Goal: Information Seeking & Learning: Learn about a topic

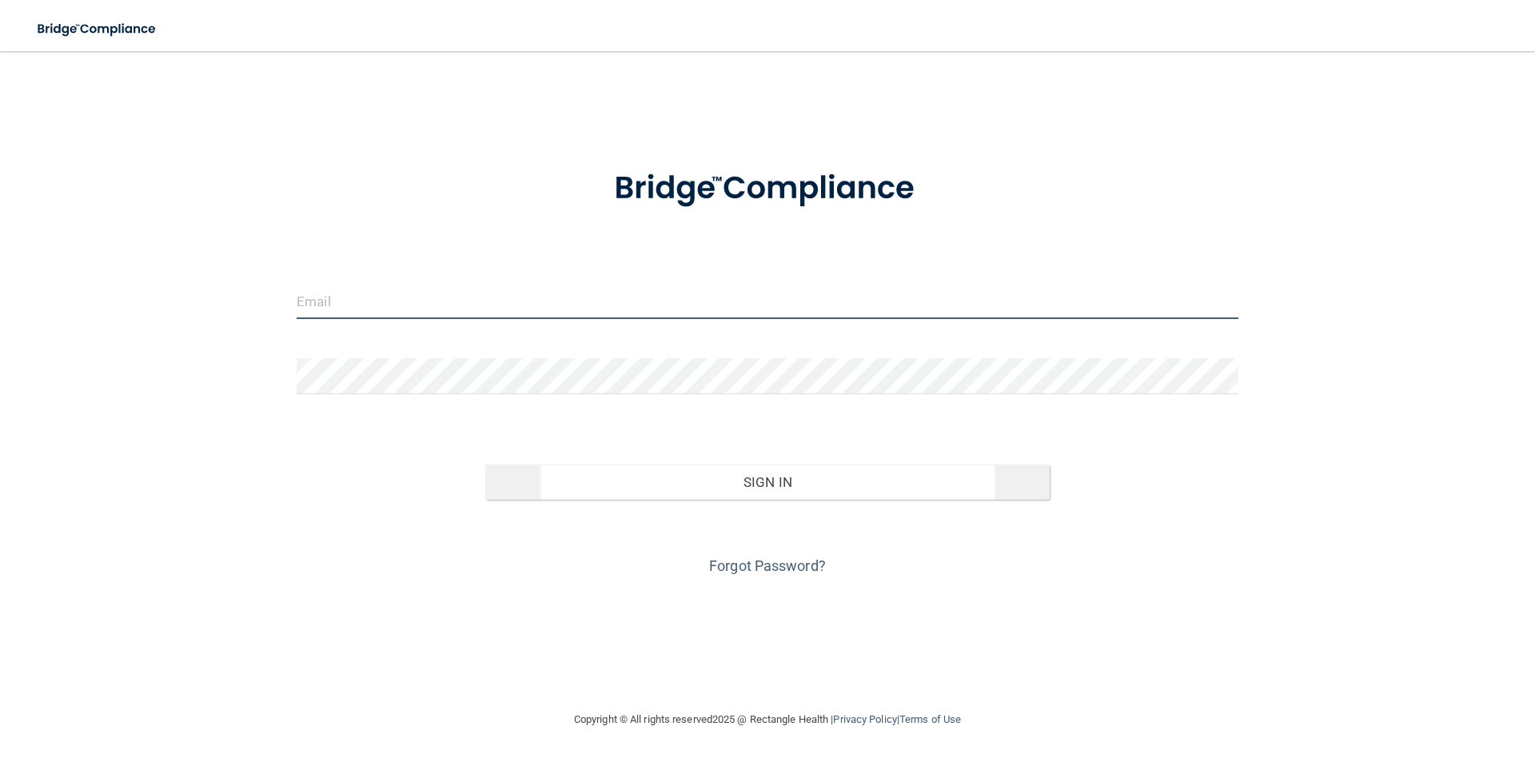
type input "[EMAIL_ADDRESS][DOMAIN_NAME]"
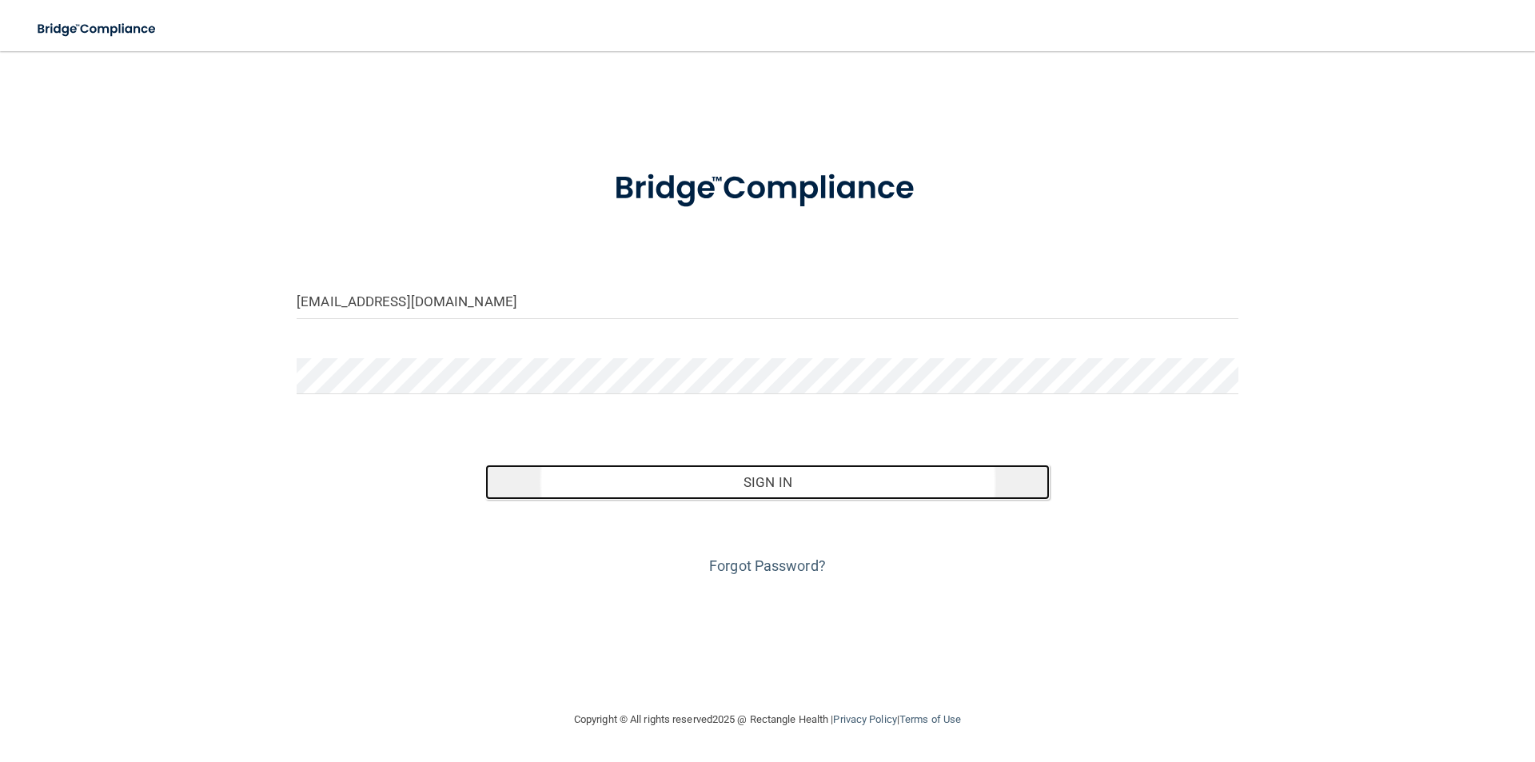
click at [776, 486] on button "Sign In" at bounding box center [767, 482] width 565 height 35
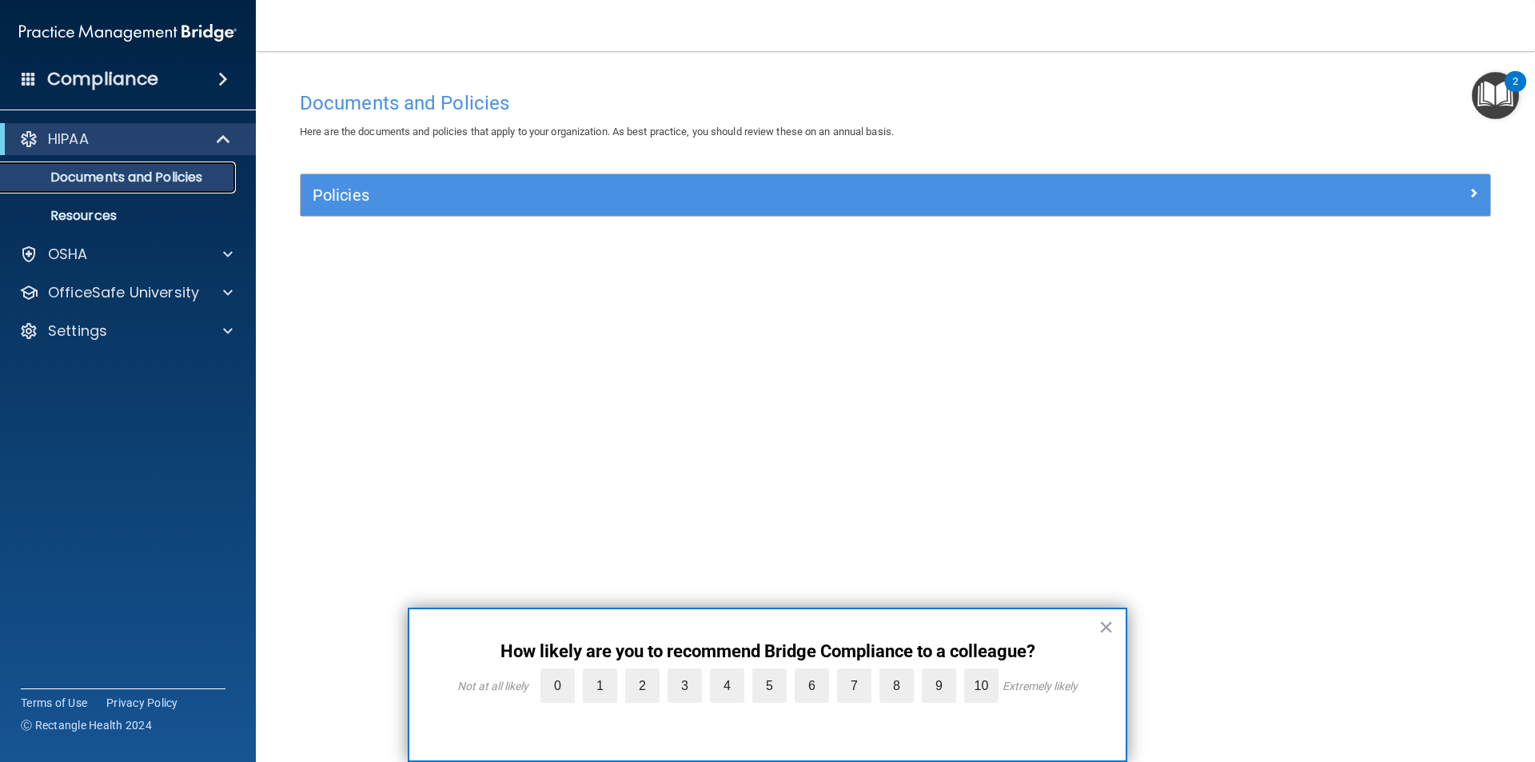
click at [98, 170] on p "Documents and Policies" at bounding box center [119, 178] width 218 height 16
click at [77, 146] on p "HIPAA" at bounding box center [68, 139] width 41 height 19
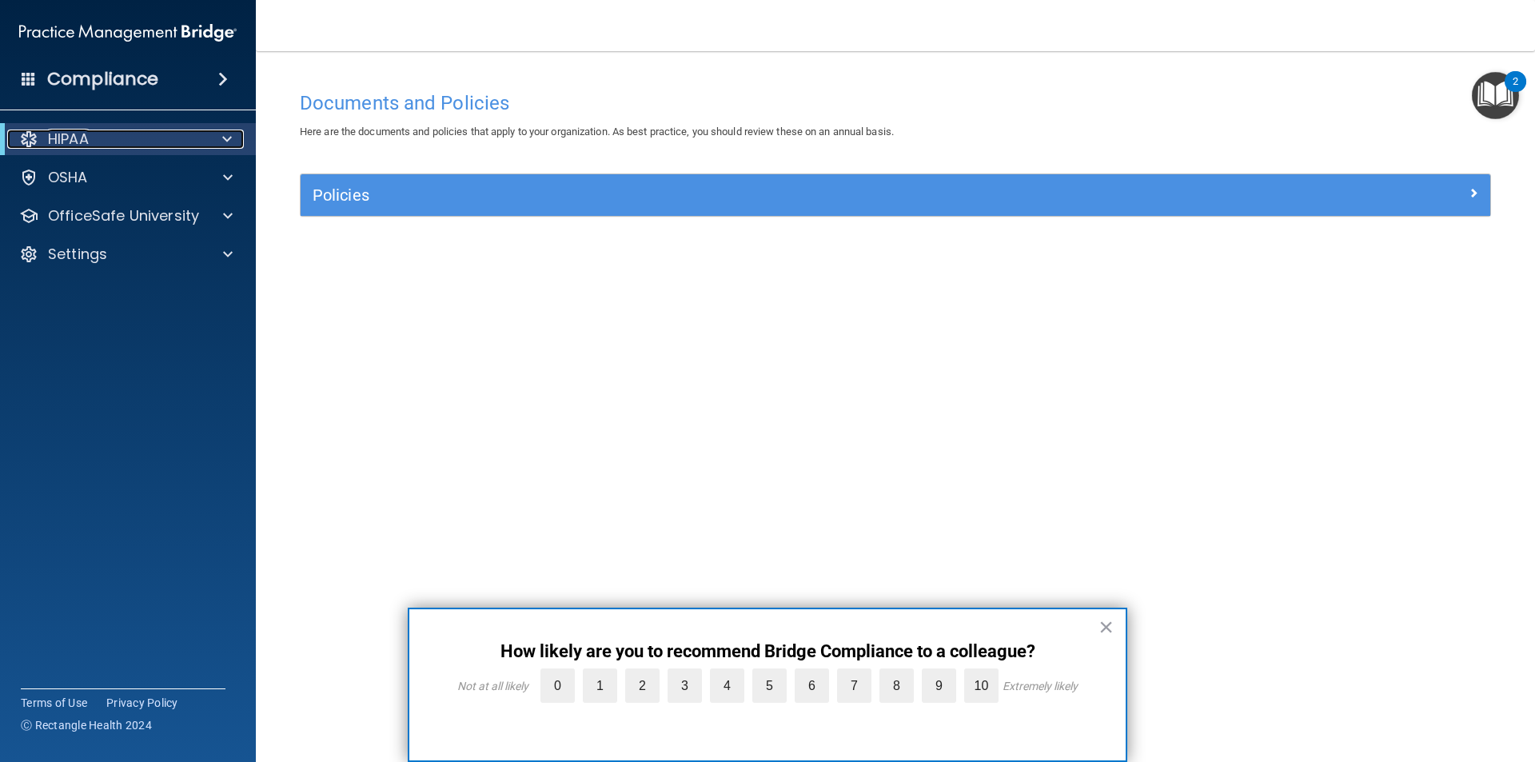
click at [227, 138] on span at bounding box center [227, 139] width 10 height 19
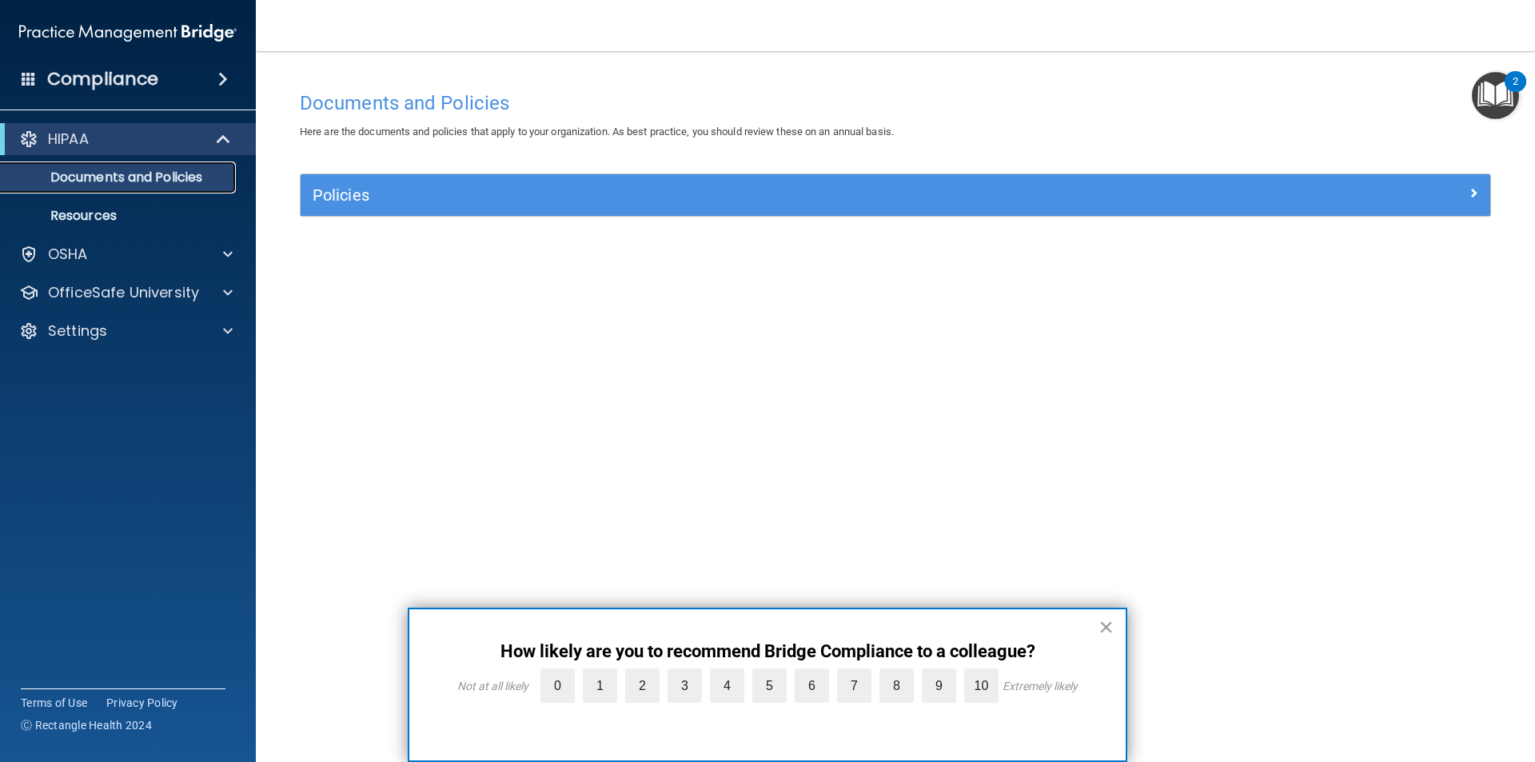
click at [106, 177] on p "Documents and Policies" at bounding box center [119, 178] width 218 height 16
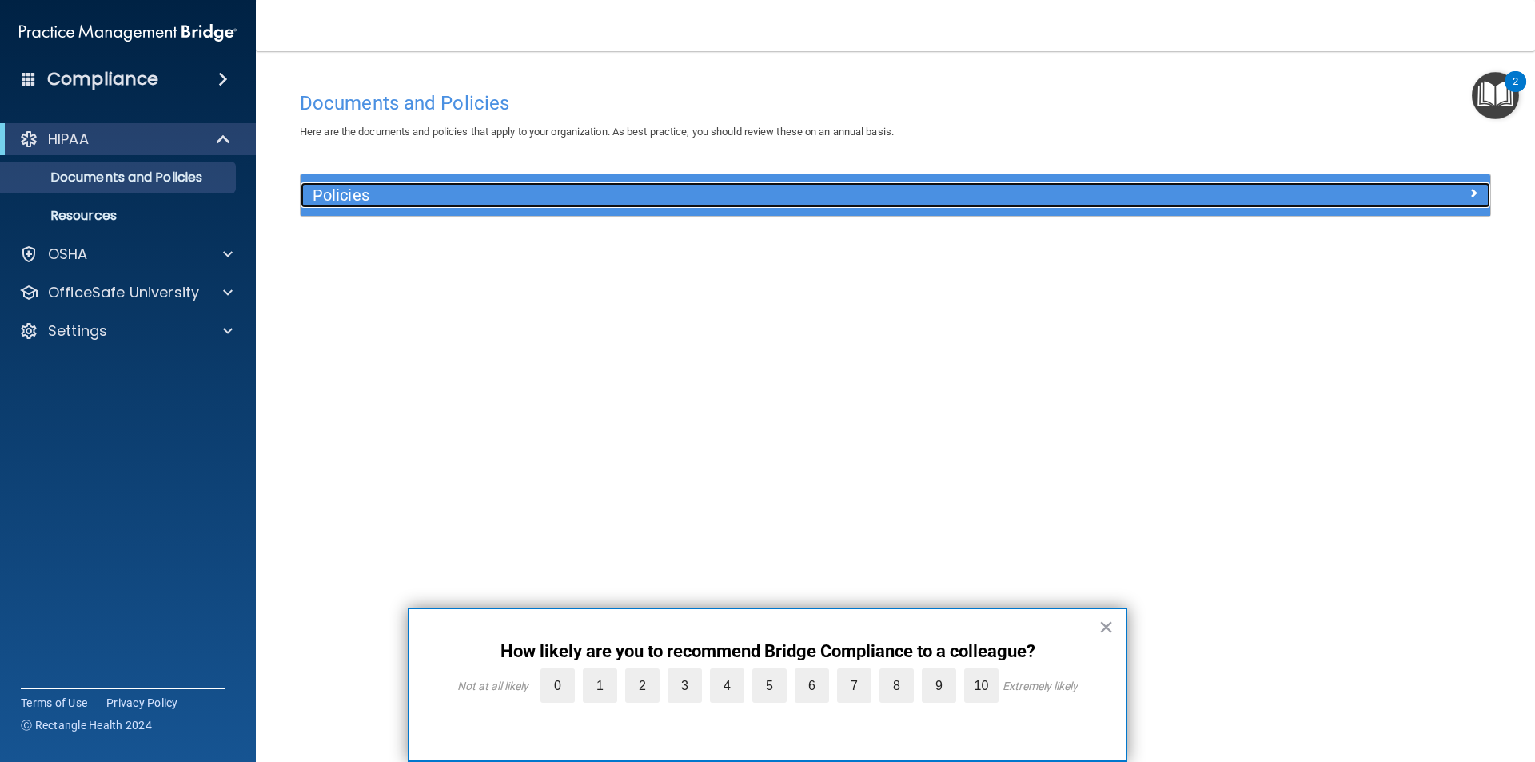
click at [433, 193] on h5 "Policies" at bounding box center [747, 195] width 868 height 18
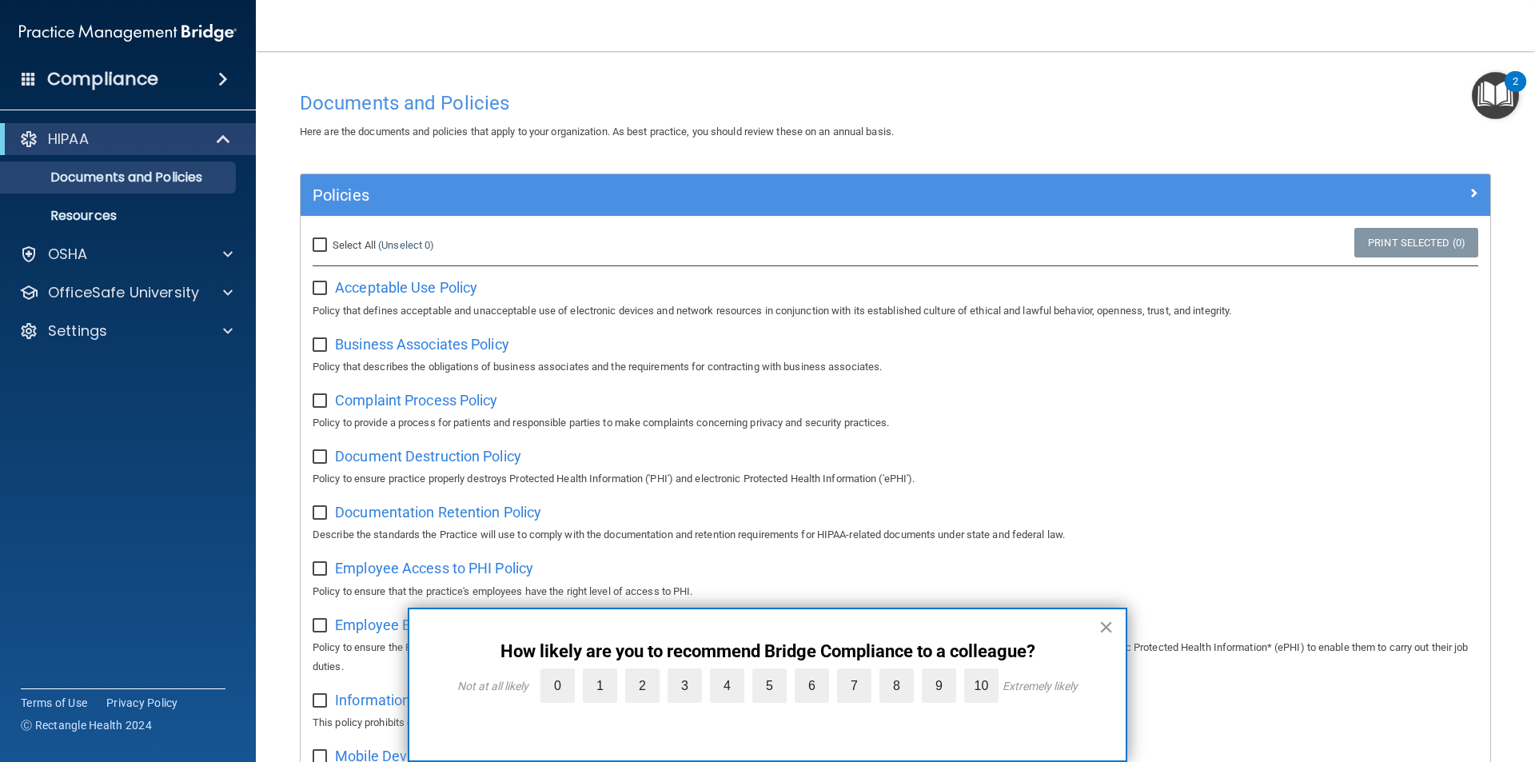
click at [1111, 626] on button "×" at bounding box center [1106, 627] width 15 height 26
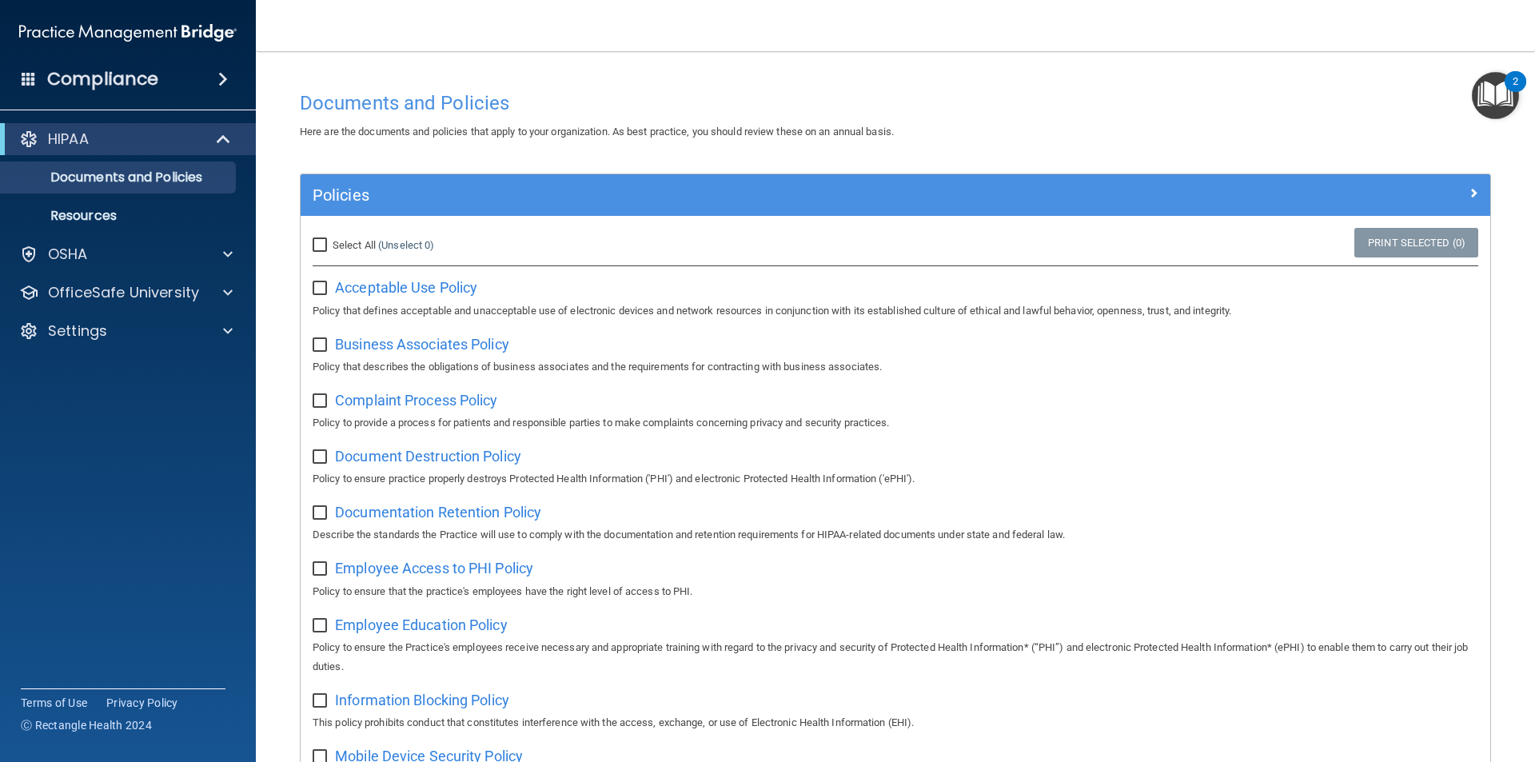
click at [86, 232] on div "HIPAA Documents and Policies Report an Incident Business Associates Emergency P…" at bounding box center [128, 238] width 257 height 243
click at [80, 221] on p "Resources" at bounding box center [119, 216] width 218 height 16
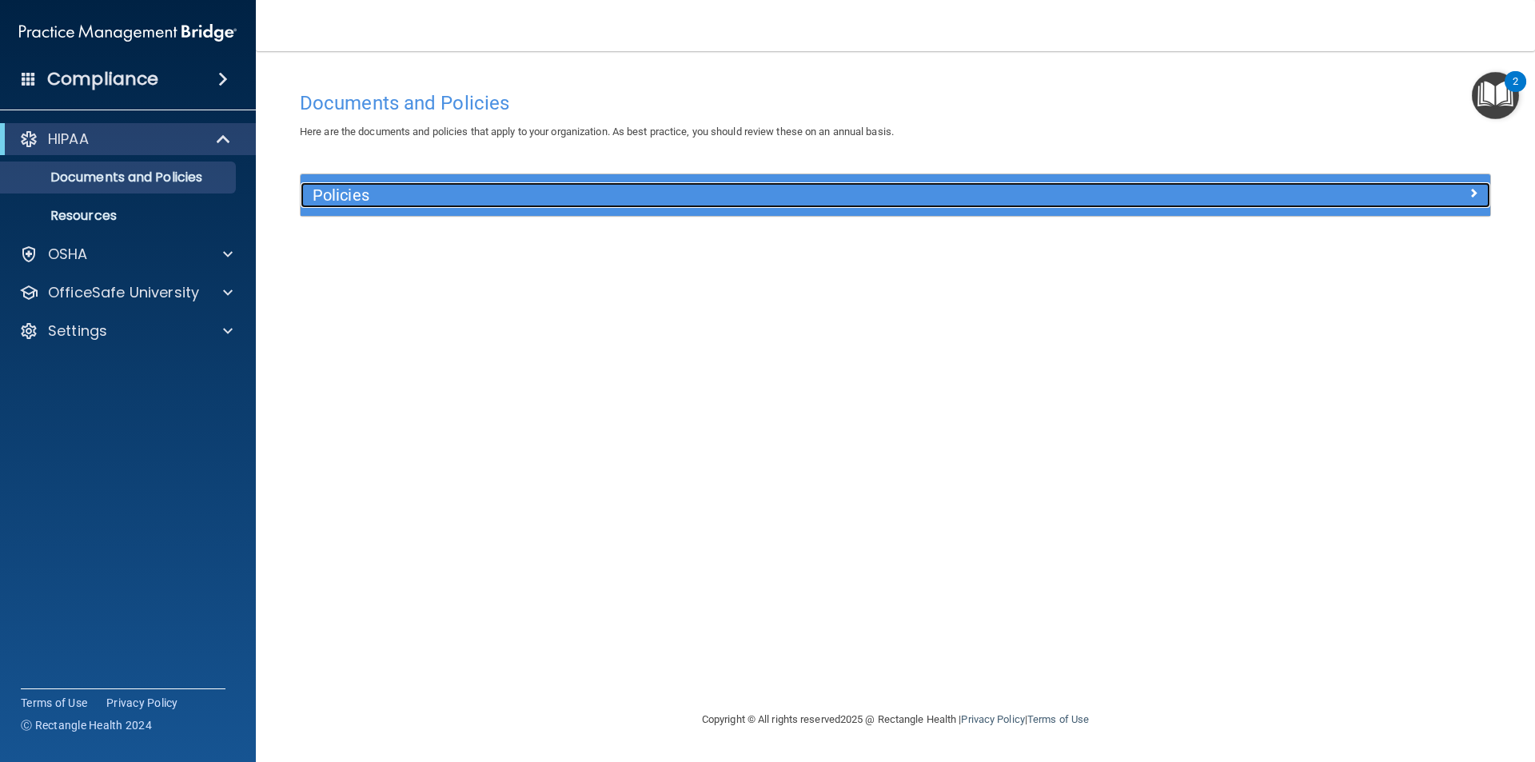
click at [418, 199] on h5 "Policies" at bounding box center [747, 195] width 868 height 18
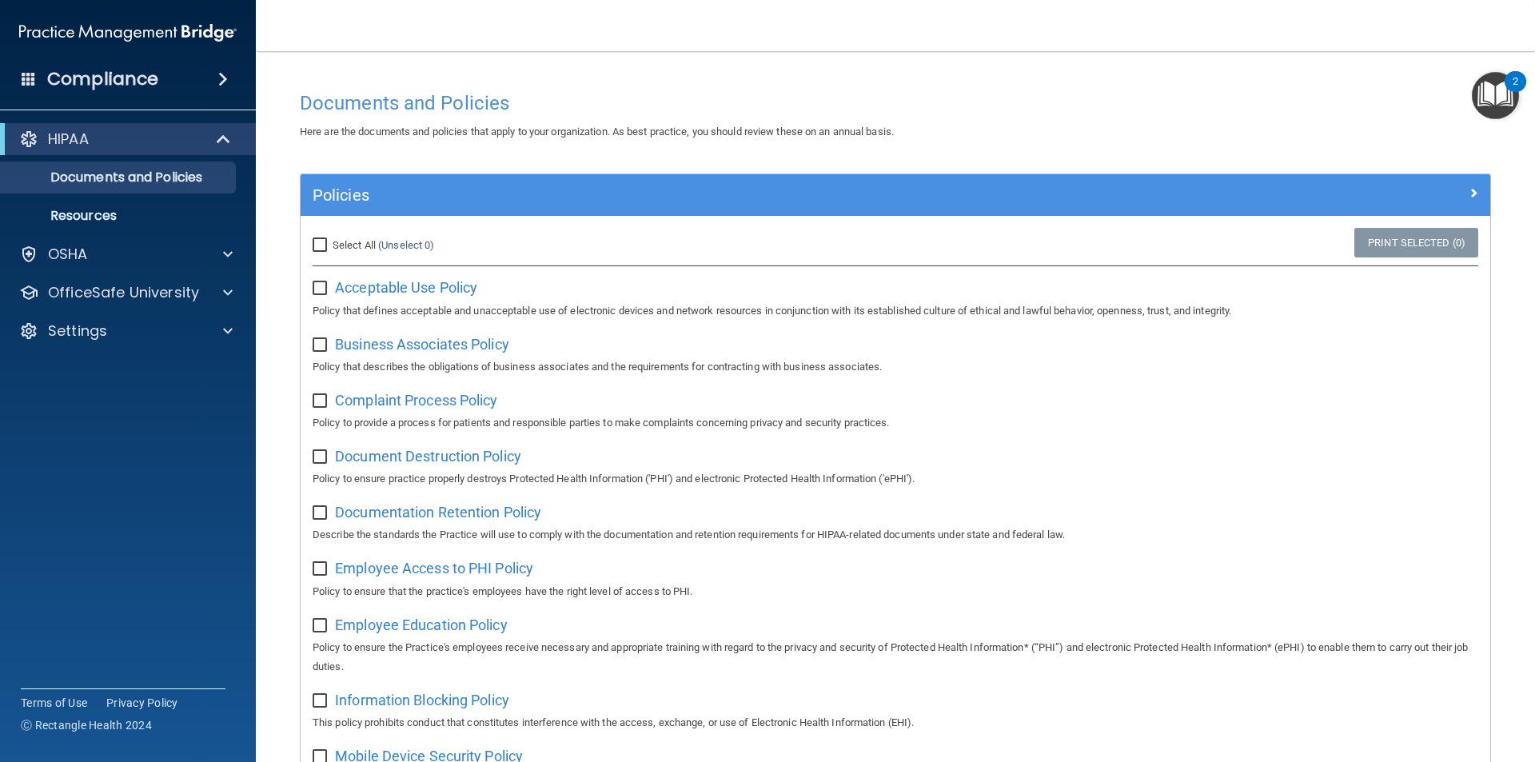
click at [1490, 96] on img "Open Resource Center, 2 new notifications" at bounding box center [1495, 95] width 47 height 47
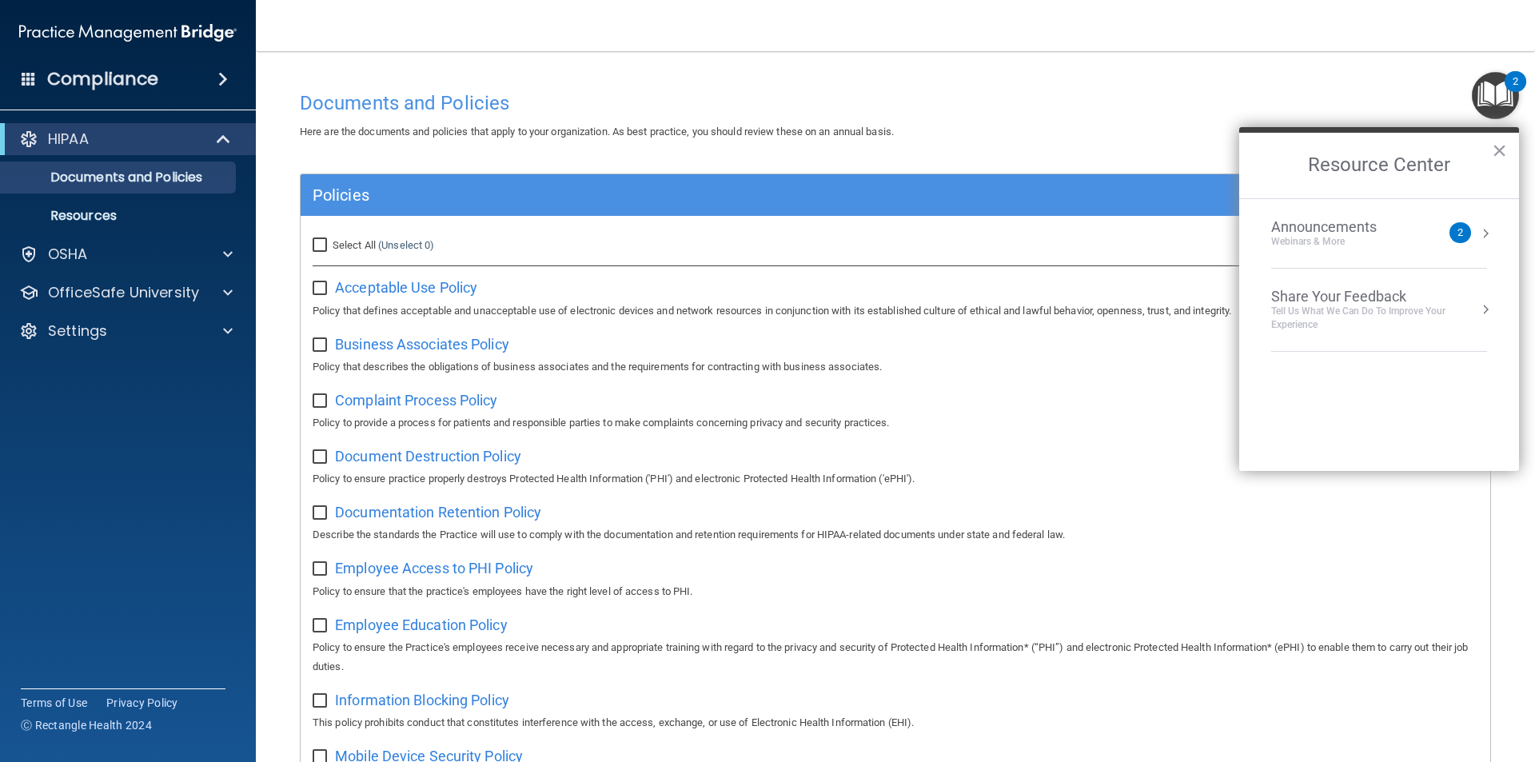
click at [1458, 233] on div "2" at bounding box center [1461, 233] width 6 height 0
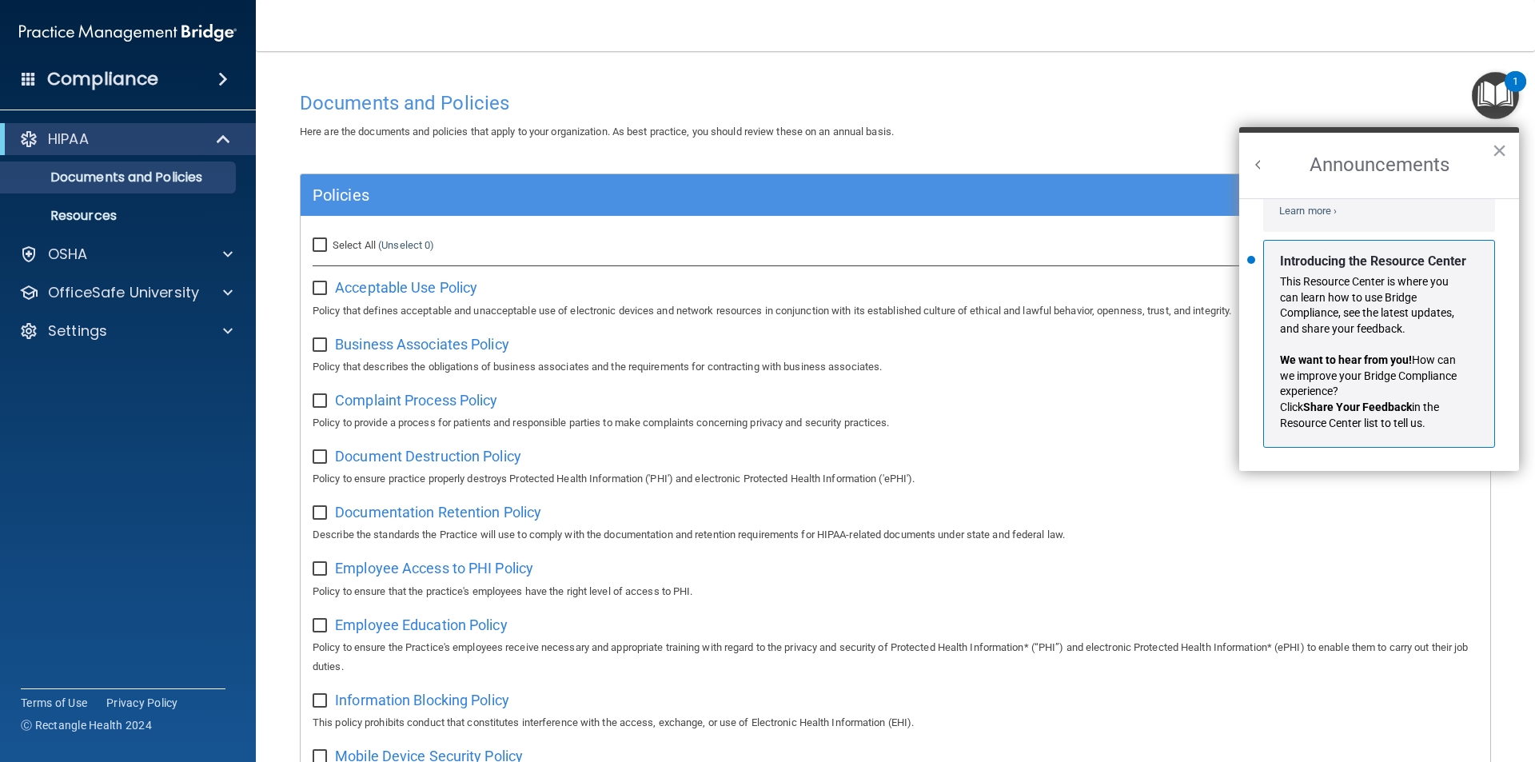
scroll to position [281, 0]
click at [1500, 155] on button "×" at bounding box center [1499, 151] width 15 height 26
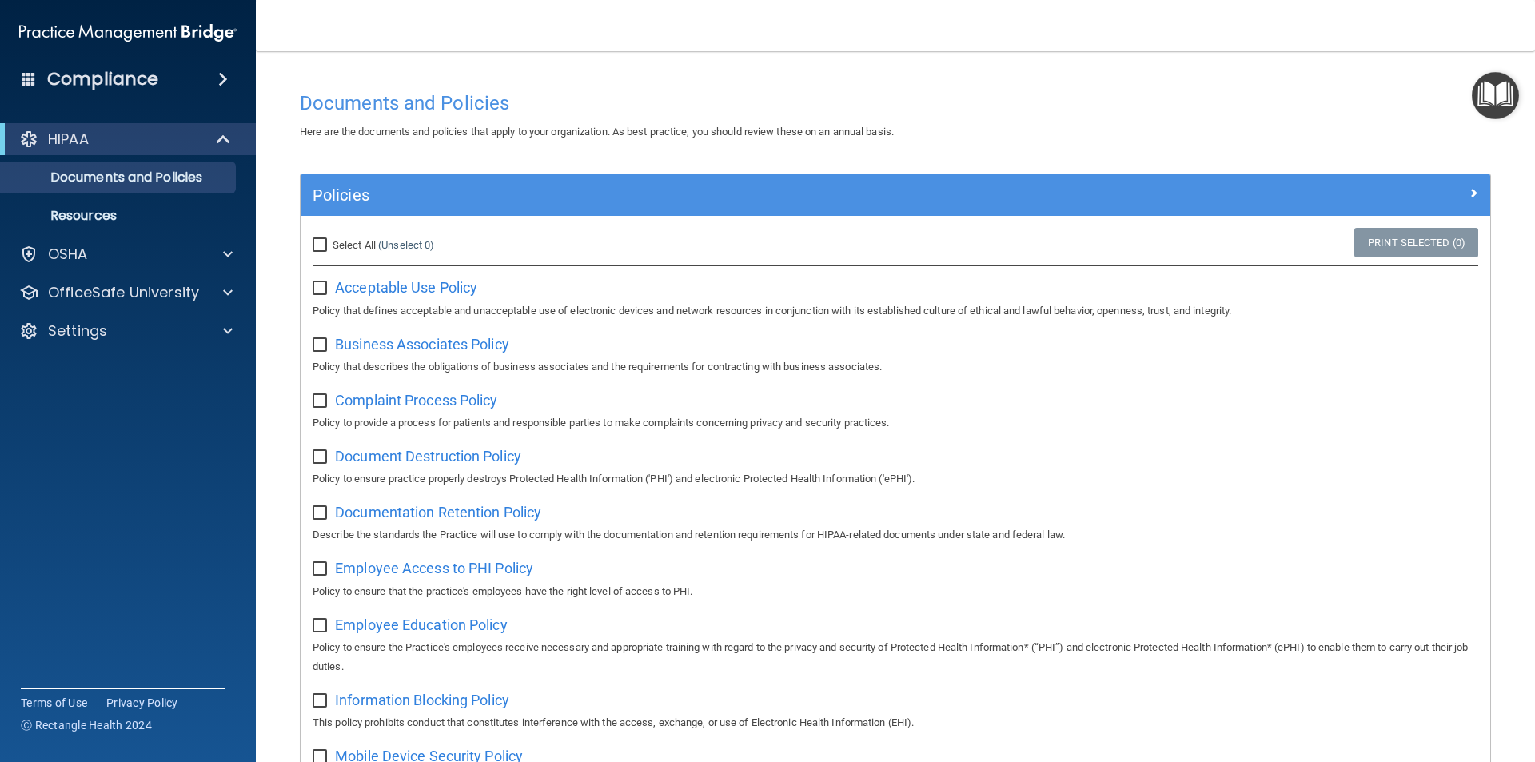
click at [92, 80] on h4 "Compliance" at bounding box center [102, 79] width 111 height 22
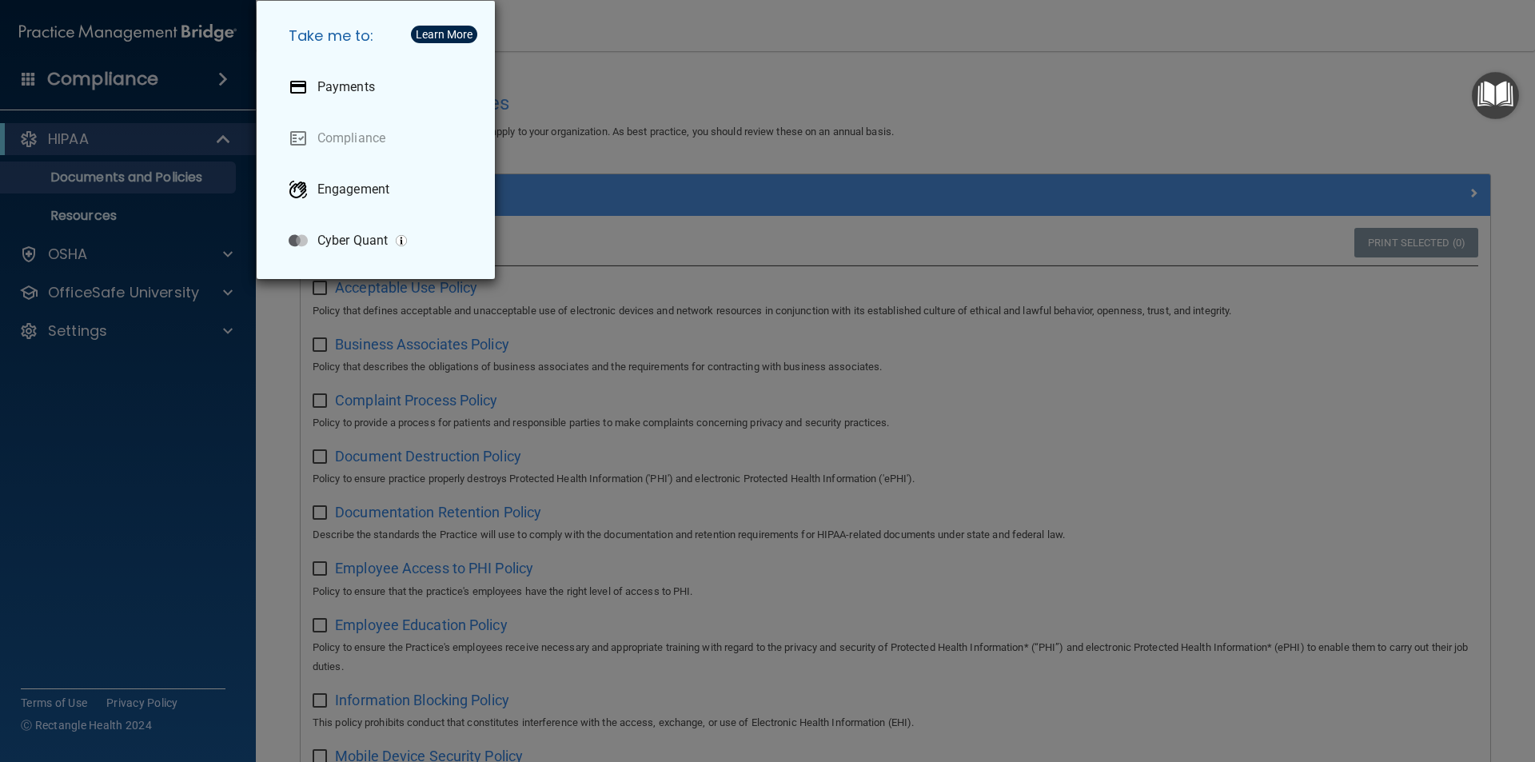
click at [225, 75] on div "Take me to: Payments Compliance Engagement Cyber Quant" at bounding box center [767, 381] width 1535 height 762
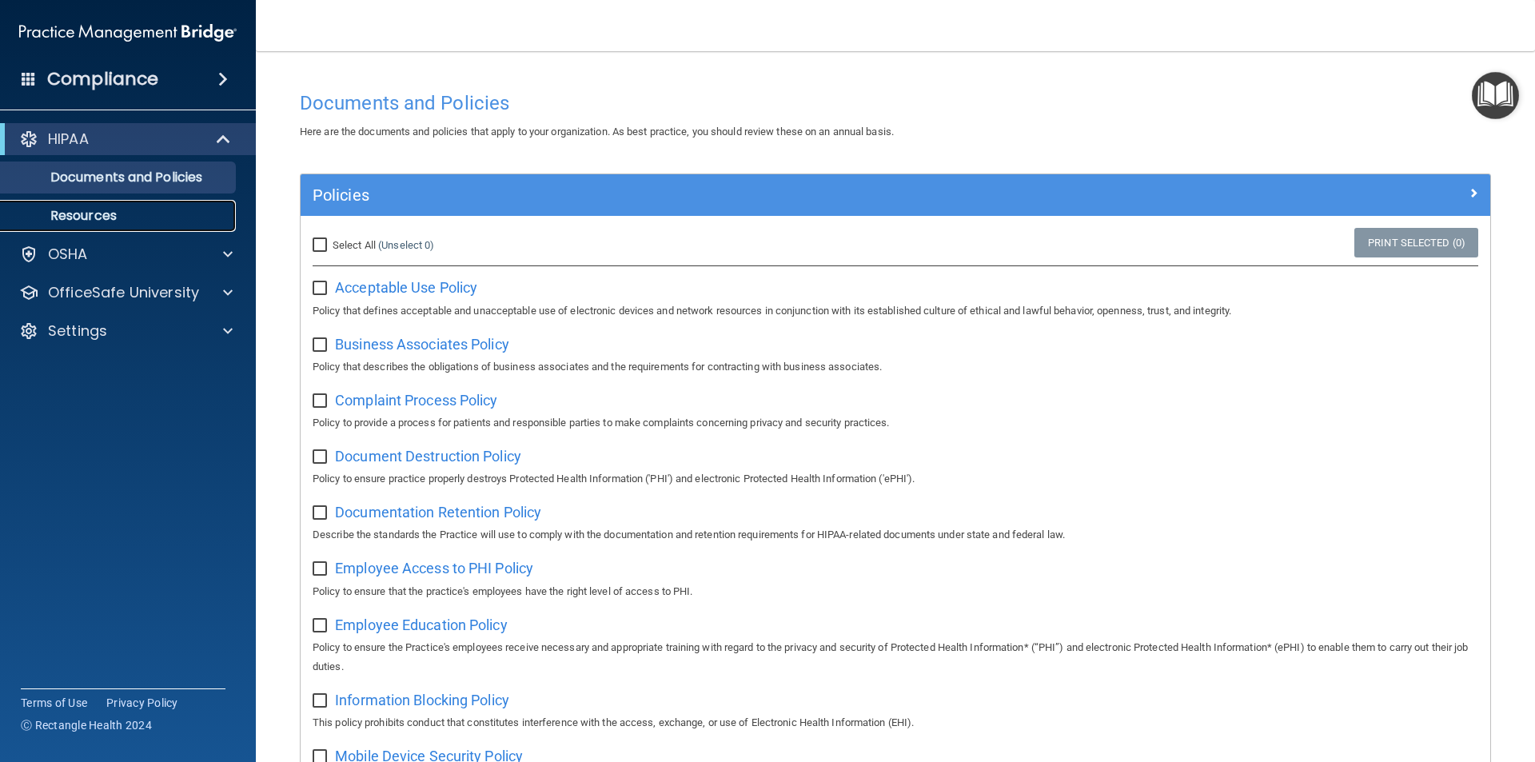
click at [74, 217] on p "Resources" at bounding box center [119, 216] width 218 height 16
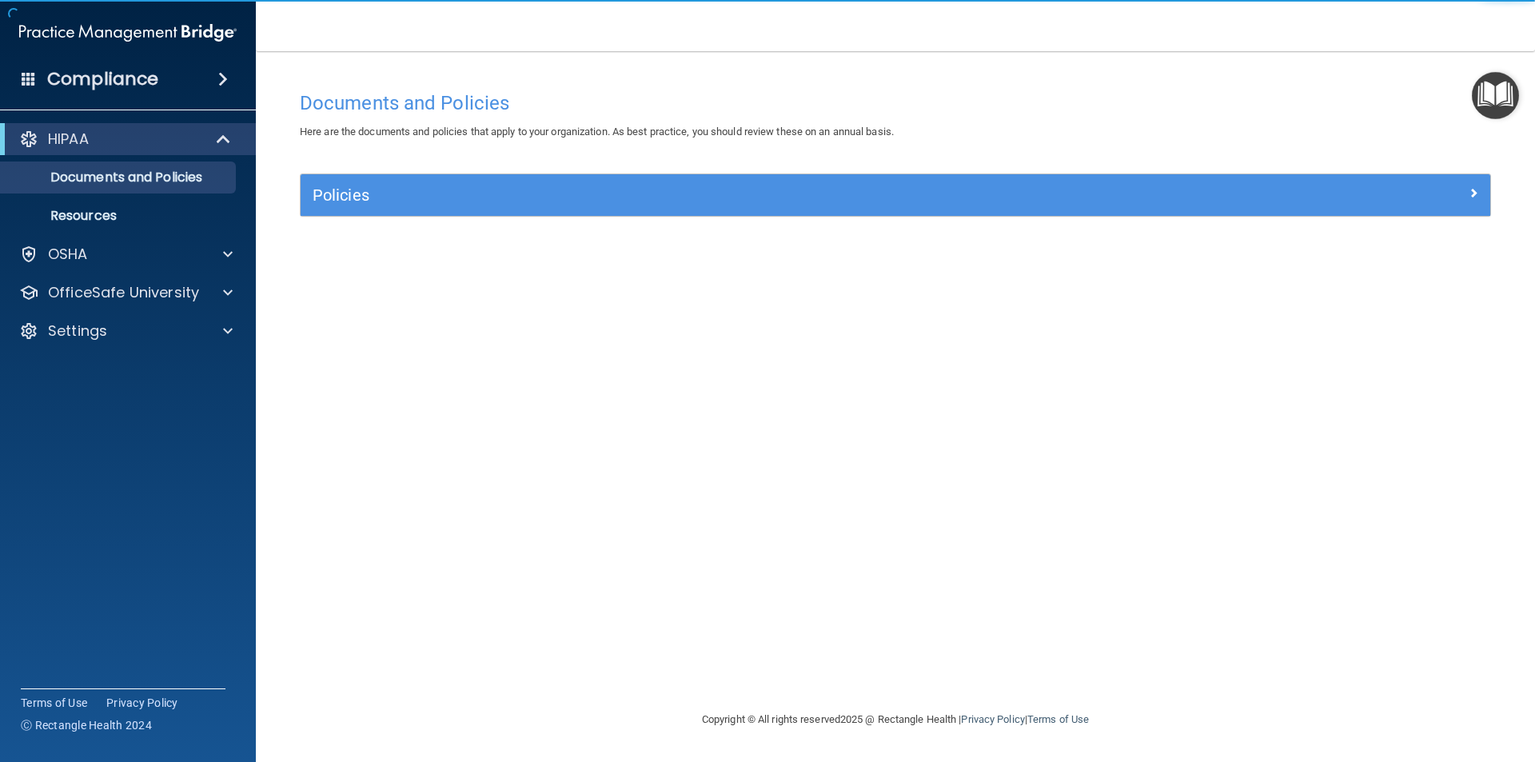
click at [125, 83] on h4 "Compliance" at bounding box center [102, 79] width 111 height 22
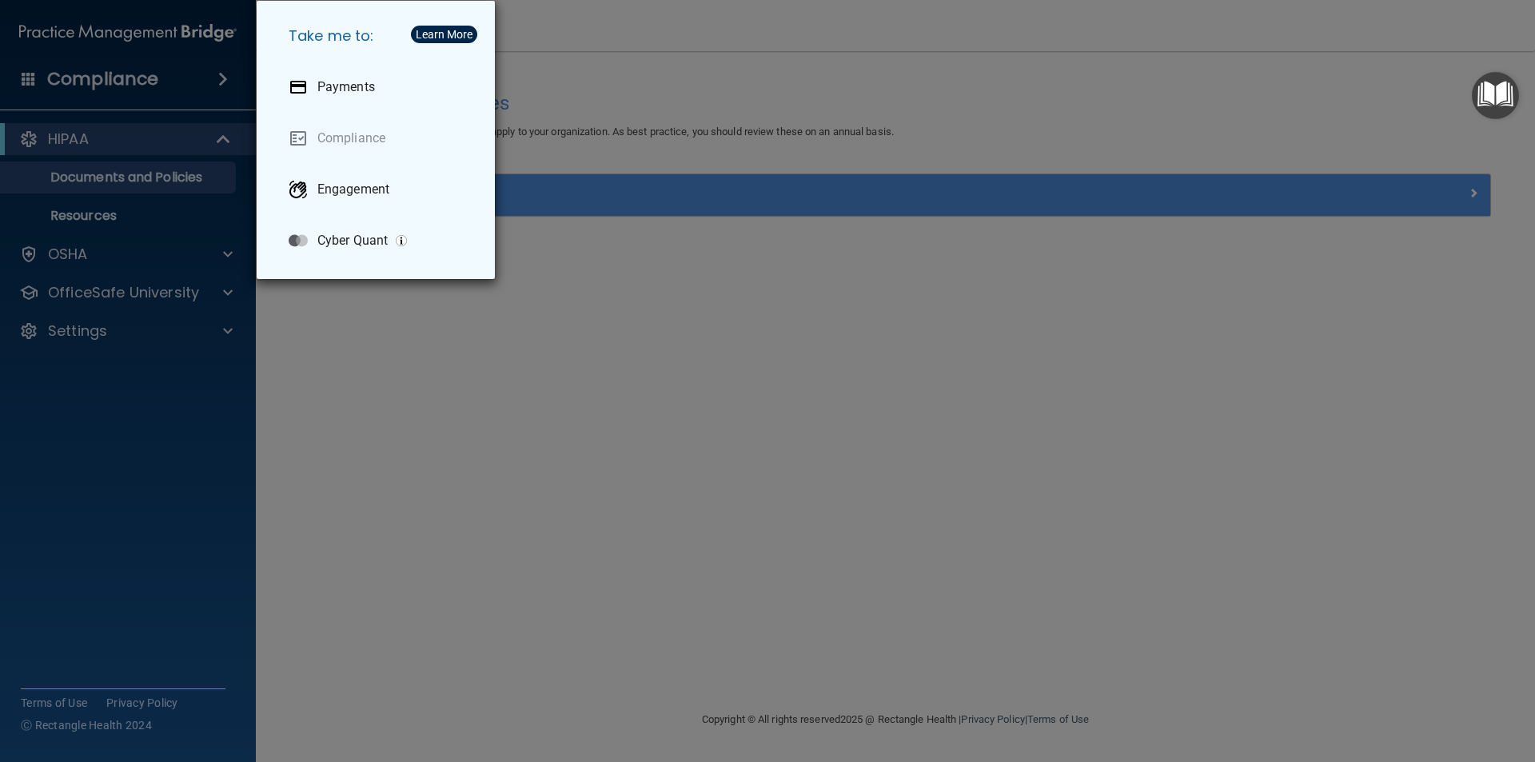
click at [125, 83] on div "Take me to: Payments Compliance Engagement Cyber Quant" at bounding box center [767, 381] width 1535 height 762
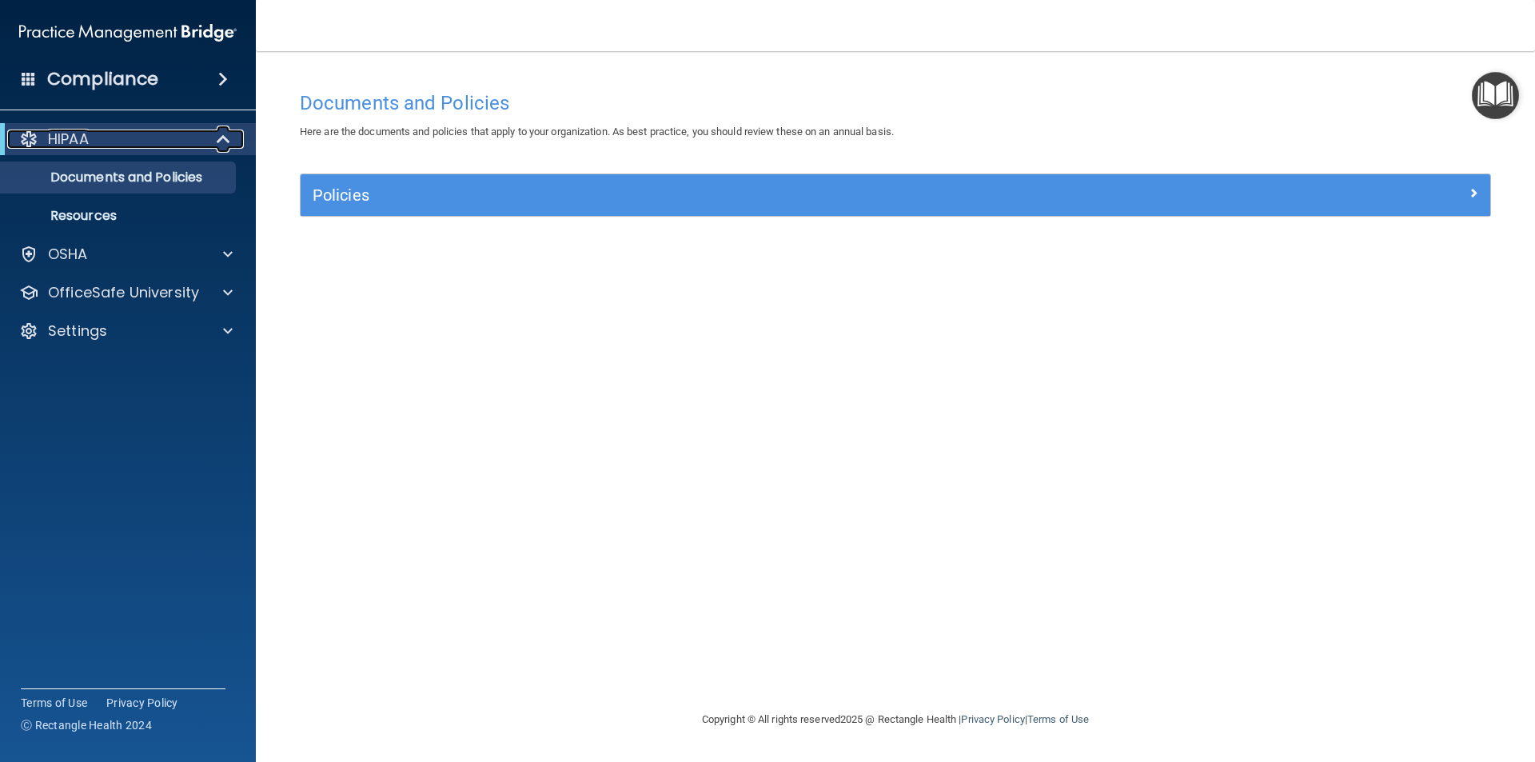
click at [61, 138] on p "HIPAA" at bounding box center [68, 139] width 41 height 19
click at [92, 185] on p "Documents and Policies" at bounding box center [119, 178] width 218 height 16
click at [79, 220] on p "Resources" at bounding box center [119, 216] width 218 height 16
click at [90, 175] on p "Documents and Policies" at bounding box center [119, 178] width 218 height 16
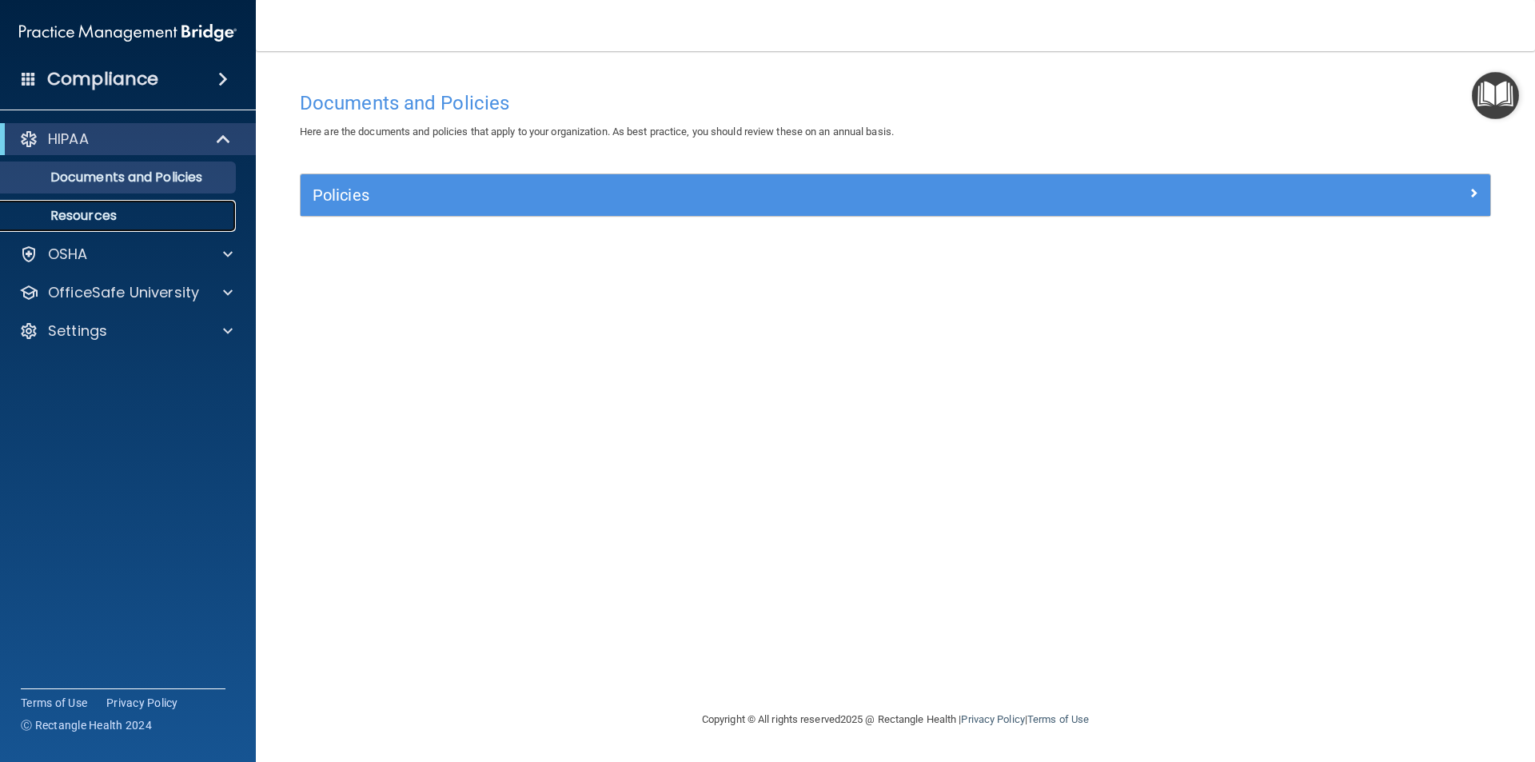
click at [94, 220] on p "Resources" at bounding box center [119, 216] width 218 height 16
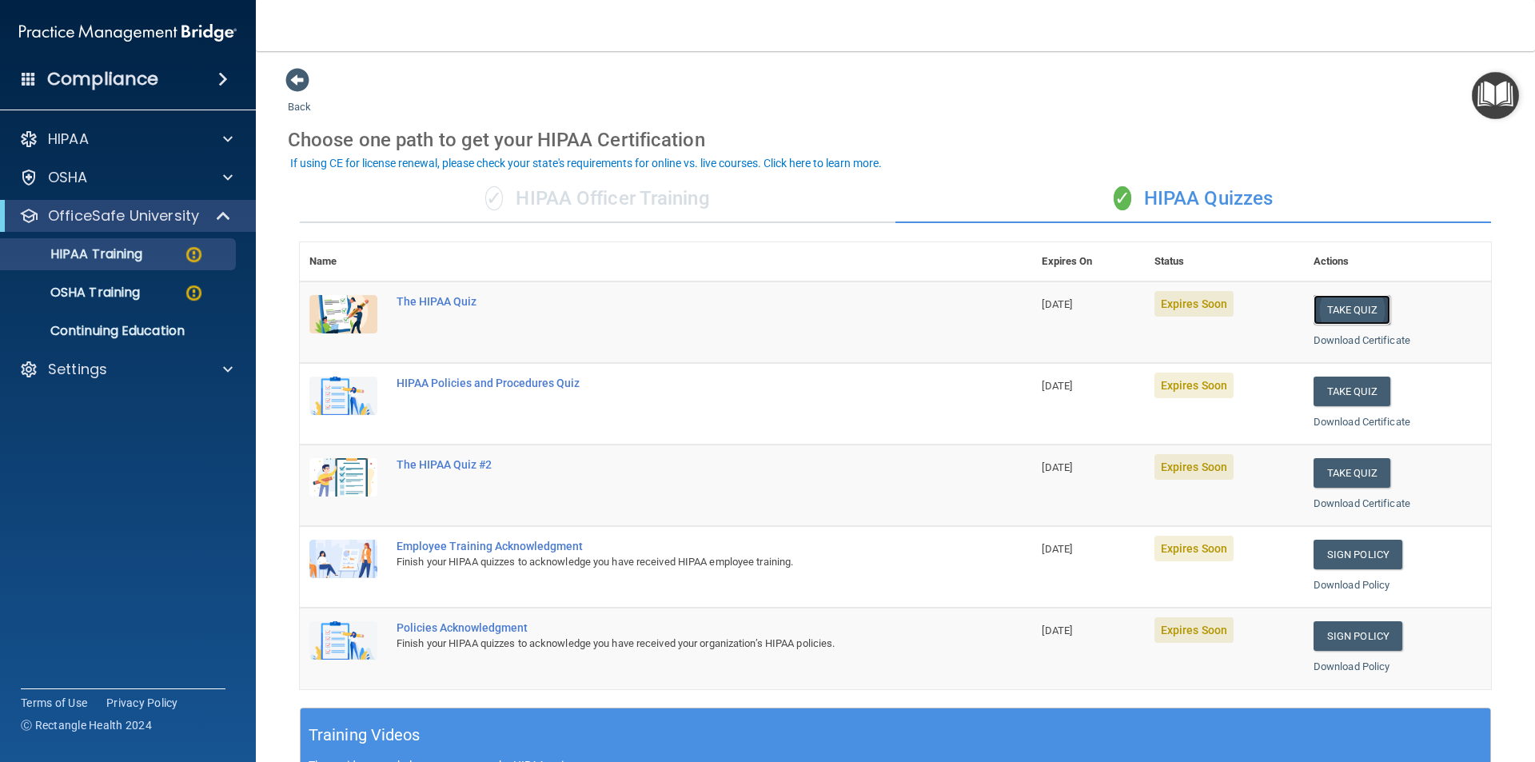
click at [1338, 297] on button "Take Quiz" at bounding box center [1352, 310] width 77 height 30
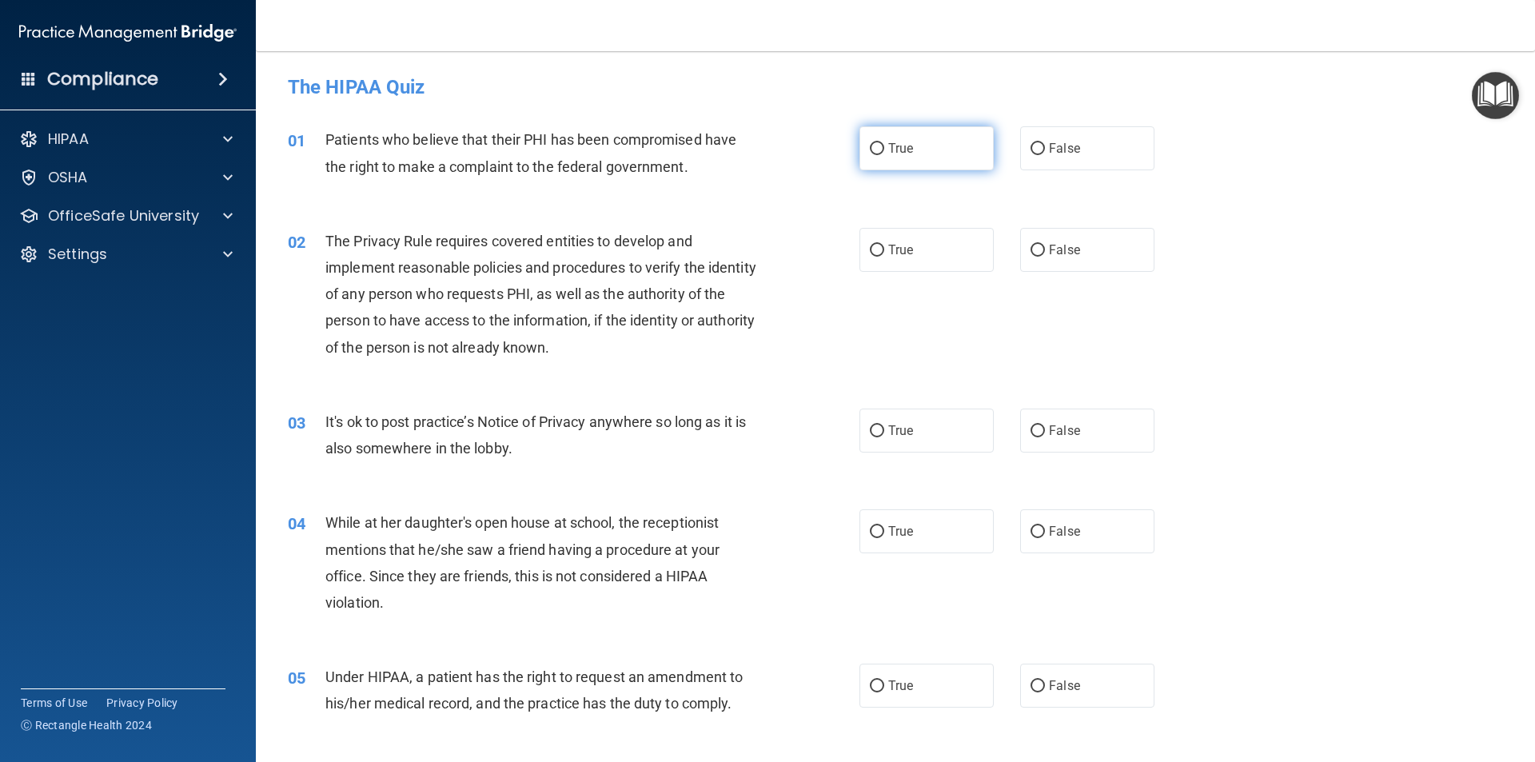
click at [872, 148] on input "True" at bounding box center [877, 149] width 14 height 12
radio input "true"
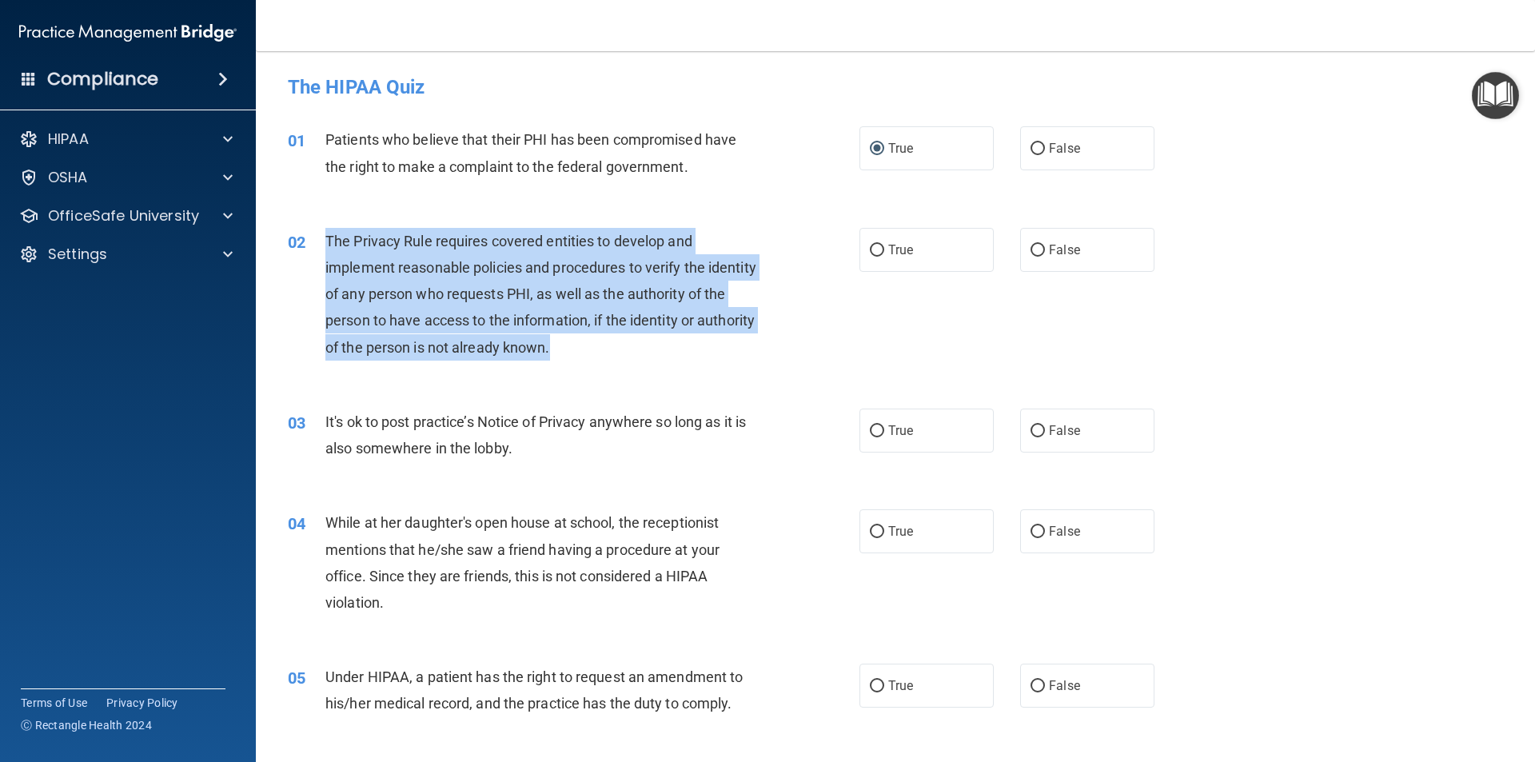
drag, startPoint x: 326, startPoint y: 236, endPoint x: 612, endPoint y: 349, distance: 307.6
click at [612, 349] on div "The Privacy Rule requires covered entities to develop and implement reasonable …" at bounding box center [548, 294] width 447 height 133
copy span "The Privacy Rule requires covered entities to develop and implement reasonable …"
click at [870, 248] on input "True" at bounding box center [877, 251] width 14 height 12
radio input "true"
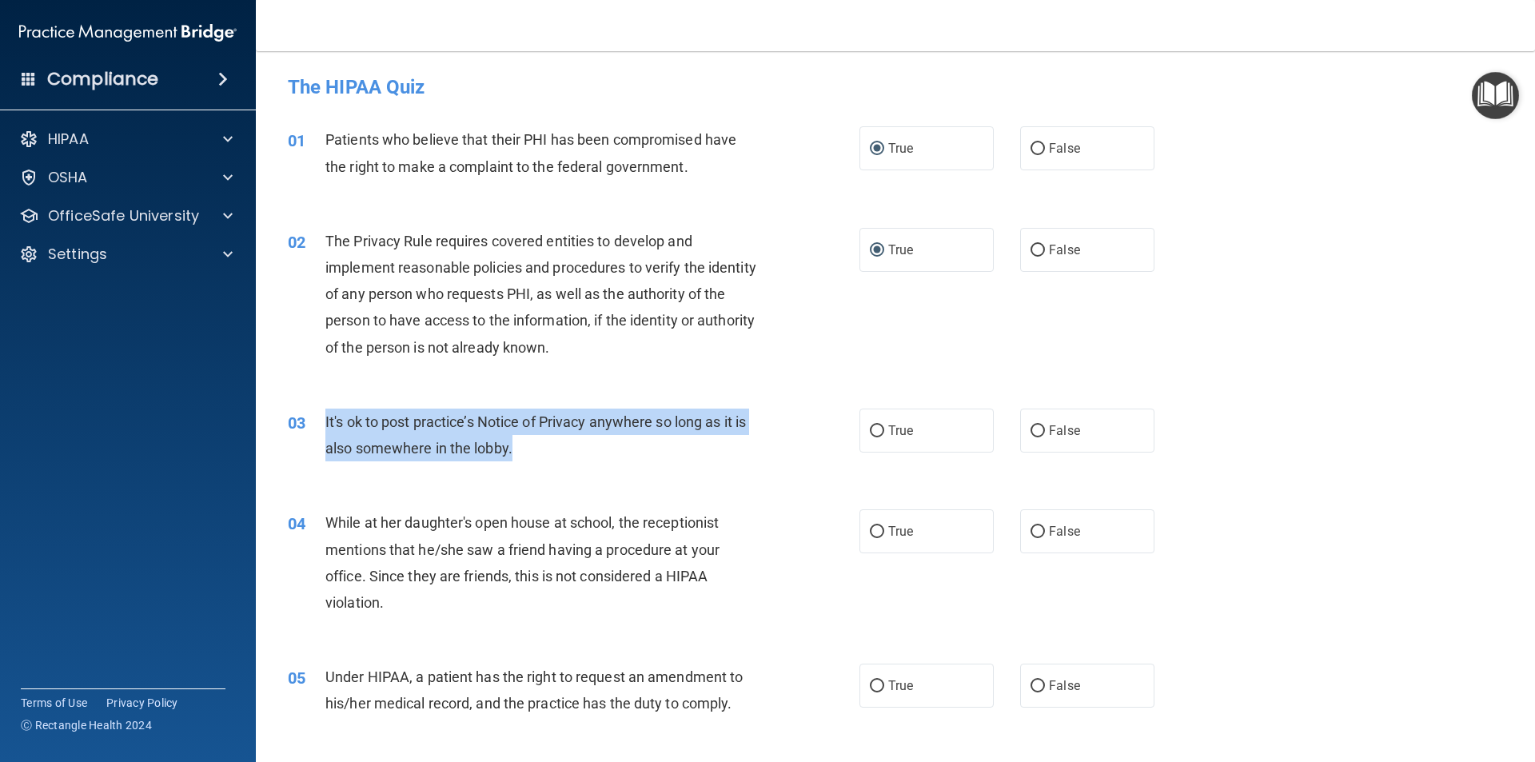
drag, startPoint x: 326, startPoint y: 419, endPoint x: 512, endPoint y: 456, distance: 189.1
click at [512, 456] on span "It's ok to post practice’s Notice of Privacy anywhere so long as it is also som…" at bounding box center [535, 434] width 421 height 43
copy span "It's ok to post practice’s Notice of Privacy anywhere so long as it is also som…"
click at [1034, 430] on input "False" at bounding box center [1038, 431] width 14 height 12
radio input "true"
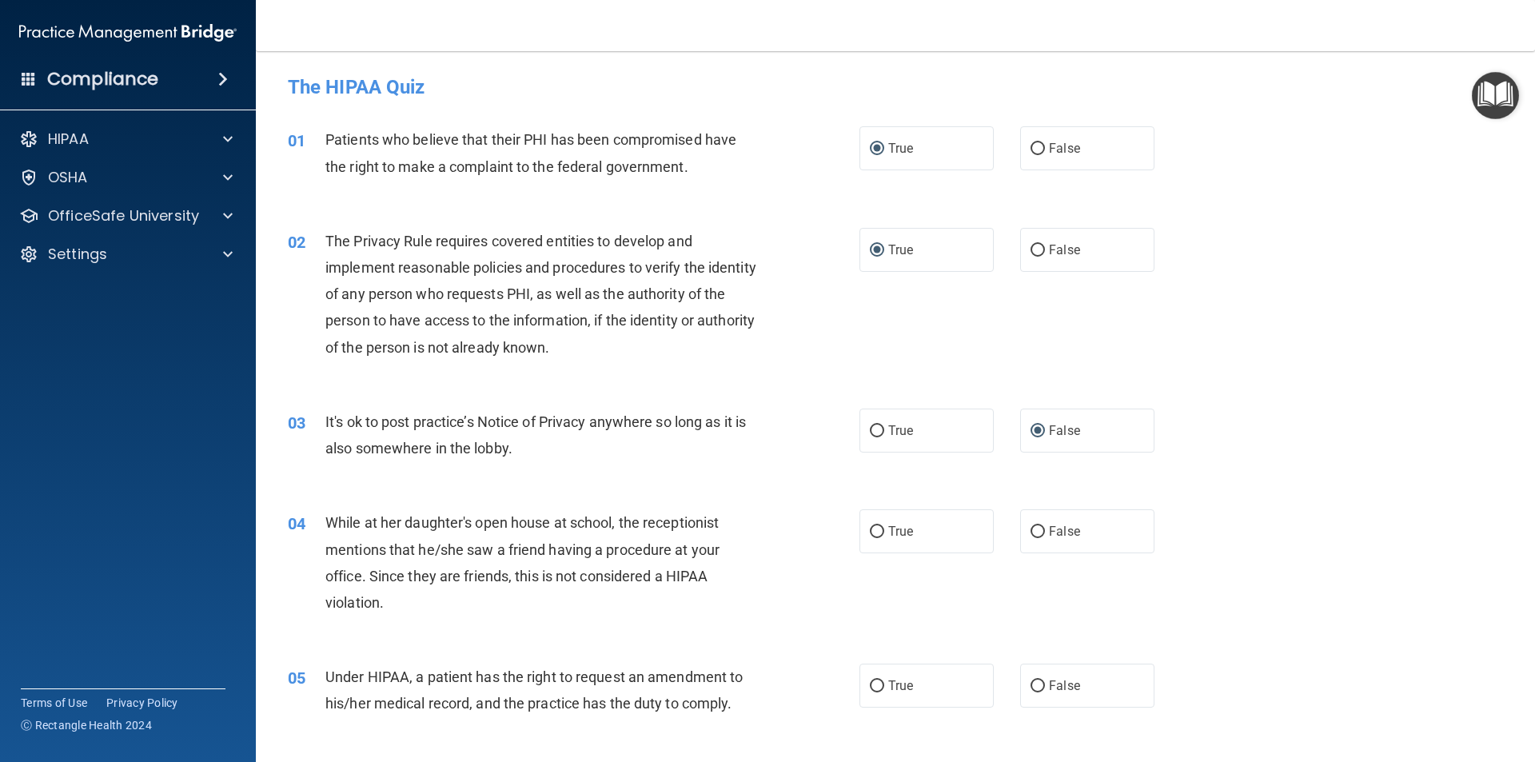
click at [510, 492] on div "04 While at her daughter's open house at school, the receptionist mentions that…" at bounding box center [895, 566] width 1239 height 154
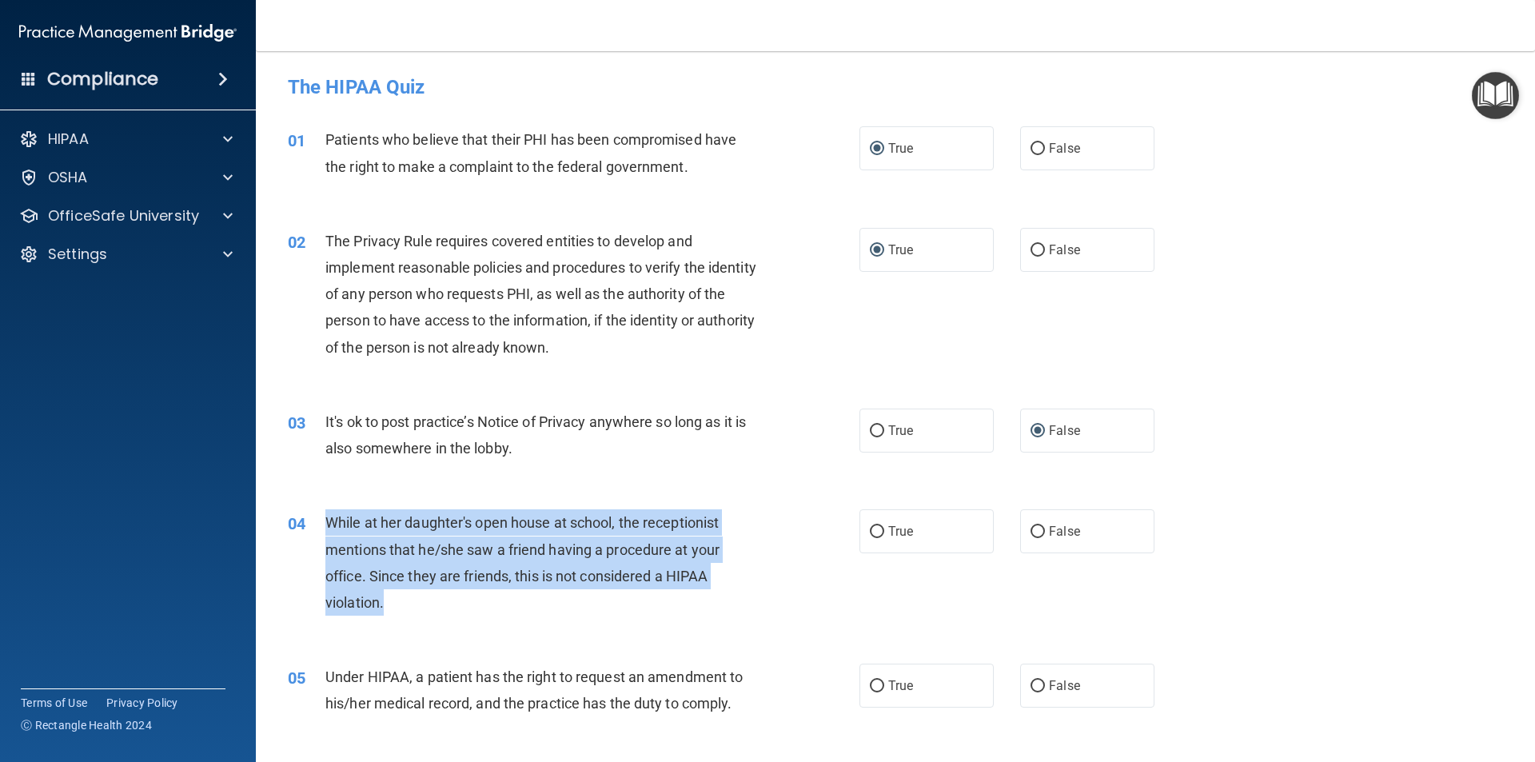
drag, startPoint x: 329, startPoint y: 519, endPoint x: 401, endPoint y: 601, distance: 109.4
click at [401, 601] on div "While at her daughter's open house at school, the receptionist mentions that he…" at bounding box center [548, 562] width 447 height 106
copy span "While at her daughter's open house at school, the receptionist mentions that he…"
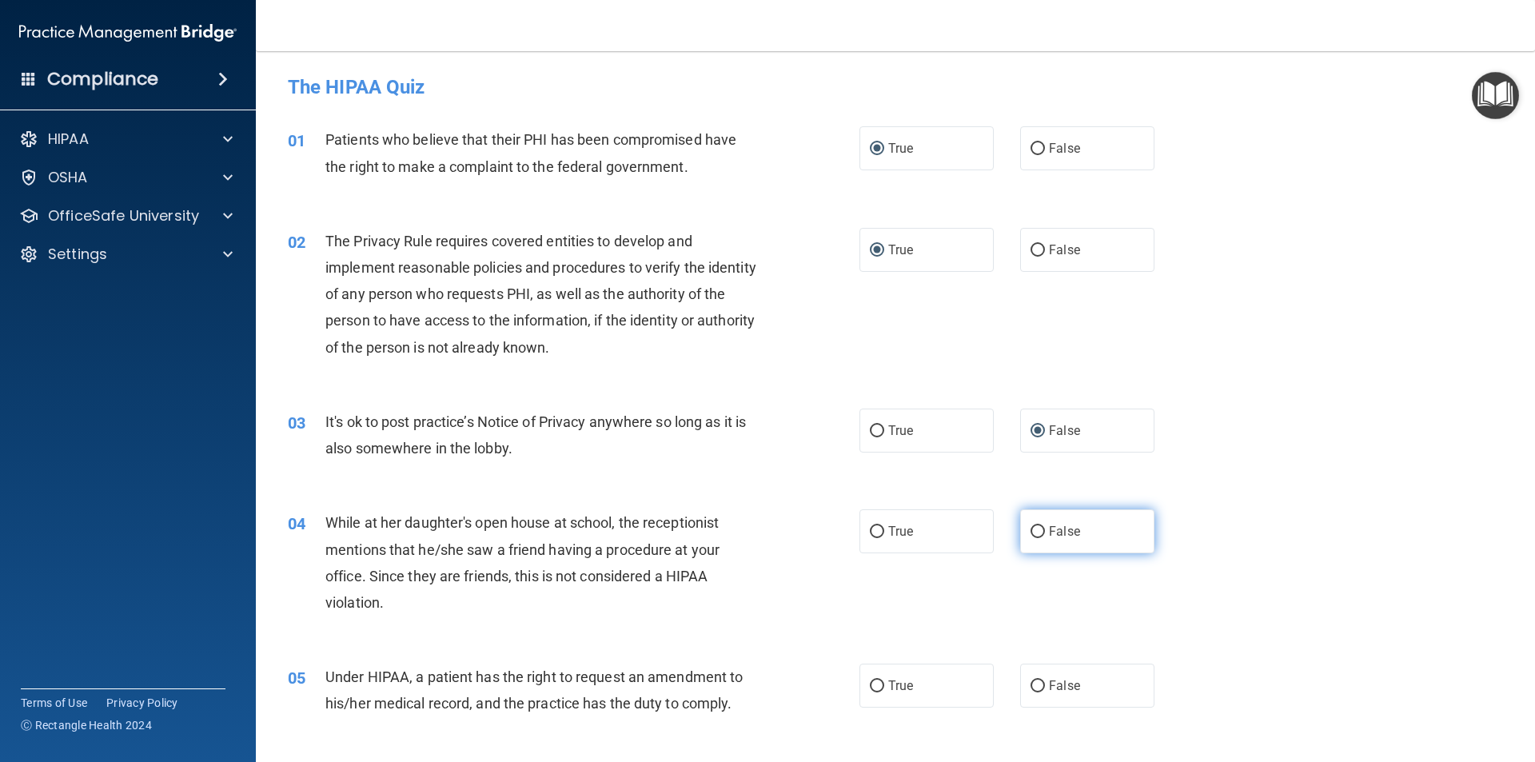
click at [1049, 532] on span "False" at bounding box center [1064, 531] width 31 height 15
click at [1042, 532] on input "False" at bounding box center [1038, 532] width 14 height 12
radio input "true"
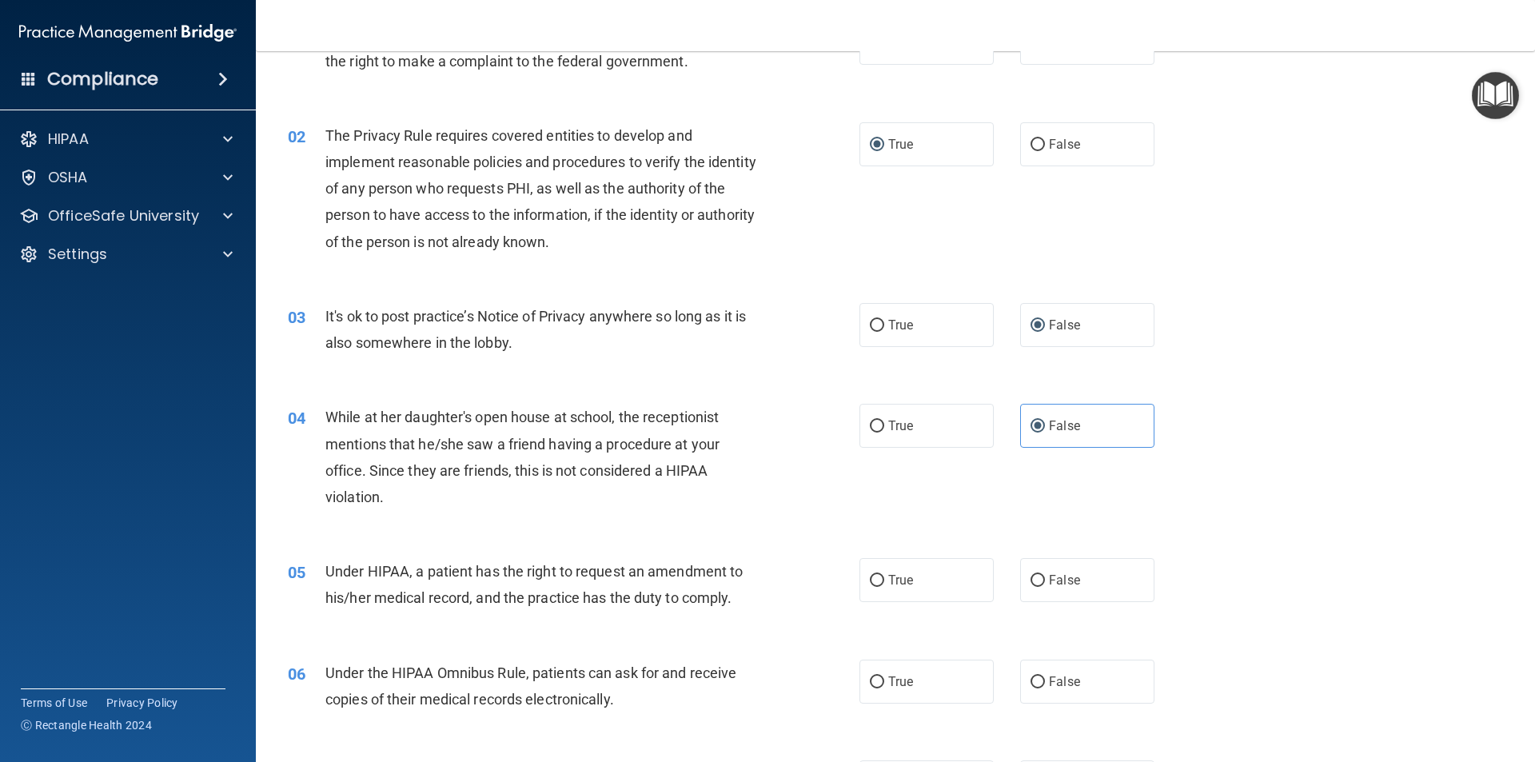
scroll to position [160, 0]
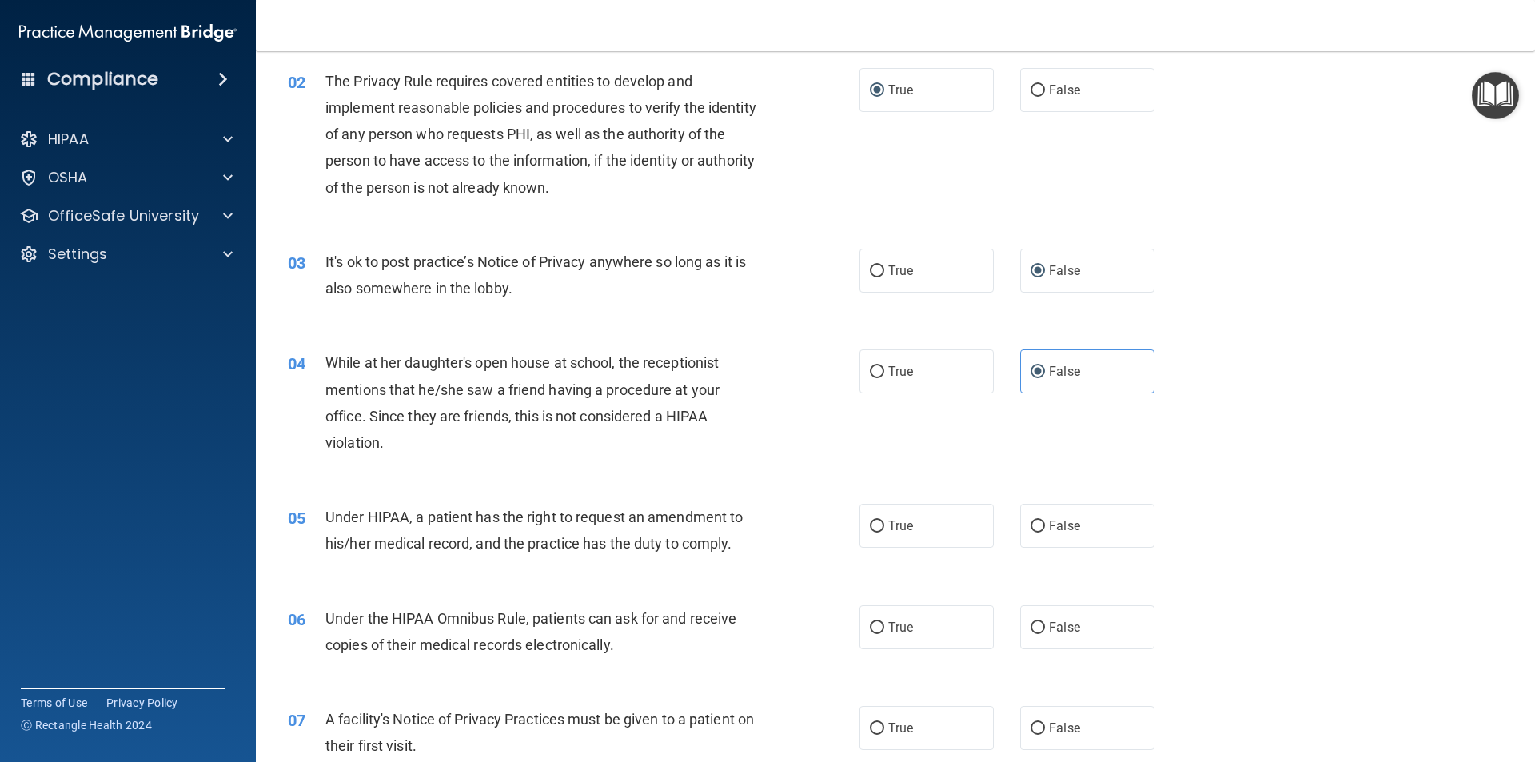
click at [322, 509] on div "05" at bounding box center [301, 519] width 50 height 30
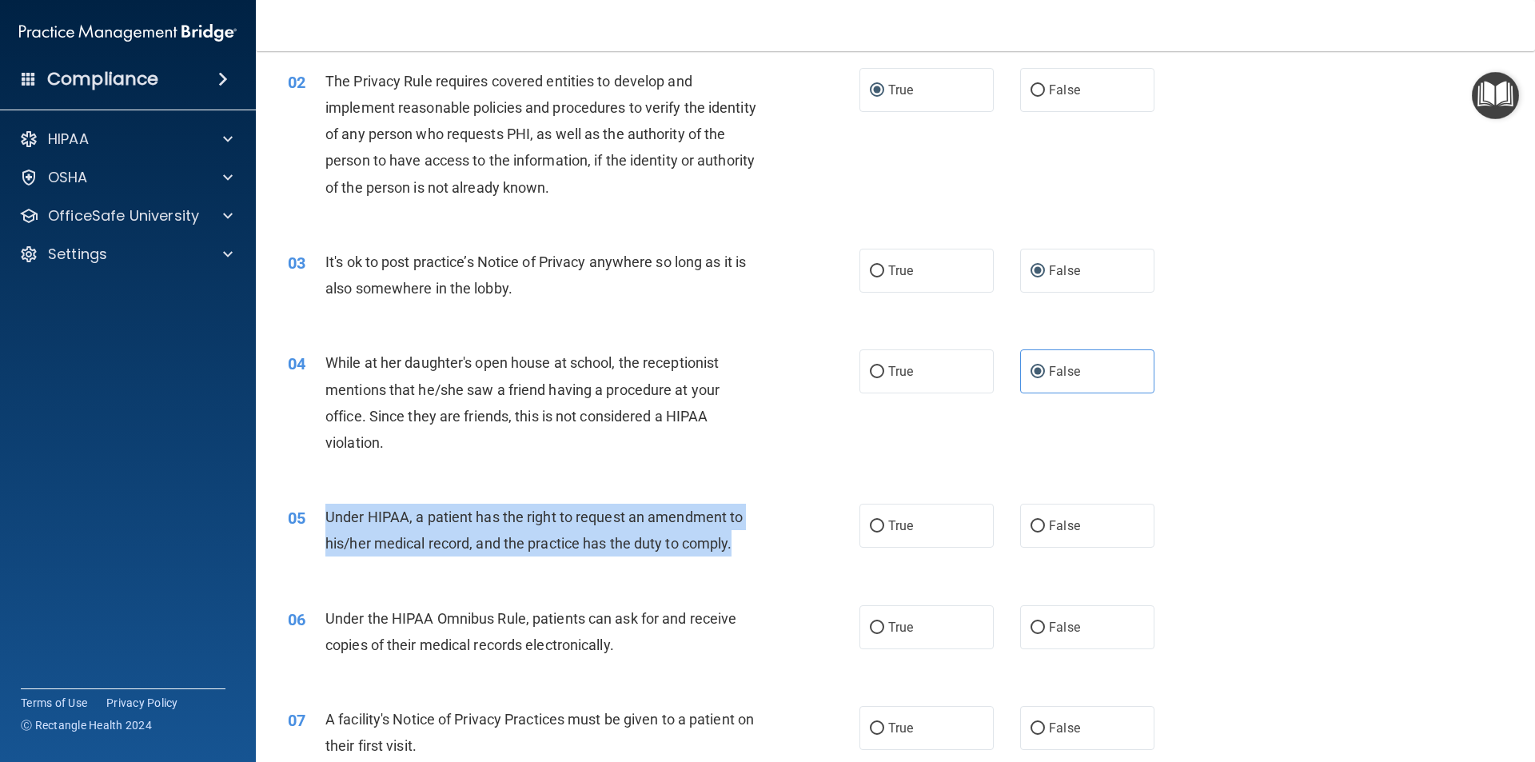
drag, startPoint x: 325, startPoint y: 523, endPoint x: 770, endPoint y: 544, distance: 445.8
click at [770, 544] on div "05 Under HIPAA, a patient has the right to request an amendment to his/her medi…" at bounding box center [574, 534] width 620 height 61
copy span "Under HIPAA, a patient has the right to request an amendment to his/her medical…"
click at [1031, 525] on input "False" at bounding box center [1038, 526] width 14 height 12
radio input "true"
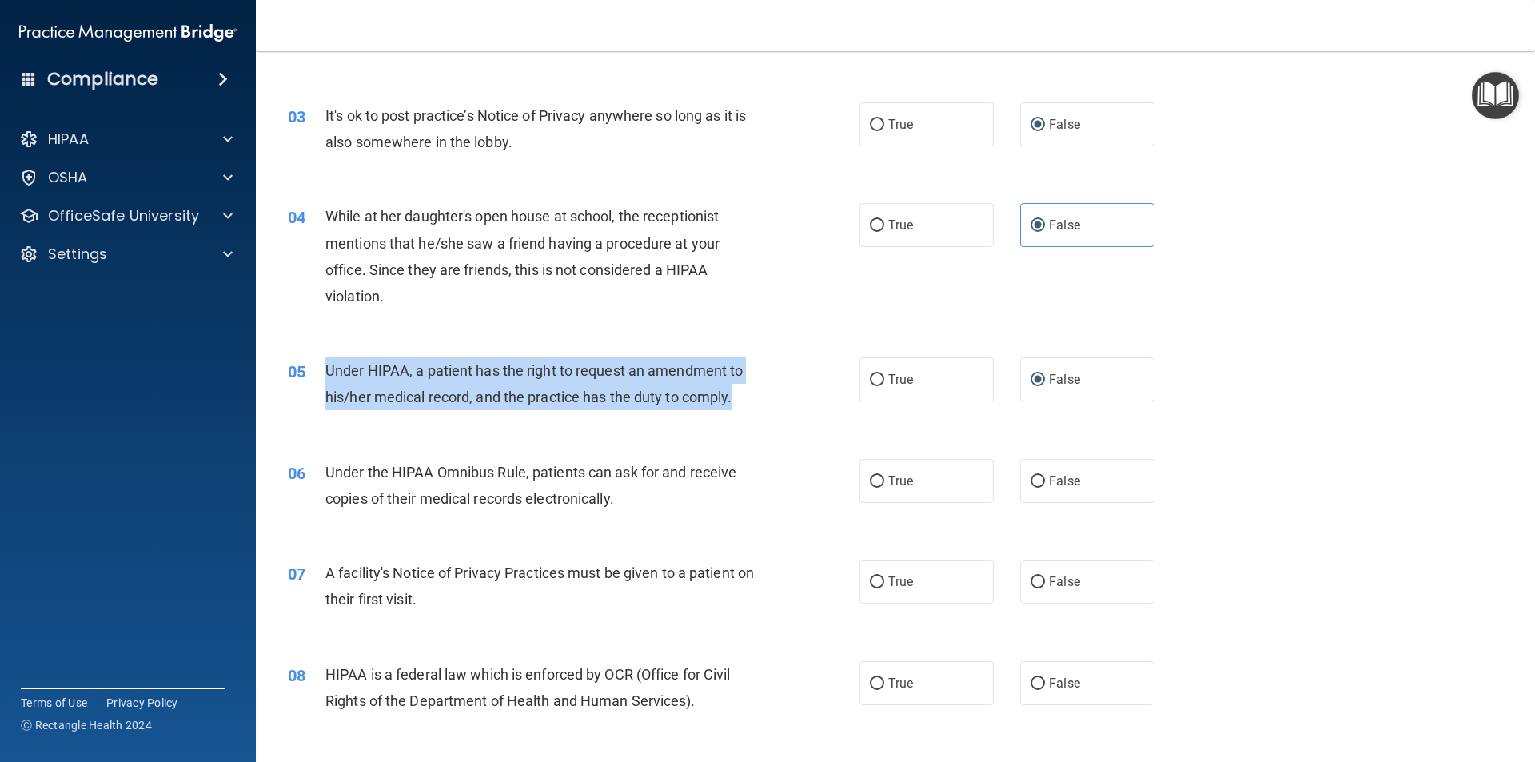
scroll to position [320, 0]
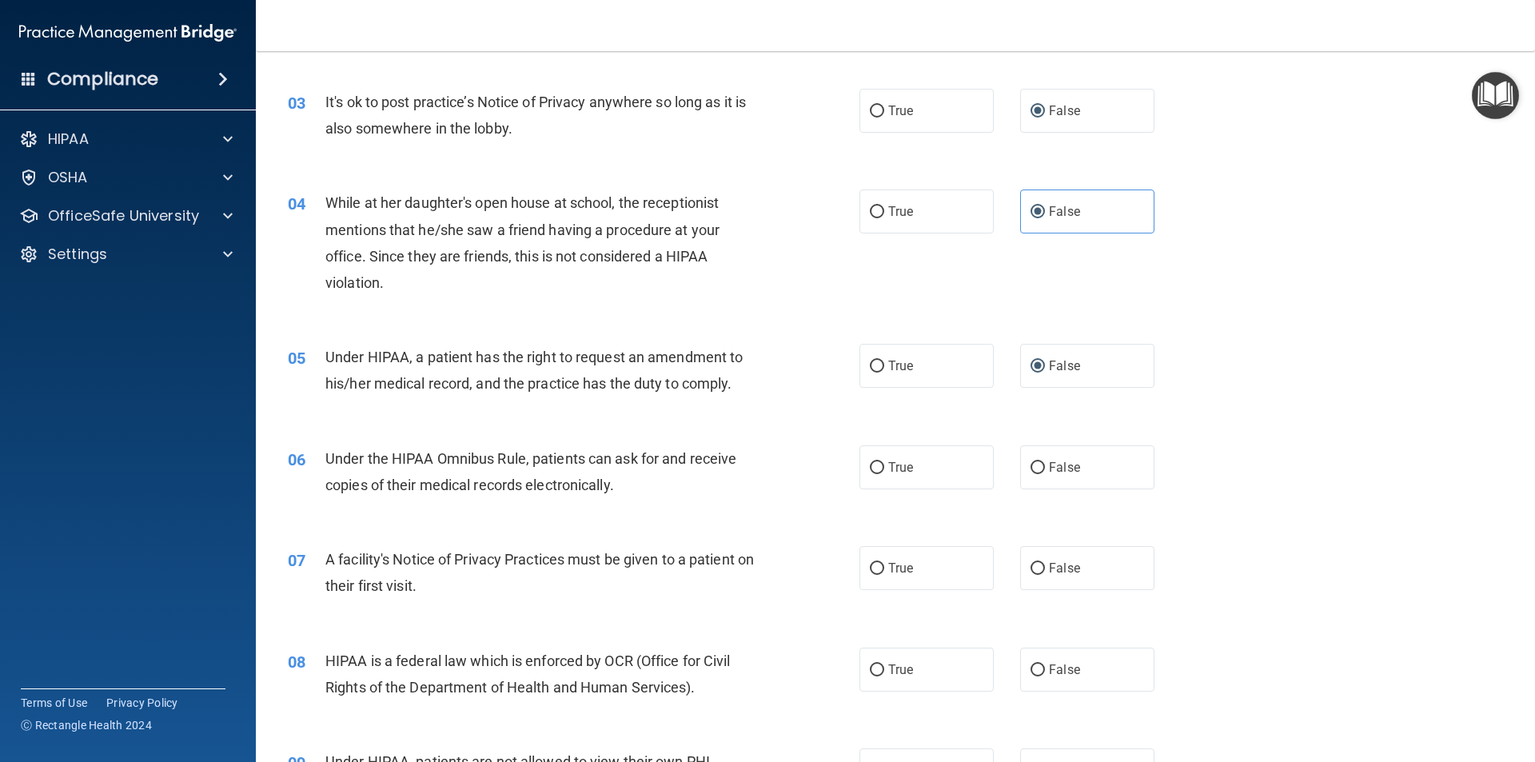
click at [330, 461] on div "06 Under the HIPAA Omnibus Rule, patients can ask for and receive copies of the…" at bounding box center [574, 475] width 620 height 61
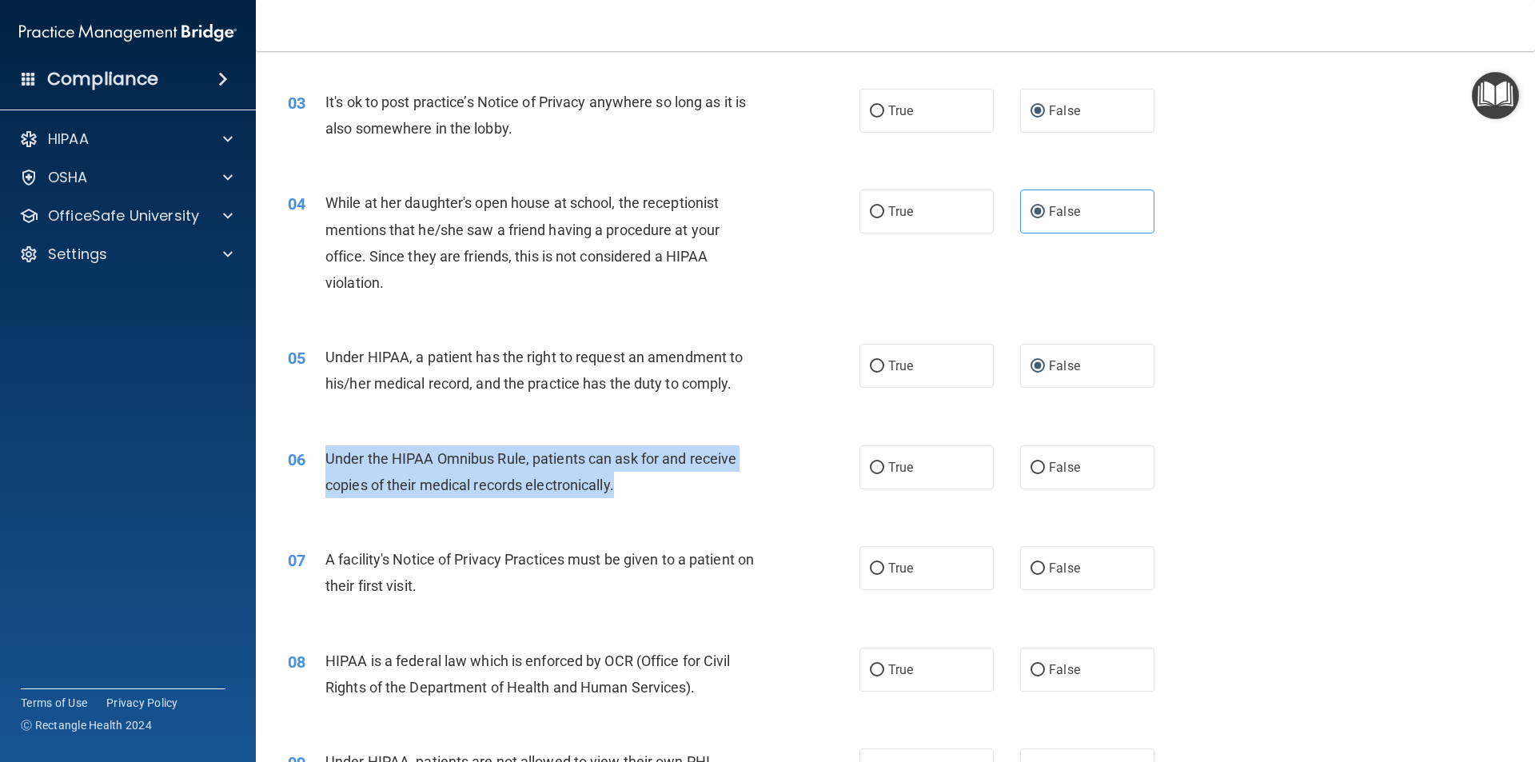
drag, startPoint x: 621, startPoint y: 488, endPoint x: 325, endPoint y: 457, distance: 297.5
click at [325, 457] on div "Under the HIPAA Omnibus Rule, patients can ask for and receive copies of their …" at bounding box center [548, 471] width 447 height 53
copy span "Under the HIPAA Omnibus Rule, patients can ask for and receive copies of their …"
click at [872, 469] on input "True" at bounding box center [877, 468] width 14 height 12
radio input "true"
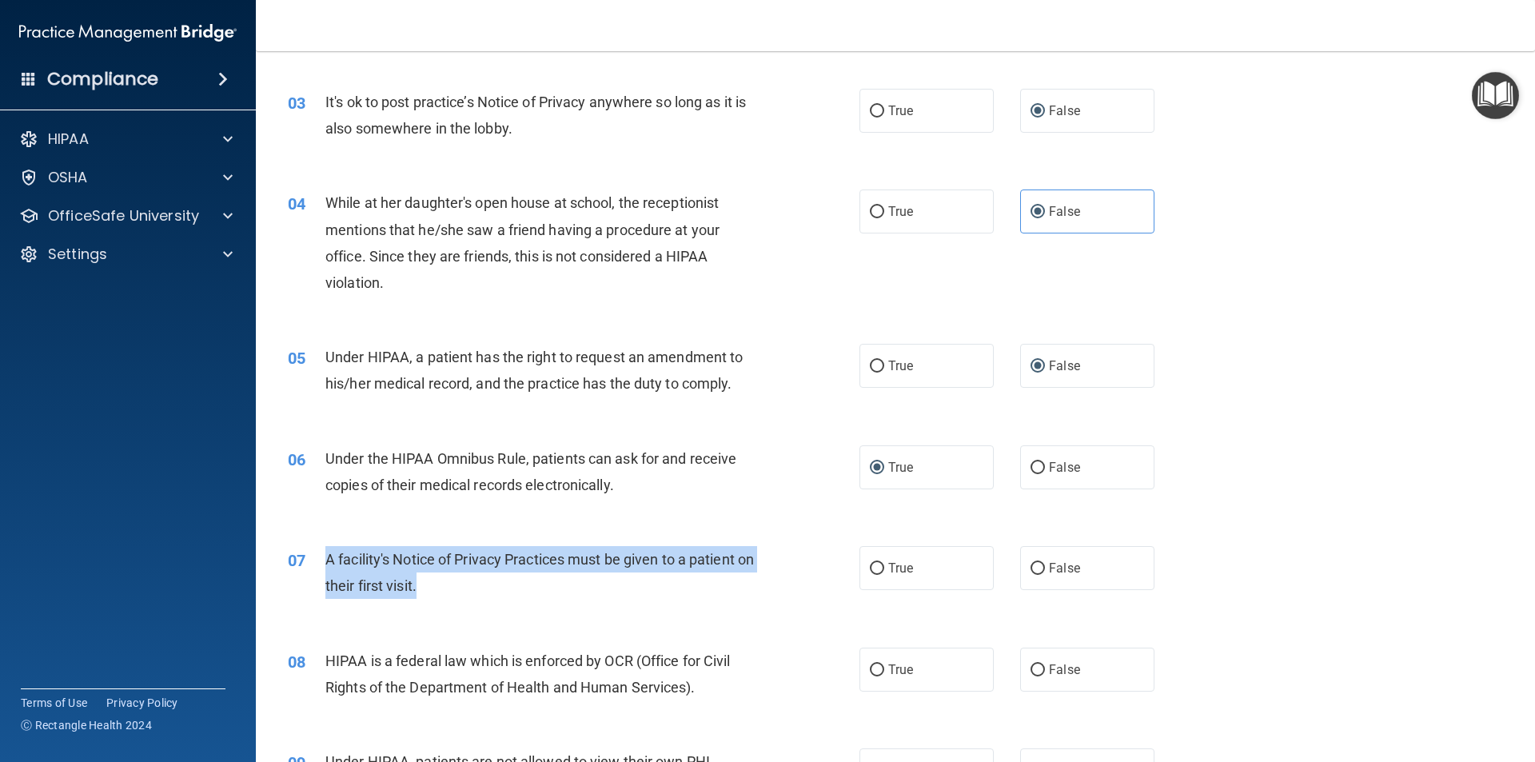
drag, startPoint x: 328, startPoint y: 554, endPoint x: 445, endPoint y: 595, distance: 124.4
click at [445, 595] on div "A facility's Notice of Privacy Practices must be given to a patient on their fi…" at bounding box center [548, 572] width 447 height 53
copy span "A facility's Notice of Privacy Practices must be given to a patient on their fi…"
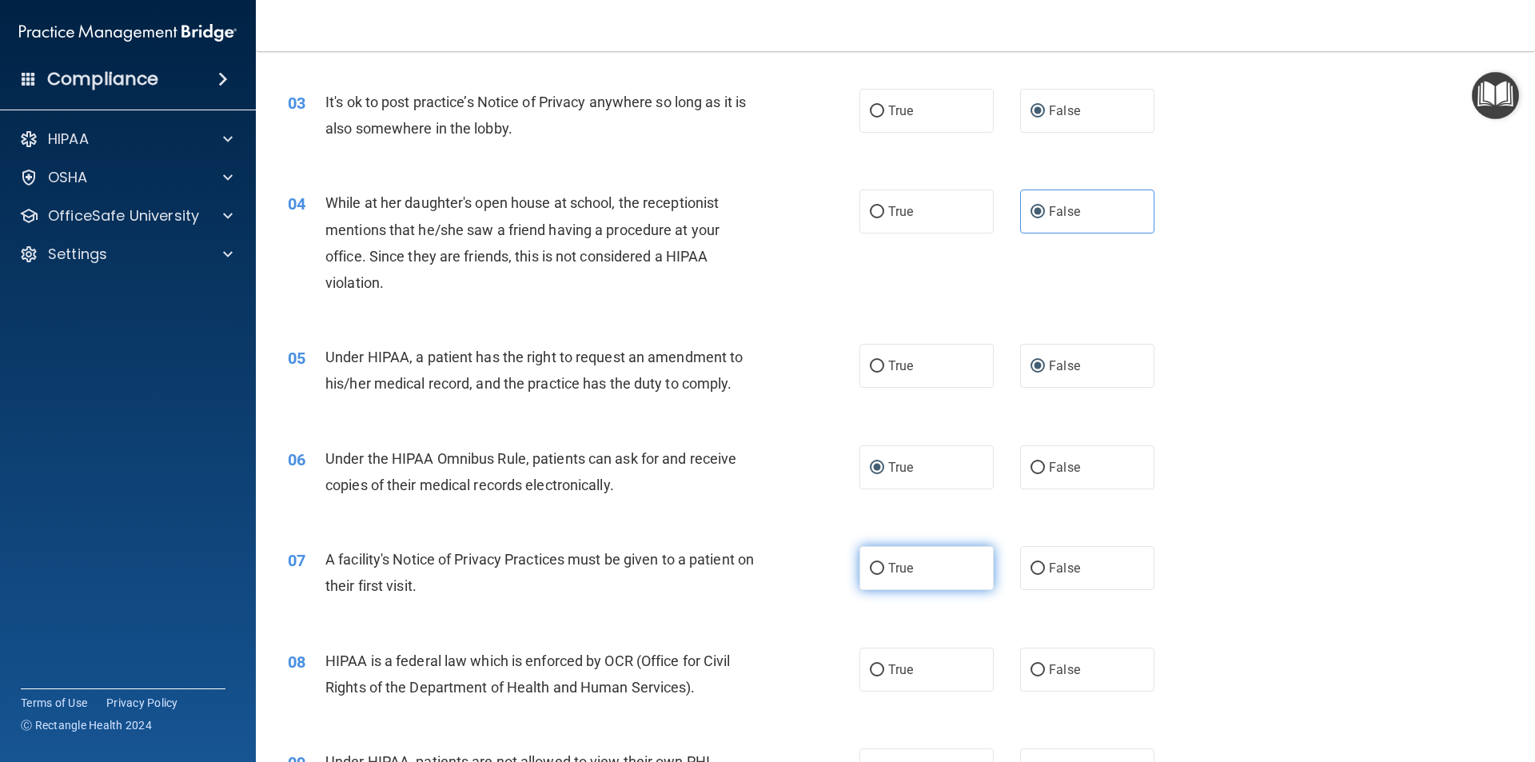
click at [879, 572] on label "True" at bounding box center [926, 568] width 134 height 44
click at [879, 572] on input "True" at bounding box center [877, 569] width 14 height 12
radio input "true"
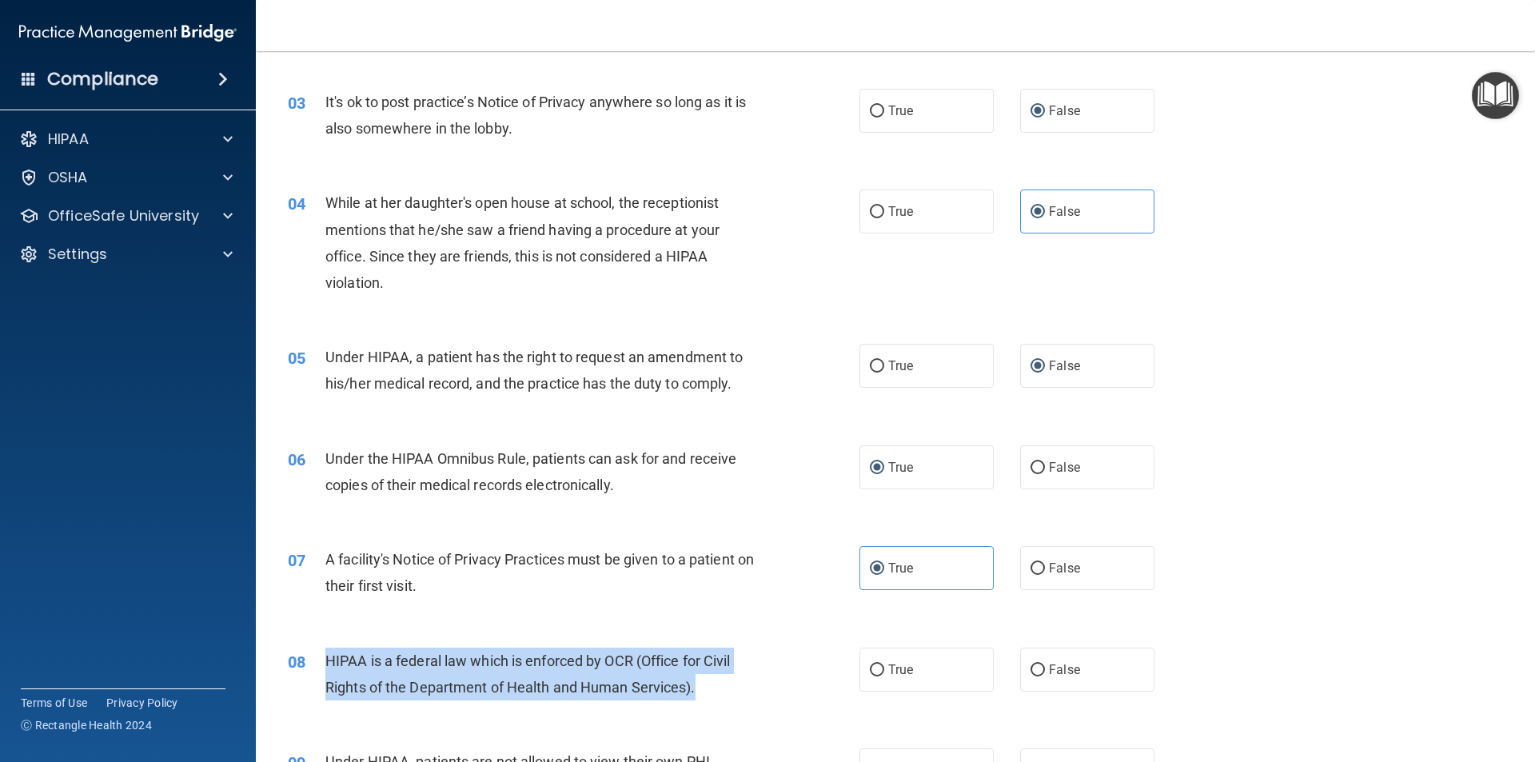
drag, startPoint x: 327, startPoint y: 658, endPoint x: 696, endPoint y: 689, distance: 369.9
click at [696, 689] on span "HIPAA is a federal law which is enforced by OCR (Office for Civil Rights of the…" at bounding box center [527, 673] width 405 height 43
copy span "HIPAA is a federal law which is enforced by OCR (Office for Civil Rights of the…"
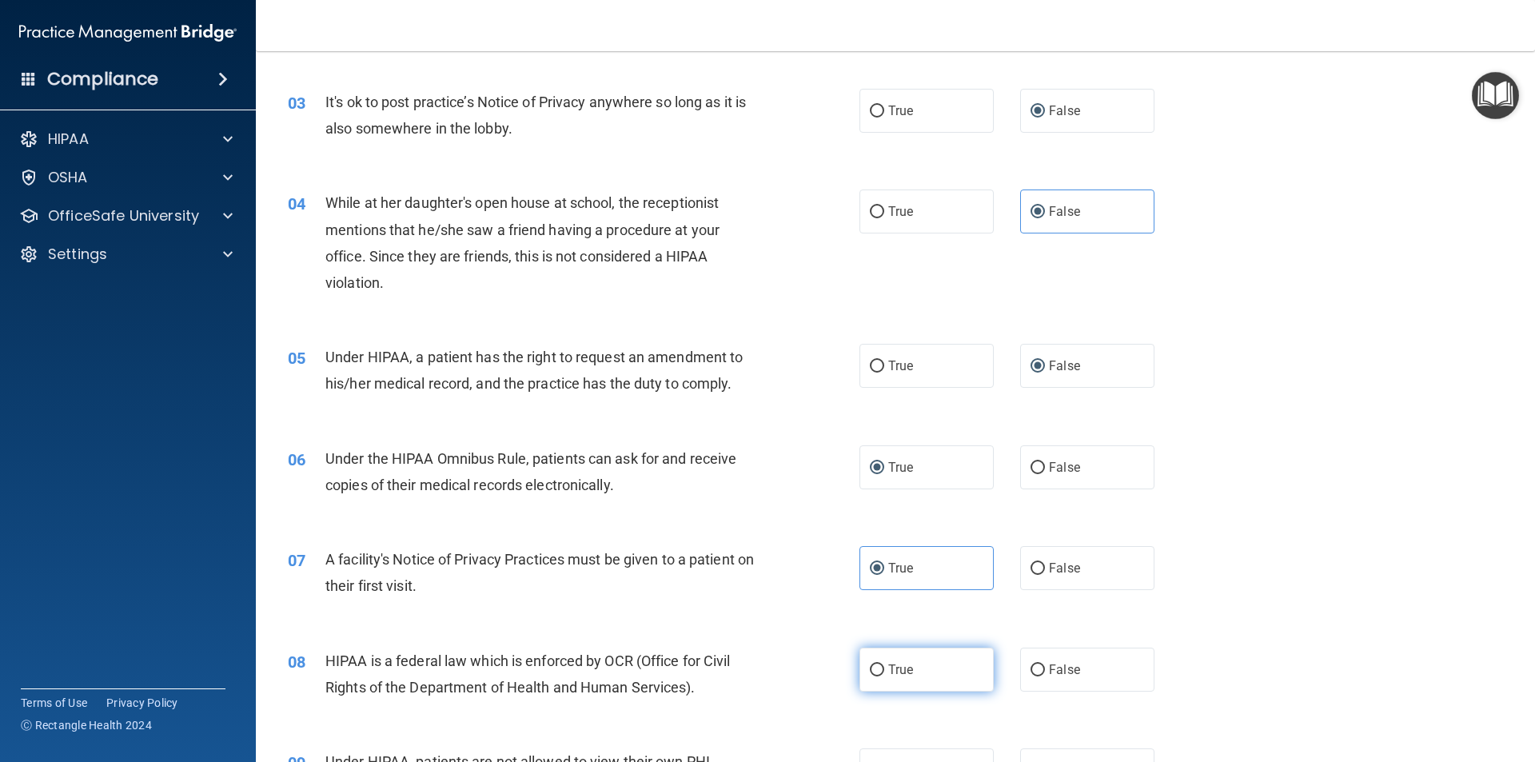
click at [892, 674] on span "True" at bounding box center [900, 669] width 25 height 15
click at [884, 674] on input "True" at bounding box center [877, 670] width 14 height 12
radio input "true"
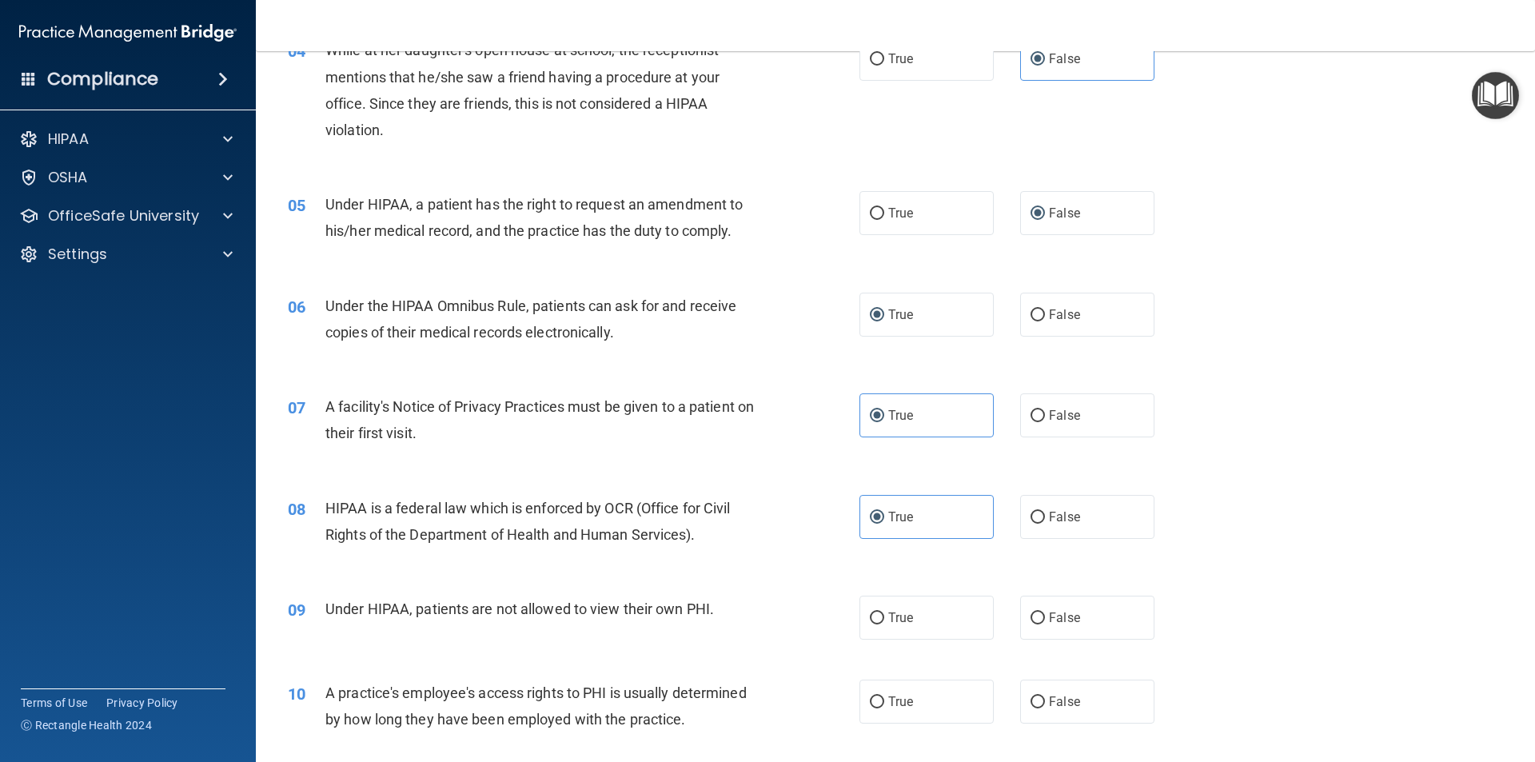
scroll to position [560, 0]
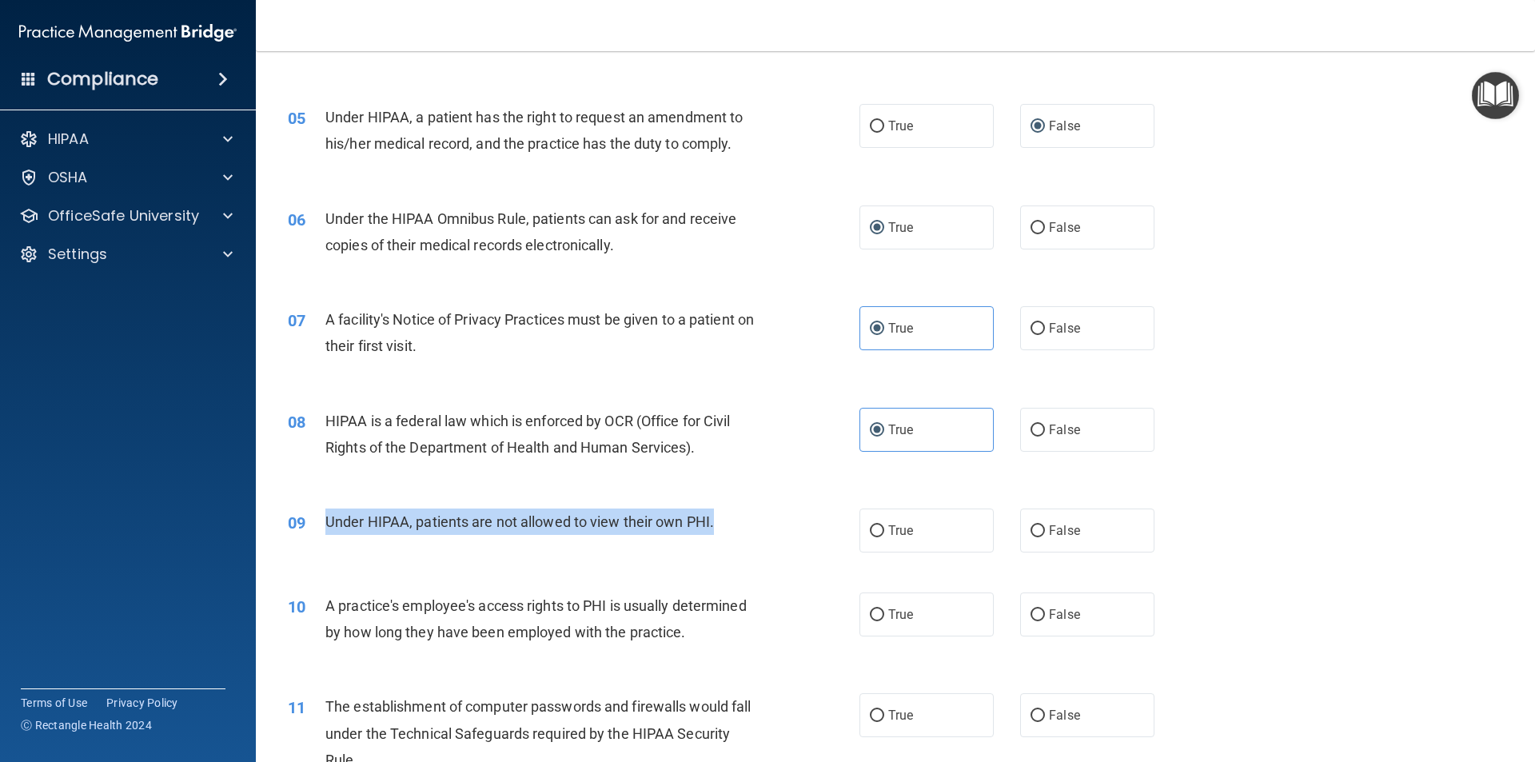
drag, startPoint x: 340, startPoint y: 524, endPoint x: 698, endPoint y: 534, distance: 358.3
click at [715, 539] on div "09 Under HIPAA, patients are not allowed to view their own PHI." at bounding box center [574, 526] width 620 height 34
copy span "Under HIPAA, patients are not allowed to view their own PHI."
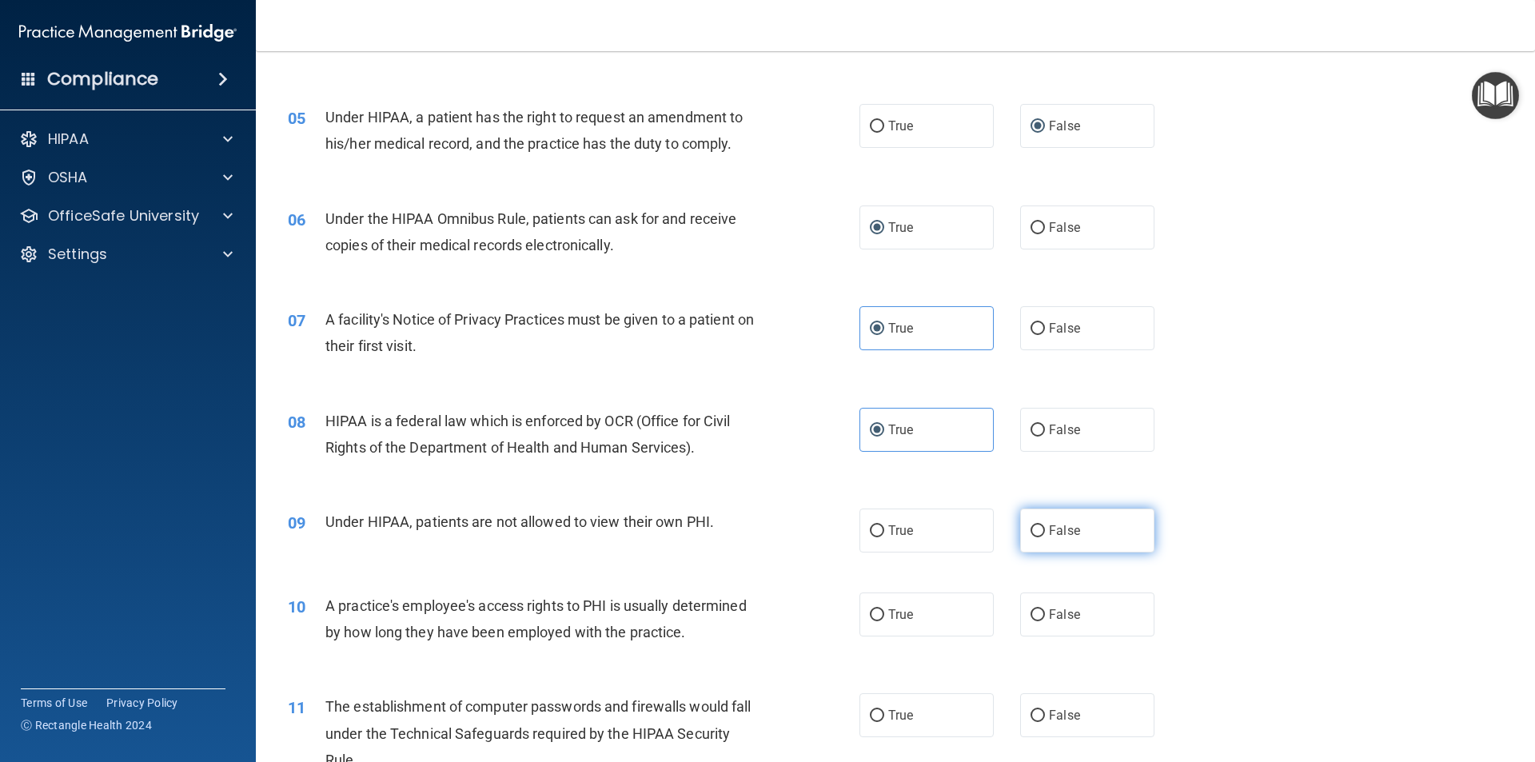
click at [1059, 530] on span "False" at bounding box center [1064, 530] width 31 height 15
click at [1045, 530] on input "False" at bounding box center [1038, 531] width 14 height 12
radio input "true"
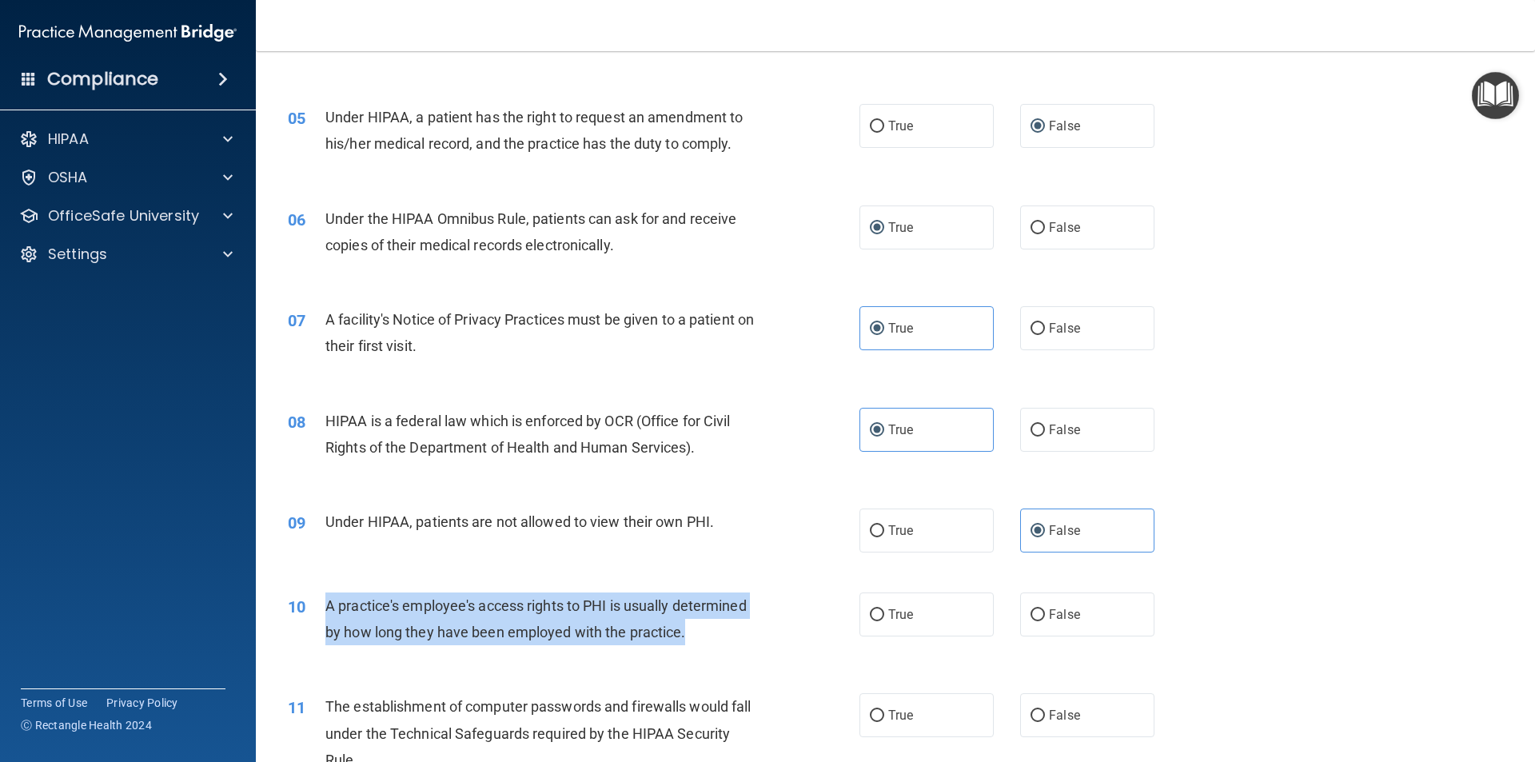
drag, startPoint x: 327, startPoint y: 605, endPoint x: 624, endPoint y: 642, distance: 298.9
click at [688, 644] on div "A practice's employee's access rights to PHI is usually determined by how long …" at bounding box center [548, 618] width 447 height 53
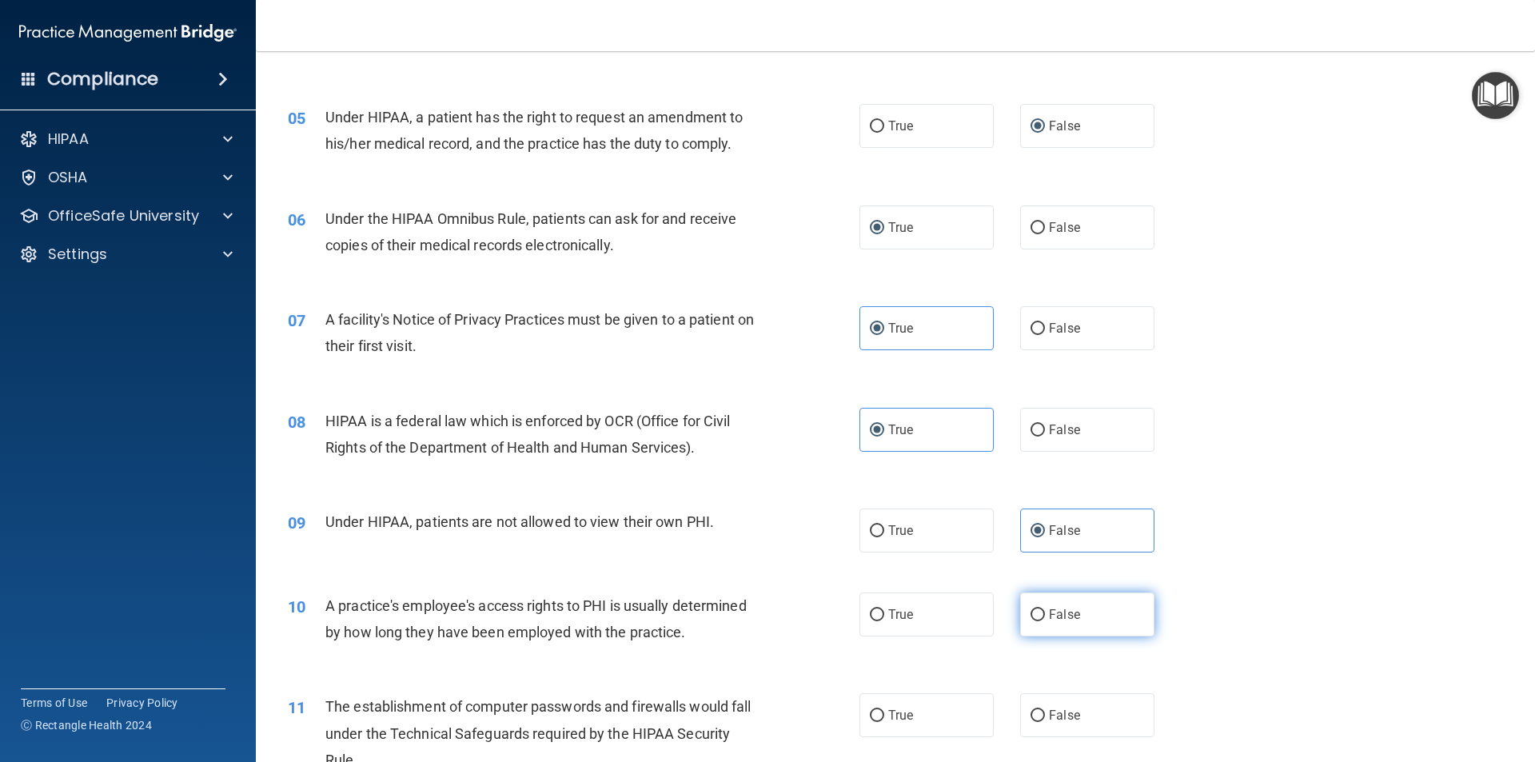
drag, startPoint x: 612, startPoint y: 636, endPoint x: 1044, endPoint y: 616, distance: 432.2
click at [1049, 616] on span "False" at bounding box center [1064, 614] width 31 height 15
click at [1045, 616] on input "False" at bounding box center [1038, 615] width 14 height 12
radio input "true"
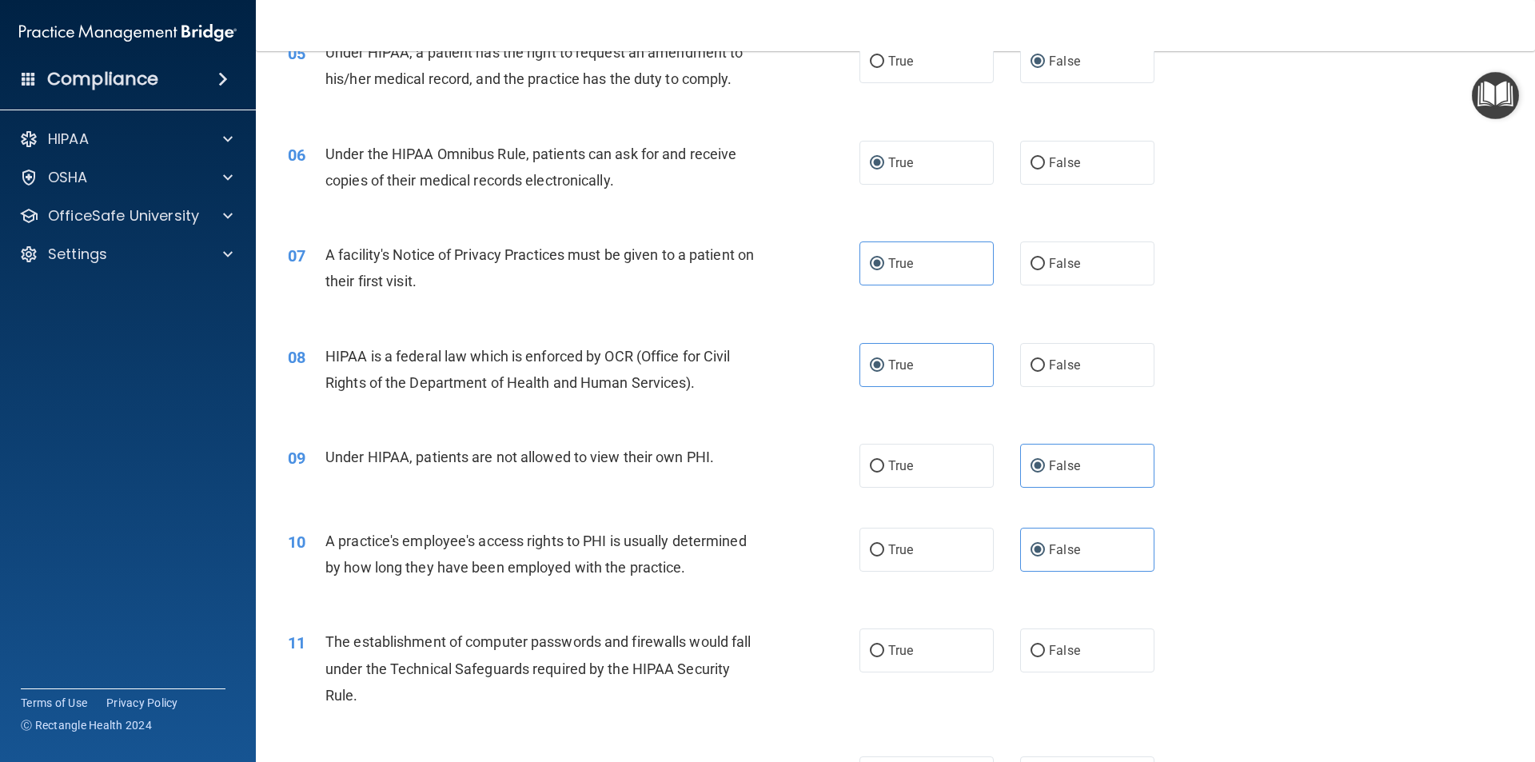
scroll to position [720, 0]
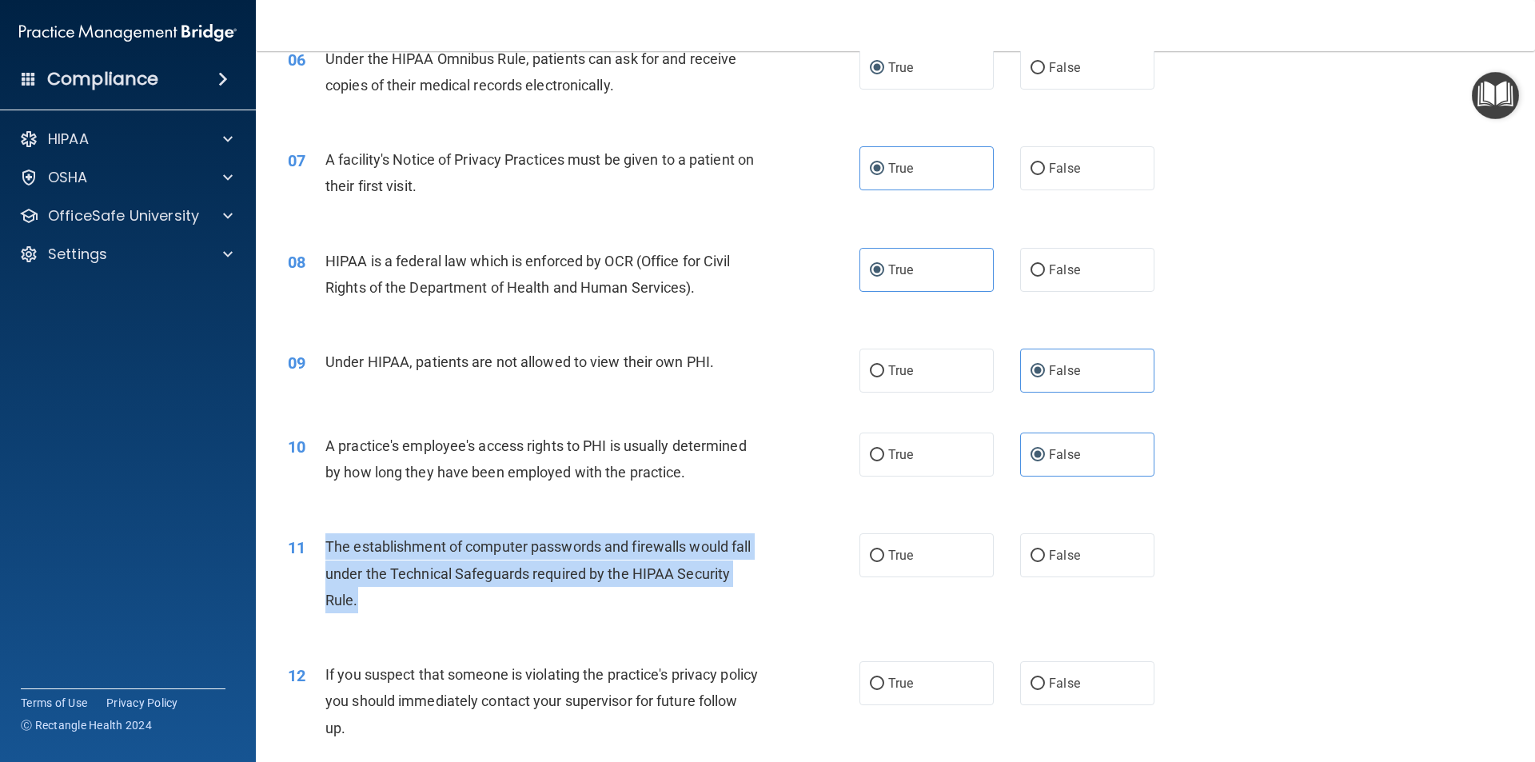
drag, startPoint x: 328, startPoint y: 544, endPoint x: 401, endPoint y: 618, distance: 103.5
click at [401, 618] on div "11 The establishment of computer passwords and firewalls would fall under the T…" at bounding box center [574, 577] width 620 height 88
copy span "The establishment of computer passwords and firewalls would fall under the Tech…"
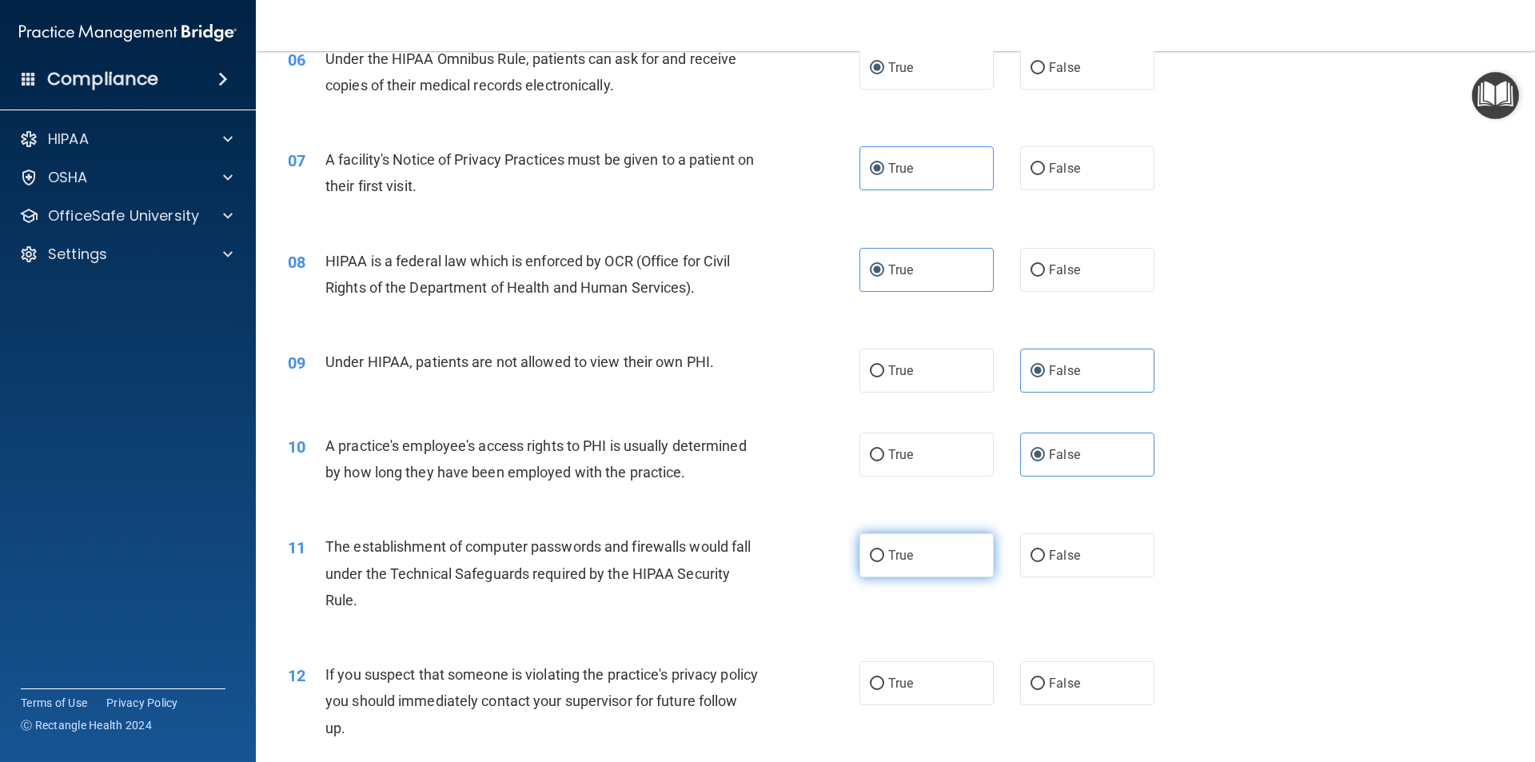
click at [899, 550] on span "True" at bounding box center [900, 555] width 25 height 15
click at [884, 550] on input "True" at bounding box center [877, 556] width 14 height 12
radio input "true"
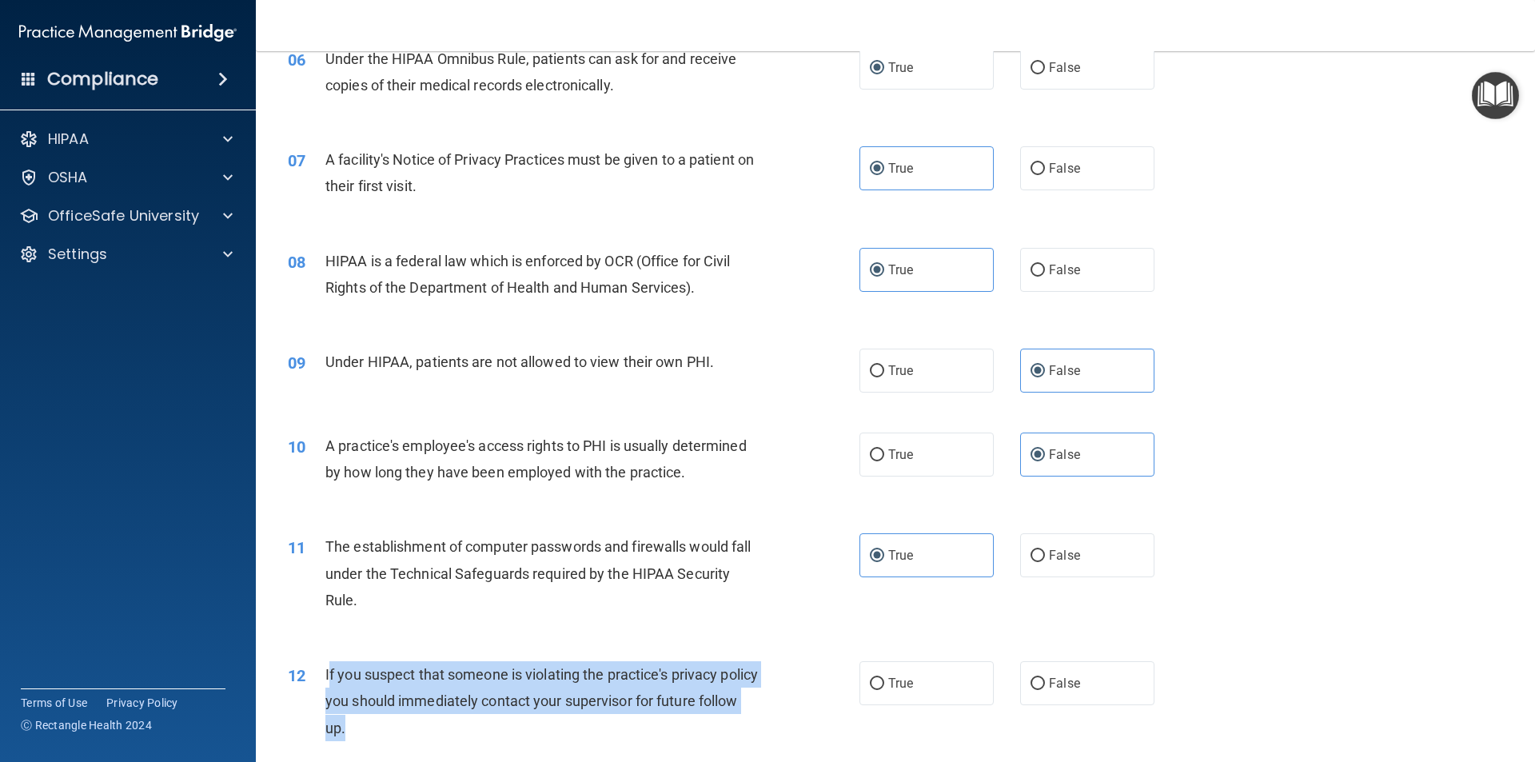
drag, startPoint x: 327, startPoint y: 669, endPoint x: 439, endPoint y: 728, distance: 126.6
click at [439, 728] on div "If you suspect that someone is violating the practice's privacy policy you shou…" at bounding box center [548, 701] width 447 height 80
copy span "f you suspect that someone is violating the practice's privacy policy you shoul…"
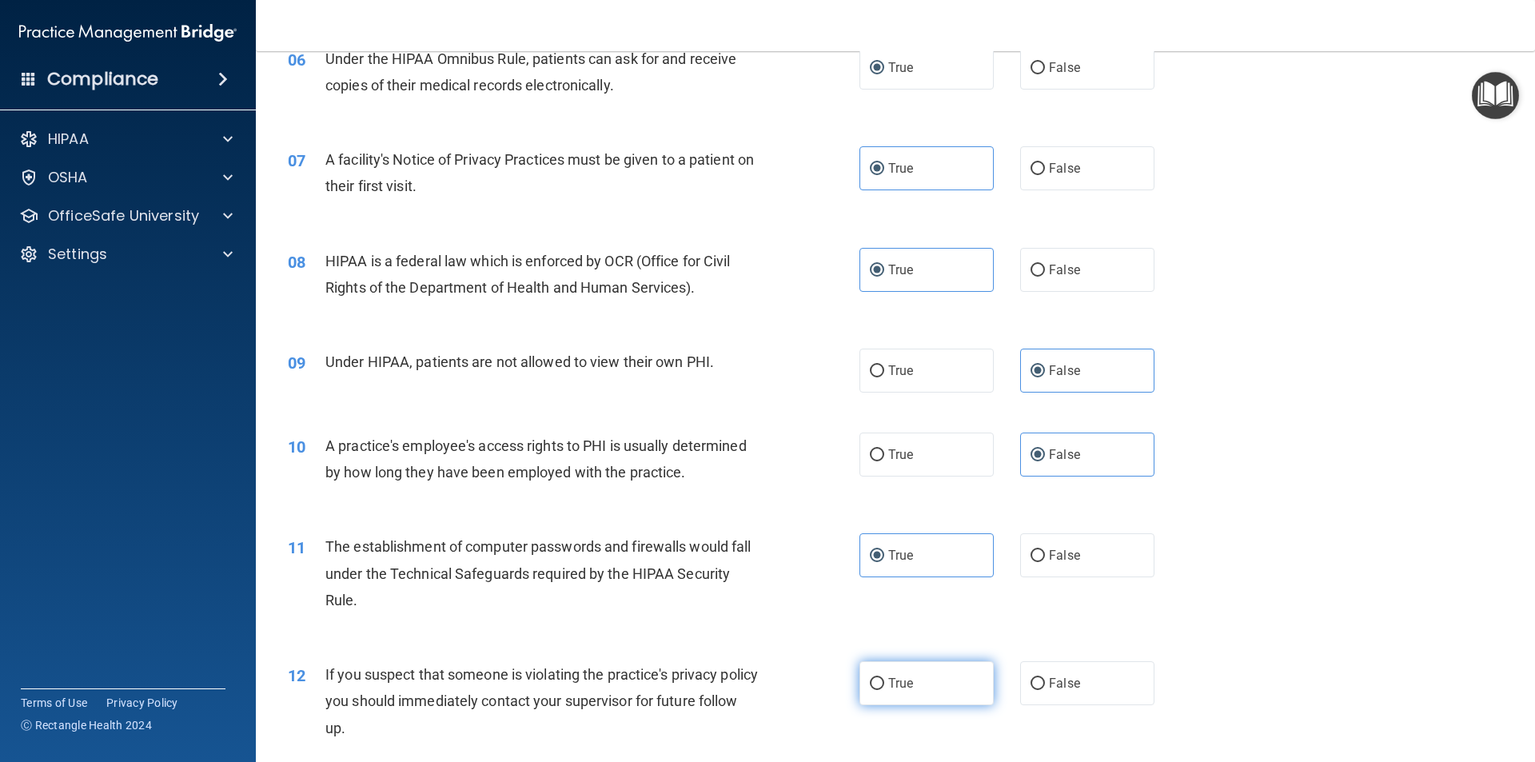
click at [889, 688] on span "True" at bounding box center [900, 683] width 25 height 15
click at [884, 688] on input "True" at bounding box center [877, 684] width 14 height 12
radio input "true"
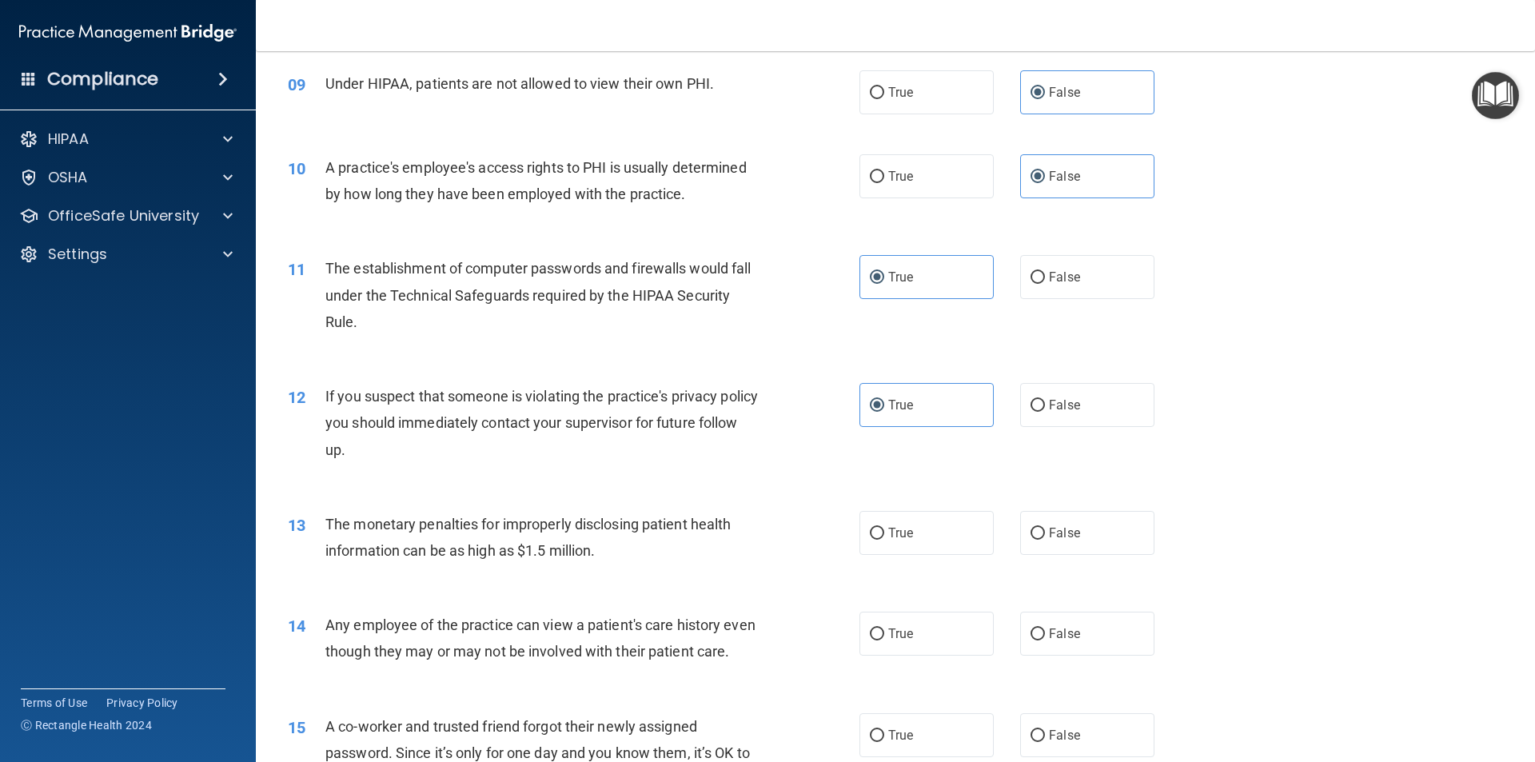
scroll to position [1039, 0]
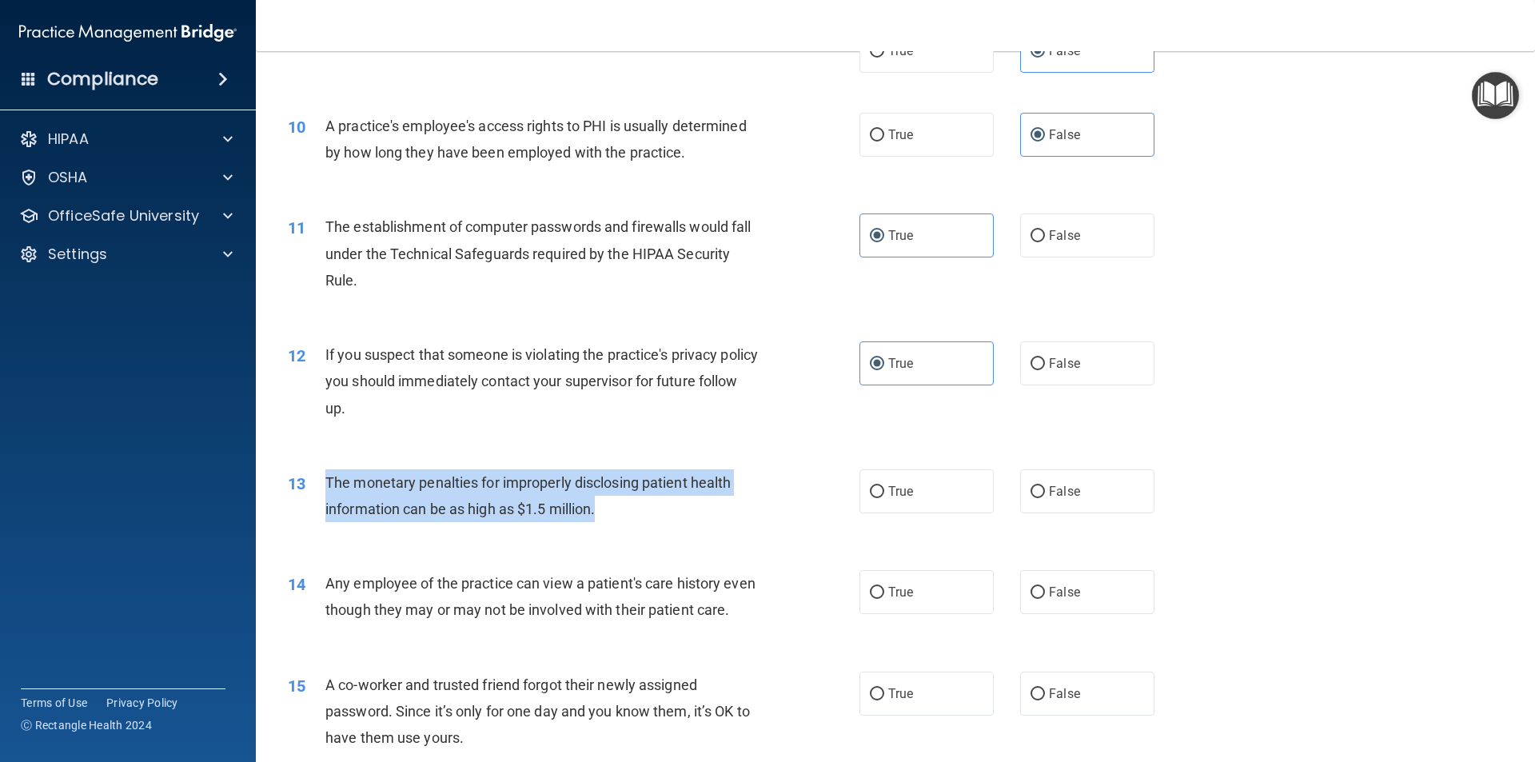
drag, startPoint x: 323, startPoint y: 477, endPoint x: 613, endPoint y: 517, distance: 293.1
click at [613, 517] on div "13 The monetary penalties for improperly disclosing patient health information …" at bounding box center [574, 499] width 620 height 61
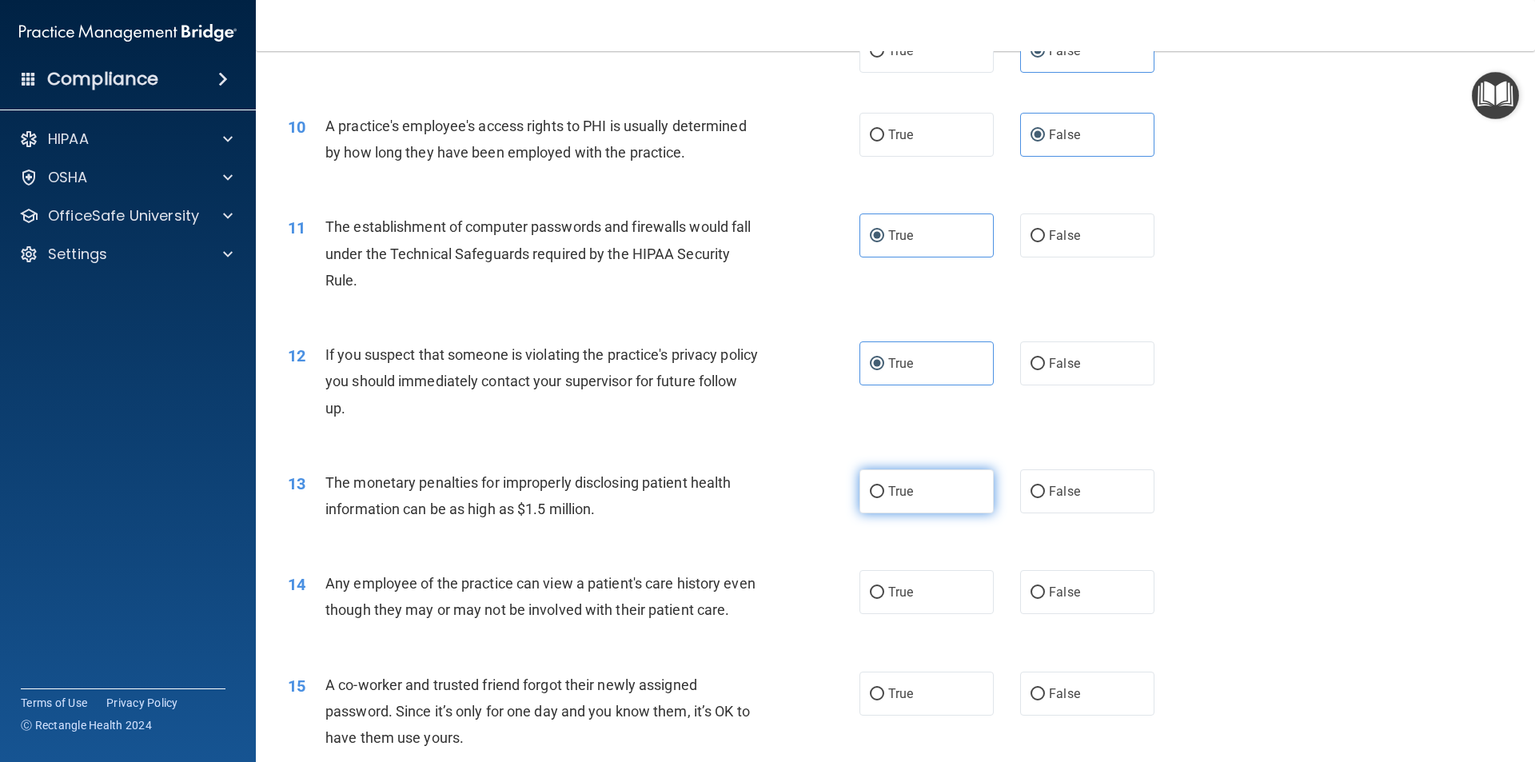
click at [875, 499] on label "True" at bounding box center [926, 491] width 134 height 44
click at [875, 498] on input "True" at bounding box center [877, 492] width 14 height 12
radio input "true"
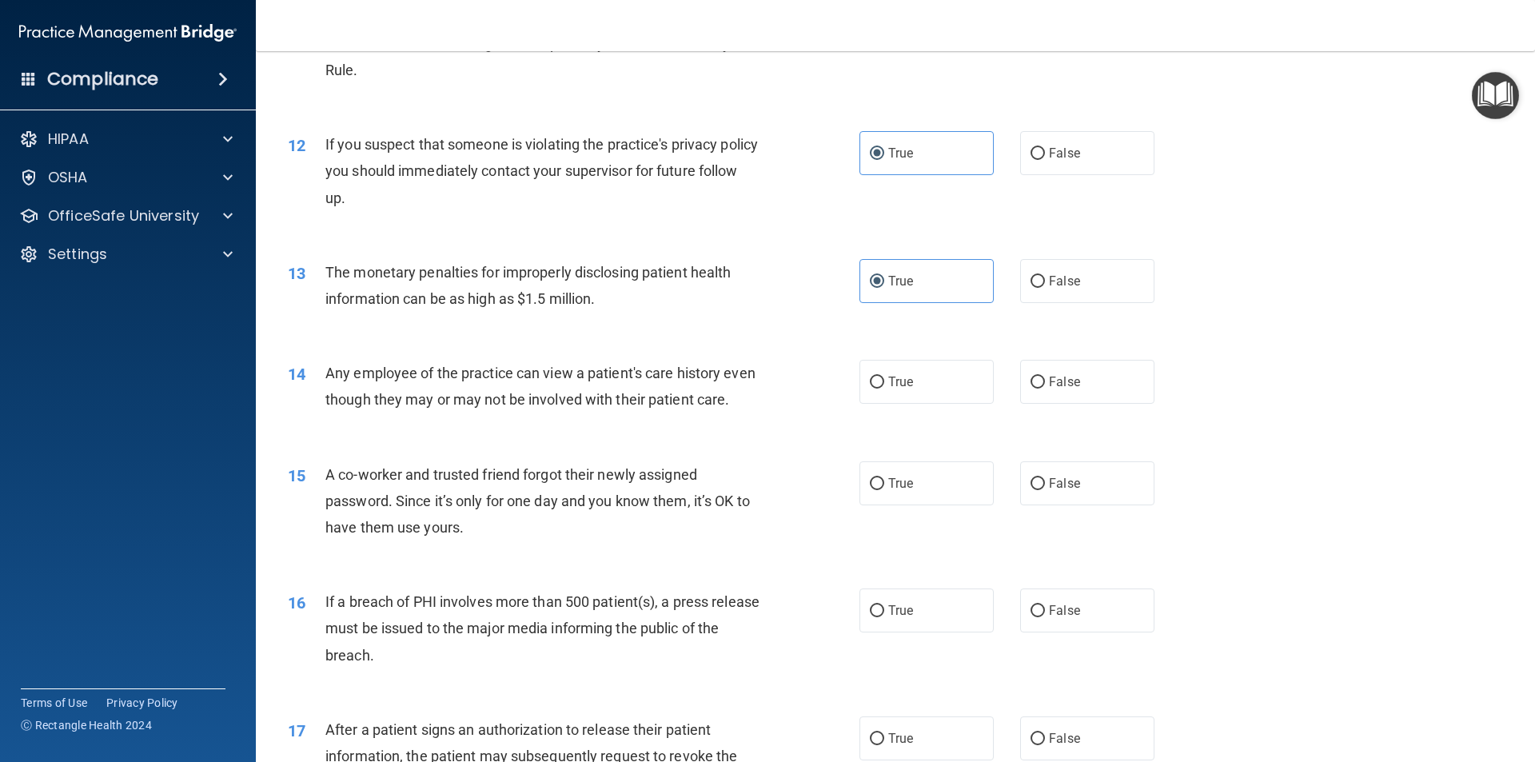
scroll to position [1439, 0]
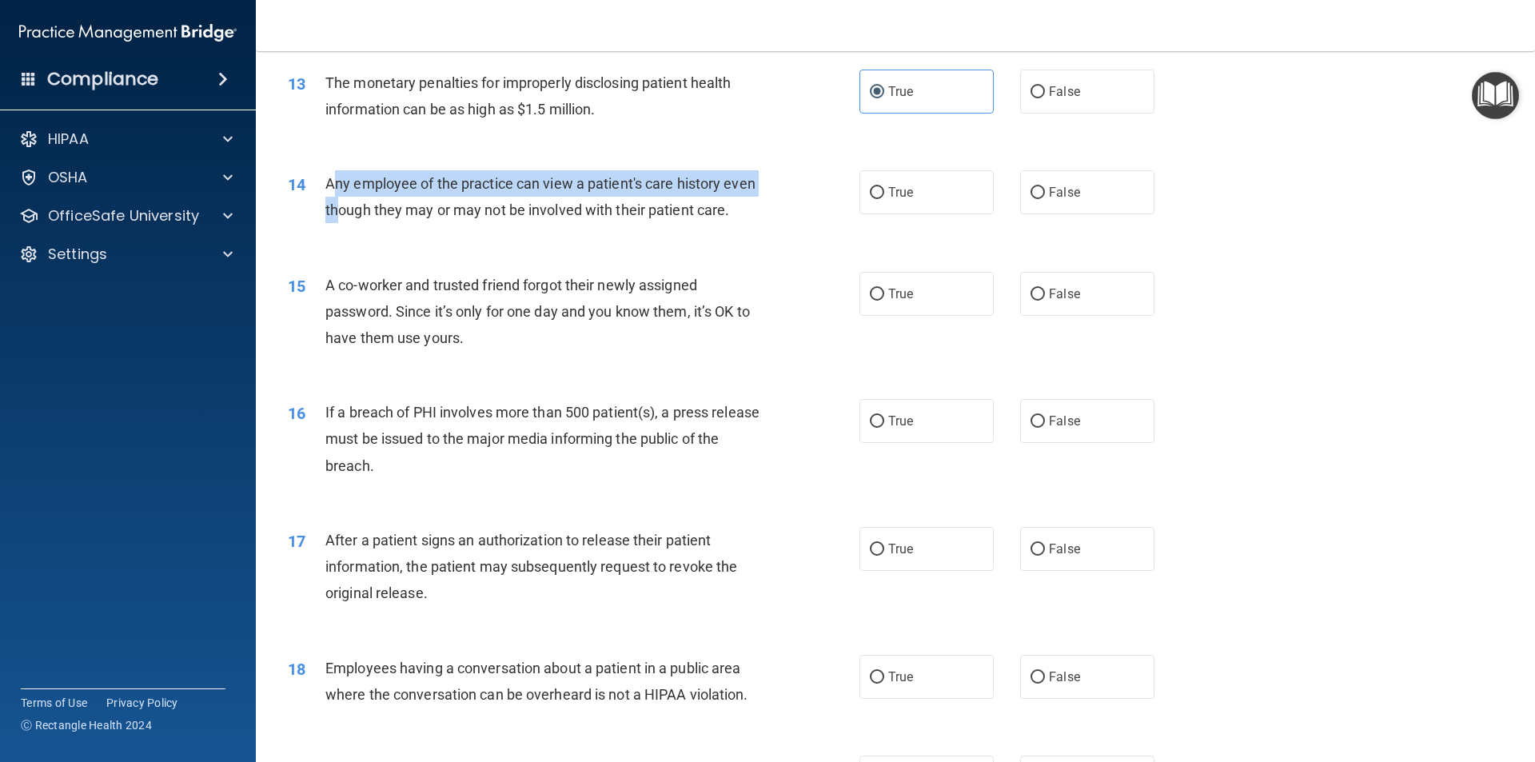
drag, startPoint x: 333, startPoint y: 181, endPoint x: 373, endPoint y: 206, distance: 47.0
click at [373, 206] on span "Any employee of the practice can view a patient's care history even though they…" at bounding box center [540, 196] width 430 height 43
click at [359, 193] on div "Any employee of the practice can view a patient's care history even though they…" at bounding box center [548, 196] width 447 height 53
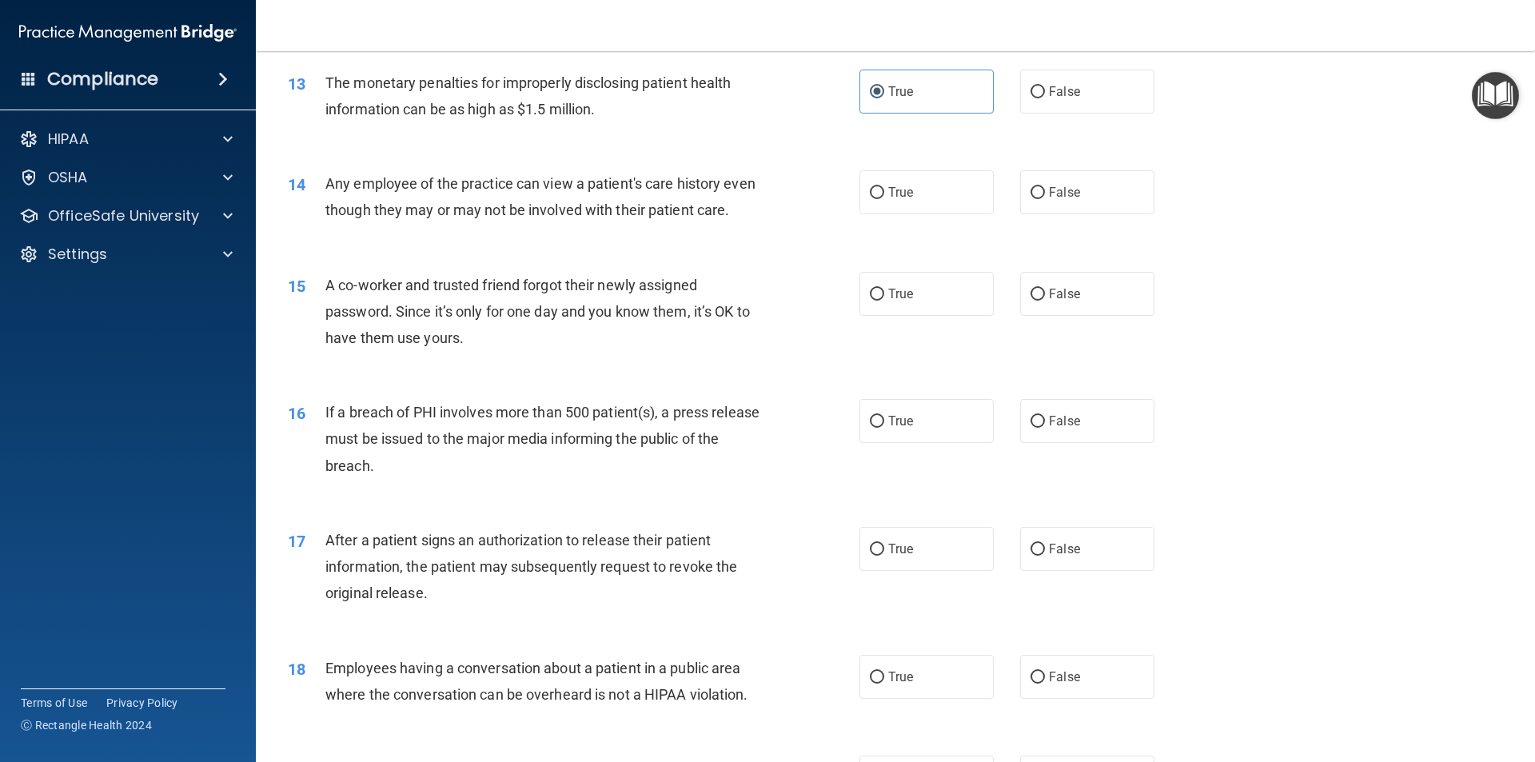
click at [323, 183] on div "14" at bounding box center [301, 185] width 50 height 30
click at [326, 179] on span "Any employee of the practice can view a patient's care history even though they…" at bounding box center [540, 196] width 430 height 43
click at [1037, 191] on input "False" at bounding box center [1038, 193] width 14 height 12
radio input "true"
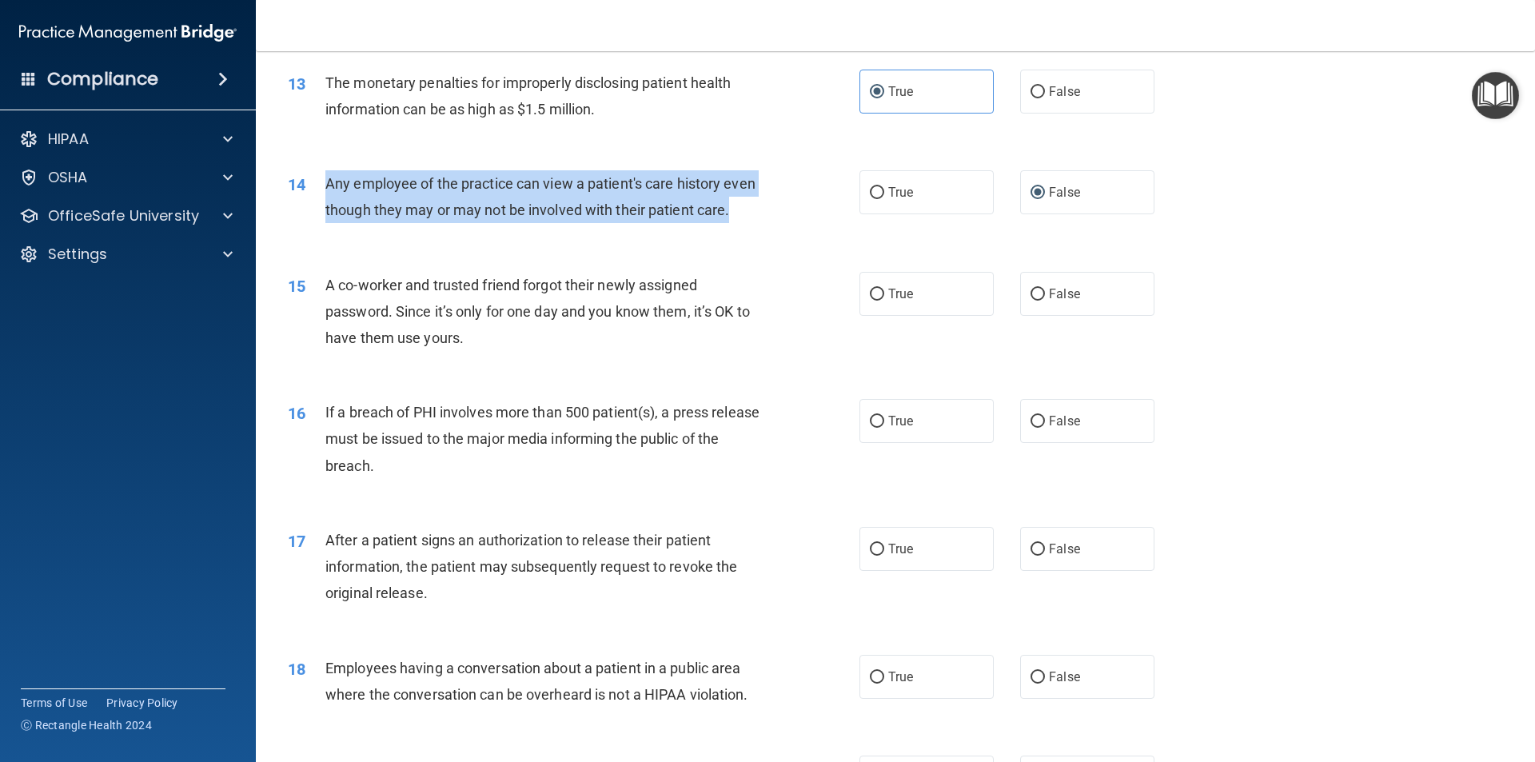
drag, startPoint x: 325, startPoint y: 181, endPoint x: 385, endPoint y: 237, distance: 80.9
click at [385, 223] on div "Any employee of the practice can view a patient's care history even though they…" at bounding box center [548, 196] width 447 height 53
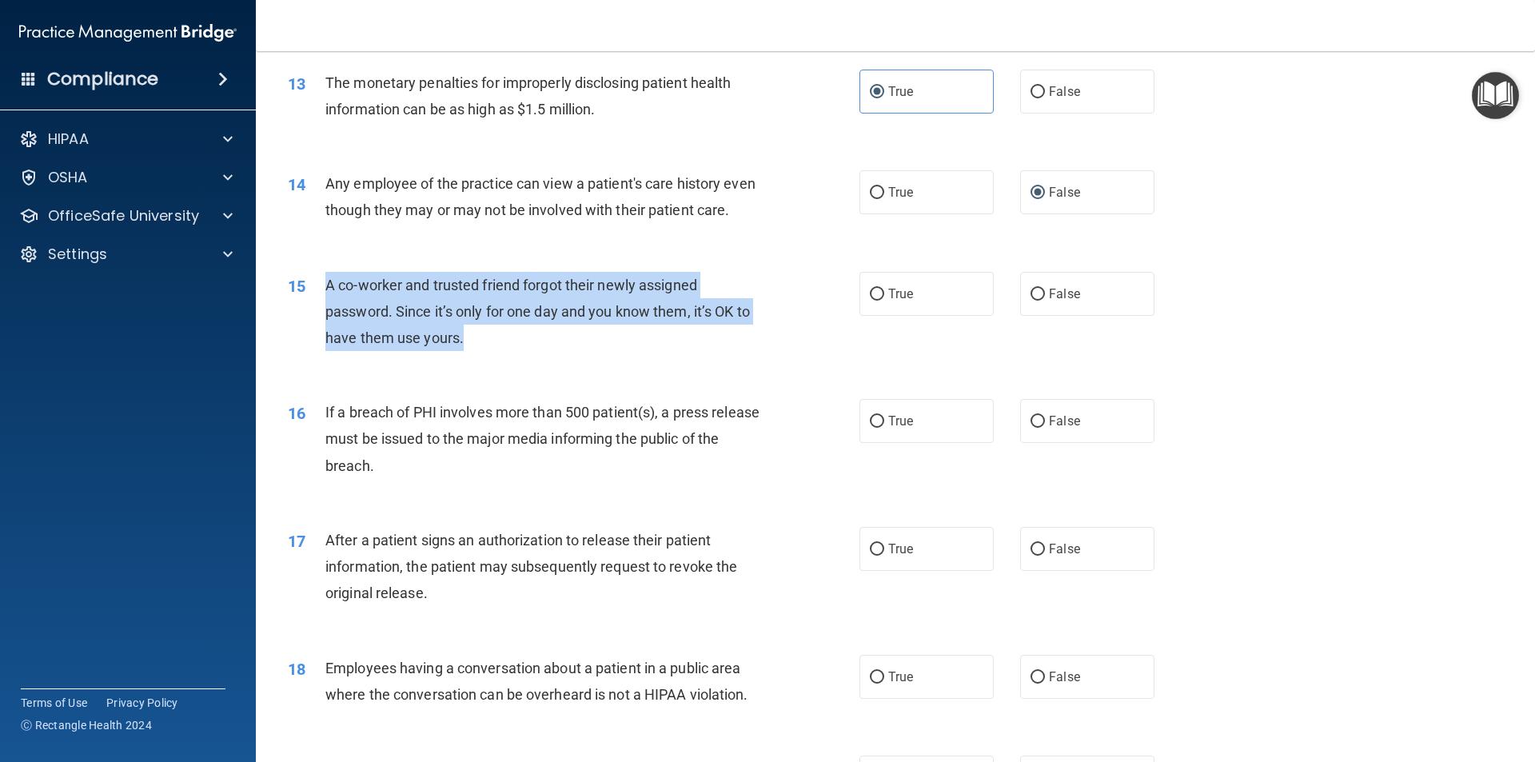
drag, startPoint x: 327, startPoint y: 308, endPoint x: 465, endPoint y: 367, distance: 149.7
click at [464, 352] on div "A co-worker and trusted friend forgot their newly assigned password. Since it’s…" at bounding box center [548, 312] width 447 height 80
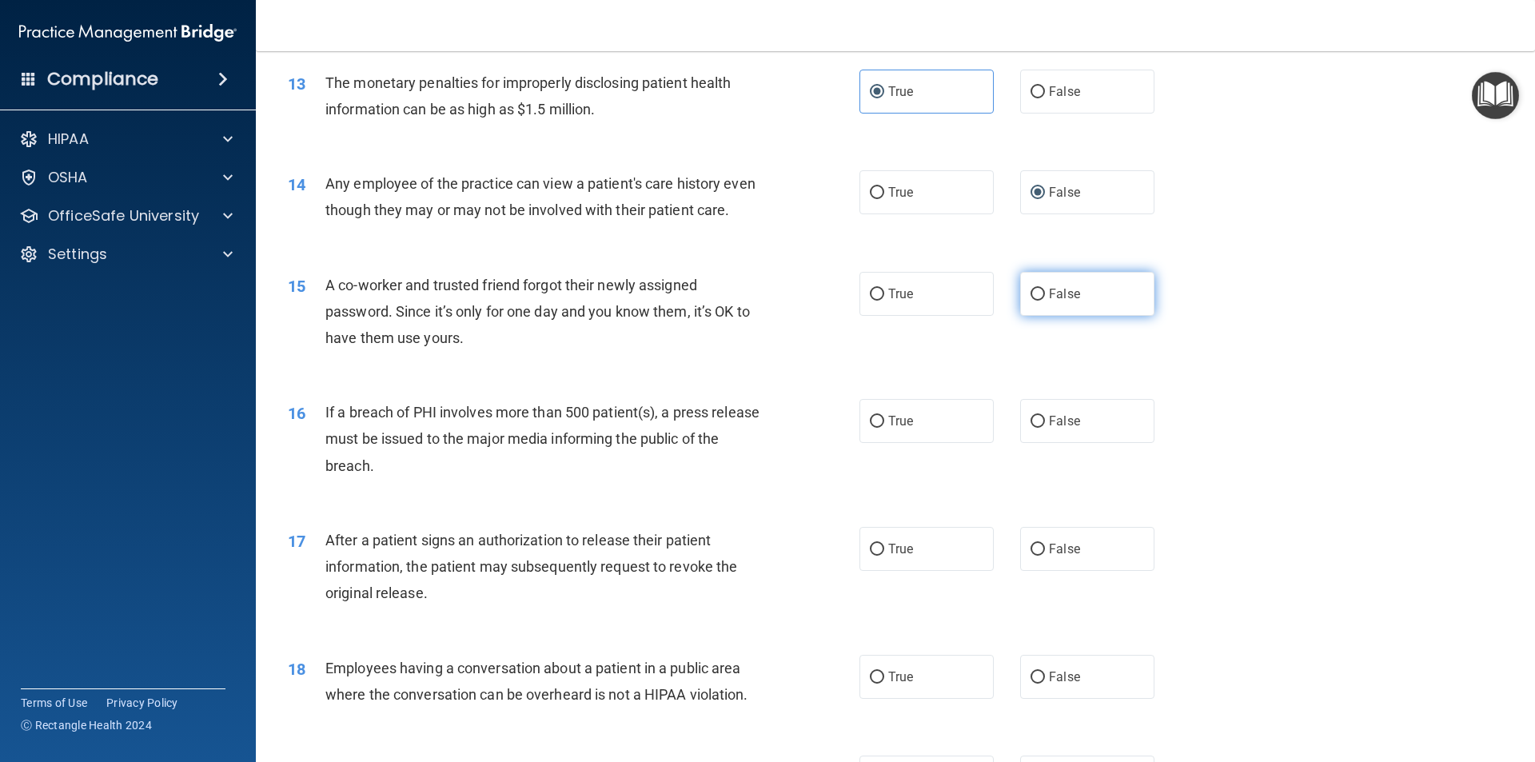
click at [1049, 301] on span "False" at bounding box center [1064, 293] width 31 height 15
click at [1045, 301] on input "False" at bounding box center [1038, 295] width 14 height 12
radio input "true"
click at [329, 433] on span "If a breach of PHI involves more than 500 patient(s), a press release must be i…" at bounding box center [542, 439] width 434 height 70
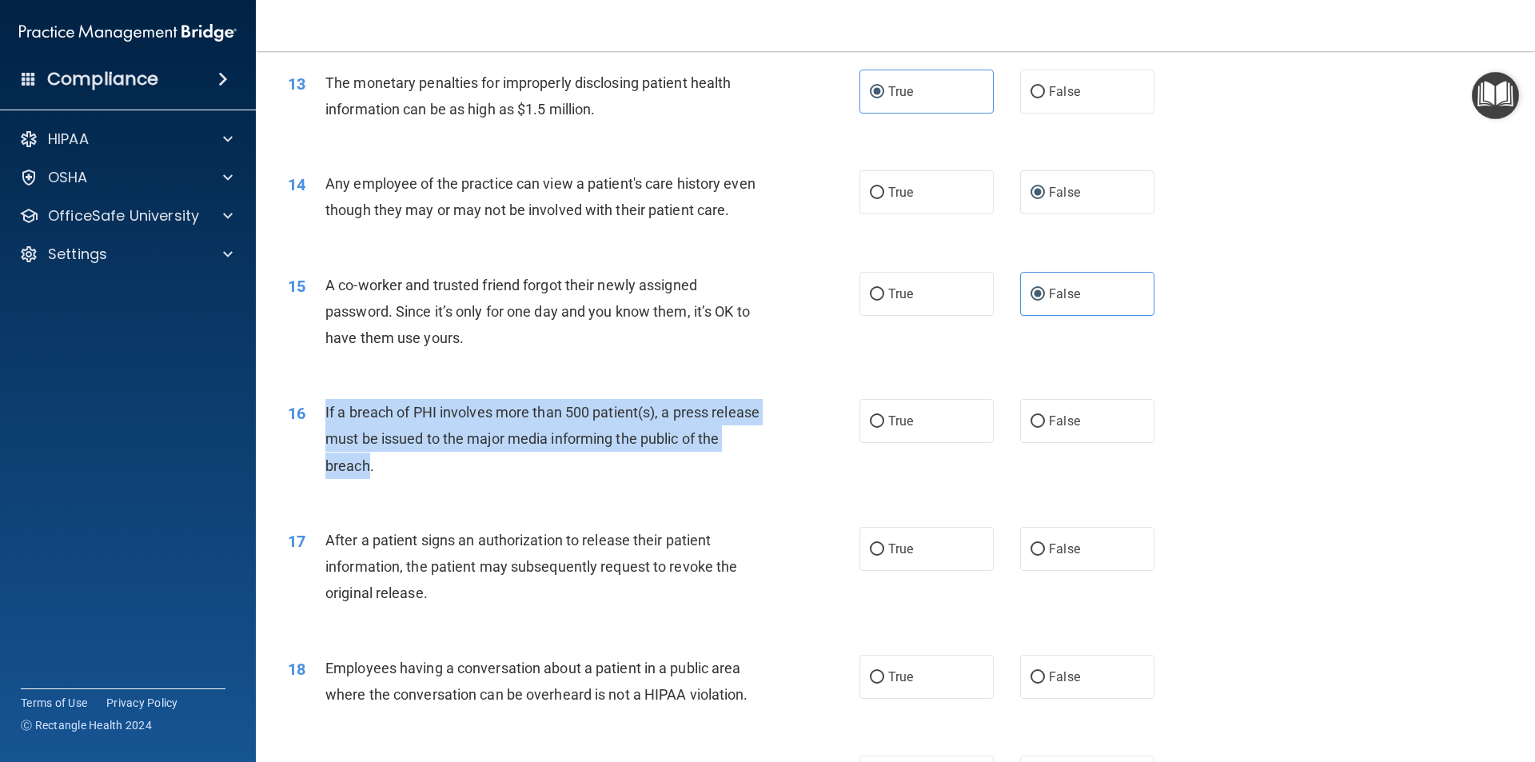
drag, startPoint x: 324, startPoint y: 435, endPoint x: 395, endPoint y: 498, distance: 95.1
click at [395, 487] on div "16 If a breach of PHI involves more than 500 patient(s), a press release must b…" at bounding box center [574, 443] width 620 height 88
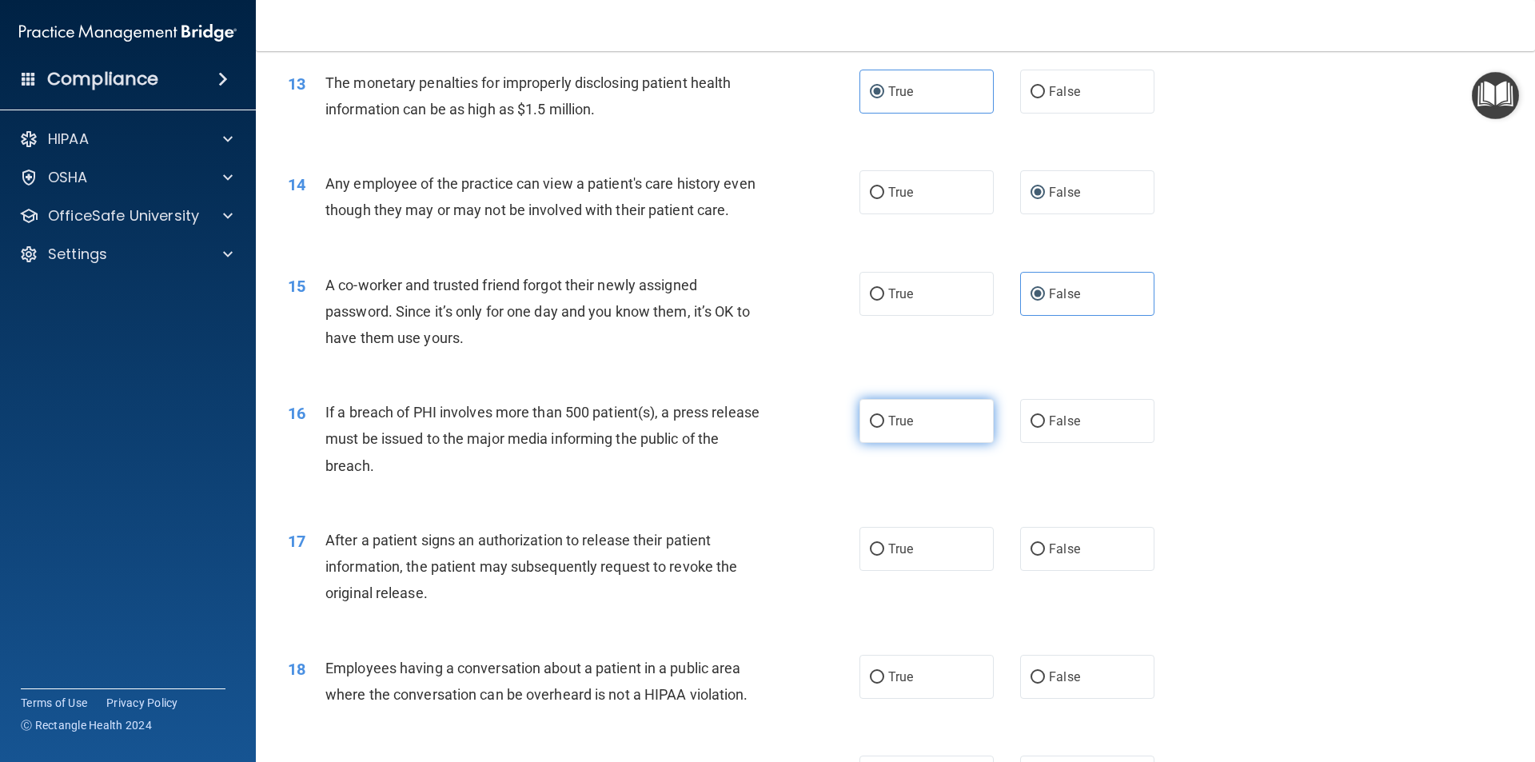
click at [888, 429] on span "True" at bounding box center [900, 420] width 25 height 15
click at [884, 428] on input "True" at bounding box center [877, 422] width 14 height 12
radio input "true"
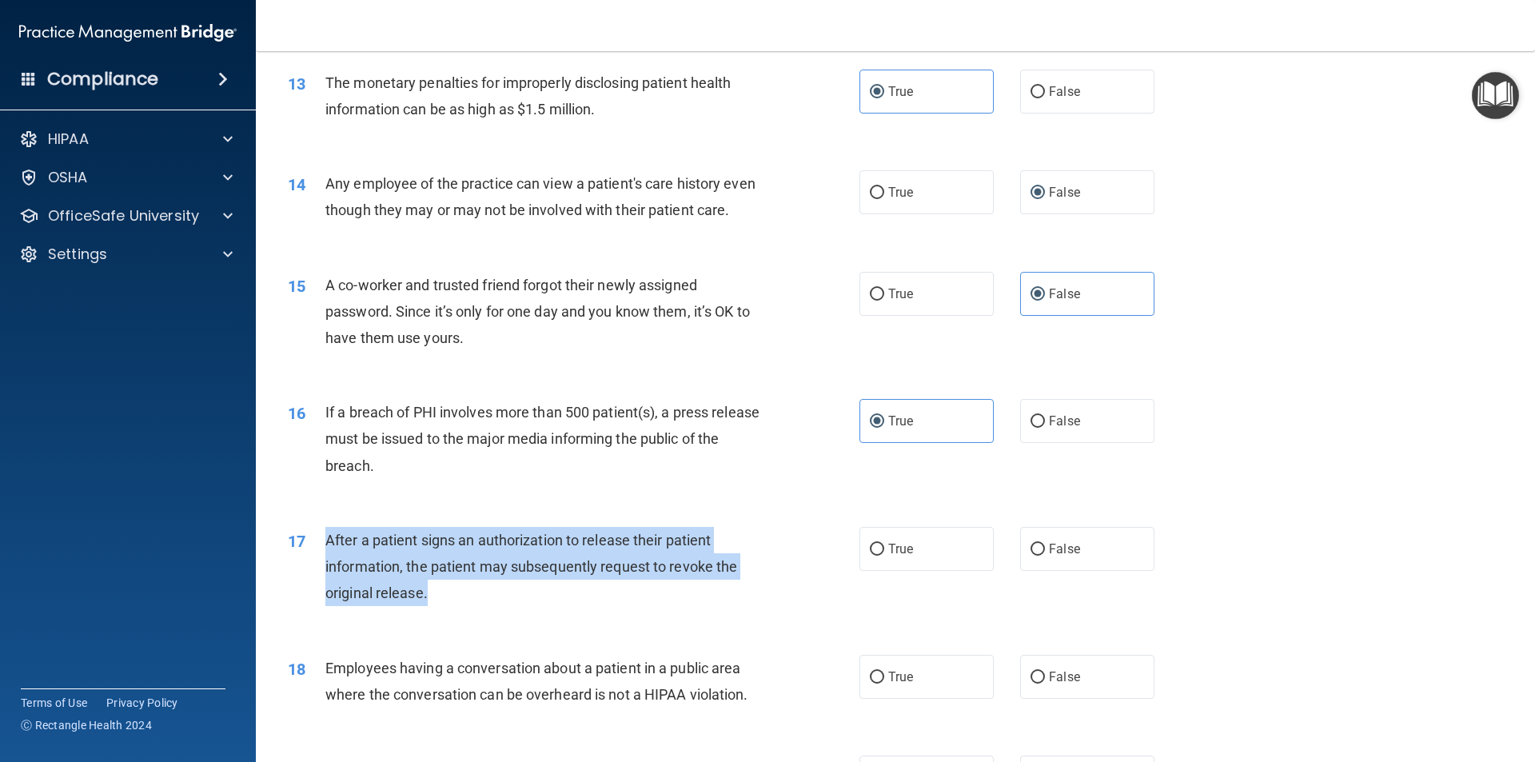
drag, startPoint x: 326, startPoint y: 565, endPoint x: 431, endPoint y: 627, distance: 121.5
click at [431, 607] on div "After a patient signs an authorization to release their patient information, th…" at bounding box center [548, 567] width 447 height 80
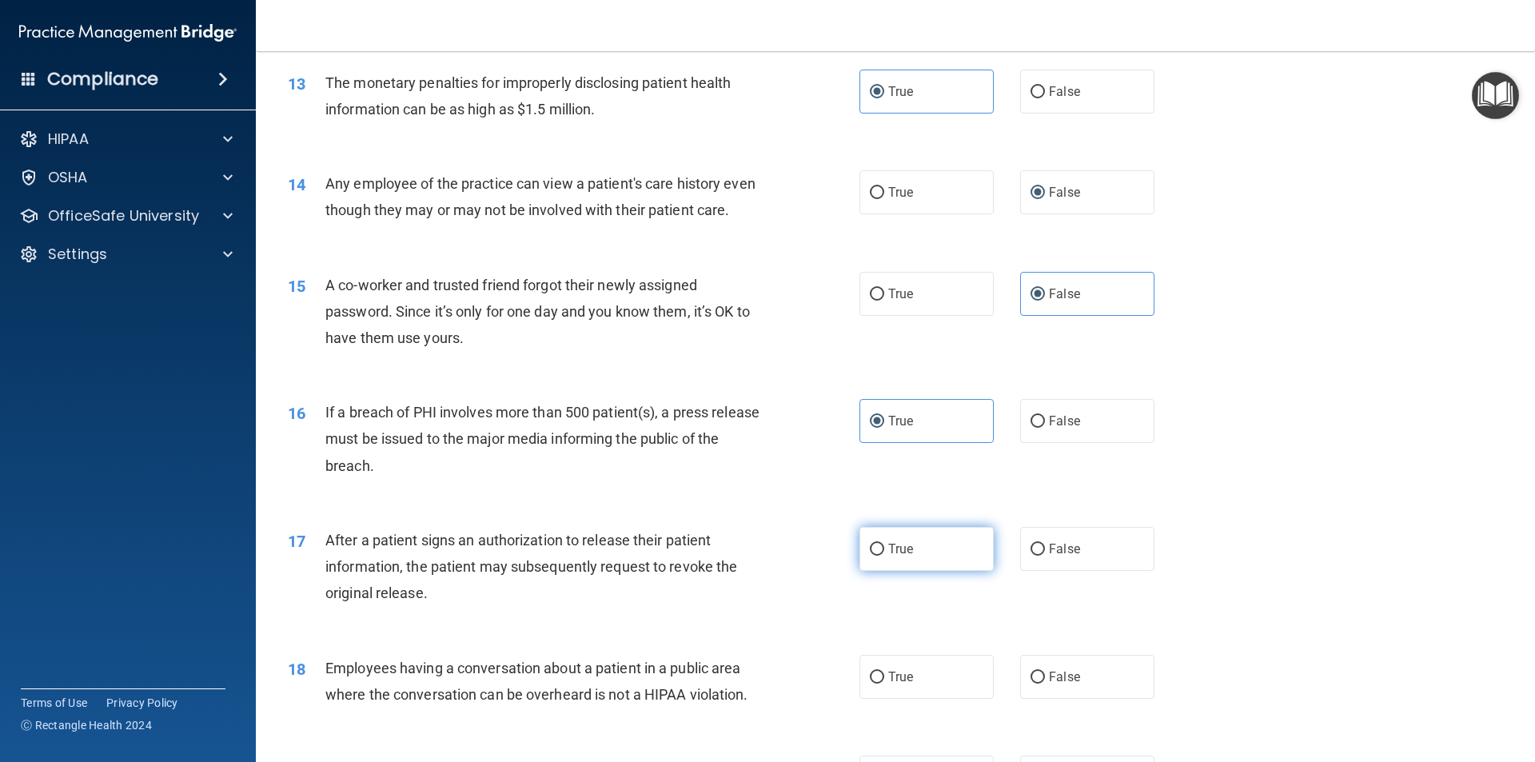
drag, startPoint x: 889, startPoint y: 577, endPoint x: 844, endPoint y: 544, distance: 55.5
click at [888, 556] on span "True" at bounding box center [900, 548] width 25 height 15
click at [884, 556] on input "True" at bounding box center [877, 550] width 14 height 12
radio input "true"
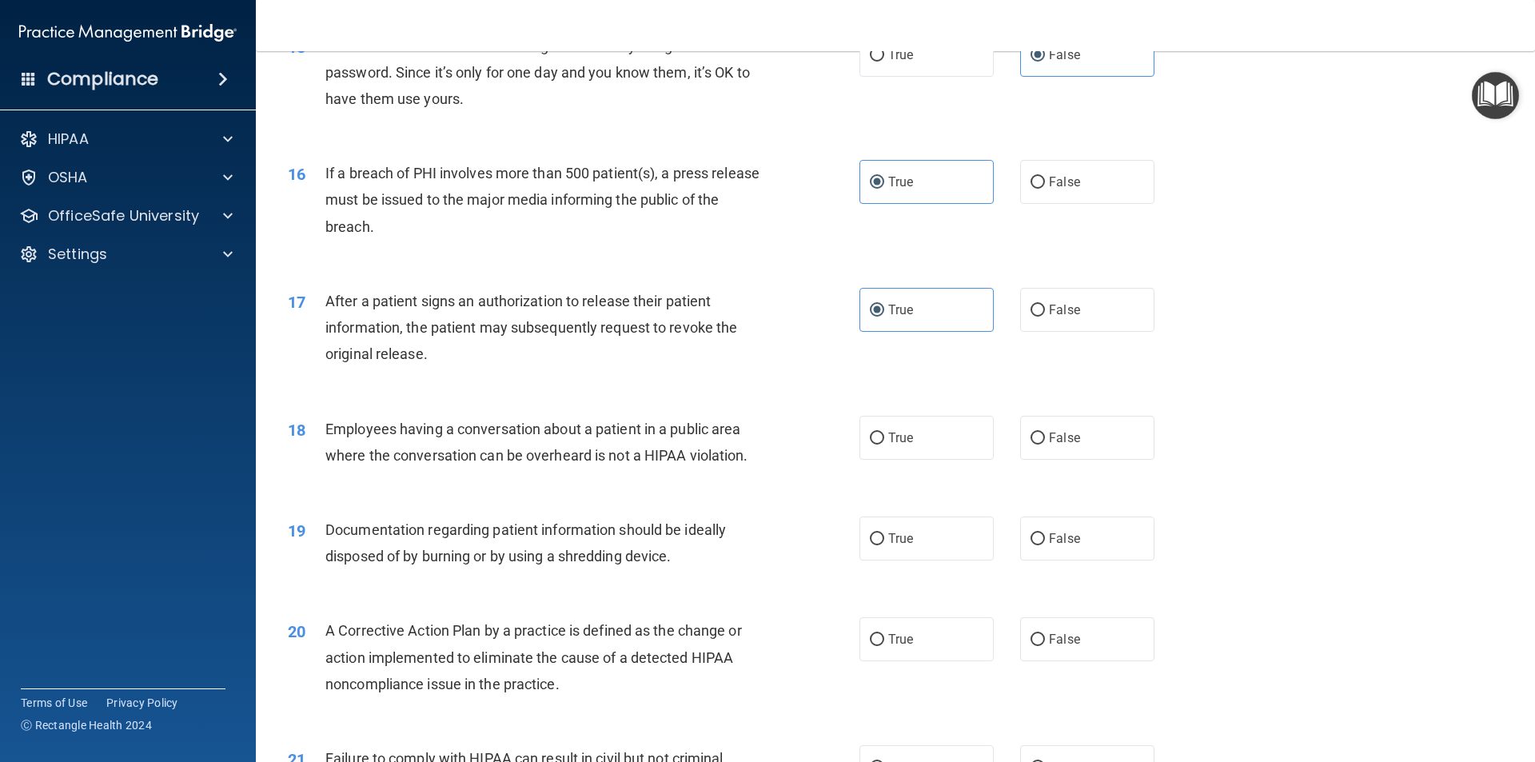
scroll to position [1679, 0]
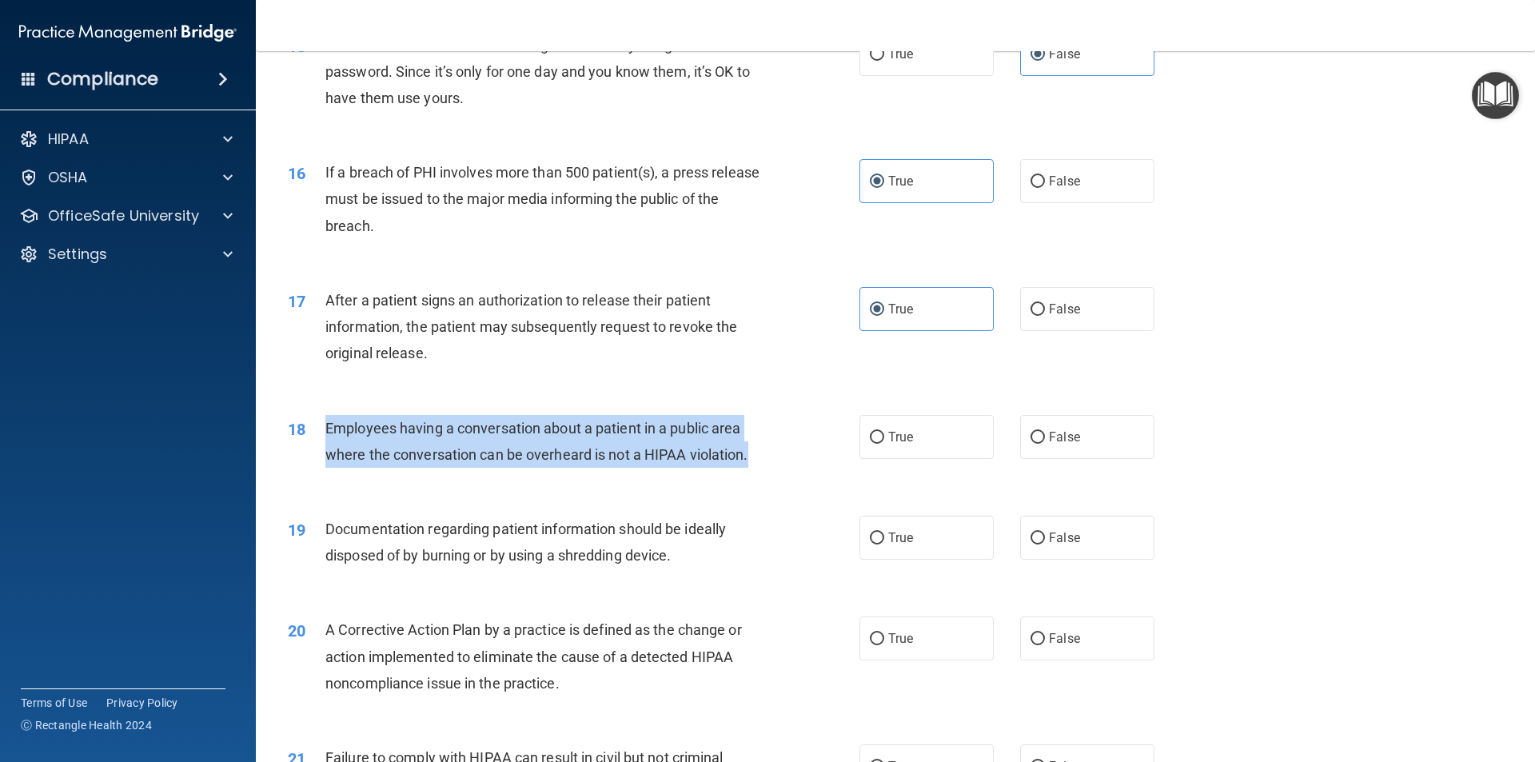
drag, startPoint x: 322, startPoint y: 456, endPoint x: 734, endPoint y: 489, distance: 413.1
click at [752, 476] on div "18 Employees having a conversation about a patient in a public area where the c…" at bounding box center [574, 445] width 620 height 61
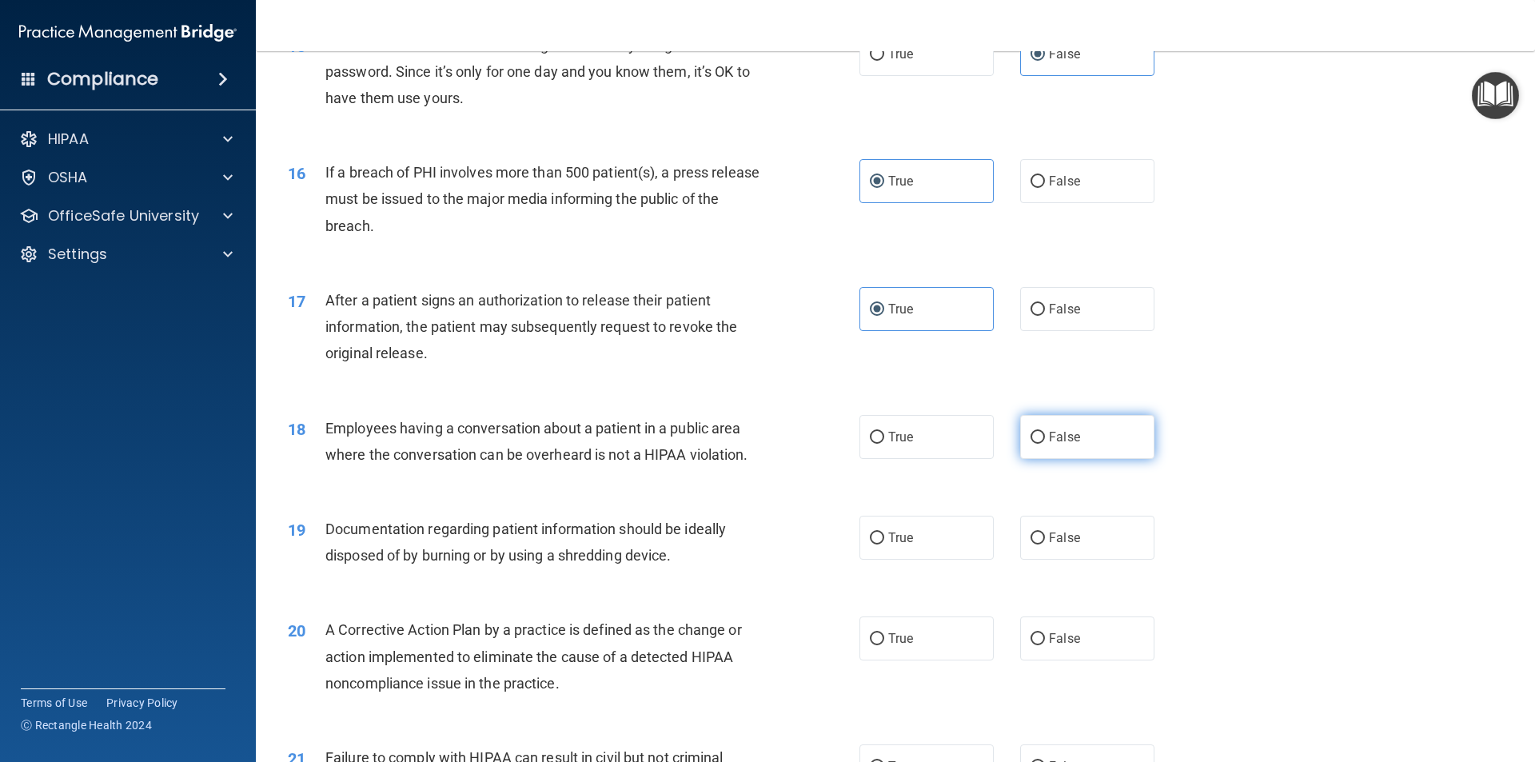
click at [1068, 445] on span "False" at bounding box center [1064, 436] width 31 height 15
click at [1045, 444] on input "False" at bounding box center [1038, 438] width 14 height 12
radio input "true"
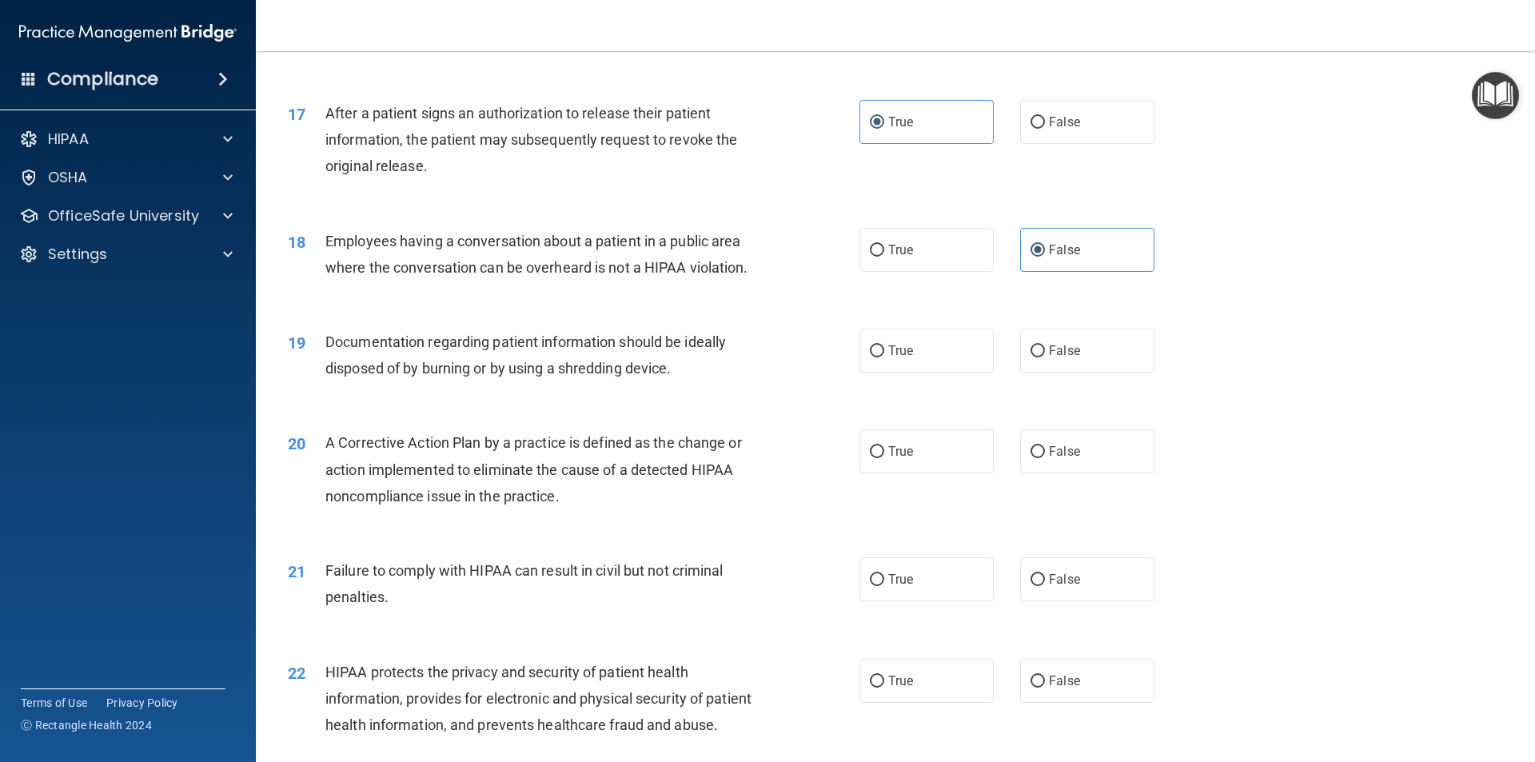
scroll to position [1919, 0]
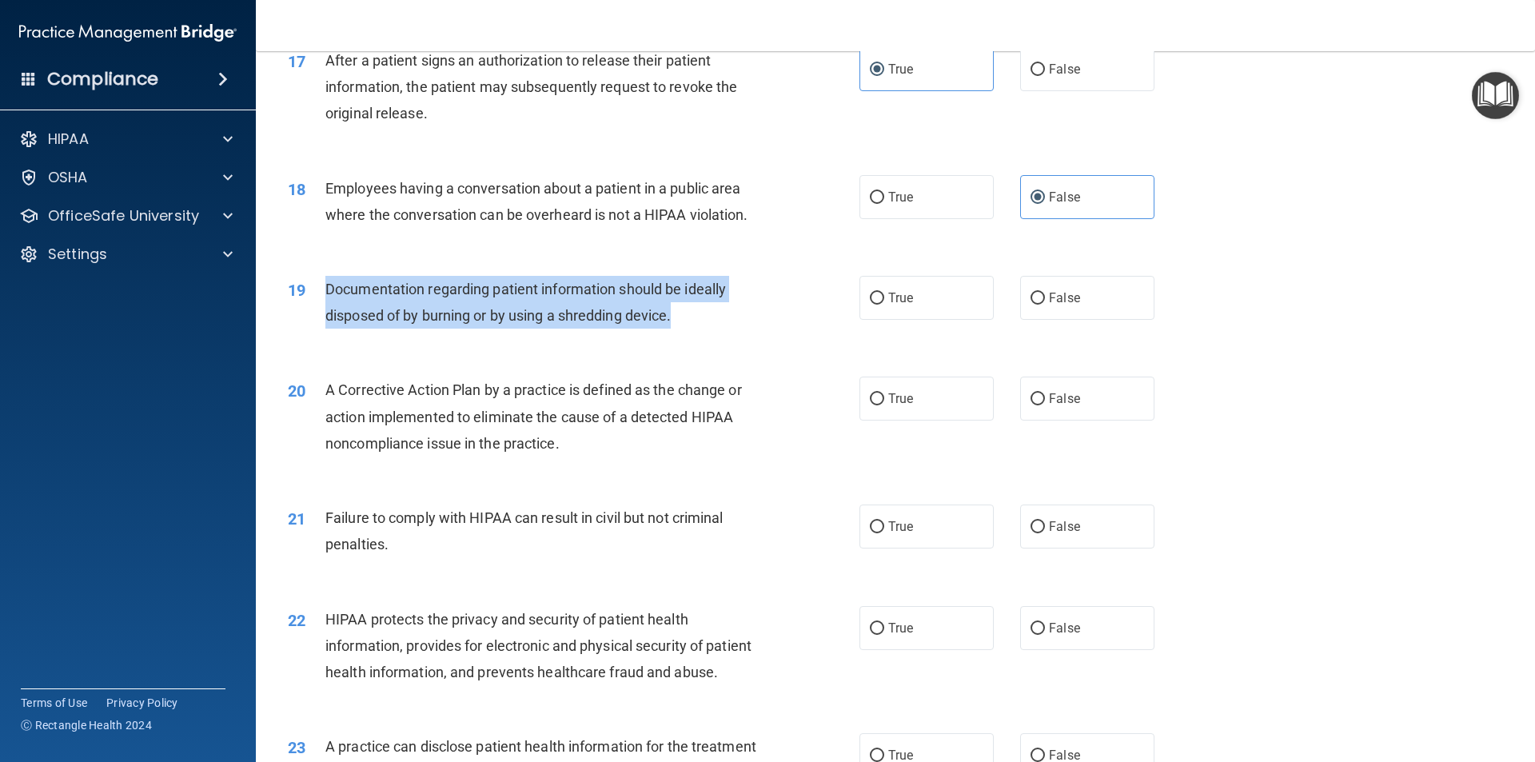
drag, startPoint x: 326, startPoint y: 312, endPoint x: 680, endPoint y: 350, distance: 356.3
click at [680, 329] on div "Documentation regarding patient information should be ideally disposed of by bu…" at bounding box center [548, 302] width 447 height 53
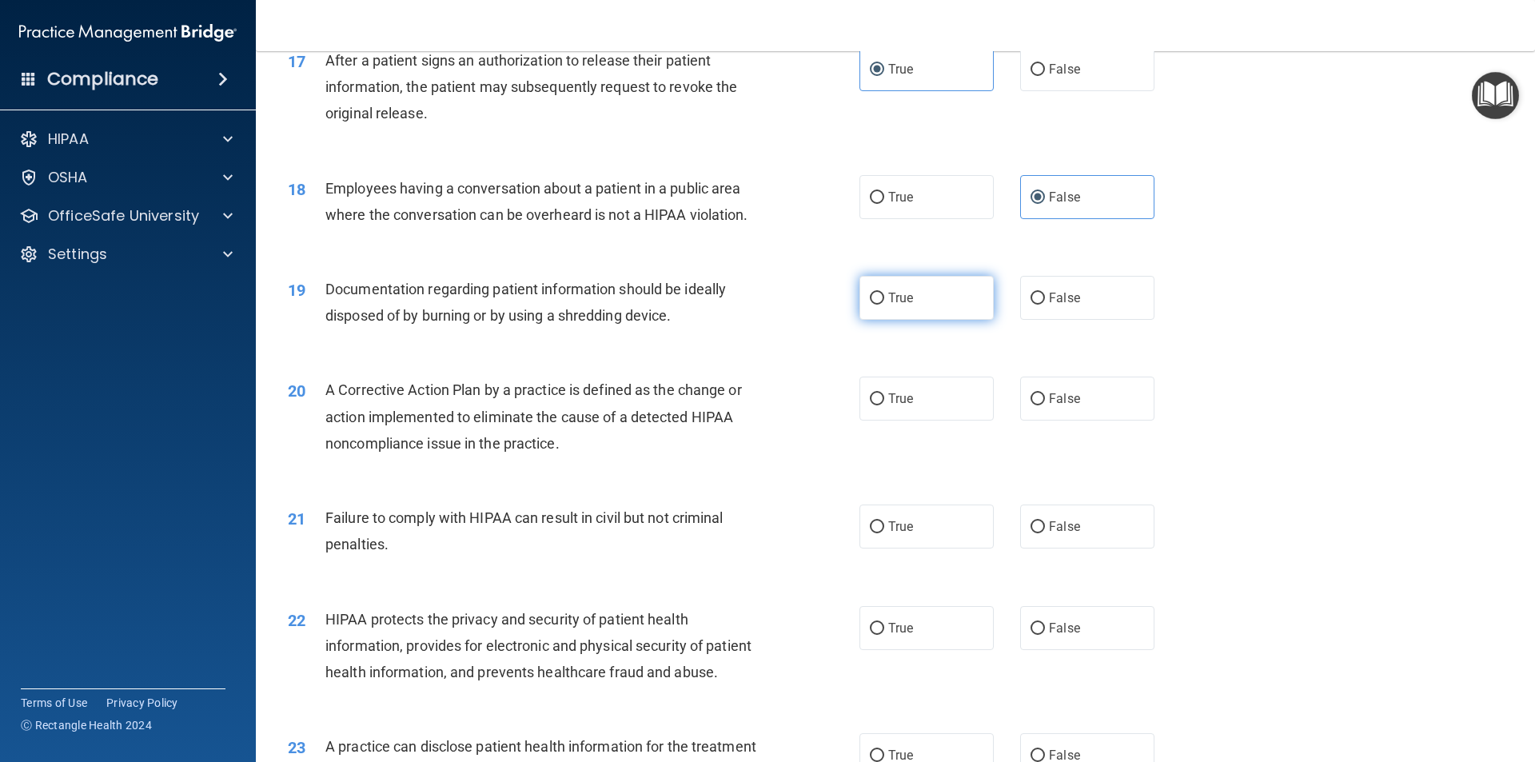
click at [891, 305] on span "True" at bounding box center [900, 297] width 25 height 15
click at [884, 305] on input "True" at bounding box center [877, 299] width 14 height 12
radio input "true"
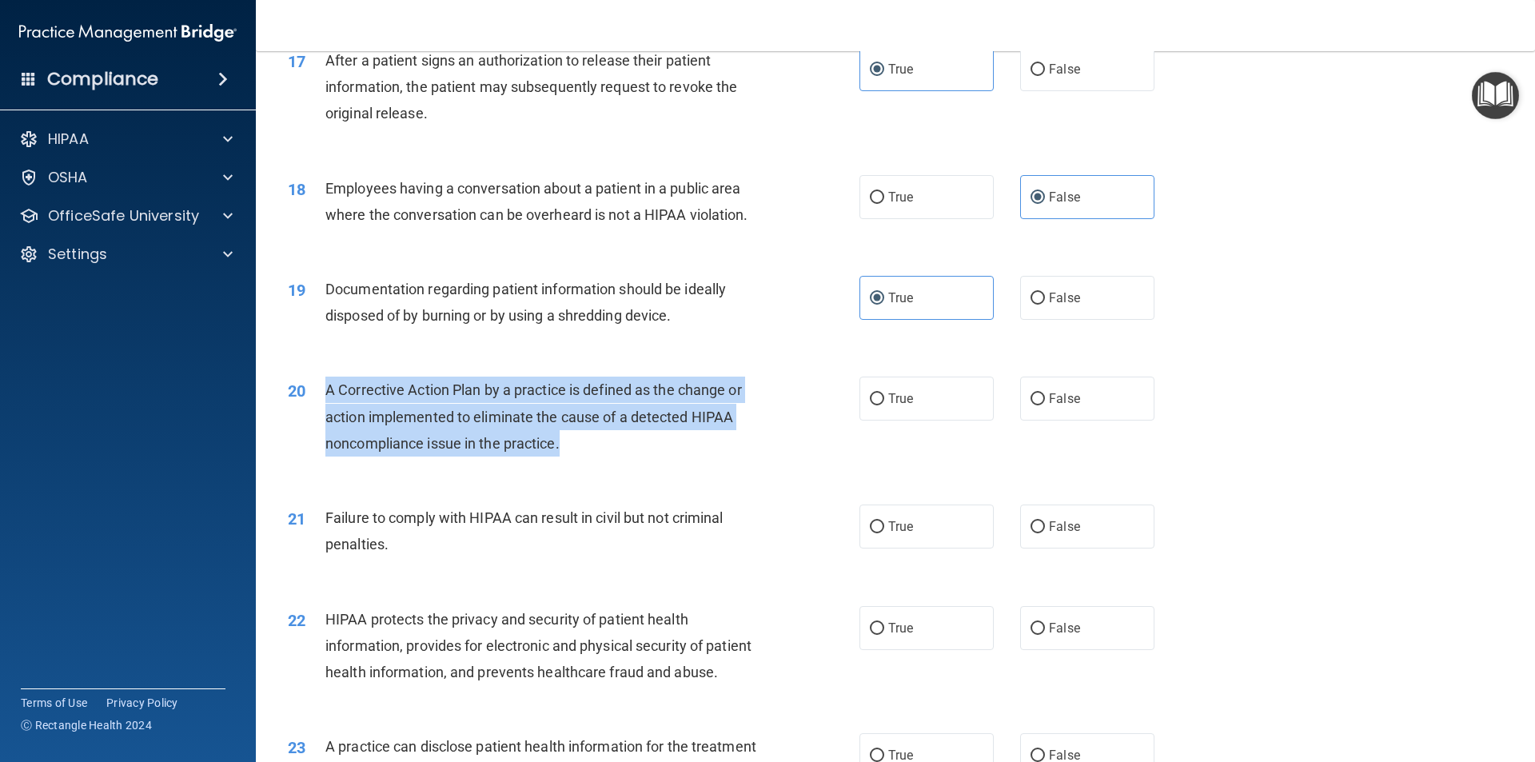
drag, startPoint x: 323, startPoint y: 407, endPoint x: 544, endPoint y: 461, distance: 227.9
click at [563, 465] on div "20 A Corrective Action Plan by a practice is defined as the change or action im…" at bounding box center [574, 421] width 620 height 88
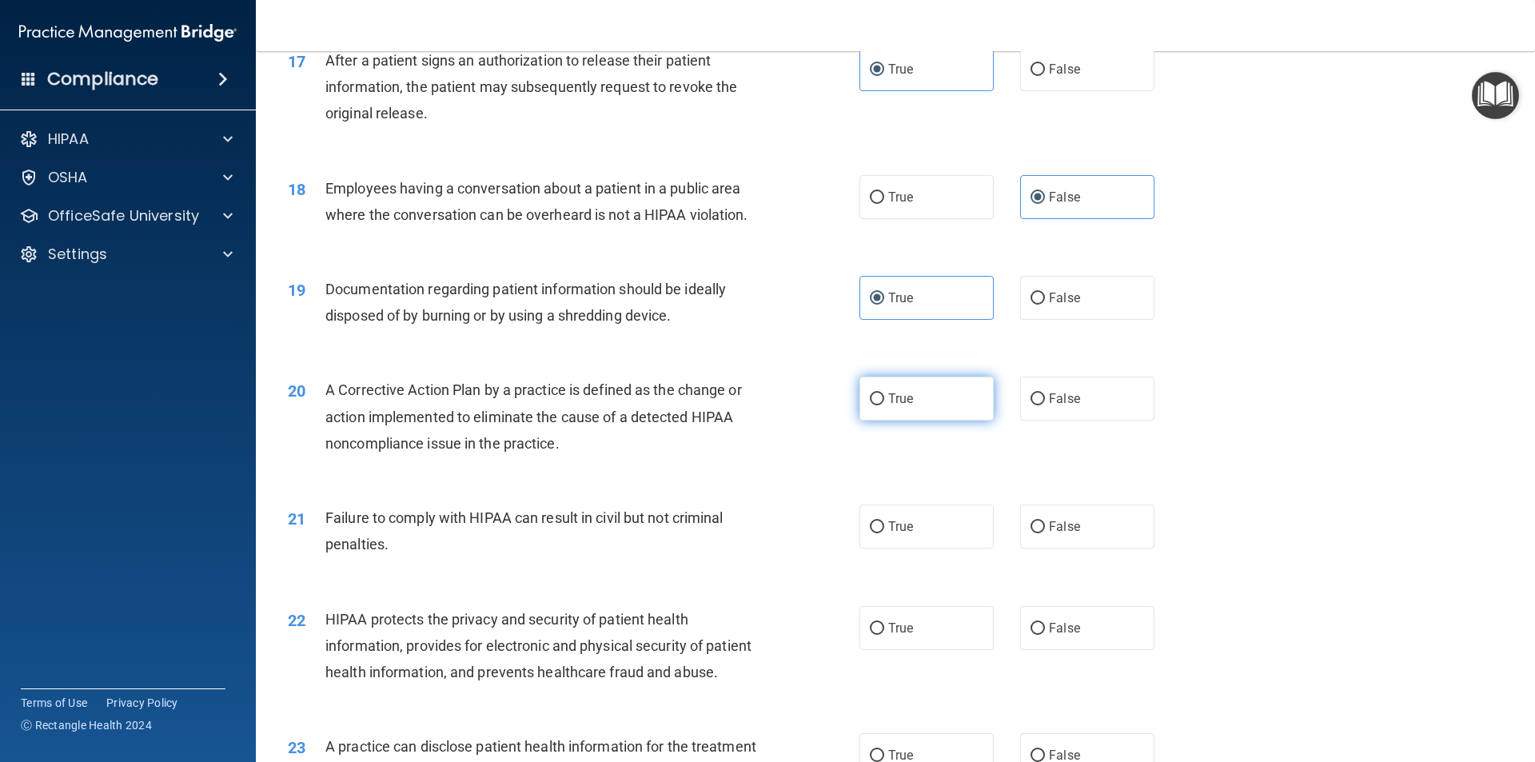
click at [938, 421] on label "True" at bounding box center [926, 399] width 134 height 44
click at [884, 405] on input "True" at bounding box center [877, 399] width 14 height 12
radio input "true"
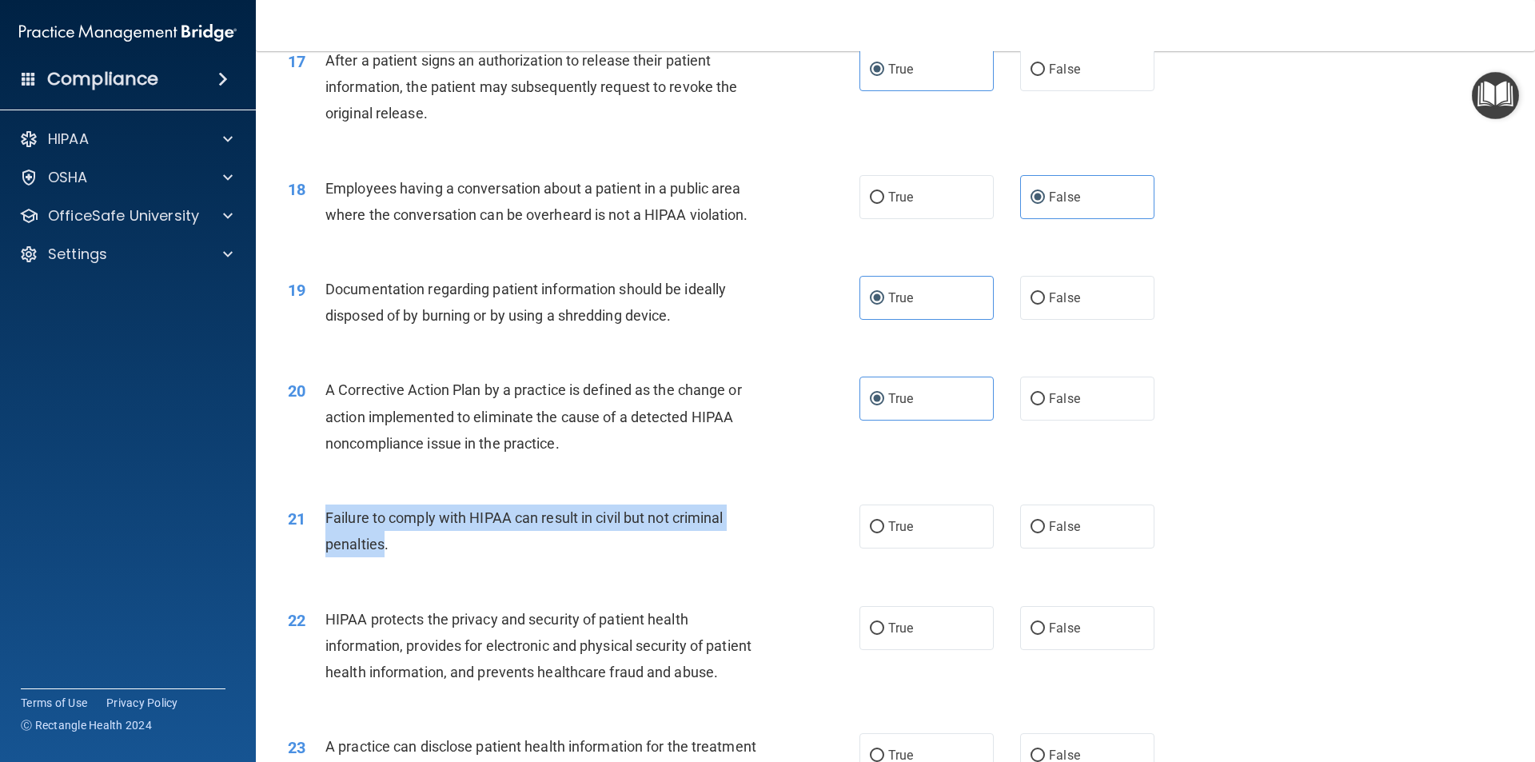
drag, startPoint x: 329, startPoint y: 543, endPoint x: 385, endPoint y: 582, distance: 69.0
click at [385, 557] on div "Failure to comply with HIPAA can result in civil but not criminal penalties." at bounding box center [548, 531] width 447 height 53
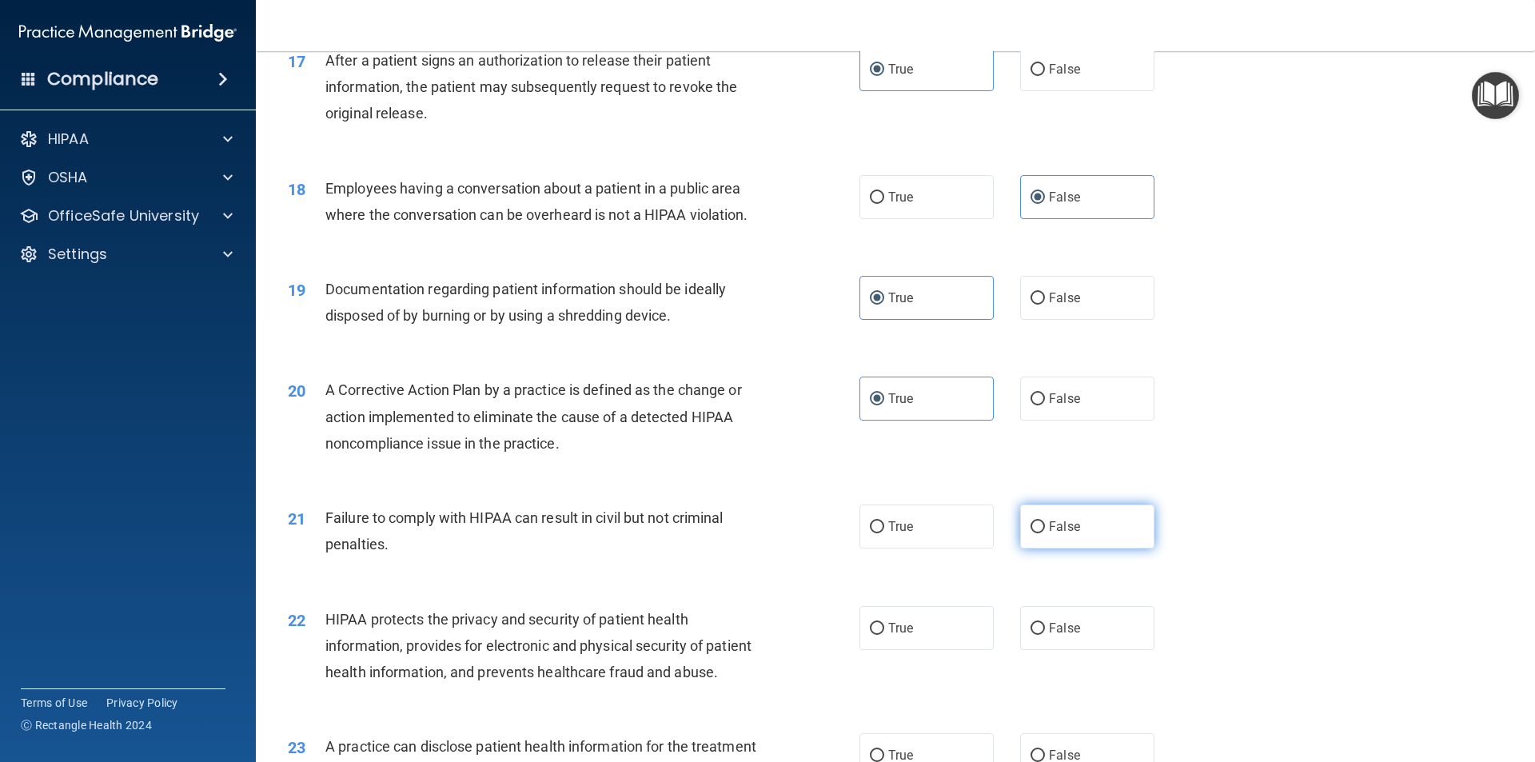
click at [1035, 539] on label "False" at bounding box center [1087, 527] width 134 height 44
click at [1035, 533] on input "False" at bounding box center [1038, 527] width 14 height 12
radio input "true"
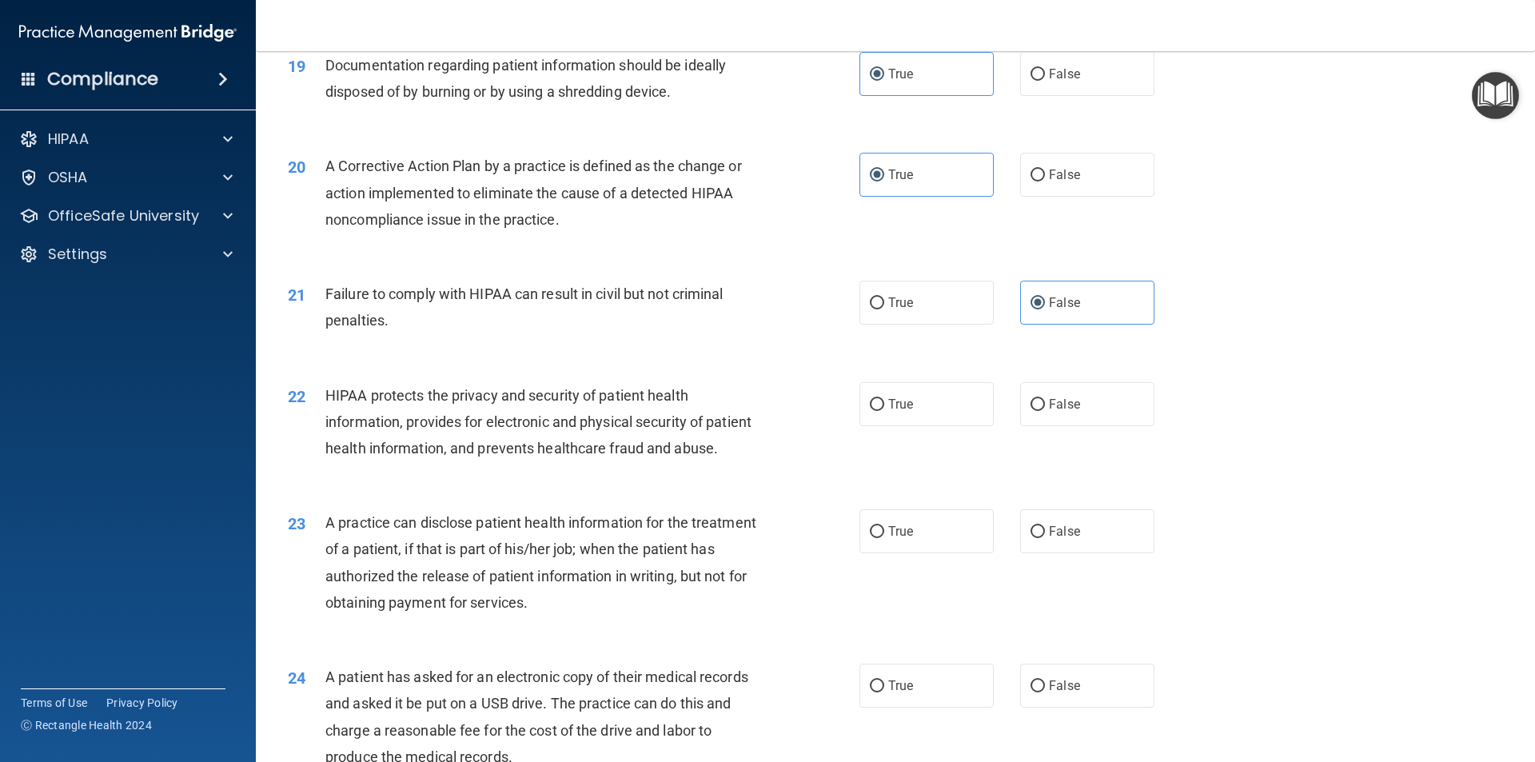
scroll to position [2159, 0]
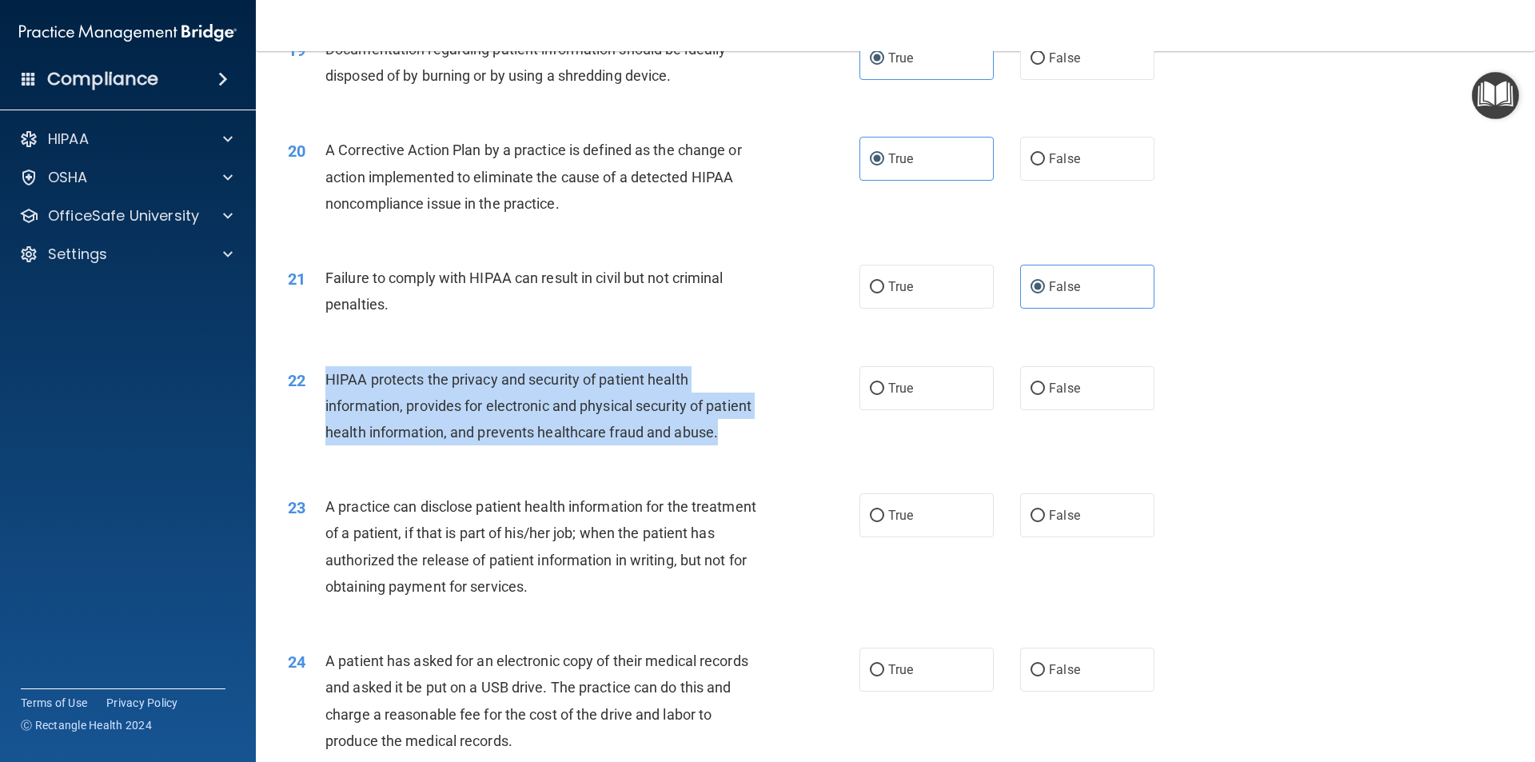
drag, startPoint x: 325, startPoint y: 399, endPoint x: 392, endPoint y: 489, distance: 112.1
click at [392, 446] on div "HIPAA protects the privacy and security of patient health information, provides…" at bounding box center [548, 406] width 447 height 80
click at [1035, 395] on input "False" at bounding box center [1038, 389] width 14 height 12
radio input "true"
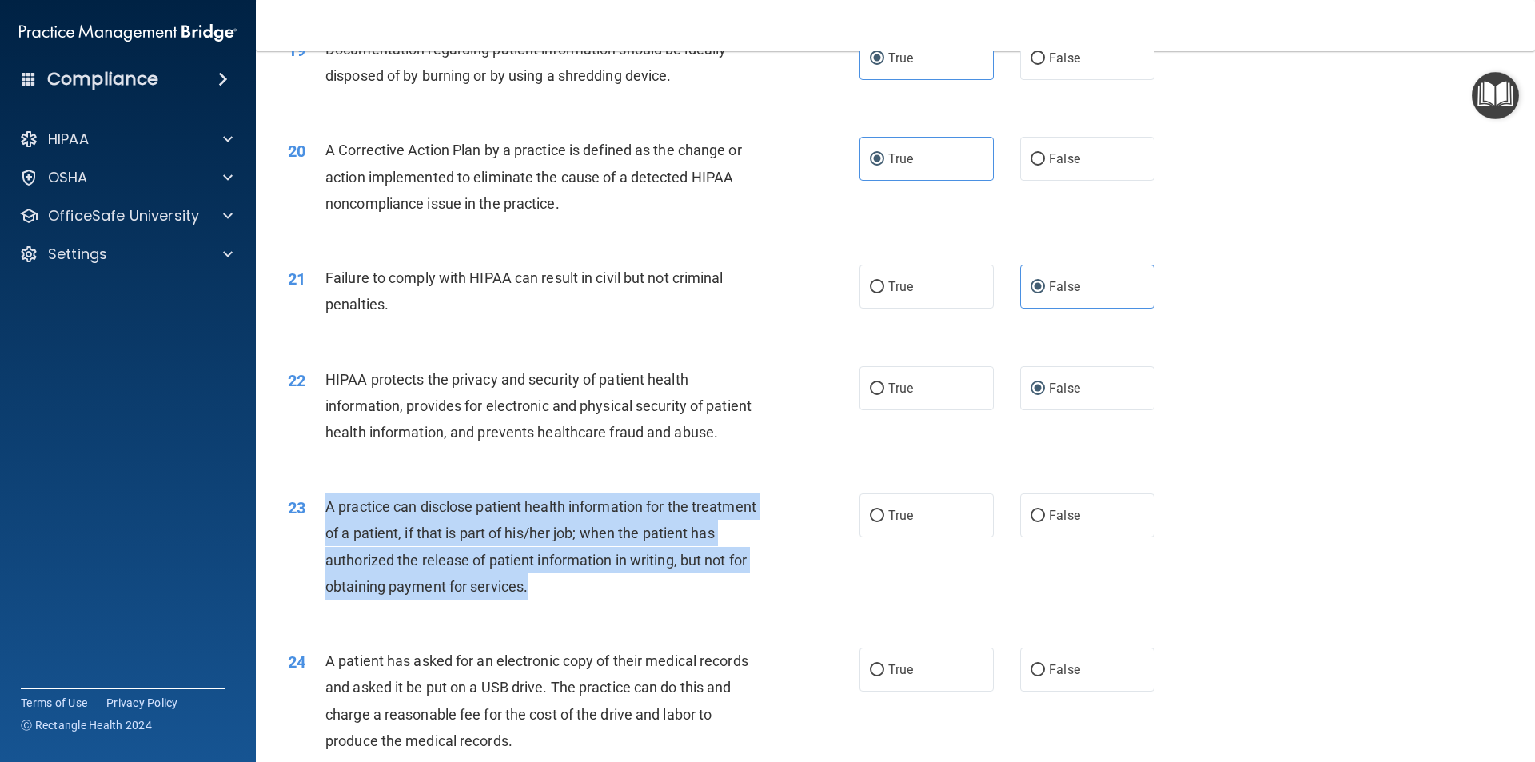
drag, startPoint x: 328, startPoint y: 555, endPoint x: 603, endPoint y: 643, distance: 288.8
click at [603, 600] on div "A practice can disclose patient health information for the treatment of a patie…" at bounding box center [548, 546] width 447 height 106
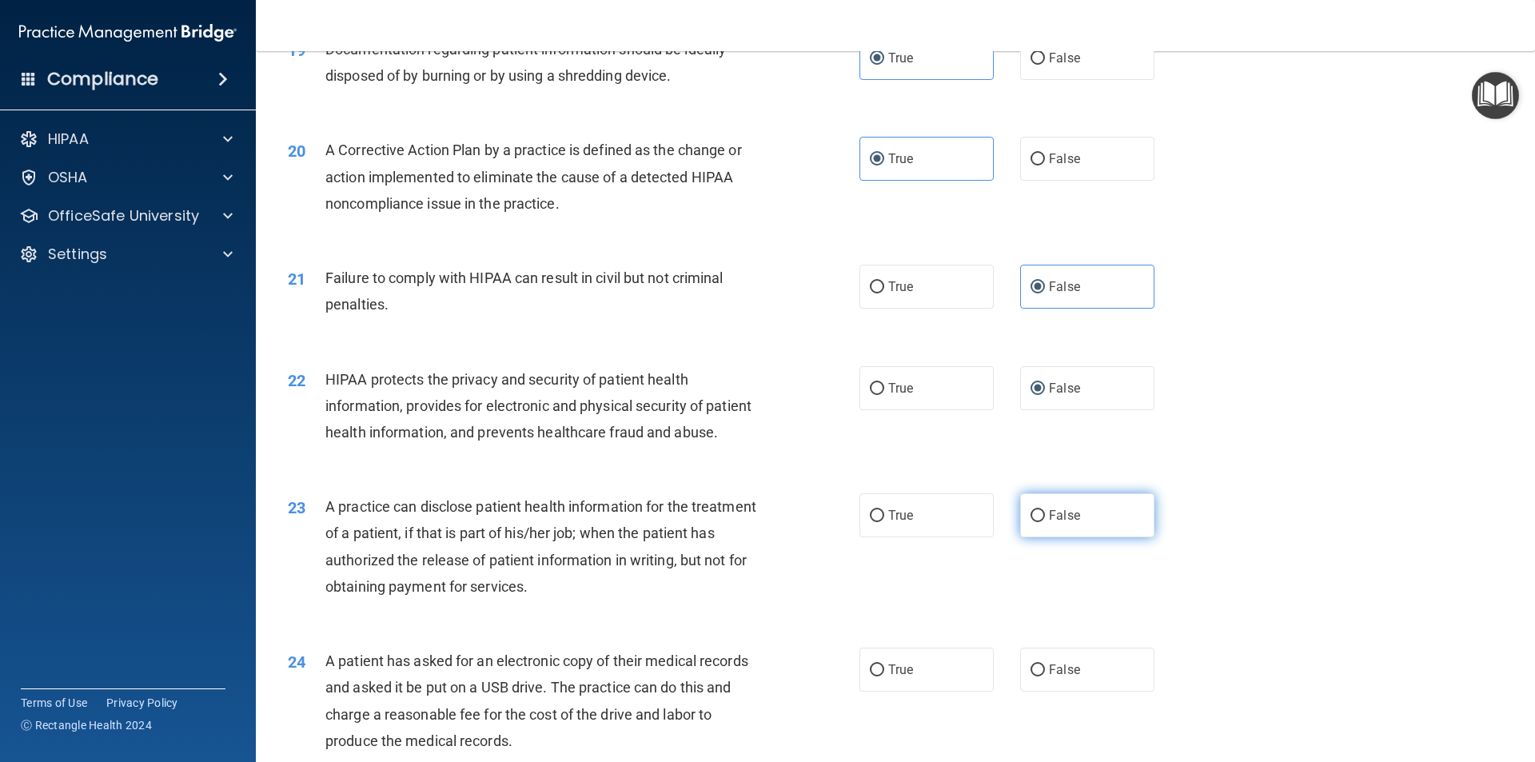
click at [1065, 523] on span "False" at bounding box center [1064, 515] width 31 height 15
click at [1045, 522] on input "False" at bounding box center [1038, 516] width 14 height 12
radio input "true"
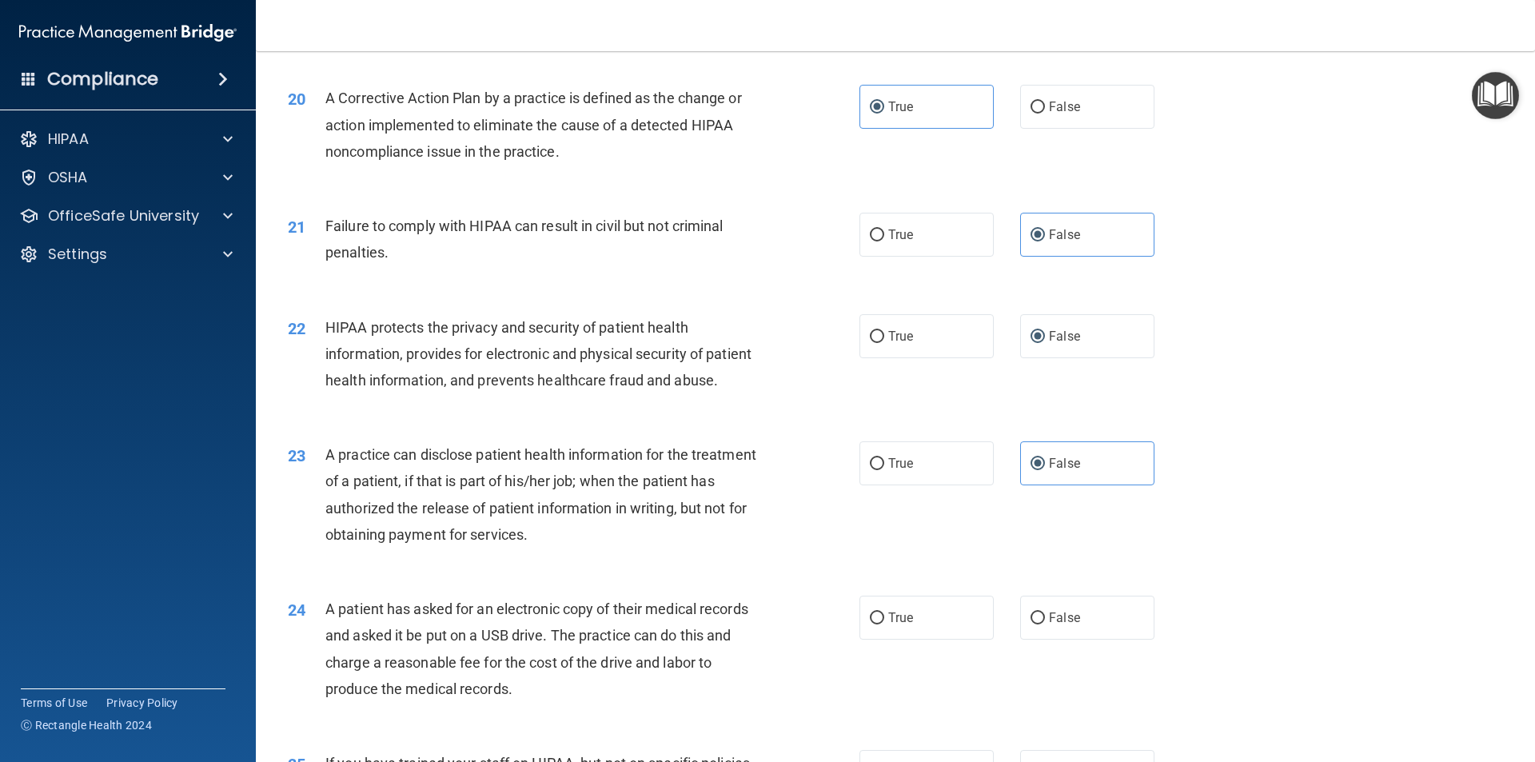
scroll to position [2319, 0]
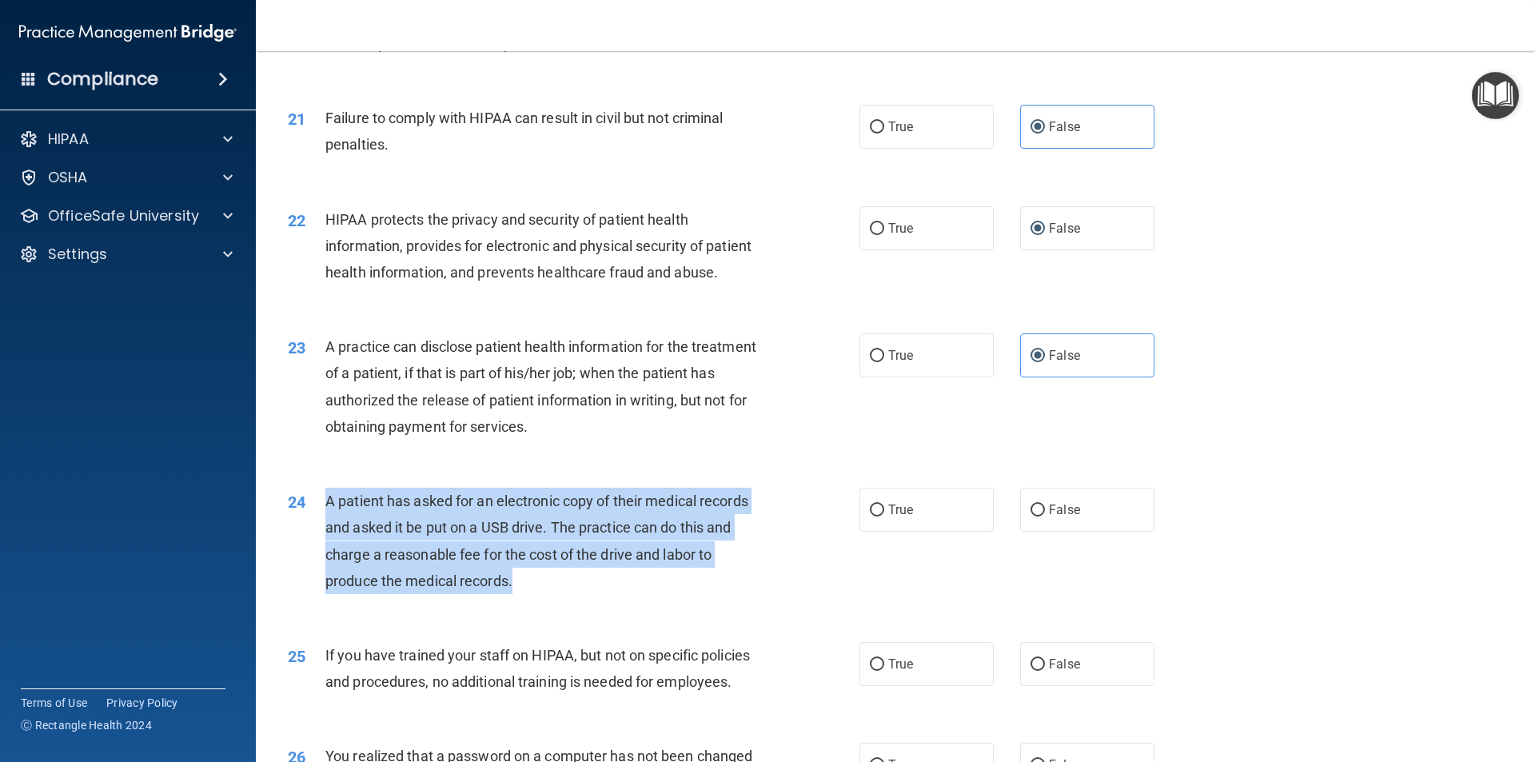
drag, startPoint x: 327, startPoint y: 550, endPoint x: 520, endPoint y: 627, distance: 208.2
click at [520, 594] on div "A patient has asked for an electronic copy of their medical records and asked i…" at bounding box center [548, 541] width 447 height 106
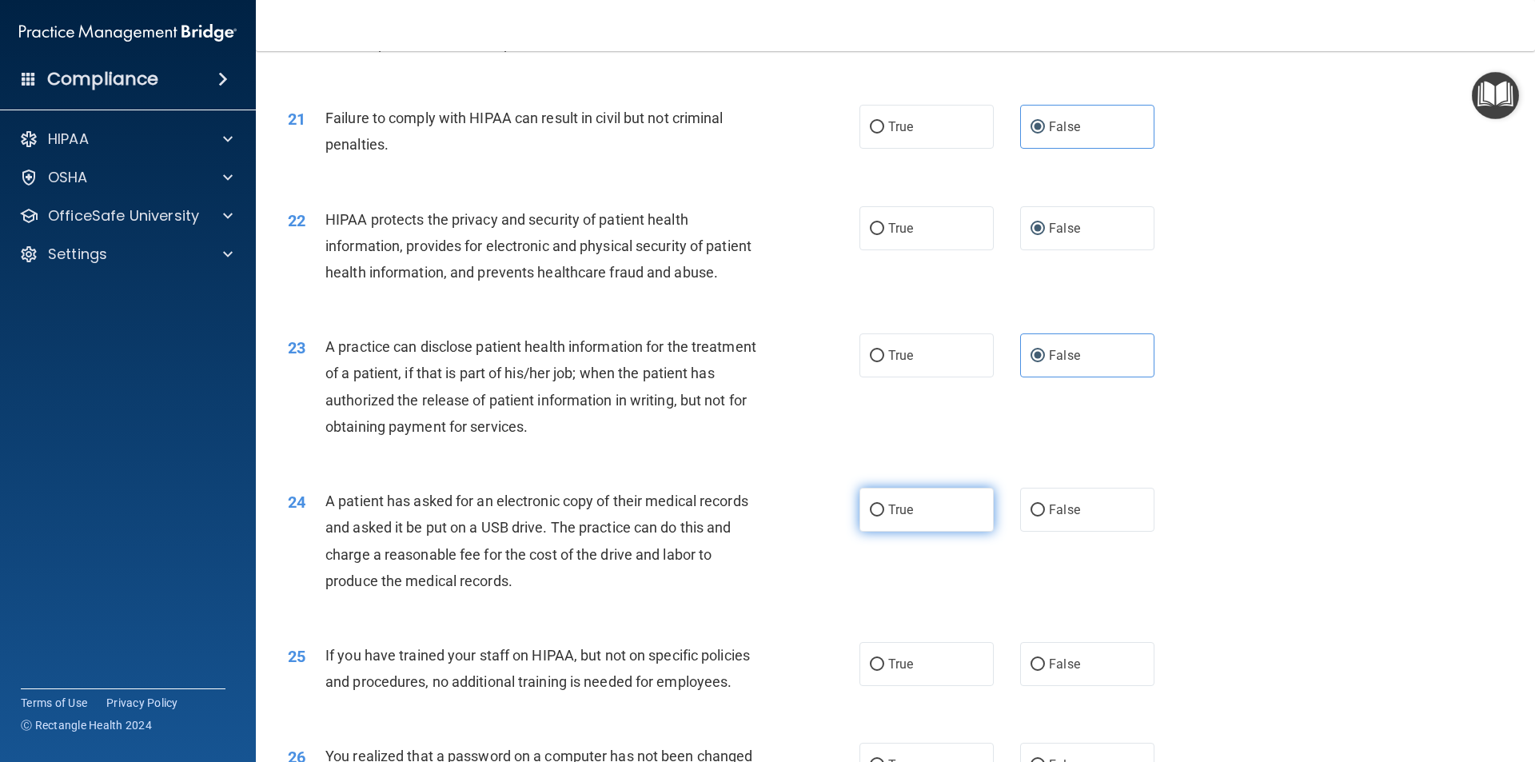
click at [908, 532] on label "True" at bounding box center [926, 510] width 134 height 44
click at [884, 516] on input "True" at bounding box center [877, 511] width 14 height 12
radio input "true"
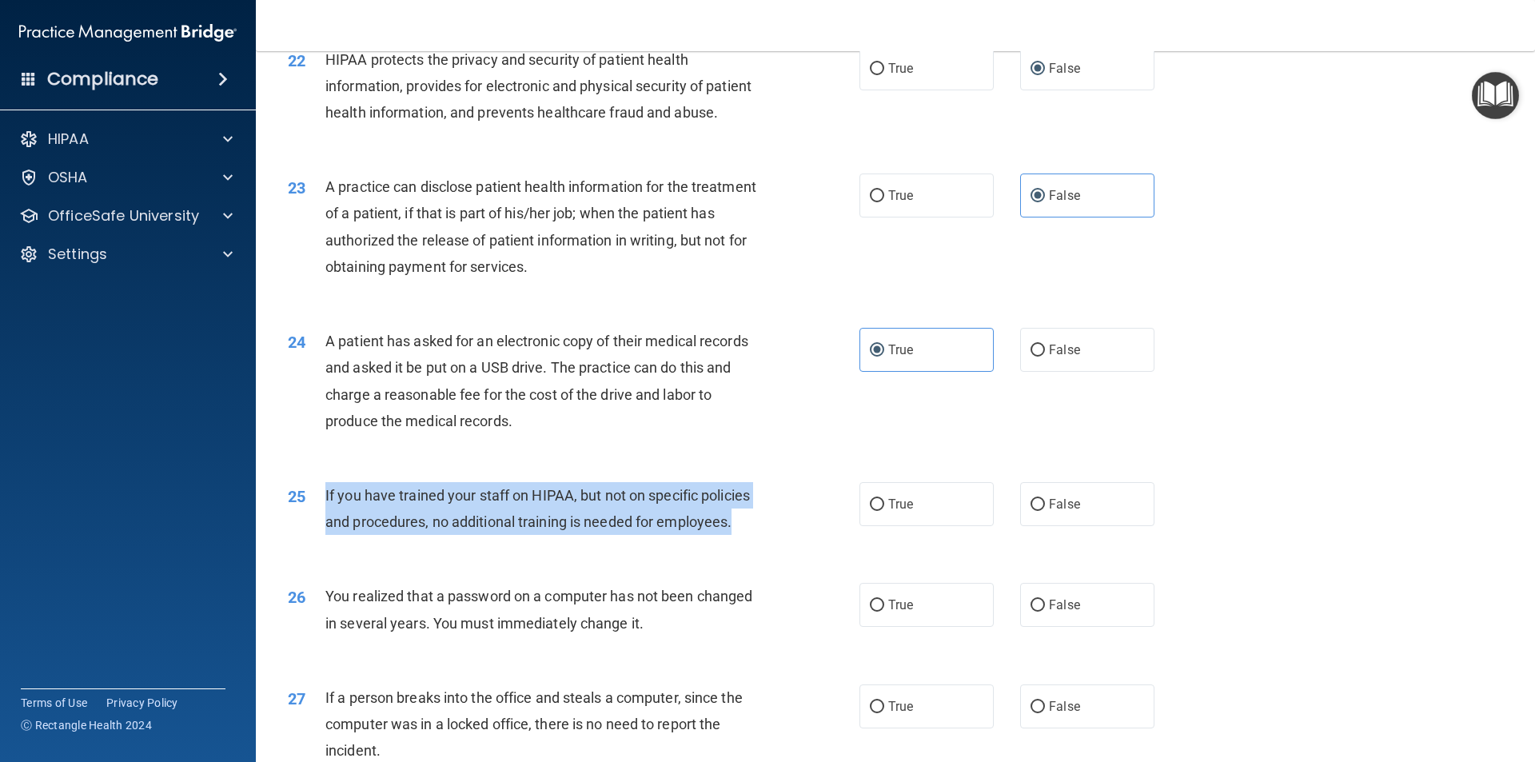
drag, startPoint x: 325, startPoint y: 548, endPoint x: 732, endPoint y: 576, distance: 408.8
click at [732, 530] on span "If you have trained your staff on HIPAA, but not on specific policies and proce…" at bounding box center [537, 508] width 425 height 43
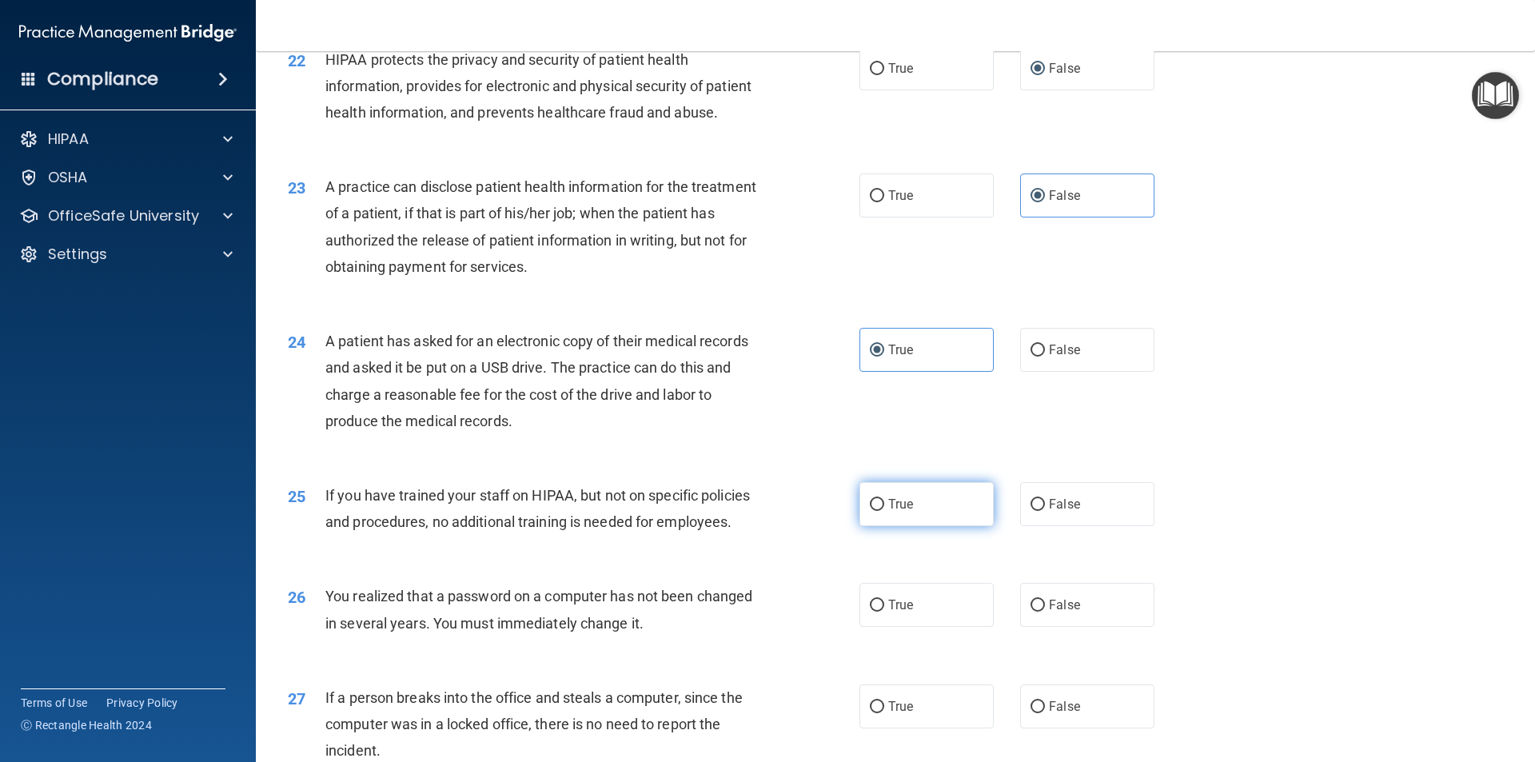
click at [881, 526] on label "True" at bounding box center [926, 504] width 134 height 44
click at [881, 511] on input "True" at bounding box center [877, 505] width 14 height 12
radio input "true"
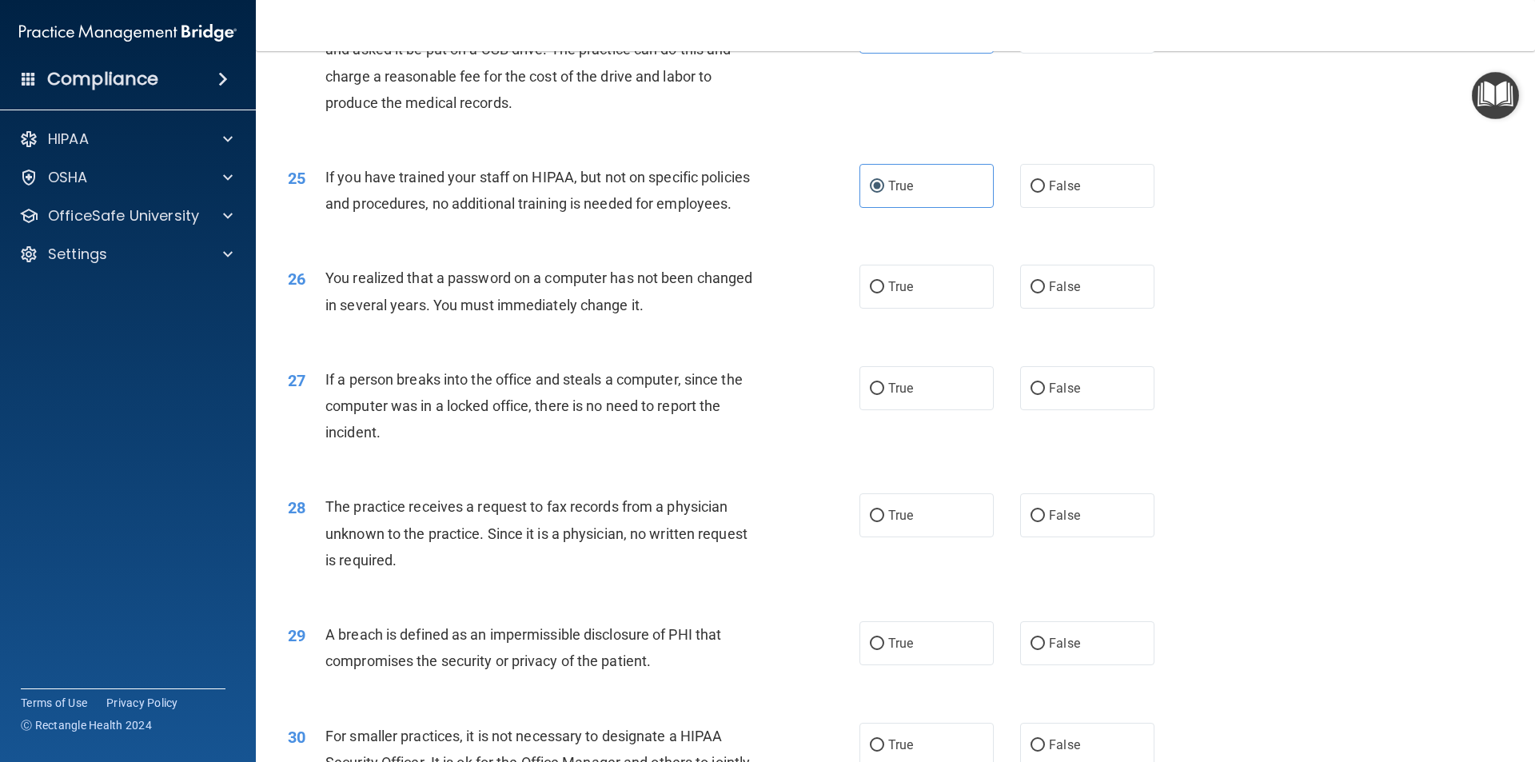
scroll to position [2798, 0]
click at [329, 316] on div "You realized that a password on a computer has not been changed in several year…" at bounding box center [548, 289] width 447 height 53
click at [330, 311] on span "You realized that a password on a computer has not been changed in several year…" at bounding box center [538, 289] width 427 height 43
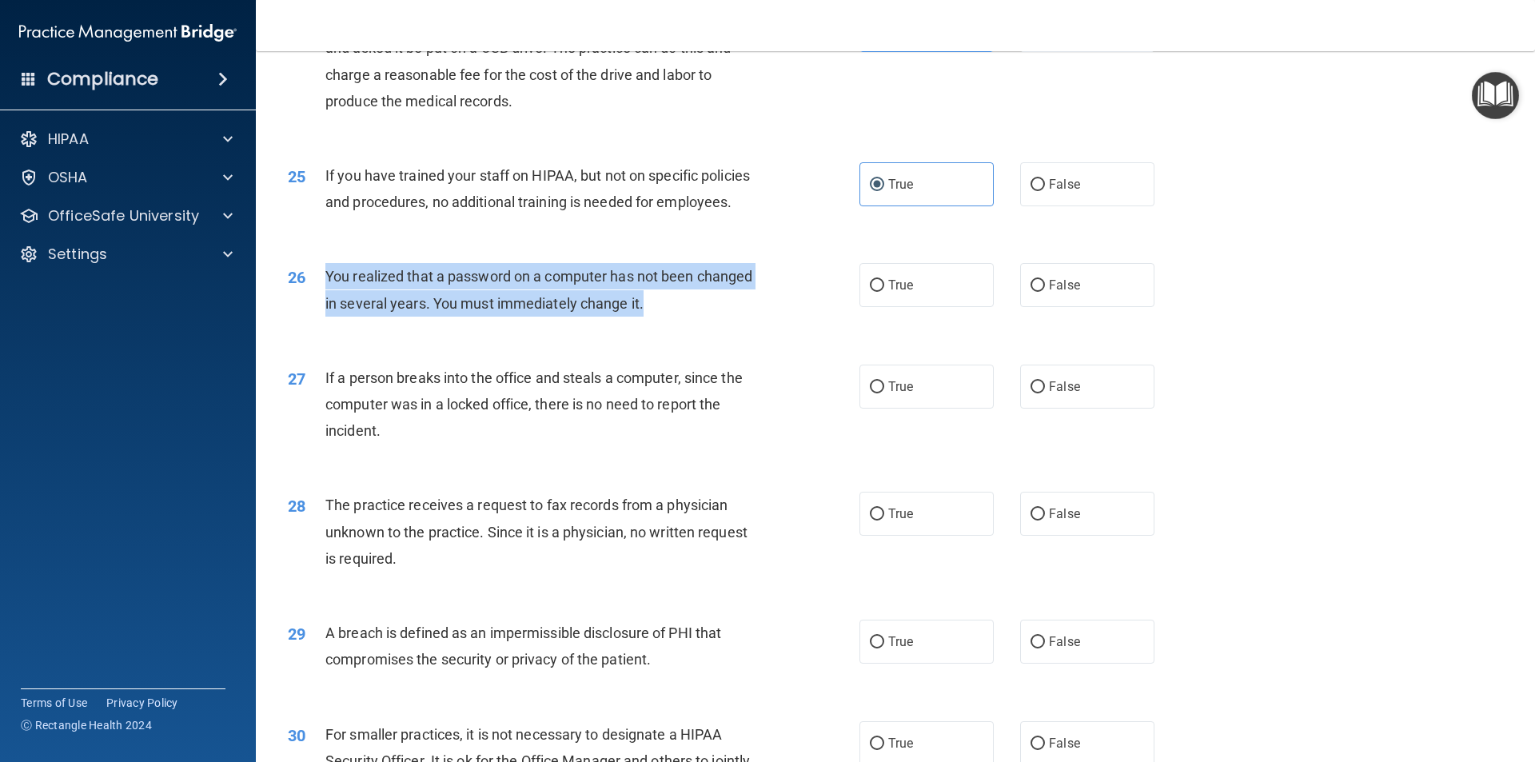
drag, startPoint x: 326, startPoint y: 327, endPoint x: 661, endPoint y: 357, distance: 336.3
click at [661, 316] on div "You realized that a password on a computer has not been changed in several year…" at bounding box center [548, 289] width 447 height 53
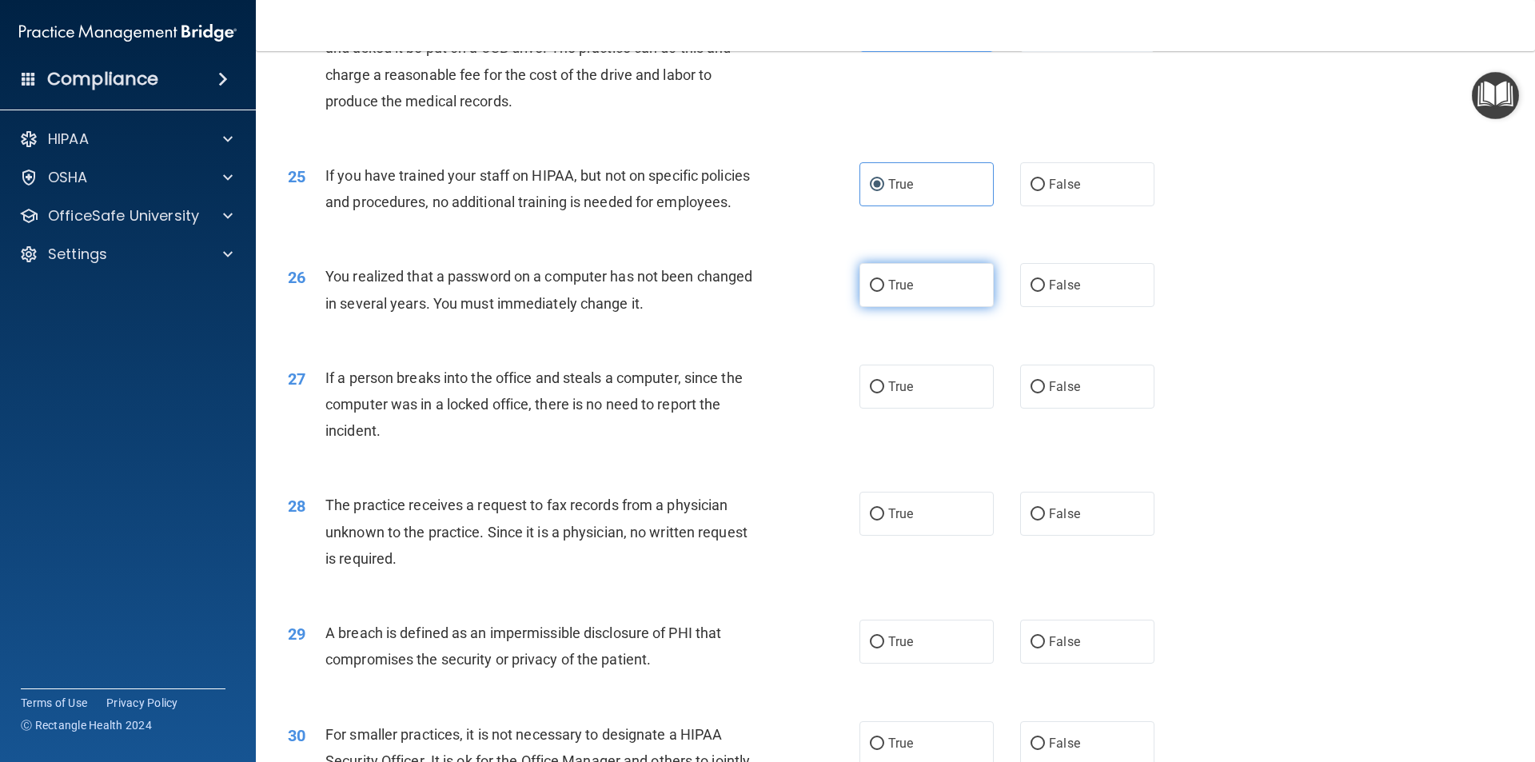
click at [883, 307] on label "True" at bounding box center [926, 285] width 134 height 44
click at [883, 292] on input "True" at bounding box center [877, 286] width 14 height 12
radio input "true"
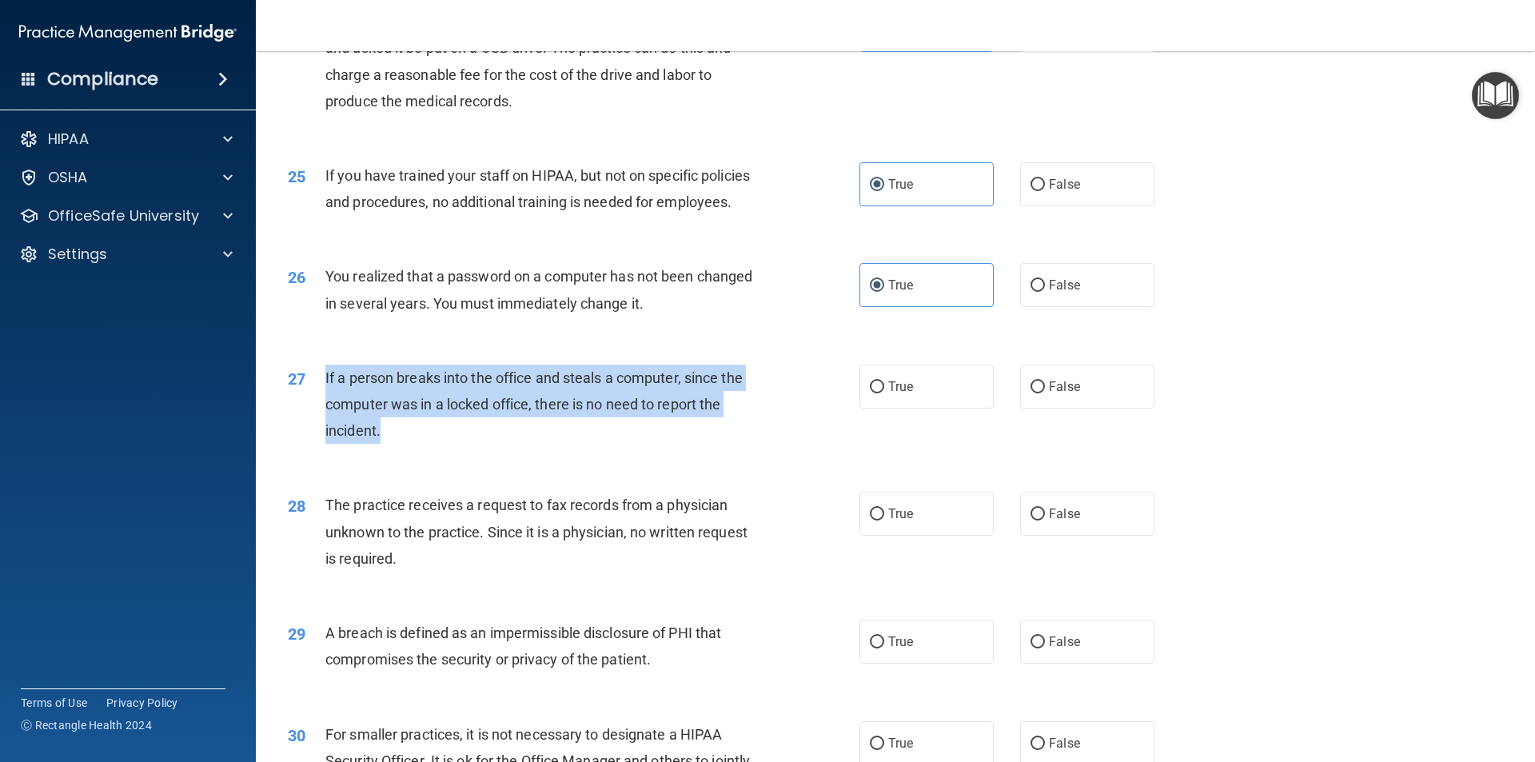
drag, startPoint x: 325, startPoint y: 429, endPoint x: 395, endPoint y: 493, distance: 95.1
click at [395, 445] on div "If a person breaks into the office and steals a computer, since the computer wa…" at bounding box center [548, 405] width 447 height 80
click at [1031, 393] on input "False" at bounding box center [1038, 387] width 14 height 12
radio input "true"
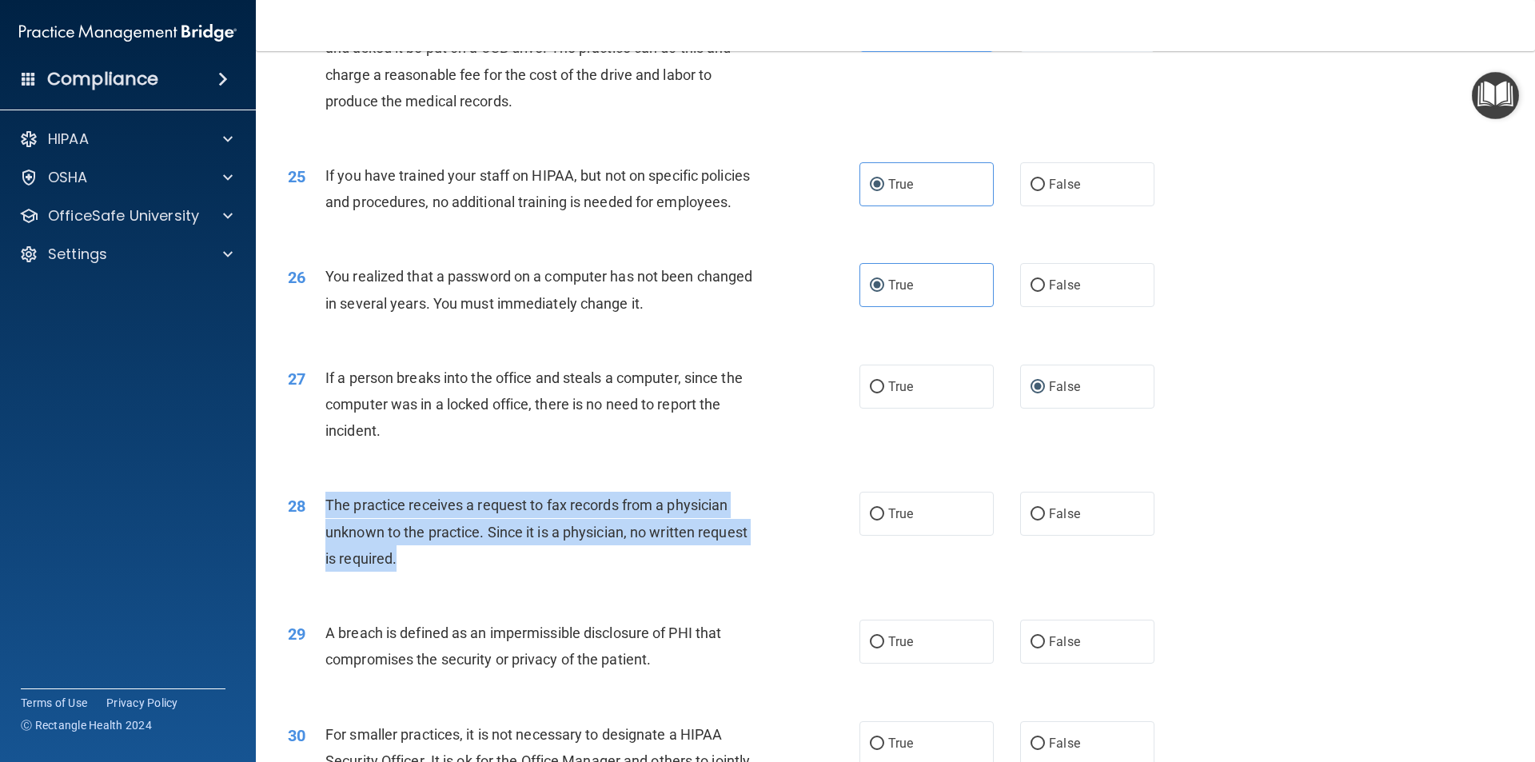
drag, startPoint x: 325, startPoint y: 556, endPoint x: 401, endPoint y: 617, distance: 97.8
click at [401, 572] on div "The practice receives a request to fax records from a physician unknown to the …" at bounding box center [548, 532] width 447 height 80
click at [1034, 520] on input "False" at bounding box center [1038, 515] width 14 height 12
radio input "true"
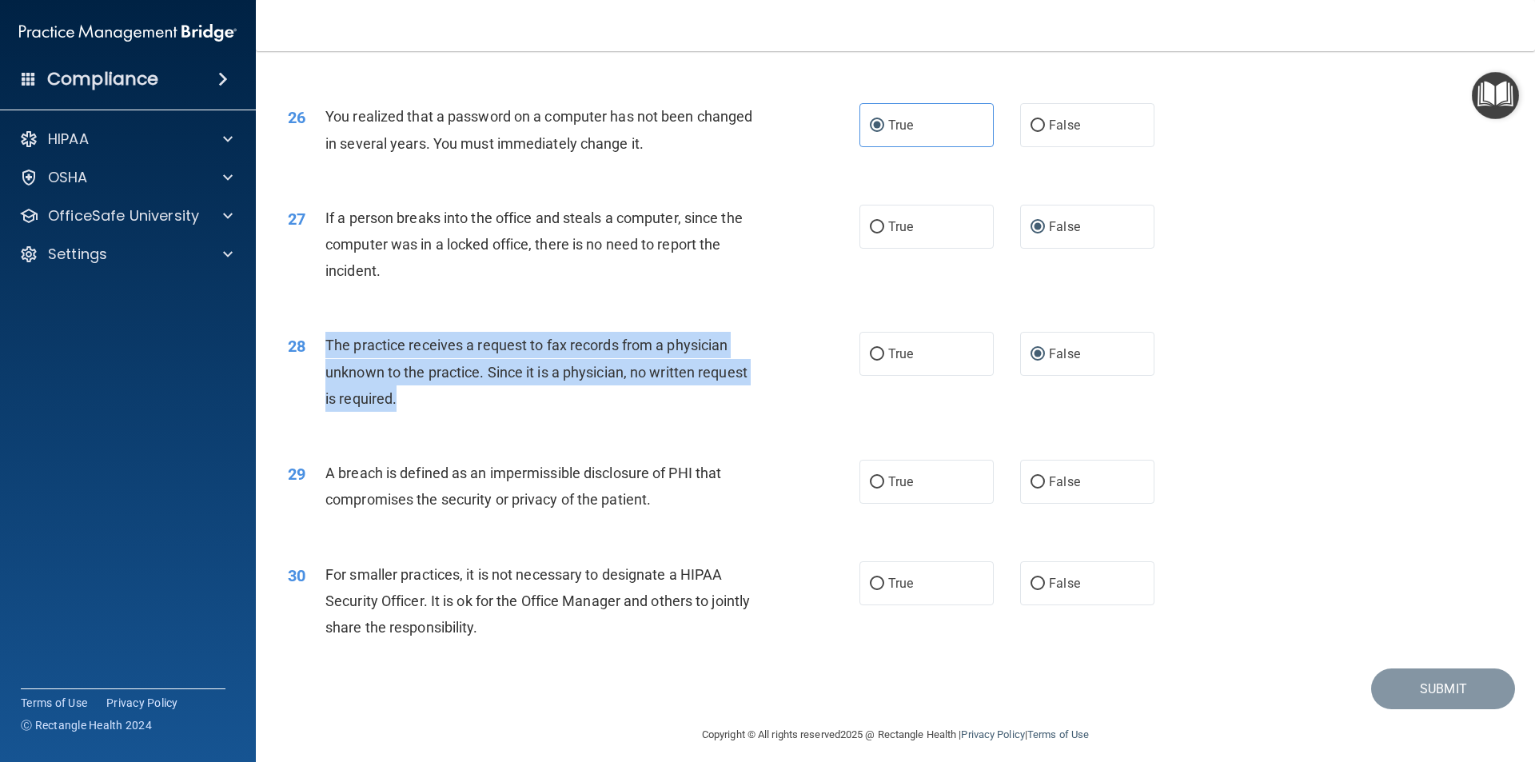
scroll to position [3022, 0]
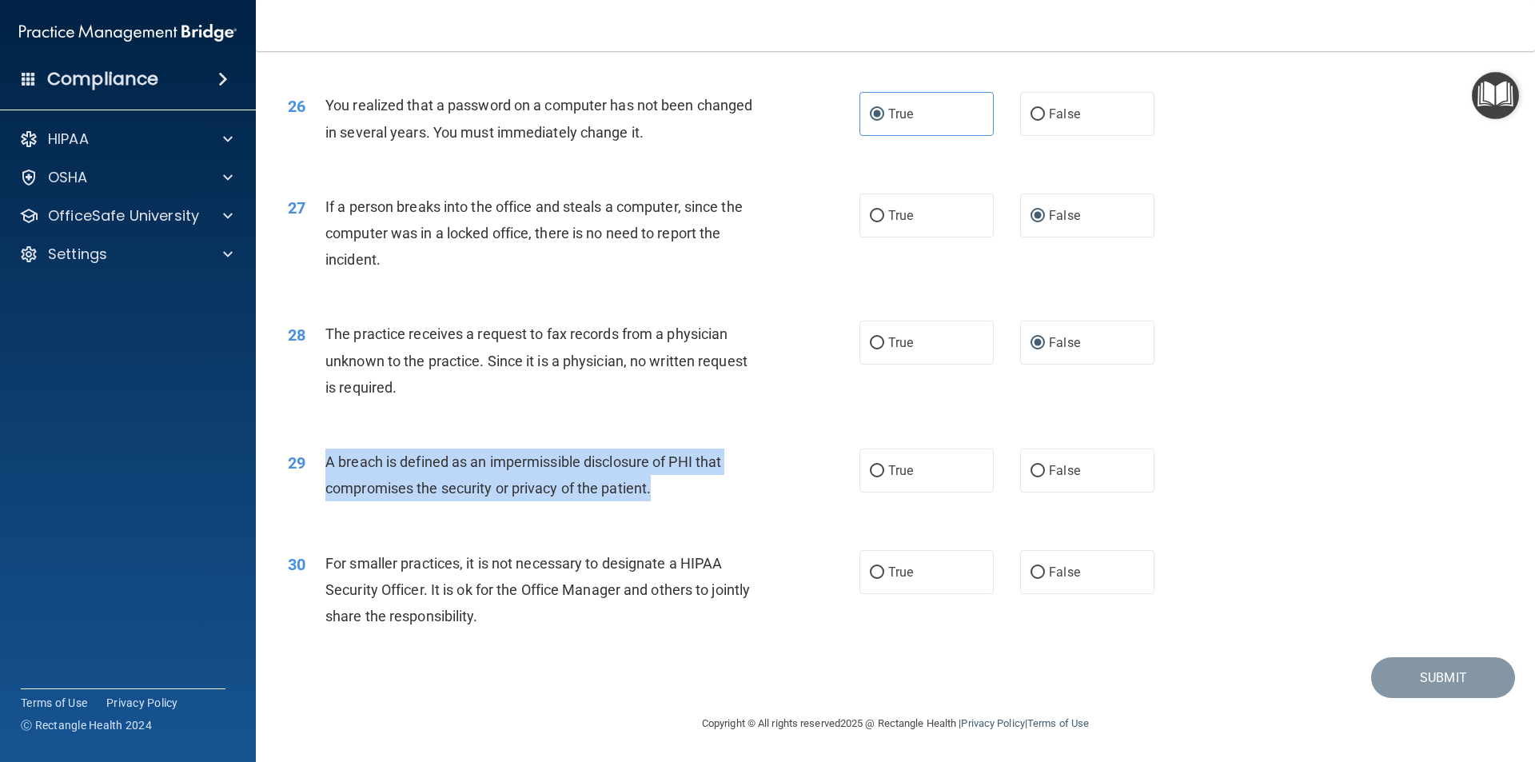
drag, startPoint x: 328, startPoint y: 460, endPoint x: 663, endPoint y: 489, distance: 336.3
click at [663, 489] on div "A breach is defined as an impermissible disclosure of PHI that compromises the …" at bounding box center [548, 475] width 447 height 53
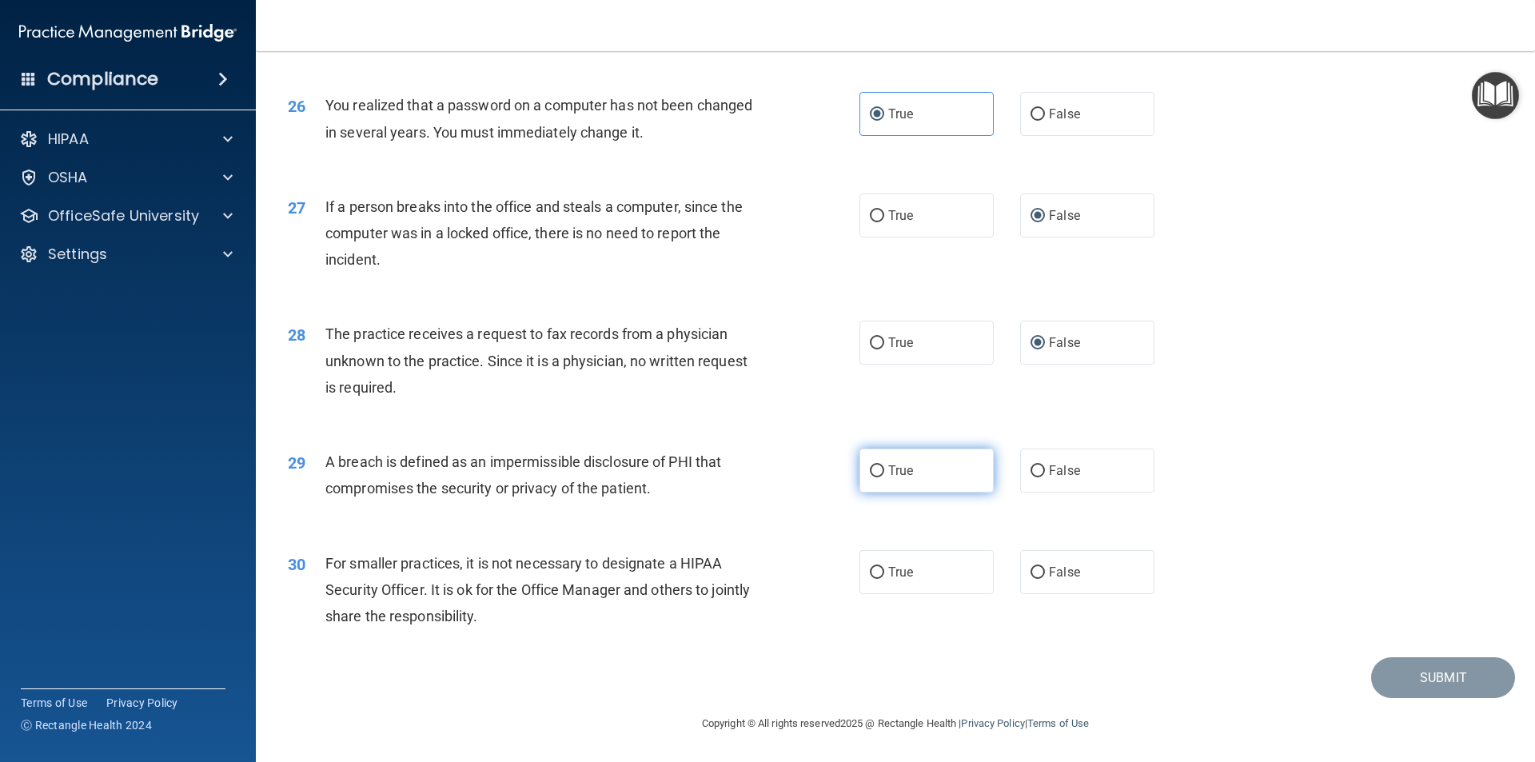
click at [898, 471] on span "True" at bounding box center [900, 470] width 25 height 15
click at [884, 471] on input "True" at bounding box center [877, 471] width 14 height 12
radio input "true"
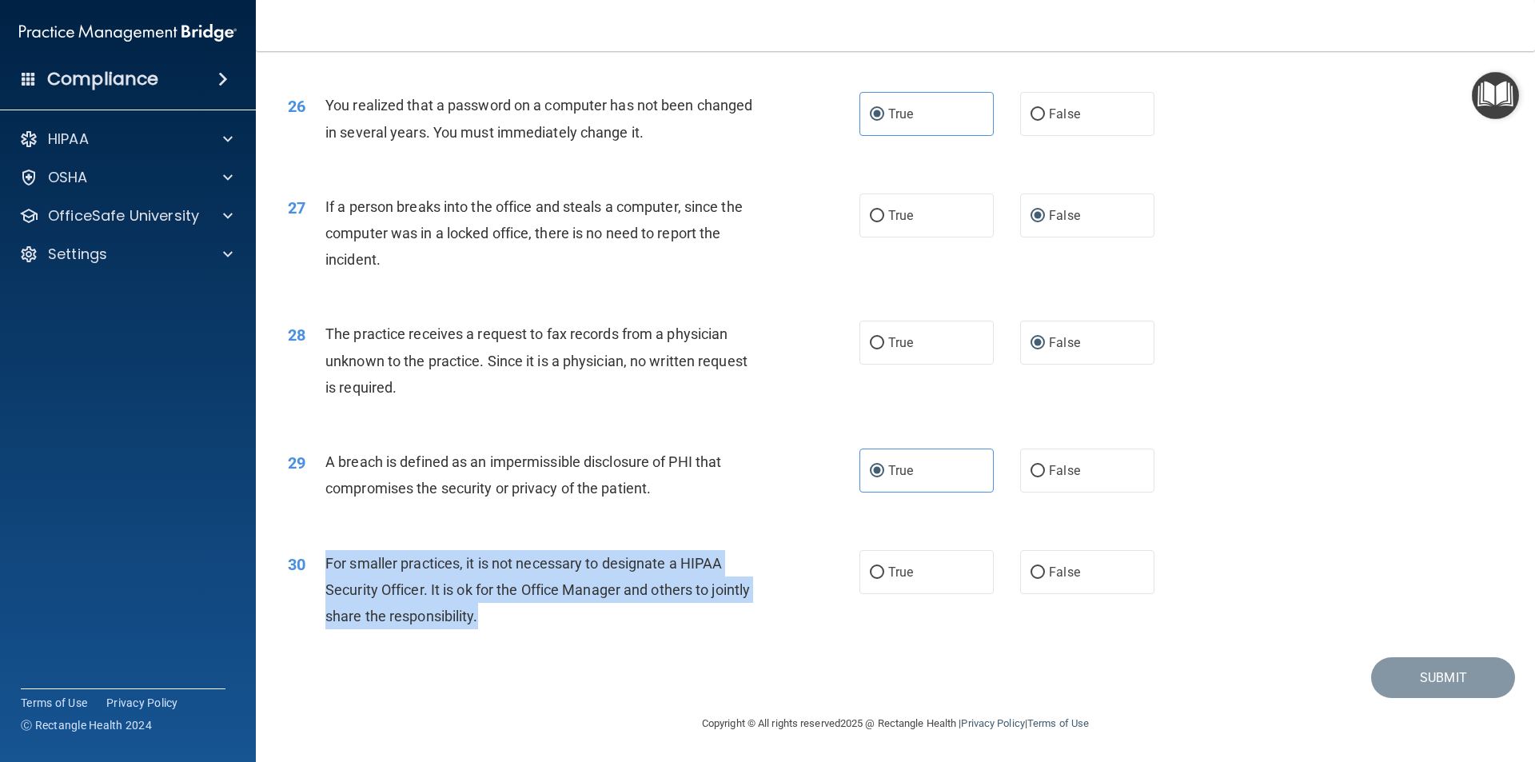
drag, startPoint x: 325, startPoint y: 561, endPoint x: 533, endPoint y: 614, distance: 215.2
click at [533, 614] on div "For smaller practices, it is not necessary to designate a HIPAA Security Office…" at bounding box center [548, 590] width 447 height 80
click at [1035, 576] on input "False" at bounding box center [1038, 573] width 14 height 12
radio input "true"
click at [1432, 660] on button "Submit" at bounding box center [1443, 677] width 144 height 41
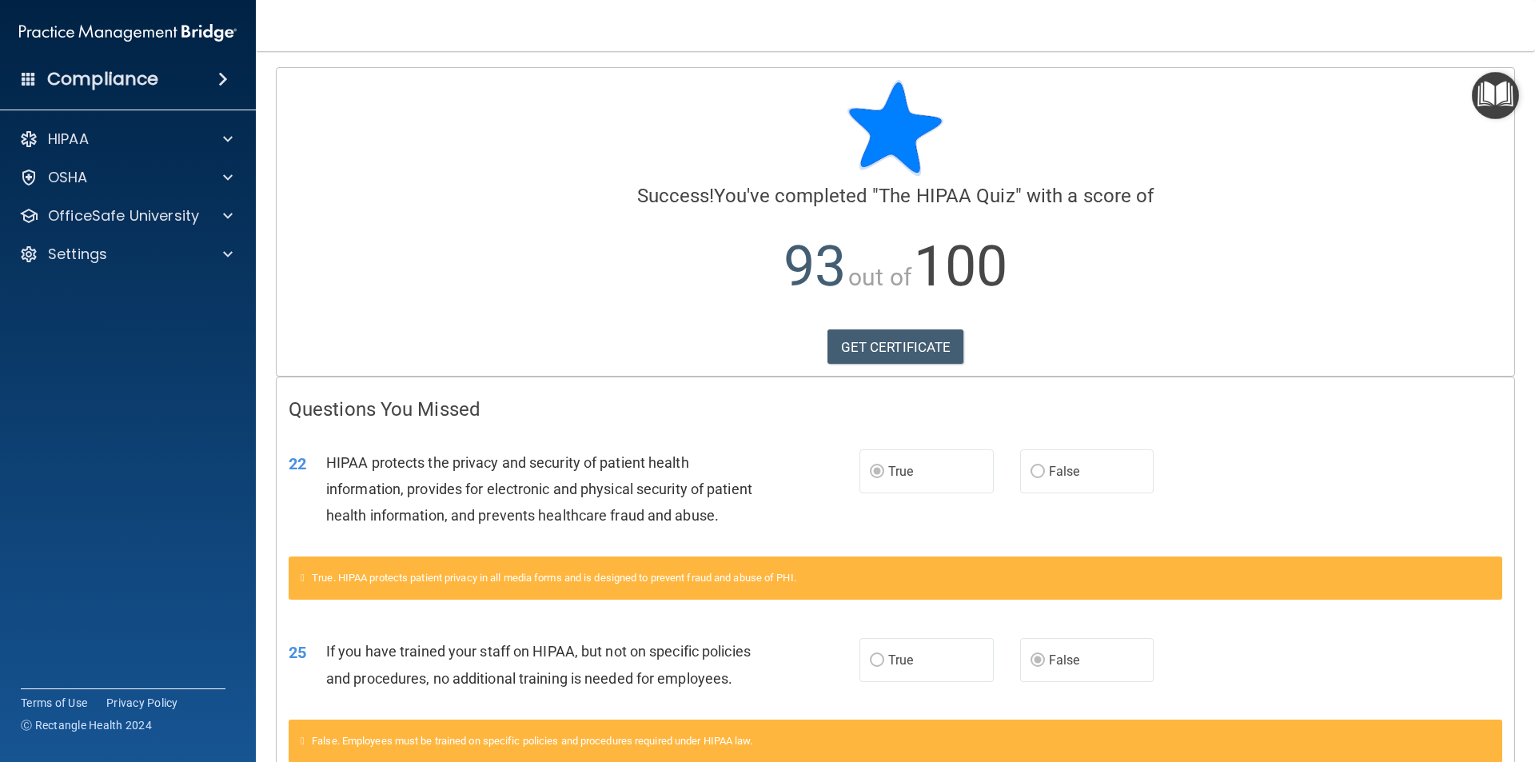
scroll to position [80, 0]
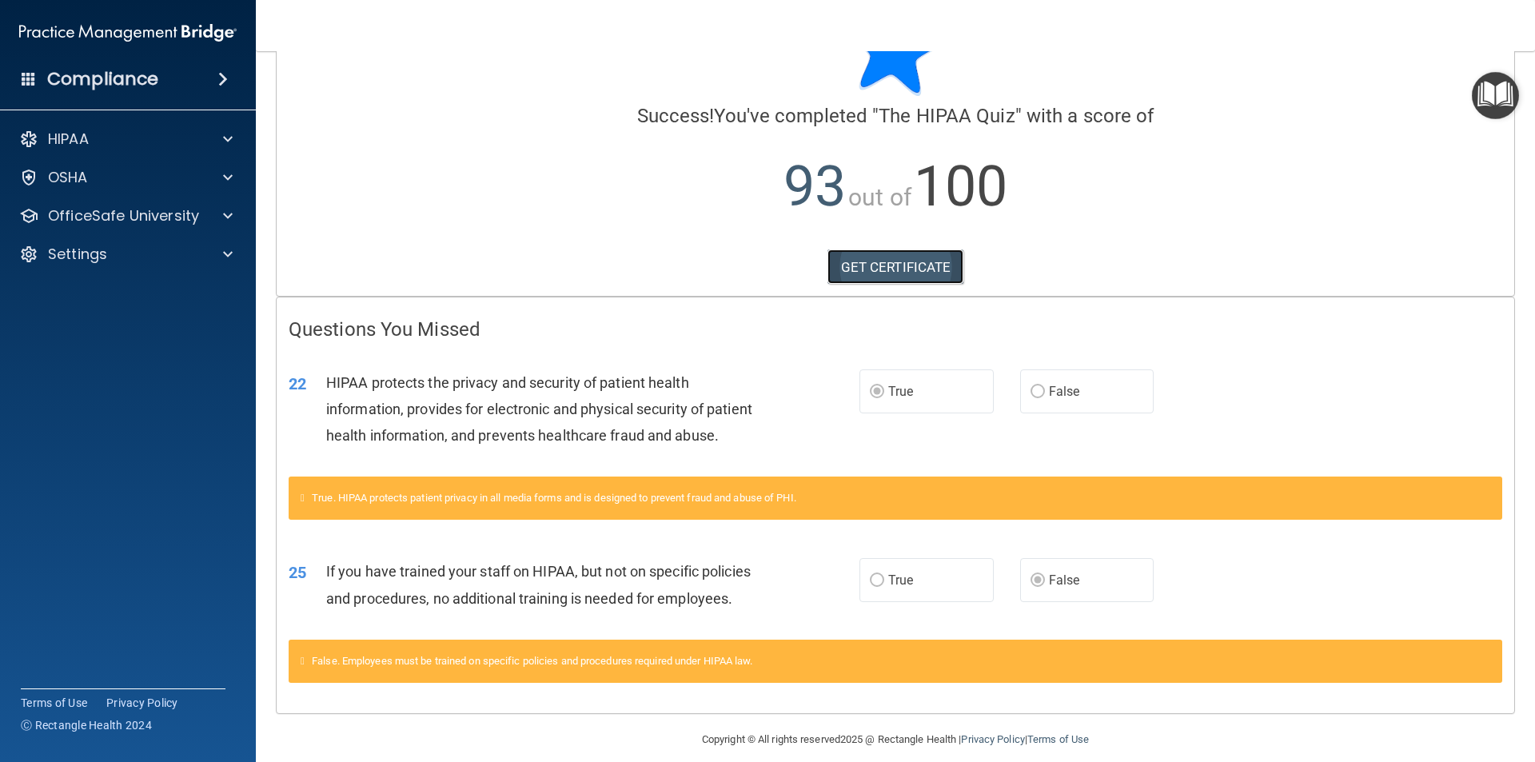
click at [883, 265] on link "GET CERTIFICATE" at bounding box center [896, 266] width 137 height 35
click at [138, 217] on p "OfficeSafe University" at bounding box center [123, 215] width 151 height 19
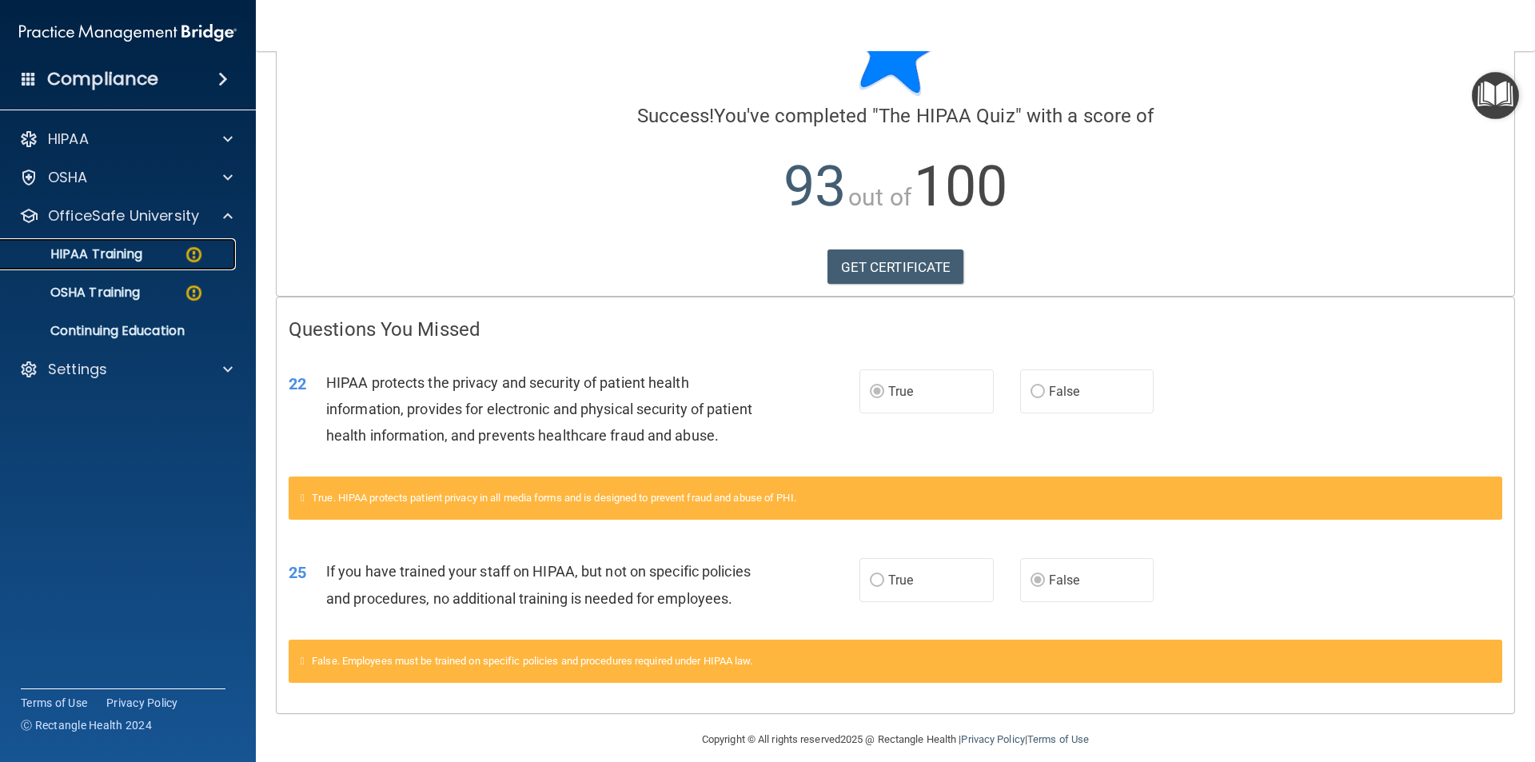
click at [124, 253] on p "HIPAA Training" at bounding box center [76, 254] width 132 height 16
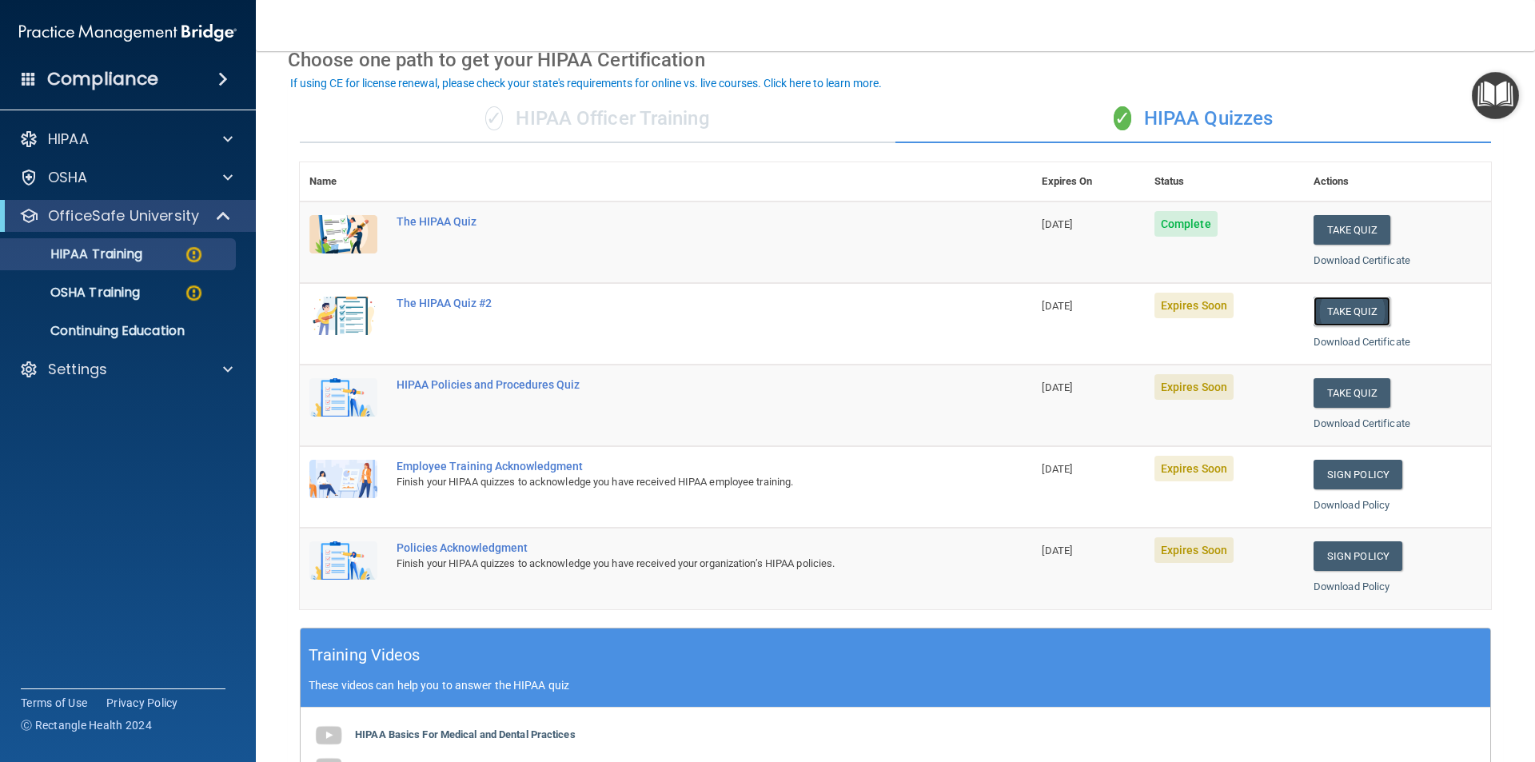
click at [1343, 308] on button "Take Quiz" at bounding box center [1352, 312] width 77 height 30
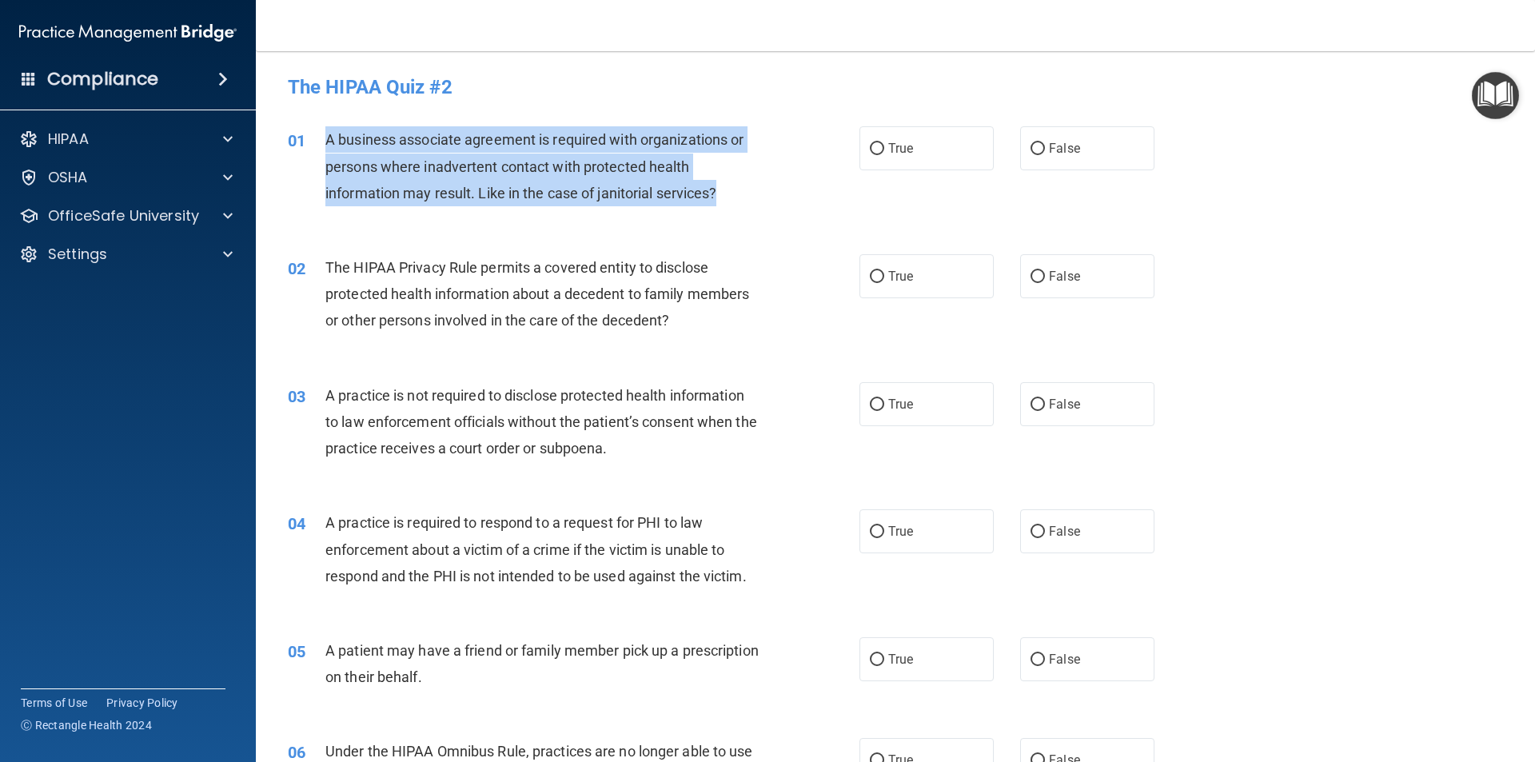
drag, startPoint x: 325, startPoint y: 138, endPoint x: 730, endPoint y: 196, distance: 409.4
click at [730, 196] on div "A business associate agreement is required with organizations or persons where …" at bounding box center [548, 166] width 447 height 80
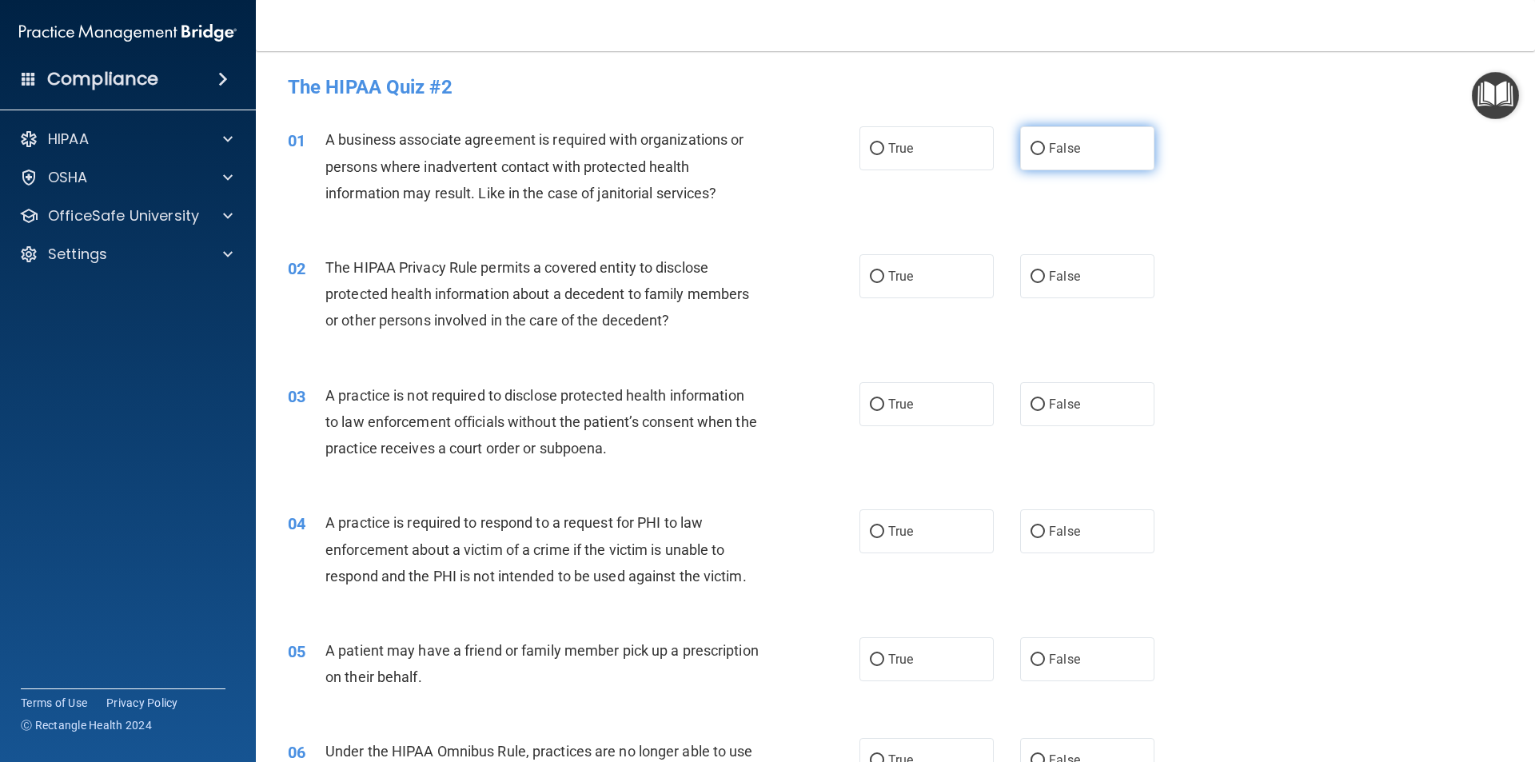
click at [1038, 147] on label "False" at bounding box center [1087, 148] width 134 height 44
click at [1038, 147] on input "False" at bounding box center [1038, 149] width 14 height 12
radio input "true"
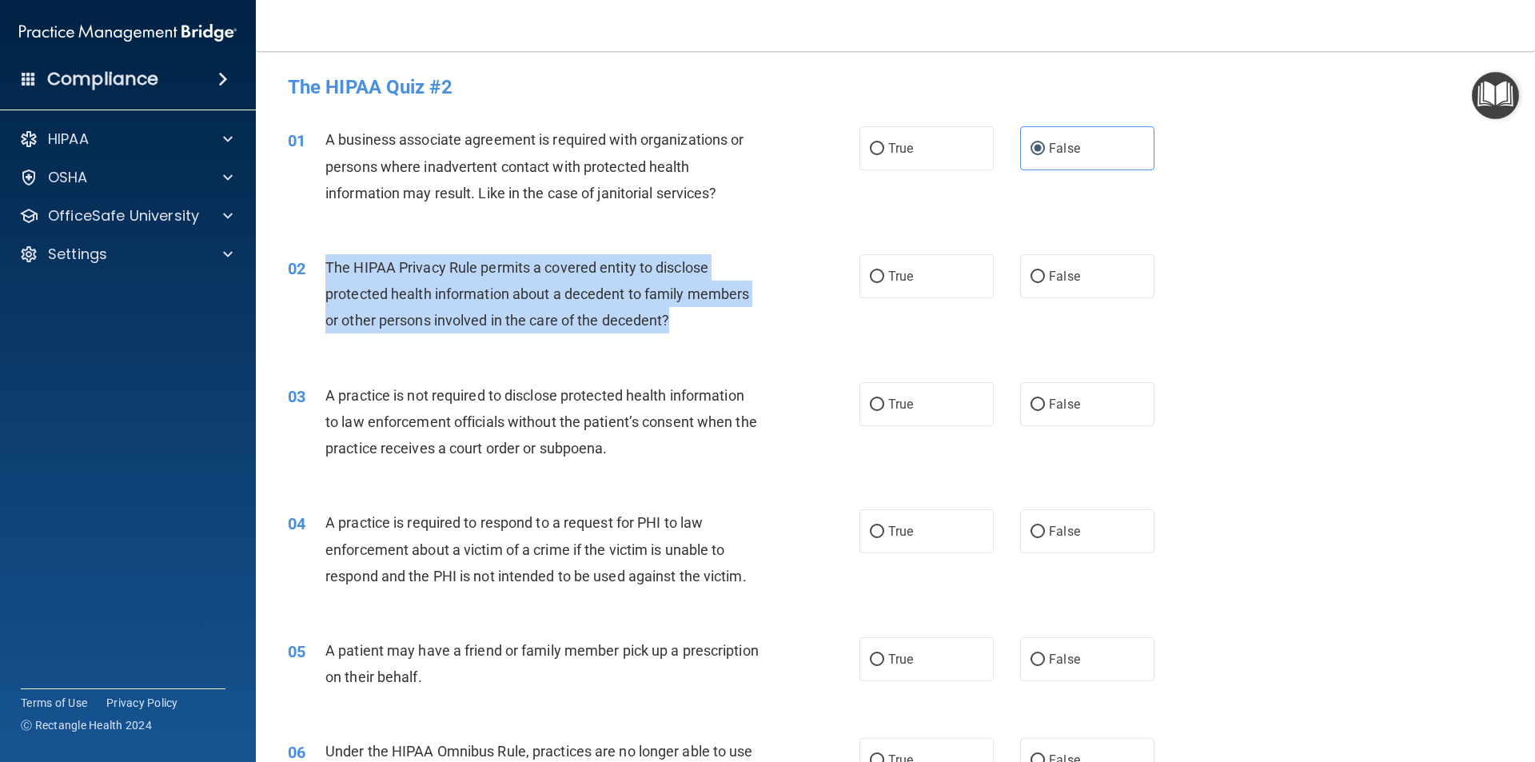
drag, startPoint x: 327, startPoint y: 261, endPoint x: 691, endPoint y: 330, distance: 370.4
click at [691, 330] on div "The HIPAA Privacy Rule permits a covered entity to disclose protected health in…" at bounding box center [548, 294] width 447 height 80
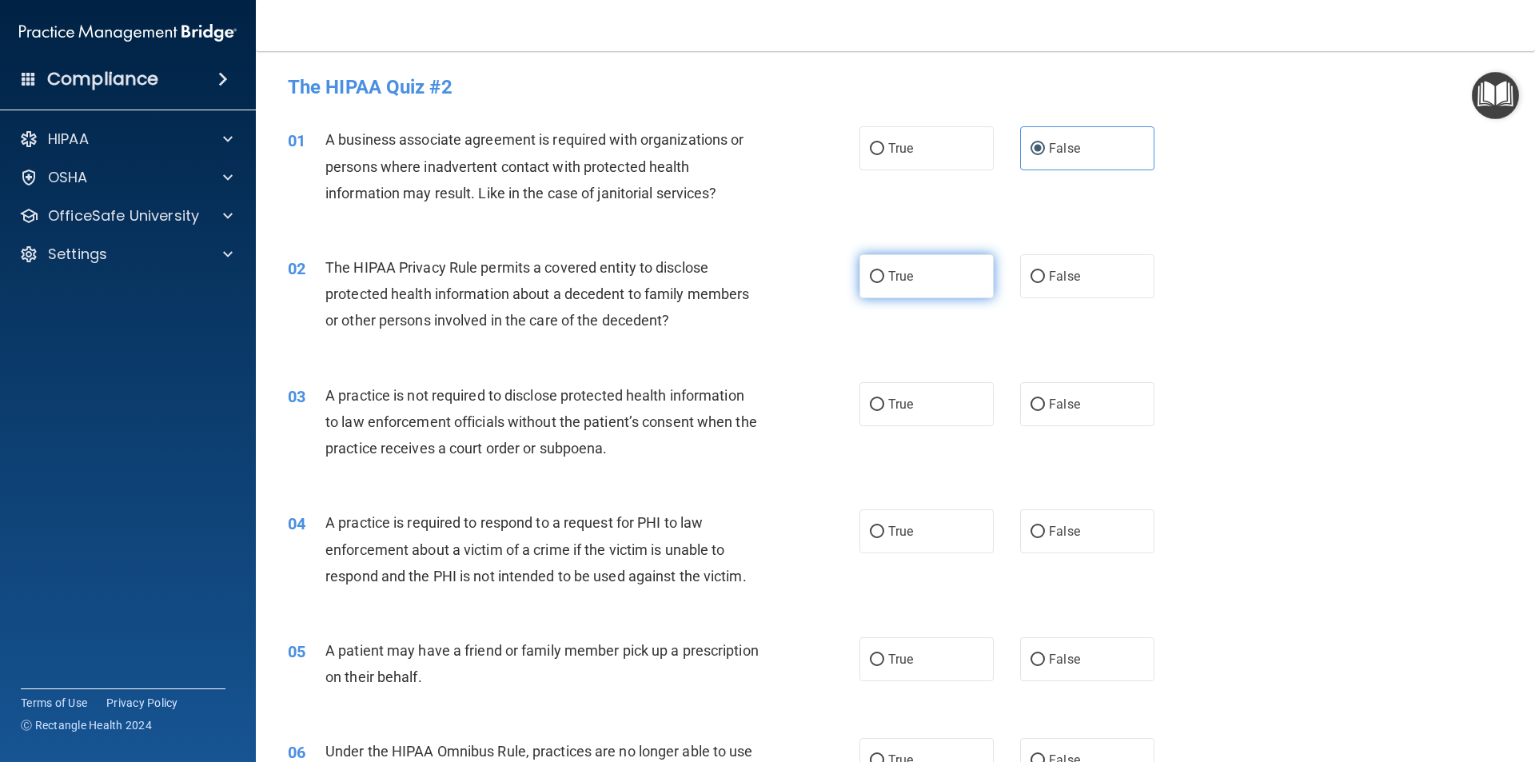
click at [897, 273] on span "True" at bounding box center [900, 276] width 25 height 15
click at [884, 273] on input "True" at bounding box center [877, 277] width 14 height 12
radio input "true"
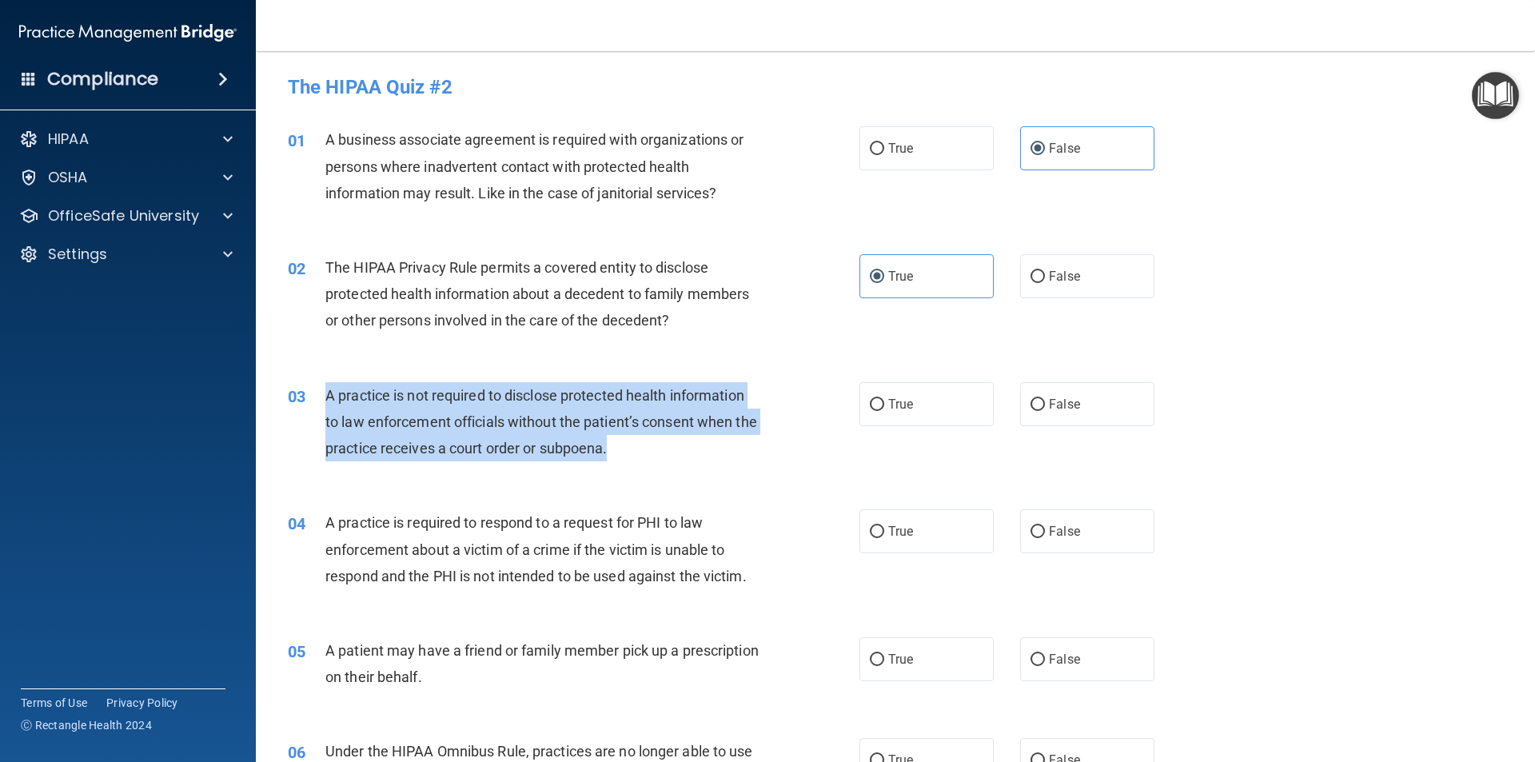
drag, startPoint x: 326, startPoint y: 394, endPoint x: 608, endPoint y: 413, distance: 282.0
click at [661, 455] on div "A practice is not required to disclose protected health information to law enfo…" at bounding box center [548, 422] width 447 height 80
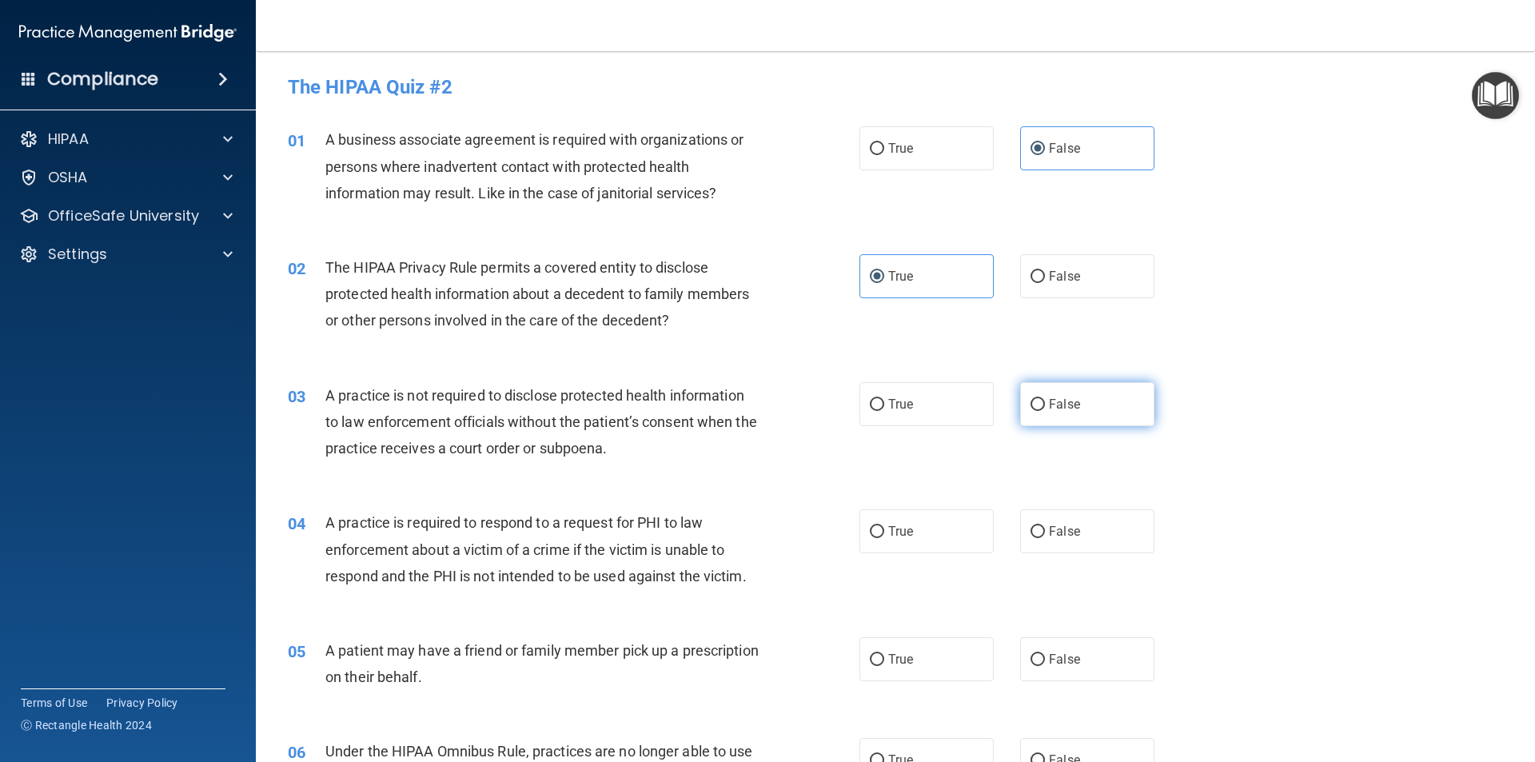
click at [1049, 410] on span "False" at bounding box center [1064, 404] width 31 height 15
click at [1045, 410] on input "False" at bounding box center [1038, 405] width 14 height 12
radio input "true"
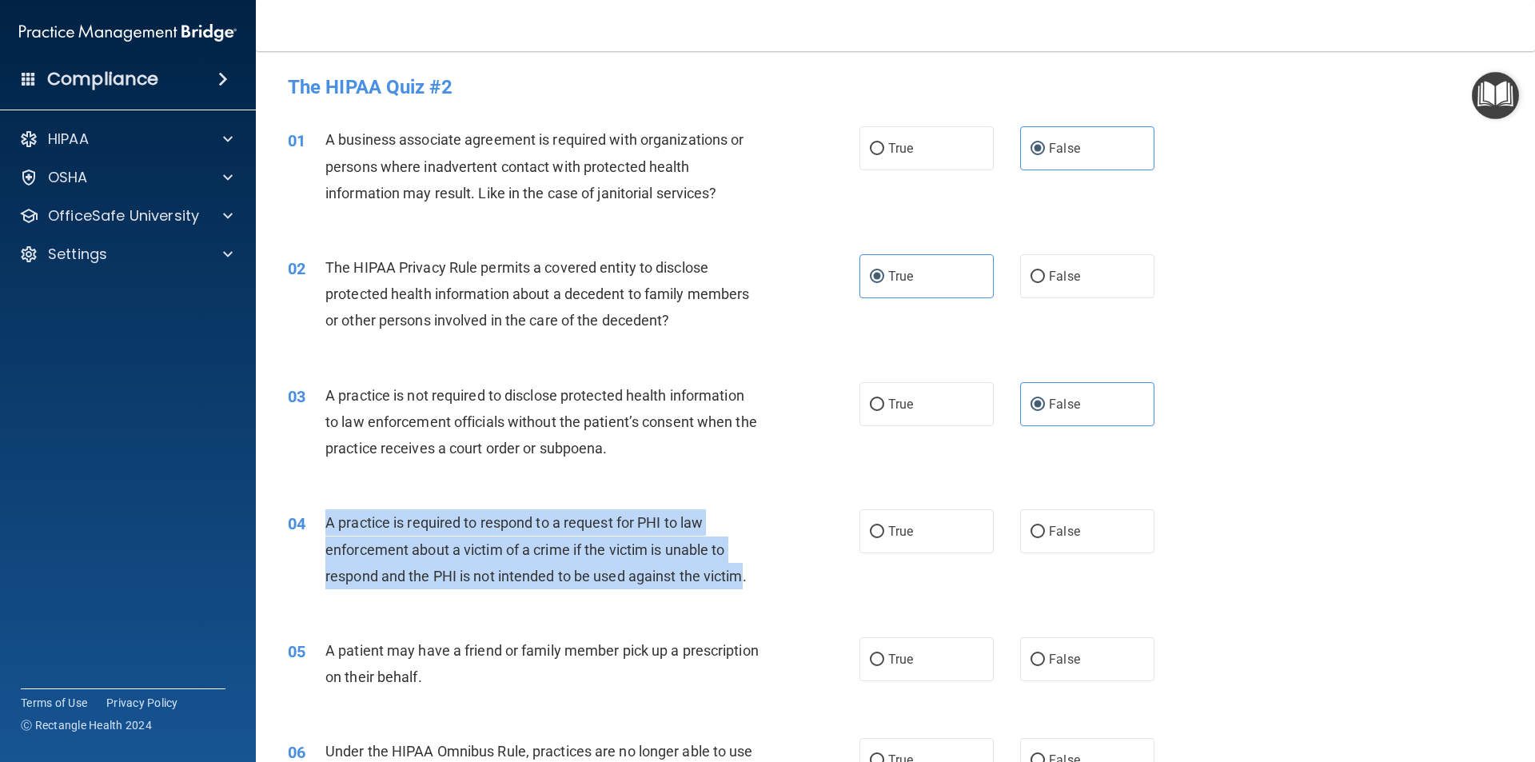
drag, startPoint x: 324, startPoint y: 521, endPoint x: 662, endPoint y: 578, distance: 342.9
click at [743, 585] on div "04 A practice is required to respond to a request for PHI to law enforcement ab…" at bounding box center [574, 553] width 620 height 88
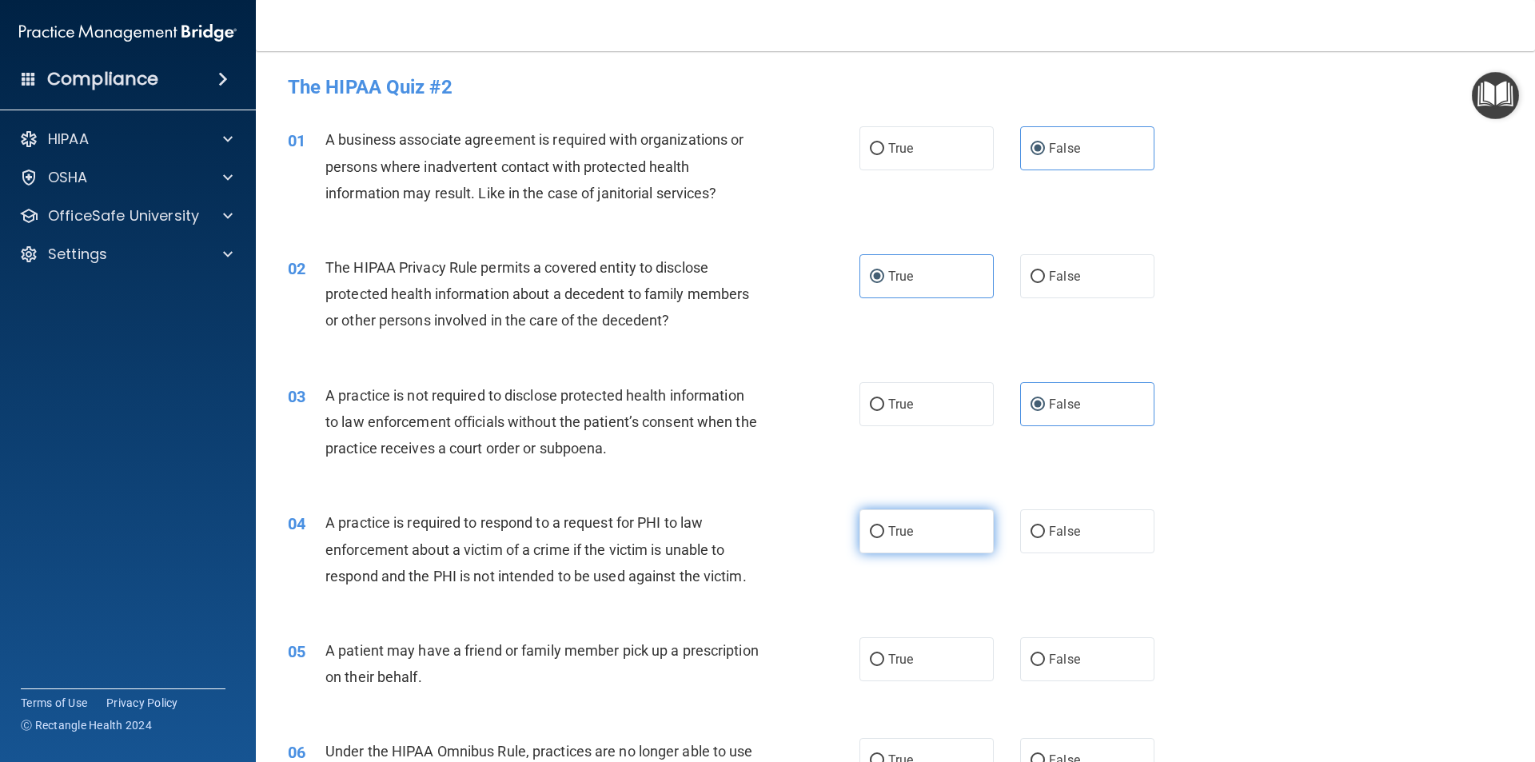
click at [906, 525] on span "True" at bounding box center [900, 531] width 25 height 15
click at [884, 526] on input "True" at bounding box center [877, 532] width 14 height 12
radio input "true"
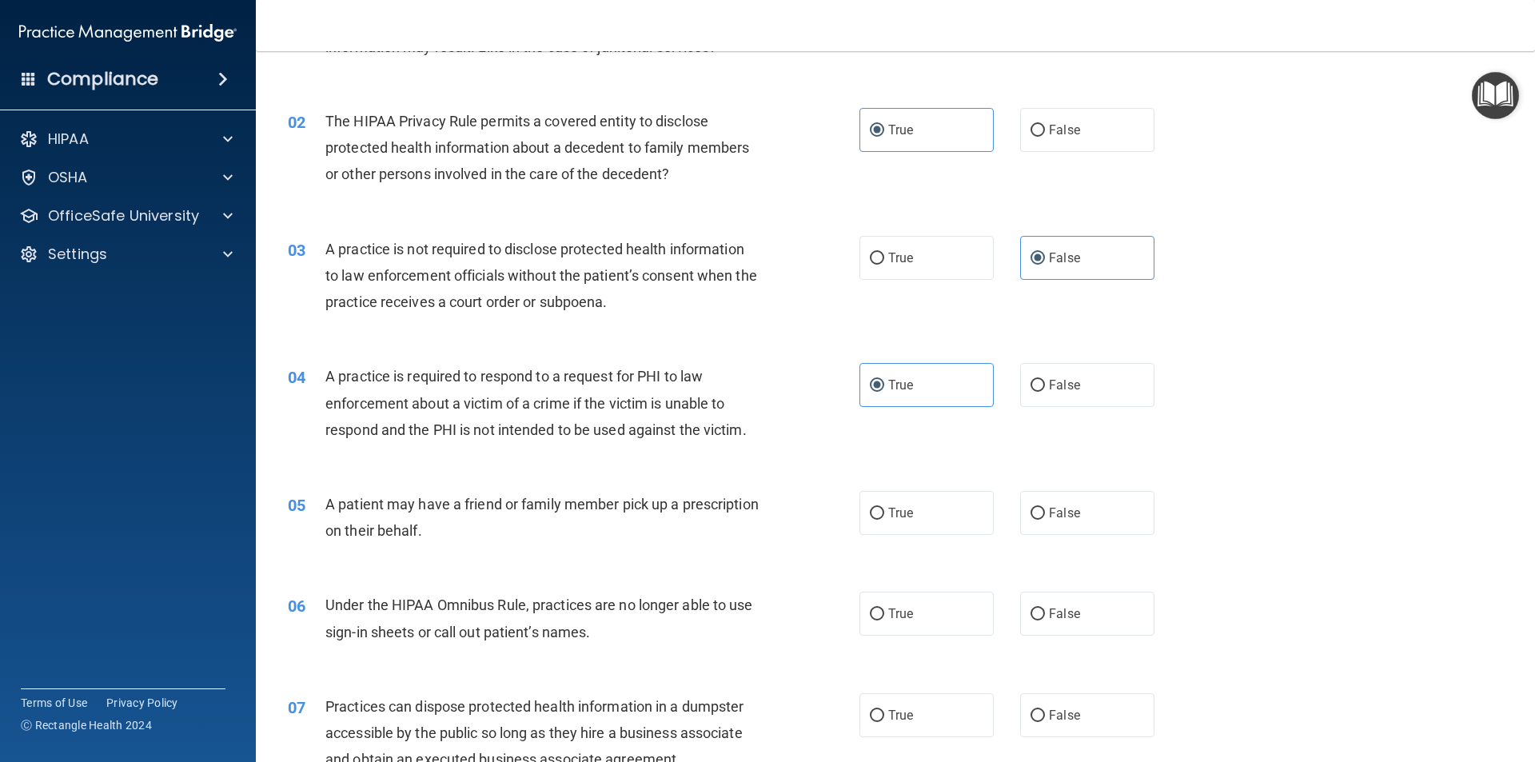
scroll to position [160, 0]
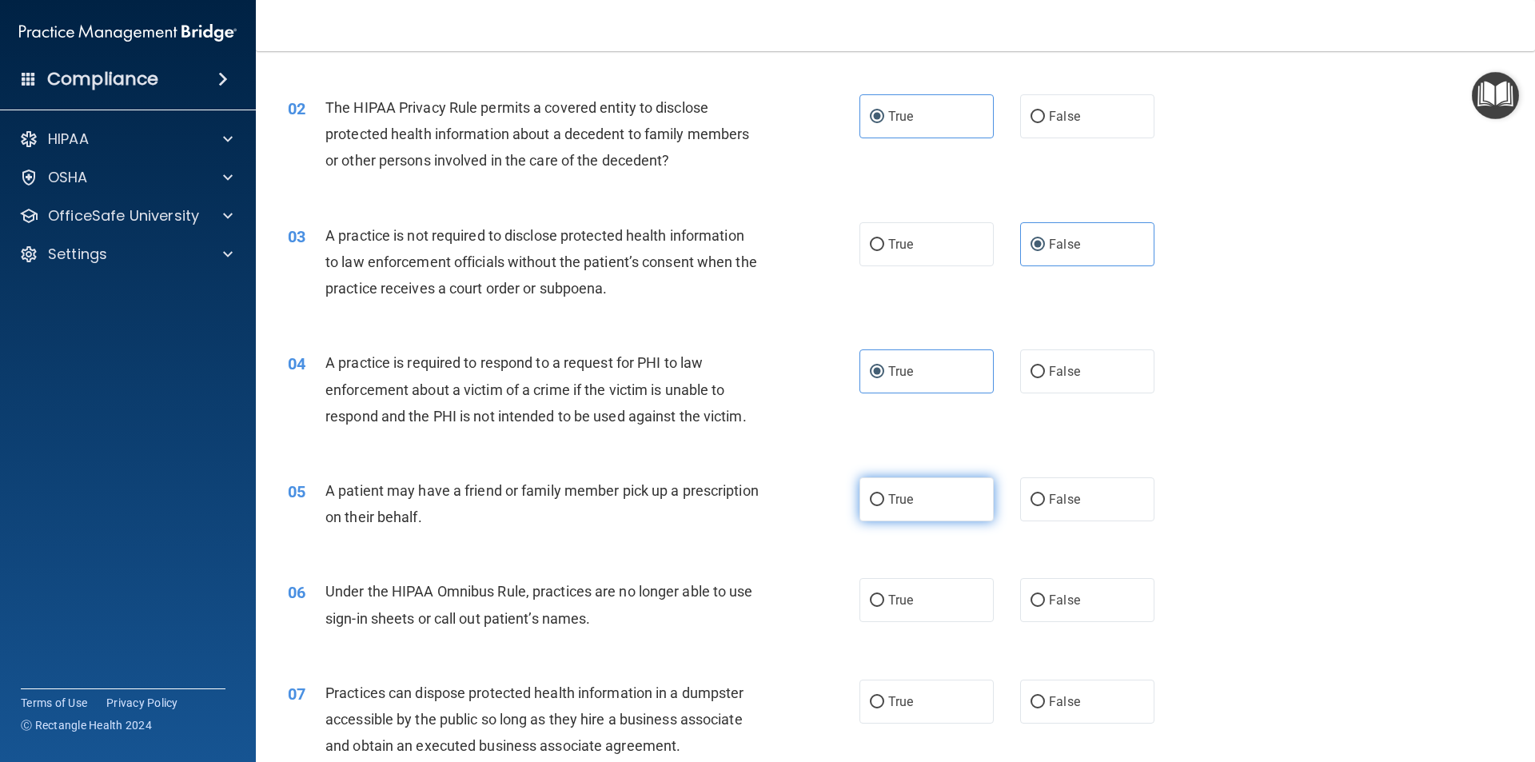
click at [888, 499] on span "True" at bounding box center [900, 499] width 25 height 15
click at [884, 499] on input "True" at bounding box center [877, 500] width 14 height 12
radio input "true"
click at [328, 586] on span "Under the HIPAA Omnibus Rule, practices are no longer able to use sign-in sheet…" at bounding box center [539, 604] width 428 height 43
click at [961, 601] on label "True" at bounding box center [926, 600] width 134 height 44
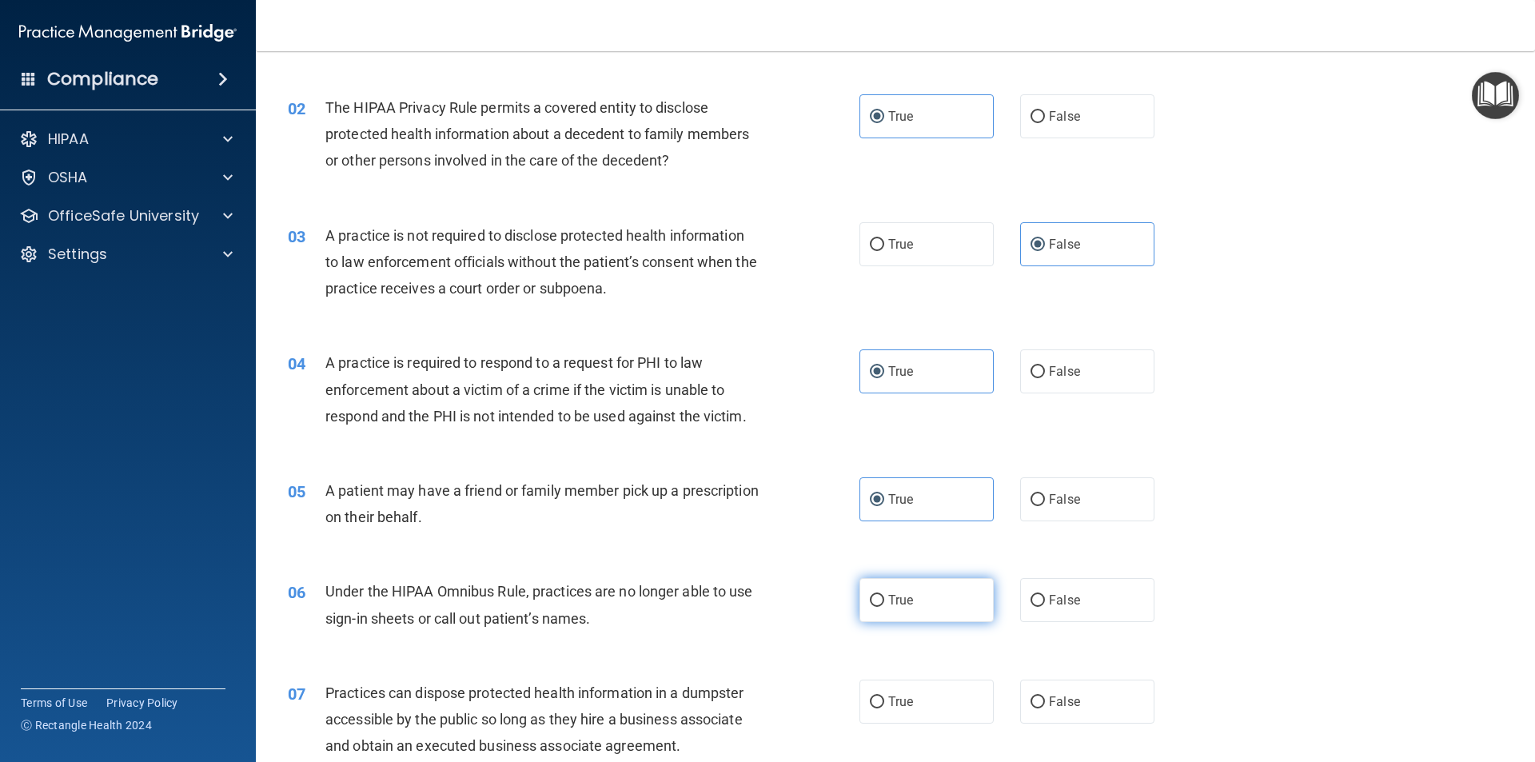
click at [884, 601] on input "True" at bounding box center [877, 601] width 14 height 12
radio input "true"
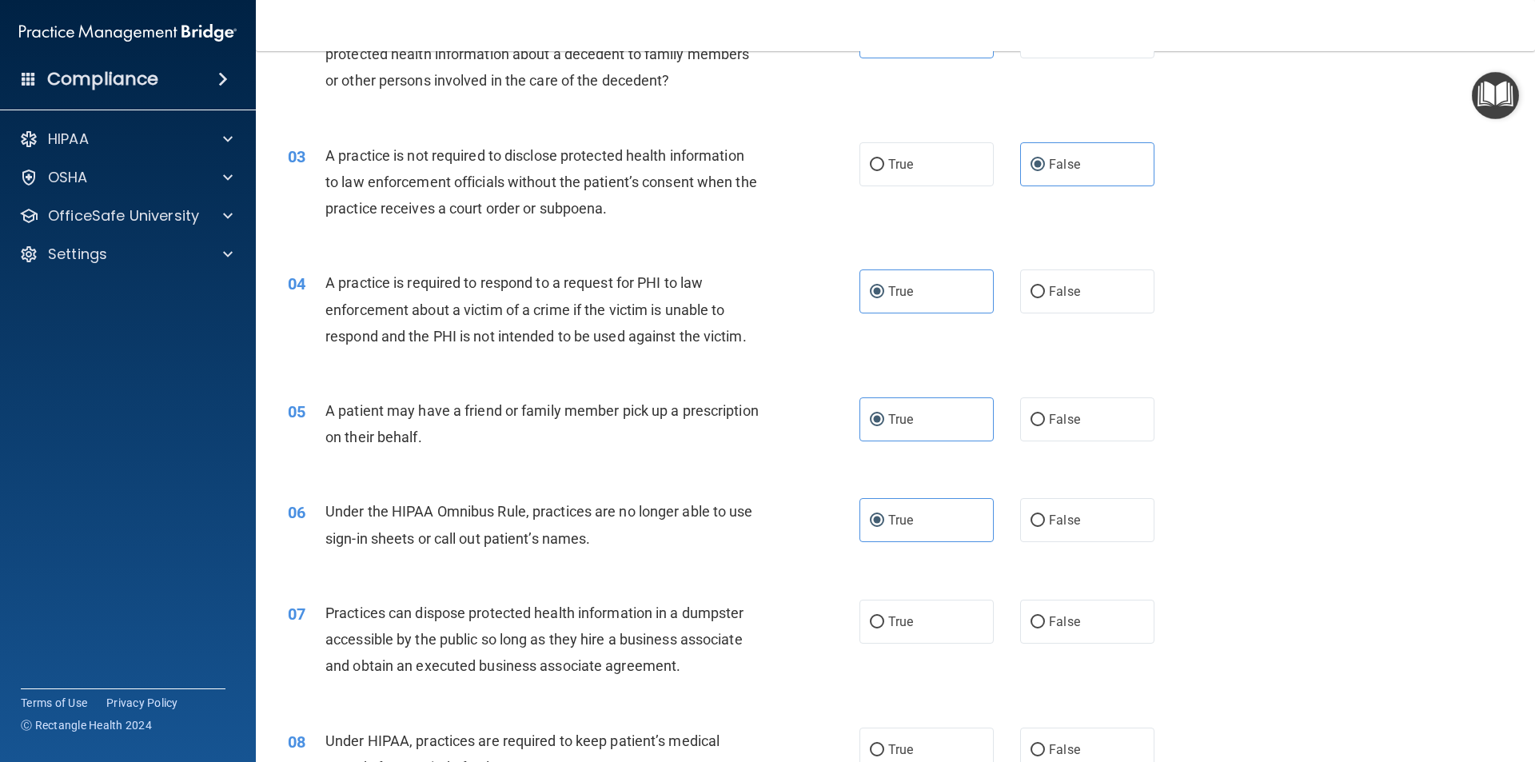
scroll to position [320, 0]
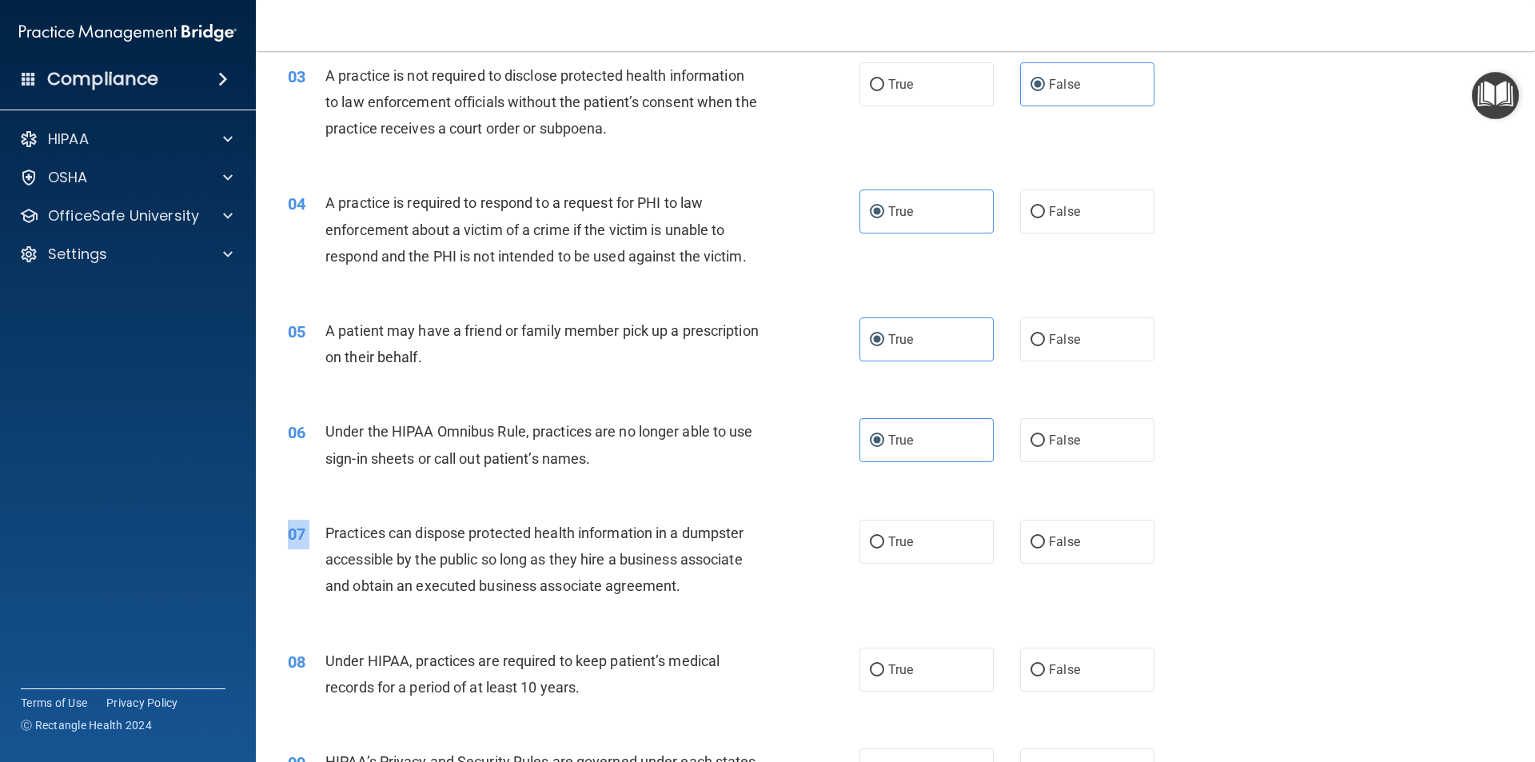
drag, startPoint x: 325, startPoint y: 531, endPoint x: 662, endPoint y: 576, distance: 340.5
click at [792, 606] on div "07 Practices can dispose protected health information in a dumpster accessible …" at bounding box center [574, 564] width 620 height 88
click at [1065, 540] on span "False" at bounding box center [1064, 541] width 31 height 15
click at [1045, 540] on input "False" at bounding box center [1038, 542] width 14 height 12
radio input "true"
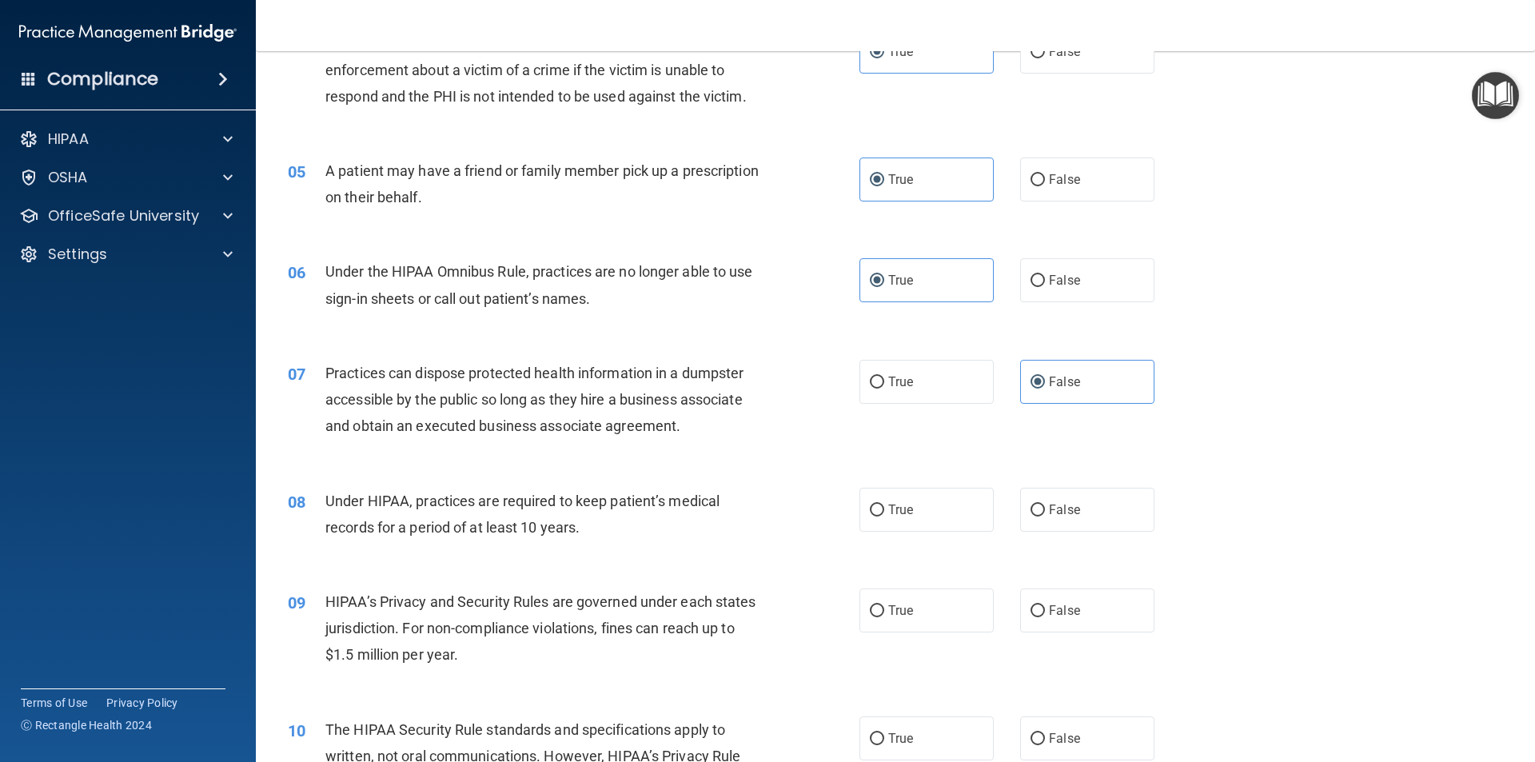
scroll to position [560, 0]
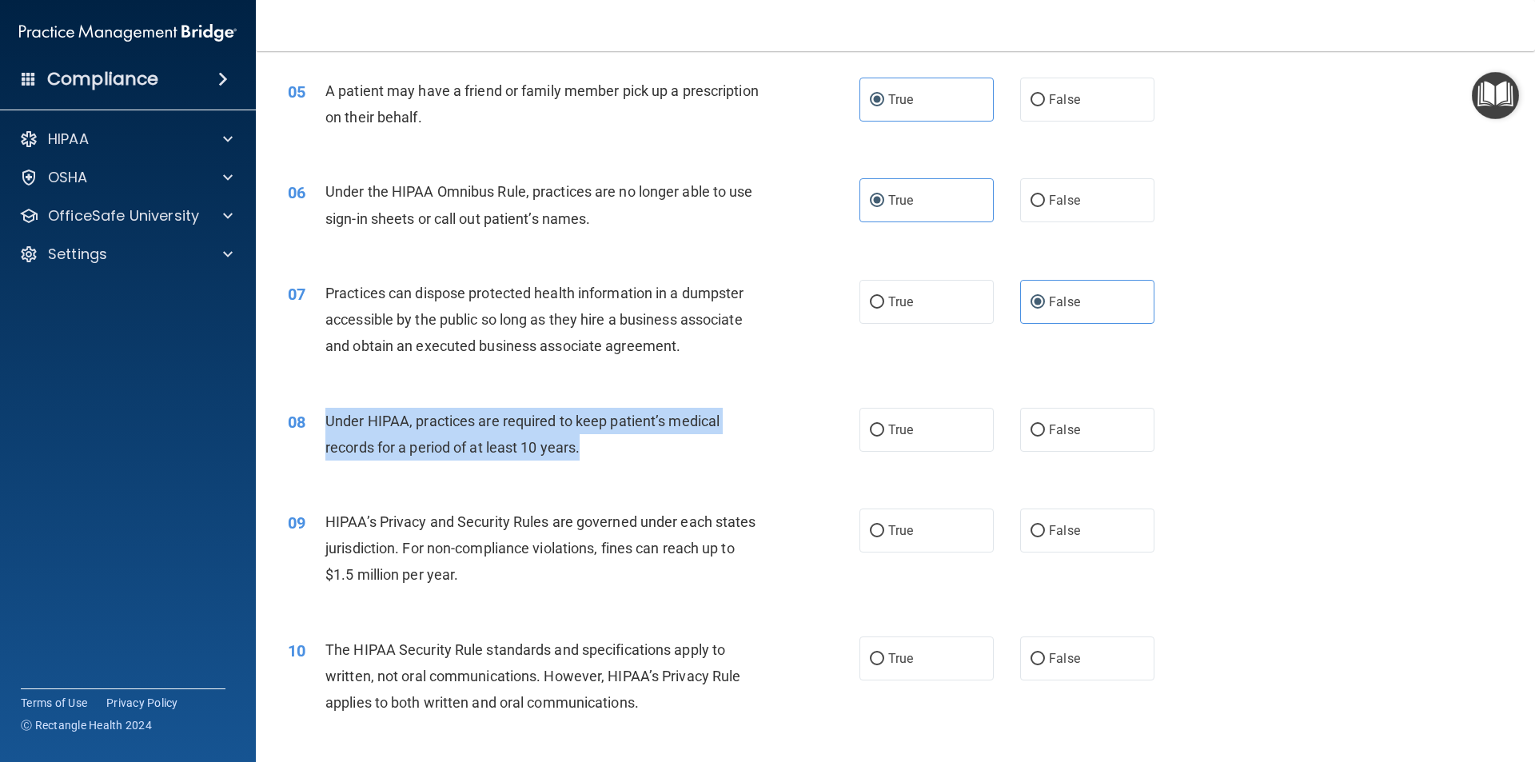
drag, startPoint x: 323, startPoint y: 417, endPoint x: 589, endPoint y: 450, distance: 268.4
click at [589, 450] on div "08 Under HIPAA, practices are required to keep patient’s medical records for a …" at bounding box center [574, 438] width 620 height 61
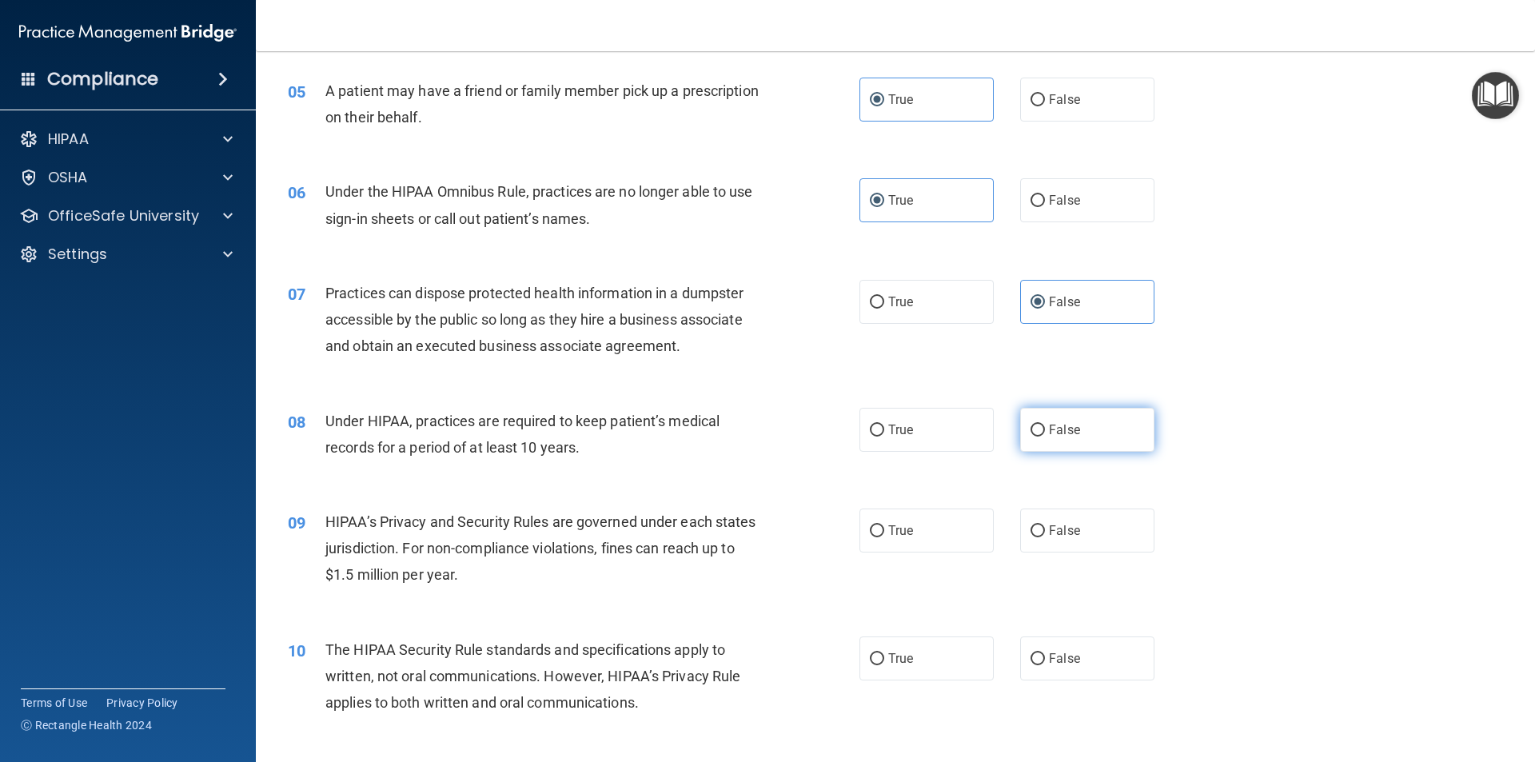
click at [1046, 439] on label "False" at bounding box center [1087, 430] width 134 height 44
click at [1045, 437] on input "False" at bounding box center [1038, 431] width 14 height 12
radio input "true"
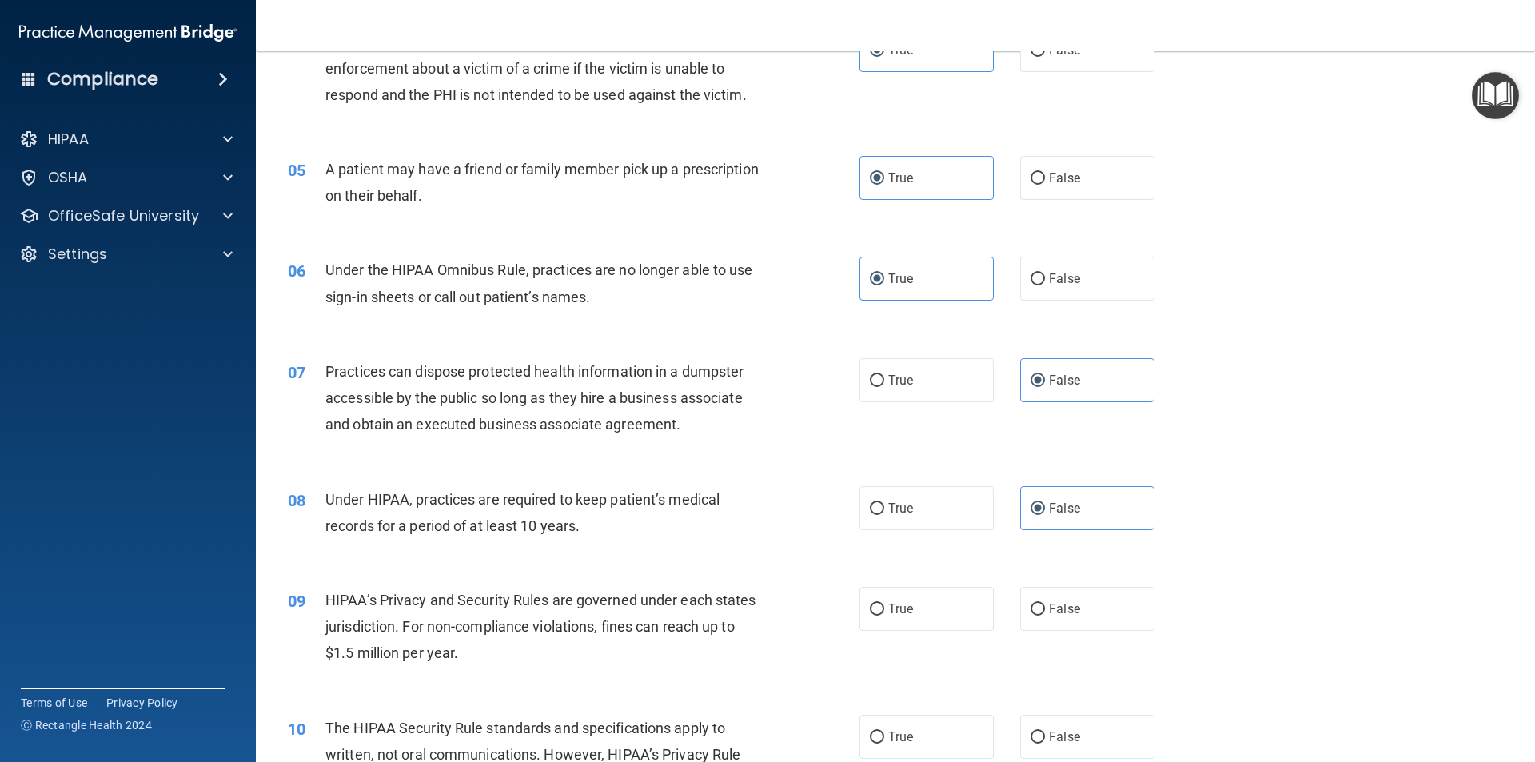
scroll to position [561, 0]
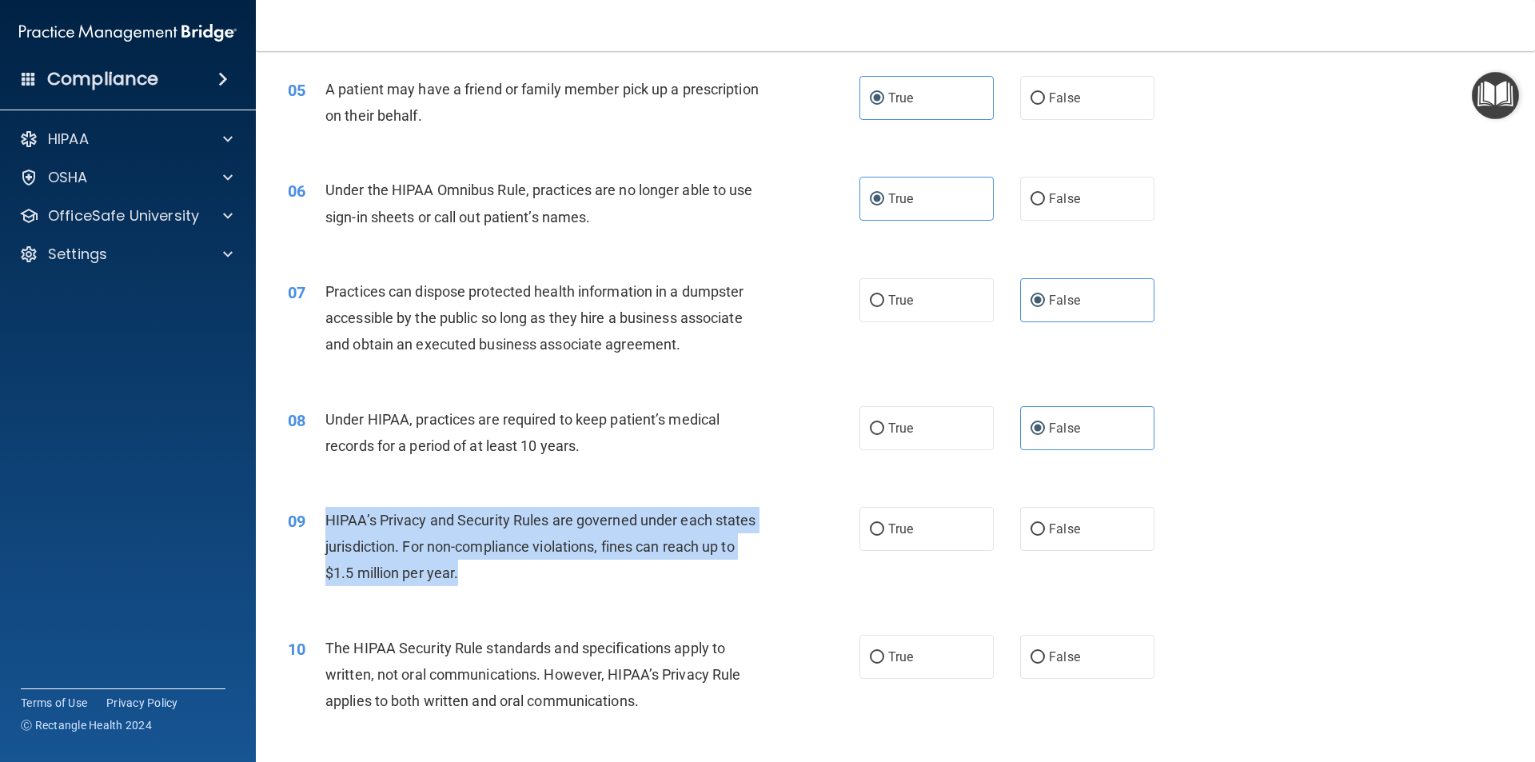
drag, startPoint x: 325, startPoint y: 516, endPoint x: 520, endPoint y: 575, distance: 203.9
click at [520, 575] on div "HIPAA’s Privacy and Security Rules are governed under each states jurisdiction.…" at bounding box center [548, 547] width 447 height 80
click at [1035, 527] on input "False" at bounding box center [1038, 530] width 14 height 12
radio input "true"
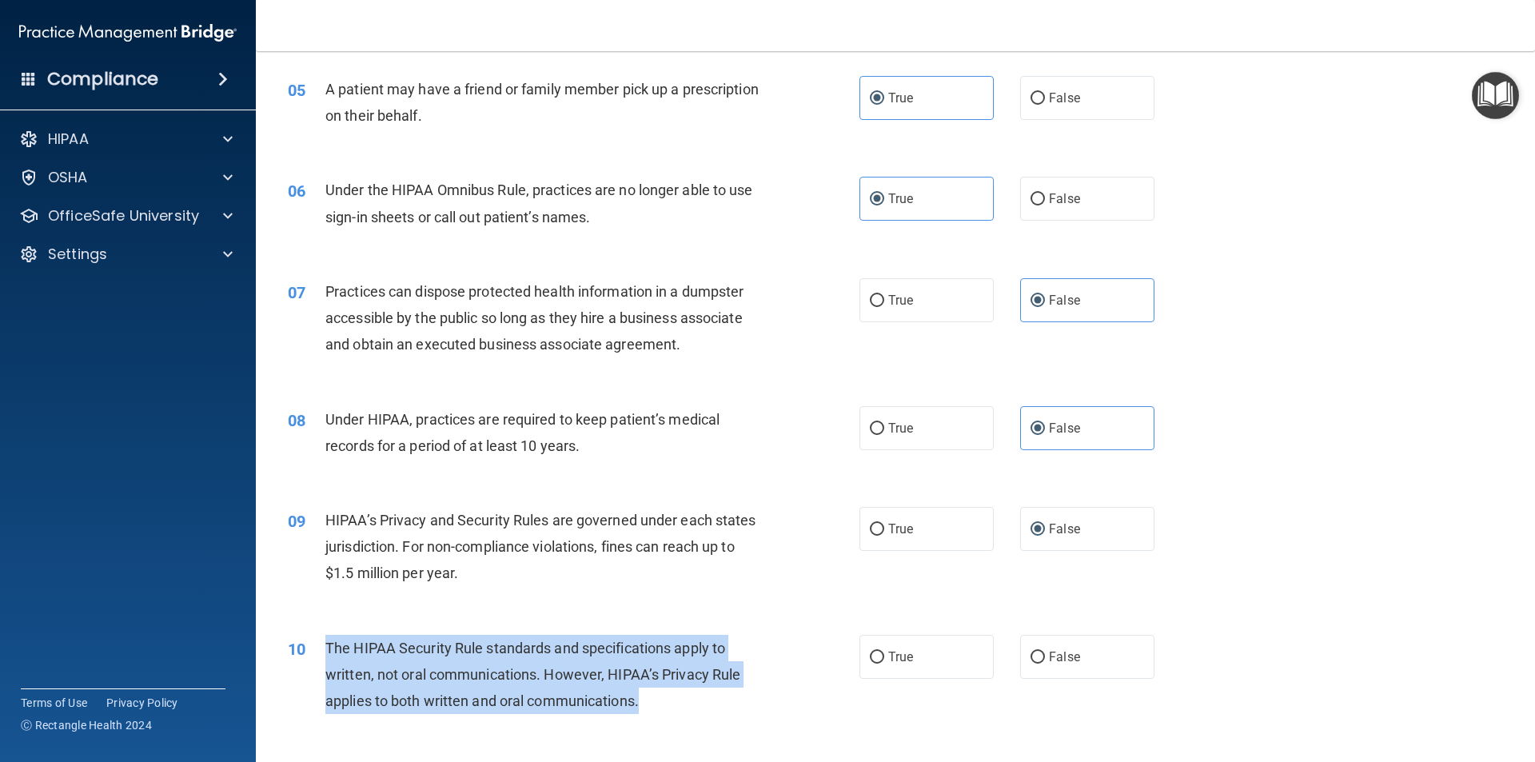
drag, startPoint x: 329, startPoint y: 646, endPoint x: 640, endPoint y: 702, distance: 316.8
click at [640, 702] on span "The HIPAA Security Rule standards and specifications apply to written, not oral…" at bounding box center [532, 675] width 415 height 70
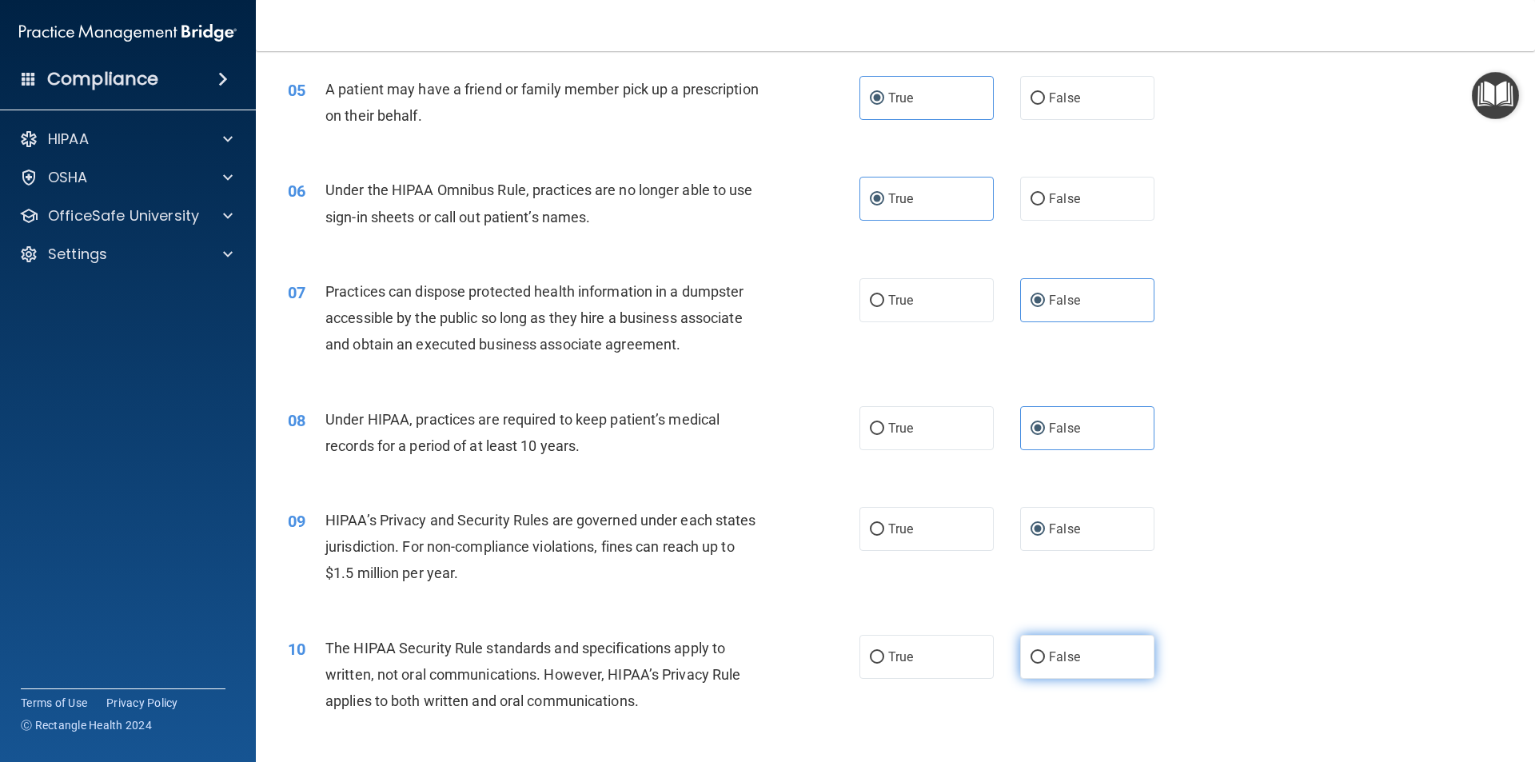
click at [1053, 662] on span "False" at bounding box center [1064, 656] width 31 height 15
click at [1045, 662] on input "False" at bounding box center [1038, 658] width 14 height 12
radio input "true"
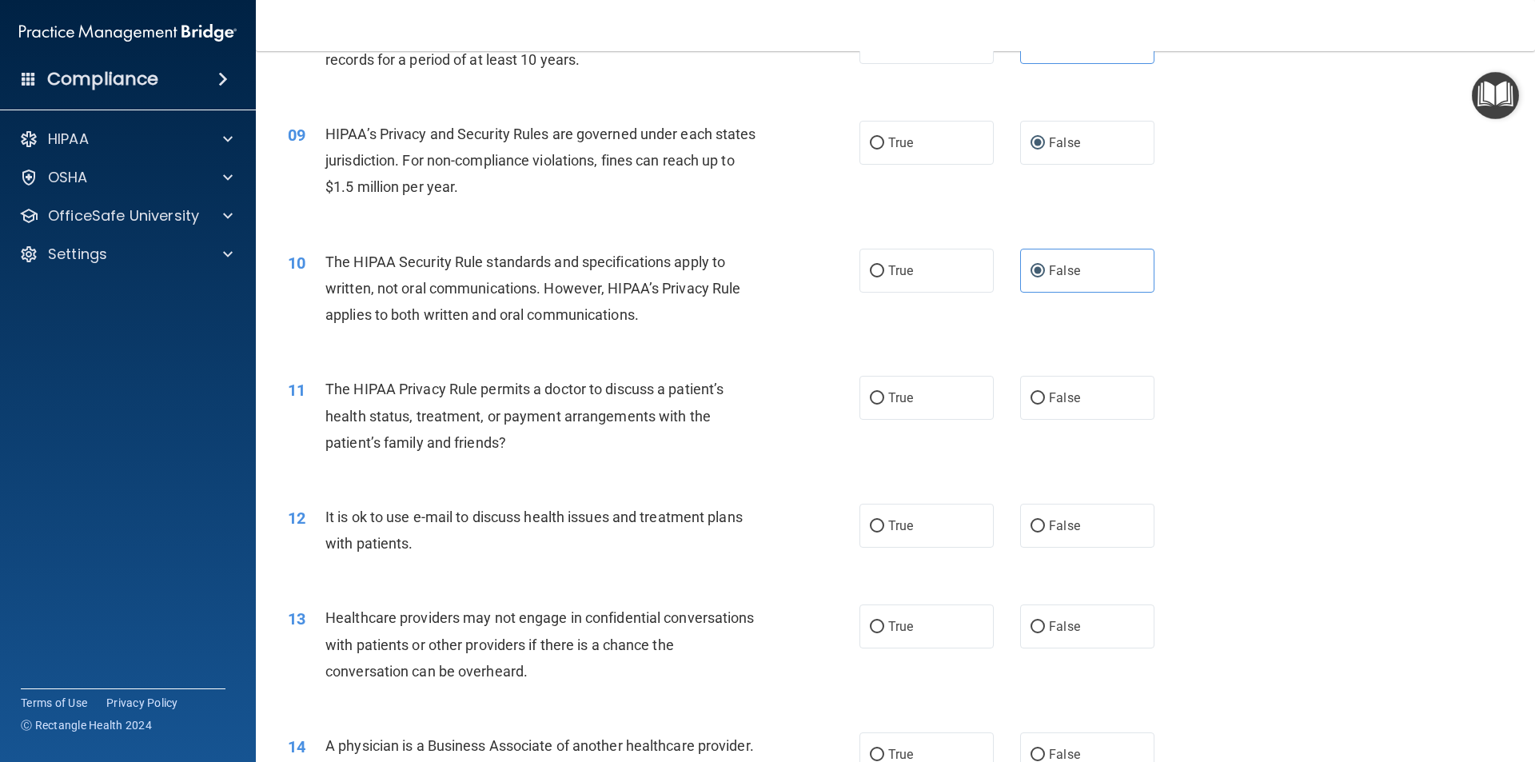
scroll to position [961, 0]
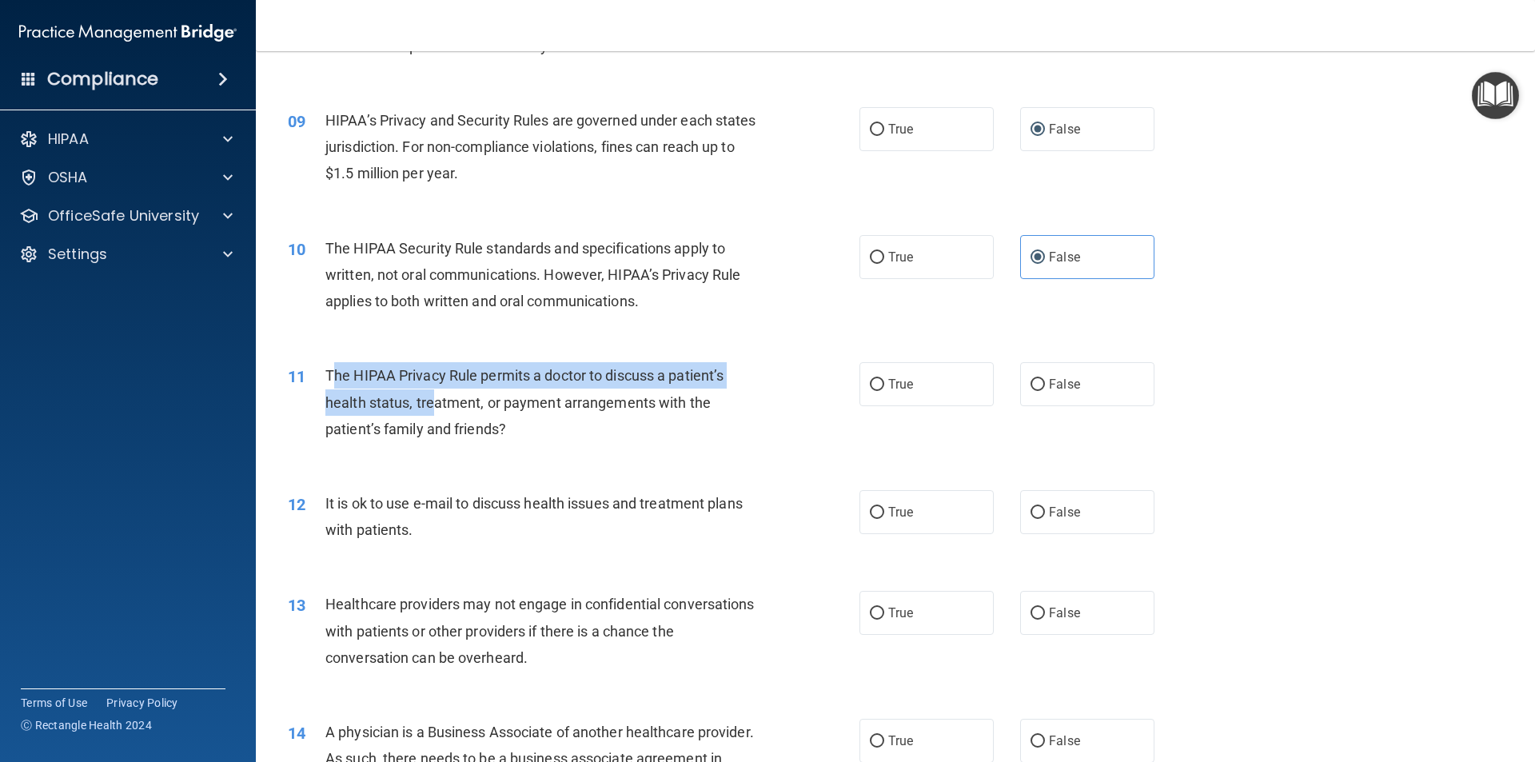
drag, startPoint x: 329, startPoint y: 367, endPoint x: 417, endPoint y: 397, distance: 92.8
click at [435, 412] on div "The HIPAA Privacy Rule permits a doctor to discuss a patient’s health status, t…" at bounding box center [548, 402] width 447 height 80
click at [330, 364] on div "The HIPAA Privacy Rule permits a doctor to discuss a patient’s health status, t…" at bounding box center [548, 402] width 447 height 80
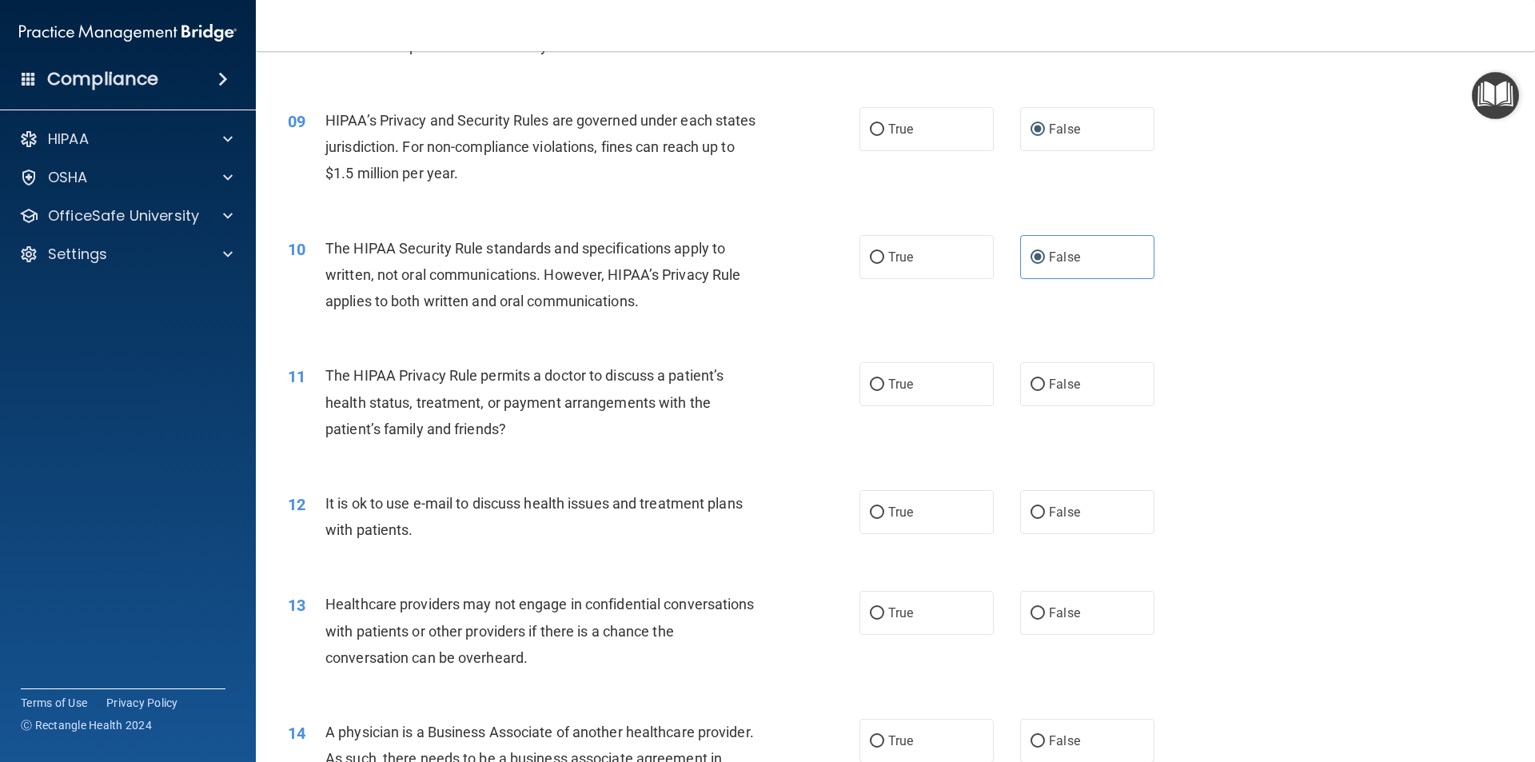
click at [327, 373] on span "The HIPAA Privacy Rule permits a doctor to discuss a patient’s health status, t…" at bounding box center [524, 402] width 398 height 70
click at [1026, 393] on label "False" at bounding box center [1087, 384] width 134 height 44
click at [1031, 391] on input "False" at bounding box center [1038, 385] width 14 height 12
radio input "true"
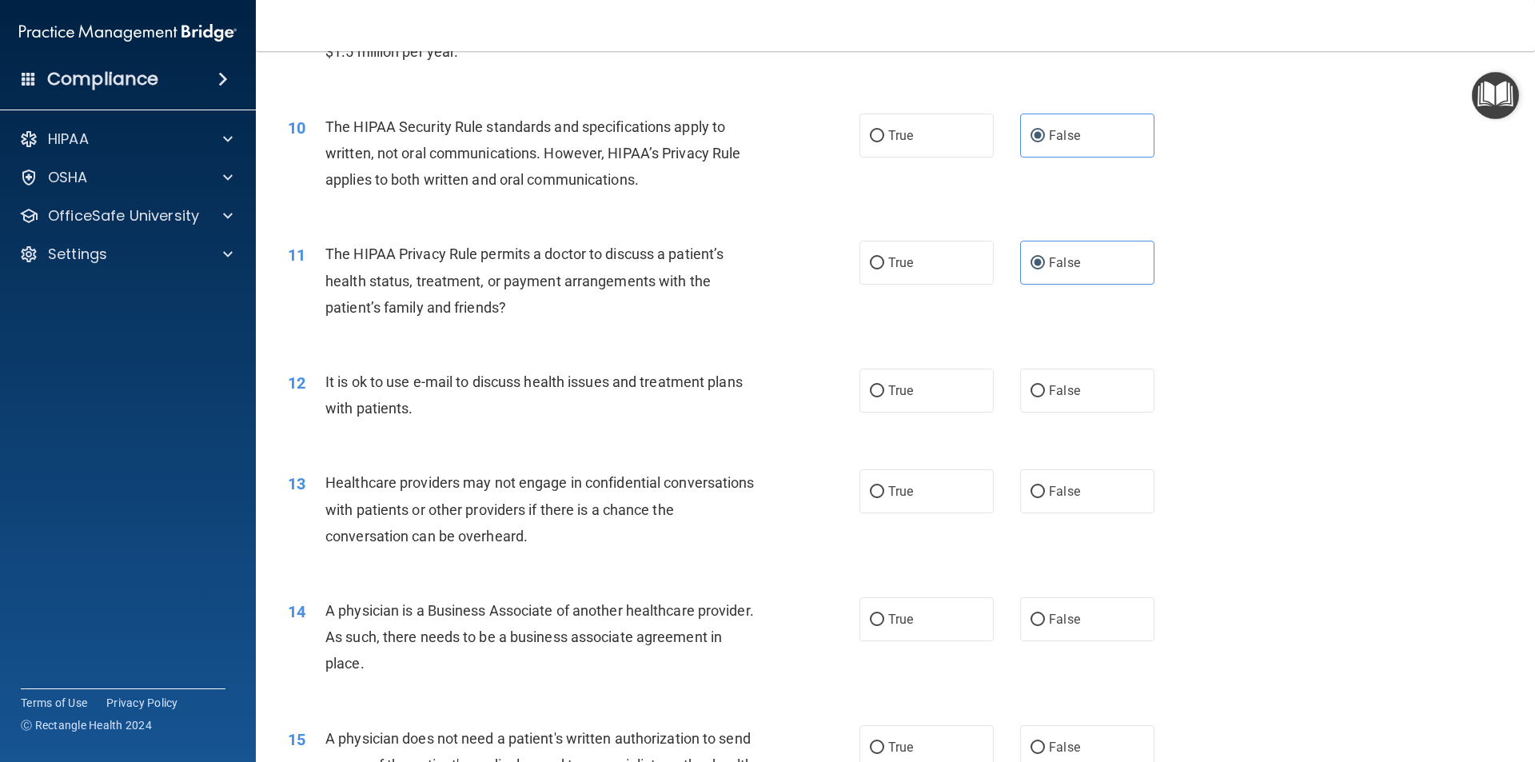
scroll to position [1121, 0]
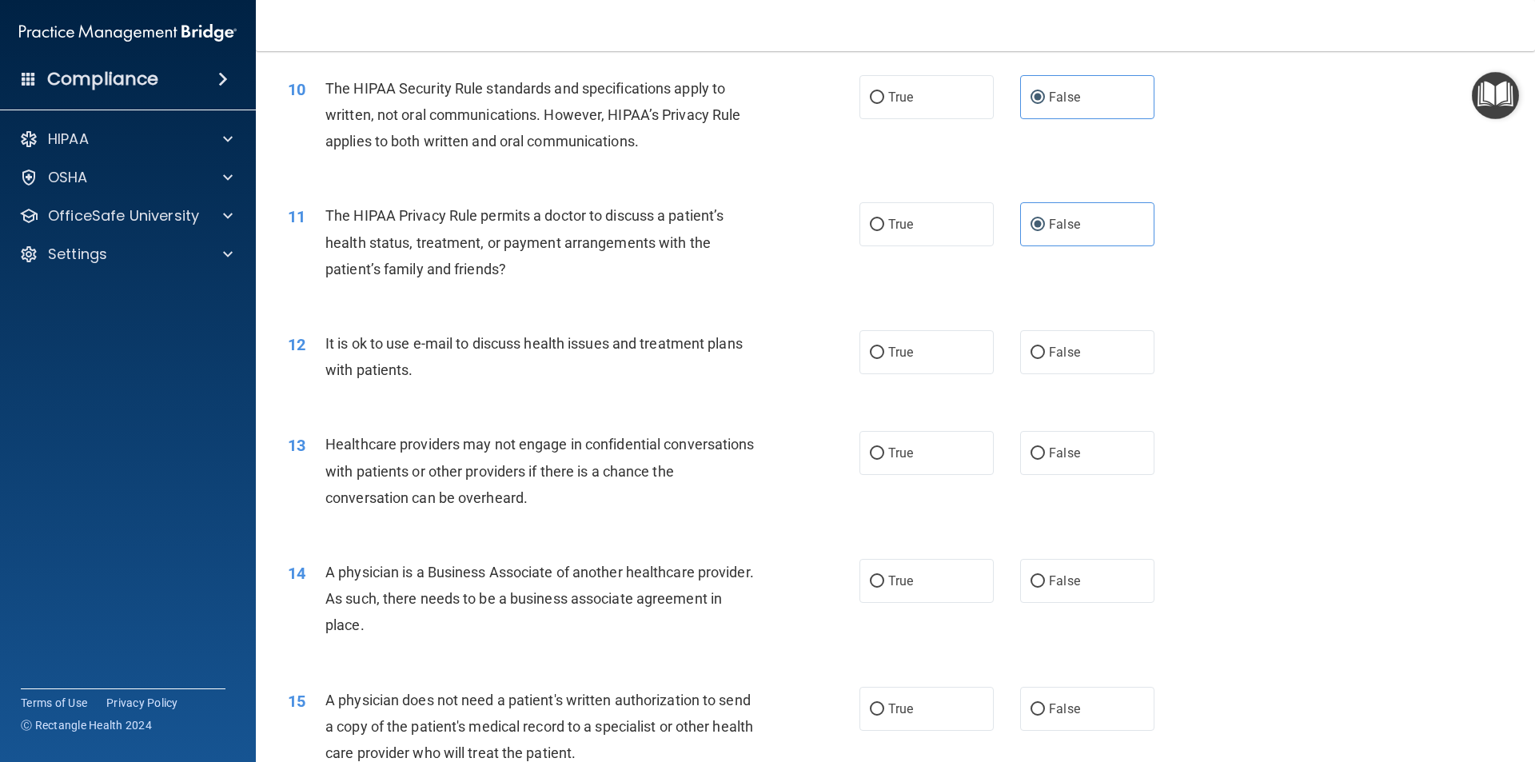
click at [325, 339] on span "It is ok to use e-mail to discuss health issues and treatment plans with patien…" at bounding box center [533, 356] width 417 height 43
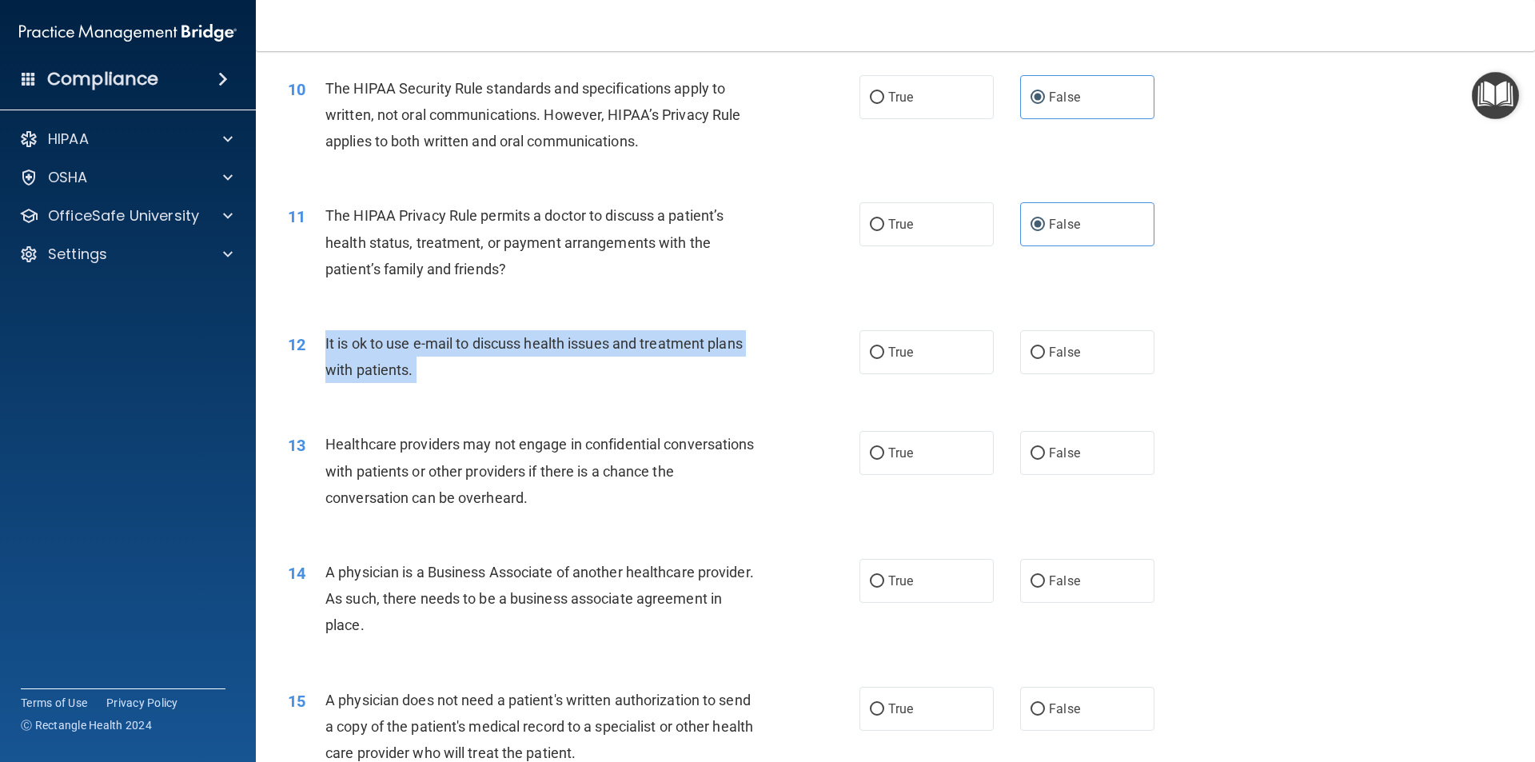
drag, startPoint x: 324, startPoint y: 339, endPoint x: 411, endPoint y: 385, distance: 98.7
click at [411, 385] on div "12 It is ok to use e-mail to discuss health issues and treatment plans with pat…" at bounding box center [574, 360] width 620 height 61
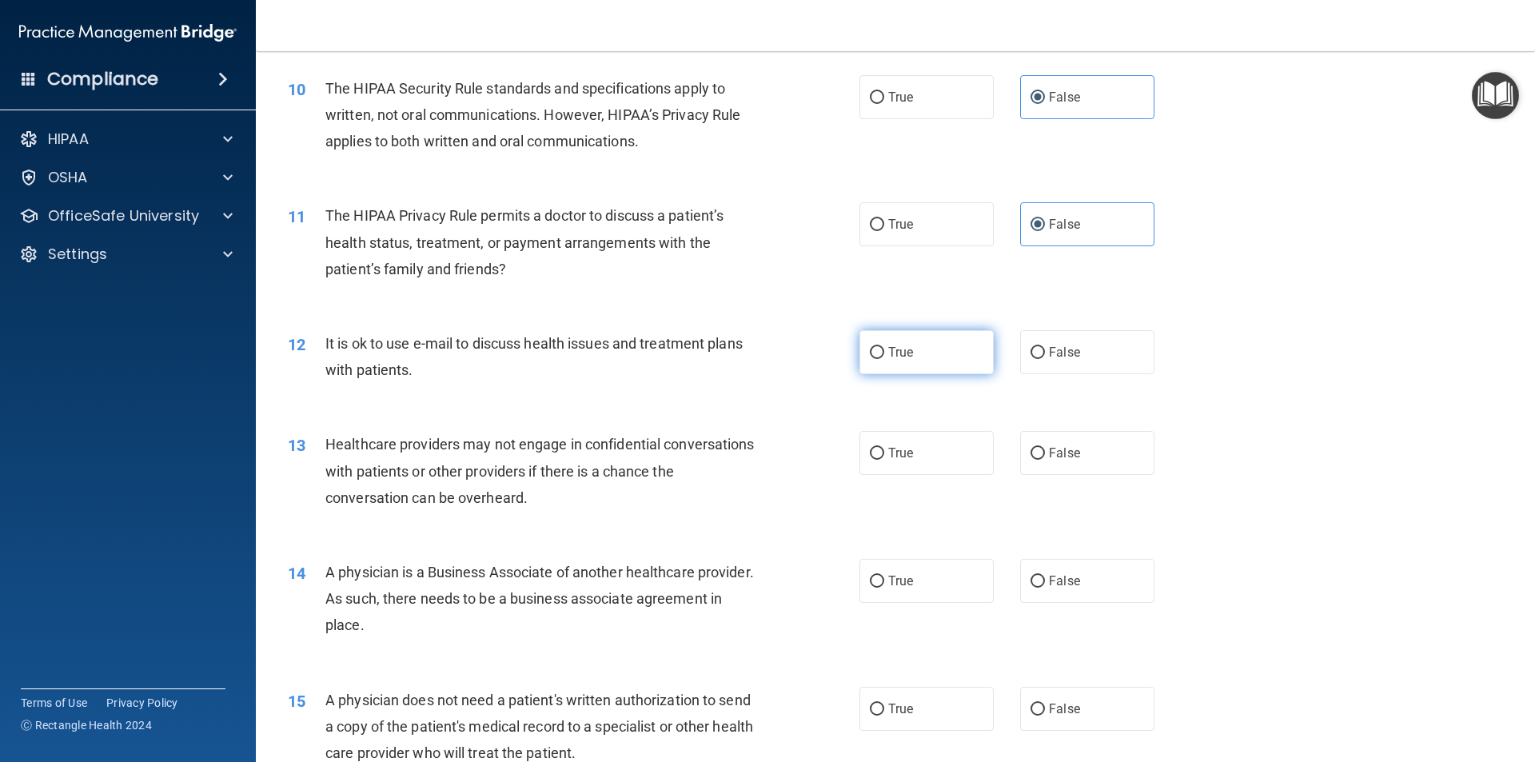
click at [879, 352] on label "True" at bounding box center [926, 352] width 134 height 44
click at [879, 352] on input "True" at bounding box center [877, 353] width 14 height 12
radio input "true"
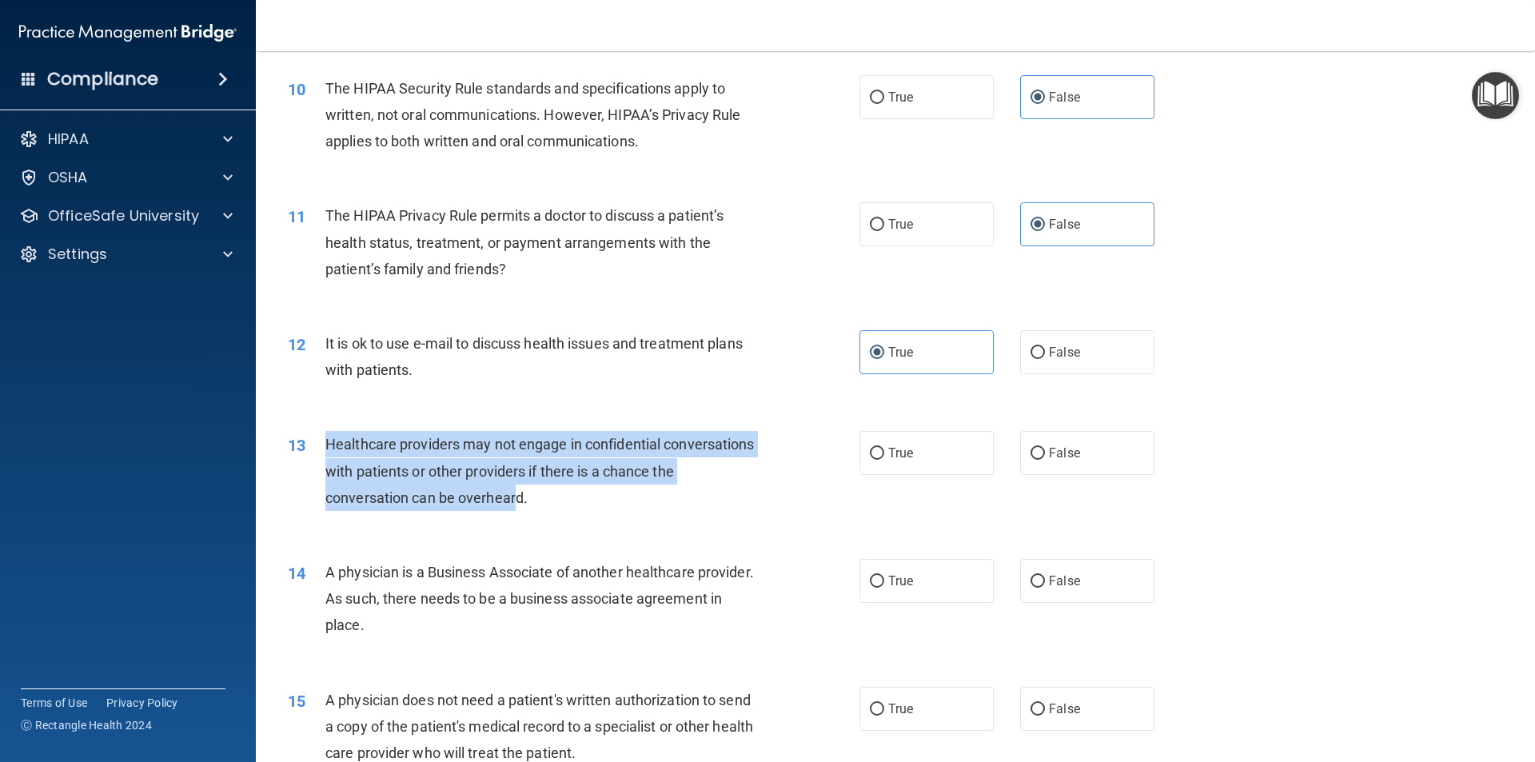
drag, startPoint x: 329, startPoint y: 442, endPoint x: 543, endPoint y: 499, distance: 221.7
click at [543, 499] on span "Healthcare providers may not engage in confidential conversations with patients…" at bounding box center [539, 471] width 429 height 70
click at [465, 475] on span "Healthcare providers may not engage in confidential conversations with patients…" at bounding box center [539, 471] width 429 height 70
drag, startPoint x: 325, startPoint y: 440, endPoint x: 571, endPoint y: 517, distance: 258.2
click at [571, 517] on div "13 Healthcare providers may not engage in confidential conversations with patie…" at bounding box center [574, 475] width 620 height 88
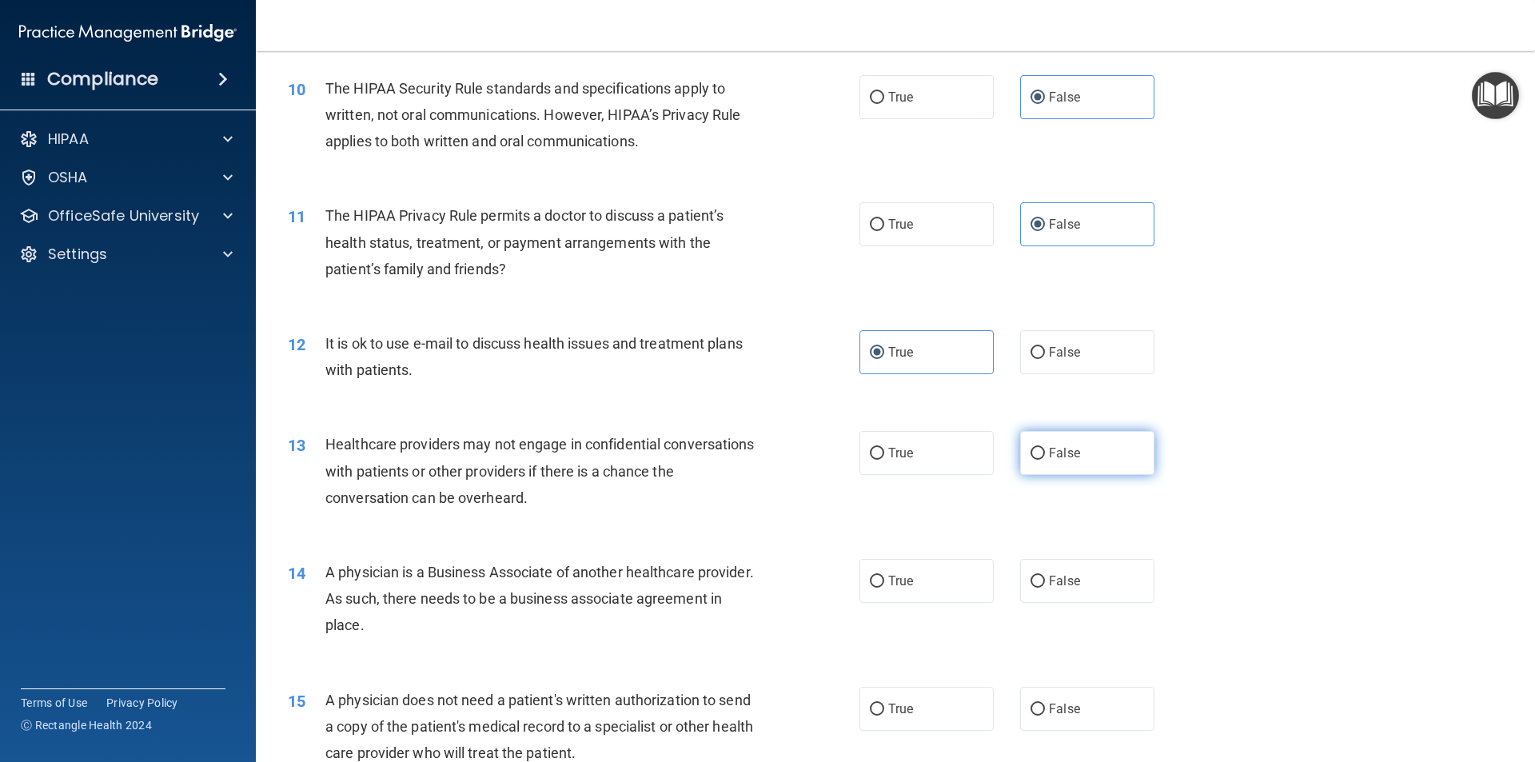
click at [1090, 447] on label "False" at bounding box center [1087, 453] width 134 height 44
click at [1045, 448] on input "False" at bounding box center [1038, 454] width 14 height 12
radio input "true"
drag, startPoint x: 325, startPoint y: 568, endPoint x: 459, endPoint y: 627, distance: 146.5
click at [459, 627] on div "A physician is a Business Associate of another healthcare provider. As such, th…" at bounding box center [548, 599] width 447 height 80
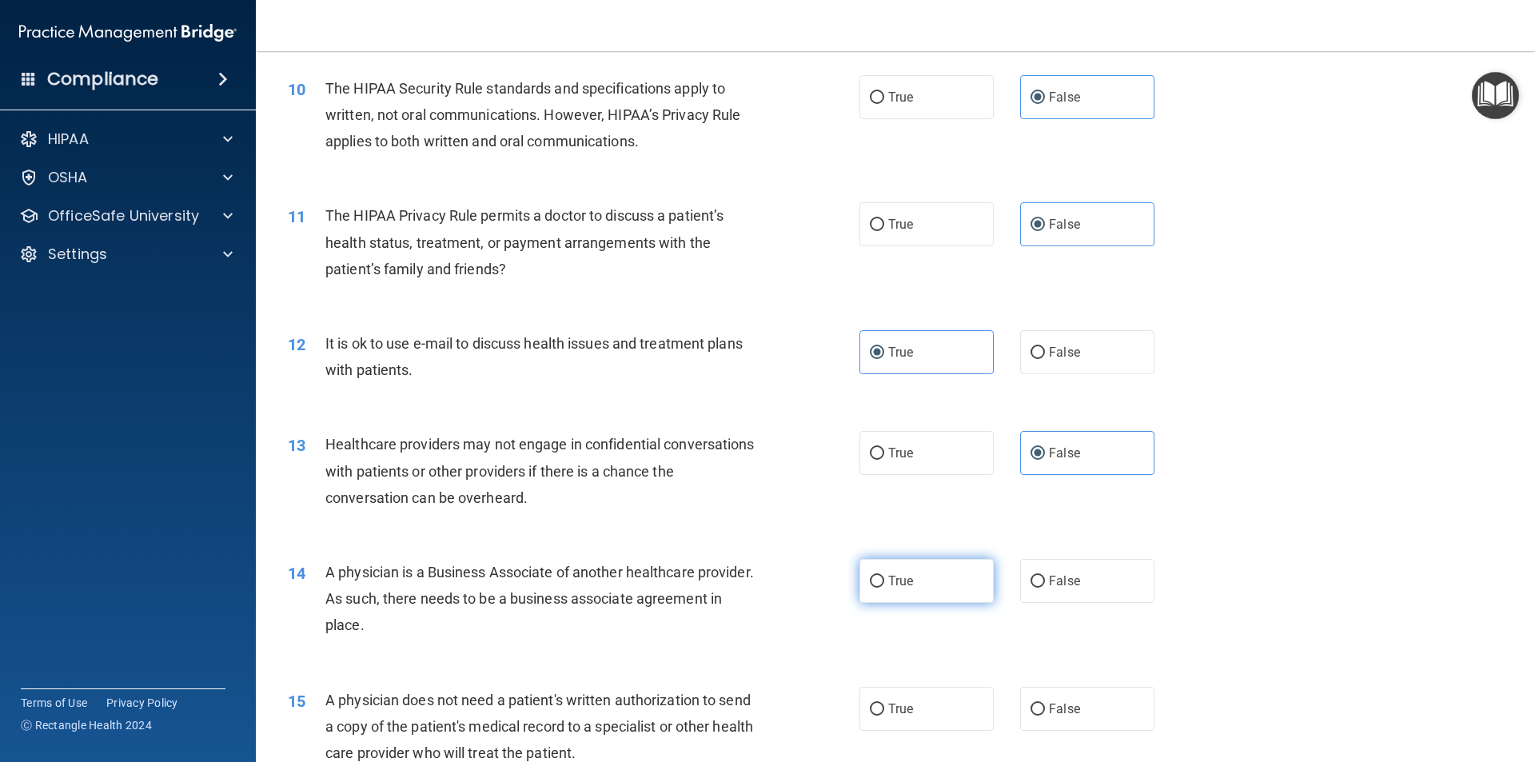
click at [893, 578] on span "True" at bounding box center [900, 580] width 25 height 15
click at [884, 578] on input "True" at bounding box center [877, 582] width 14 height 12
radio input "true"
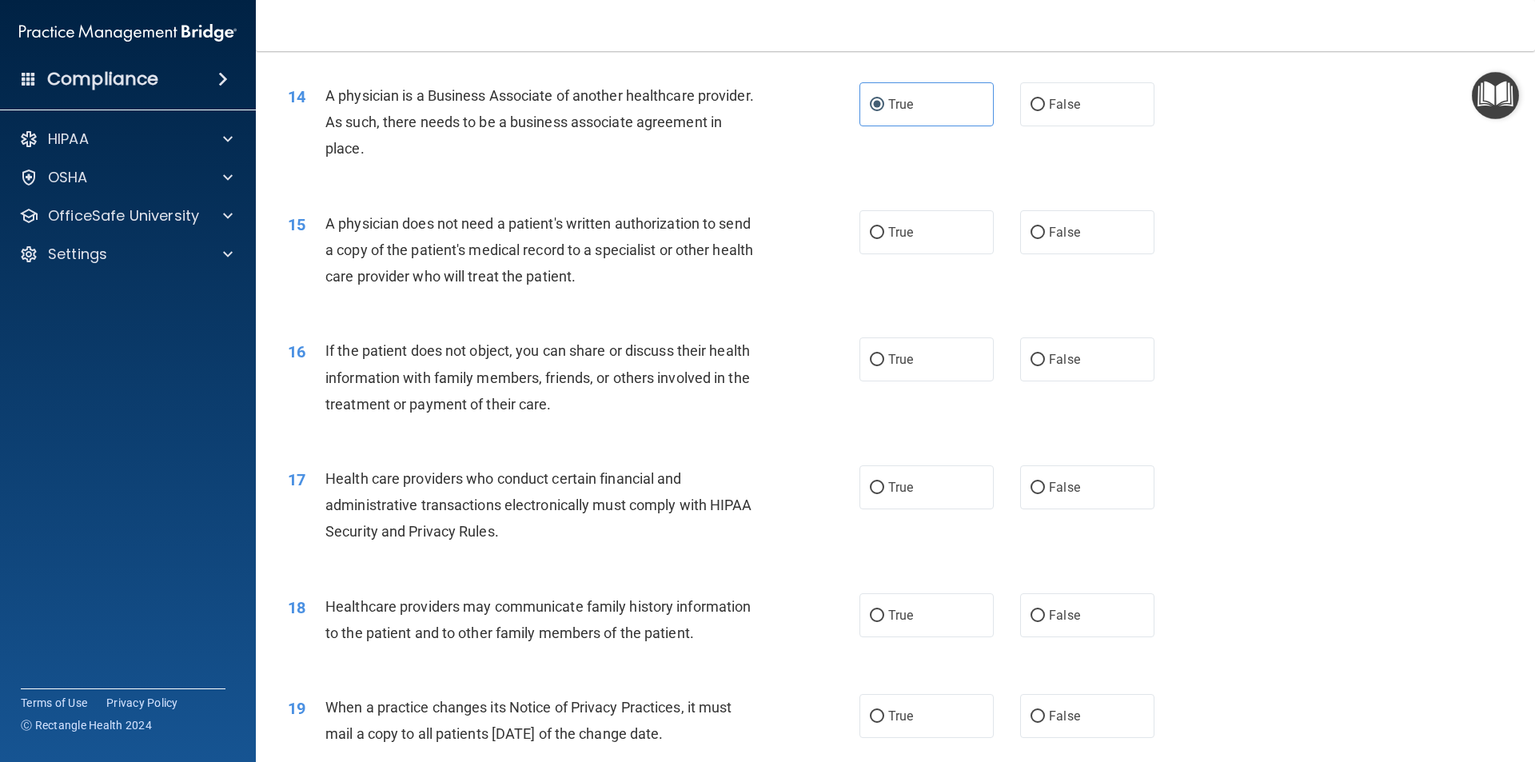
scroll to position [1601, 0]
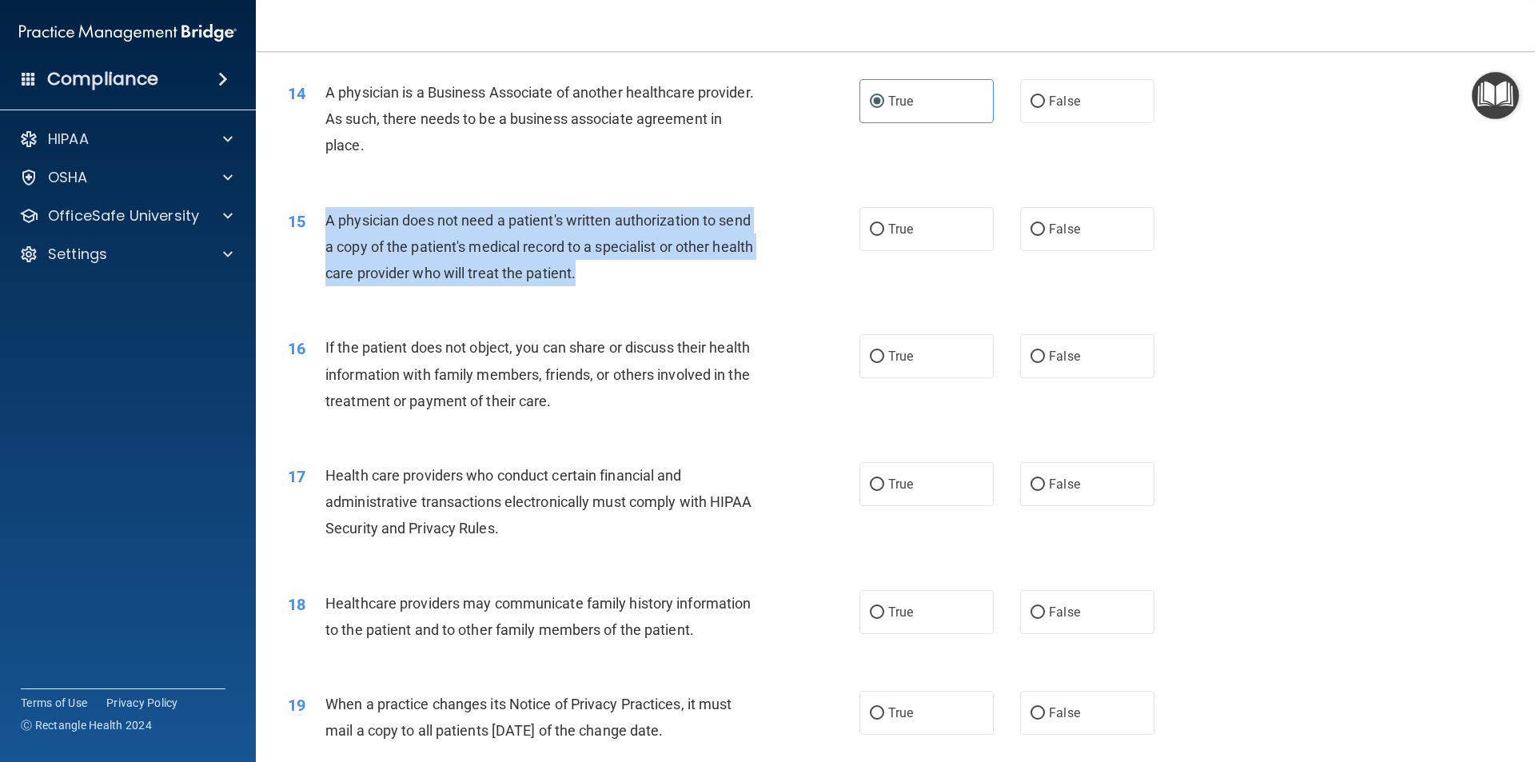
drag, startPoint x: 325, startPoint y: 217, endPoint x: 650, endPoint y: 274, distance: 330.3
click at [650, 274] on div "A physician does not need a patient's written authorization to send a copy of t…" at bounding box center [548, 247] width 447 height 80
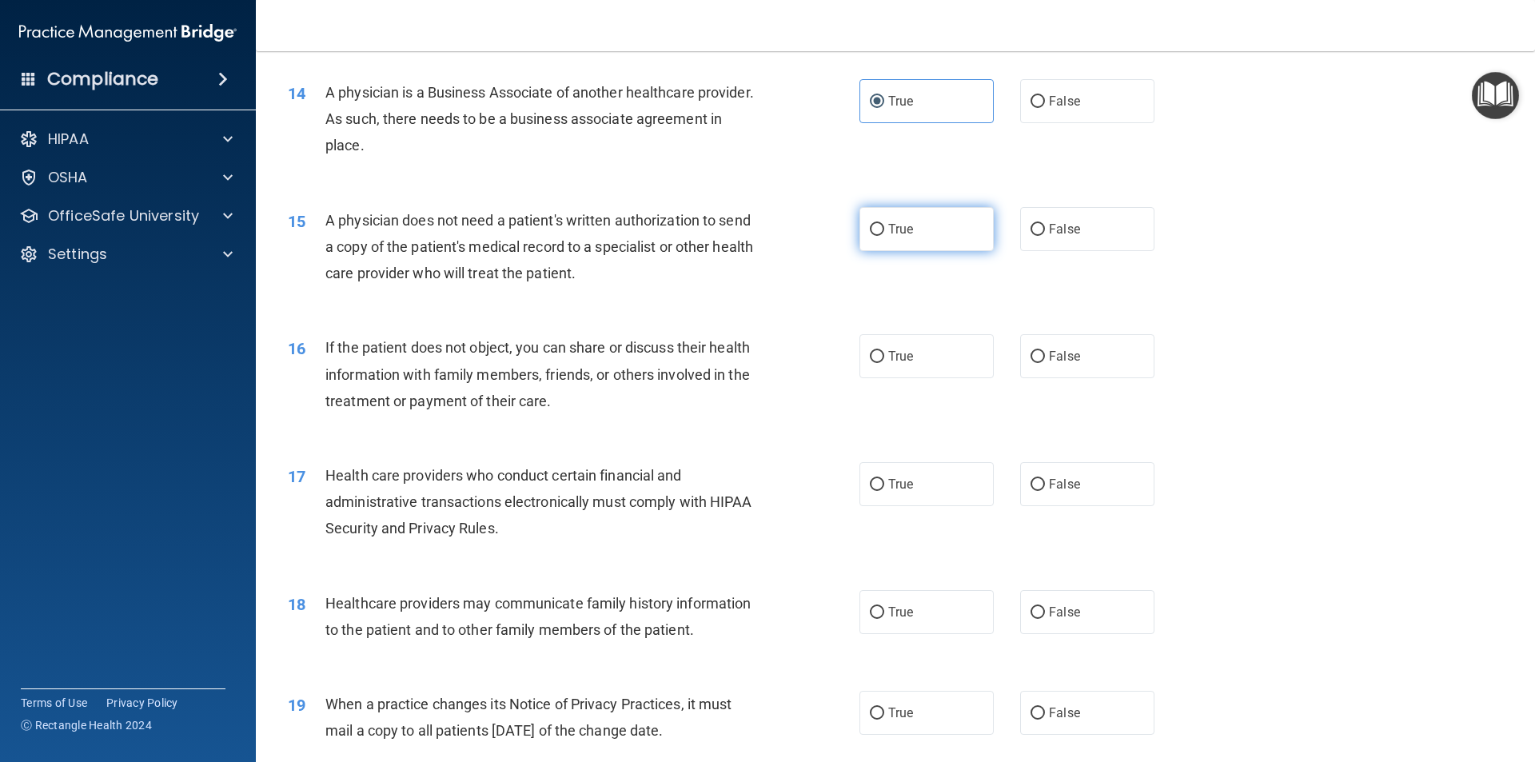
click at [883, 240] on label "True" at bounding box center [926, 229] width 134 height 44
click at [883, 236] on input "True" at bounding box center [877, 230] width 14 height 12
radio input "true"
click at [328, 345] on div "16 If the patient does not object, you can share or discuss their health inform…" at bounding box center [574, 378] width 620 height 88
click at [322, 346] on div "16" at bounding box center [301, 349] width 50 height 30
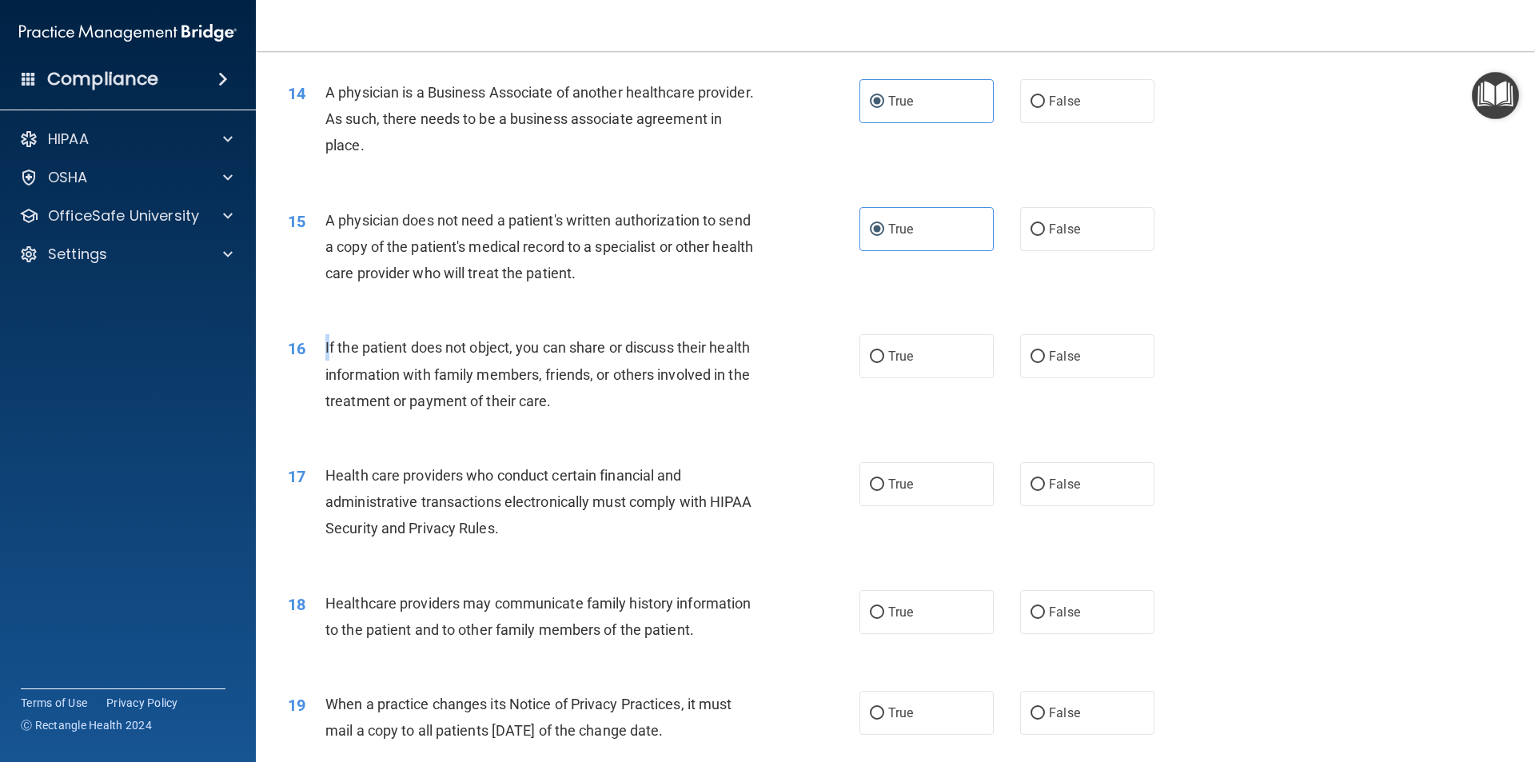
click at [324, 345] on div "16" at bounding box center [301, 349] width 50 height 30
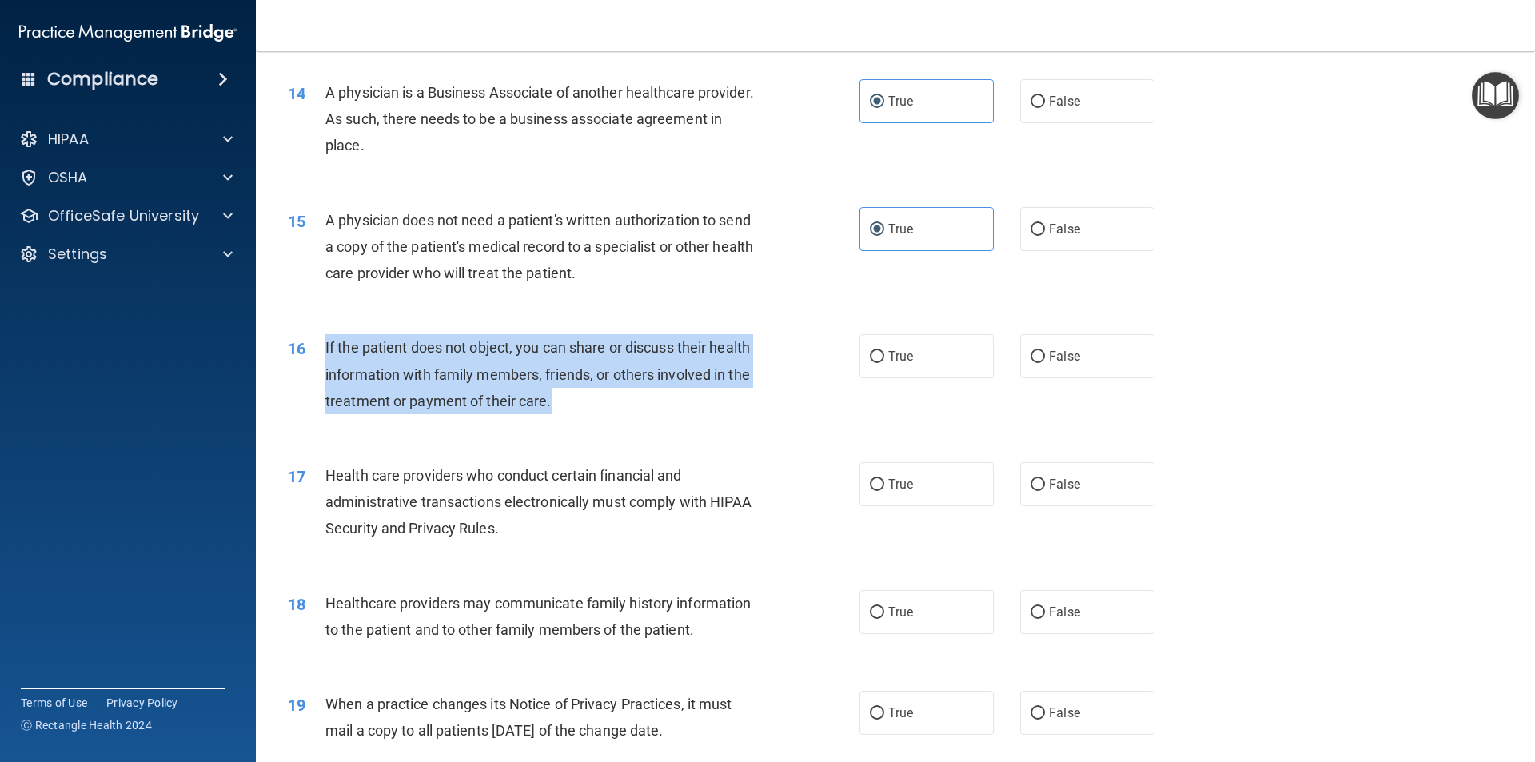
drag, startPoint x: 325, startPoint y: 345, endPoint x: 559, endPoint y: 398, distance: 239.5
click at [559, 398] on div "If the patient does not object, you can share or discuss their health informati…" at bounding box center [548, 374] width 447 height 80
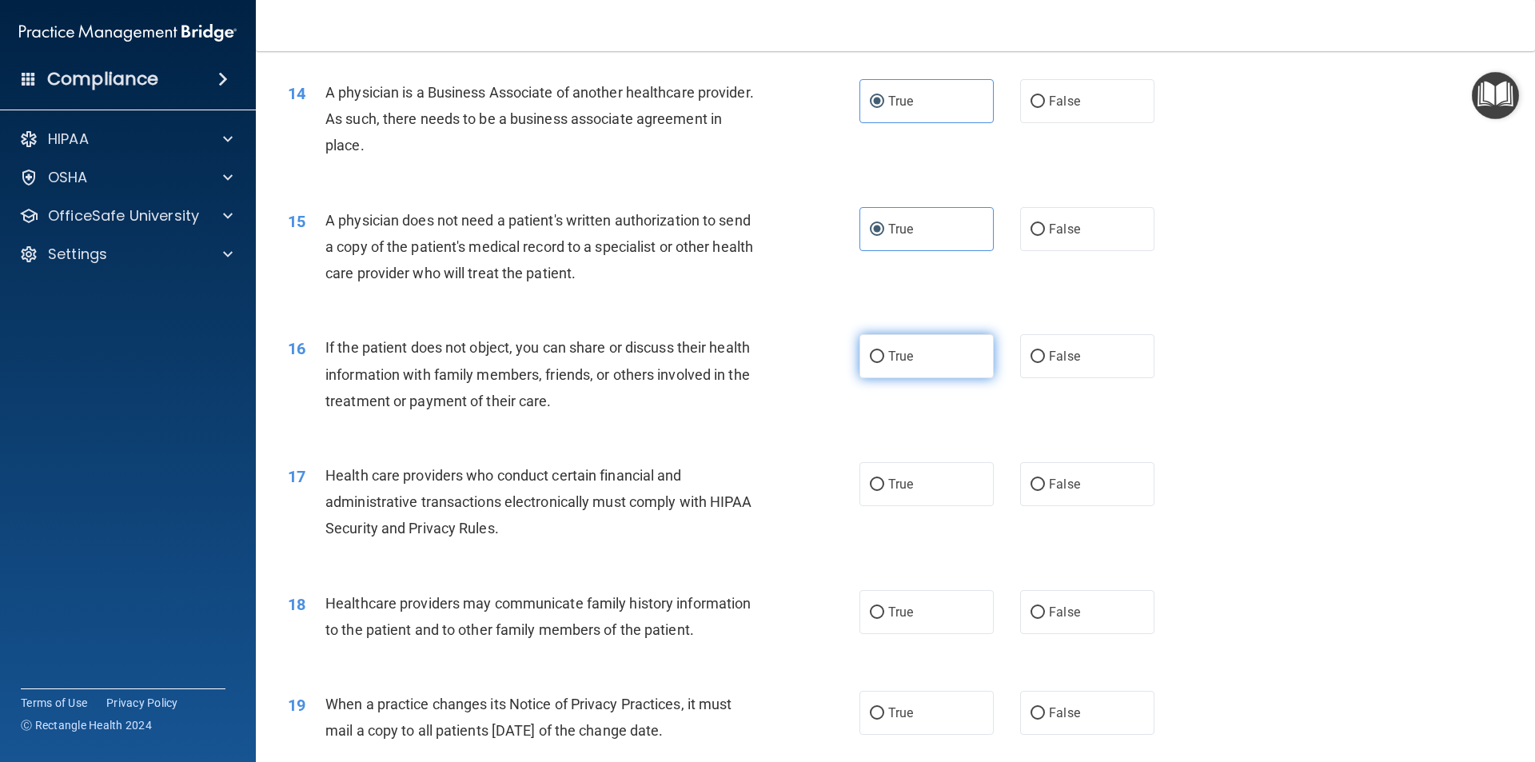
click at [926, 352] on label "True" at bounding box center [926, 356] width 134 height 44
click at [884, 352] on input "True" at bounding box center [877, 357] width 14 height 12
radio input "true"
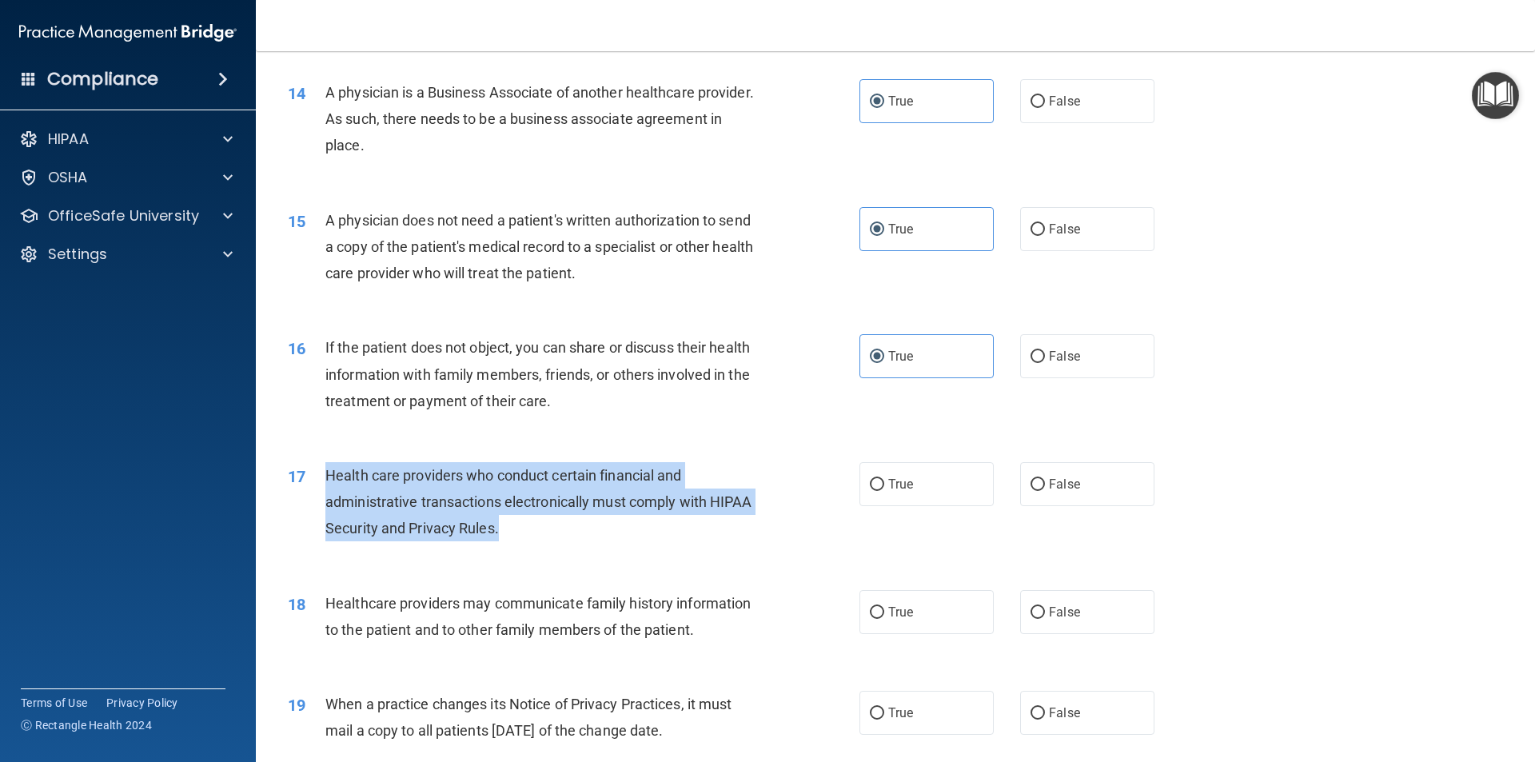
drag, startPoint x: 325, startPoint y: 470, endPoint x: 568, endPoint y: 545, distance: 253.6
click at [568, 545] on div "17 Health care providers who conduct certain financial and administrative trans…" at bounding box center [574, 506] width 620 height 88
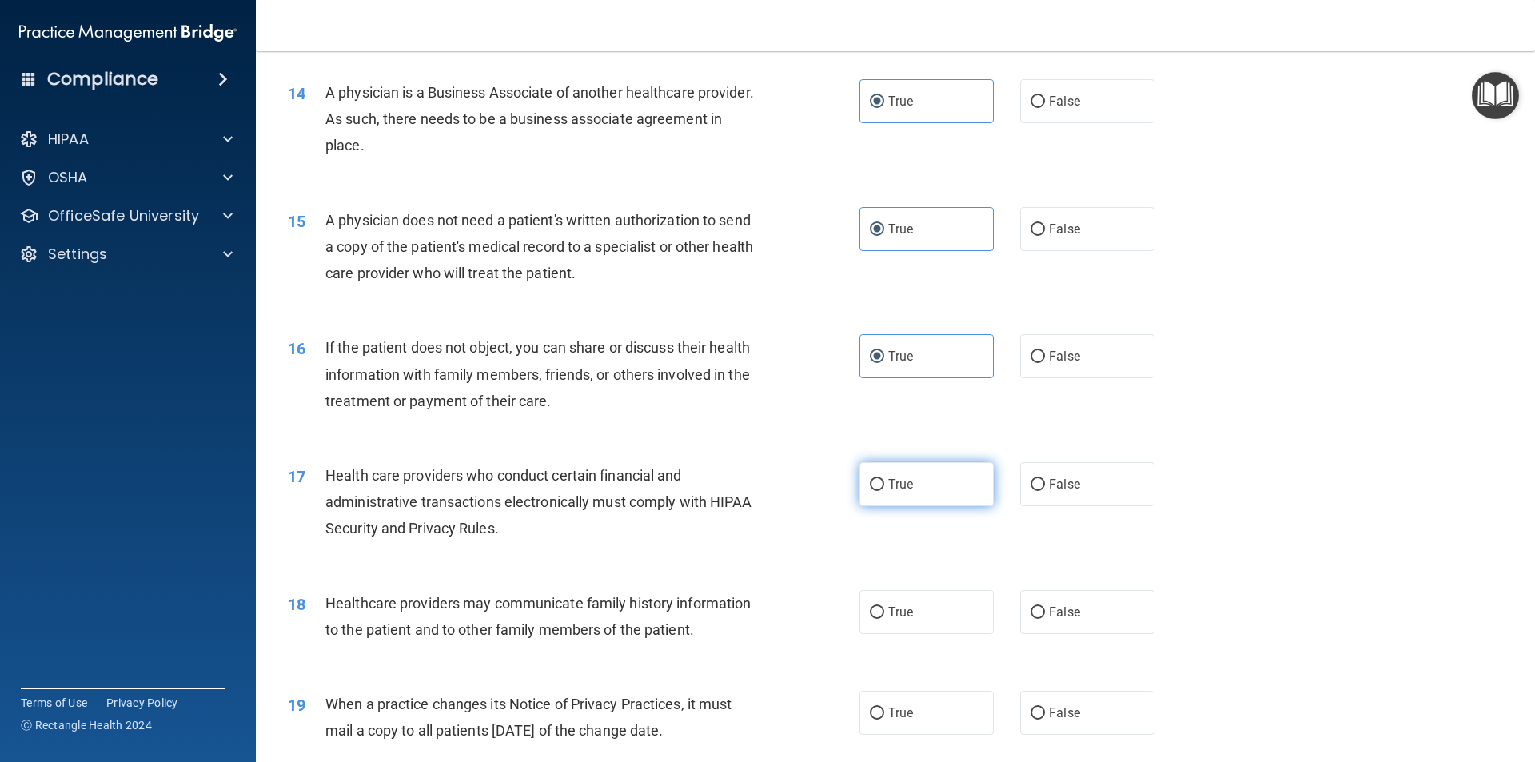
click at [889, 490] on span "True" at bounding box center [900, 484] width 25 height 15
click at [884, 490] on input "True" at bounding box center [877, 485] width 14 height 12
radio input "true"
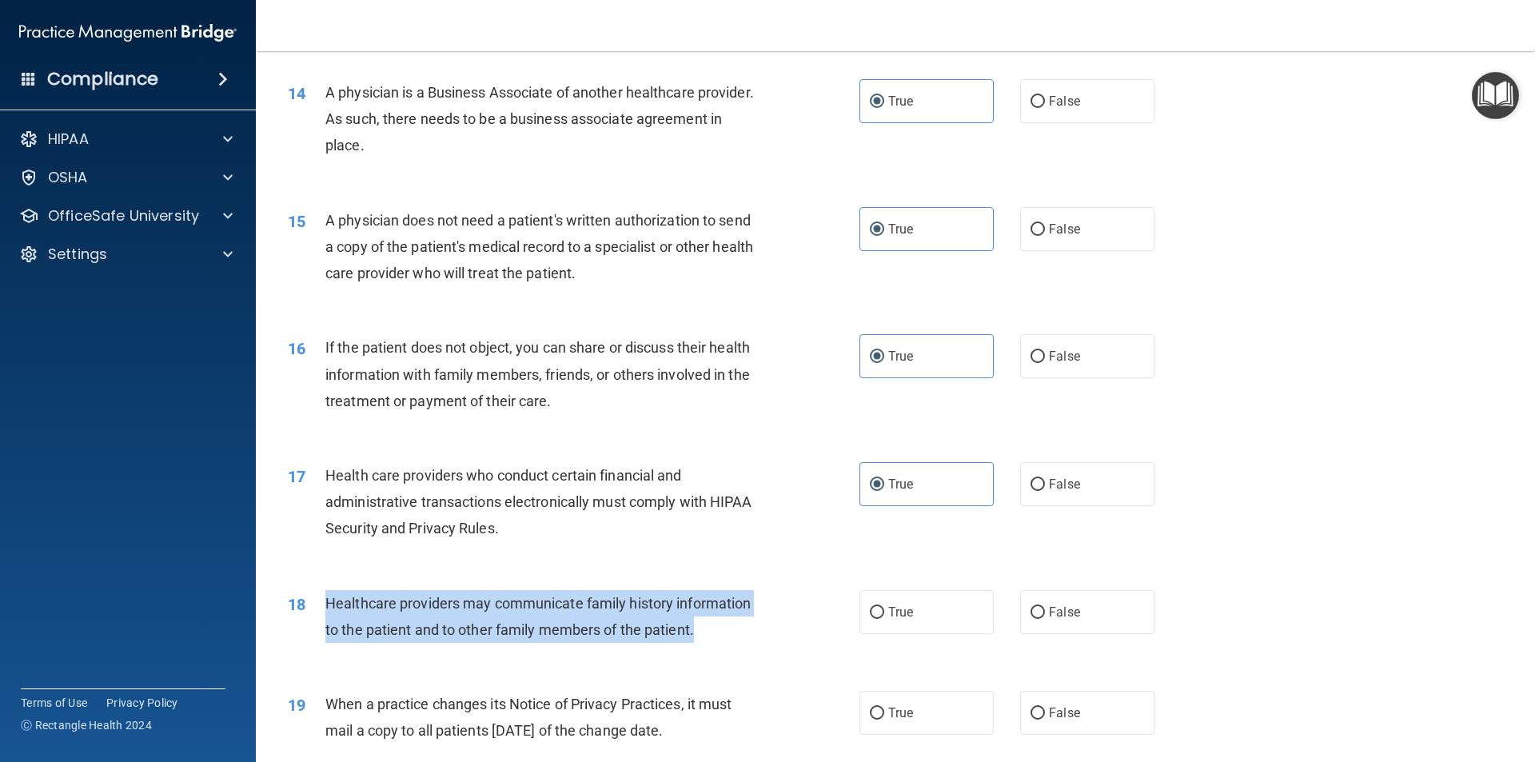
drag, startPoint x: 326, startPoint y: 600, endPoint x: 702, endPoint y: 632, distance: 377.1
click at [702, 632] on div "Healthcare providers may communicate family history information to the patient …" at bounding box center [548, 616] width 447 height 53
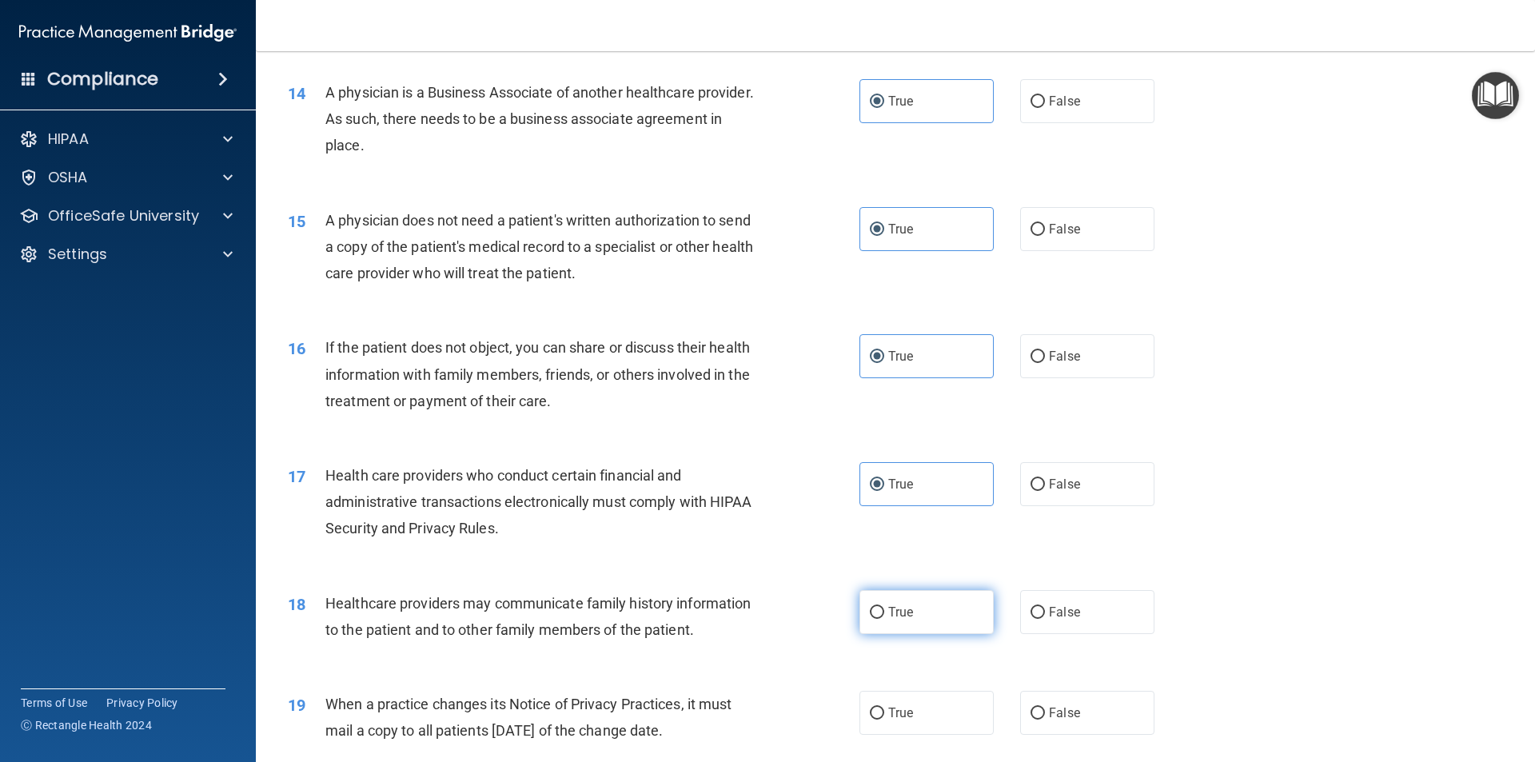
click at [891, 612] on span "True" at bounding box center [900, 611] width 25 height 15
click at [884, 612] on input "True" at bounding box center [877, 613] width 14 height 12
radio input "true"
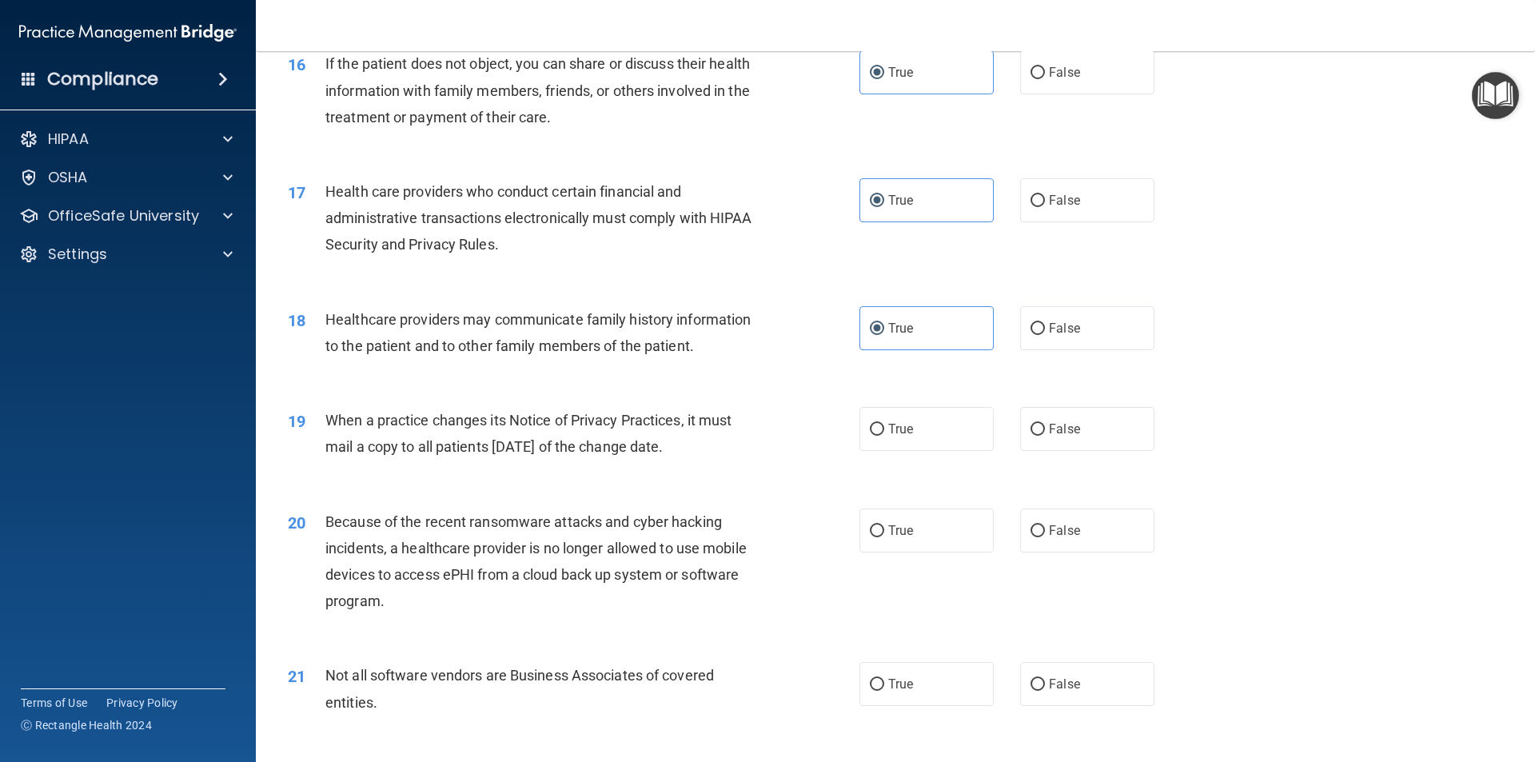
scroll to position [1920, 0]
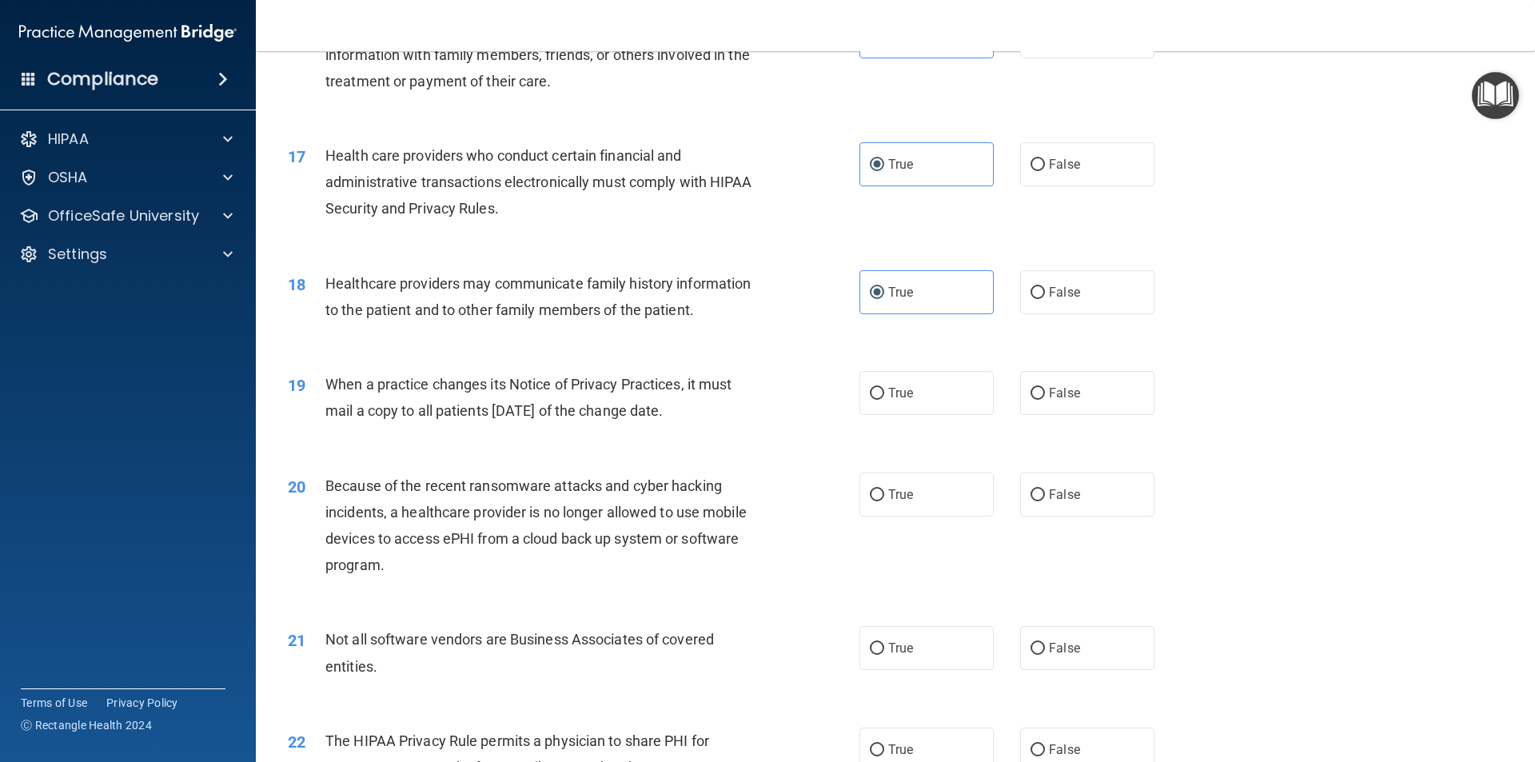
drag, startPoint x: 328, startPoint y: 383, endPoint x: 761, endPoint y: 421, distance: 435.0
click at [761, 421] on div "When a practice changes its Notice of Privacy Practices, it must mail a copy to…" at bounding box center [548, 397] width 447 height 53
click at [1039, 397] on label "False" at bounding box center [1087, 393] width 134 height 44
click at [1039, 397] on input "False" at bounding box center [1038, 394] width 14 height 12
radio input "true"
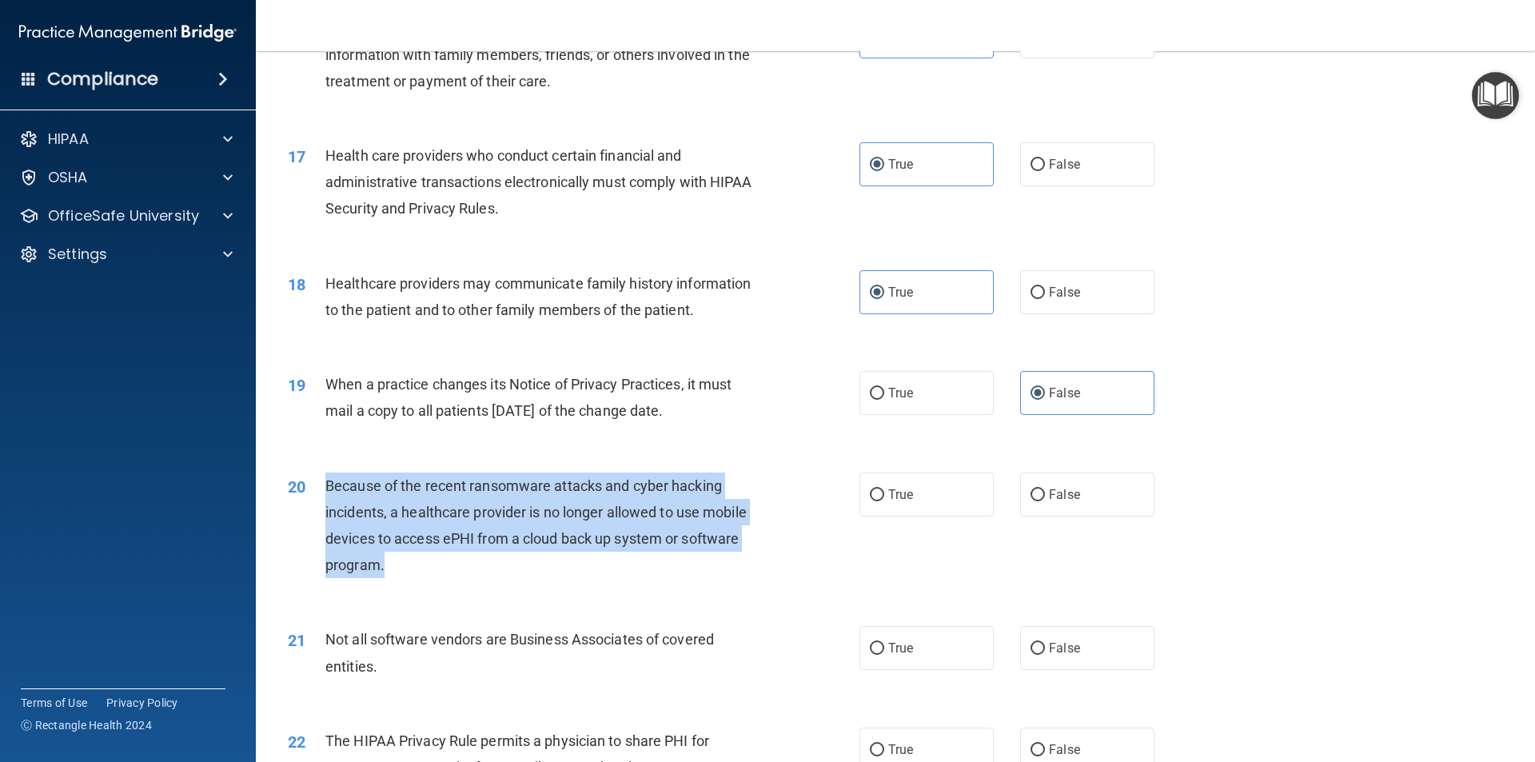
drag, startPoint x: 325, startPoint y: 482, endPoint x: 390, endPoint y: 572, distance: 111.2
click at [390, 572] on div "Because of the recent ransomware attacks and cyber hacking incidents, a healthc…" at bounding box center [548, 526] width 447 height 106
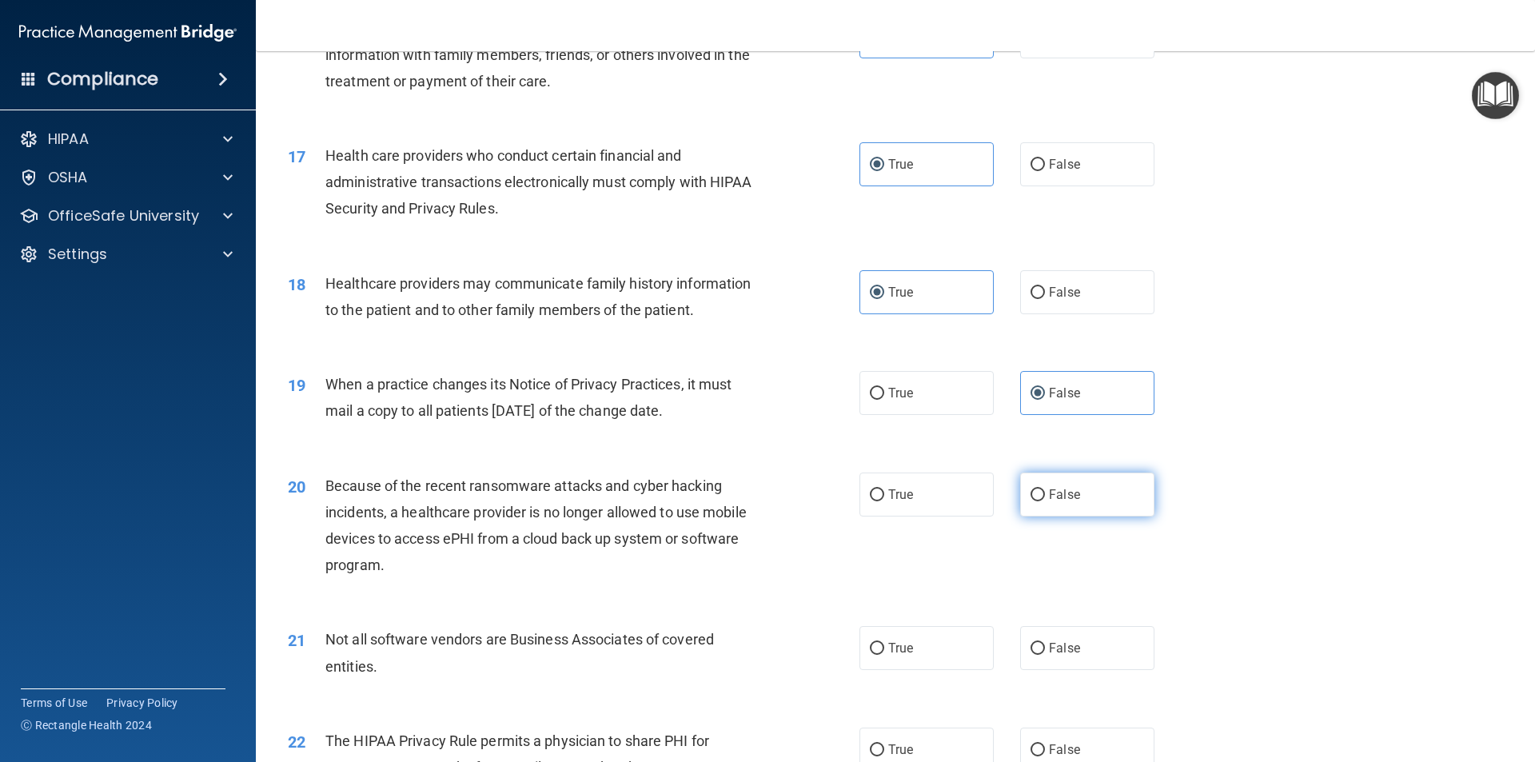
click at [1059, 497] on span "False" at bounding box center [1064, 494] width 31 height 15
click at [1045, 497] on input "False" at bounding box center [1038, 495] width 14 height 12
radio input "true"
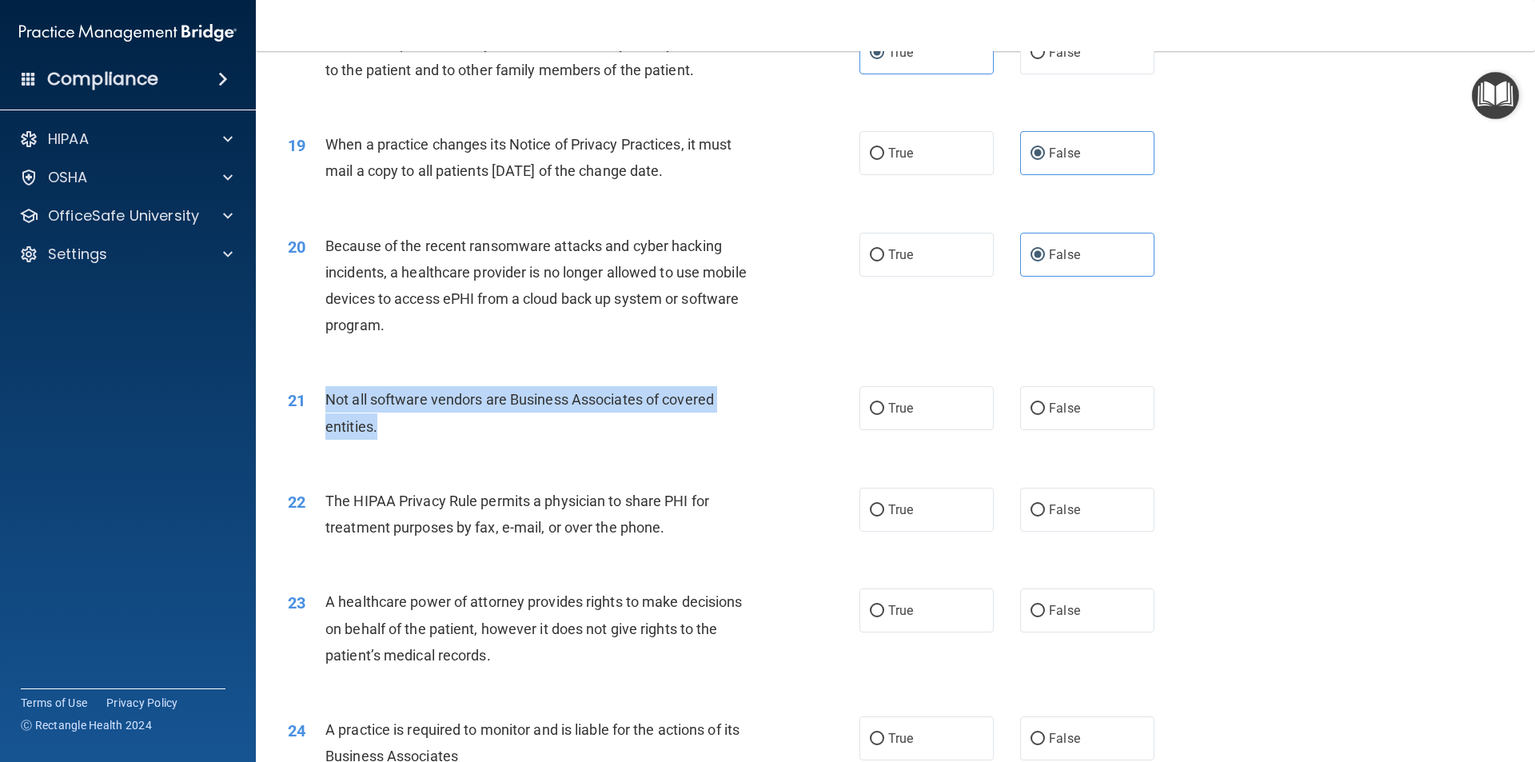
drag, startPoint x: 327, startPoint y: 395, endPoint x: 382, endPoint y: 418, distance: 59.8
click at [402, 443] on div "21 Not all software vendors are Business Associates of covered entities." at bounding box center [574, 416] width 620 height 61
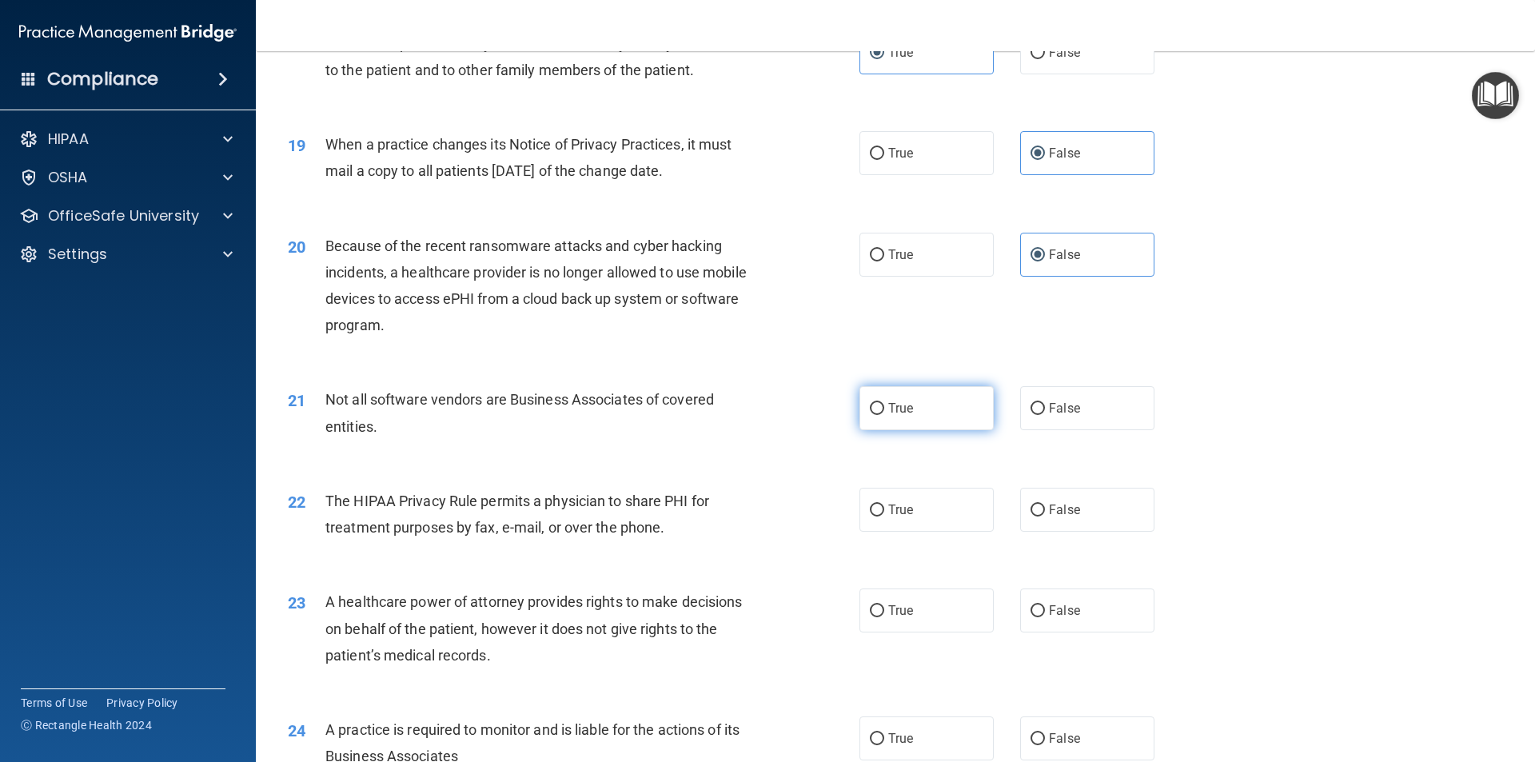
click at [894, 421] on label "True" at bounding box center [926, 408] width 134 height 44
click at [884, 415] on input "True" at bounding box center [877, 409] width 14 height 12
radio input "true"
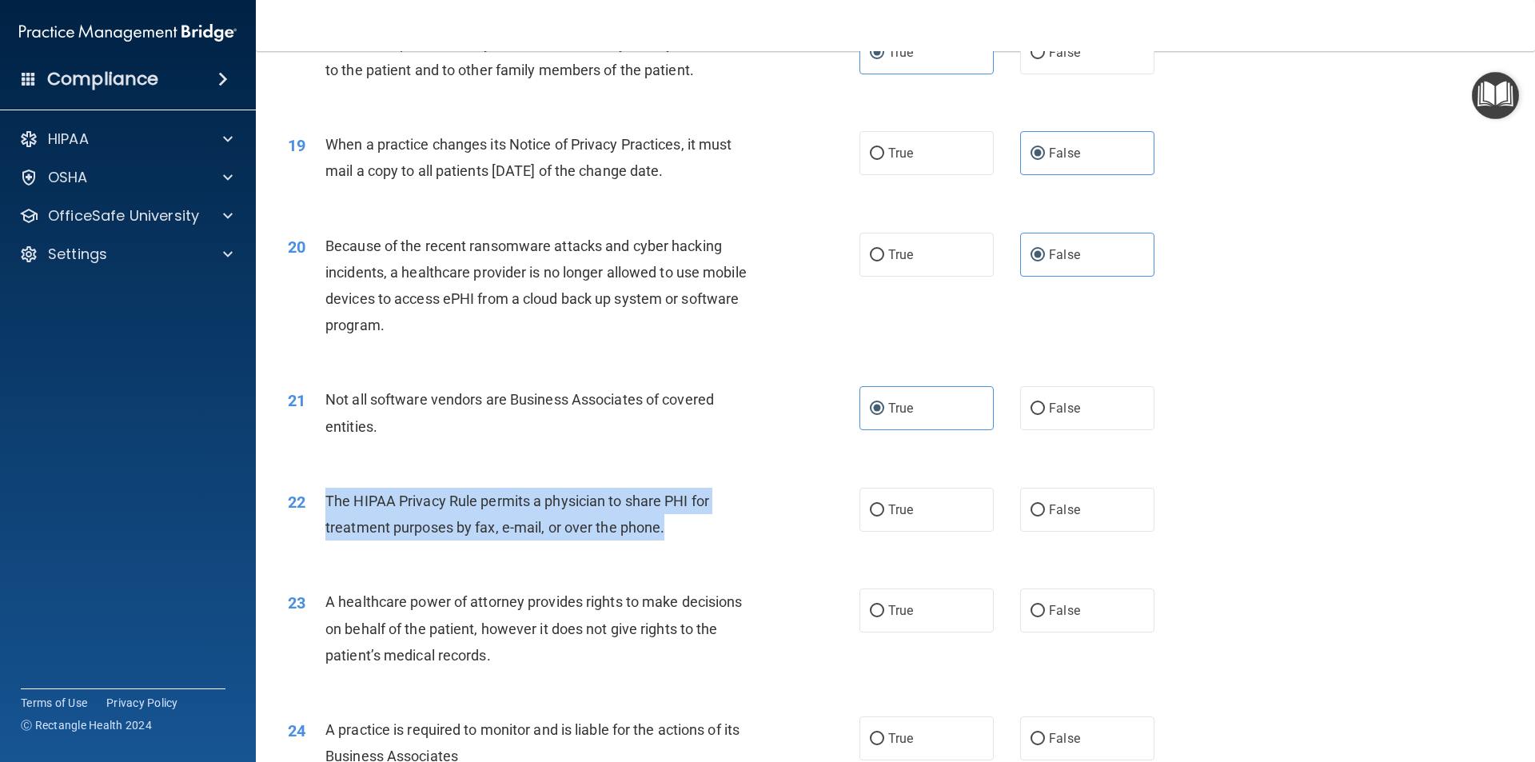
drag, startPoint x: 327, startPoint y: 497, endPoint x: 678, endPoint y: 531, distance: 352.7
click at [678, 531] on div "The HIPAA Privacy Rule permits a physician to share PHI for treatment purposes …" at bounding box center [548, 514] width 447 height 53
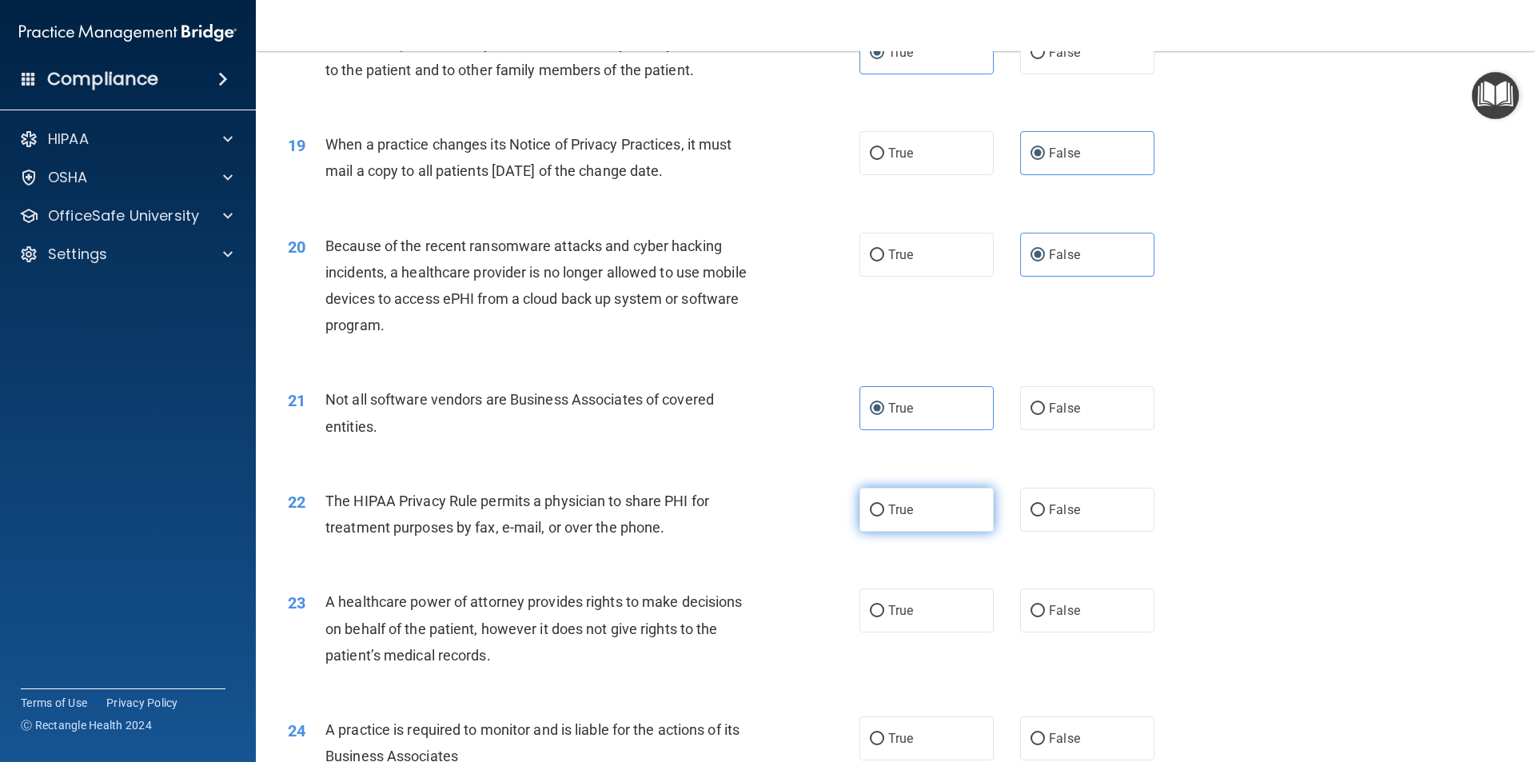
click at [922, 491] on label "True" at bounding box center [926, 510] width 134 height 44
click at [884, 505] on input "True" at bounding box center [877, 511] width 14 height 12
radio input "true"
click at [328, 602] on div "23 A healthcare power of attorney provides rights to make decisions on behalf o…" at bounding box center [574, 632] width 620 height 88
click at [438, 648] on span "A healthcare power of attorney provides rights to make decisions on behalf of t…" at bounding box center [533, 628] width 417 height 70
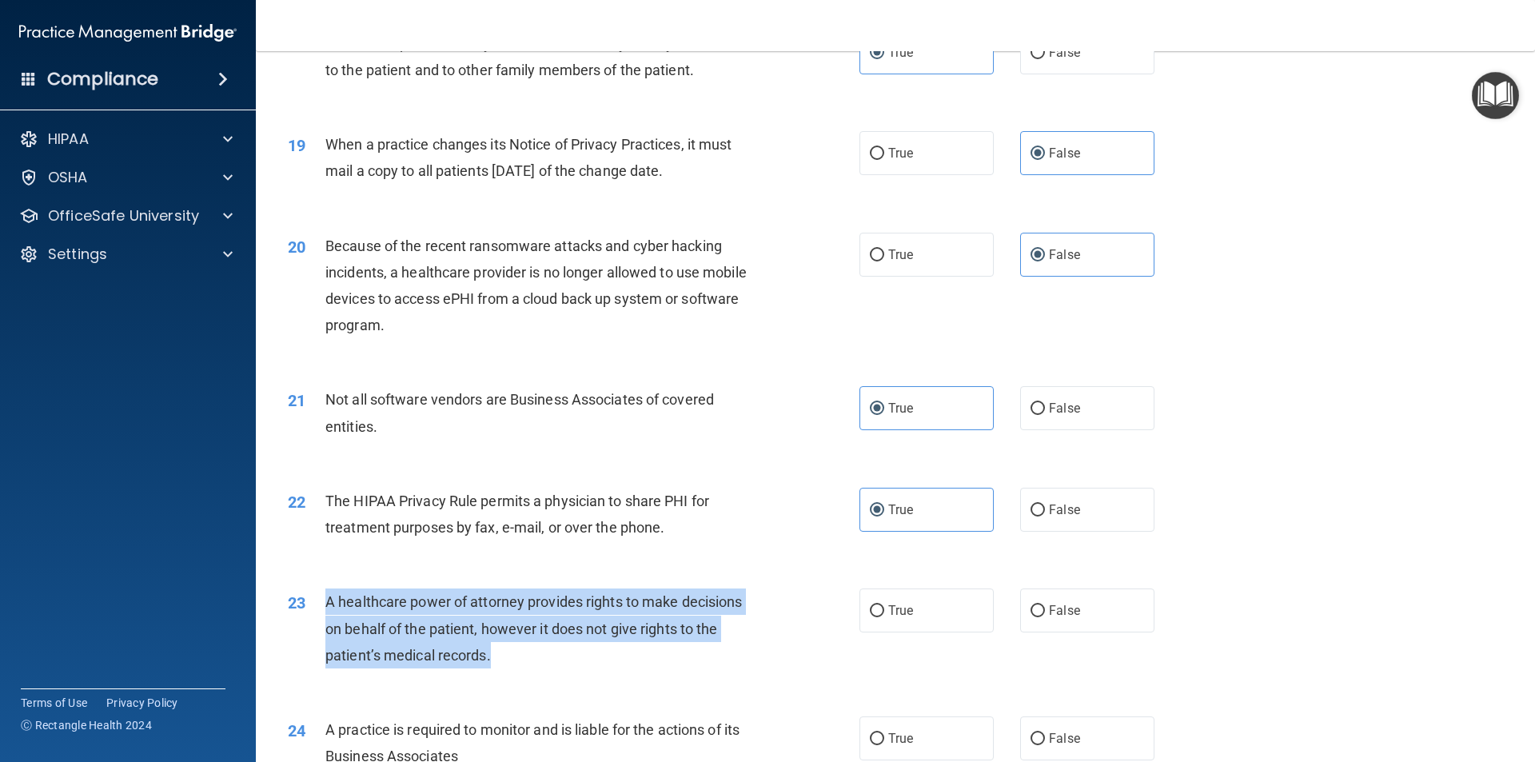
drag, startPoint x: 326, startPoint y: 593, endPoint x: 493, endPoint y: 660, distance: 180.1
click at [493, 660] on div "A healthcare power of attorney provides rights to make decisions on behalf of t…" at bounding box center [548, 628] width 447 height 80
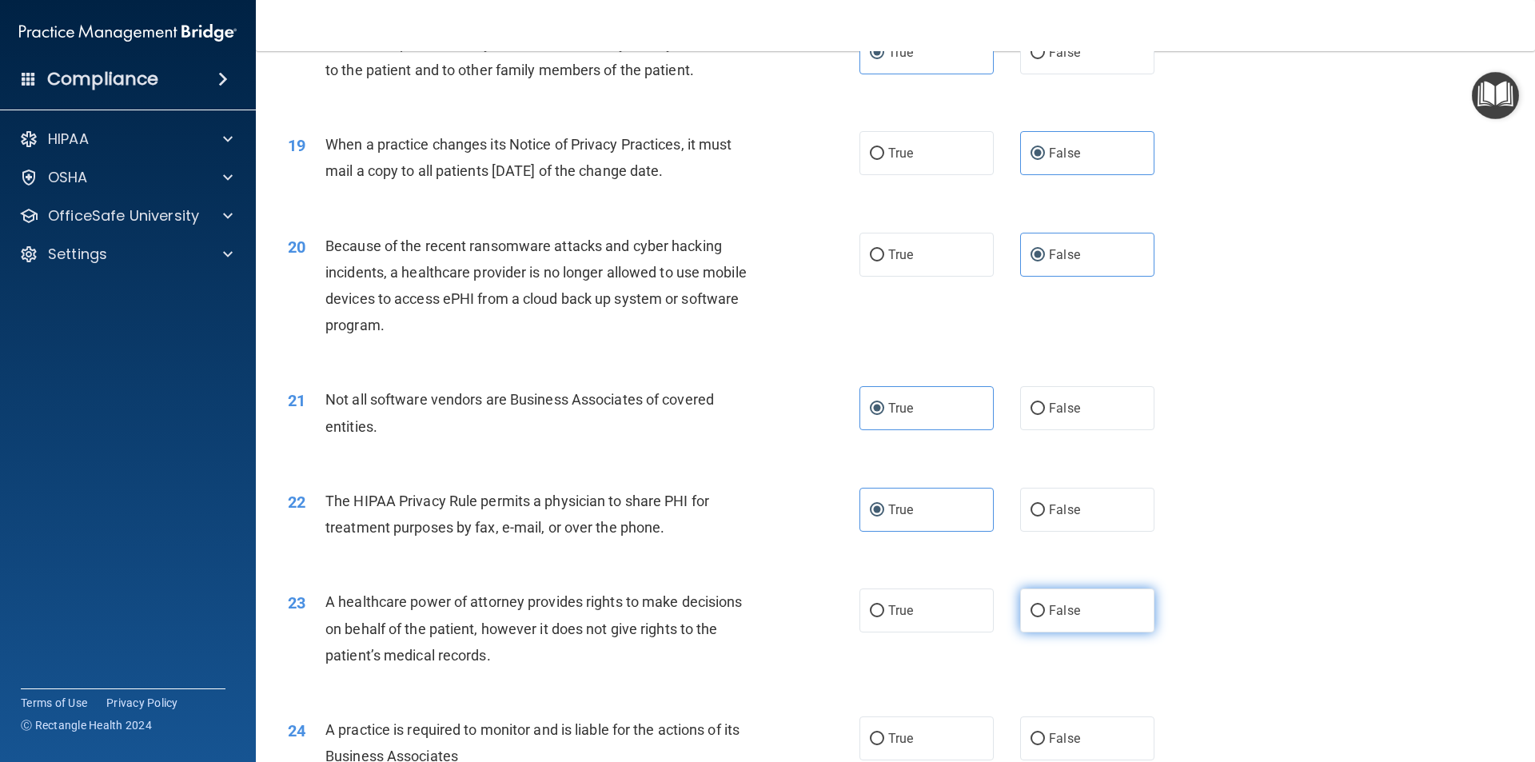
click at [1077, 600] on label "False" at bounding box center [1087, 610] width 134 height 44
click at [1045, 605] on input "False" at bounding box center [1038, 611] width 14 height 12
radio input "true"
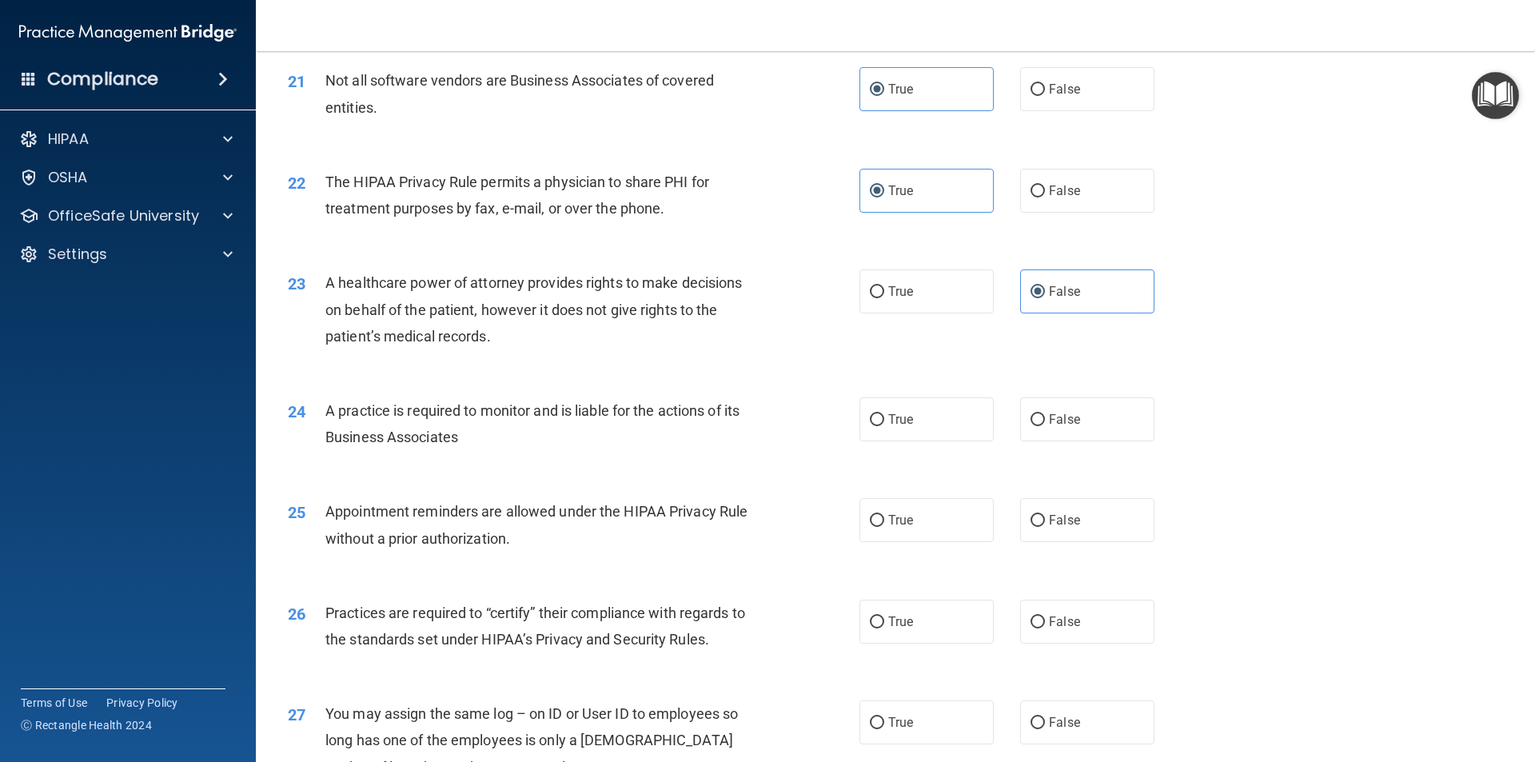
scroll to position [2480, 0]
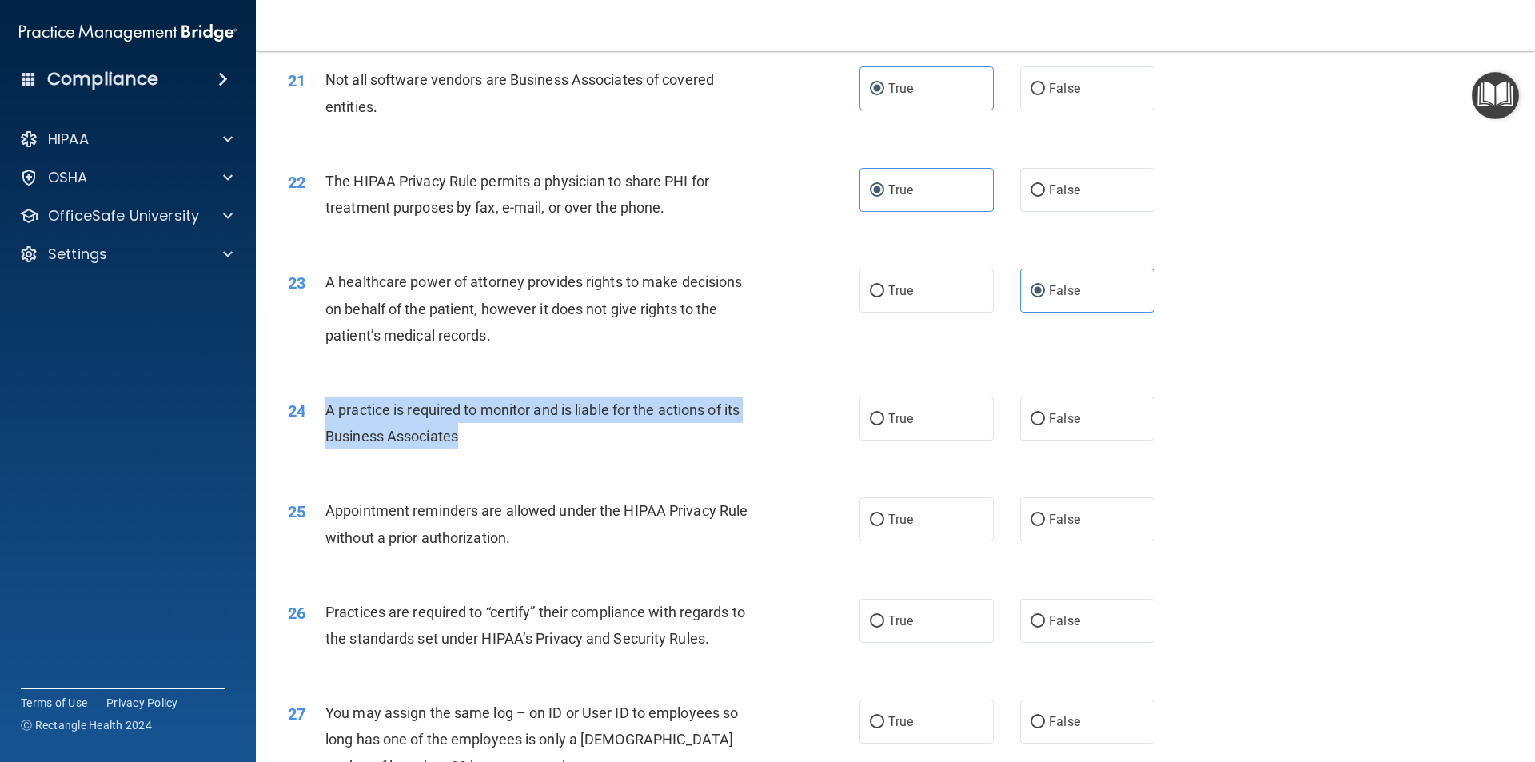
drag, startPoint x: 326, startPoint y: 407, endPoint x: 489, endPoint y: 446, distance: 167.0
click at [489, 446] on div "A practice is required to monitor and is liable for the actions of its Business…" at bounding box center [548, 423] width 447 height 53
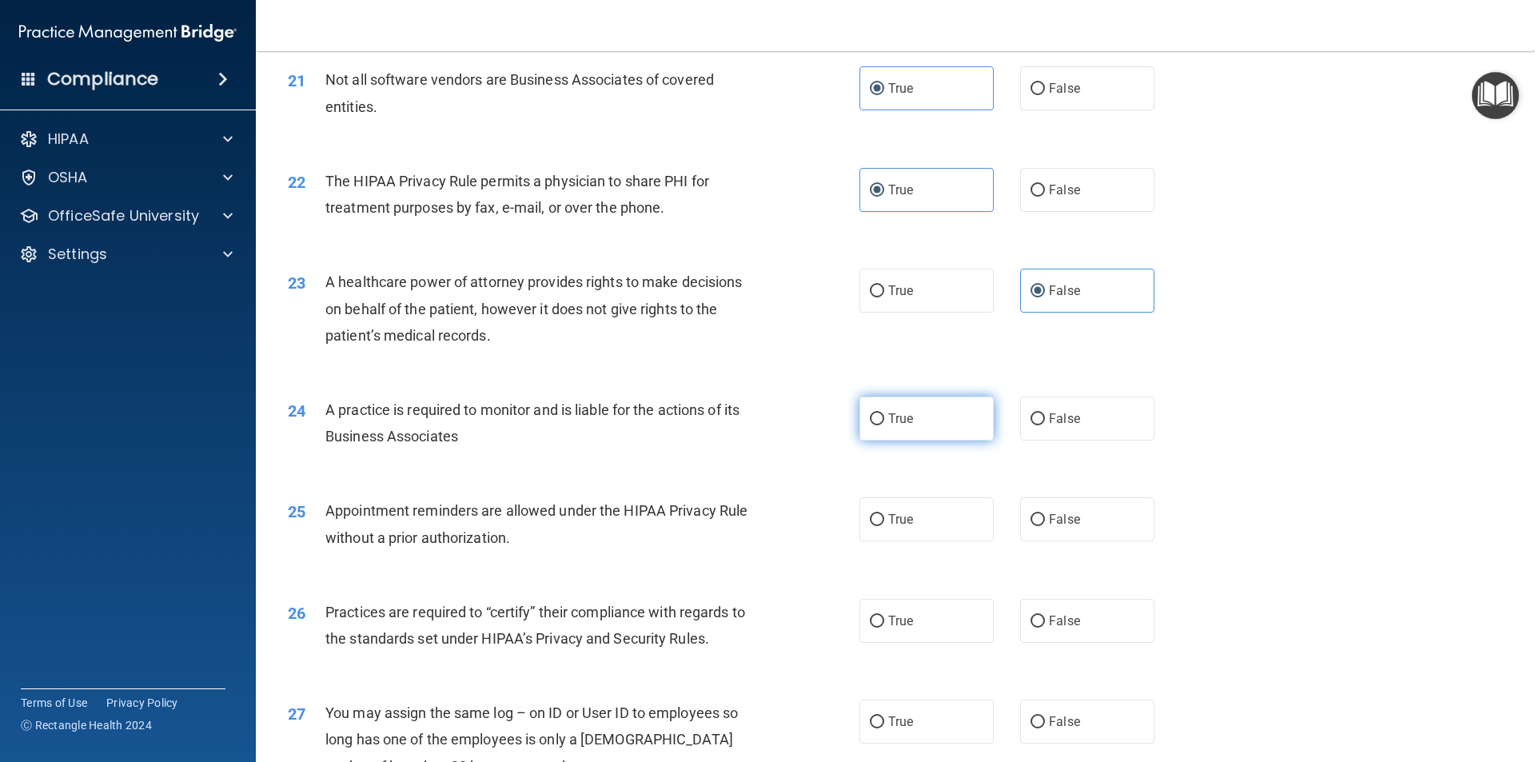
click at [891, 417] on span "True" at bounding box center [900, 418] width 25 height 15
click at [884, 417] on input "True" at bounding box center [877, 419] width 14 height 12
radio input "true"
click at [324, 508] on div "25" at bounding box center [301, 512] width 50 height 30
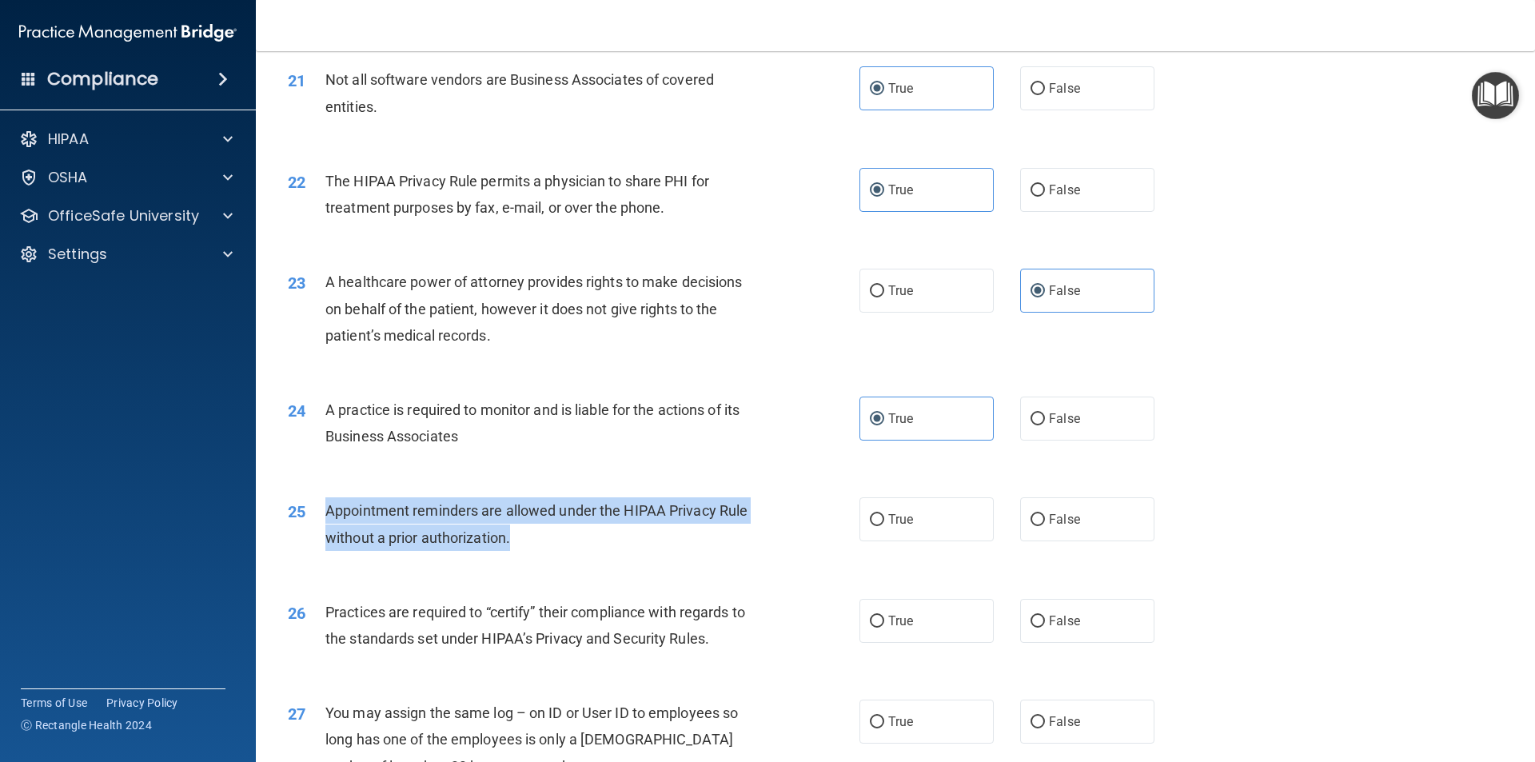
drag, startPoint x: 327, startPoint y: 509, endPoint x: 524, endPoint y: 539, distance: 199.7
click at [524, 539] on div "Appointment reminders are allowed under the HIPAA Privacy Rule without a prior …" at bounding box center [548, 523] width 447 height 53
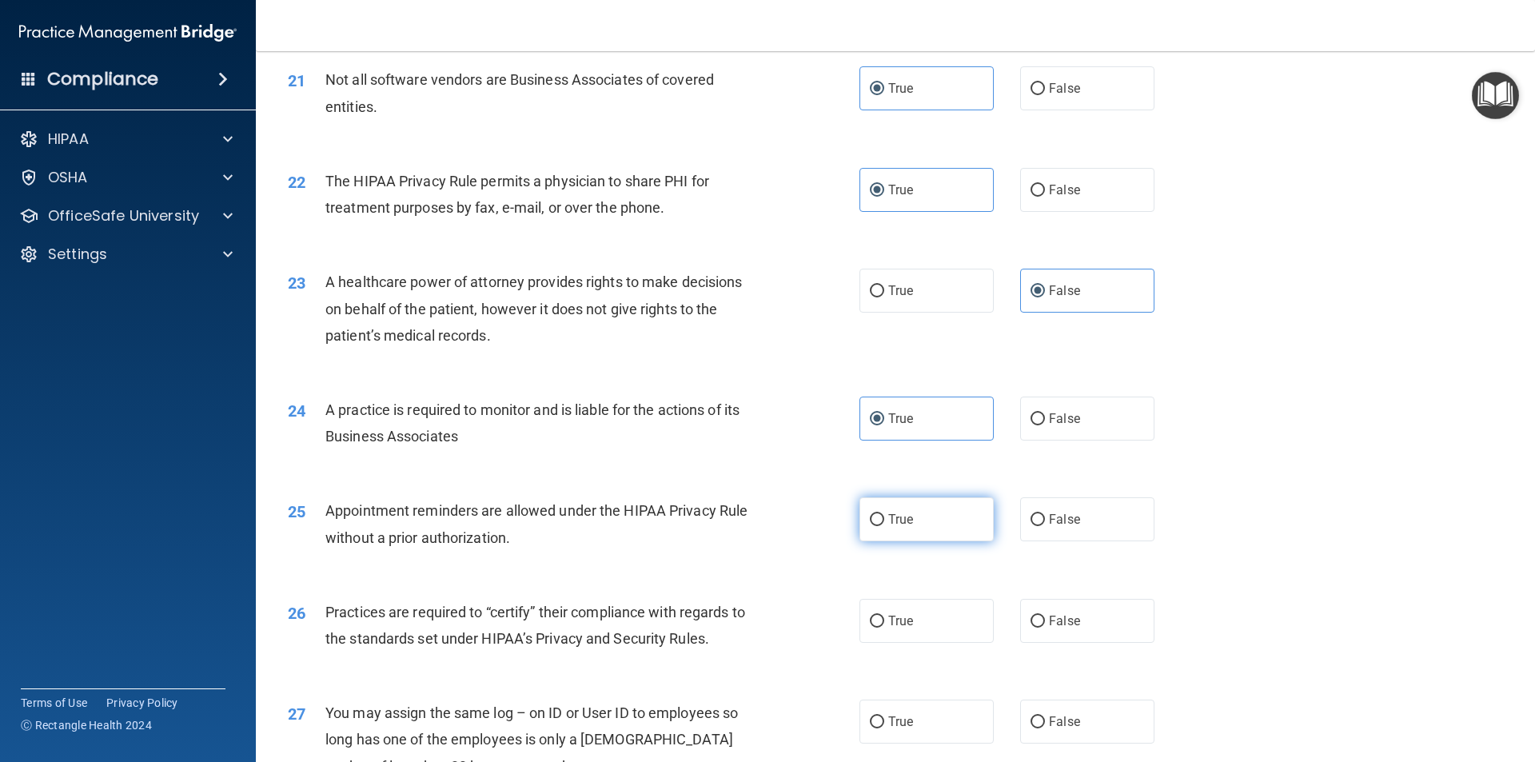
click at [913, 515] on label "True" at bounding box center [926, 519] width 134 height 44
click at [884, 515] on input "True" at bounding box center [877, 520] width 14 height 12
radio input "true"
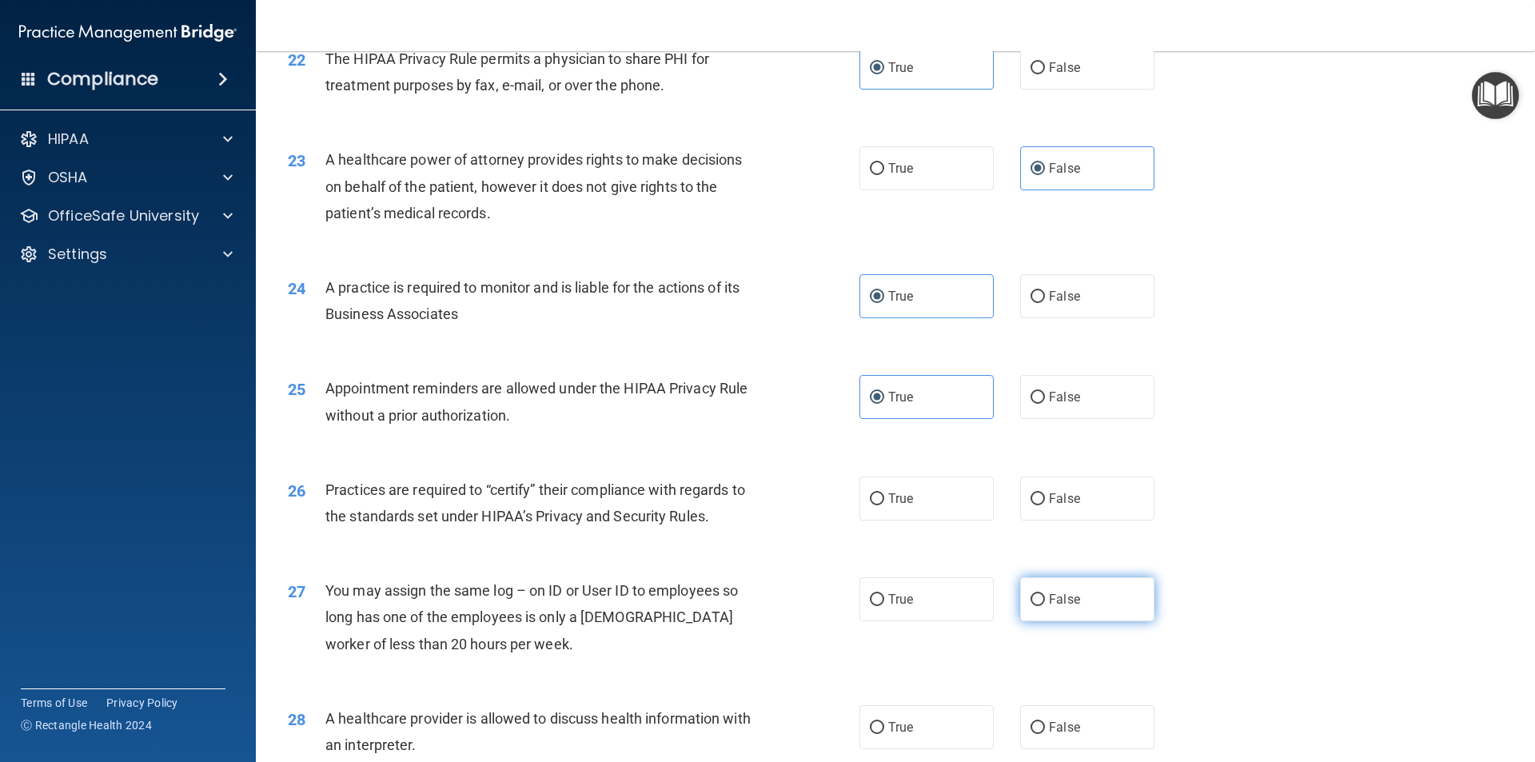
scroll to position [2640, 0]
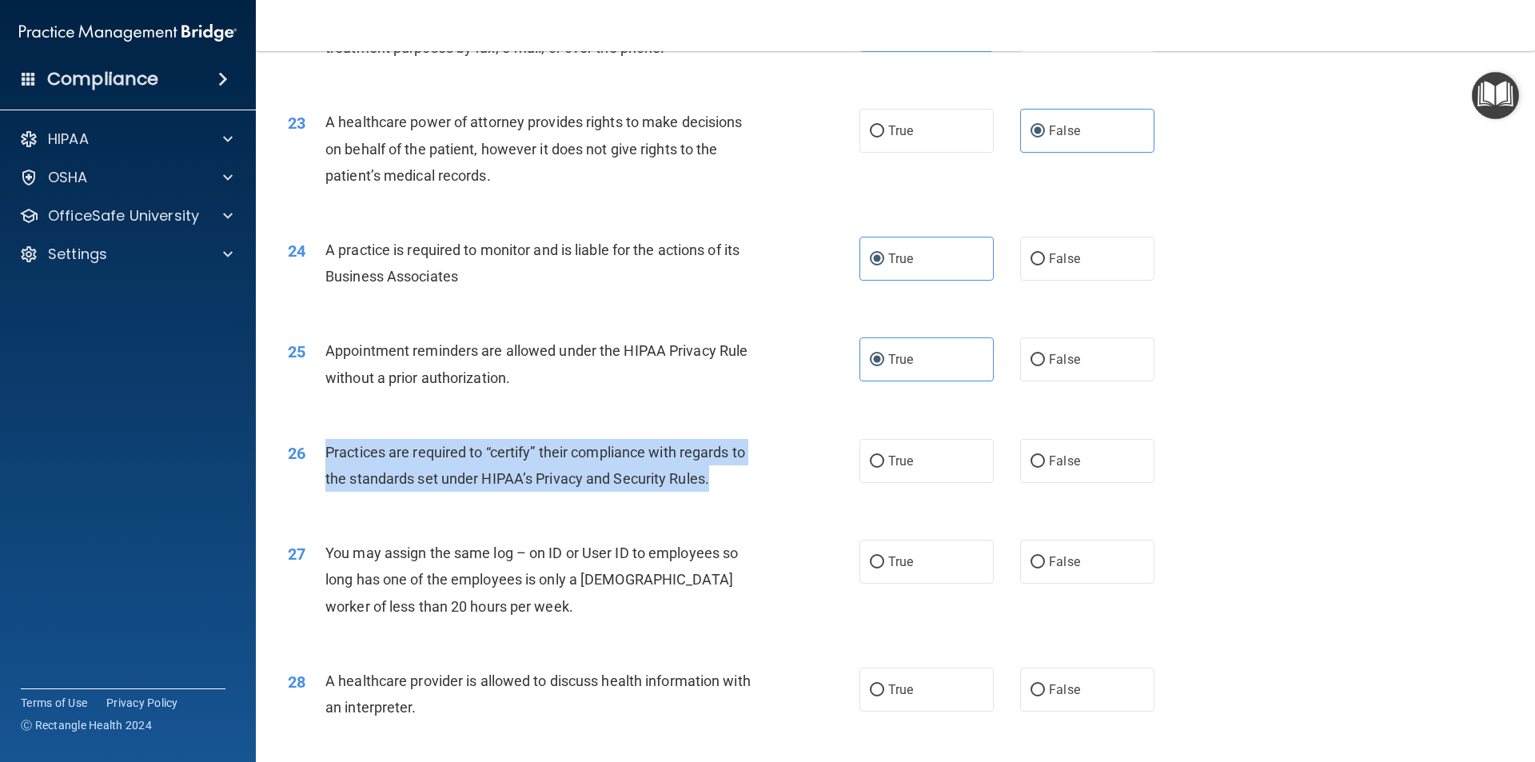
drag, startPoint x: 328, startPoint y: 450, endPoint x: 667, endPoint y: 453, distance: 339.0
click at [728, 483] on div "Practices are required to “certify” their compliance with regards to the standa…" at bounding box center [548, 465] width 447 height 53
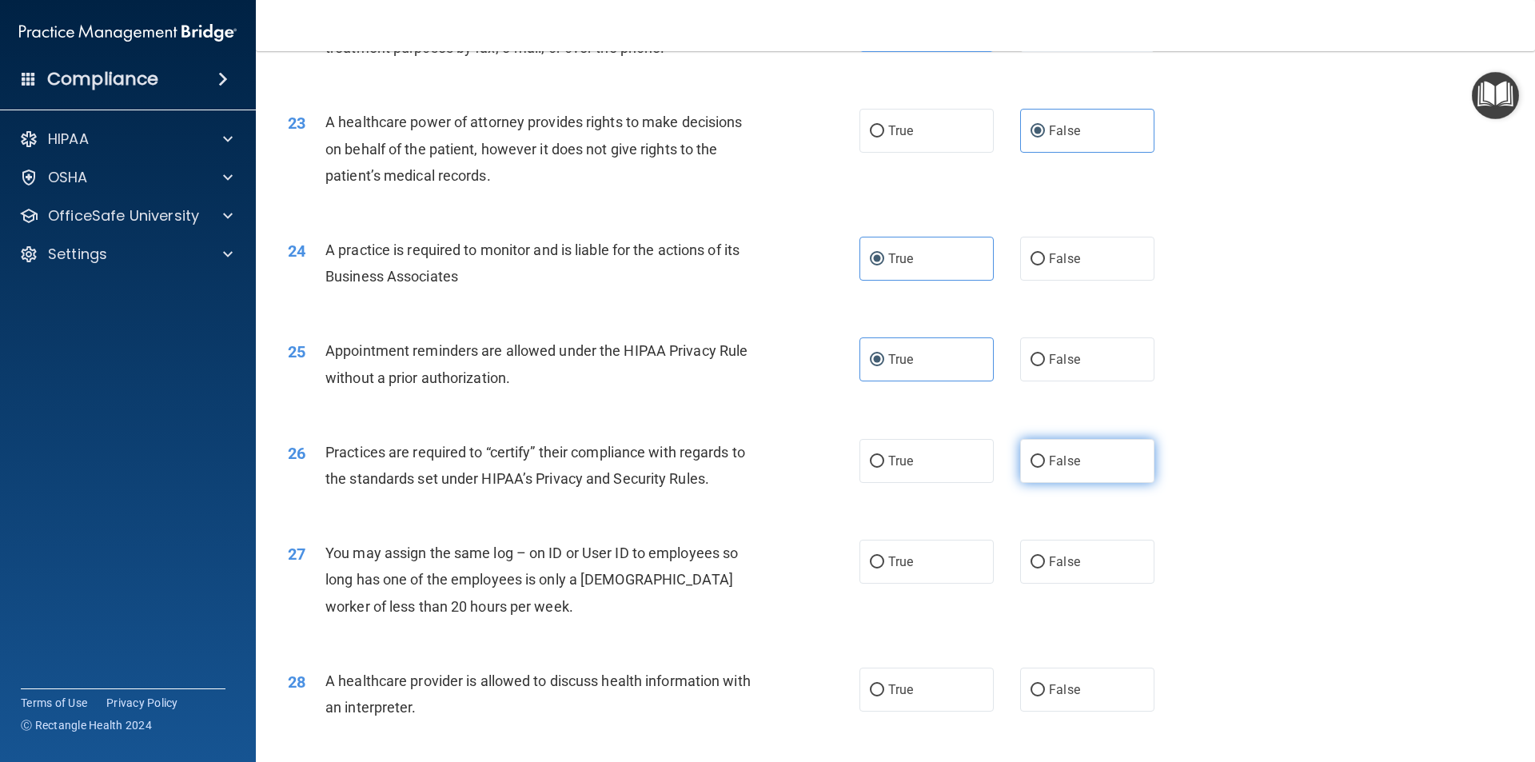
click at [1080, 462] on label "False" at bounding box center [1087, 461] width 134 height 44
click at [1045, 462] on input "False" at bounding box center [1038, 462] width 14 height 12
radio input "true"
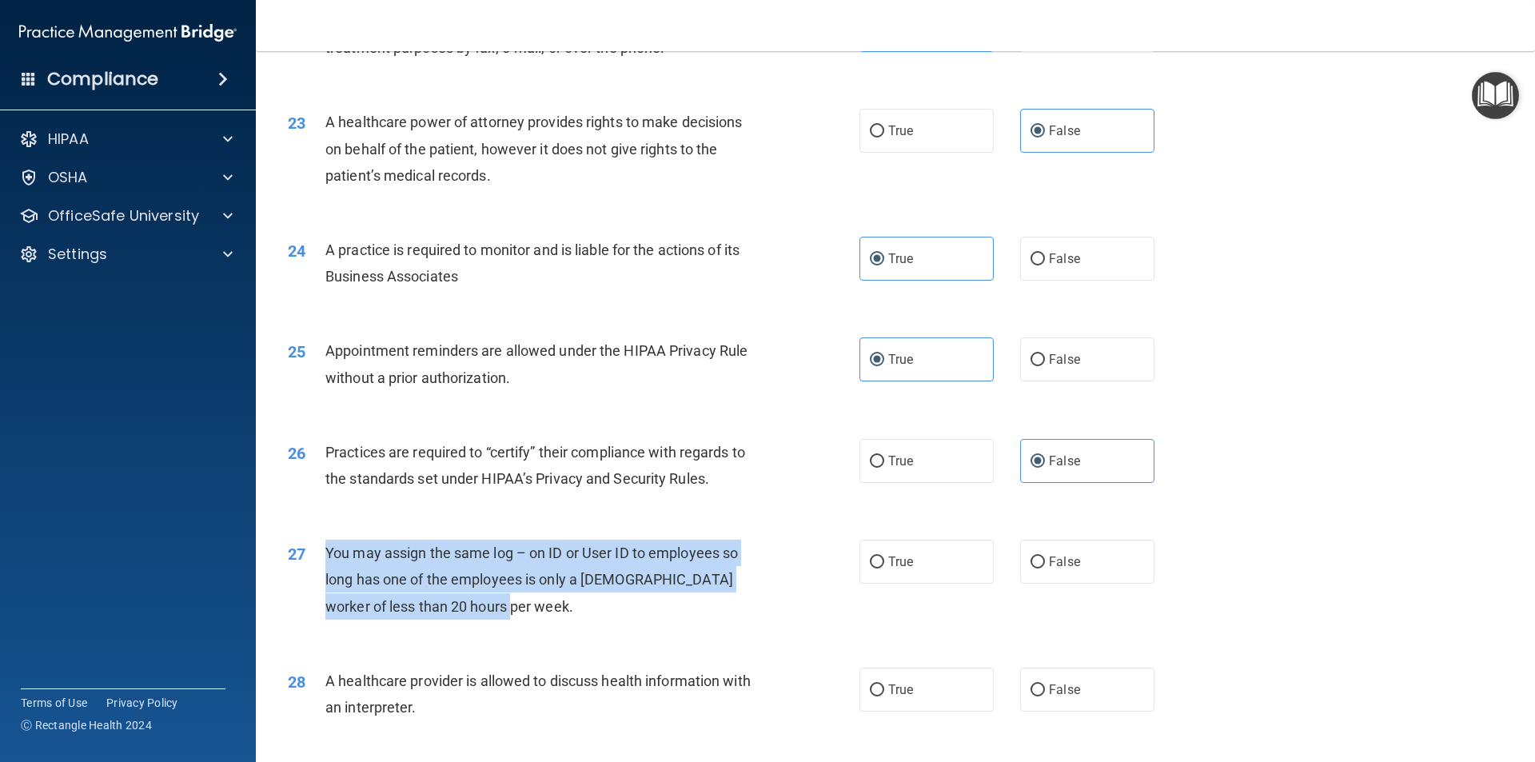
drag, startPoint x: 324, startPoint y: 548, endPoint x: 492, endPoint y: 593, distance: 174.0
click at [492, 593] on div "27 You may assign the same log – on ID or User ID to employees so long has one …" at bounding box center [574, 584] width 620 height 88
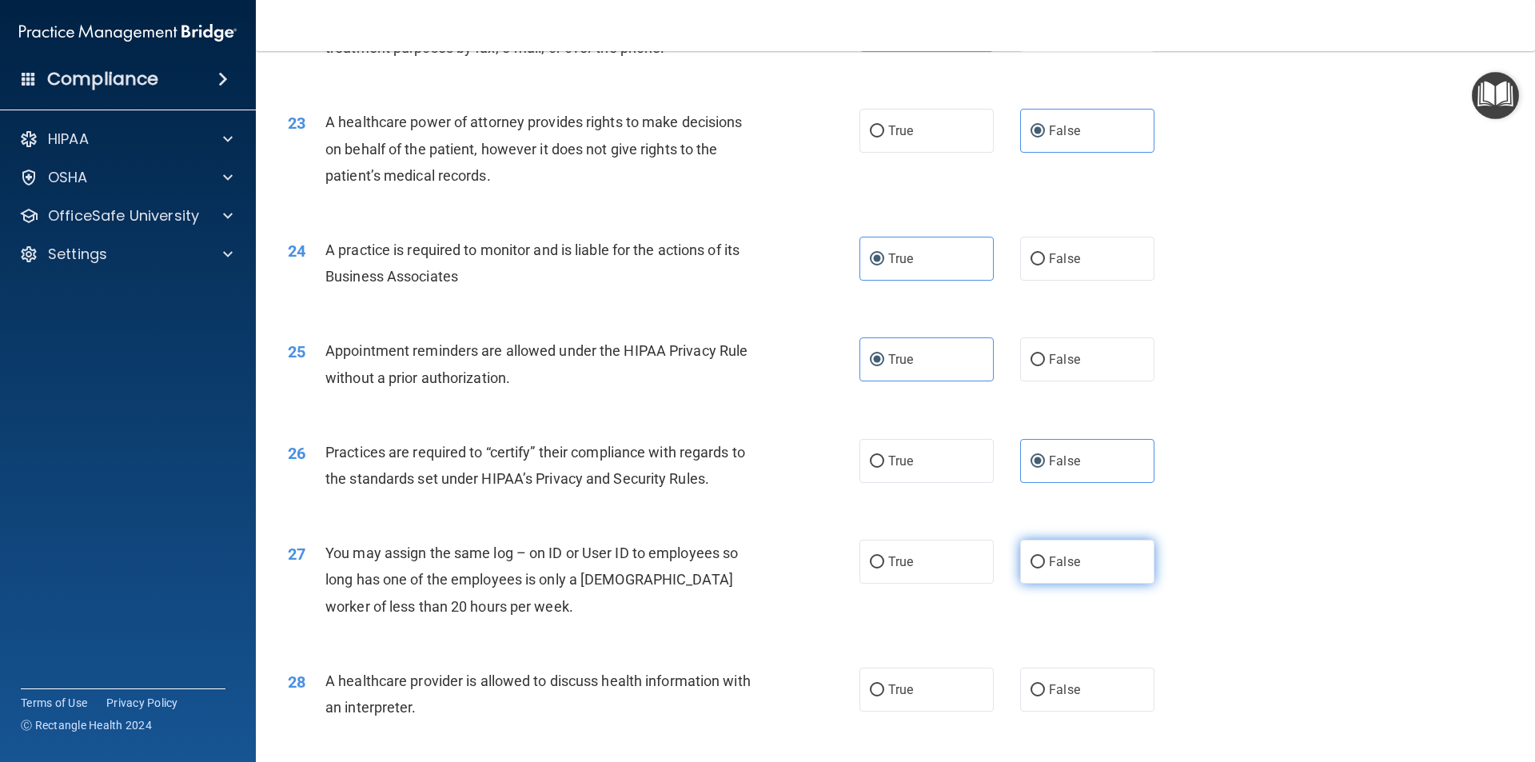
drag, startPoint x: 430, startPoint y: 579, endPoint x: 1075, endPoint y: 560, distance: 645.5
click at [1075, 560] on label "False" at bounding box center [1087, 562] width 134 height 44
click at [1045, 560] on input "False" at bounding box center [1038, 562] width 14 height 12
radio input "true"
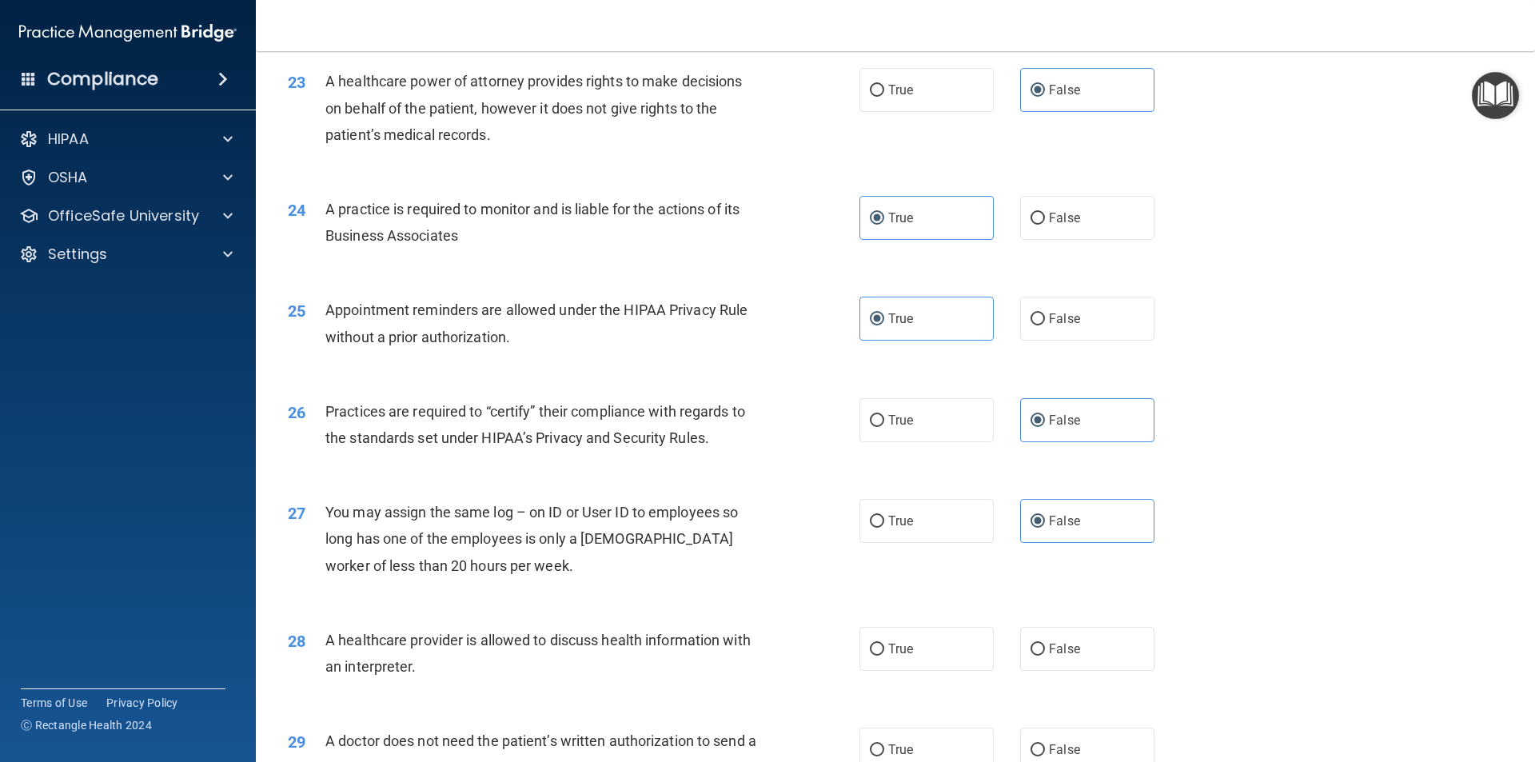
scroll to position [2720, 0]
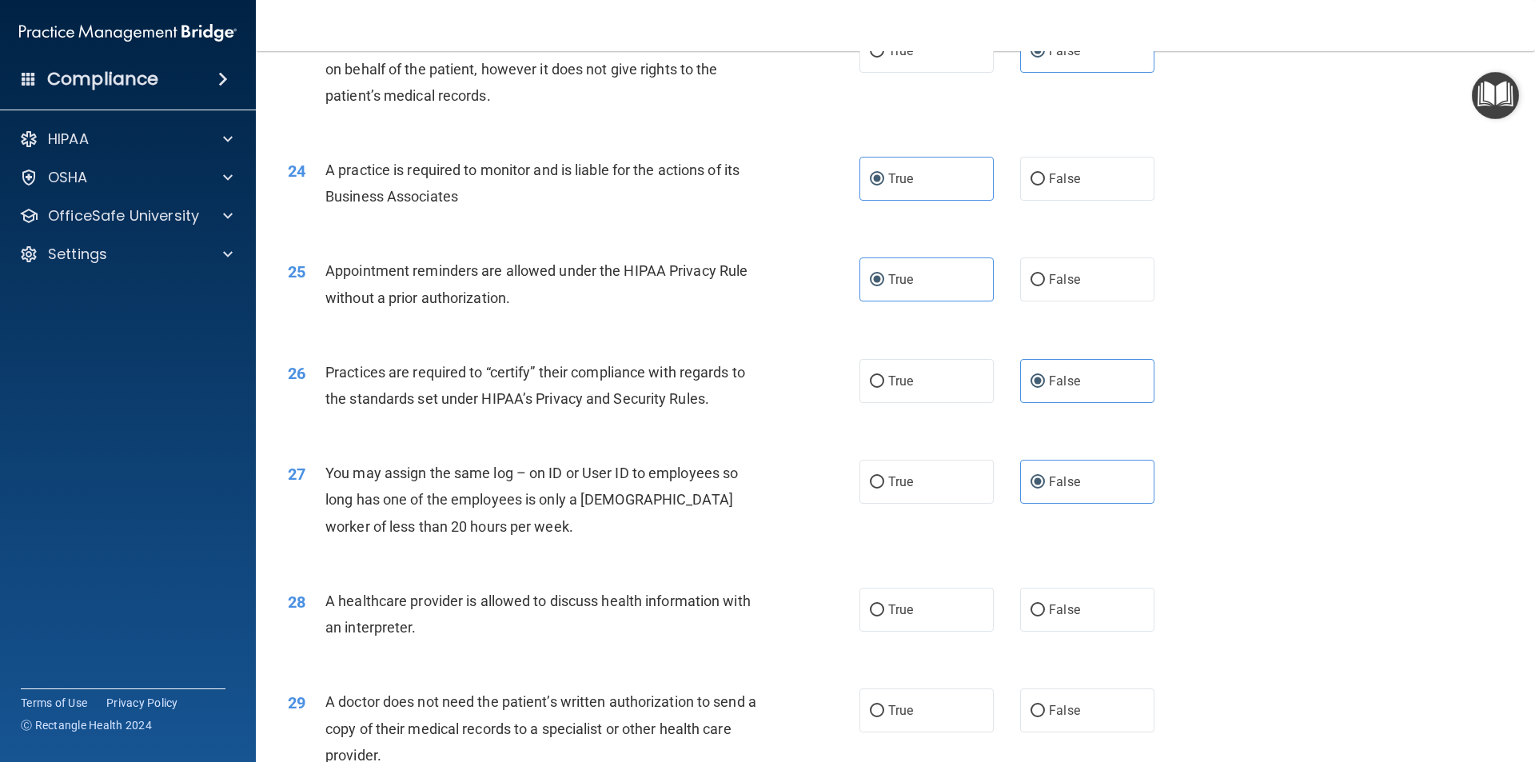
drag, startPoint x: 885, startPoint y: 601, endPoint x: 817, endPoint y: 604, distance: 68.0
click at [885, 602] on label "True" at bounding box center [926, 610] width 134 height 44
click at [884, 604] on input "True" at bounding box center [877, 610] width 14 height 12
radio input "true"
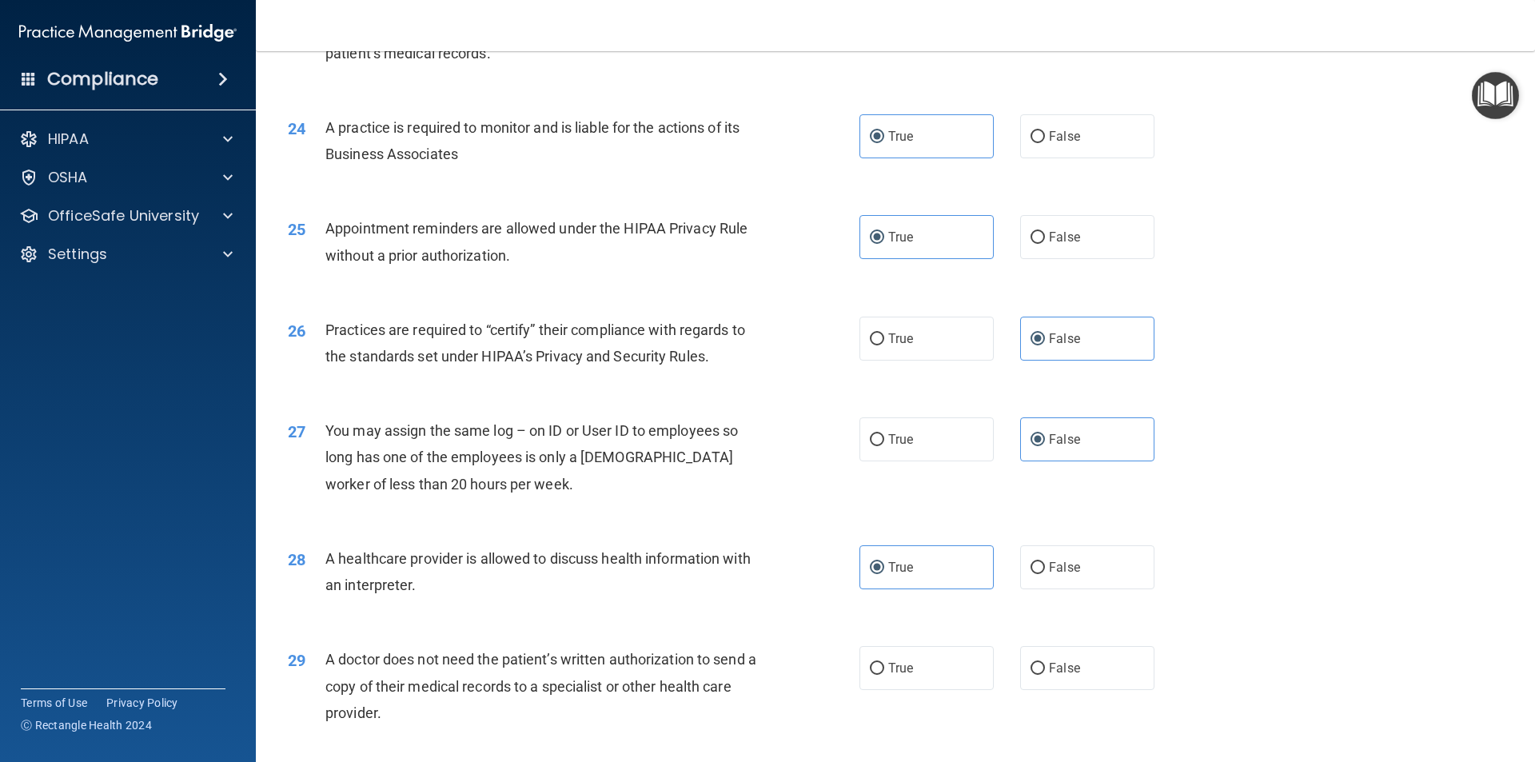
scroll to position [2800, 0]
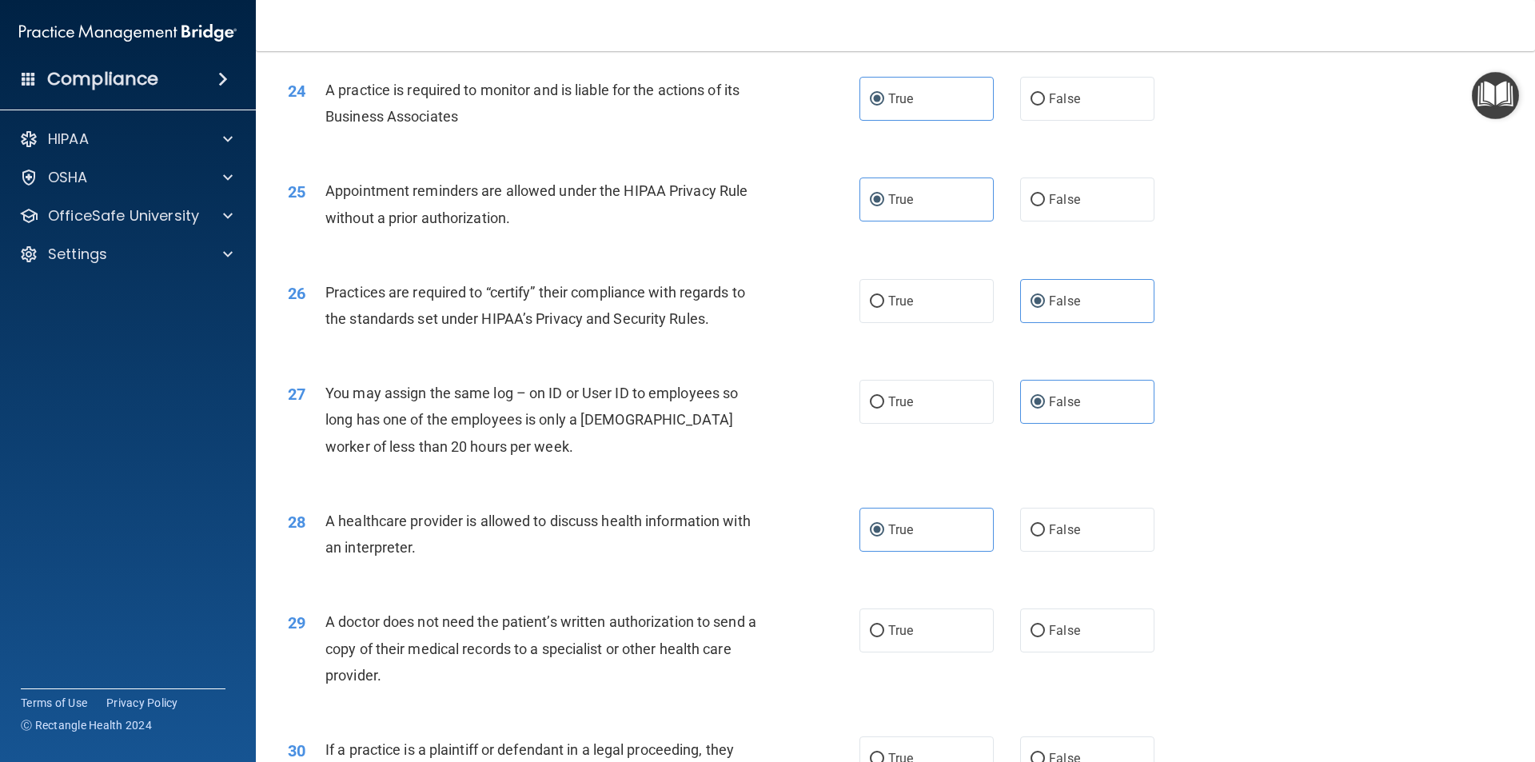
click at [328, 517] on span "A healthcare provider is allowed to discuss health information with an interpre…" at bounding box center [537, 533] width 425 height 43
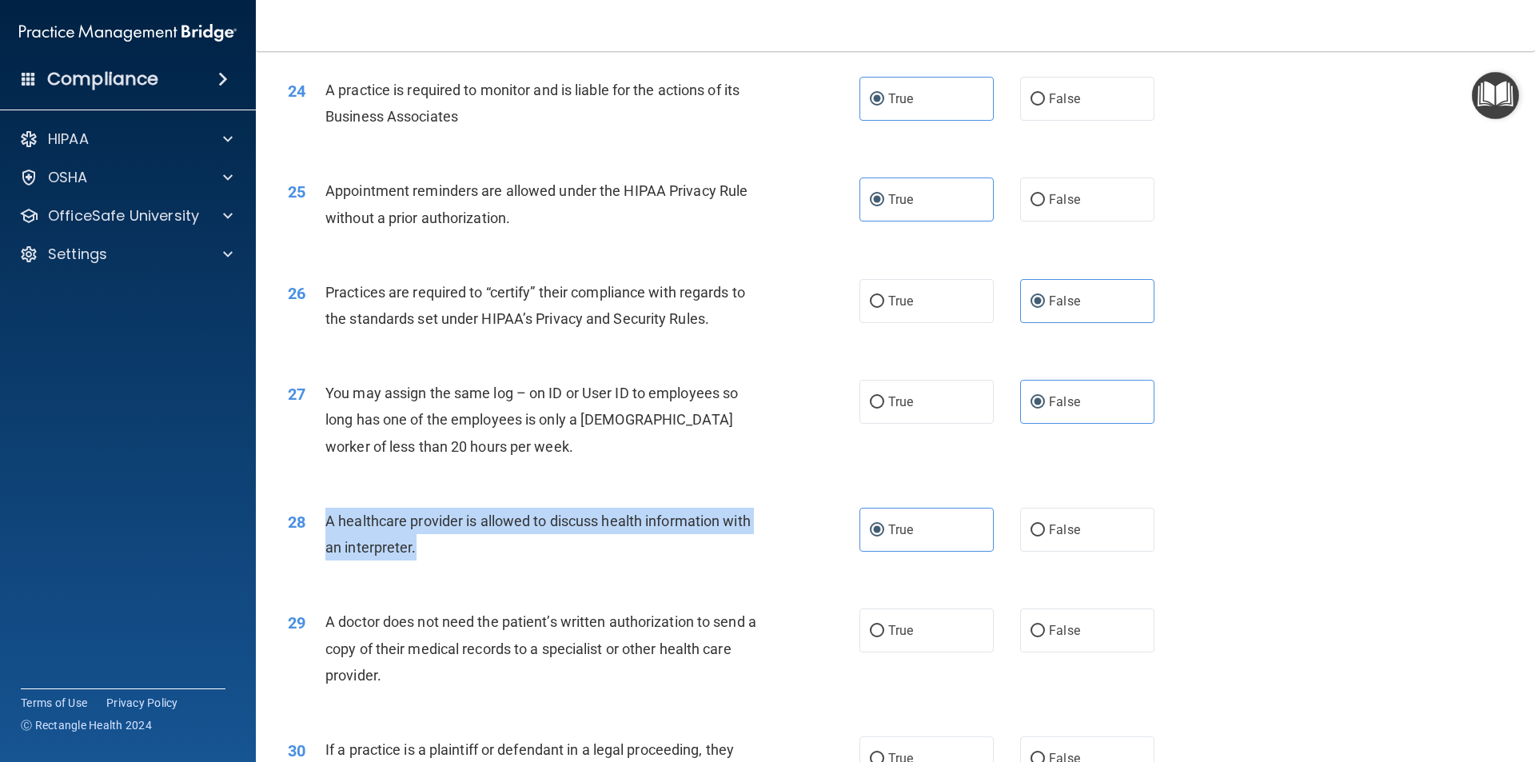
drag, startPoint x: 328, startPoint y: 519, endPoint x: 421, endPoint y: 542, distance: 95.6
click at [427, 549] on div "A healthcare provider is allowed to discuss health information with an interpre…" at bounding box center [548, 534] width 447 height 53
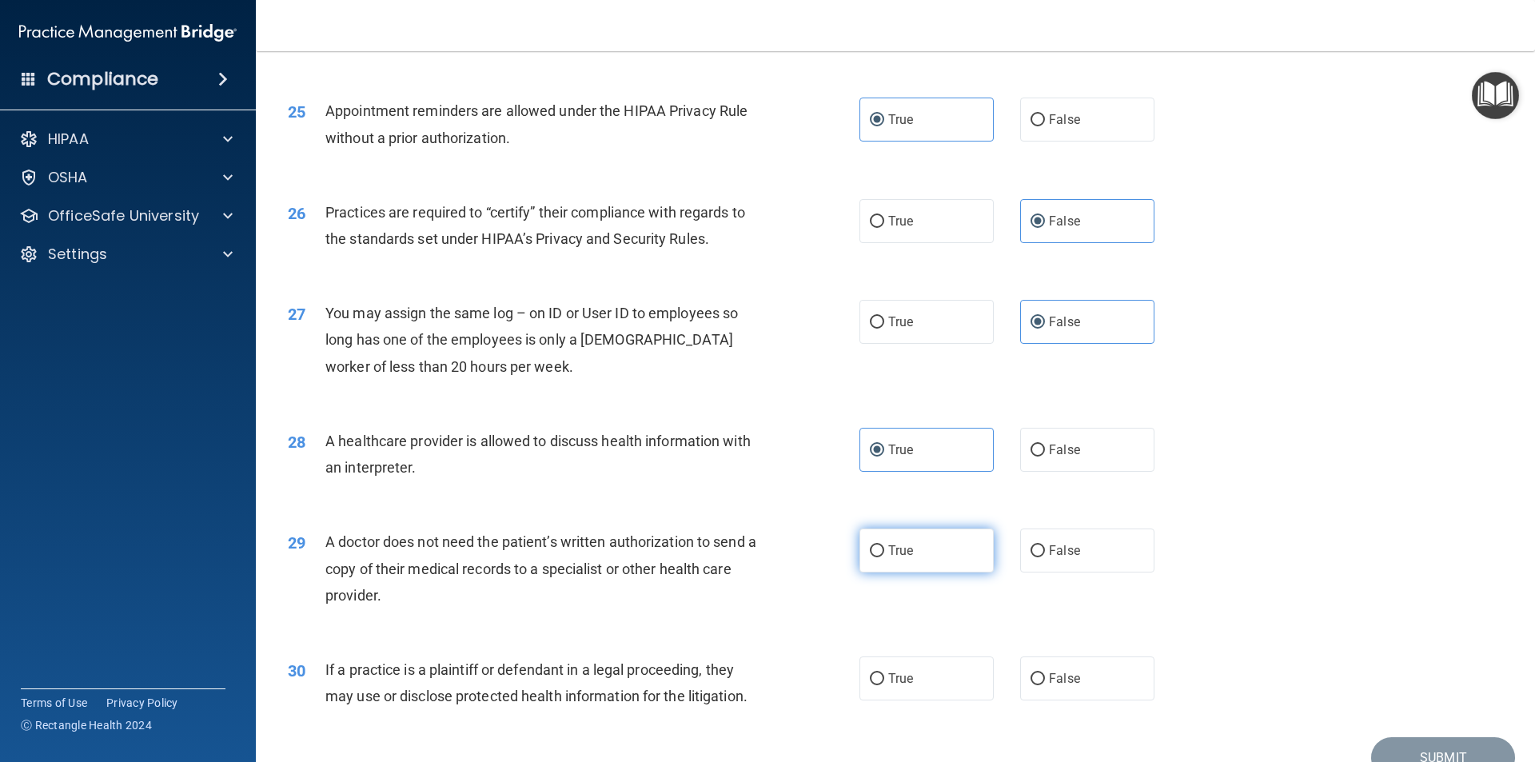
click at [907, 549] on span "True" at bounding box center [900, 550] width 25 height 15
click at [884, 549] on input "True" at bounding box center [877, 551] width 14 height 12
radio input "true"
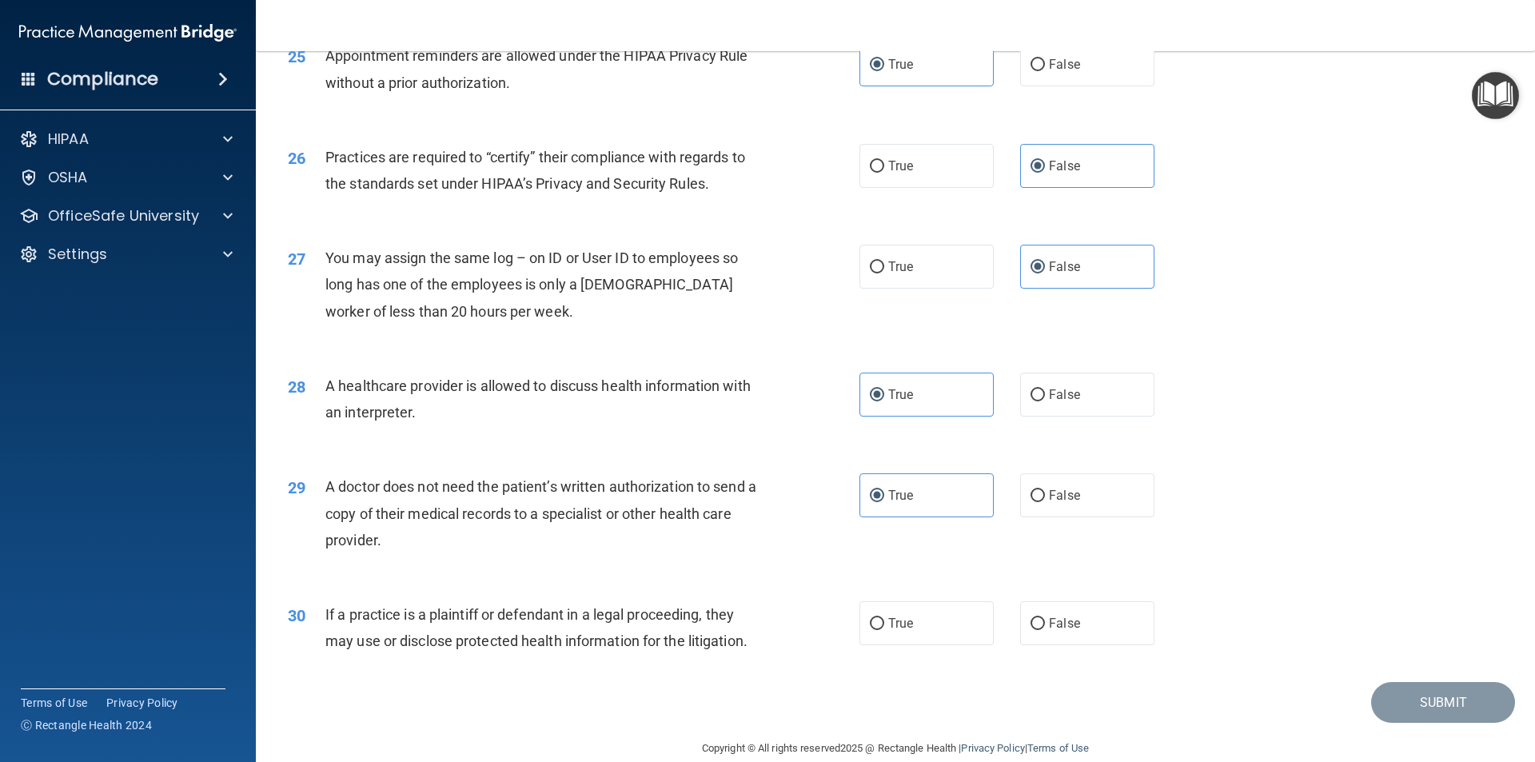
scroll to position [2960, 0]
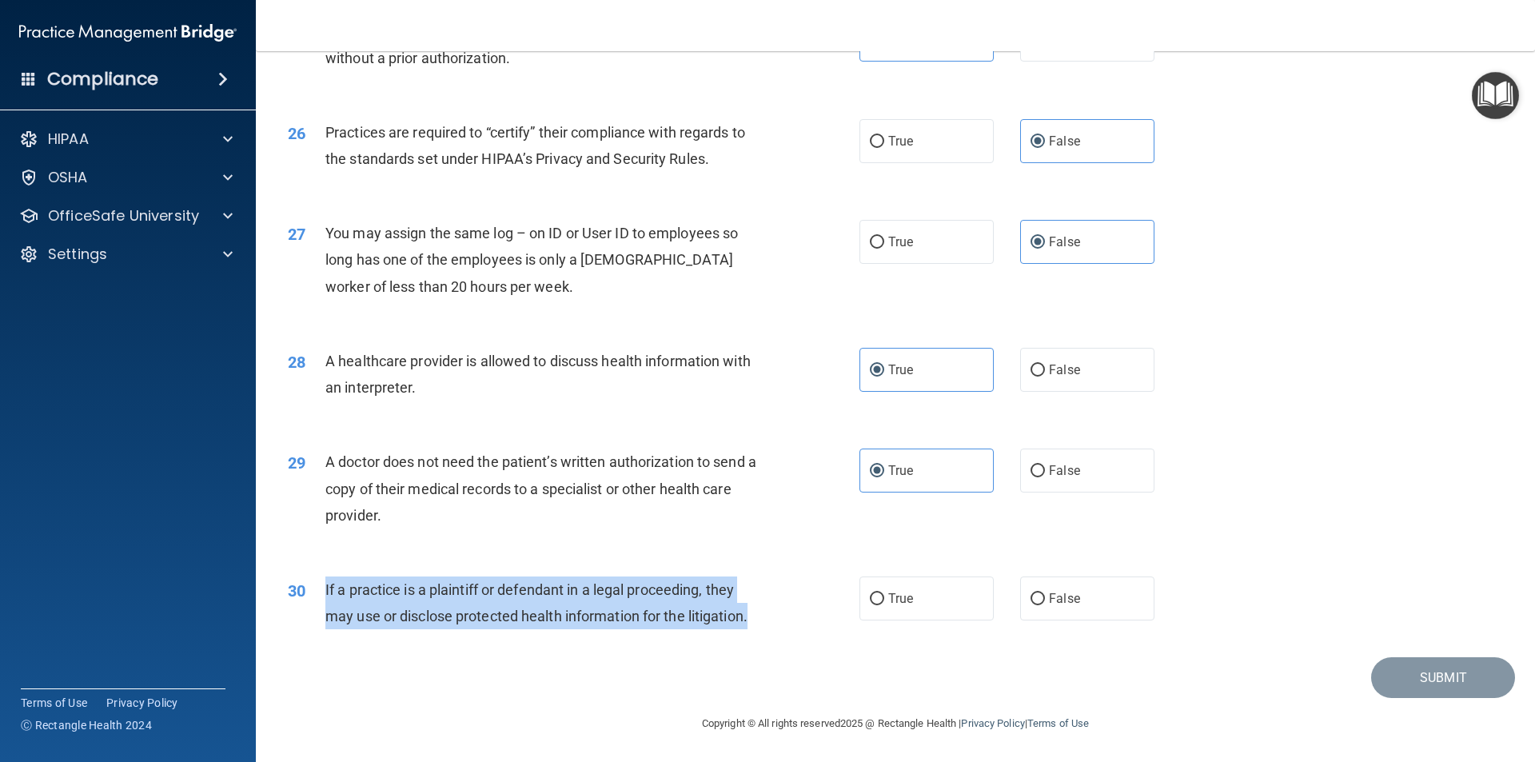
drag, startPoint x: 326, startPoint y: 589, endPoint x: 773, endPoint y: 612, distance: 447.5
click at [773, 612] on div "30 If a practice is a plaintiff or defendant in a legal proceeding, they may us…" at bounding box center [574, 606] width 620 height 61
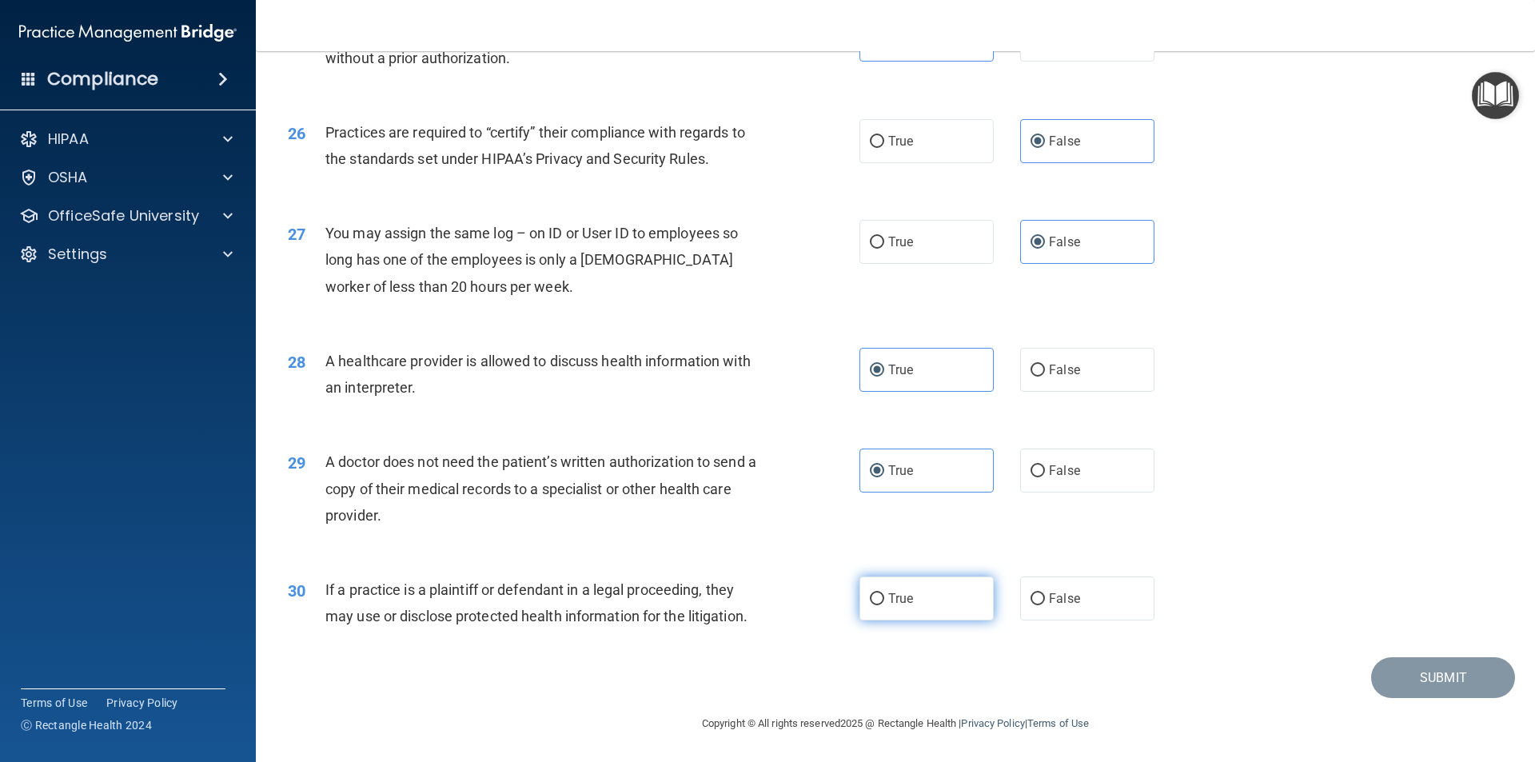
click at [920, 600] on label "True" at bounding box center [926, 598] width 134 height 44
click at [884, 600] on input "True" at bounding box center [877, 599] width 14 height 12
radio input "true"
click at [1417, 686] on button "Submit" at bounding box center [1443, 677] width 144 height 41
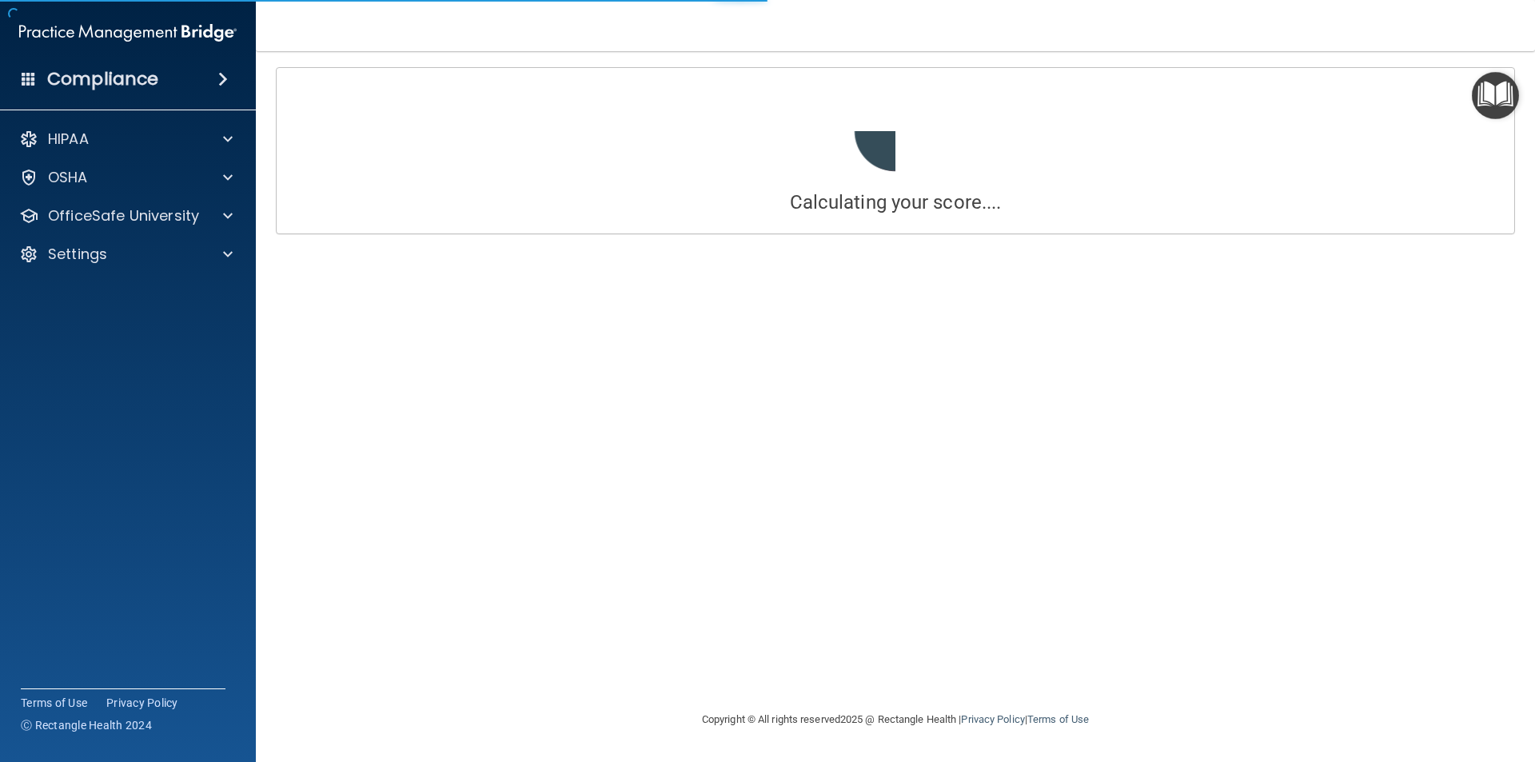
click at [1420, 688] on div "Calculating your score.... Success! You've completed " The HIPAA Quiz #2 " with…" at bounding box center [895, 380] width 1215 height 627
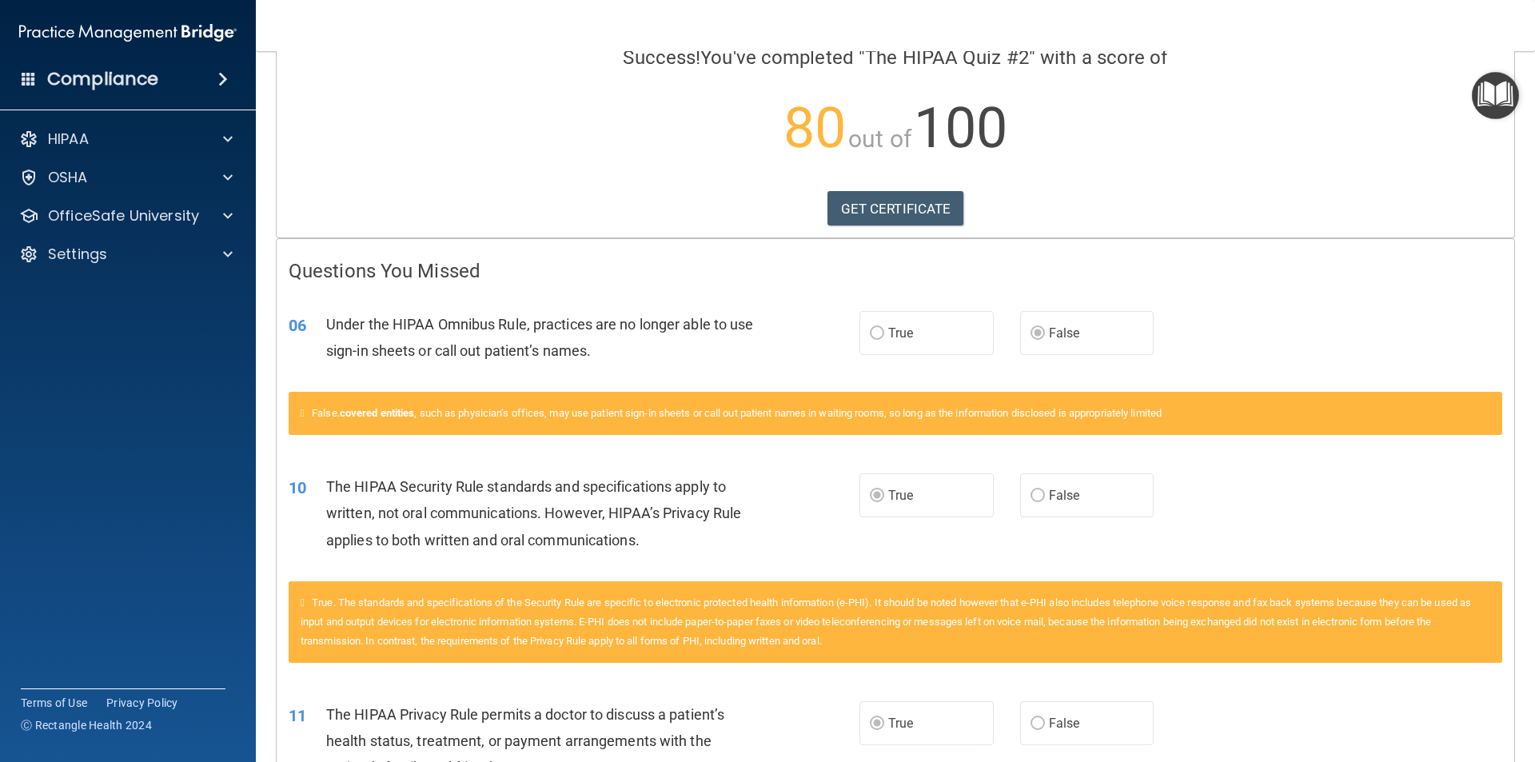
scroll to position [160, 0]
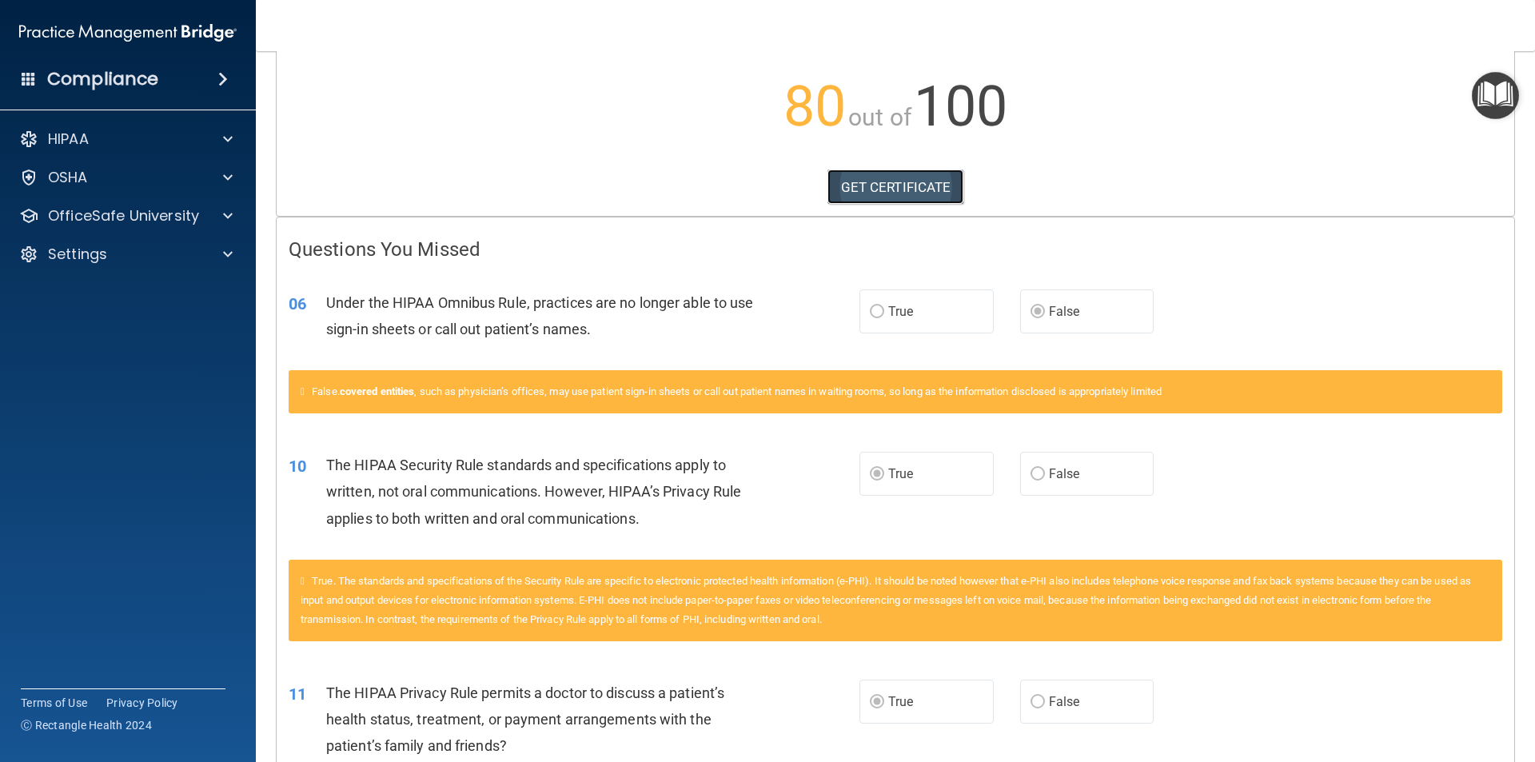
click at [866, 187] on link "GET CERTIFICATE" at bounding box center [896, 187] width 137 height 35
click at [164, 220] on p "OfficeSafe University" at bounding box center [123, 215] width 151 height 19
click at [142, 252] on p "HIPAA Training" at bounding box center [76, 254] width 132 height 16
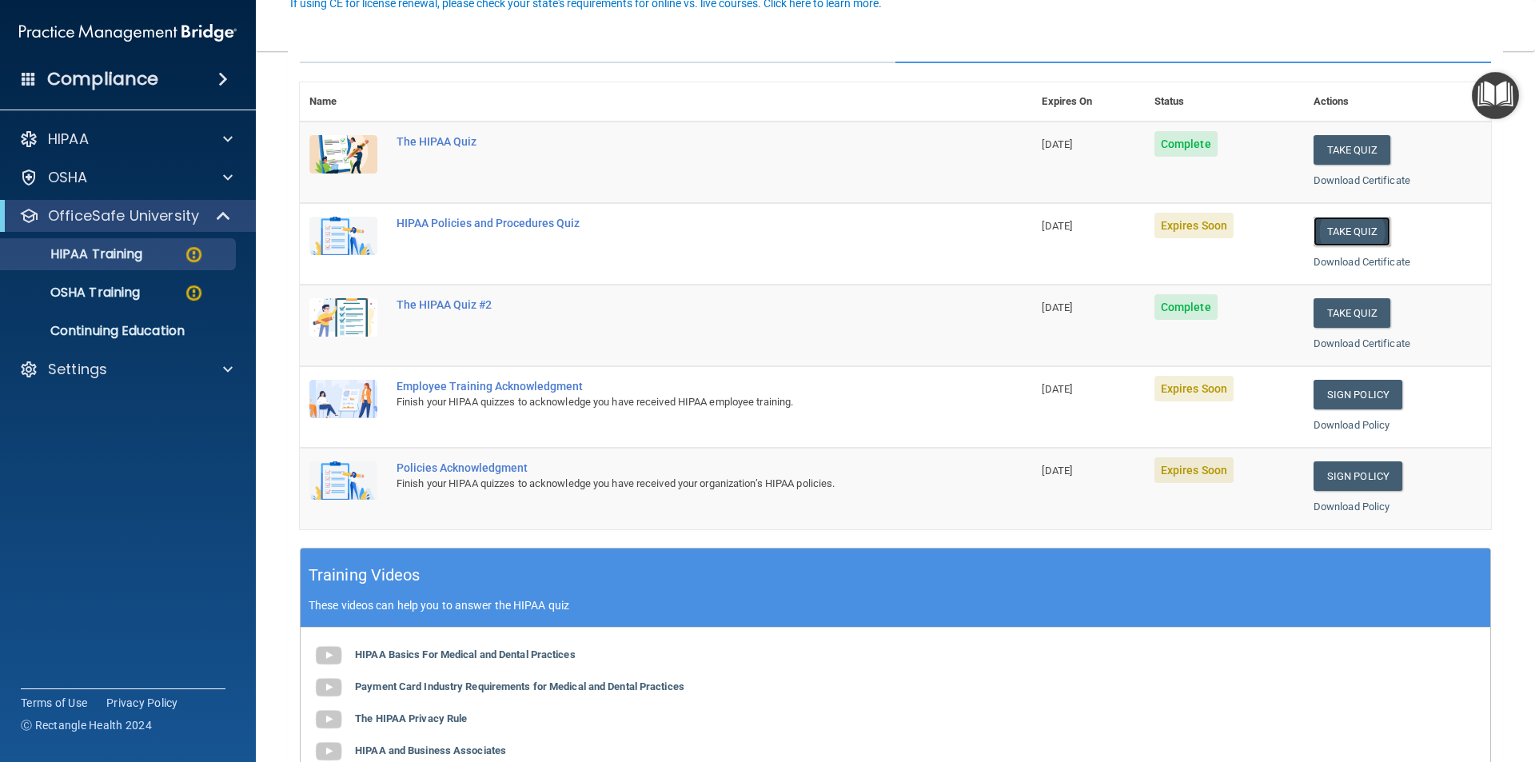
click at [1340, 236] on button "Take Quiz" at bounding box center [1352, 232] width 77 height 30
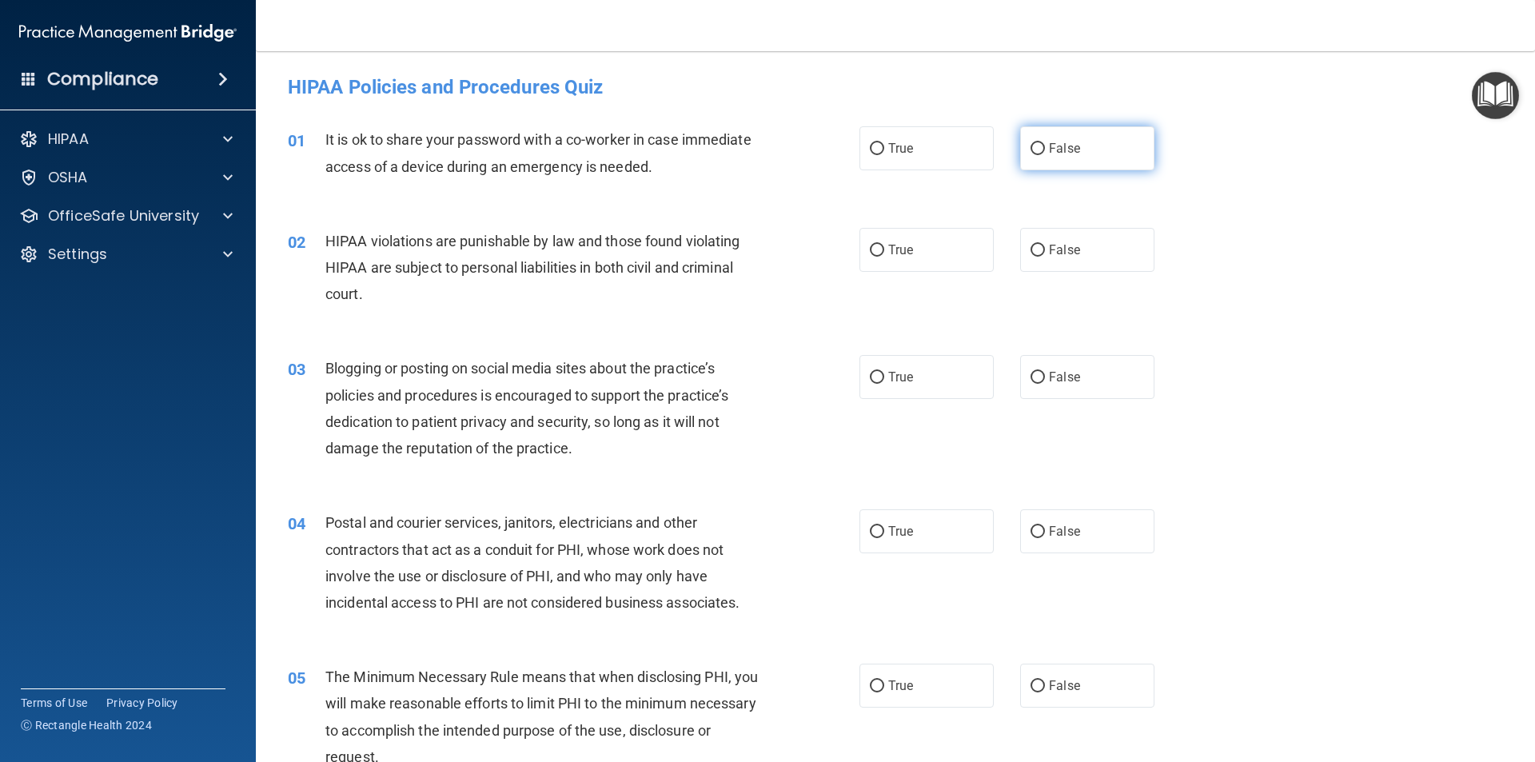
click at [1055, 145] on span "False" at bounding box center [1064, 148] width 31 height 15
click at [1045, 145] on input "False" at bounding box center [1038, 149] width 14 height 12
radio input "true"
click at [933, 250] on label "True" at bounding box center [926, 250] width 134 height 44
click at [884, 250] on input "True" at bounding box center [877, 251] width 14 height 12
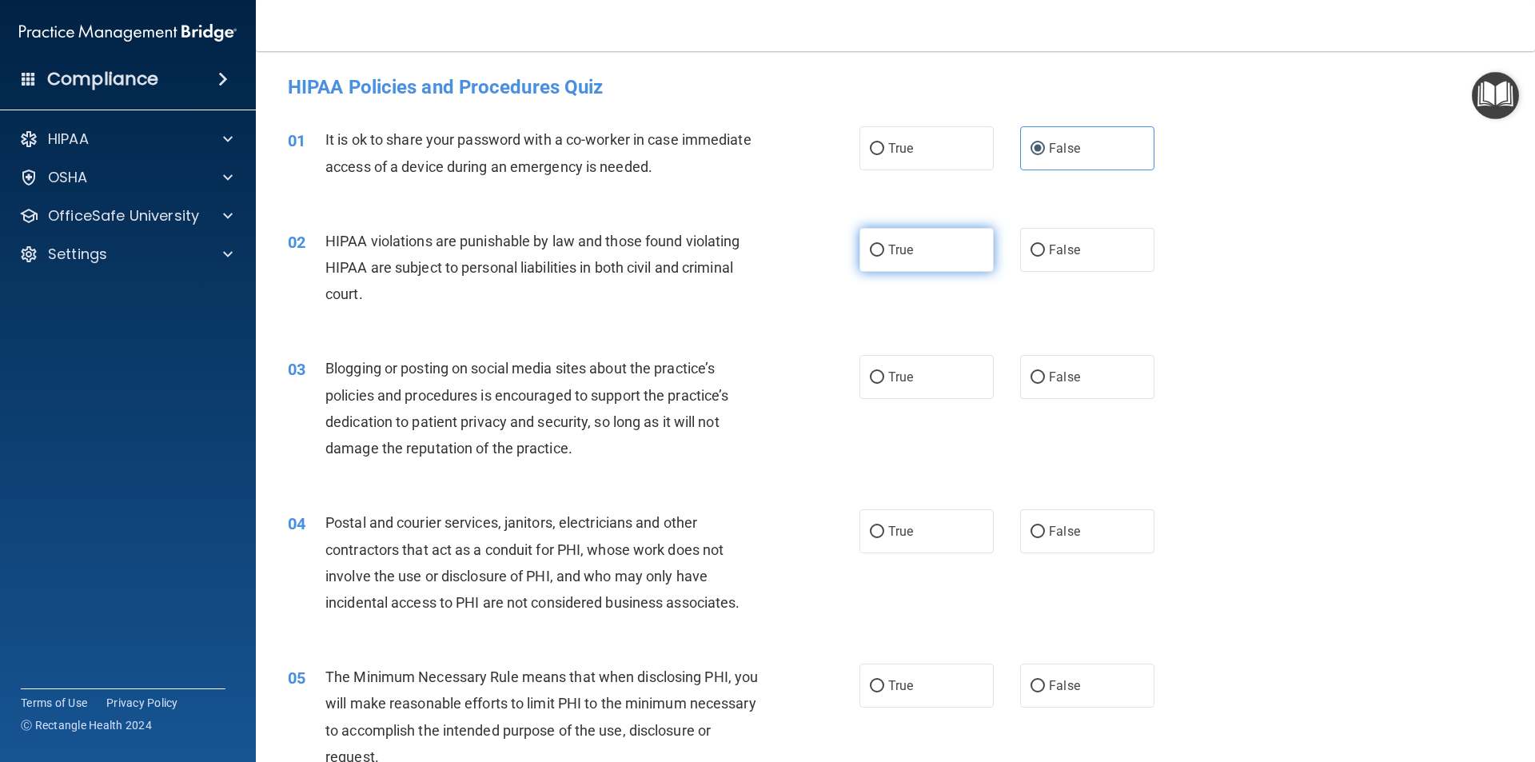
radio input "true"
click at [775, 297] on div "02 HIPAA violations are punishable by law and those found violating HIPAA are s…" at bounding box center [574, 272] width 620 height 88
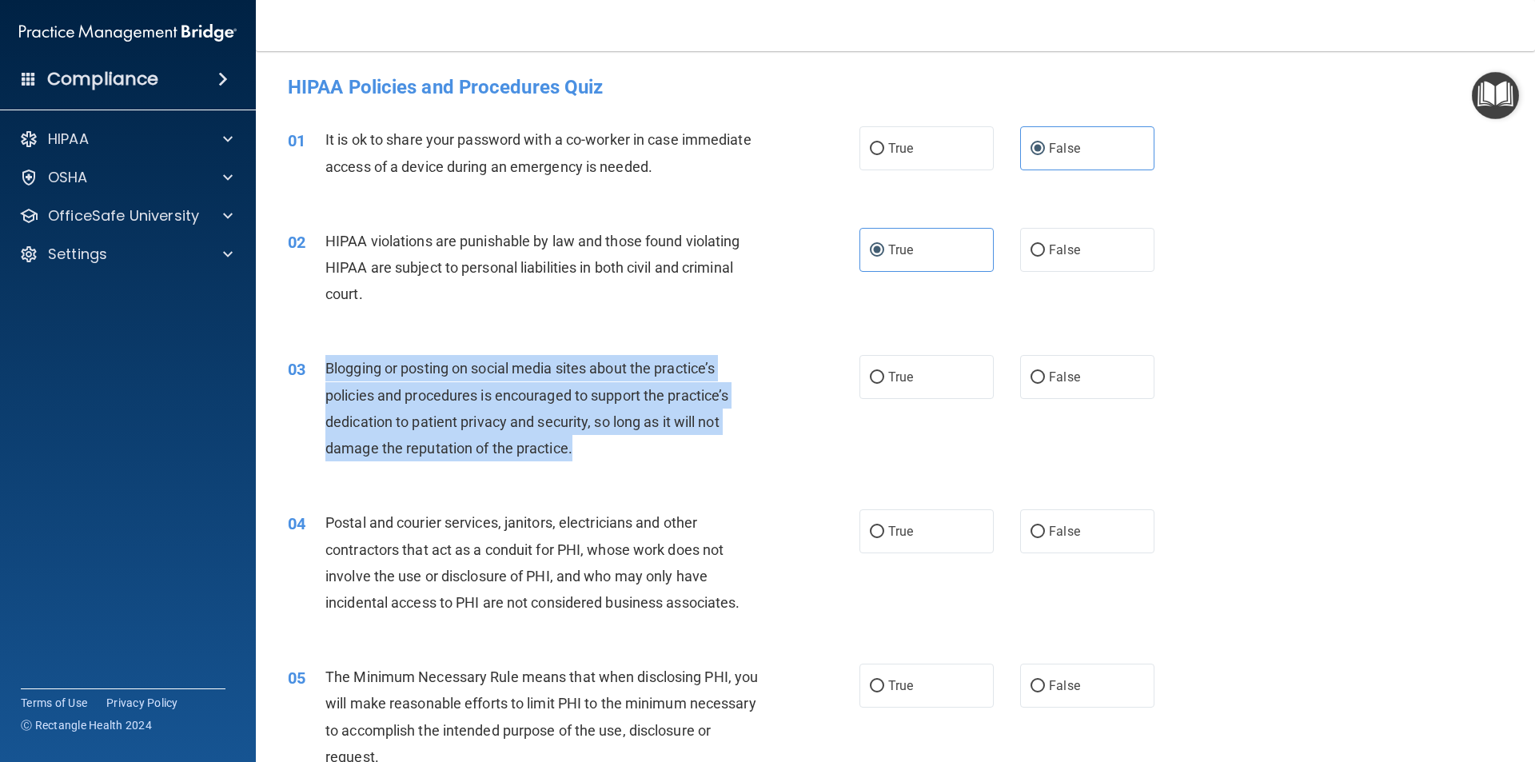
drag, startPoint x: 325, startPoint y: 367, endPoint x: 607, endPoint y: 451, distance: 293.7
click at [607, 451] on div "Blogging or posting on social media sites about the practice’s policies and pro…" at bounding box center [548, 408] width 447 height 106
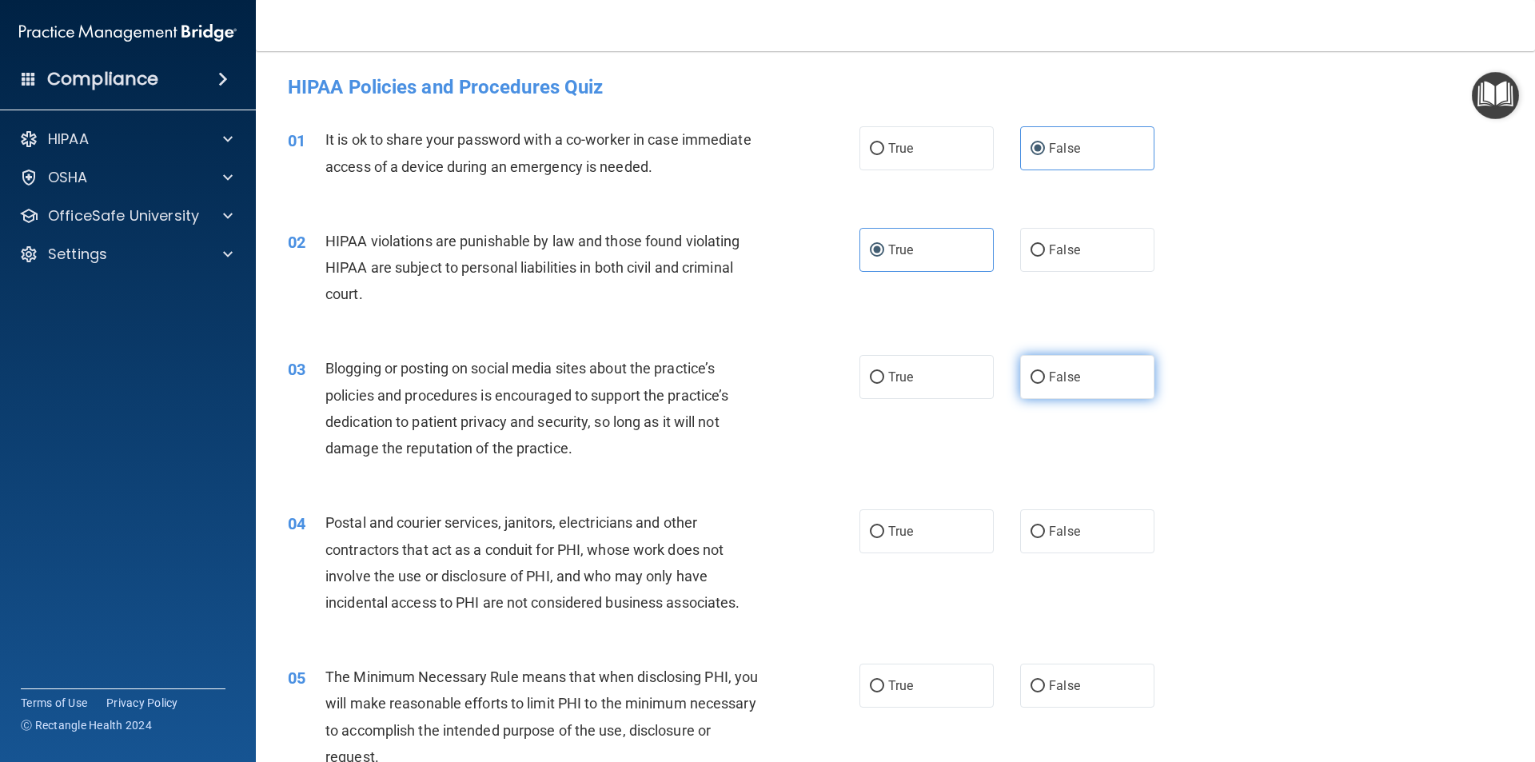
click at [1062, 377] on span "False" at bounding box center [1064, 376] width 31 height 15
click at [1045, 377] on input "False" at bounding box center [1038, 378] width 14 height 12
radio input "true"
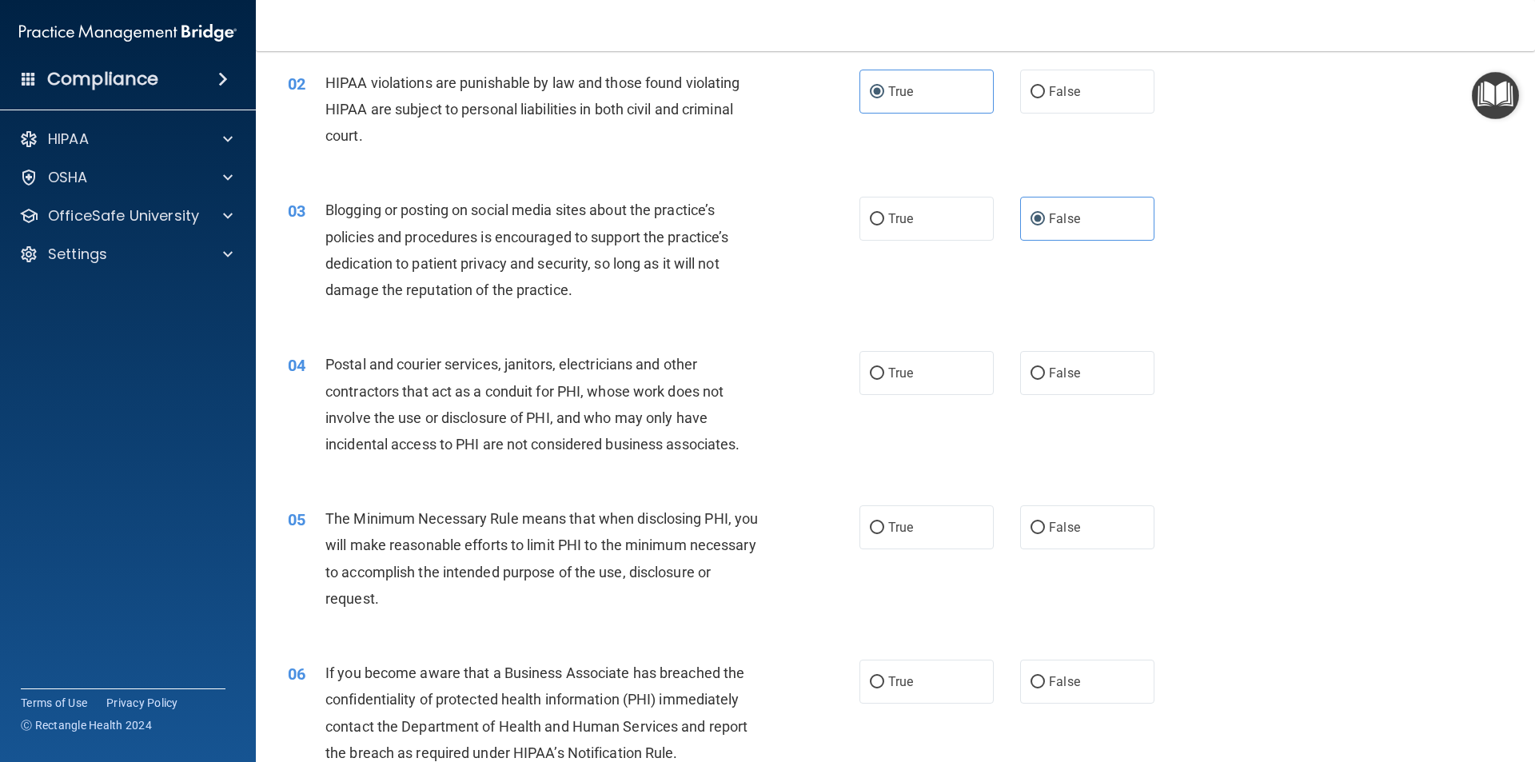
scroll to position [160, 0]
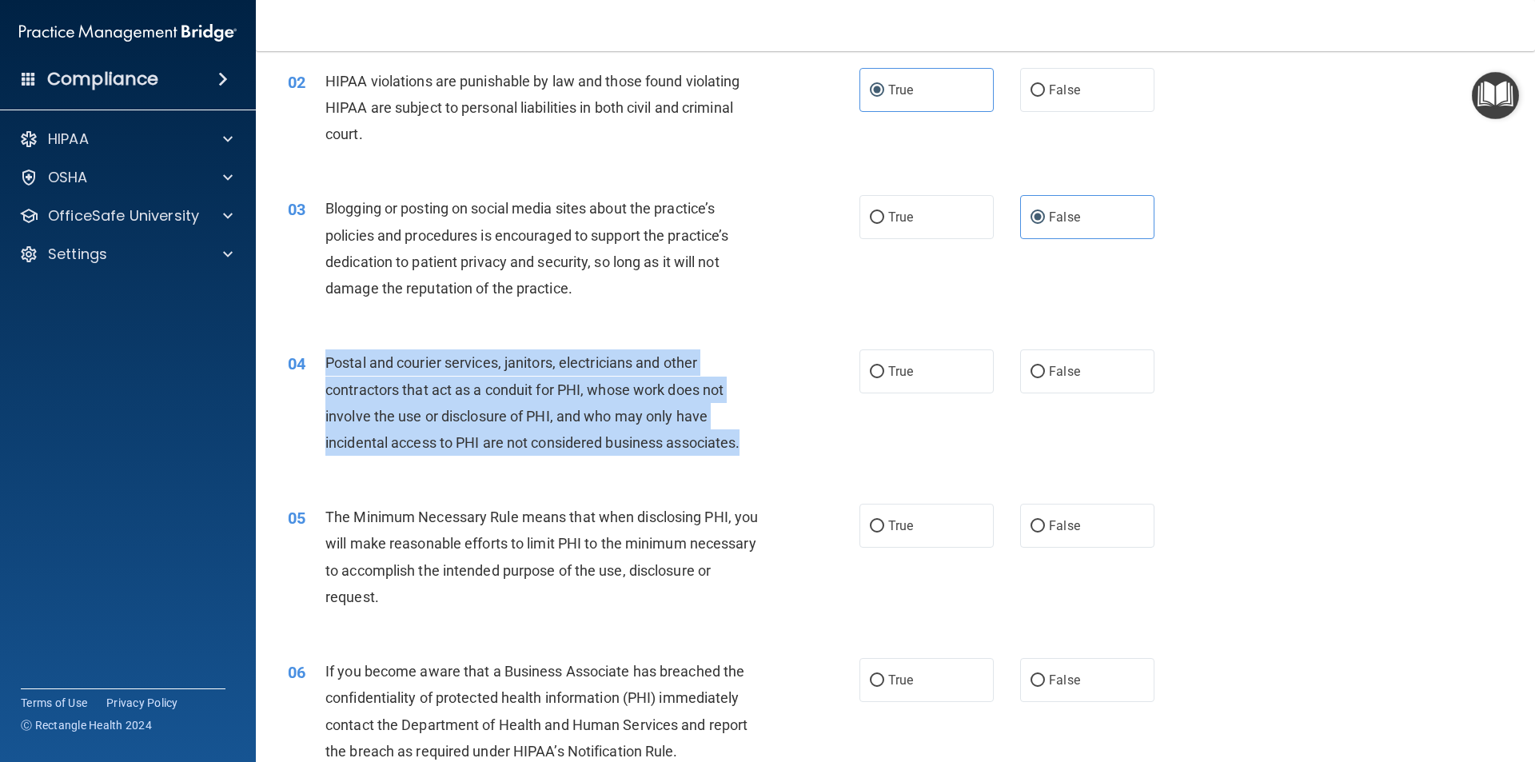
drag, startPoint x: 748, startPoint y: 445, endPoint x: 325, endPoint y: 359, distance: 432.3
click at [325, 359] on div "Postal and courier services, janitors, electricians and other contractors that …" at bounding box center [548, 402] width 447 height 106
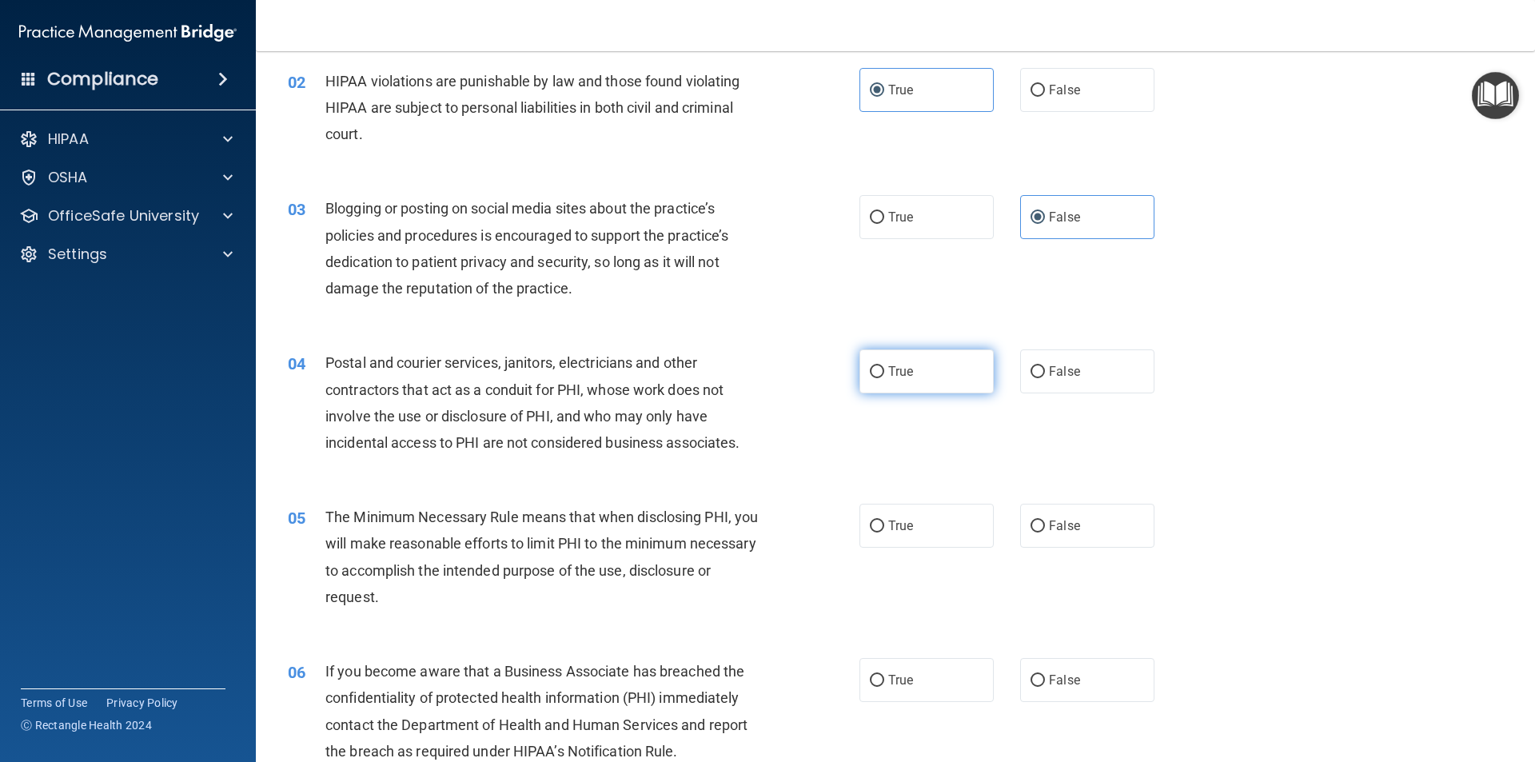
click at [925, 369] on label "True" at bounding box center [926, 371] width 134 height 44
click at [884, 369] on input "True" at bounding box center [877, 372] width 14 height 12
radio input "true"
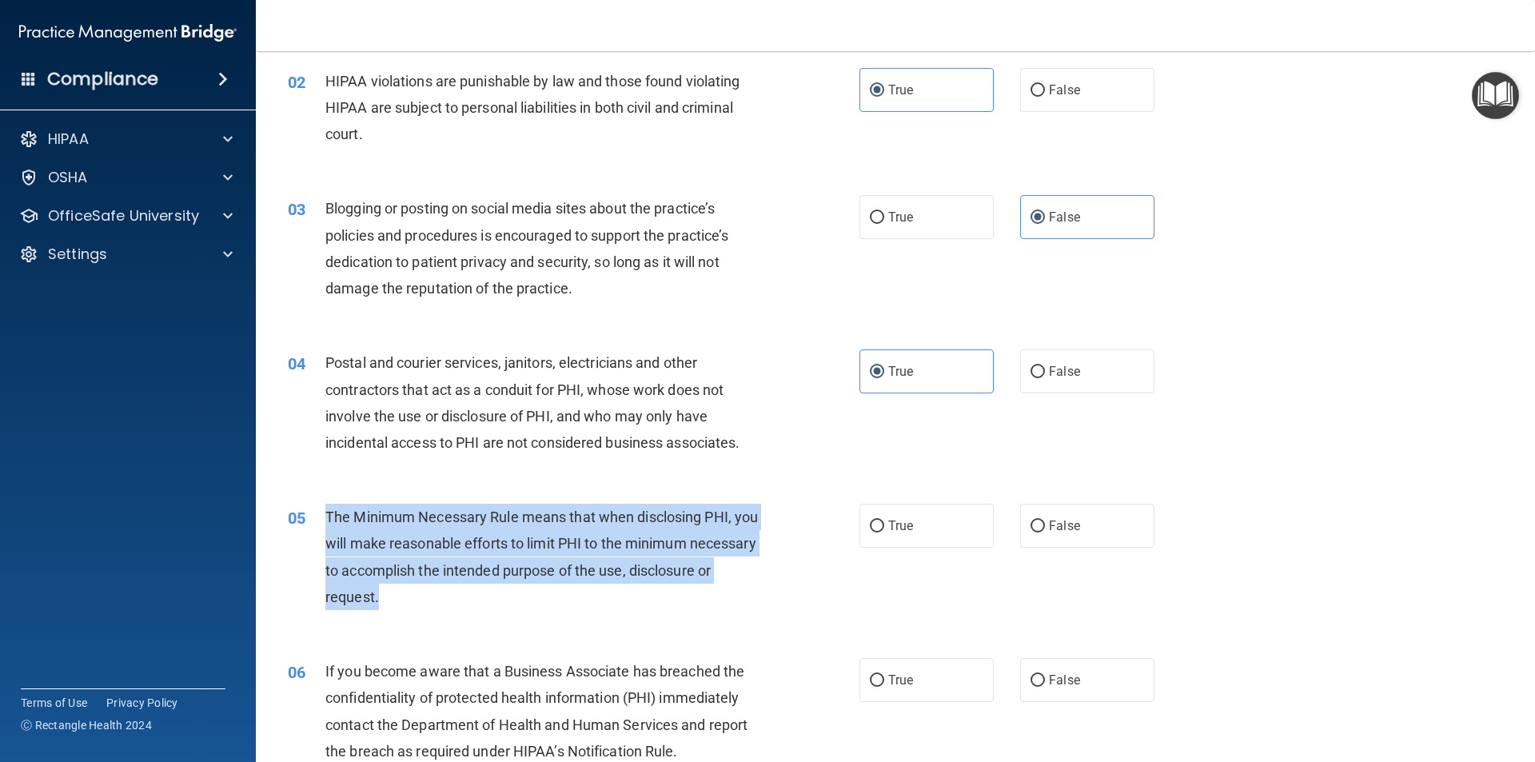
drag, startPoint x: 325, startPoint y: 513, endPoint x: 487, endPoint y: 599, distance: 183.5
click at [487, 599] on div "The Minimum Necessary Rule means that when disclosing PHI, you will make reason…" at bounding box center [548, 557] width 447 height 106
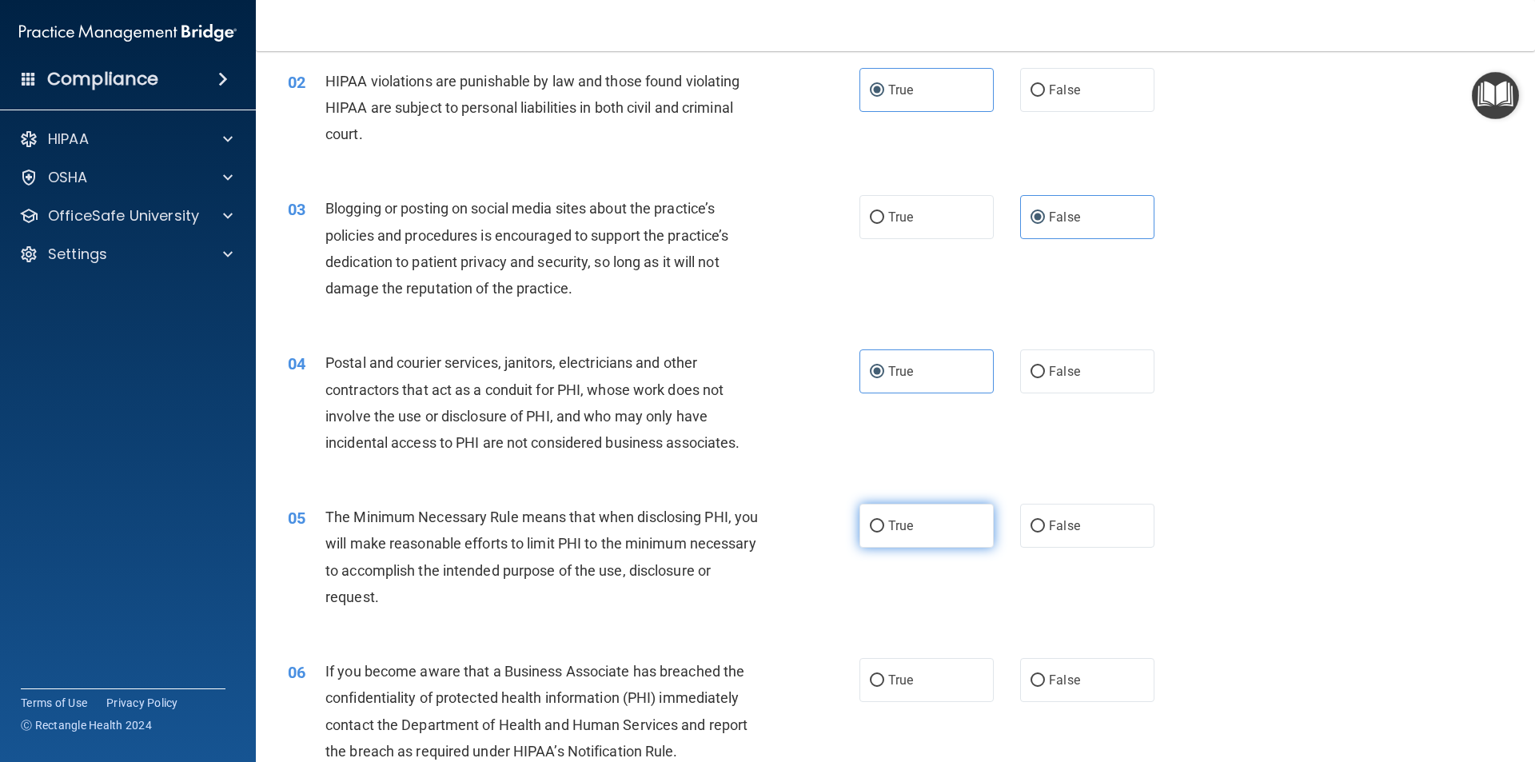
click at [888, 528] on span "True" at bounding box center [900, 525] width 25 height 15
click at [884, 528] on input "True" at bounding box center [877, 526] width 14 height 12
radio input "true"
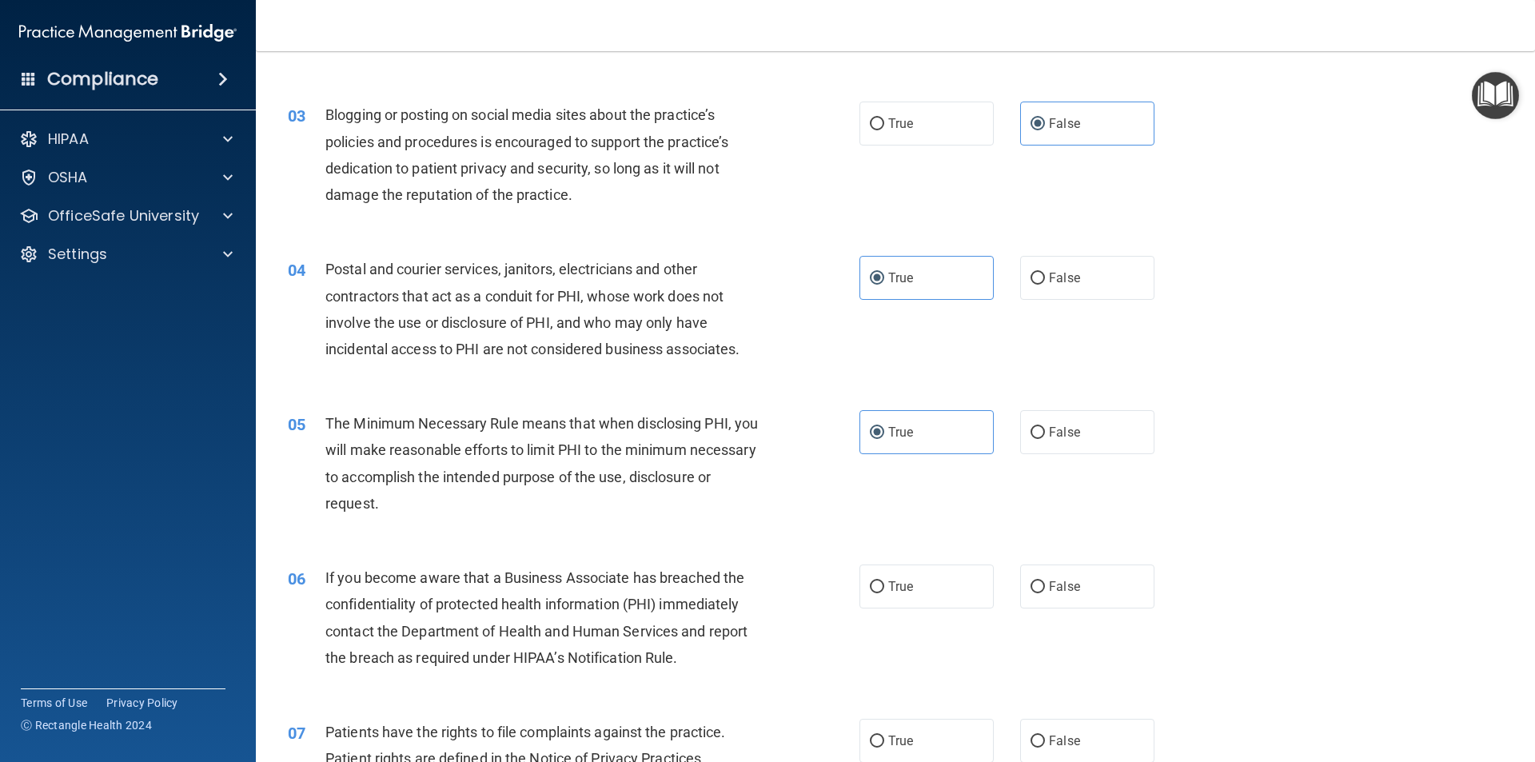
scroll to position [320, 0]
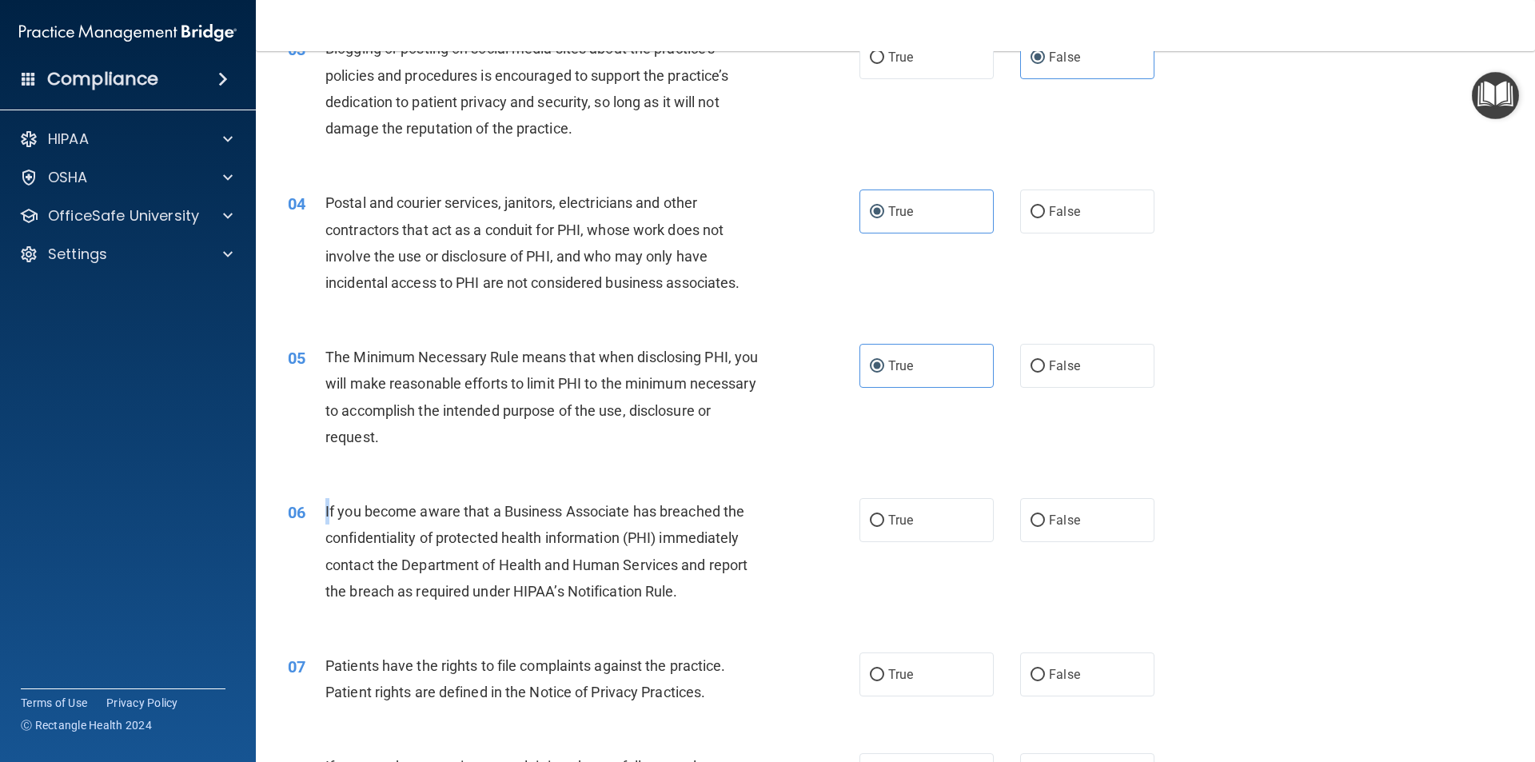
click at [328, 509] on div "06 If you become aware that a Business Associate has breached the confidentiali…" at bounding box center [574, 555] width 620 height 114
click at [329, 509] on span "If you become aware that a Business Associate has breached the confidentiality …" at bounding box center [536, 551] width 422 height 97
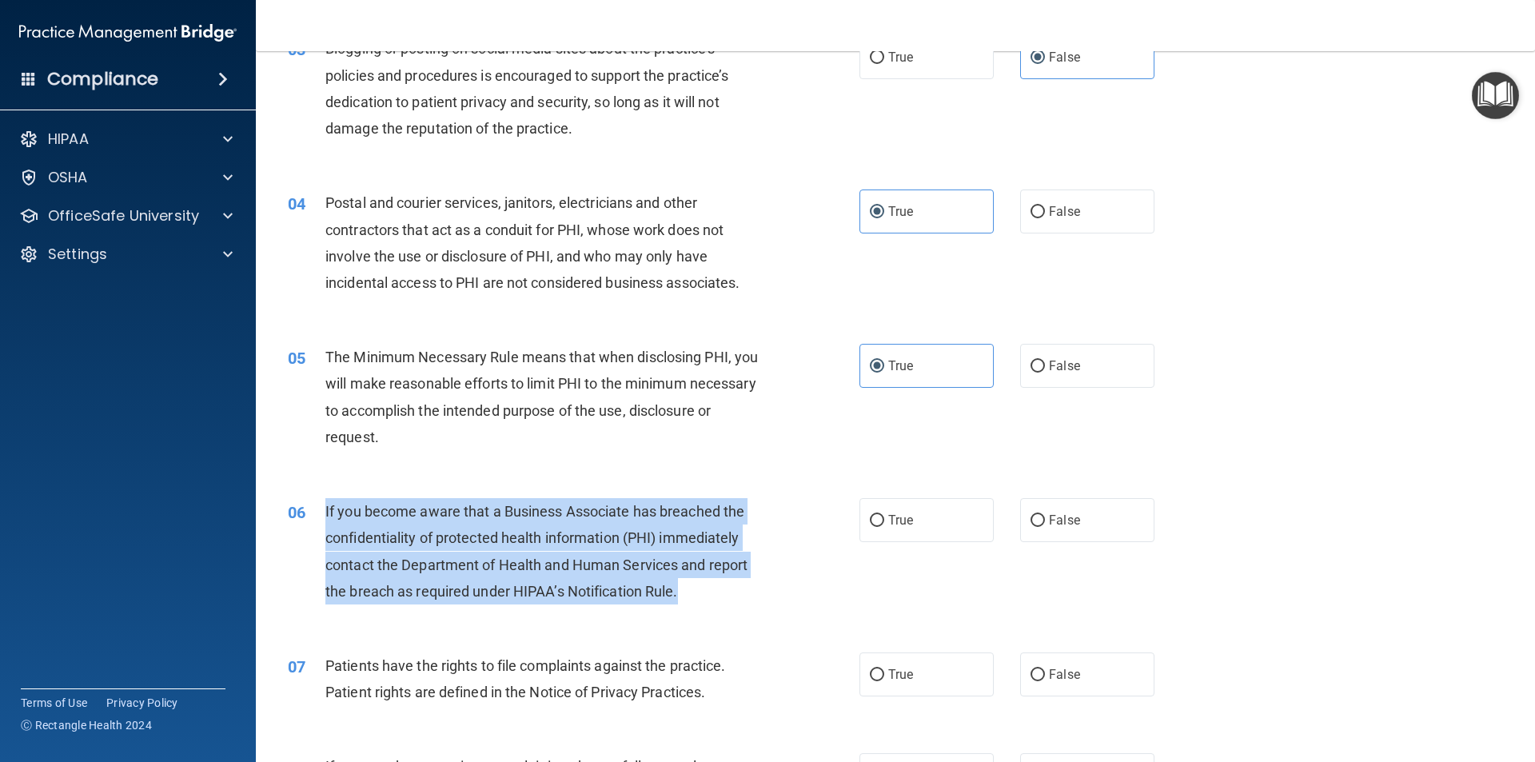
drag, startPoint x: 325, startPoint y: 508, endPoint x: 613, endPoint y: 537, distance: 289.3
click at [676, 589] on span "If you become aware that a Business Associate has breached the confidentiality …" at bounding box center [536, 551] width 422 height 97
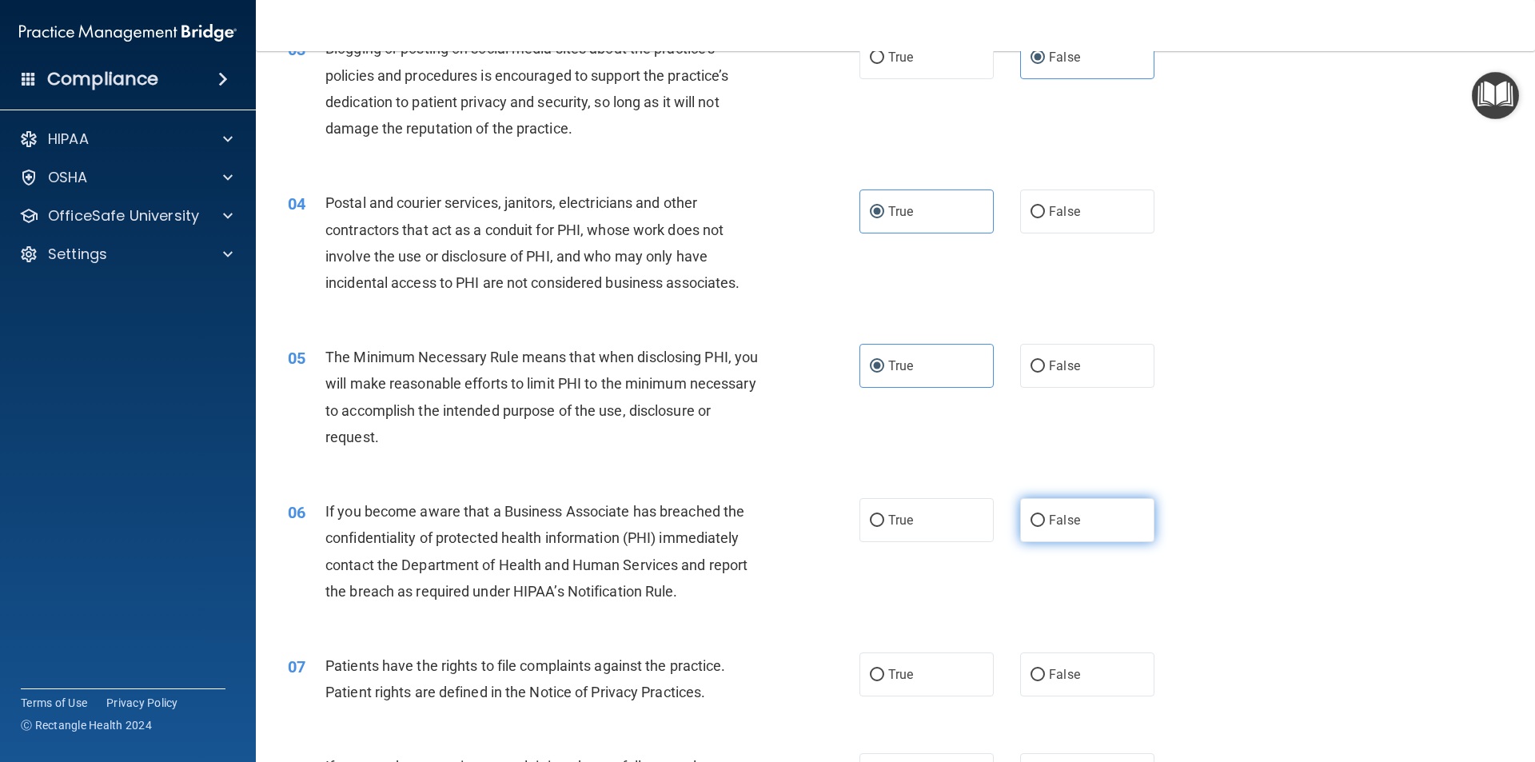
click at [1063, 515] on span "False" at bounding box center [1064, 519] width 31 height 15
click at [1045, 515] on input "False" at bounding box center [1038, 521] width 14 height 12
radio input "true"
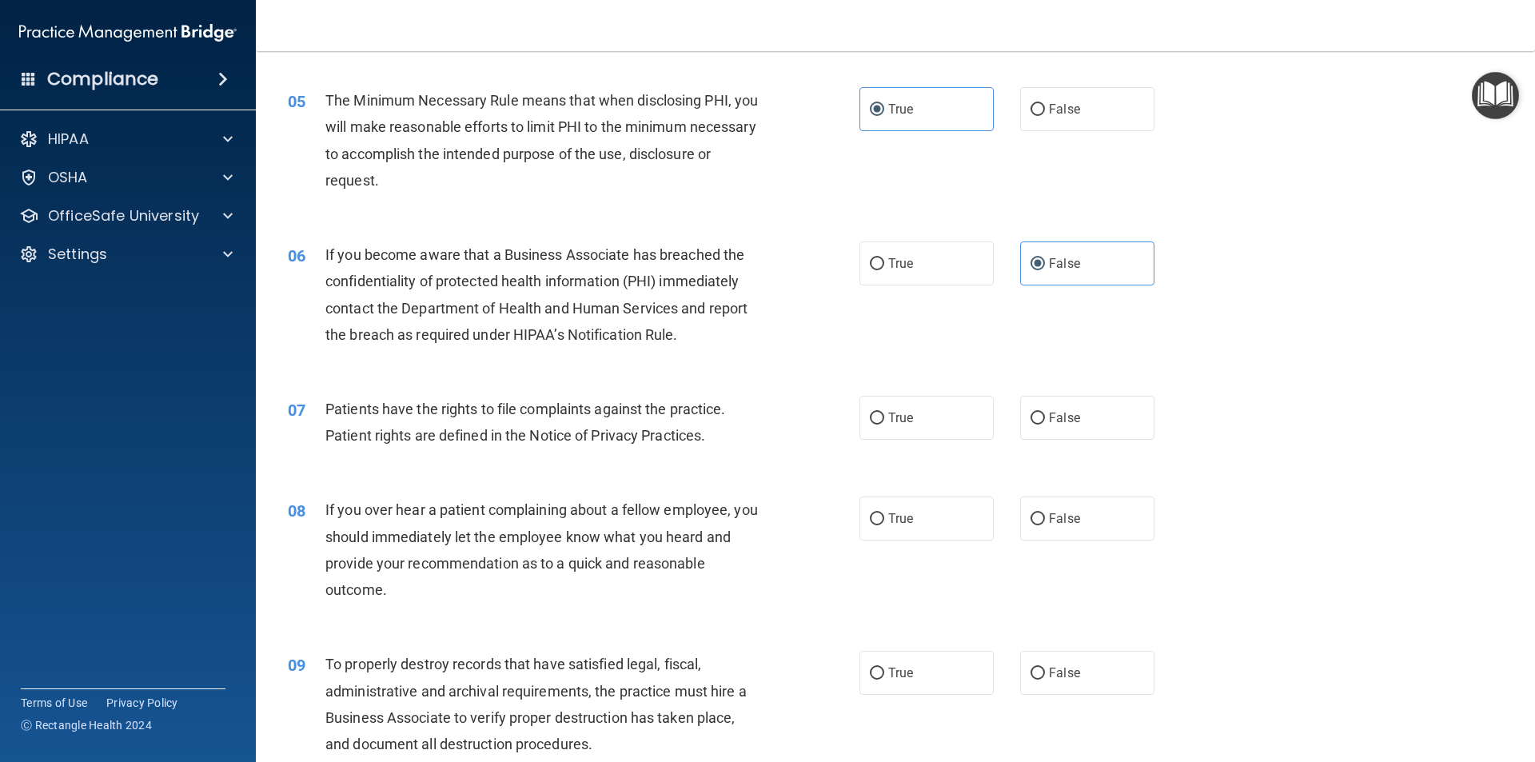
scroll to position [720, 0]
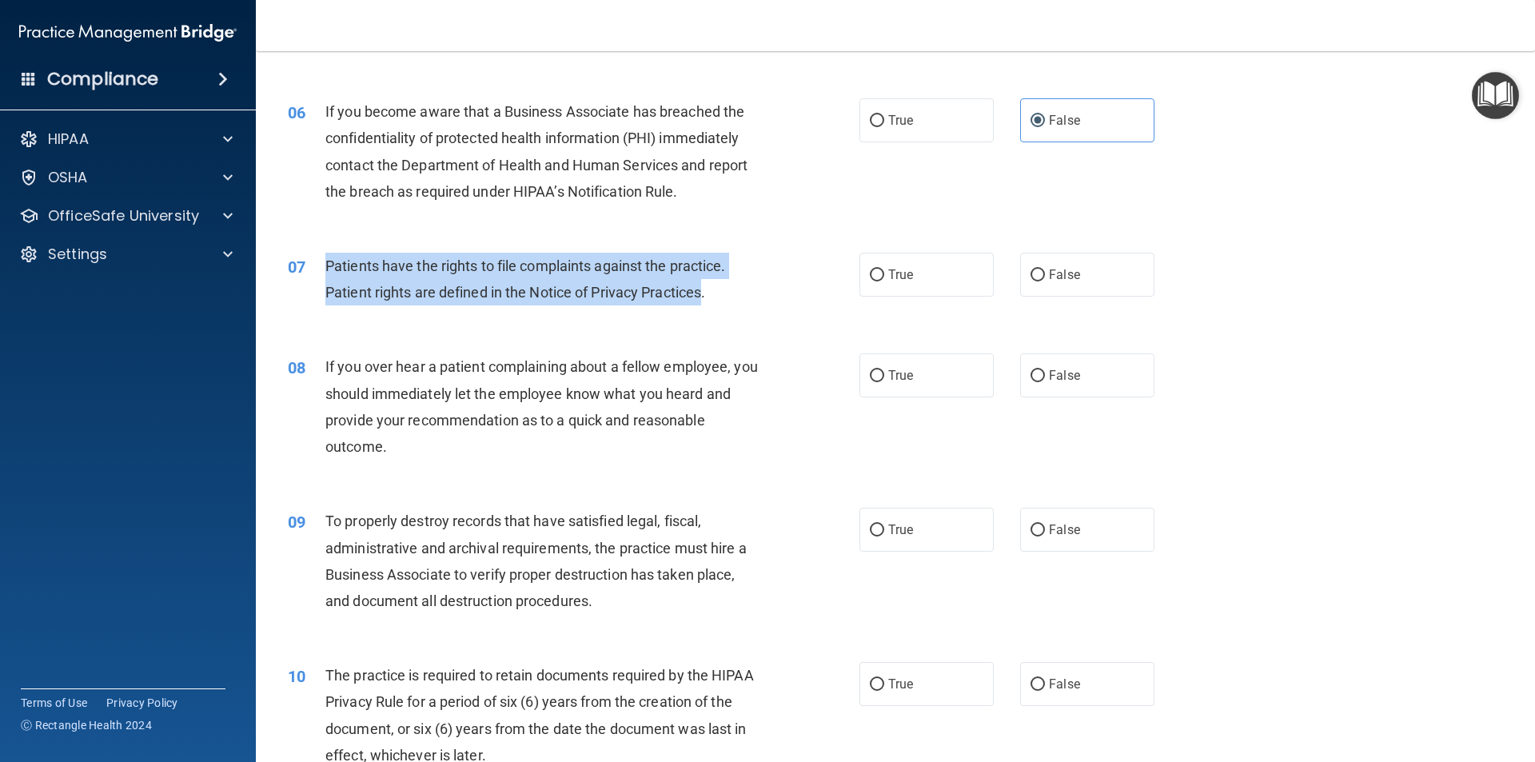
drag, startPoint x: 319, startPoint y: 257, endPoint x: 705, endPoint y: 291, distance: 387.7
click at [705, 291] on div "07 Patients have the rights to file complaints against the practice. Patient ri…" at bounding box center [574, 283] width 620 height 61
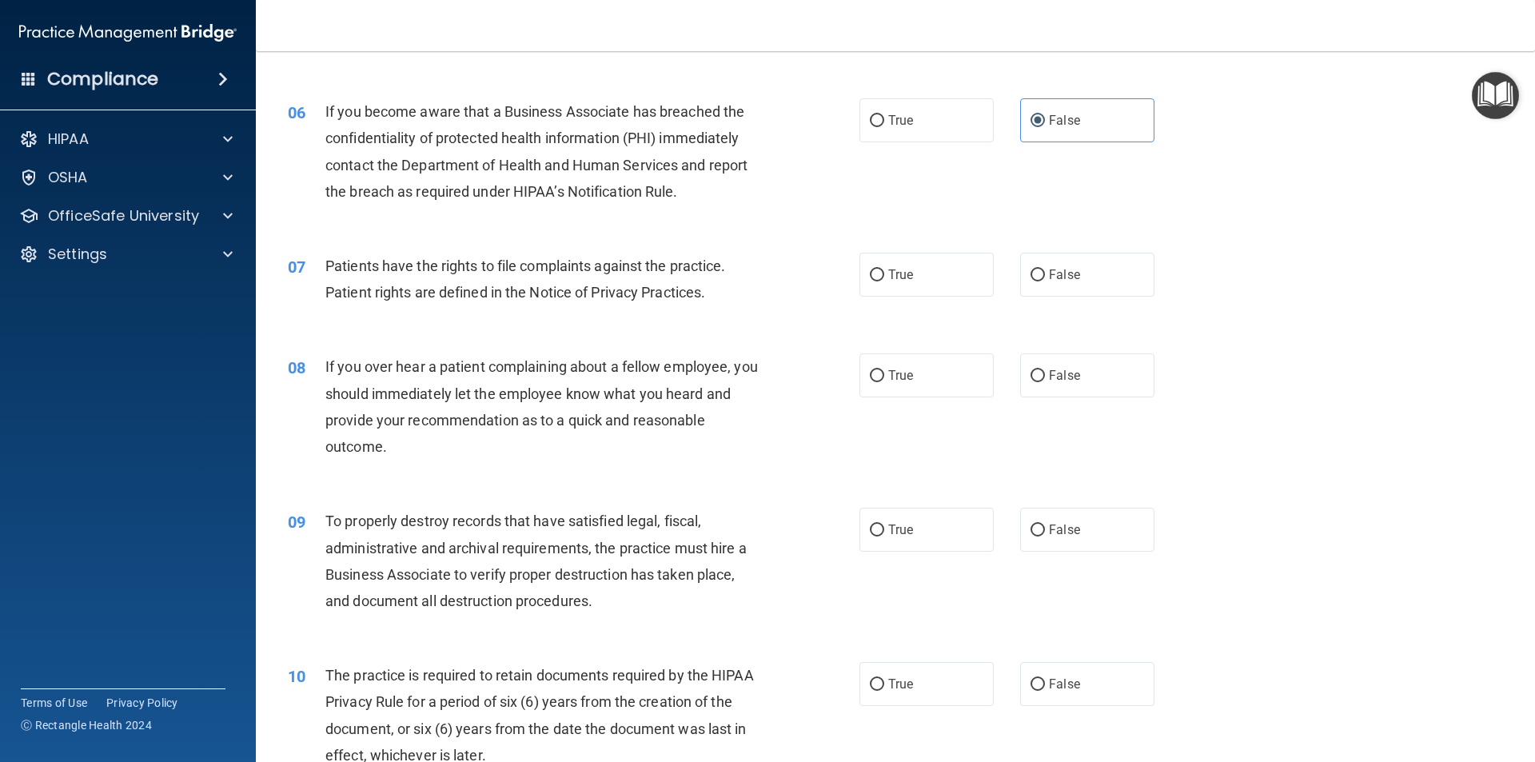
drag, startPoint x: 925, startPoint y: 272, endPoint x: 828, endPoint y: 294, distance: 99.3
click at [923, 273] on label "True" at bounding box center [926, 275] width 134 height 44
click at [884, 273] on input "True" at bounding box center [877, 275] width 14 height 12
radio input "true"
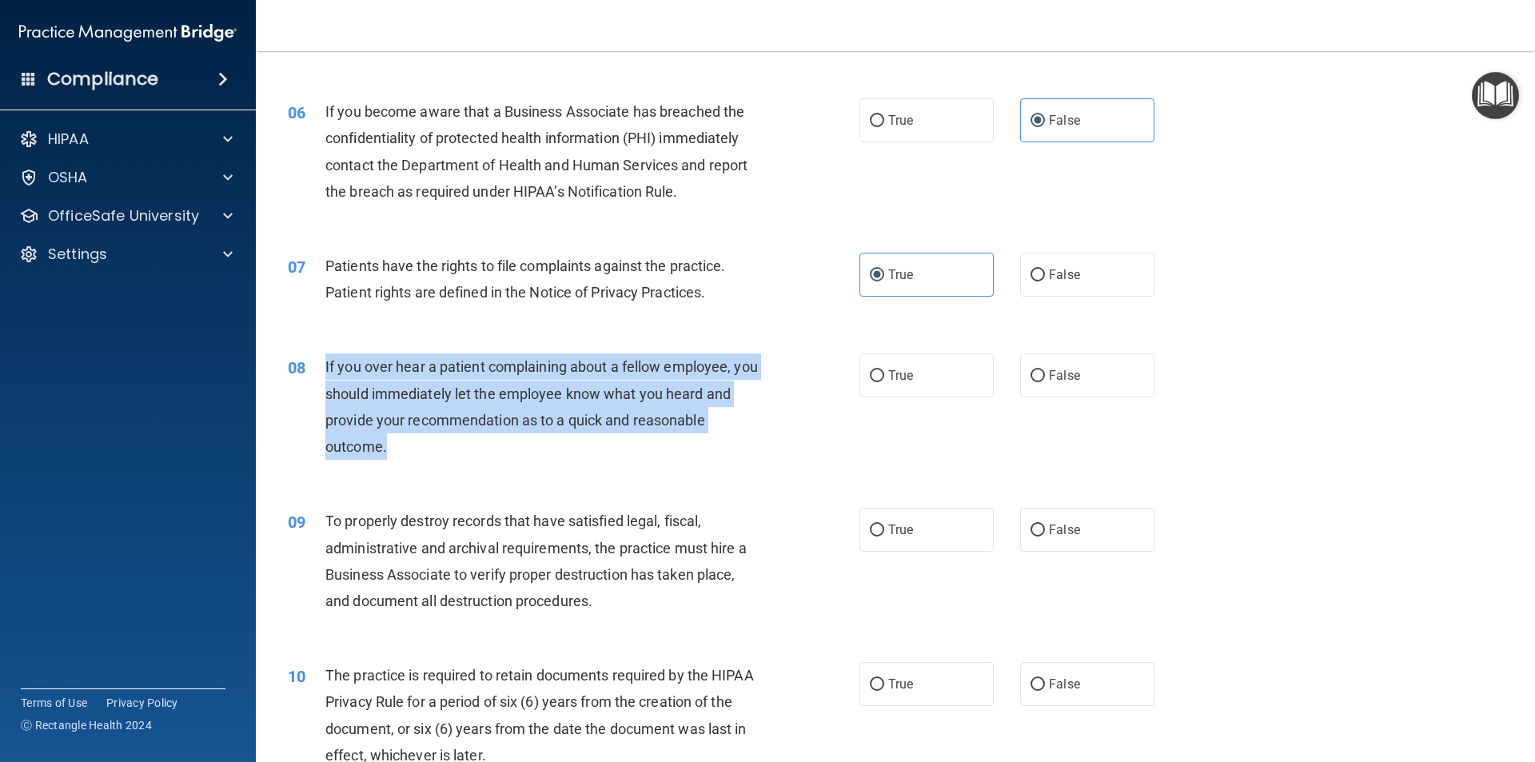
drag, startPoint x: 324, startPoint y: 360, endPoint x: 393, endPoint y: 450, distance: 113.5
click at [393, 450] on div "08 If you over hear a patient complaining about a fellow employee, you should i…" at bounding box center [574, 410] width 620 height 114
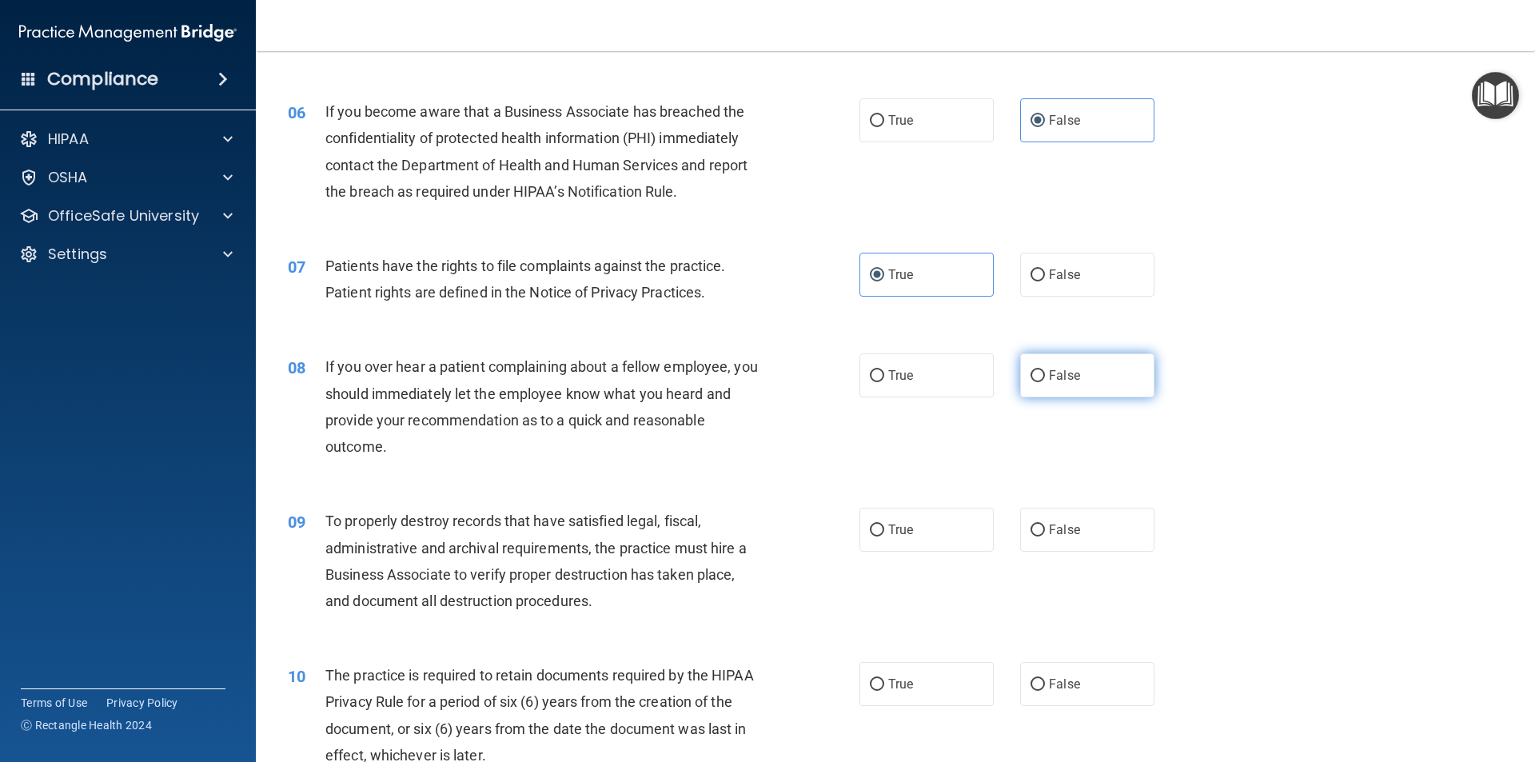
click at [1055, 377] on span "False" at bounding box center [1064, 375] width 31 height 15
click at [1045, 377] on input "False" at bounding box center [1038, 376] width 14 height 12
radio input "true"
click at [327, 515] on span "To properly destroy records that have satisfied legal, fiscal, administrative a…" at bounding box center [535, 560] width 421 height 97
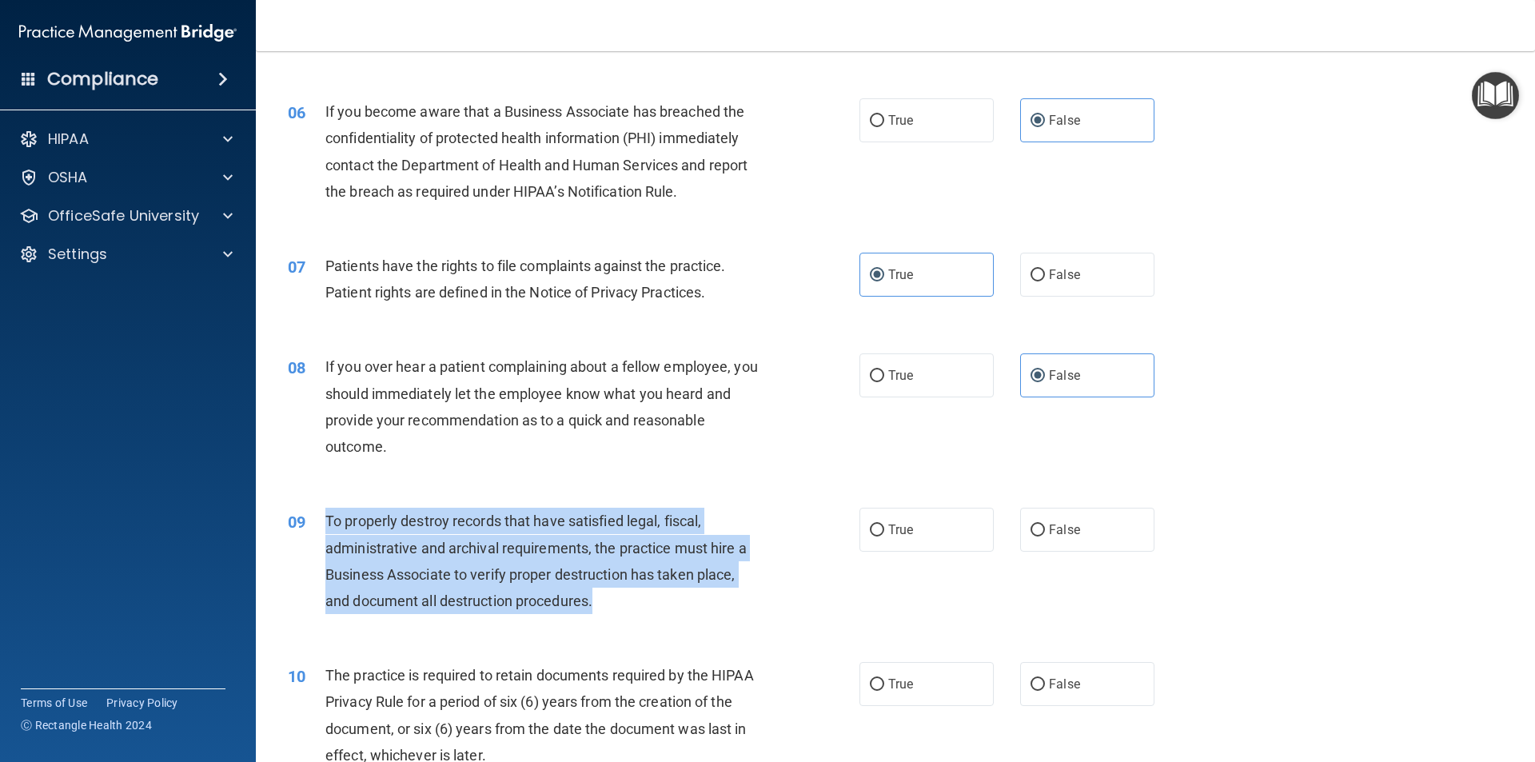
drag, startPoint x: 327, startPoint y: 519, endPoint x: 596, endPoint y: 611, distance: 284.7
click at [596, 611] on div "To properly destroy records that have satisfied legal, fiscal, administrative a…" at bounding box center [548, 561] width 447 height 106
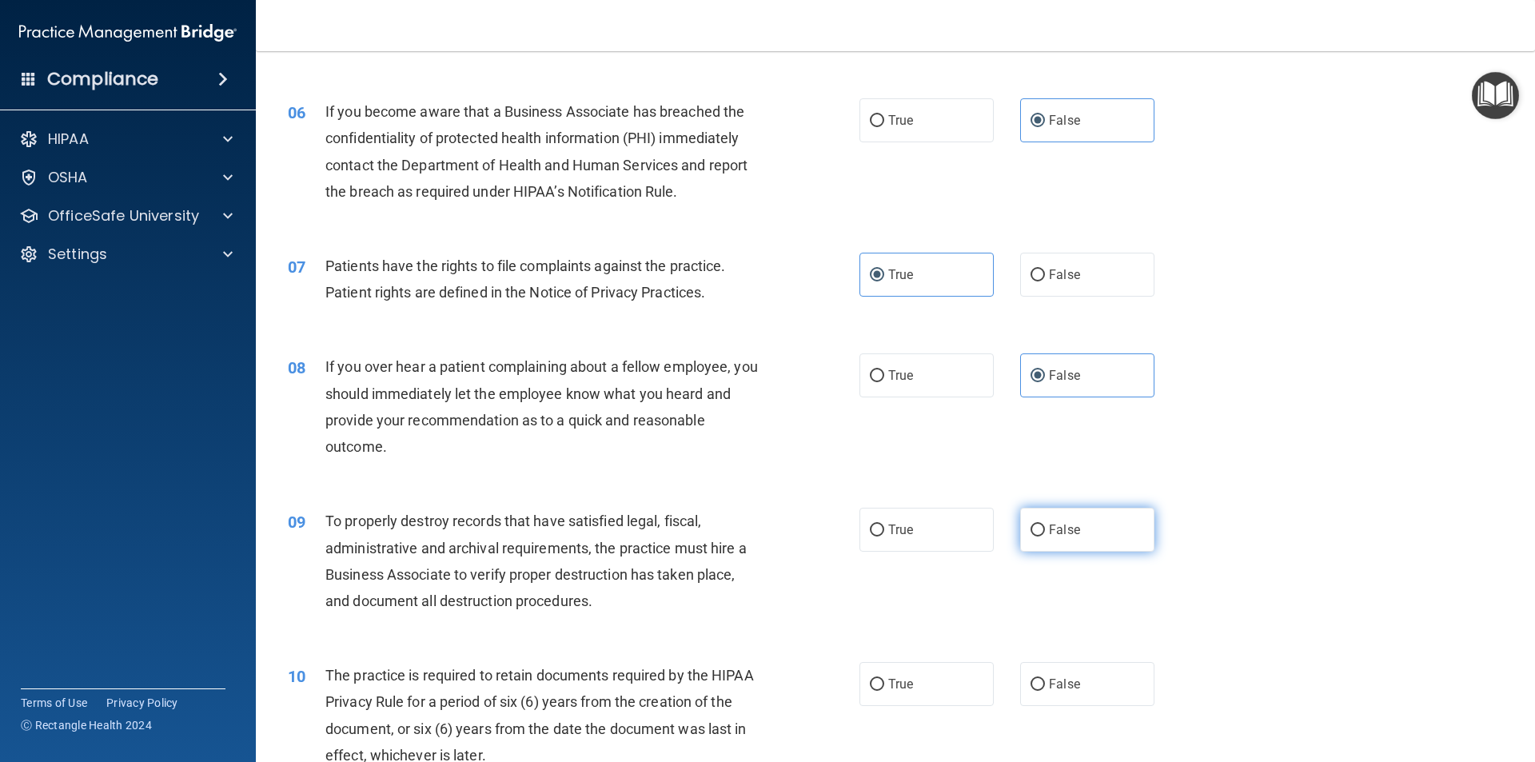
click at [1073, 525] on label "False" at bounding box center [1087, 530] width 134 height 44
click at [1045, 525] on input "False" at bounding box center [1038, 530] width 14 height 12
radio input "true"
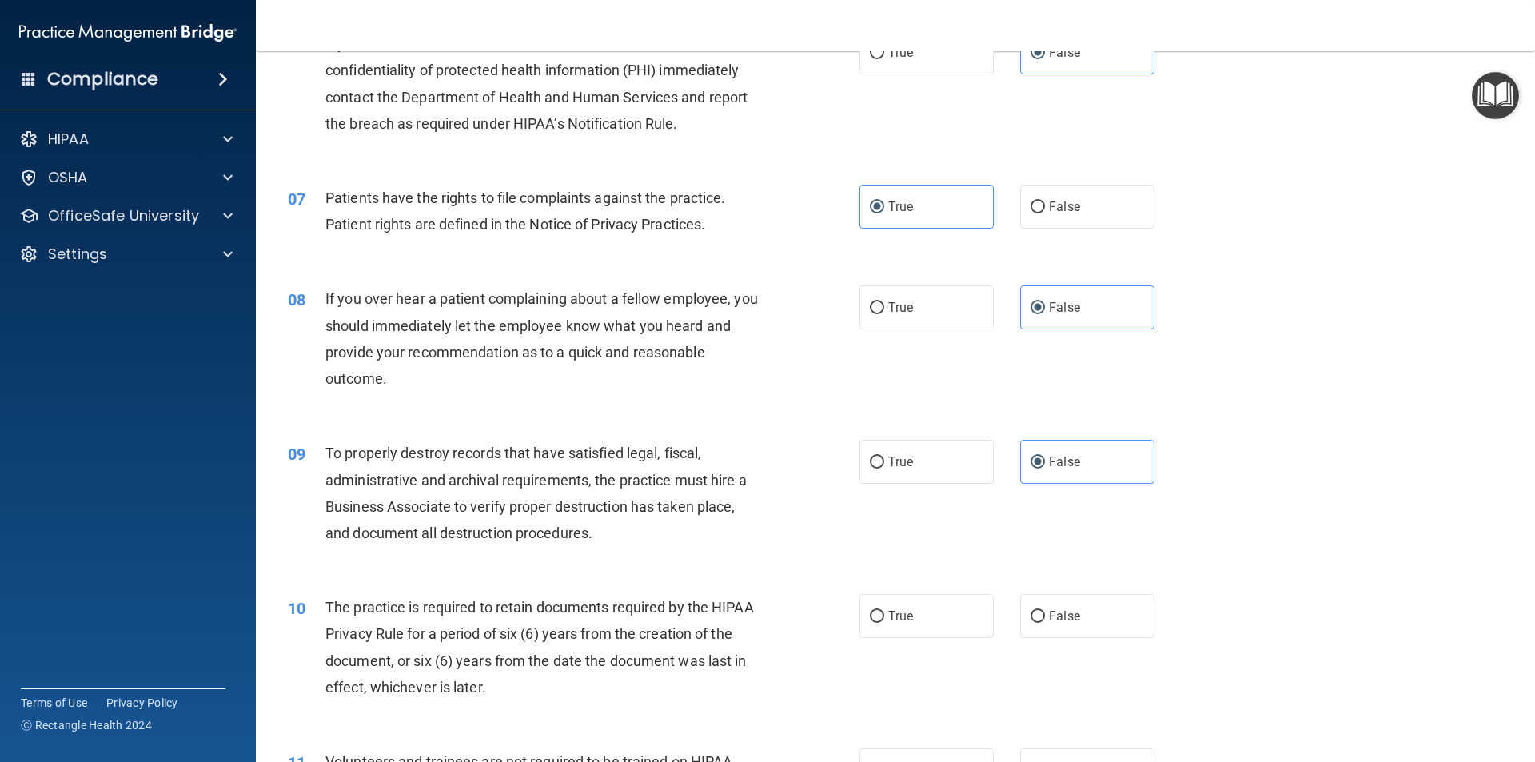
scroll to position [879, 0]
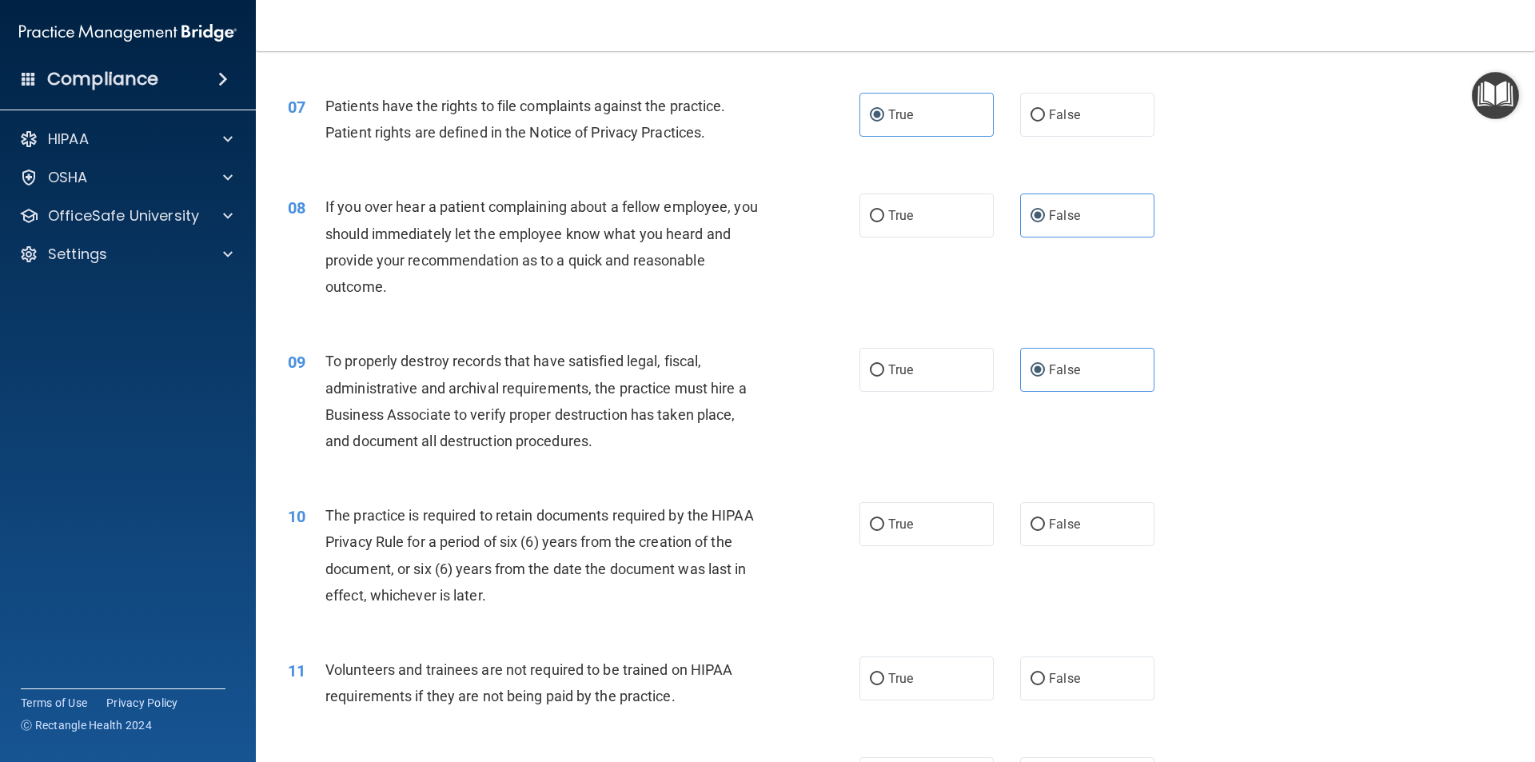
click at [324, 512] on div "10" at bounding box center [301, 517] width 50 height 30
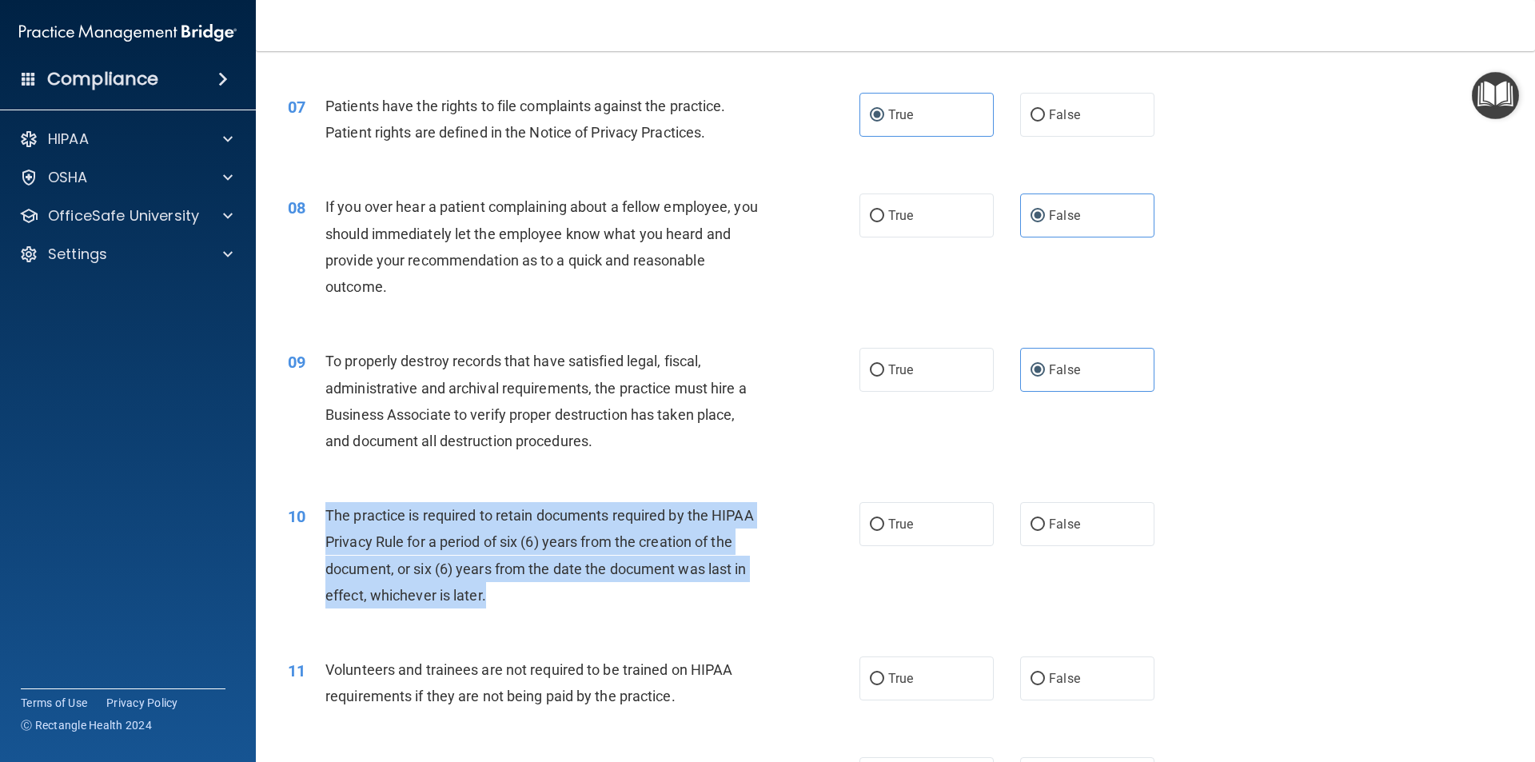
drag, startPoint x: 329, startPoint y: 512, endPoint x: 528, endPoint y: 597, distance: 217.4
click at [528, 597] on div "The practice is required to retain documents required by the HIPAA Privacy Rule…" at bounding box center [548, 555] width 447 height 106
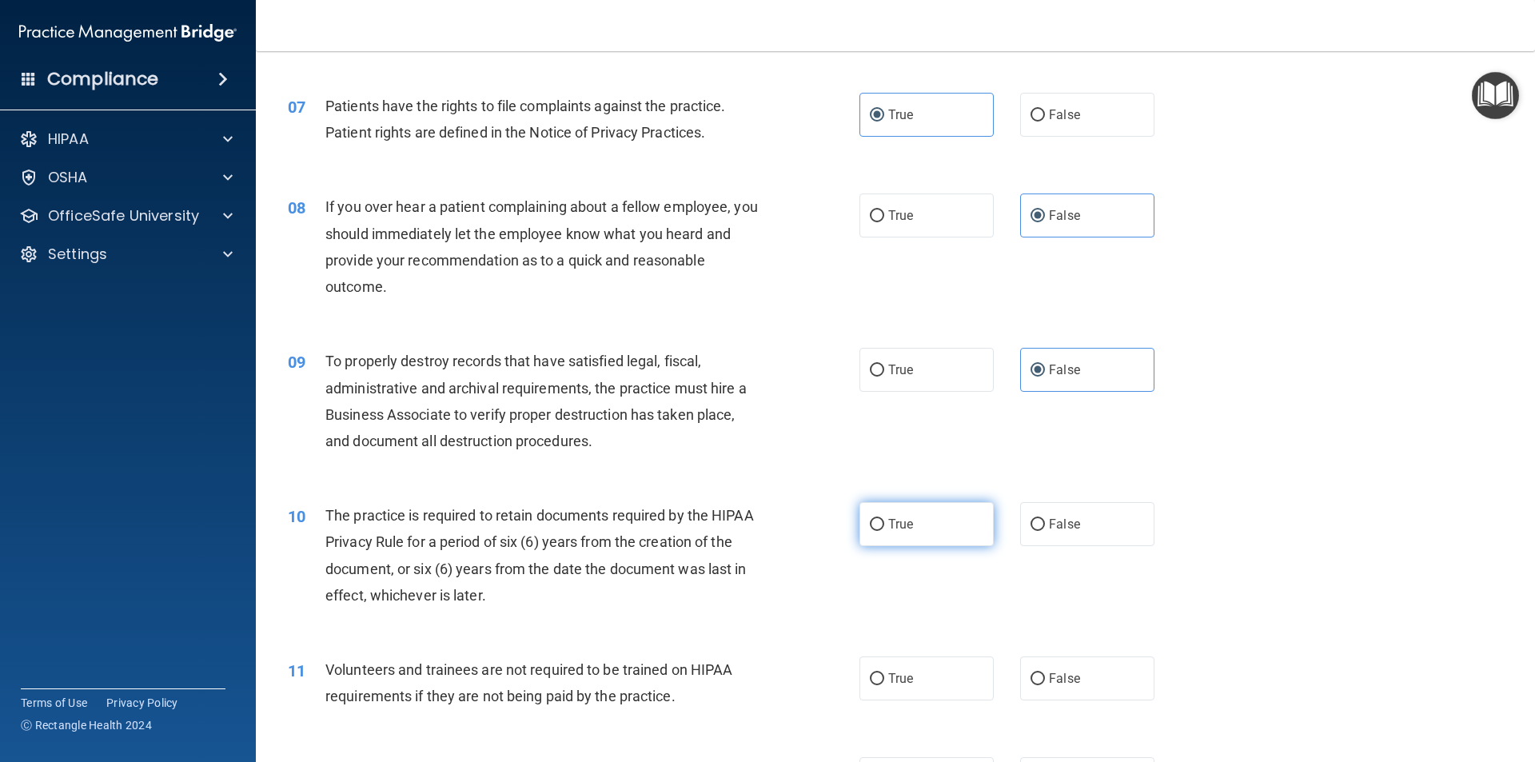
click at [888, 522] on span "True" at bounding box center [900, 523] width 25 height 15
click at [884, 522] on input "True" at bounding box center [877, 525] width 14 height 12
radio input "true"
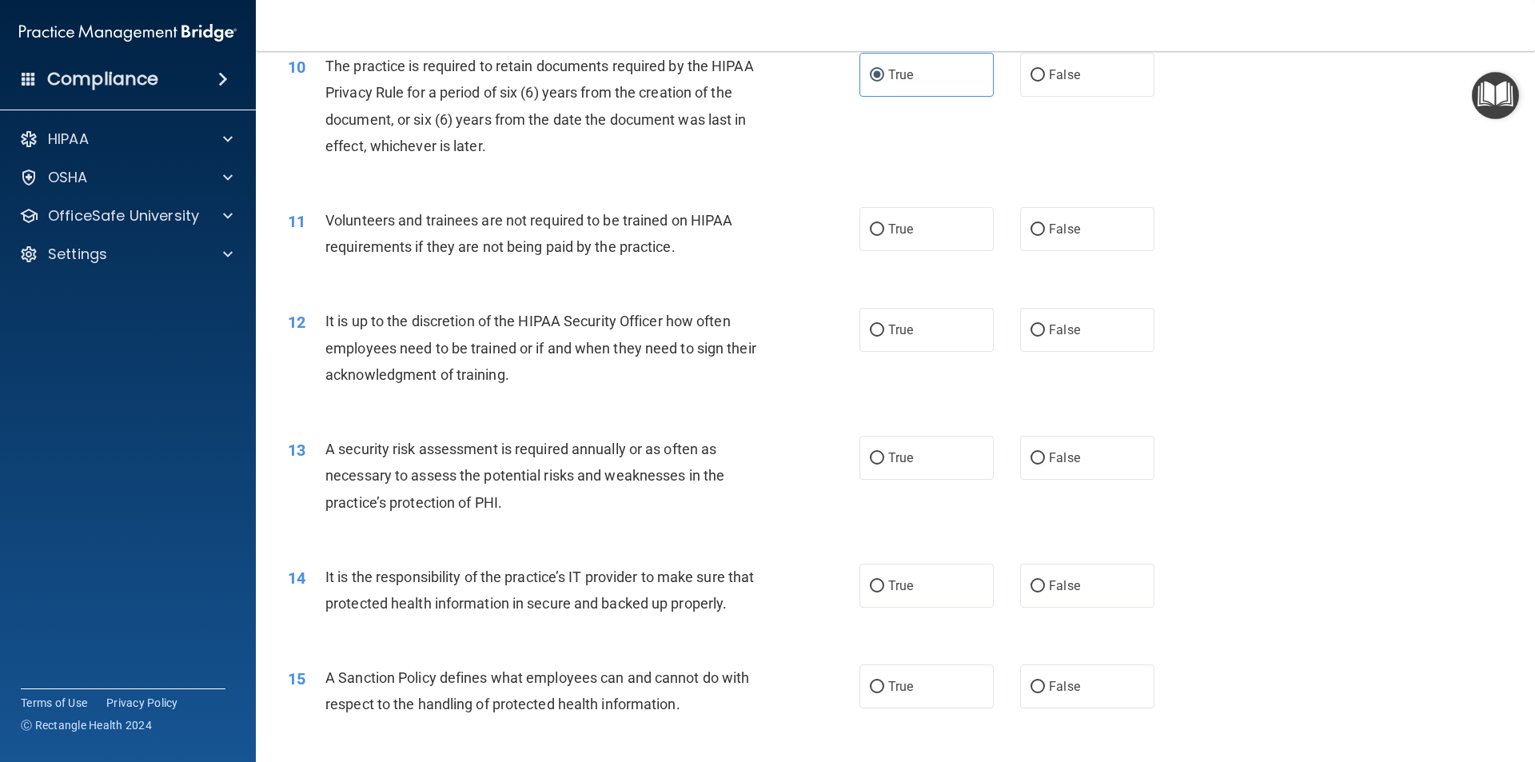
scroll to position [1439, 0]
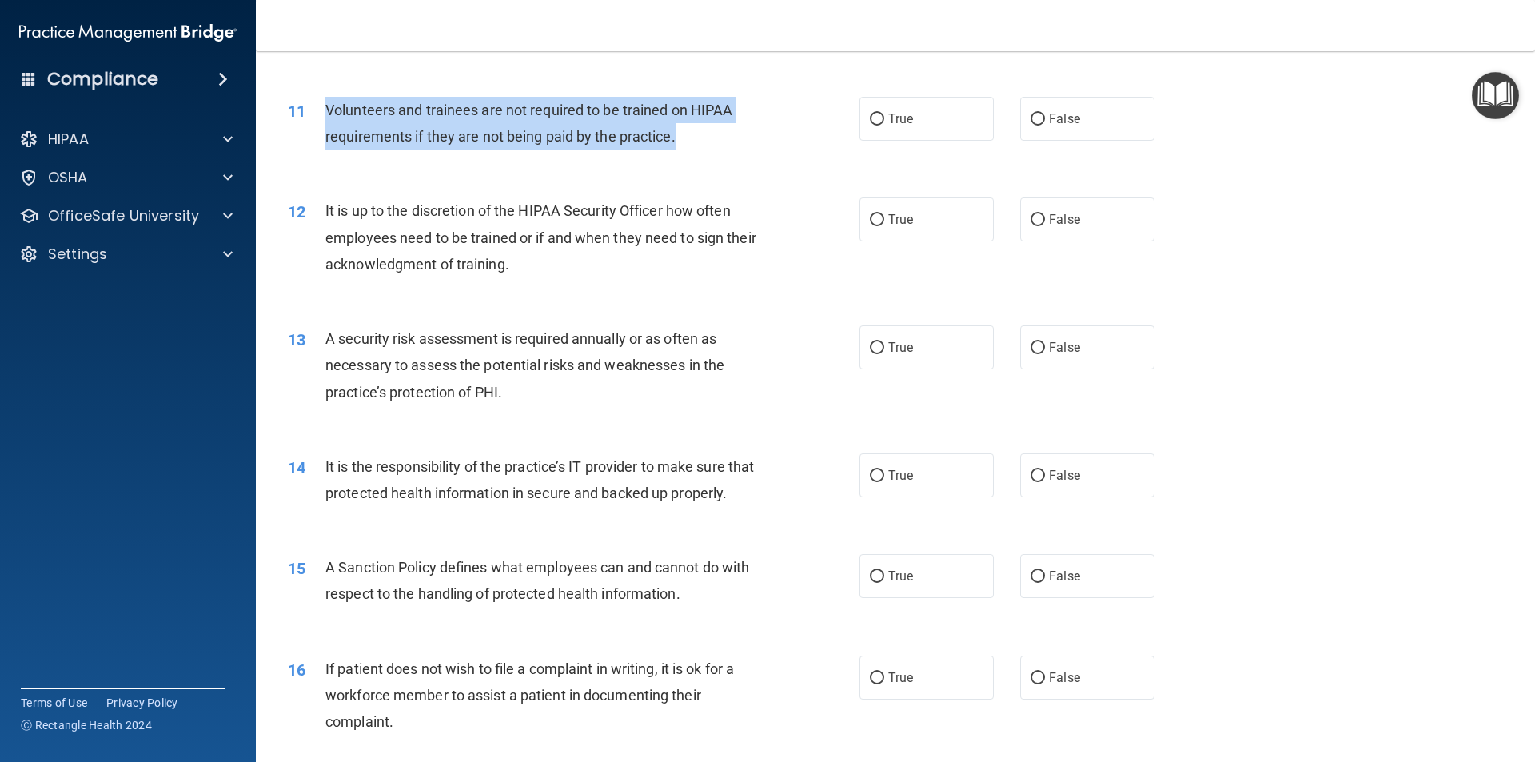
drag, startPoint x: 326, startPoint y: 101, endPoint x: 701, endPoint y: 145, distance: 377.6
click at [701, 145] on div "Volunteers and trainees are not required to be trained on HIPAA requirements if…" at bounding box center [548, 123] width 447 height 53
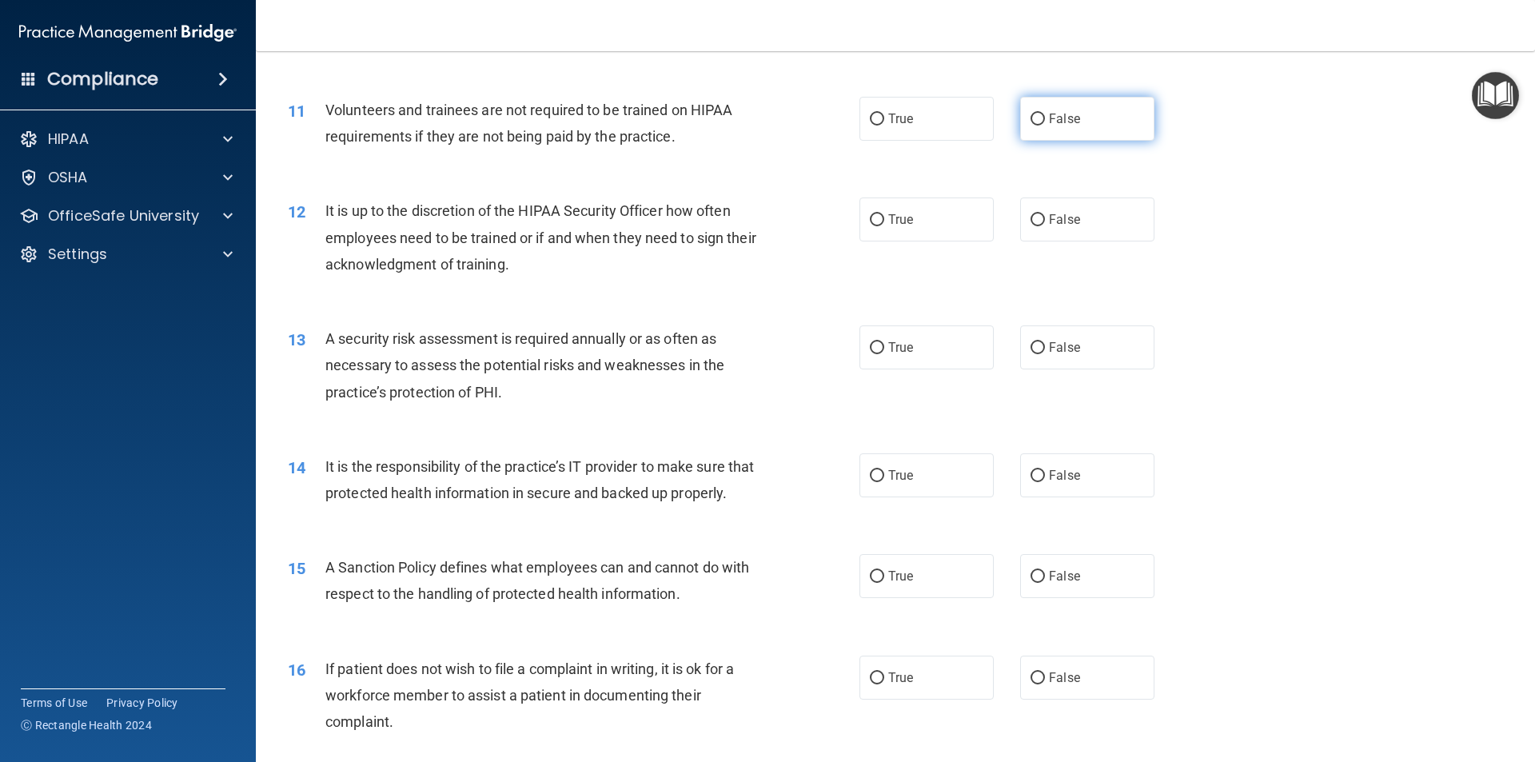
click at [1075, 111] on label "False" at bounding box center [1087, 119] width 134 height 44
click at [1045, 114] on input "False" at bounding box center [1038, 120] width 14 height 12
radio input "true"
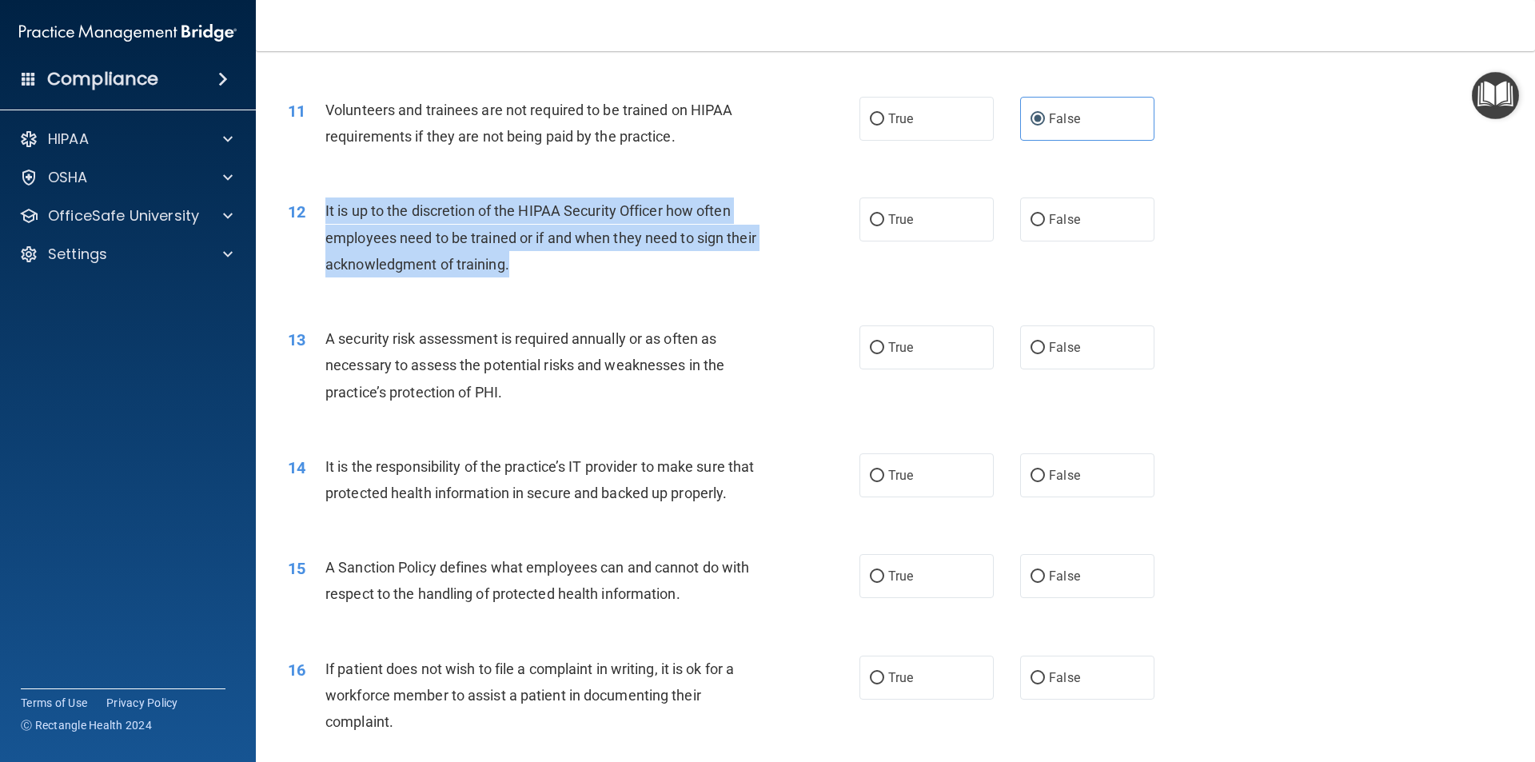
drag, startPoint x: 325, startPoint y: 209, endPoint x: 544, endPoint y: 268, distance: 226.9
click at [546, 269] on div "It is up to the discretion of the HIPAA Security Officer how often employees ne…" at bounding box center [548, 237] width 447 height 80
click at [1031, 222] on input "False" at bounding box center [1038, 220] width 14 height 12
radio input "true"
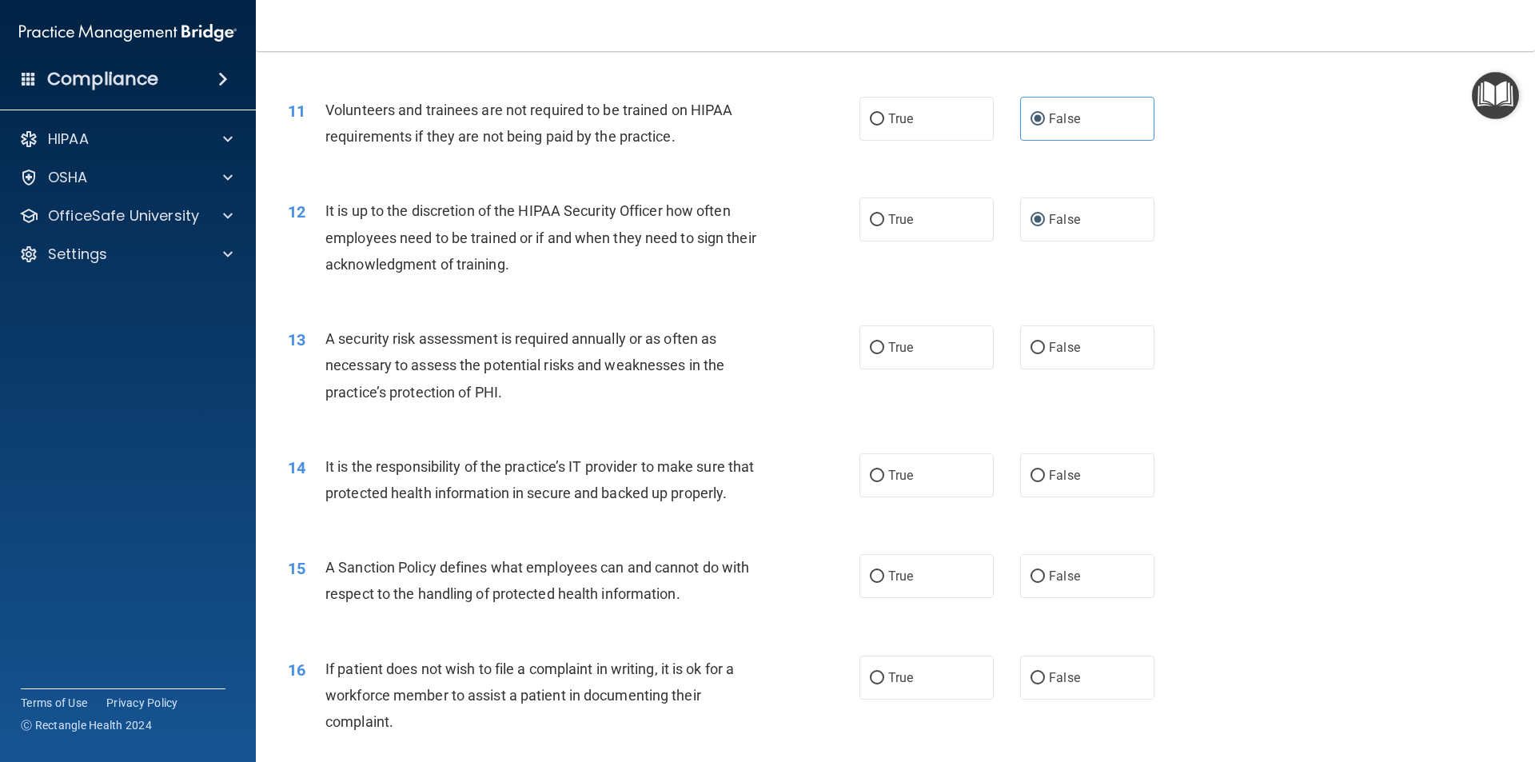
click at [342, 348] on div "A security risk assessment is required annually or as often as necessary to ass…" at bounding box center [548, 365] width 447 height 80
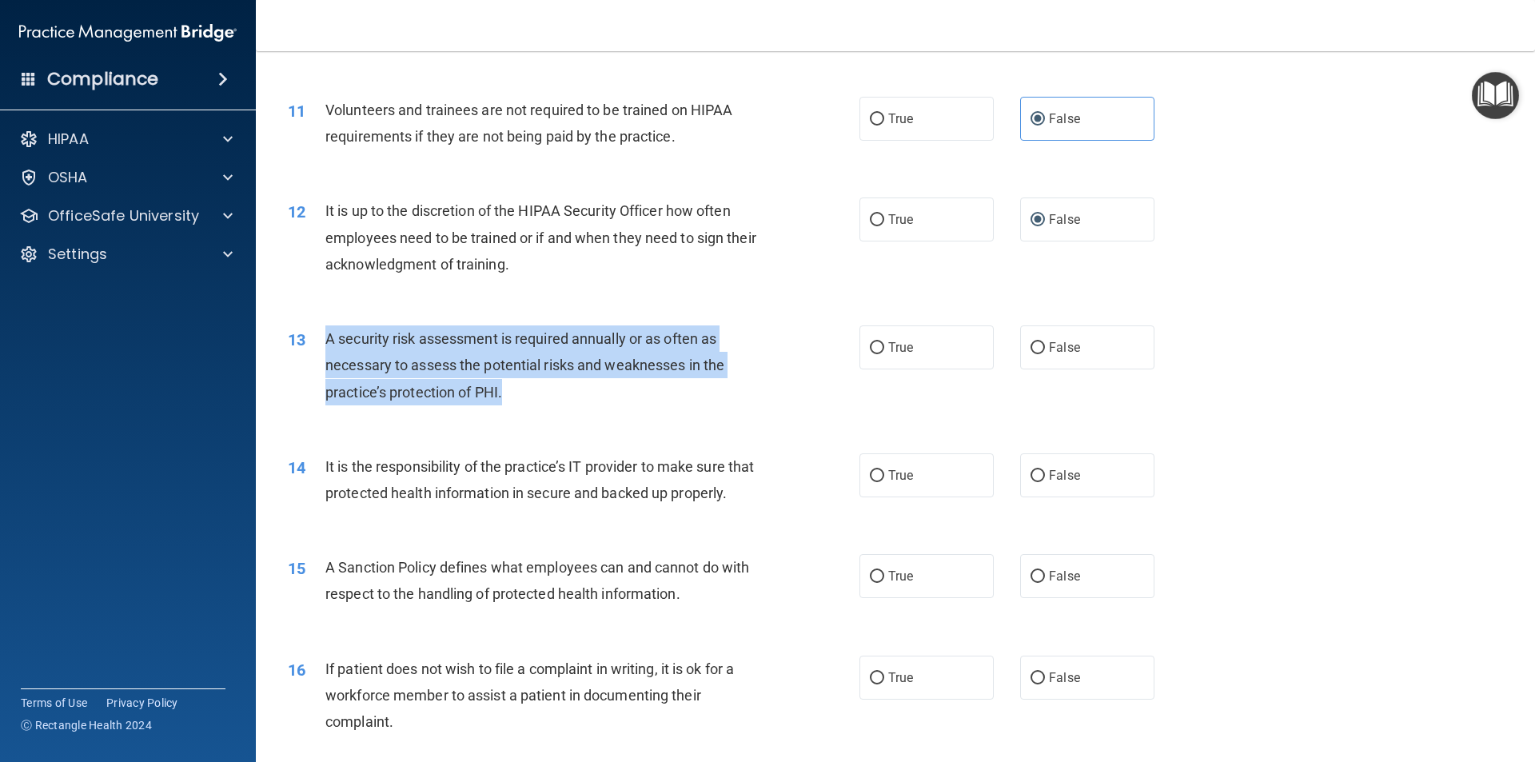
drag, startPoint x: 325, startPoint y: 333, endPoint x: 531, endPoint y: 379, distance: 210.5
click at [531, 379] on div "A security risk assessment is required annually or as often as necessary to ass…" at bounding box center [548, 365] width 447 height 80
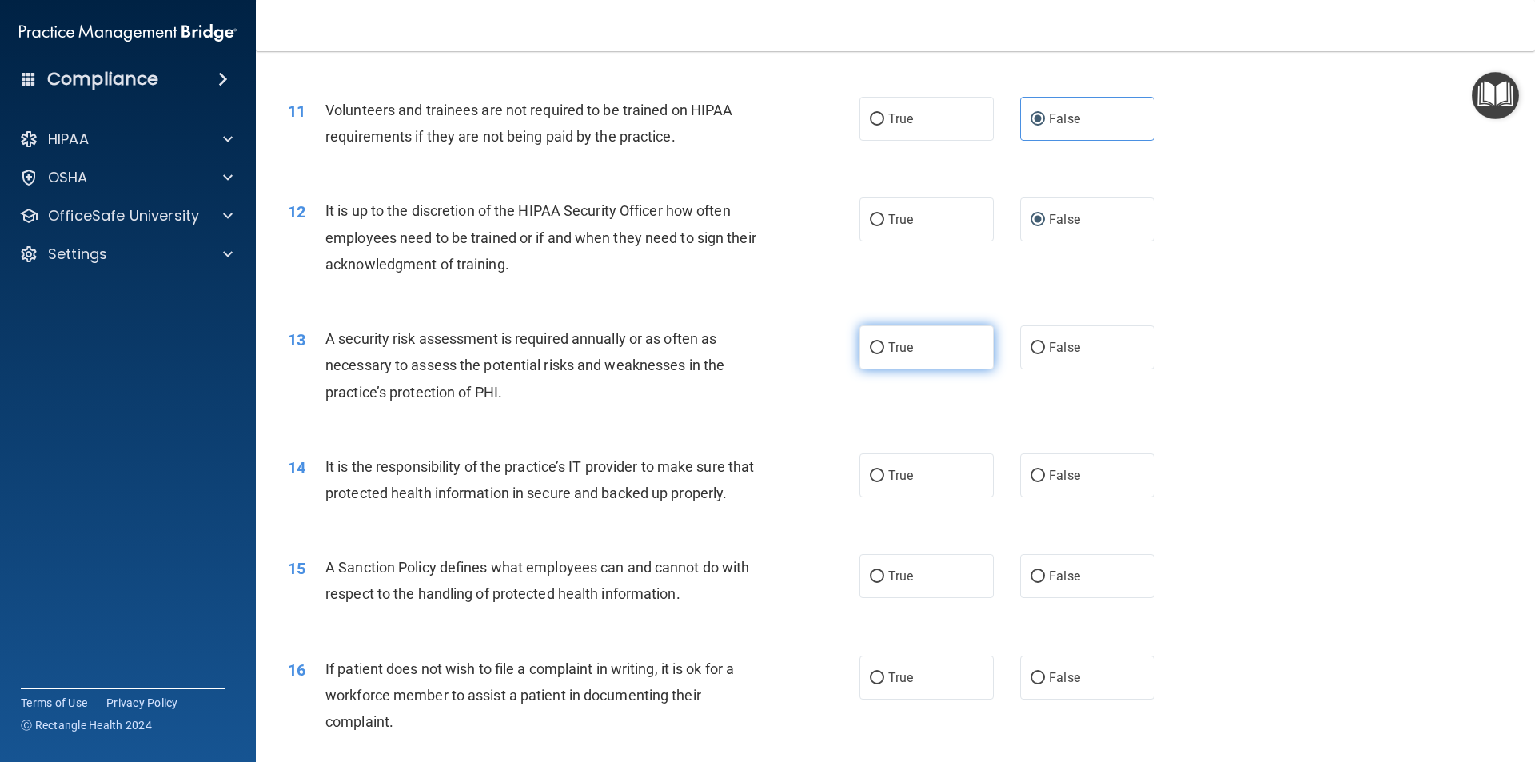
click at [898, 349] on span "True" at bounding box center [900, 347] width 25 height 15
click at [884, 349] on input "True" at bounding box center [877, 348] width 14 height 12
radio input "true"
click at [394, 506] on div "It is the responsibility of the practice’s IT provider to make sure that protec…" at bounding box center [548, 479] width 447 height 53
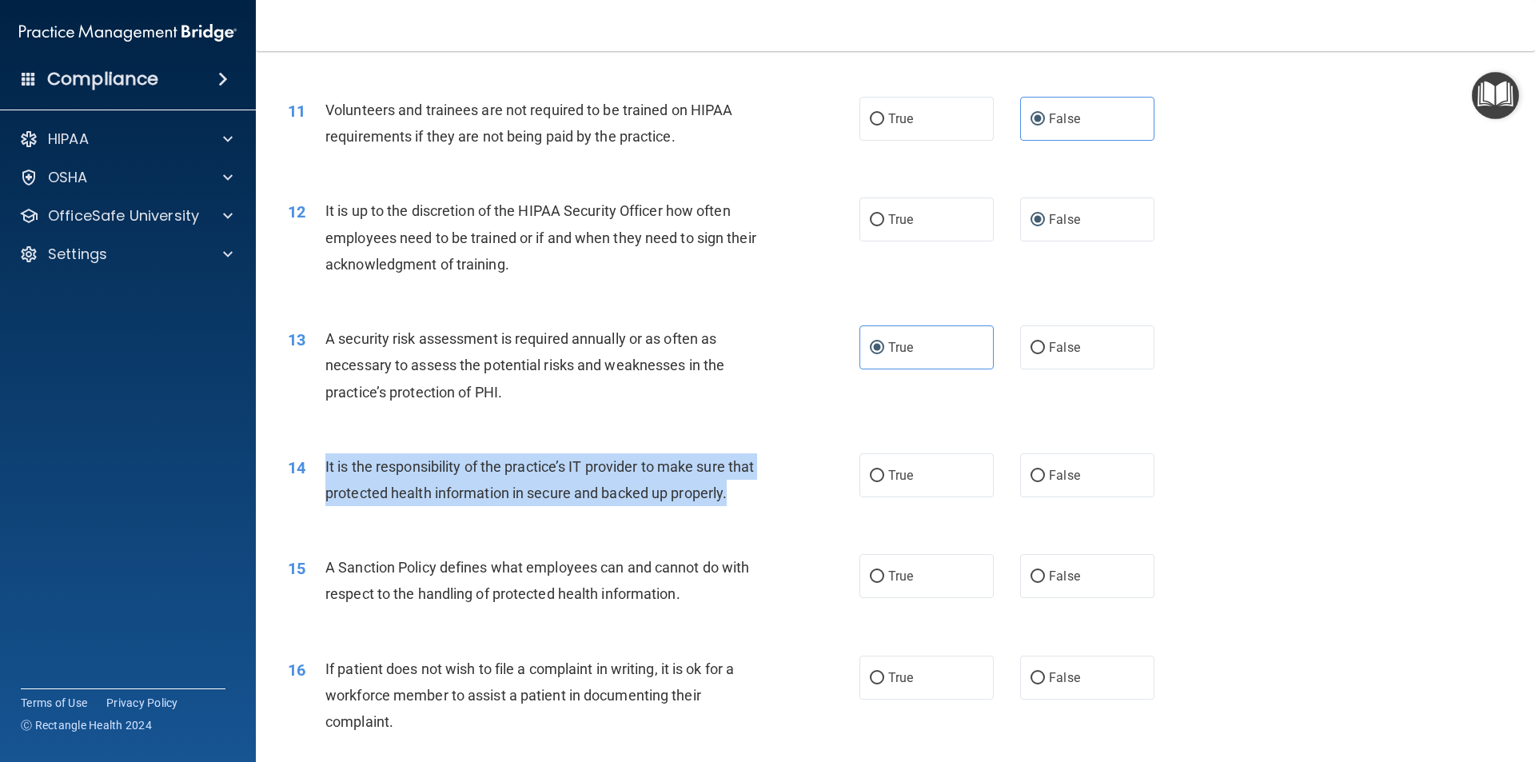
drag, startPoint x: 393, startPoint y: 518, endPoint x: 327, endPoint y: 466, distance: 83.7
click at [324, 465] on div "14 It is the responsibility of the practice’s IT provider to make sure that pro…" at bounding box center [574, 483] width 620 height 61
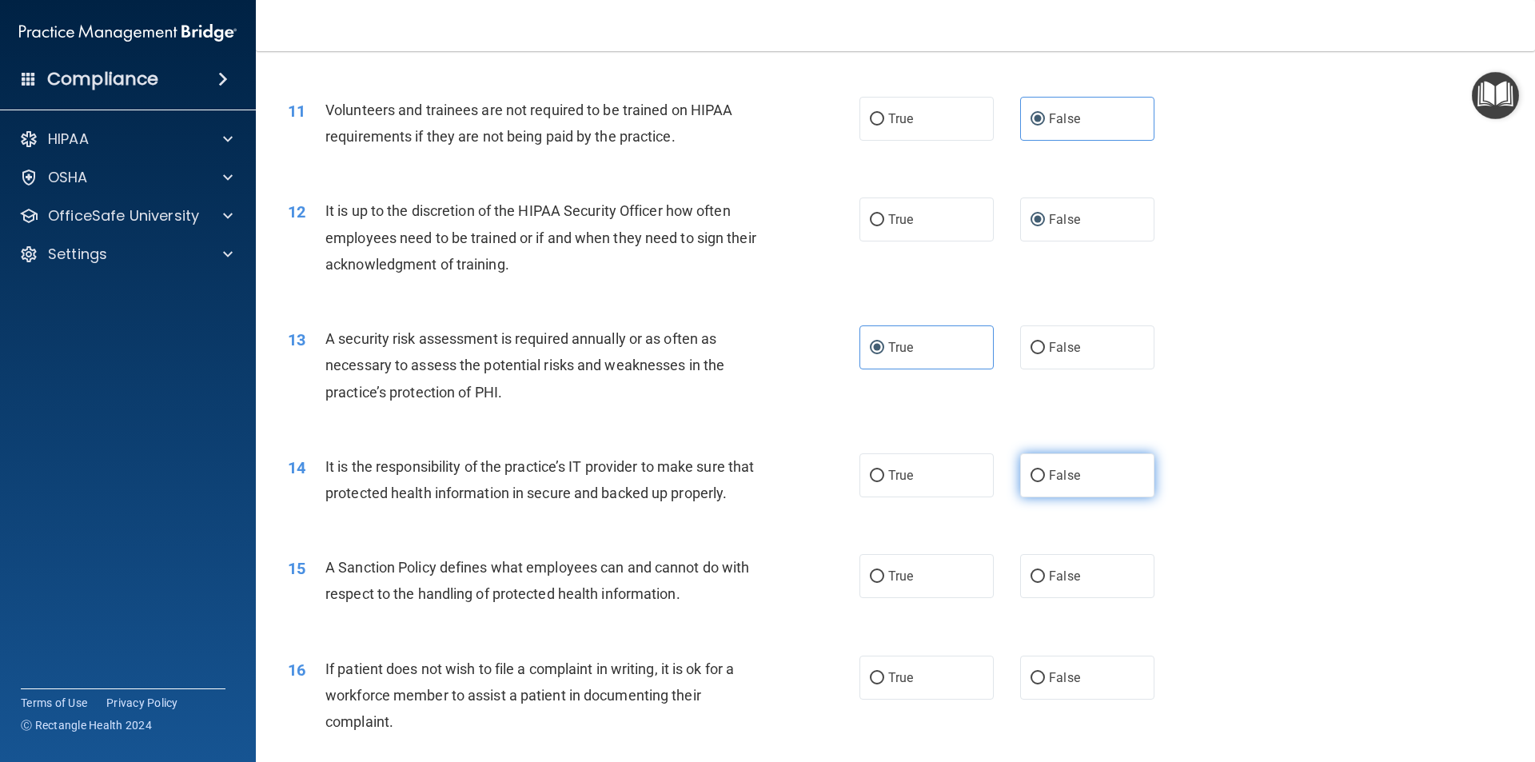
click at [1062, 468] on span "False" at bounding box center [1064, 475] width 31 height 15
click at [1045, 470] on input "False" at bounding box center [1038, 476] width 14 height 12
radio input "true"
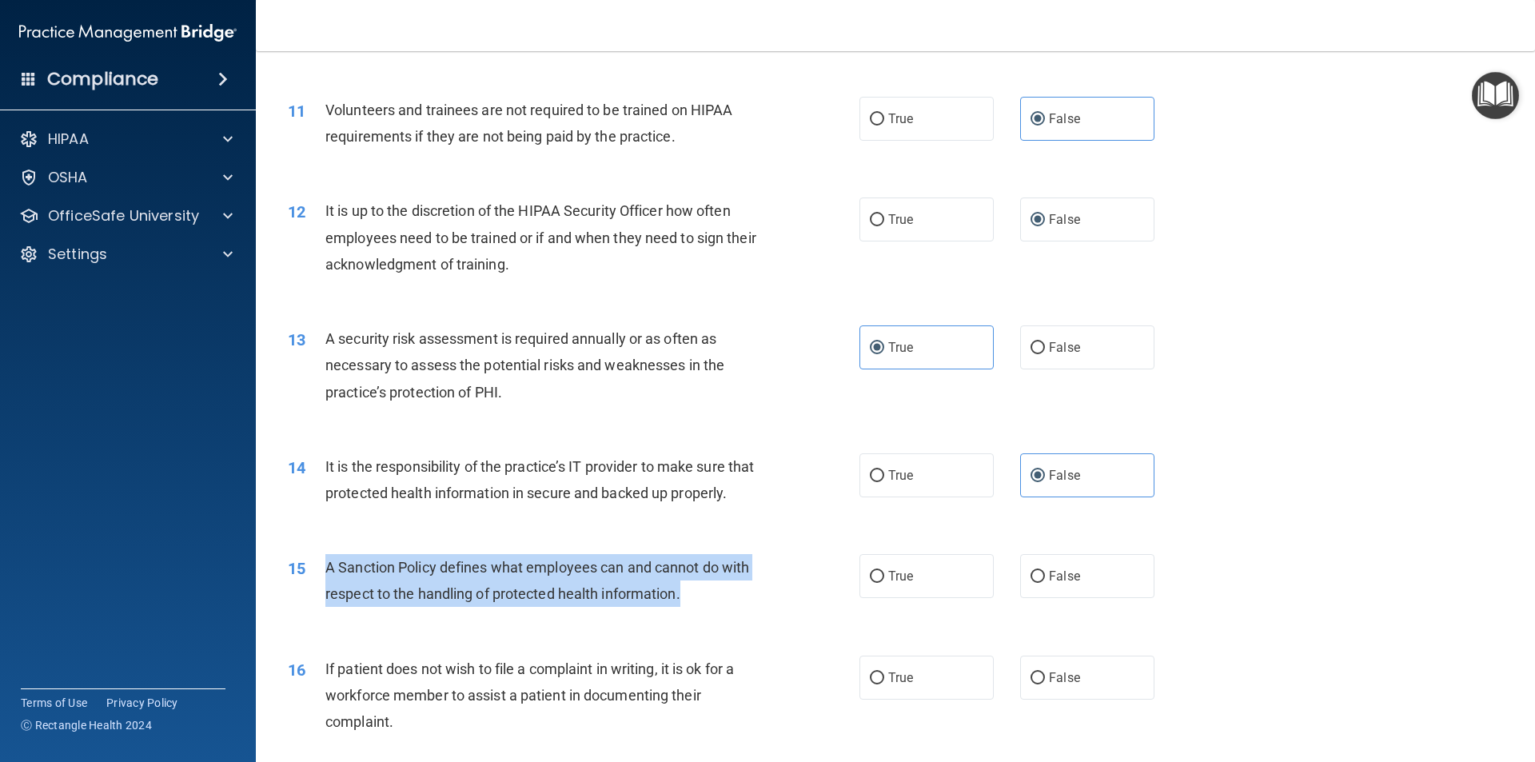
drag, startPoint x: 616, startPoint y: 624, endPoint x: 345, endPoint y: 593, distance: 273.5
click at [320, 588] on div "15 A Sanction Policy defines what employees can and cannot do with respect to t…" at bounding box center [574, 584] width 620 height 61
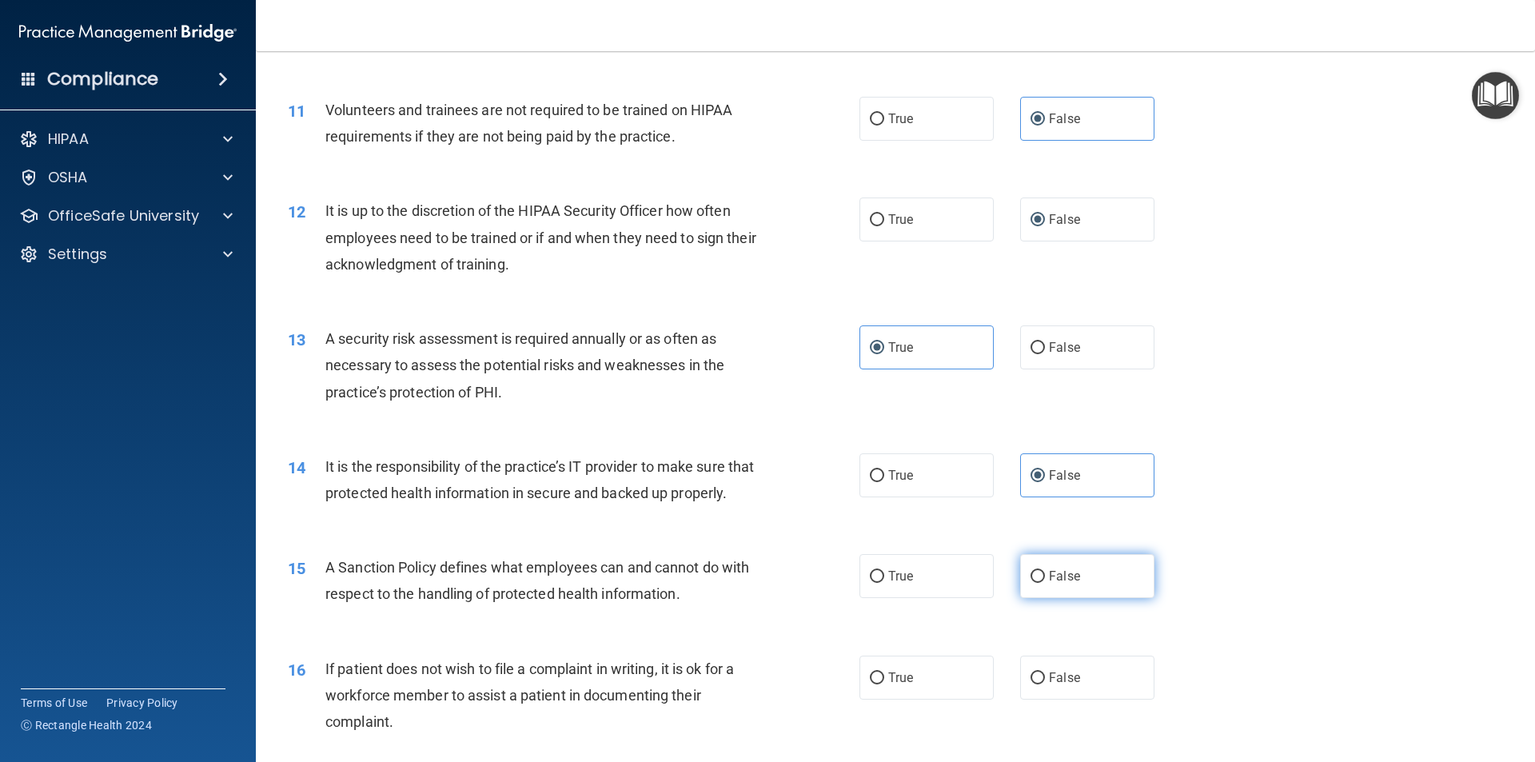
click at [1063, 584] on span "False" at bounding box center [1064, 575] width 31 height 15
click at [1045, 583] on input "False" at bounding box center [1038, 577] width 14 height 12
radio input "true"
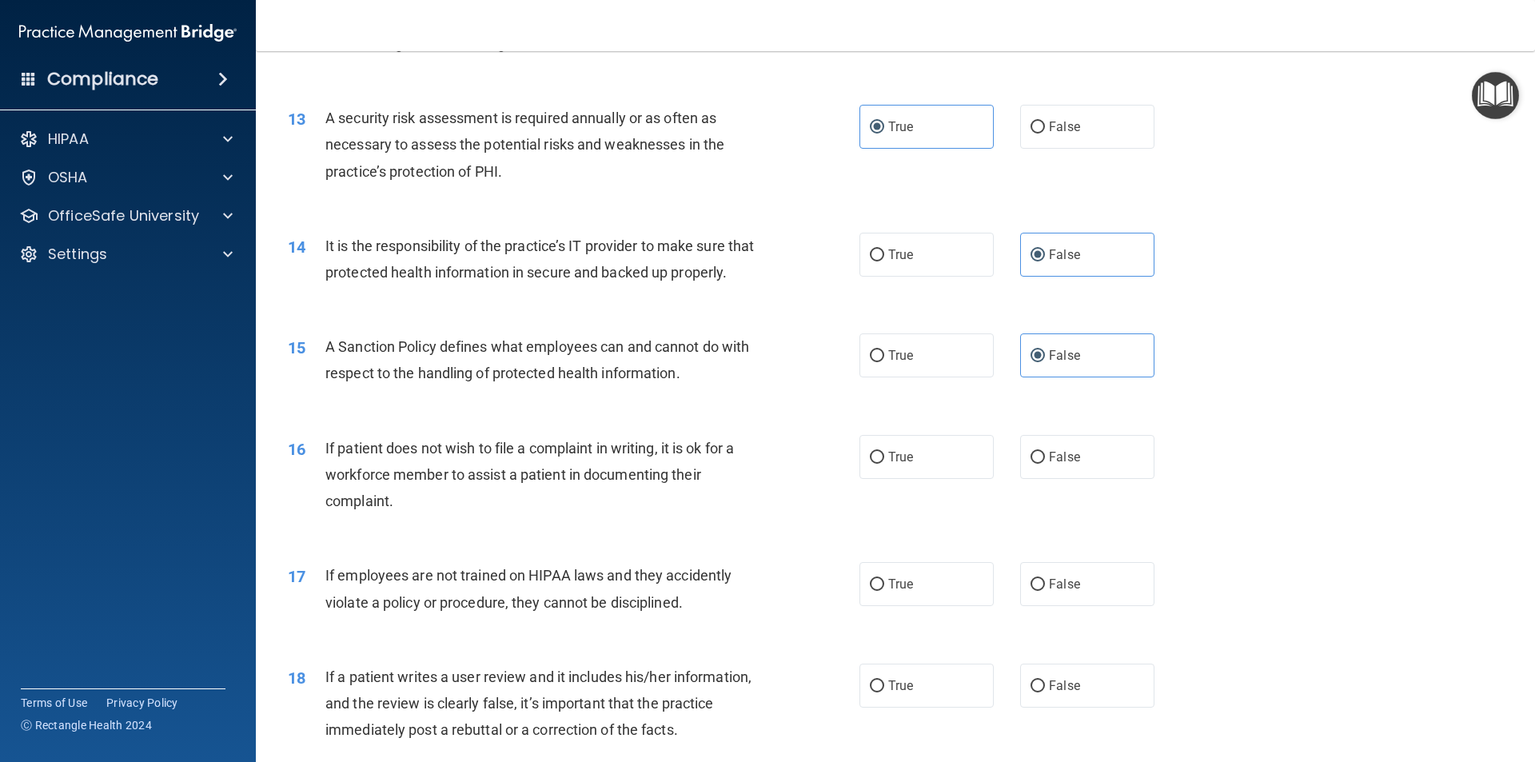
scroll to position [1679, 0]
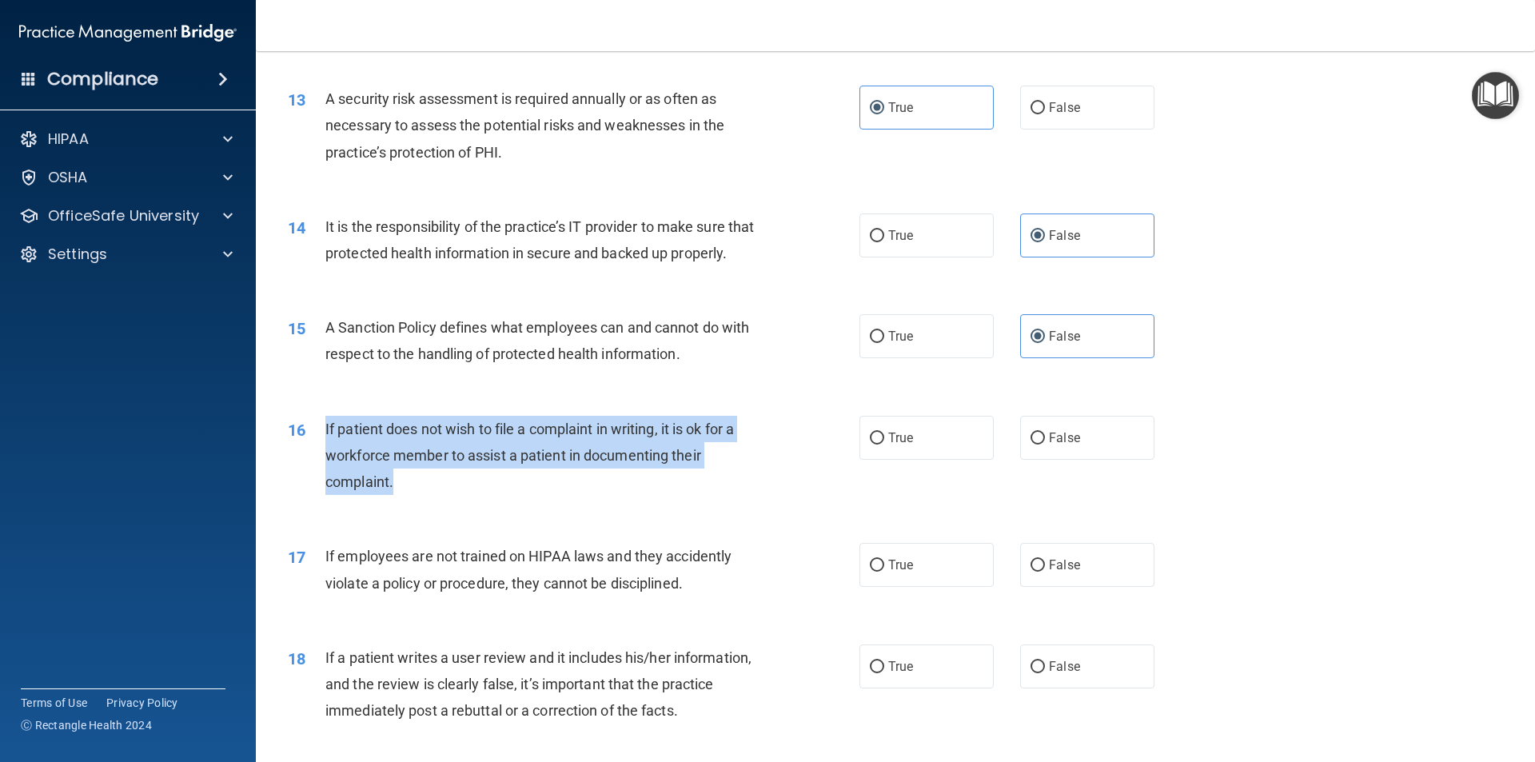
drag, startPoint x: 401, startPoint y: 512, endPoint x: 323, endPoint y: 457, distance: 95.8
click at [323, 457] on div "16 If patient does not wish to file a complaint in writing, it is ok for a work…" at bounding box center [574, 460] width 620 height 88
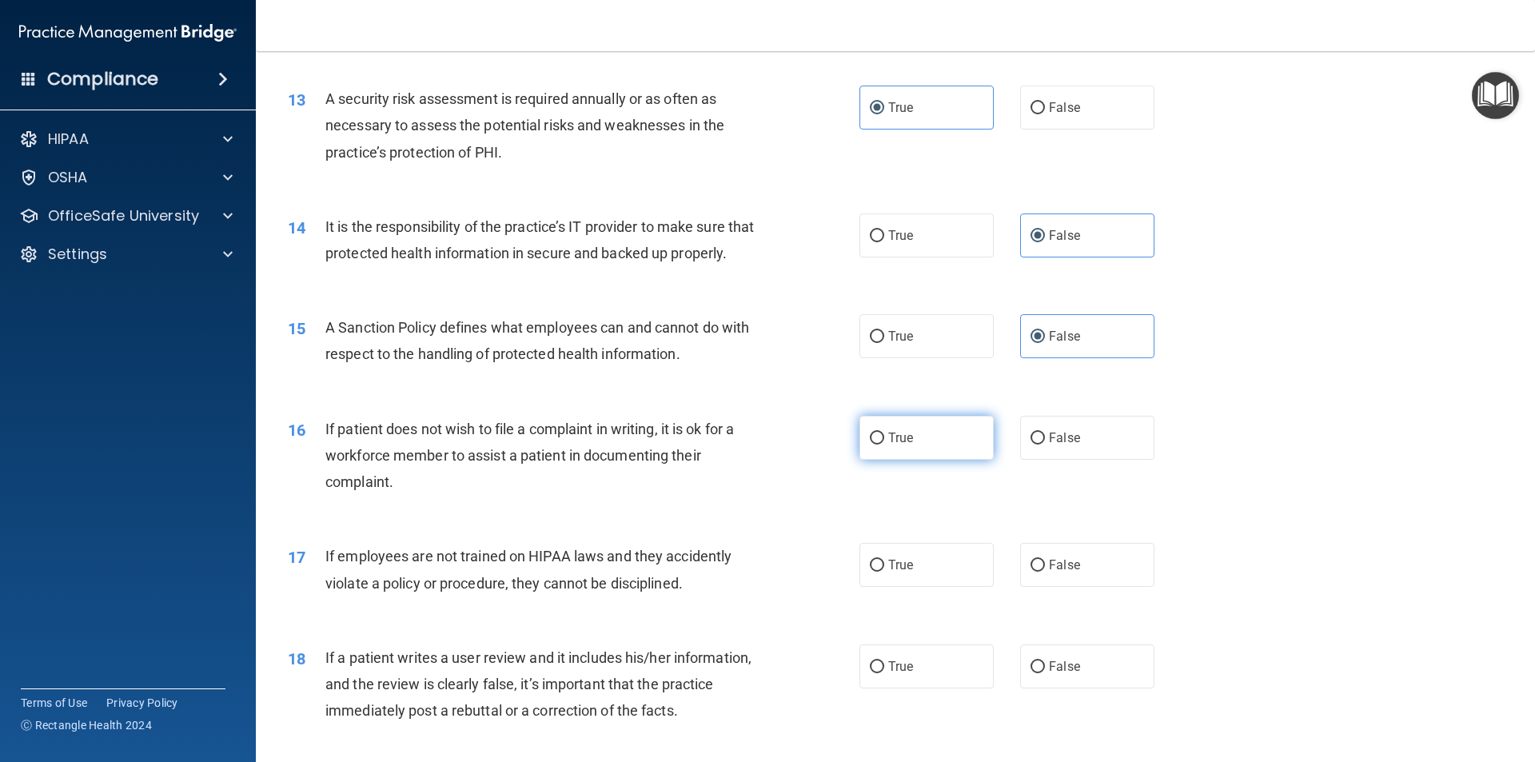
click at [927, 454] on label "True" at bounding box center [926, 438] width 134 height 44
click at [884, 445] on input "True" at bounding box center [877, 439] width 14 height 12
radio input "true"
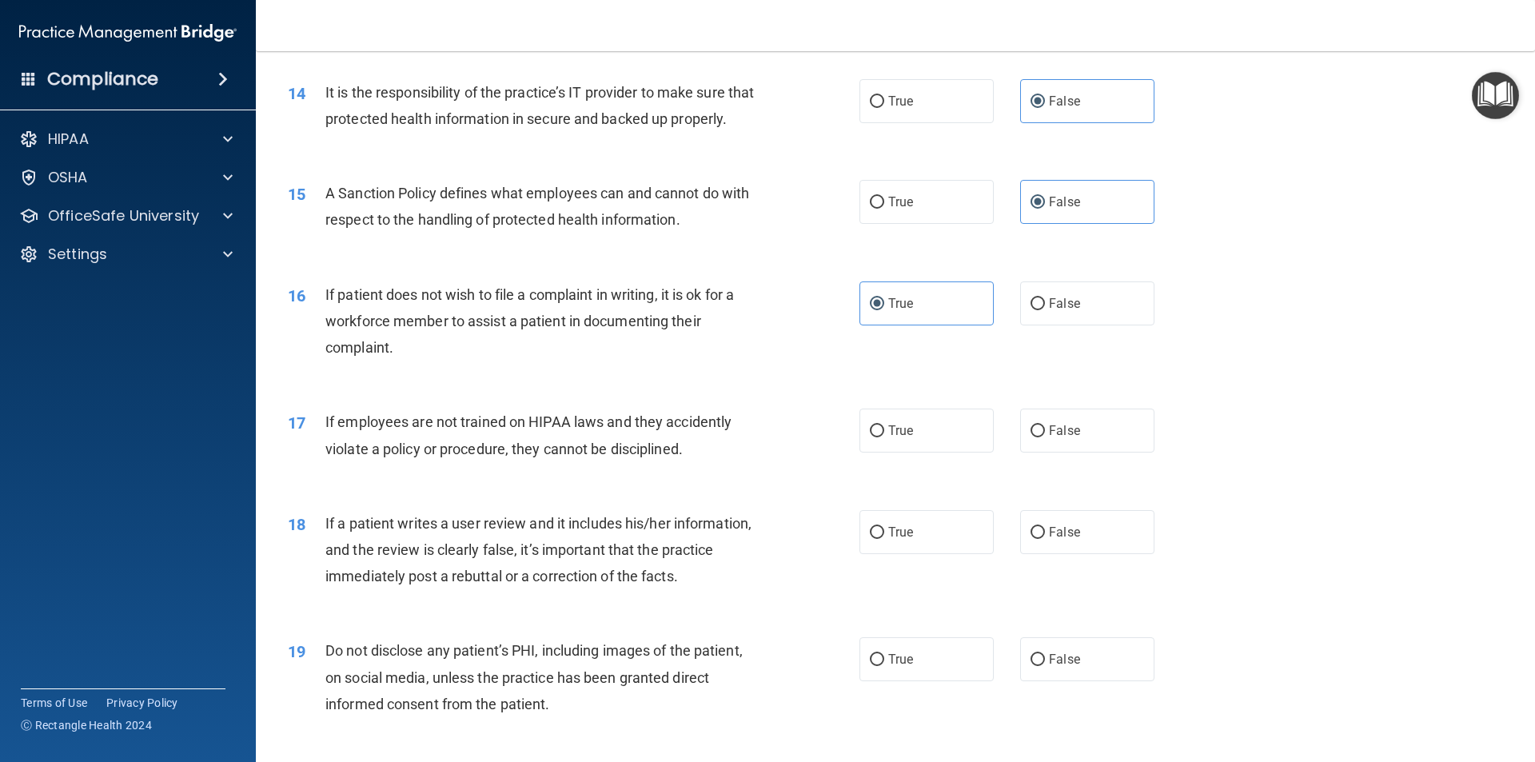
scroll to position [1839, 0]
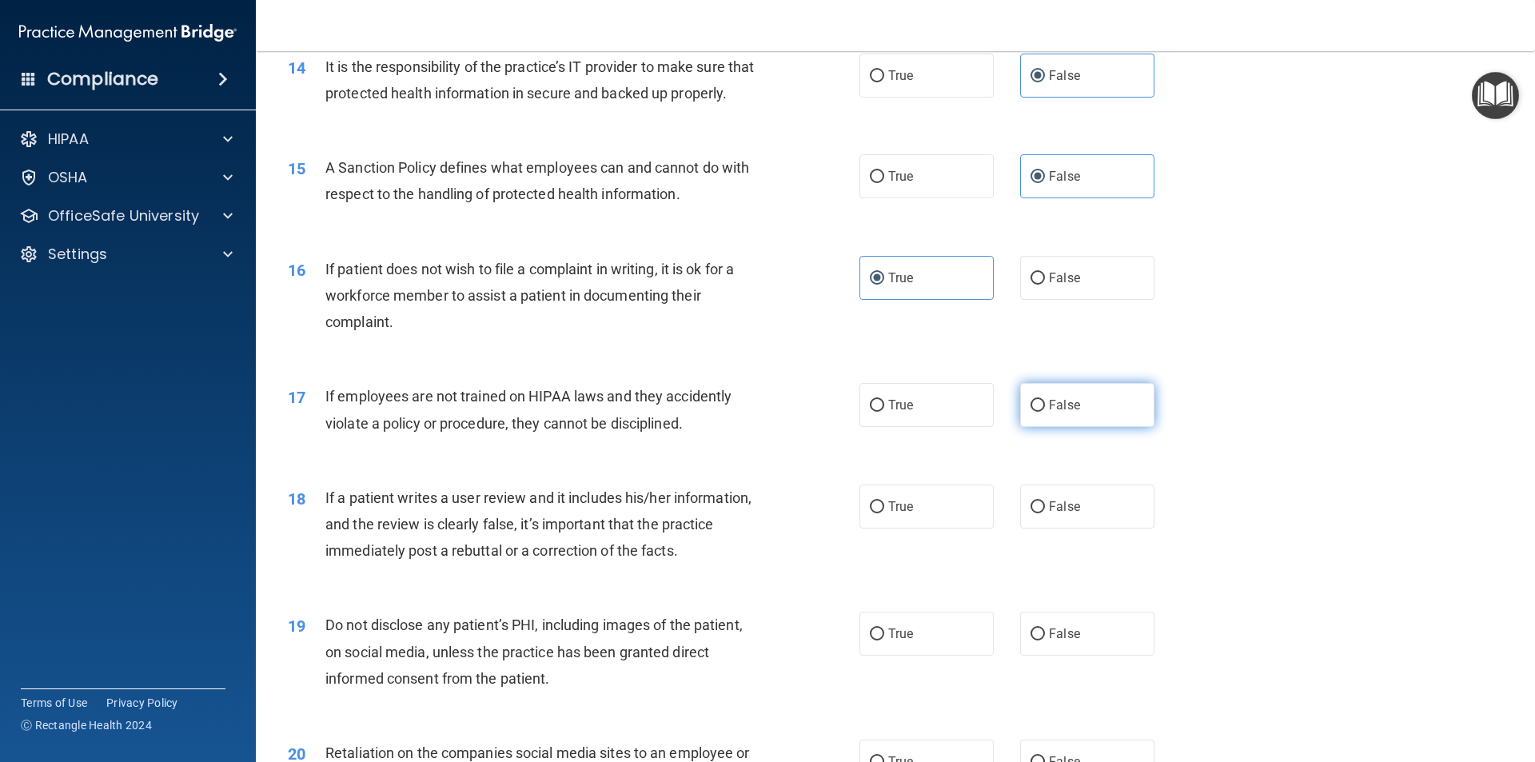
click at [1032, 412] on input "False" at bounding box center [1038, 406] width 14 height 12
radio input "true"
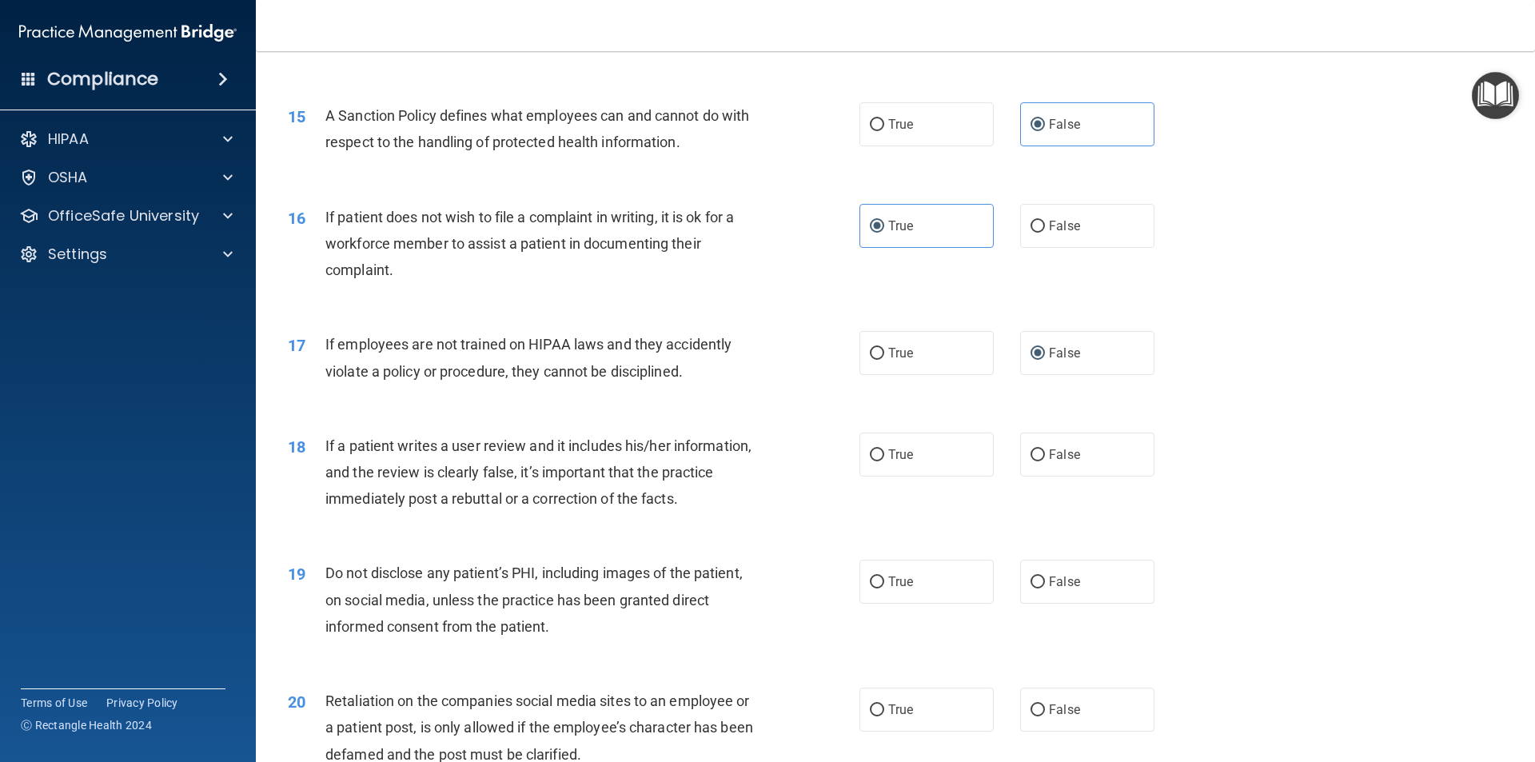
scroll to position [1919, 0]
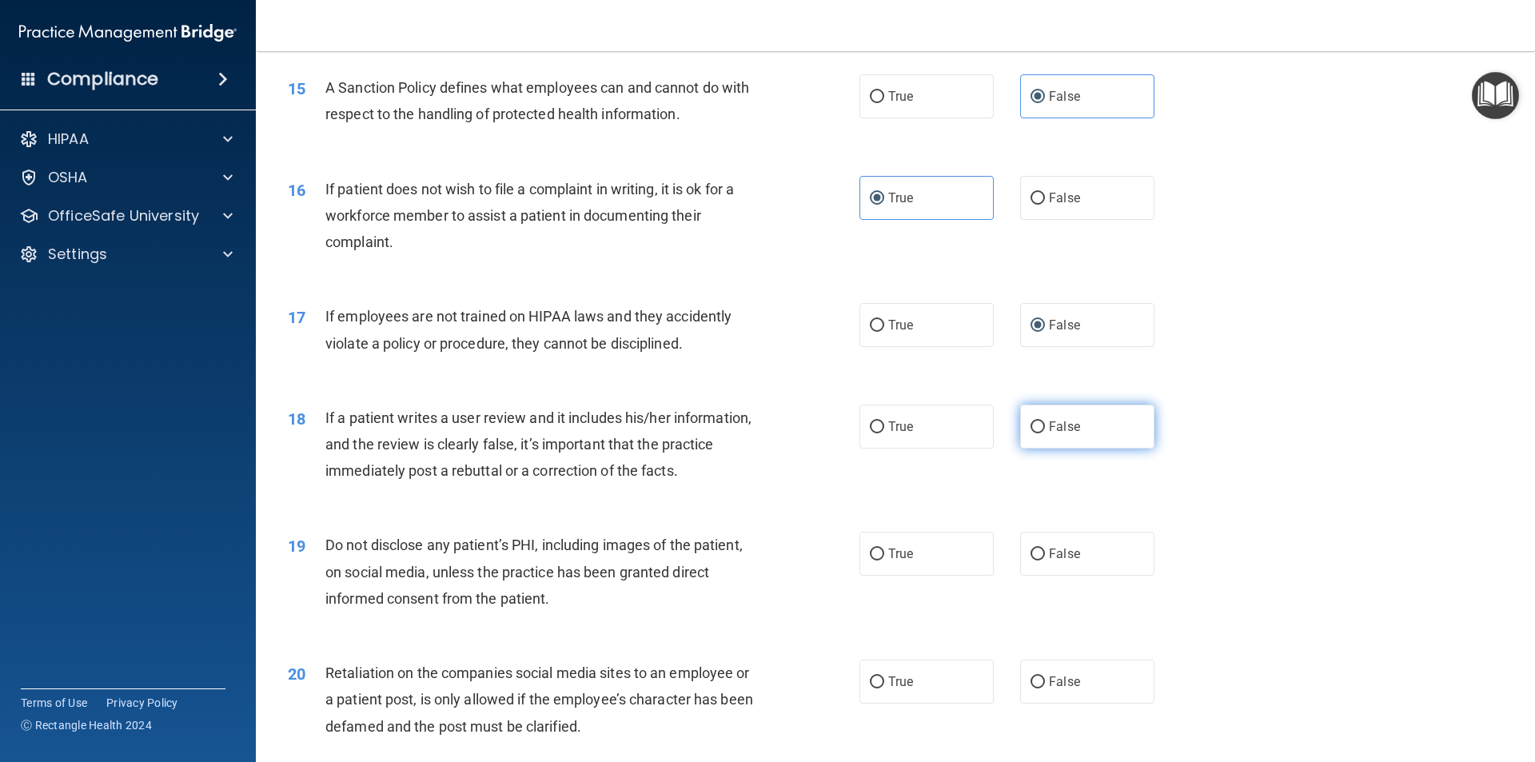
click at [1039, 448] on label "False" at bounding box center [1087, 427] width 134 height 44
click at [1039, 433] on input "False" at bounding box center [1038, 427] width 14 height 12
radio input "true"
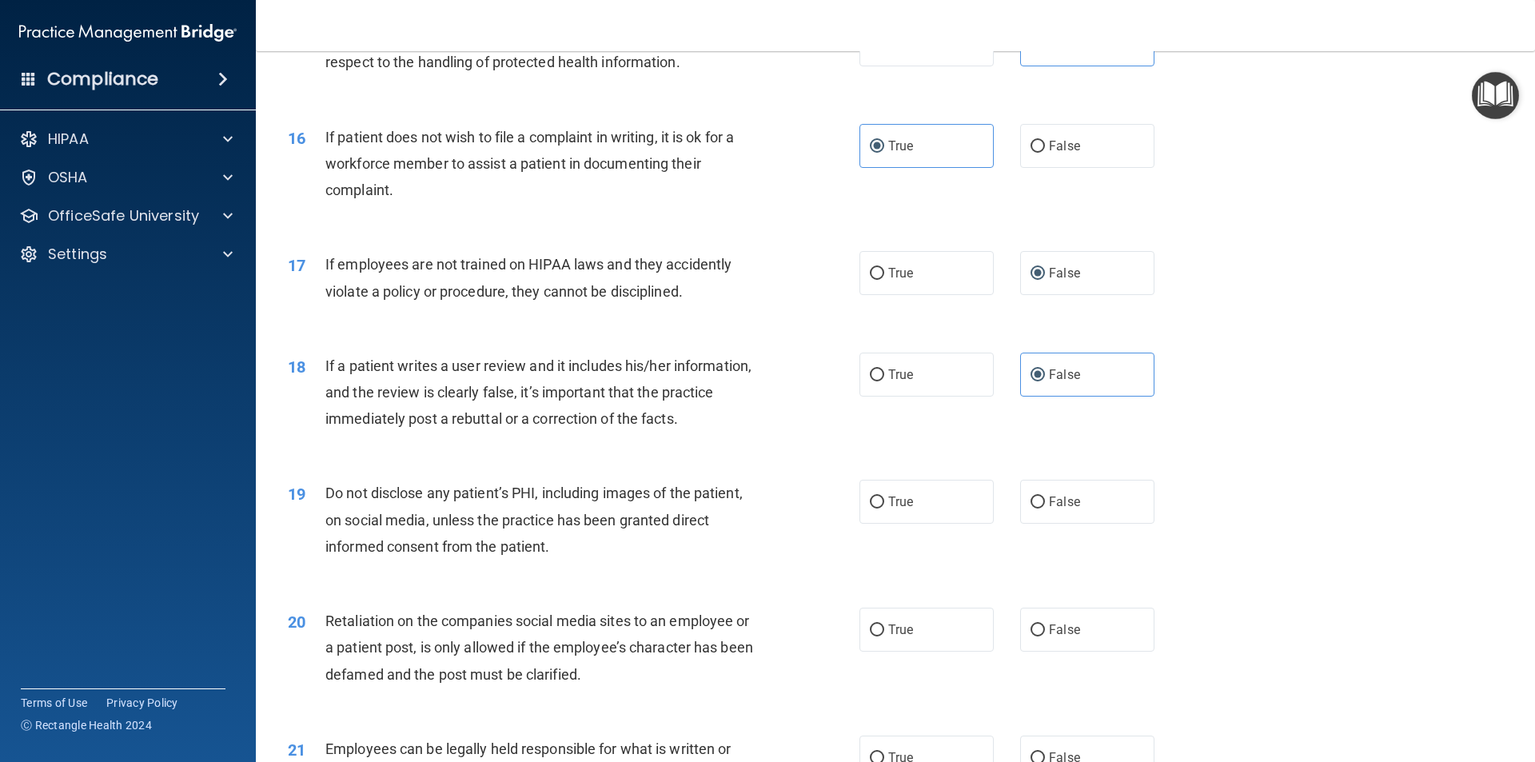
scroll to position [1999, 0]
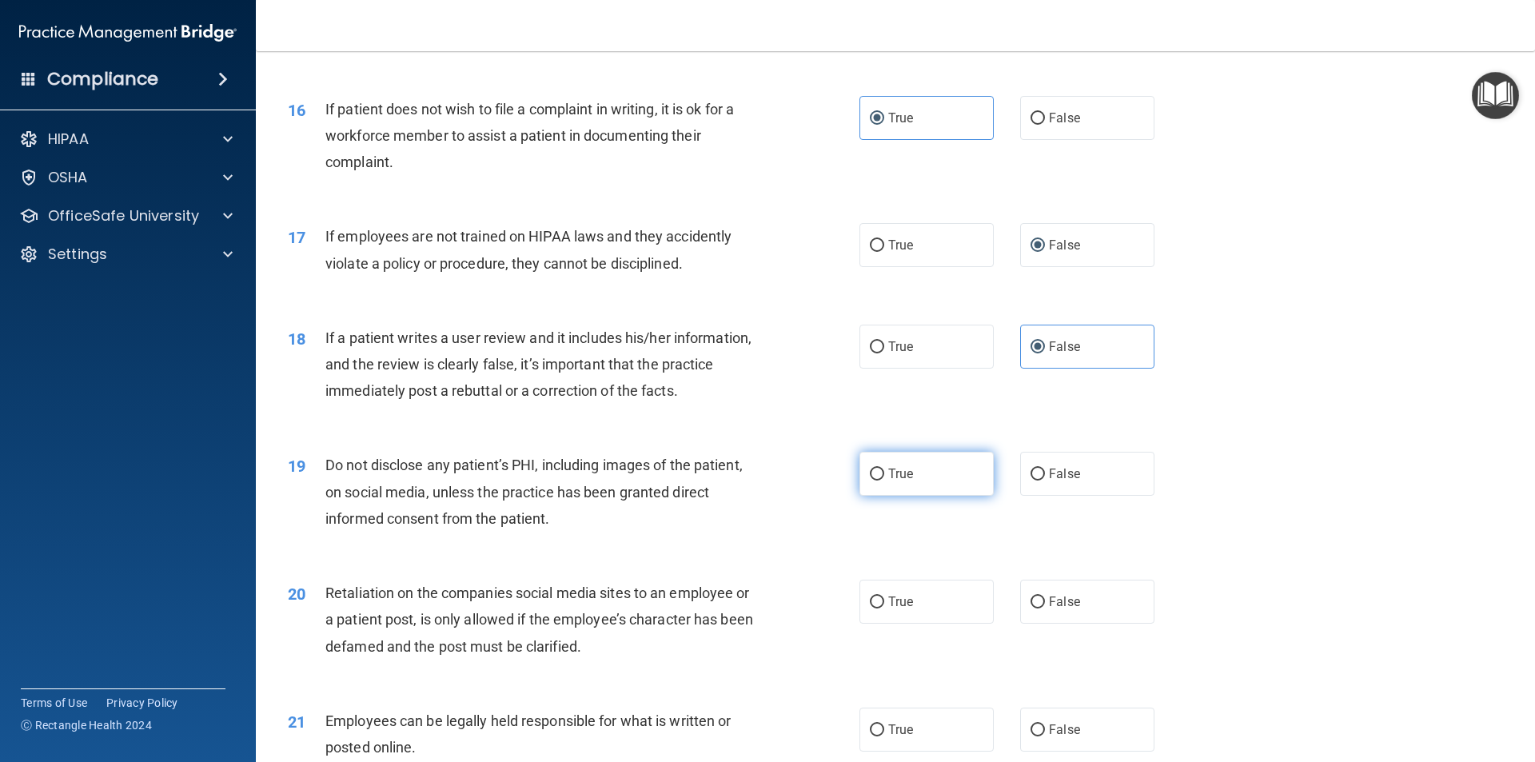
click at [881, 496] on label "True" at bounding box center [926, 474] width 134 height 44
click at [881, 481] on input "True" at bounding box center [877, 475] width 14 height 12
radio input "true"
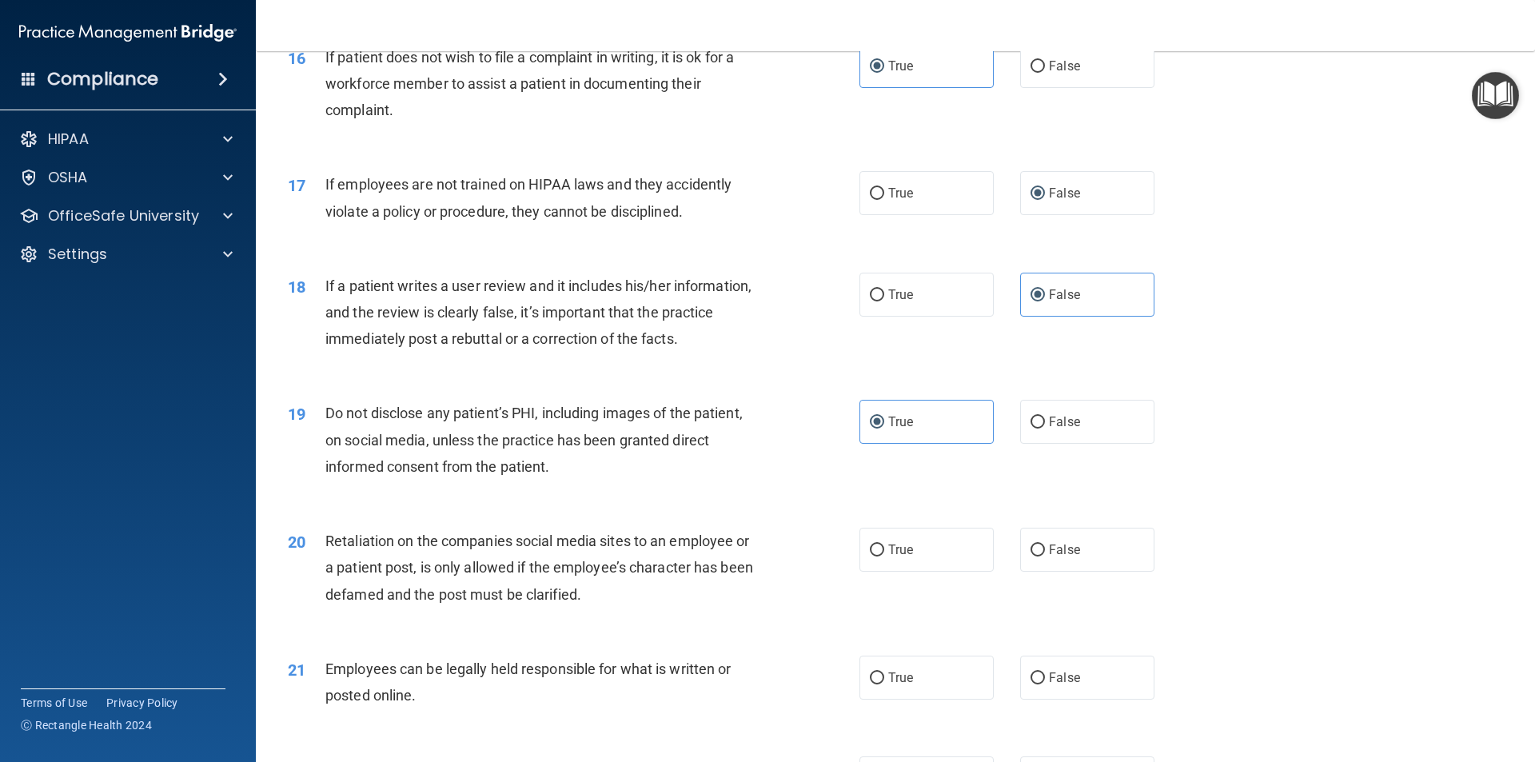
scroll to position [2079, 0]
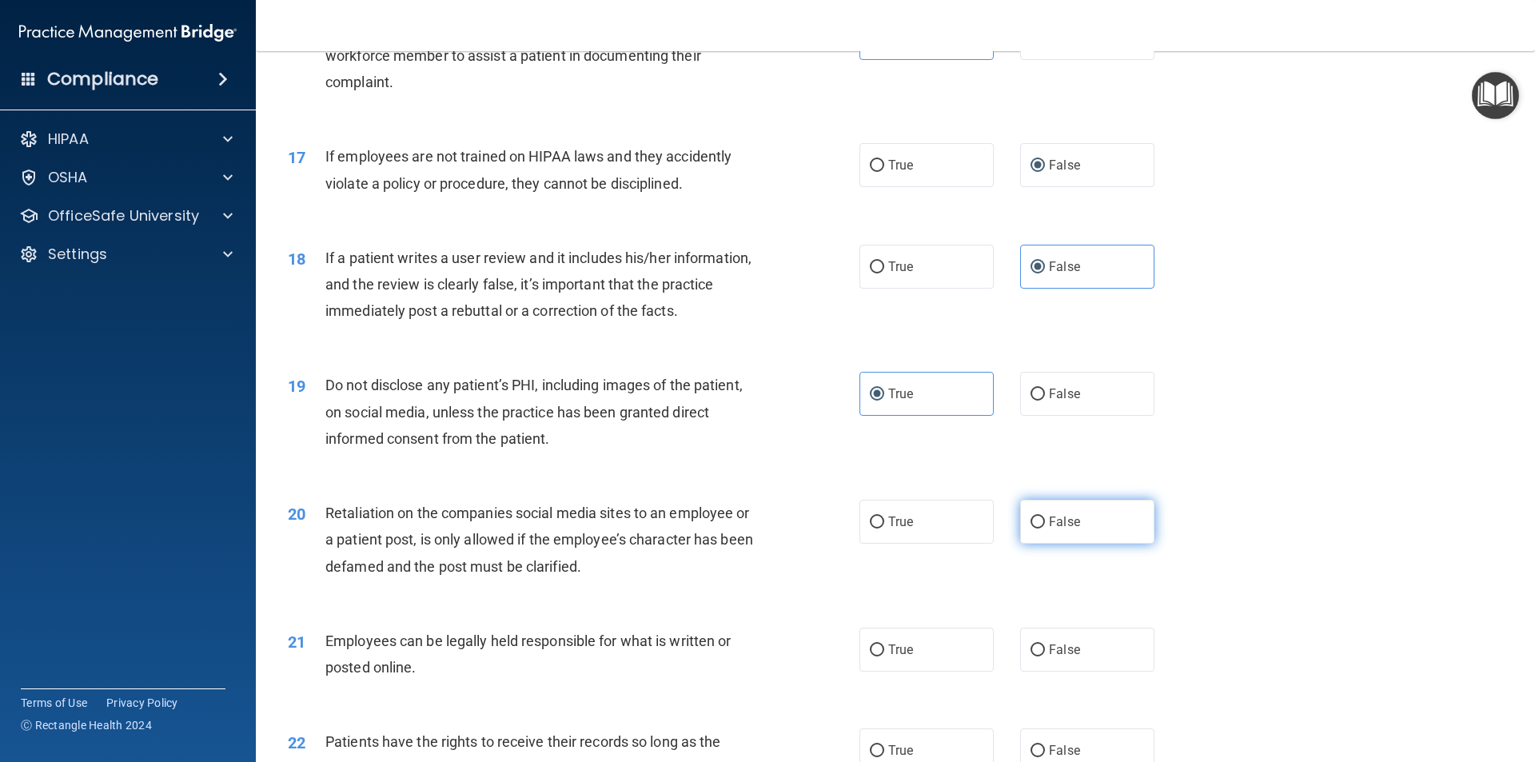
click at [1063, 544] on label "False" at bounding box center [1087, 522] width 134 height 44
click at [1045, 528] on input "False" at bounding box center [1038, 522] width 14 height 12
radio input "true"
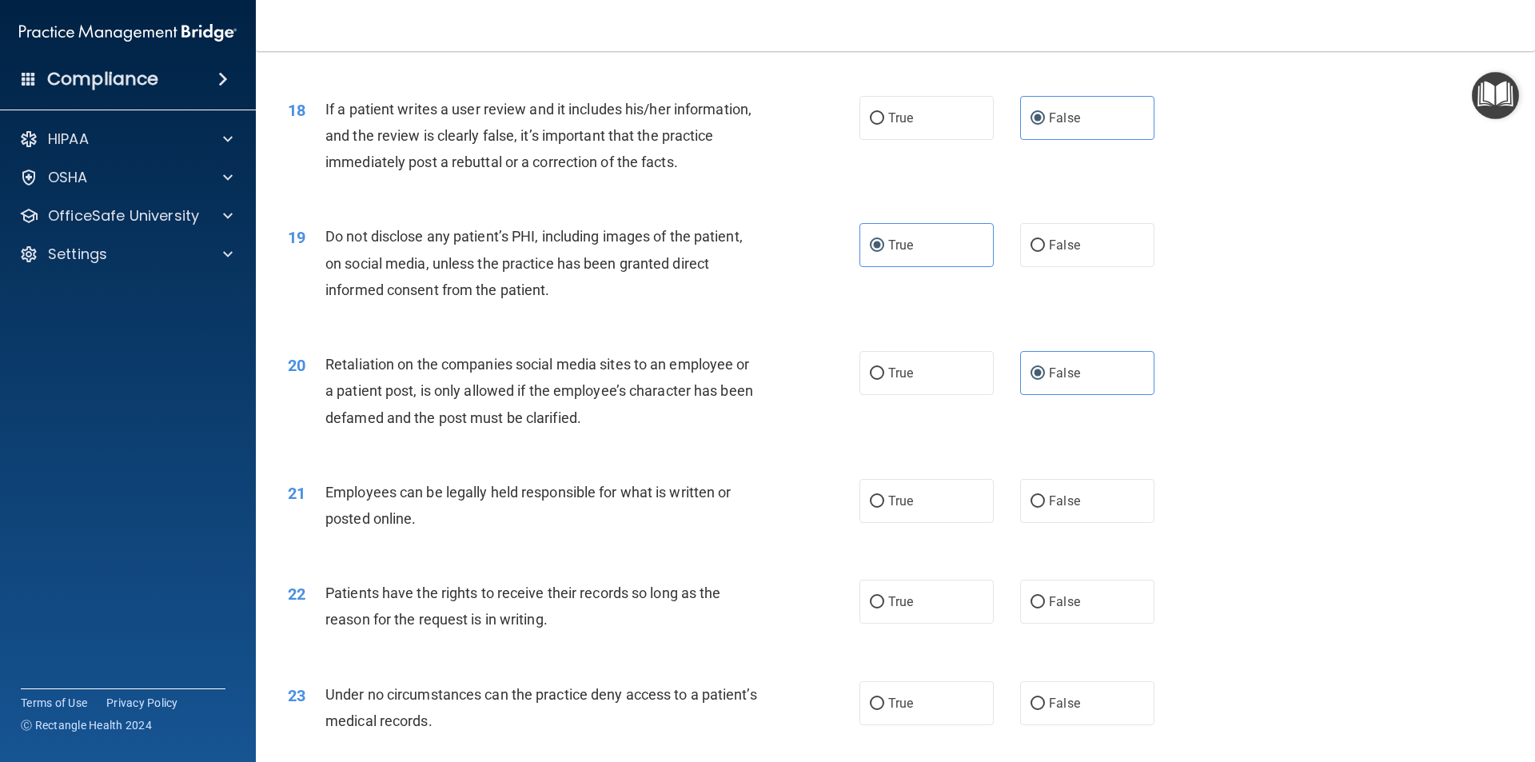
scroll to position [2239, 0]
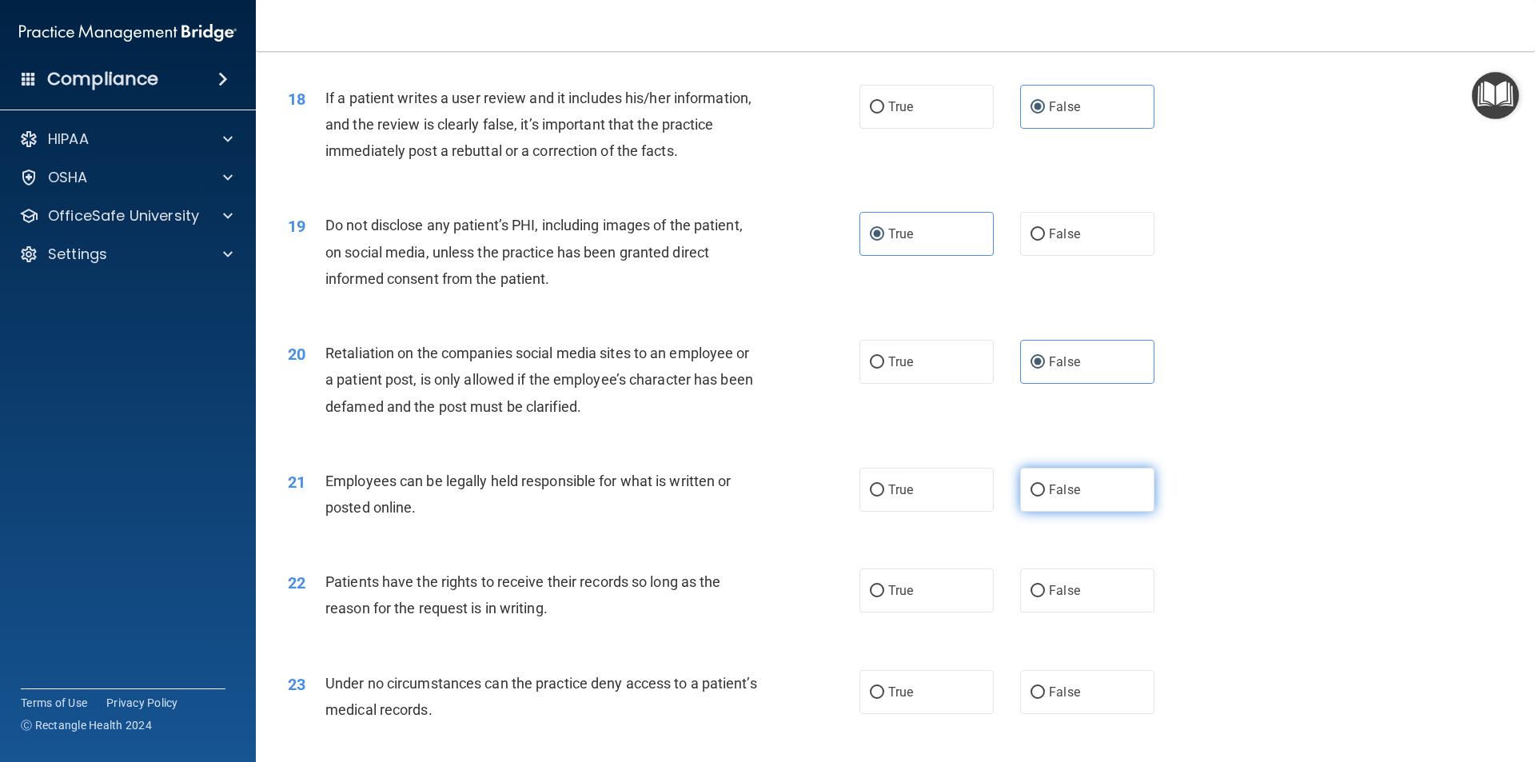
click at [1049, 497] on span "False" at bounding box center [1064, 489] width 31 height 15
click at [1042, 497] on input "False" at bounding box center [1038, 491] width 14 height 12
radio input "true"
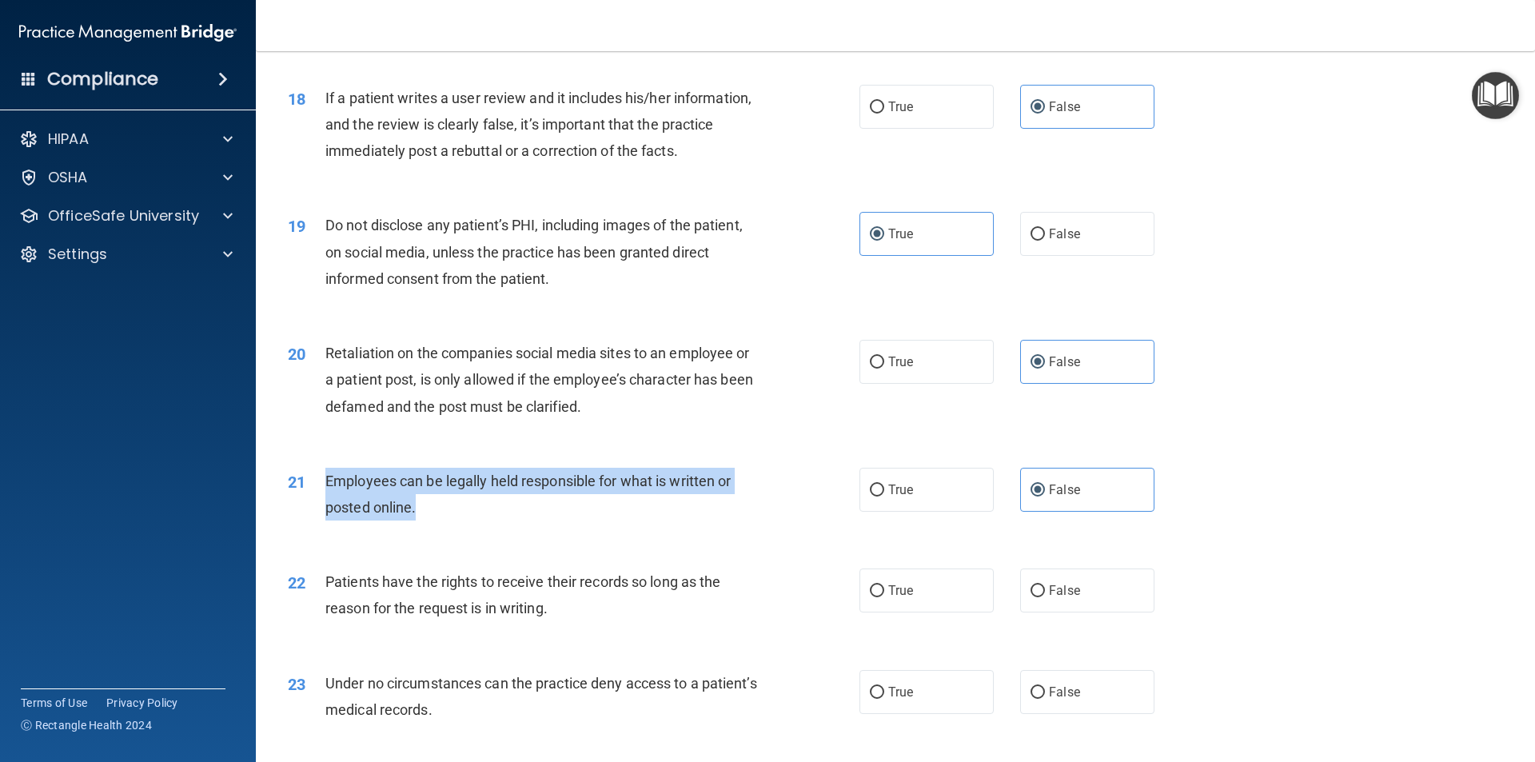
drag, startPoint x: 497, startPoint y: 522, endPoint x: 313, endPoint y: 512, distance: 183.3
click at [313, 512] on div "21 Employees can be legally held responsible for what is written or posted onli…" at bounding box center [574, 498] width 620 height 61
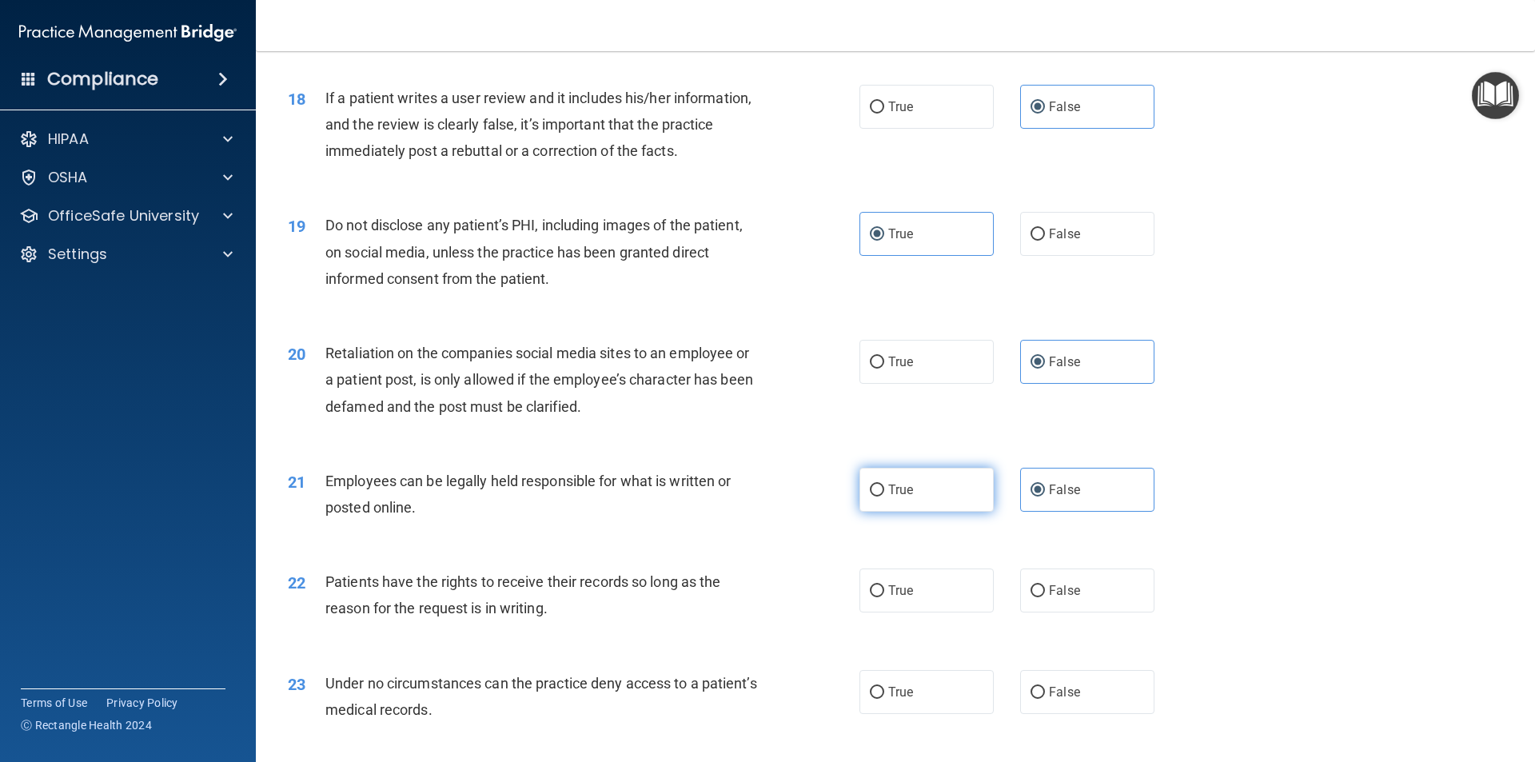
click at [889, 512] on label "True" at bounding box center [926, 490] width 134 height 44
click at [884, 497] on input "True" at bounding box center [877, 491] width 14 height 12
radio input "true"
radio input "false"
drag, startPoint x: 869, startPoint y: 642, endPoint x: 1300, endPoint y: 536, distance: 443.9
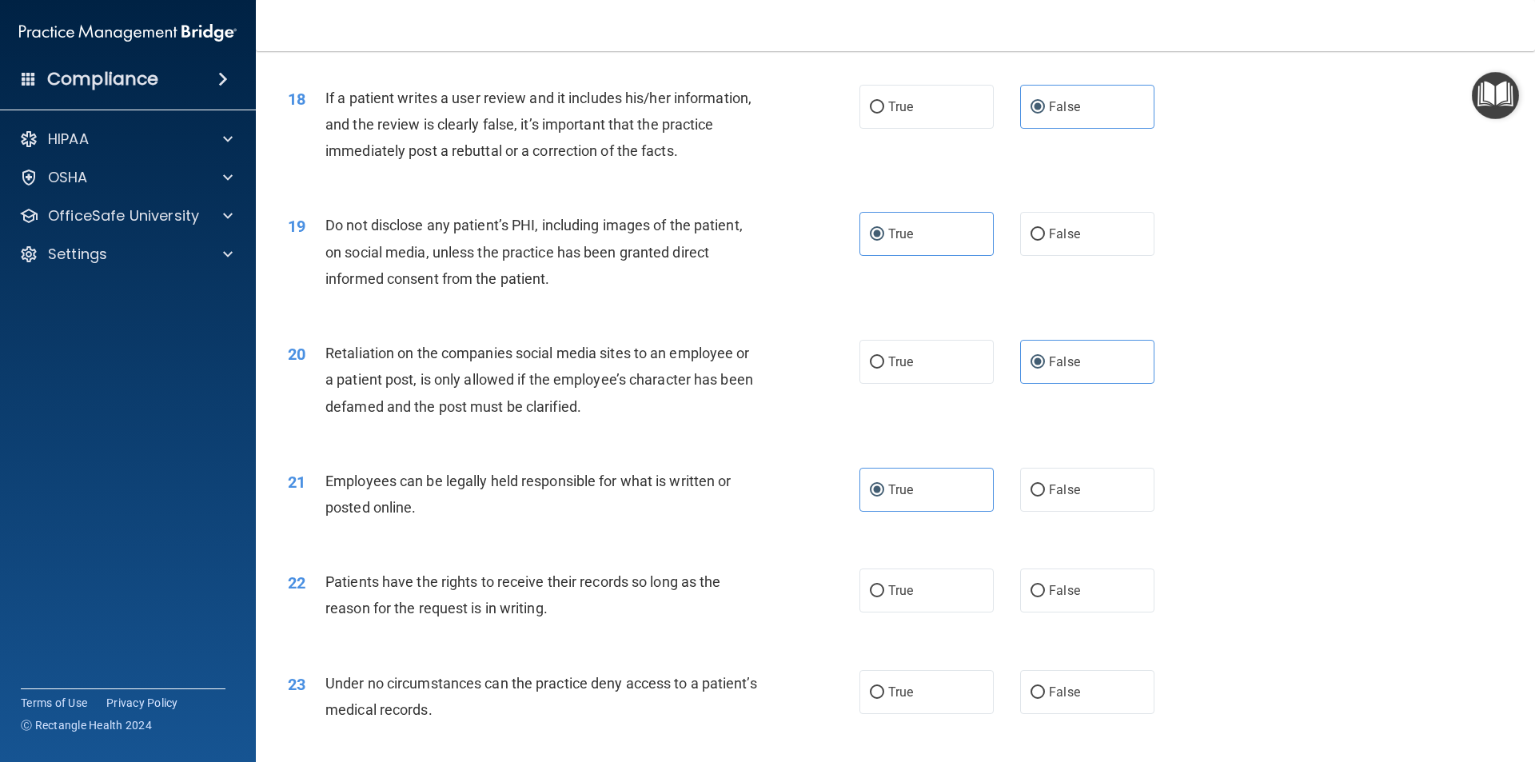
click at [1300, 536] on div "21 Employees can be legally held responsible for what is written or posted onli…" at bounding box center [895, 498] width 1239 height 101
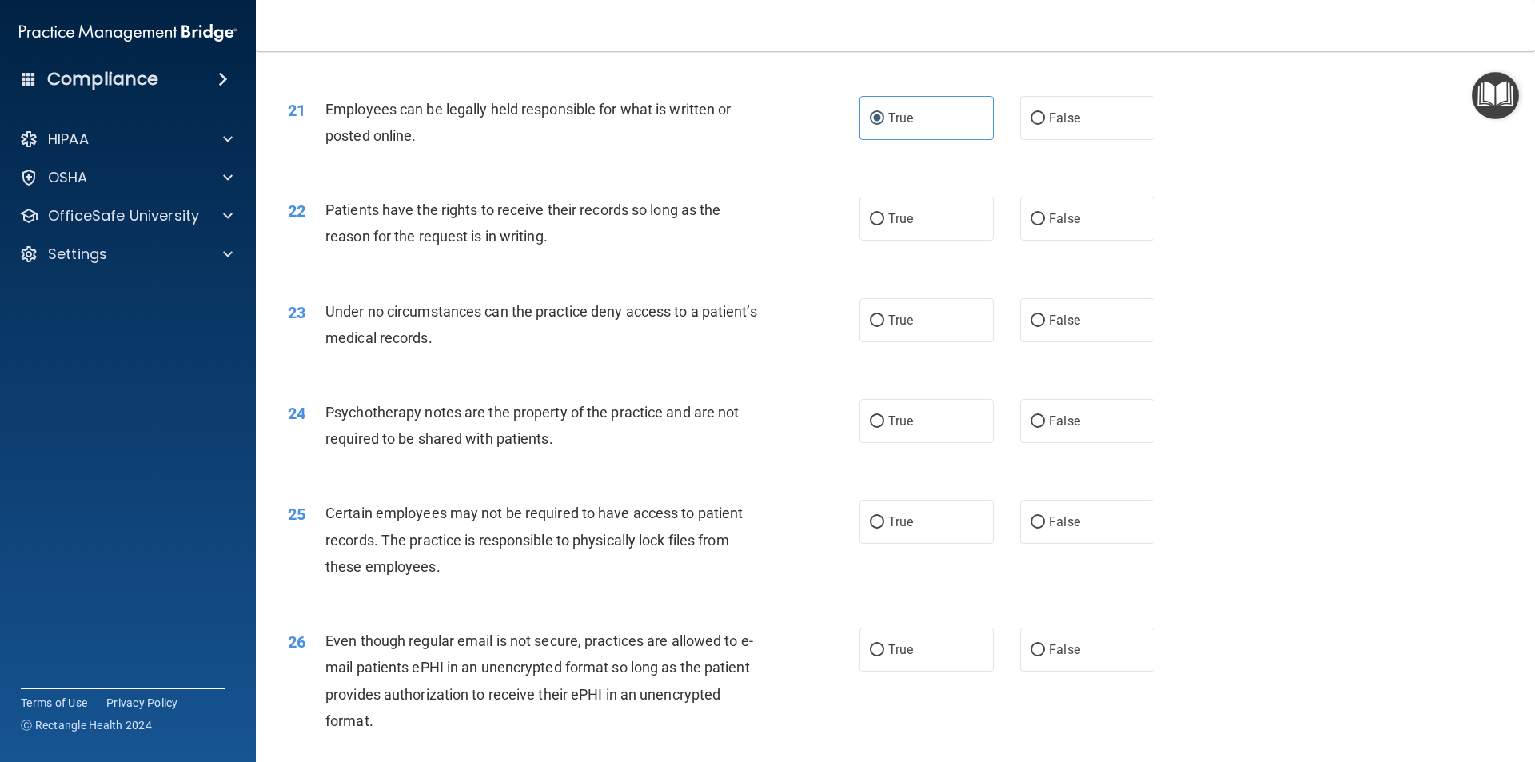
scroll to position [2638, 0]
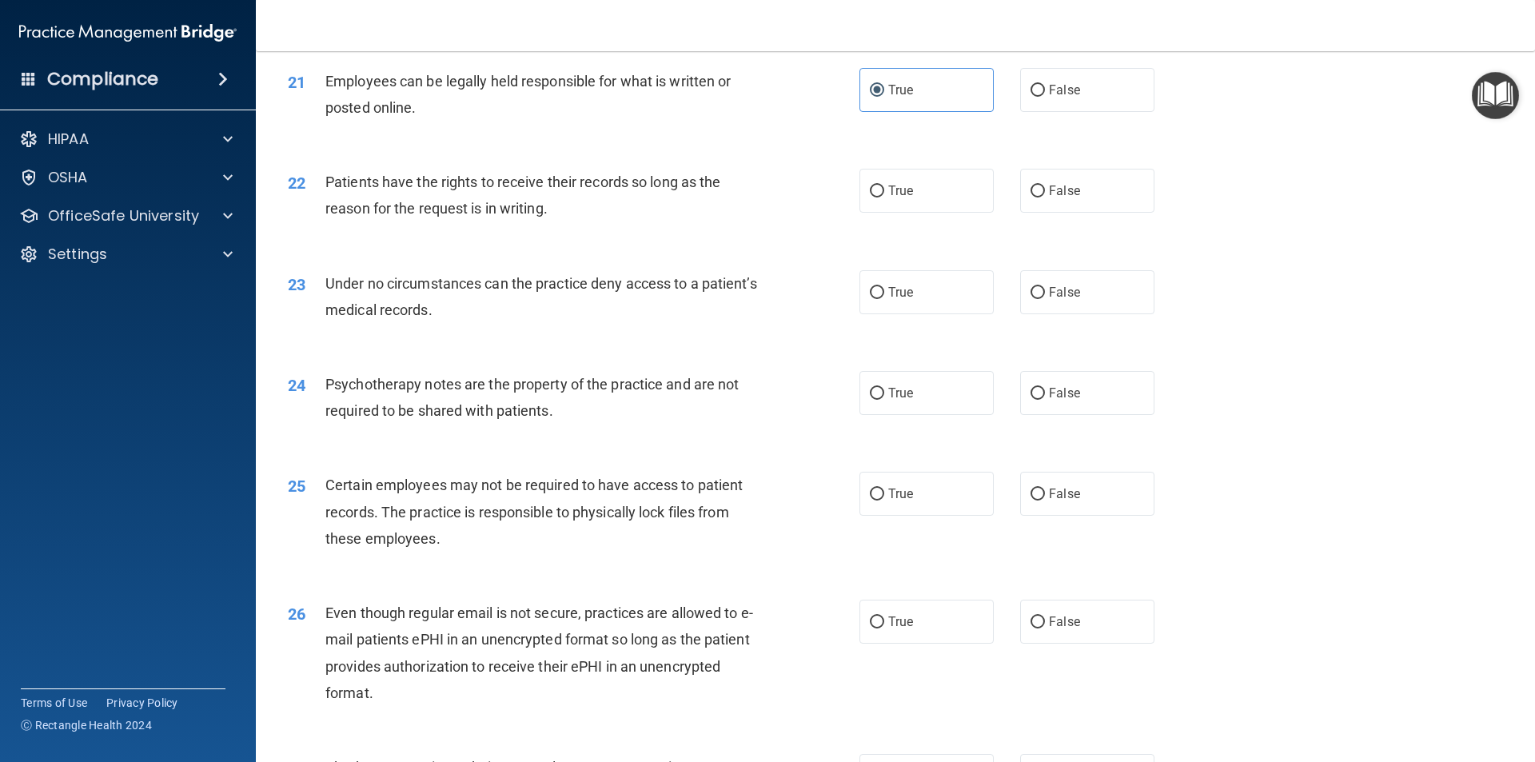
click at [557, 221] on div "Patients have the rights to receive their records so long as the reason for the…" at bounding box center [548, 195] width 447 height 53
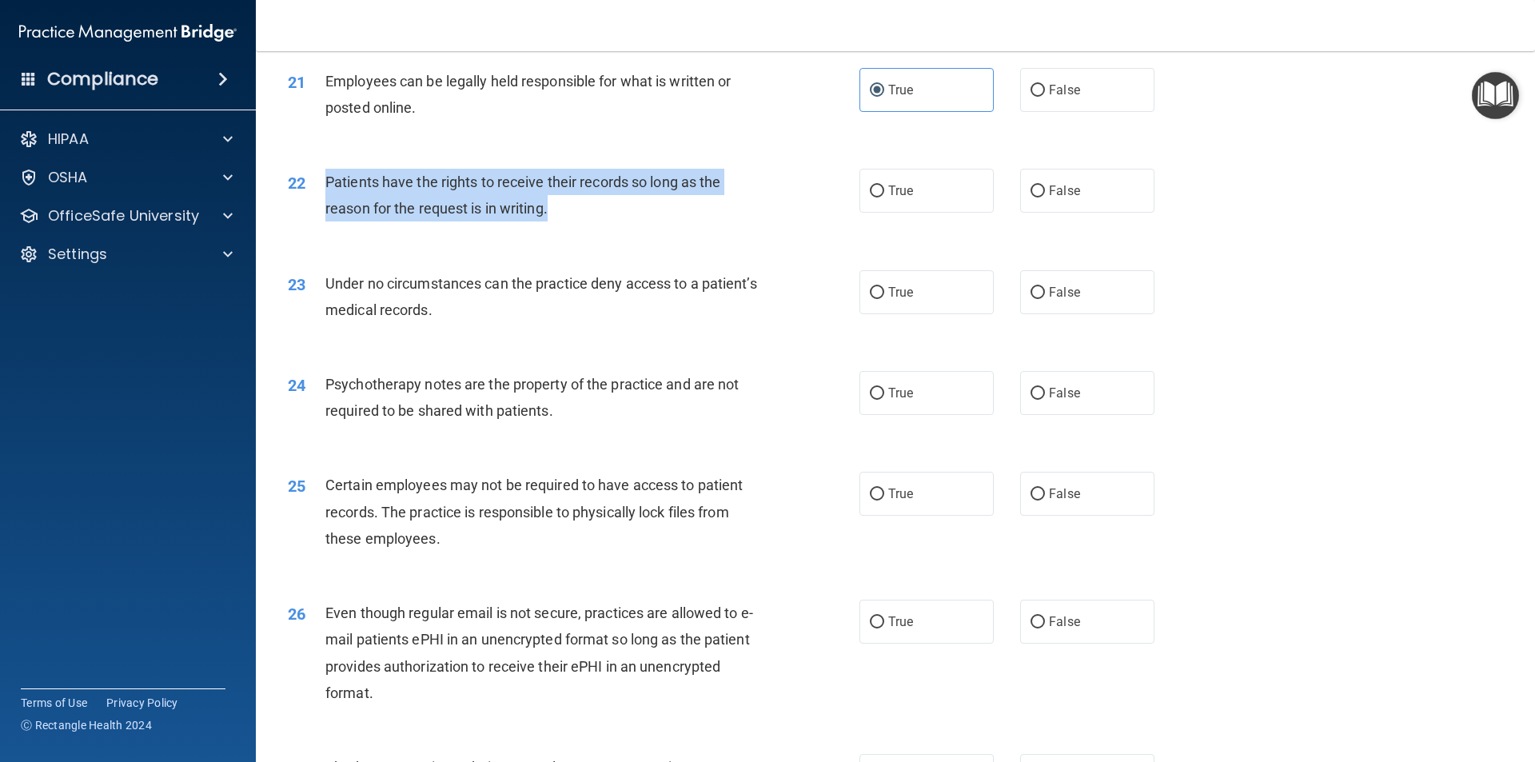
drag, startPoint x: 496, startPoint y: 247, endPoint x: 312, endPoint y: 202, distance: 189.3
click at [312, 202] on div "22 Patients have the rights to receive their records so long as the reason for …" at bounding box center [574, 199] width 620 height 61
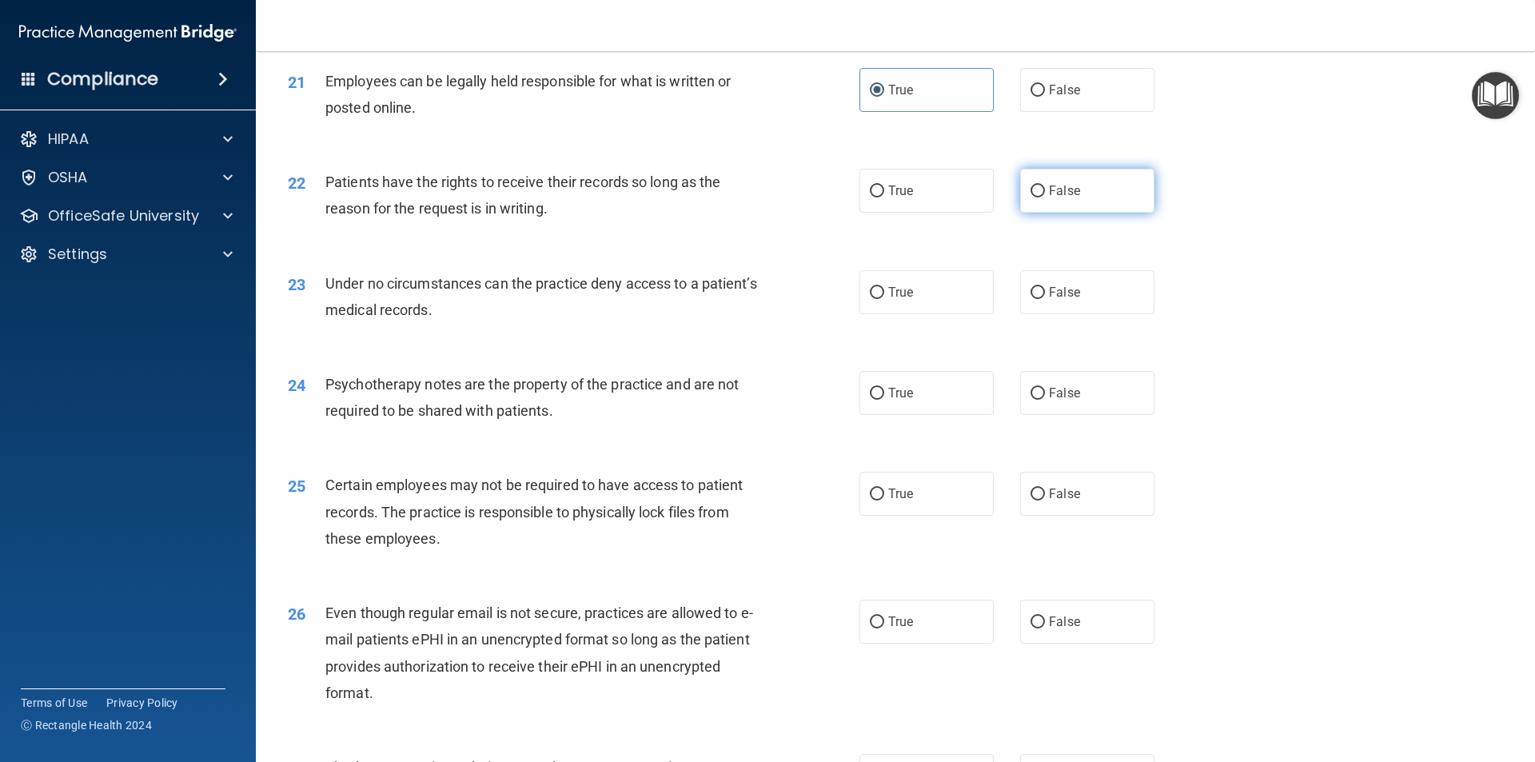
click at [1059, 198] on span "False" at bounding box center [1064, 190] width 31 height 15
click at [1045, 197] on input "False" at bounding box center [1038, 191] width 14 height 12
radio input "true"
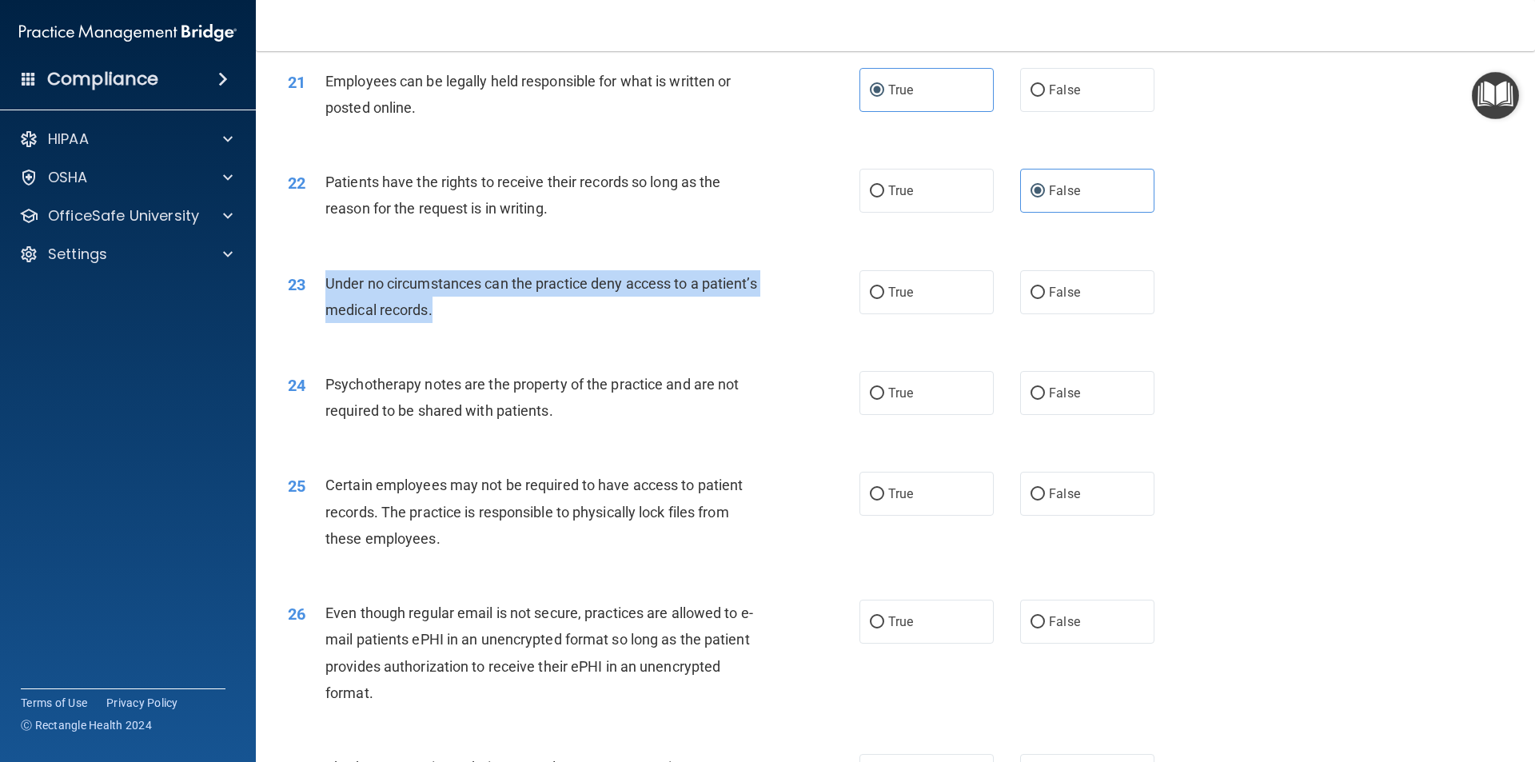
drag, startPoint x: 497, startPoint y: 333, endPoint x: 321, endPoint y: 305, distance: 177.3
click at [321, 305] on div "23 Under no circumstances can the practice deny access to a patient’s medical r…" at bounding box center [574, 300] width 620 height 61
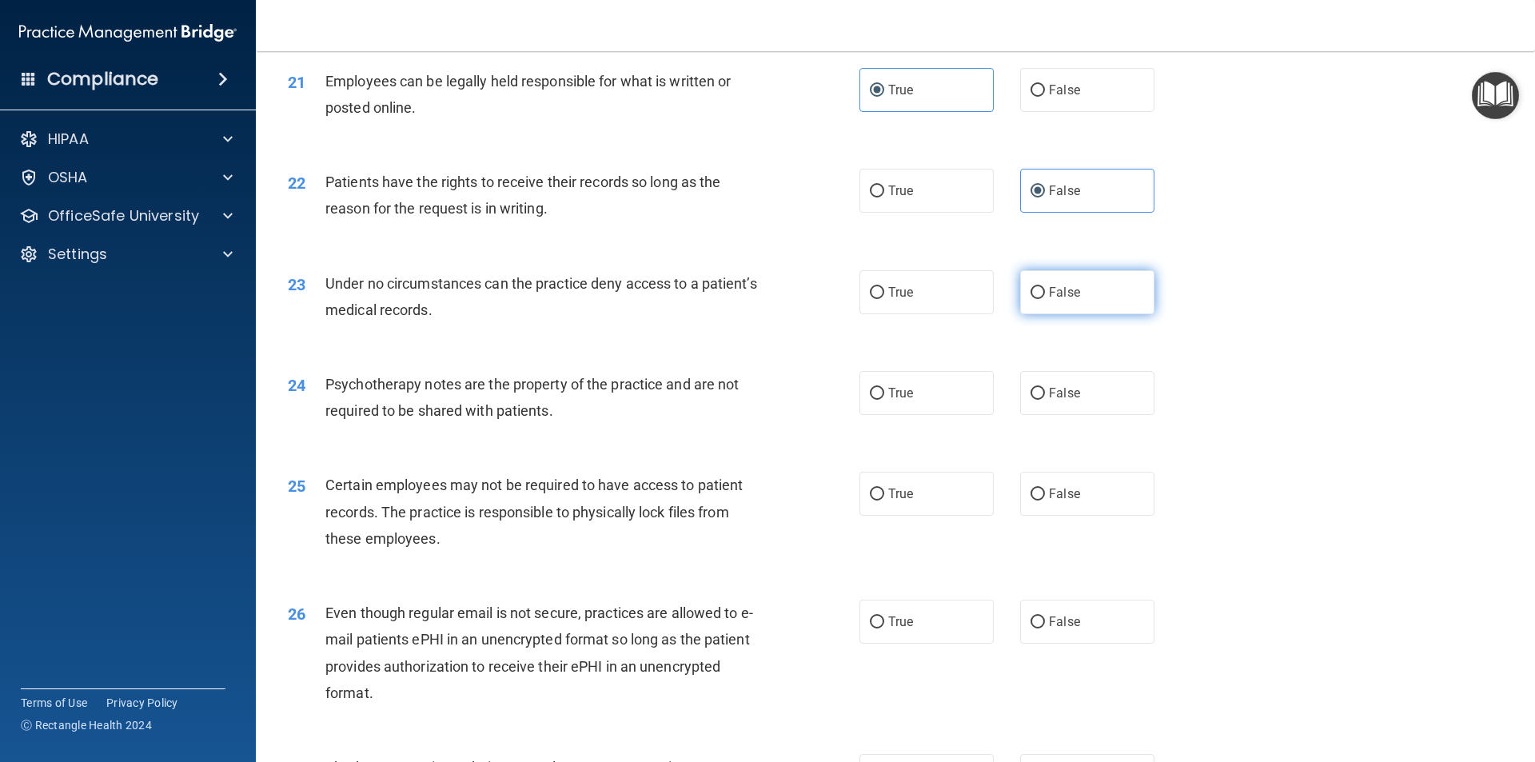
click at [1075, 305] on label "False" at bounding box center [1087, 292] width 134 height 44
click at [1045, 299] on input "False" at bounding box center [1038, 293] width 14 height 12
radio input "true"
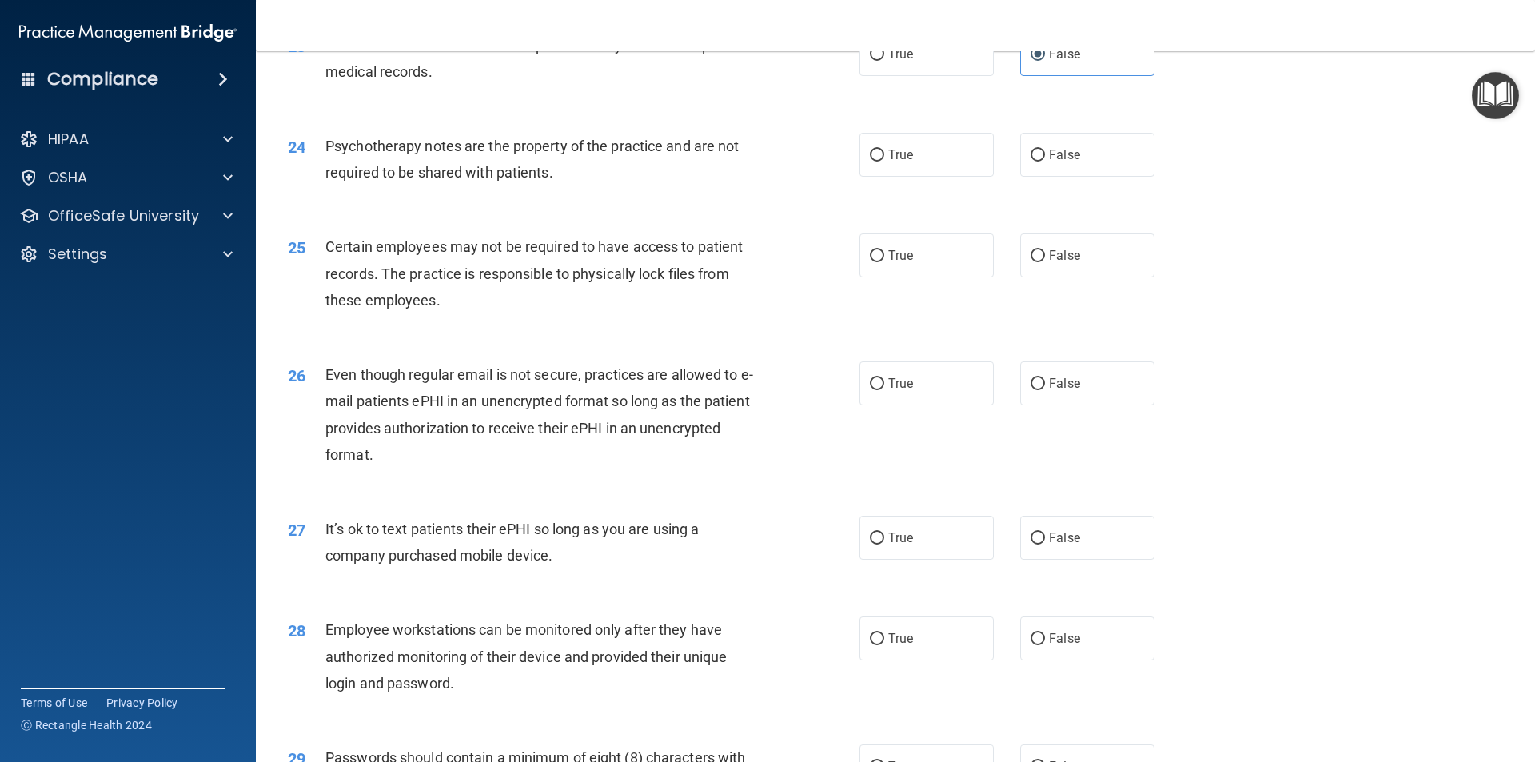
scroll to position [2878, 0]
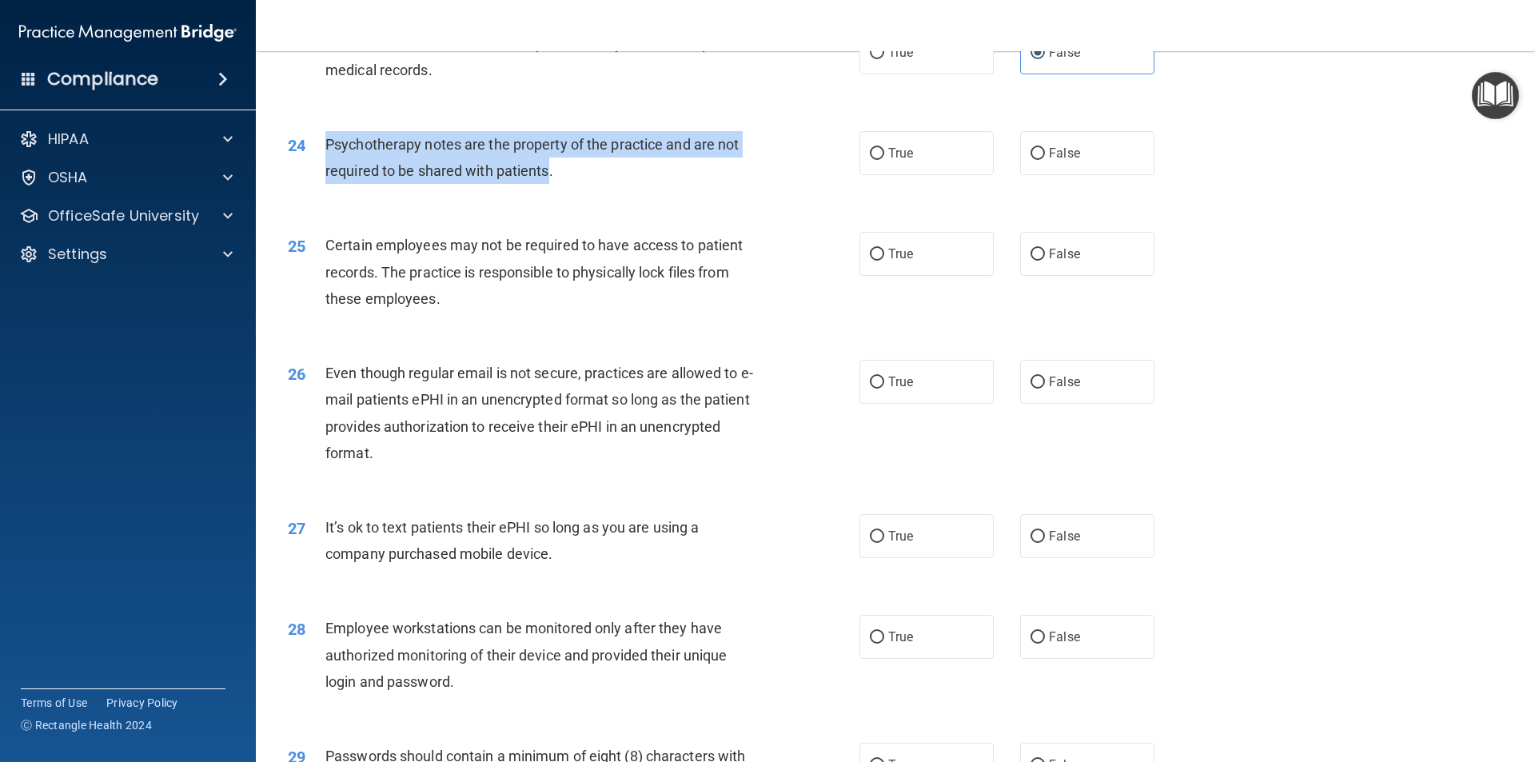
drag, startPoint x: 550, startPoint y: 199, endPoint x: 320, endPoint y: 175, distance: 231.5
click at [320, 175] on div "24 Psychotherapy notes are the property of the practice and are not required to…" at bounding box center [574, 161] width 620 height 61
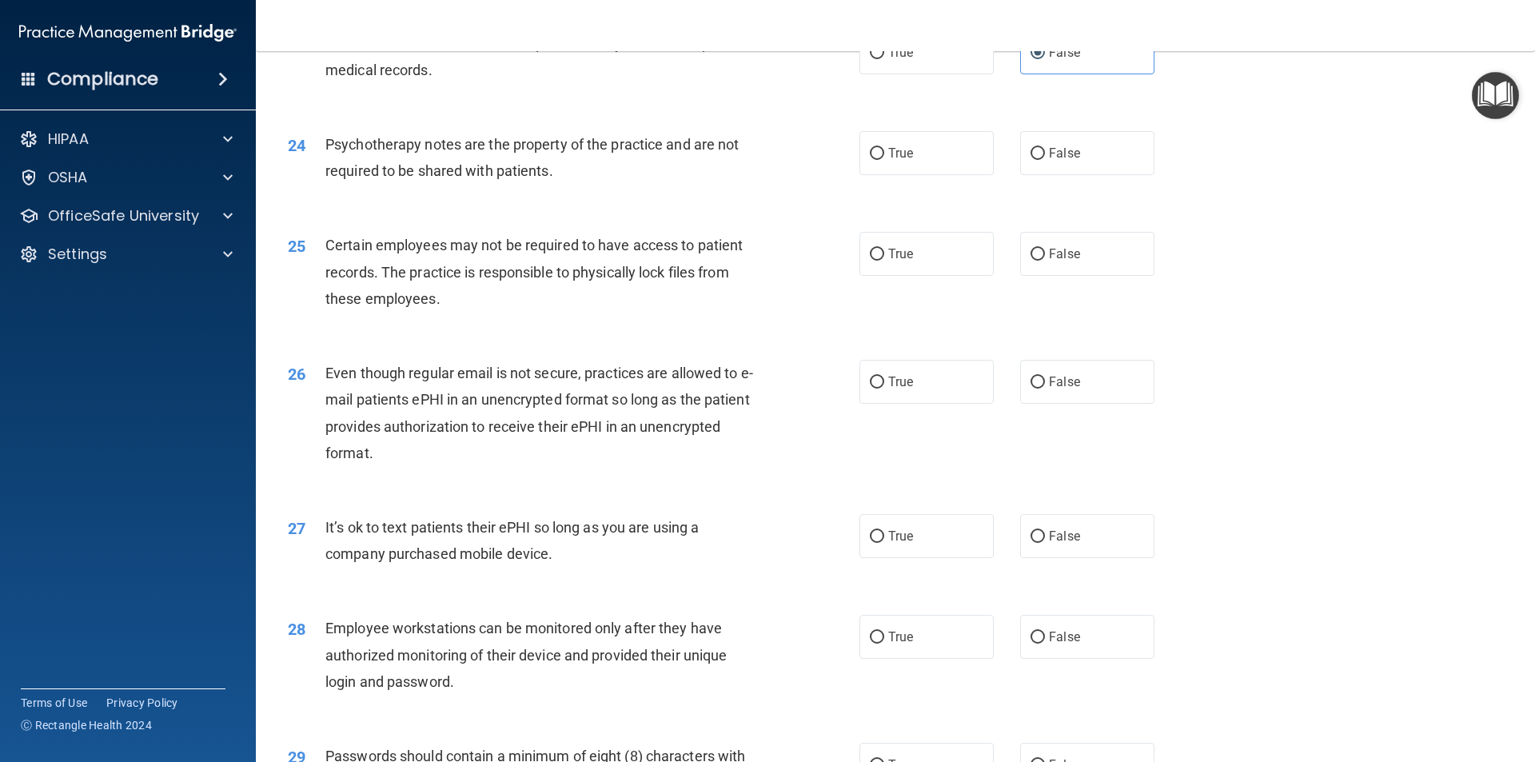
drag, startPoint x: 879, startPoint y: 180, endPoint x: 841, endPoint y: 187, distance: 38.3
click at [861, 175] on label "True" at bounding box center [926, 153] width 134 height 44
click at [870, 160] on input "True" at bounding box center [877, 154] width 14 height 12
radio input "true"
click at [453, 312] on div "Certain employees may not be required to have access to patient records. The pr…" at bounding box center [548, 272] width 447 height 80
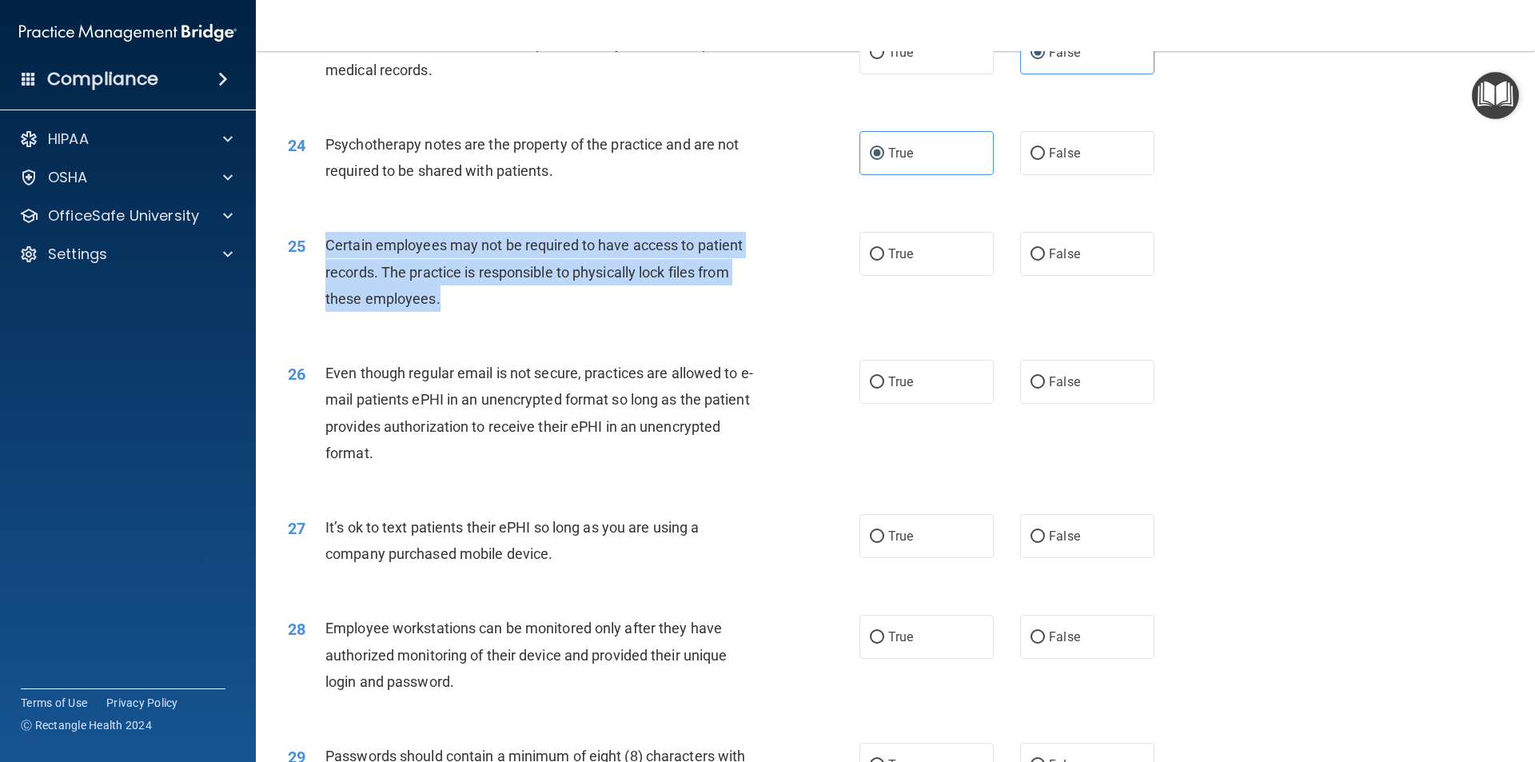
drag, startPoint x: 439, startPoint y: 325, endPoint x: 323, endPoint y: 269, distance: 129.1
click at [323, 269] on div "25 Certain employees may not be required to have access to patient records. The…" at bounding box center [574, 276] width 620 height 88
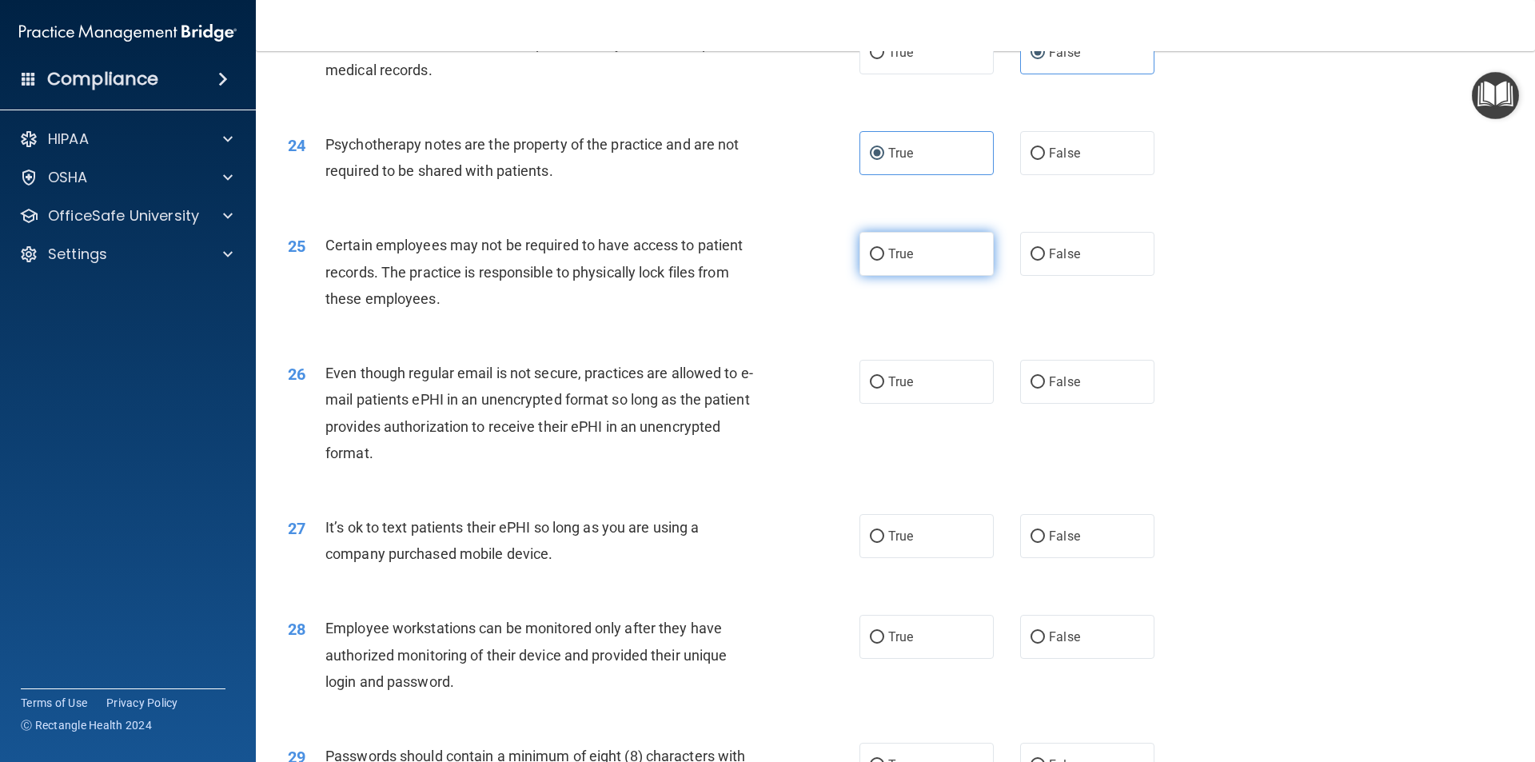
click at [890, 261] on span "True" at bounding box center [900, 253] width 25 height 15
click at [884, 261] on input "True" at bounding box center [877, 255] width 14 height 12
radio input "true"
click at [469, 466] on div "Even though regular email is not secure, practices are allowed to e-mail patien…" at bounding box center [548, 413] width 447 height 106
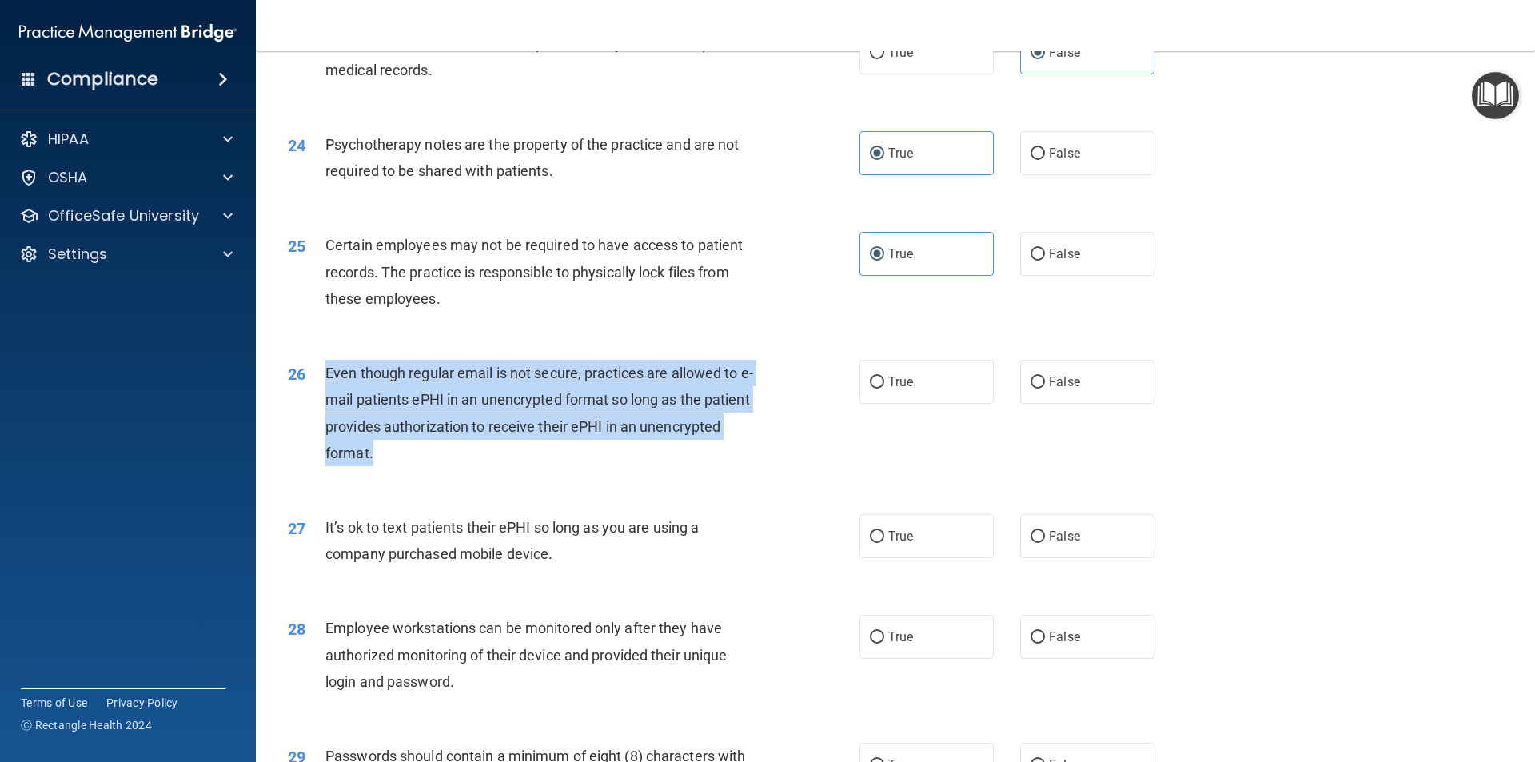
drag, startPoint x: 383, startPoint y: 470, endPoint x: 323, endPoint y: 396, distance: 95.5
click at [323, 396] on div "26 Even though regular email is not secure, practices are allowed to e-mail pat…" at bounding box center [574, 417] width 620 height 114
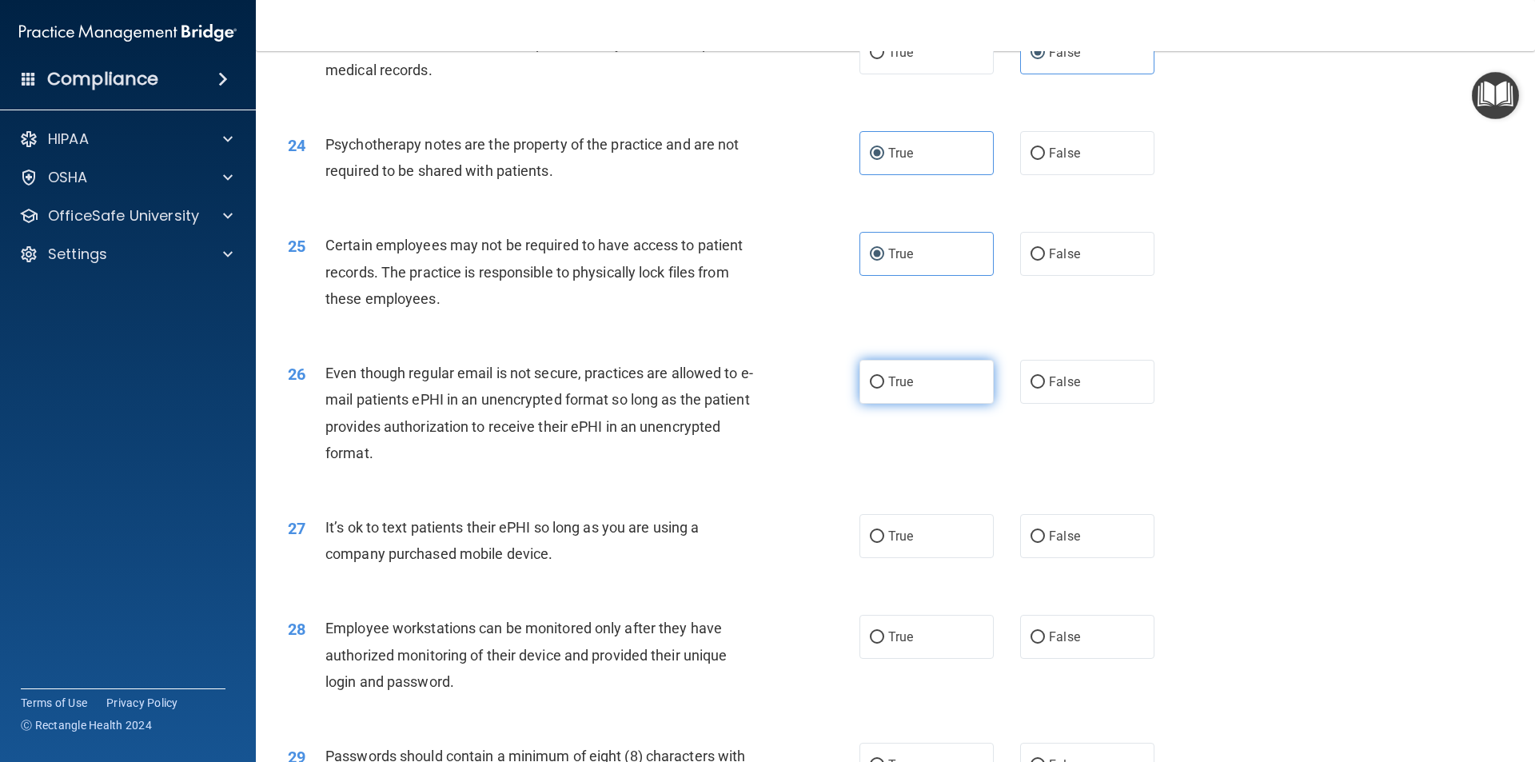
click at [902, 389] on span "True" at bounding box center [900, 381] width 25 height 15
click at [884, 389] on input "True" at bounding box center [877, 383] width 14 height 12
radio input "true"
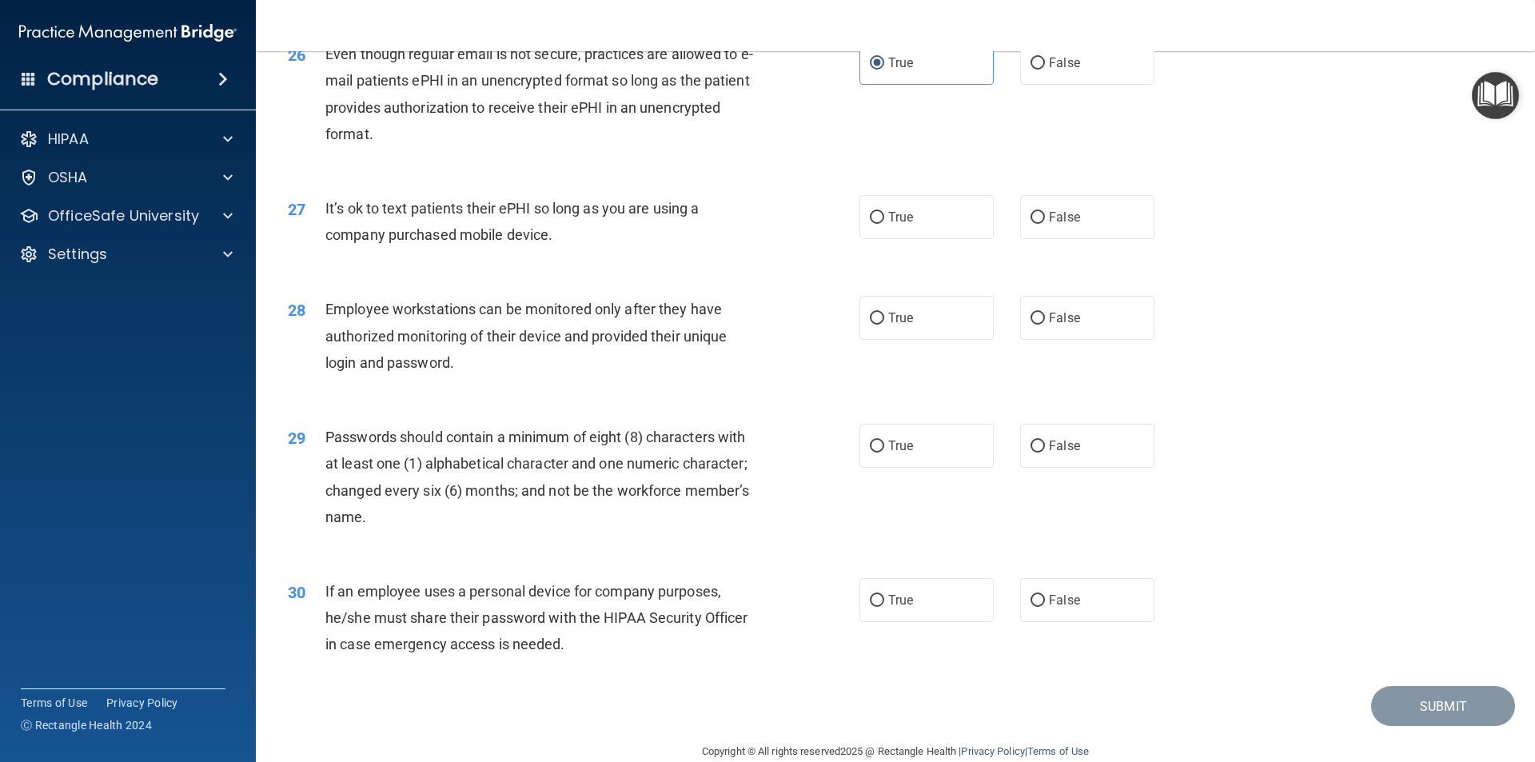
scroll to position [3252, 0]
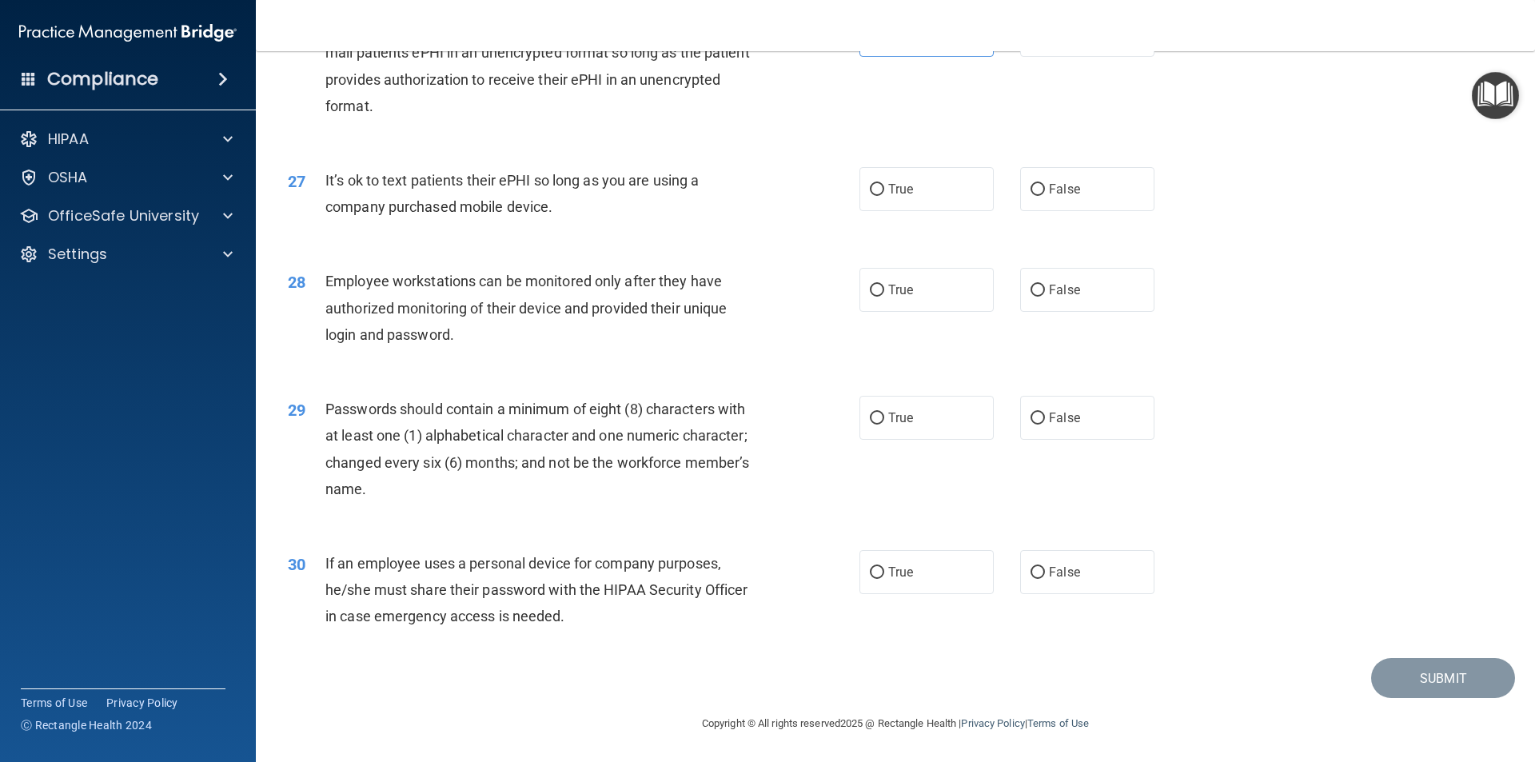
click at [564, 209] on div "It’s ok to text patients their ePHI so long as you are using a company purchase…" at bounding box center [548, 193] width 447 height 53
click at [552, 209] on span "It’s ok to text patients their ePHI so long as you are using a company purchase…" at bounding box center [511, 193] width 373 height 43
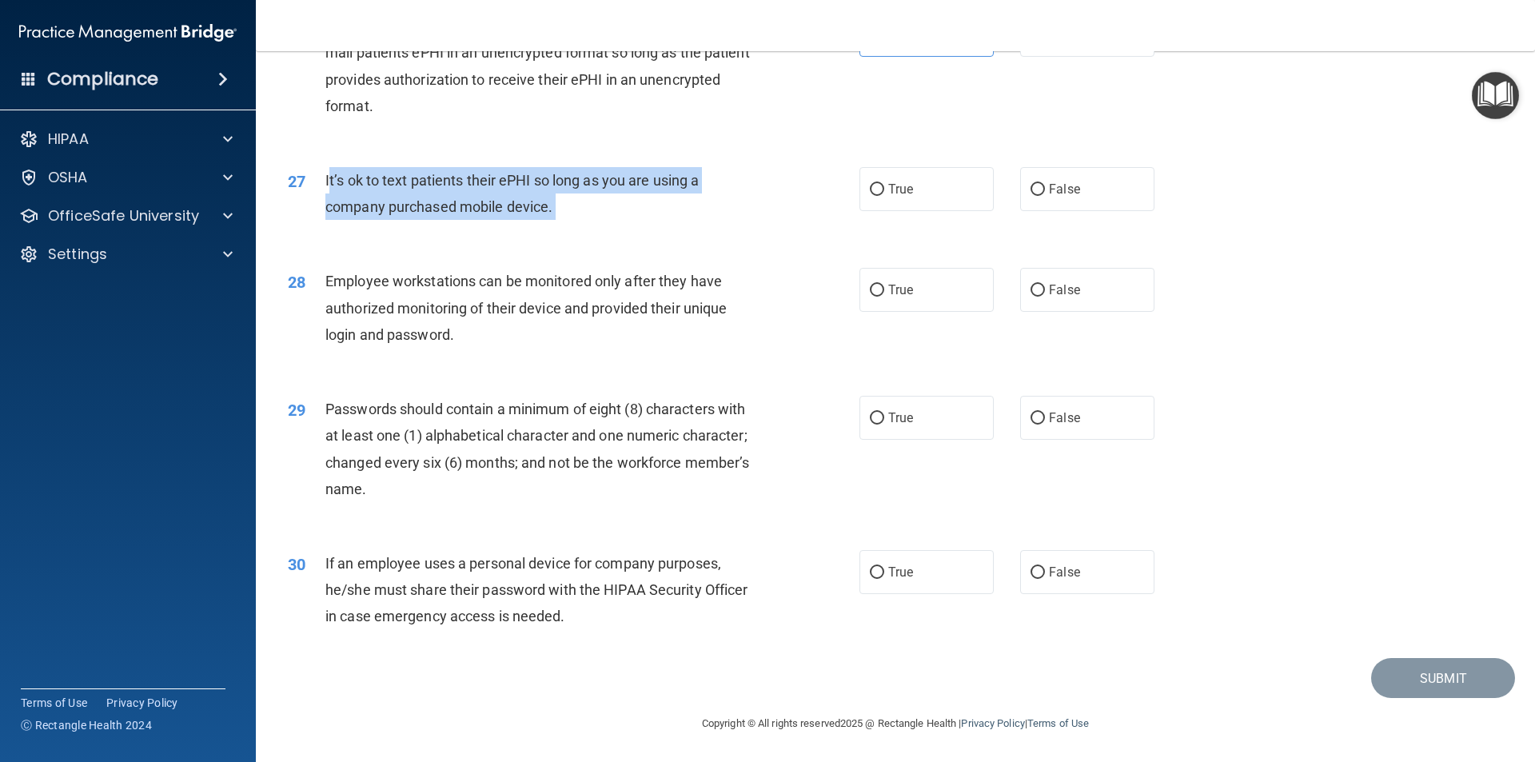
drag, startPoint x: 554, startPoint y: 207, endPoint x: 325, endPoint y: 185, distance: 229.7
click at [325, 185] on div "It’s ok to text patients their ePHI so long as you are using a company purchase…" at bounding box center [548, 193] width 447 height 53
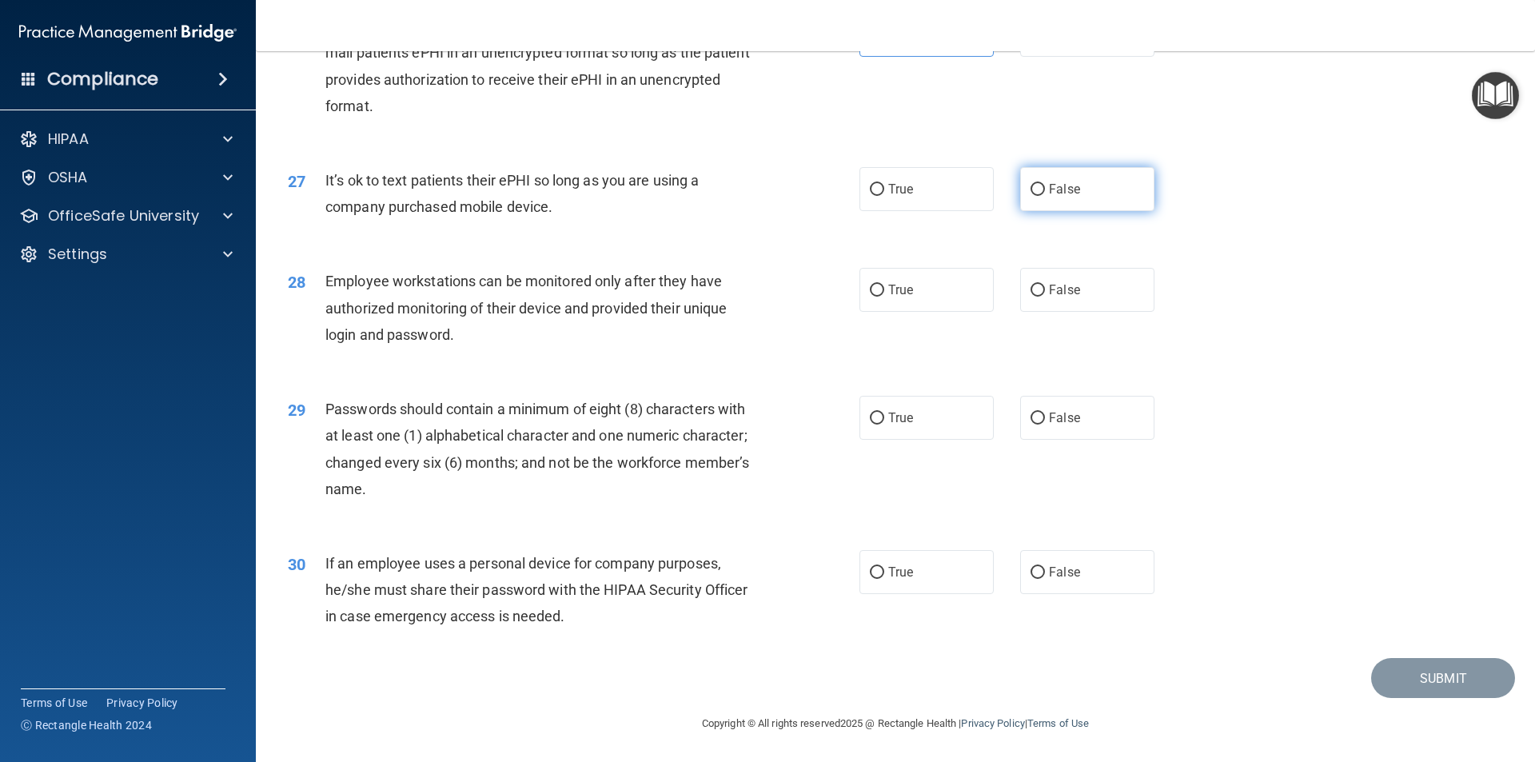
click at [1043, 199] on label "False" at bounding box center [1087, 189] width 134 height 44
click at [1043, 196] on input "False" at bounding box center [1038, 190] width 14 height 12
radio input "true"
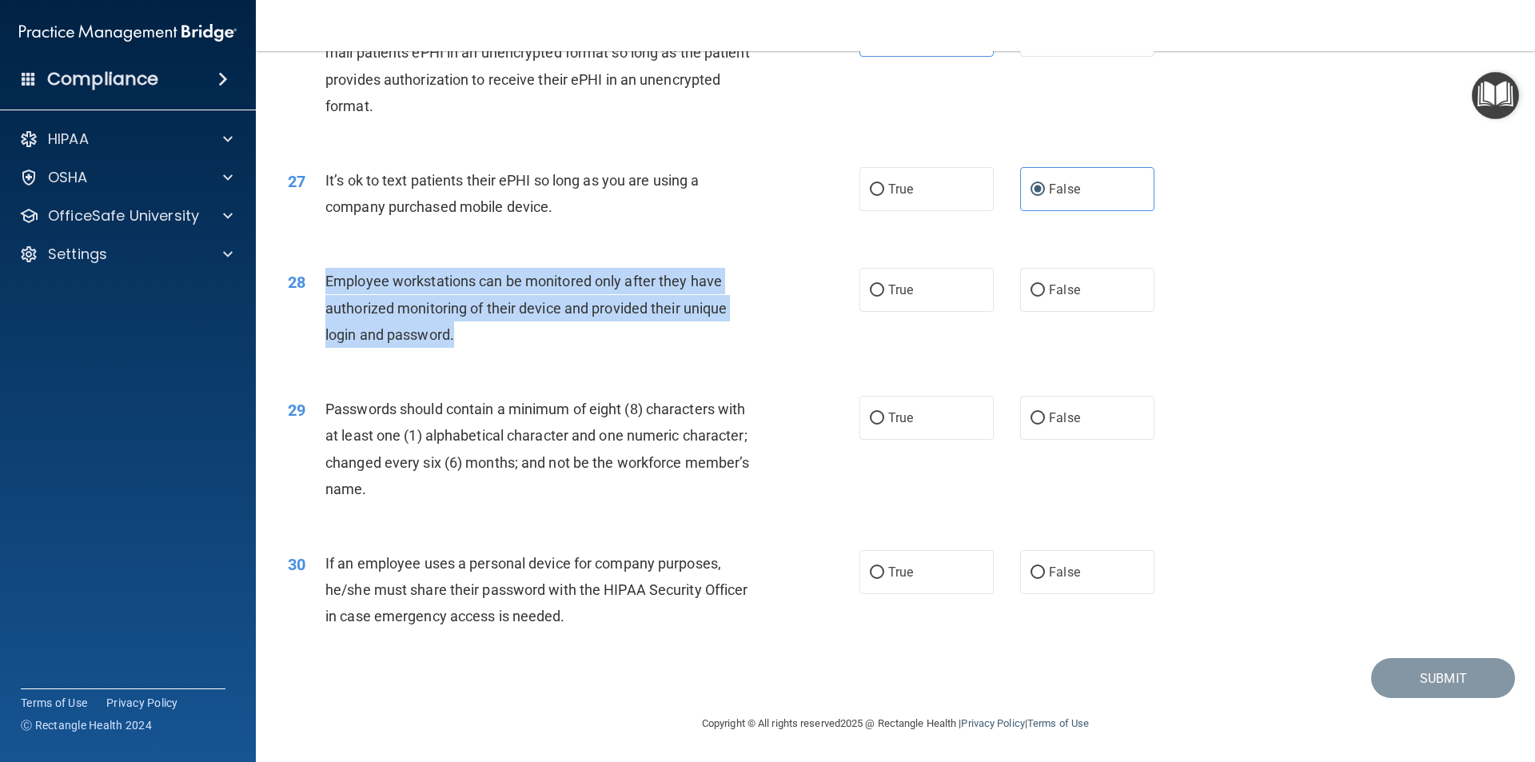
drag, startPoint x: 460, startPoint y: 332, endPoint x: 317, endPoint y: 273, distance: 154.1
click at [317, 273] on div "28 Employee workstations can be monitored only after they have authorized monit…" at bounding box center [574, 312] width 620 height 88
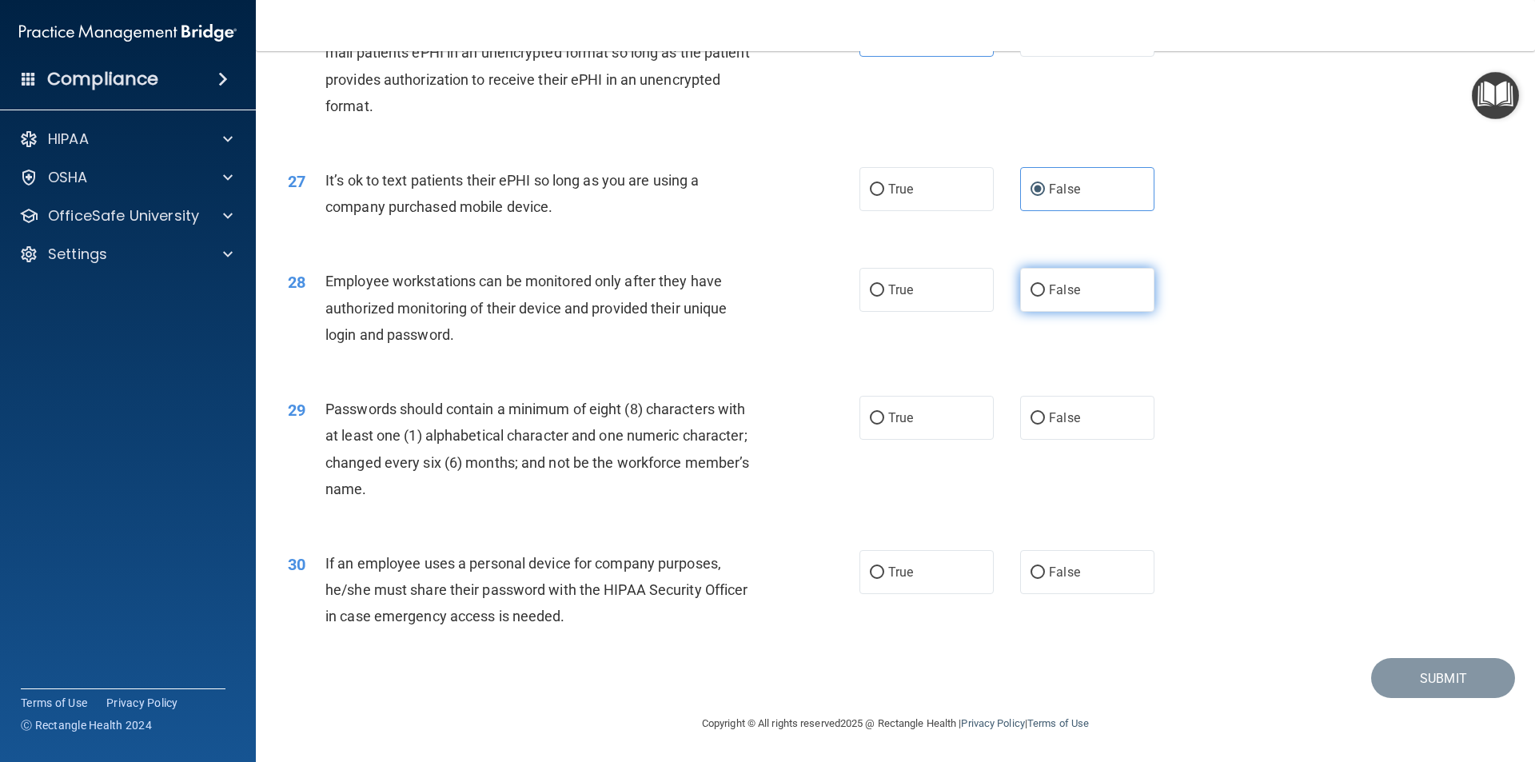
click at [1114, 289] on label "False" at bounding box center [1087, 290] width 134 height 44
click at [1045, 289] on input "False" at bounding box center [1038, 291] width 14 height 12
radio input "true"
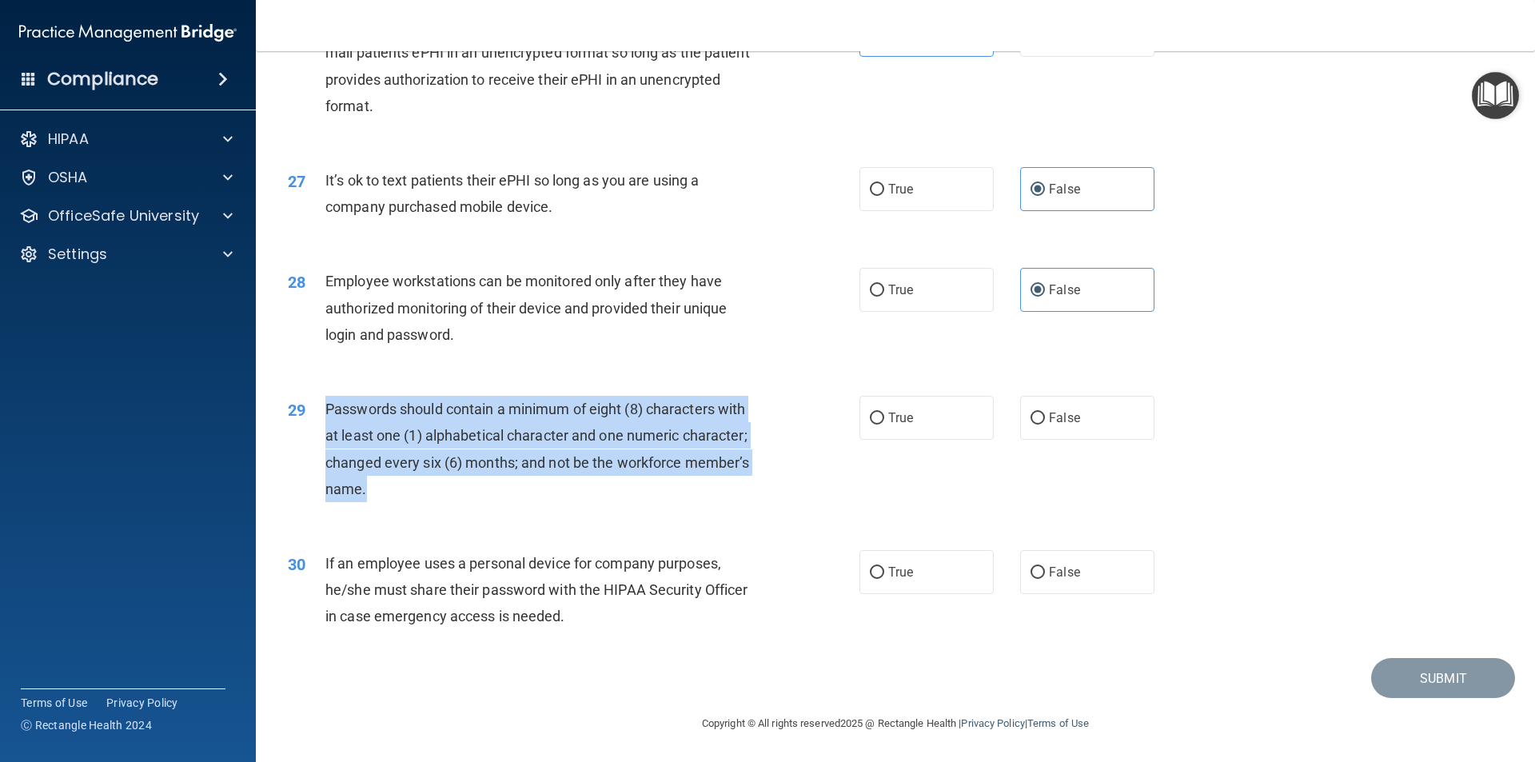
drag, startPoint x: 370, startPoint y: 490, endPoint x: 314, endPoint y: 420, distance: 89.9
click at [314, 420] on div "29 Passwords should contain a minimum of eight (8) characters with at least one…" at bounding box center [574, 453] width 620 height 114
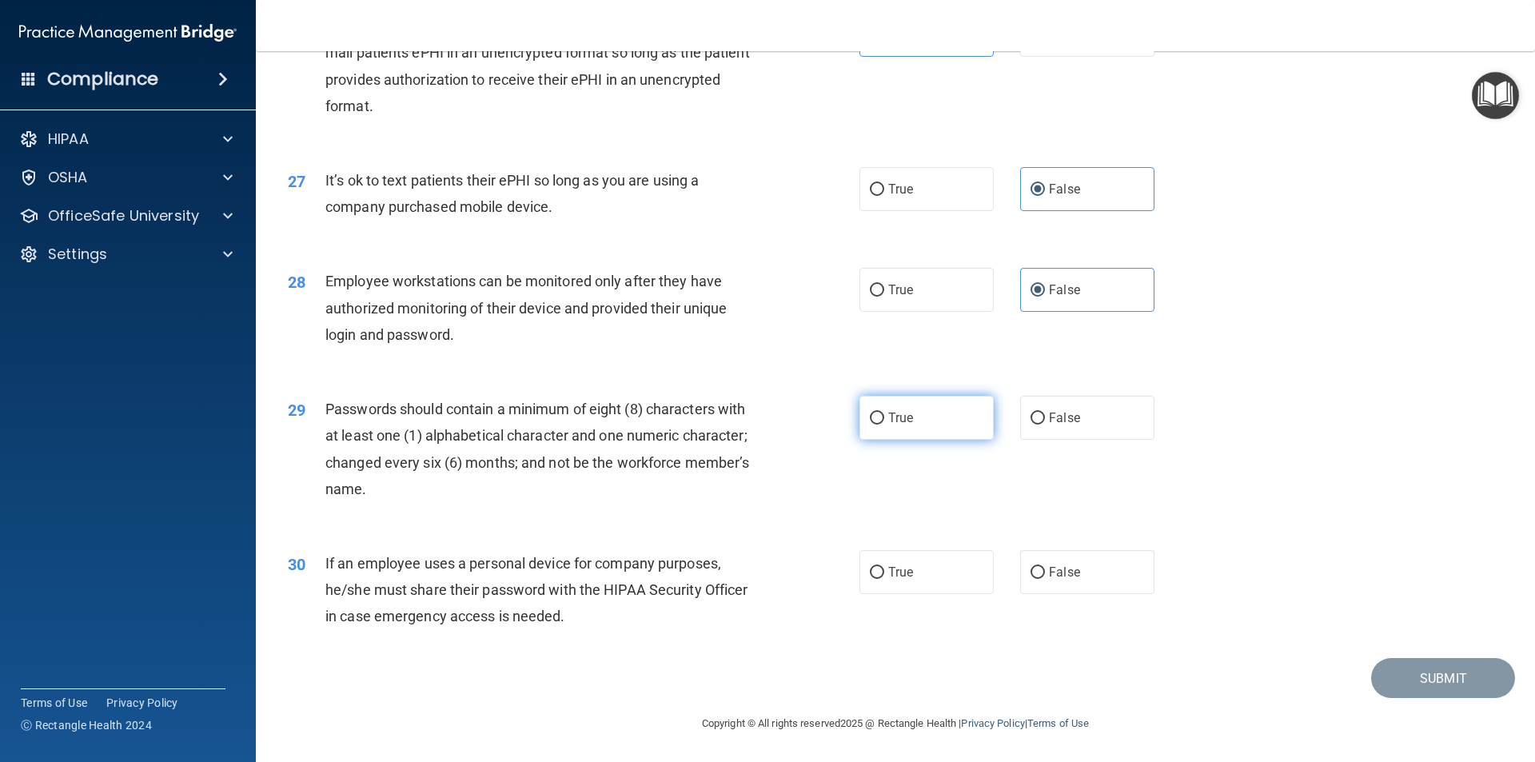
click at [889, 417] on span "True" at bounding box center [900, 417] width 25 height 15
click at [884, 417] on input "True" at bounding box center [877, 419] width 14 height 12
radio input "true"
click at [590, 608] on div "If an employee uses a personal device for company purposes, he/she must share t…" at bounding box center [548, 590] width 447 height 80
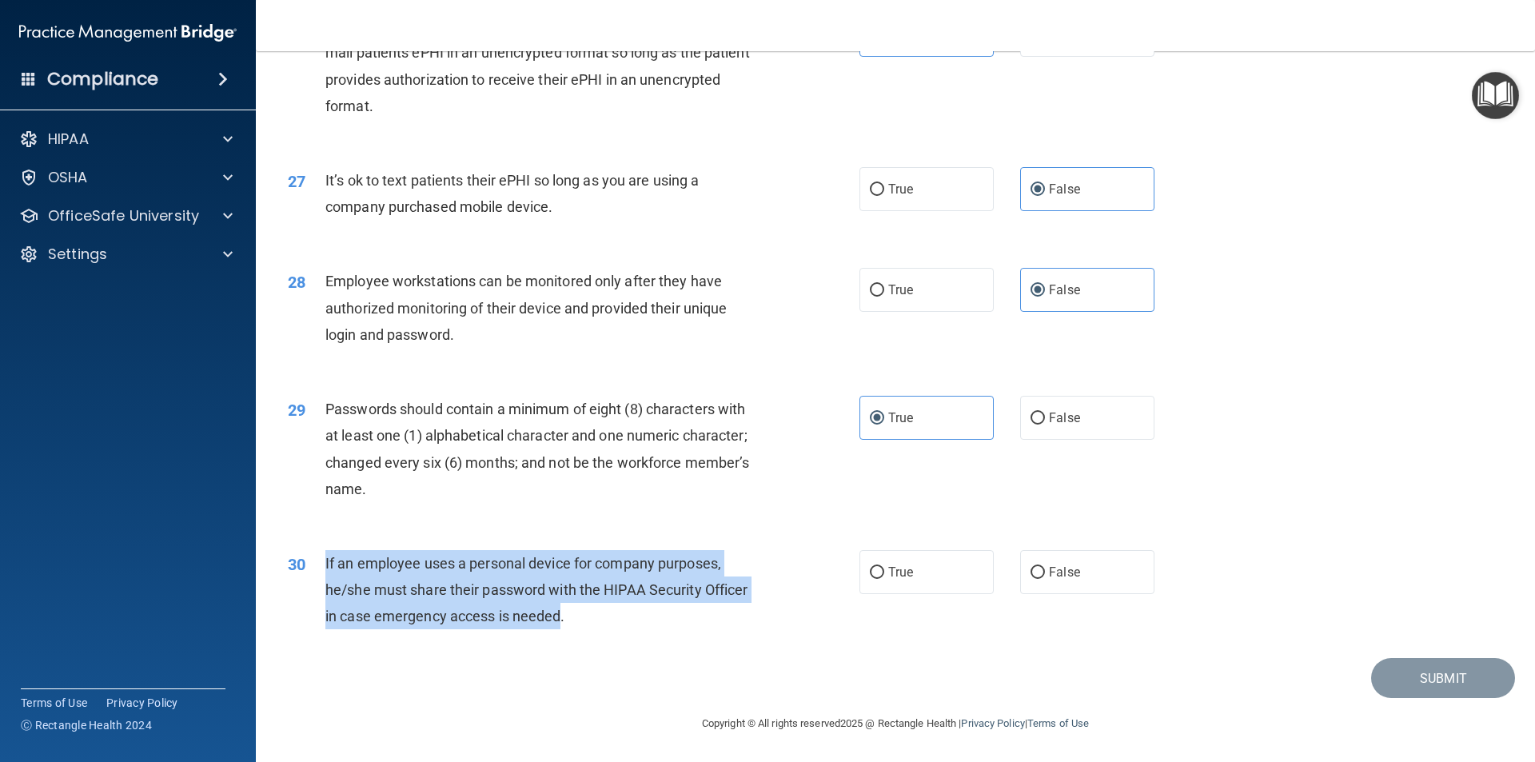
drag, startPoint x: 563, startPoint y: 624, endPoint x: 307, endPoint y: 552, distance: 265.6
click at [307, 552] on div "30 If an employee uses a personal device for company purposes, he/she must shar…" at bounding box center [574, 594] width 620 height 88
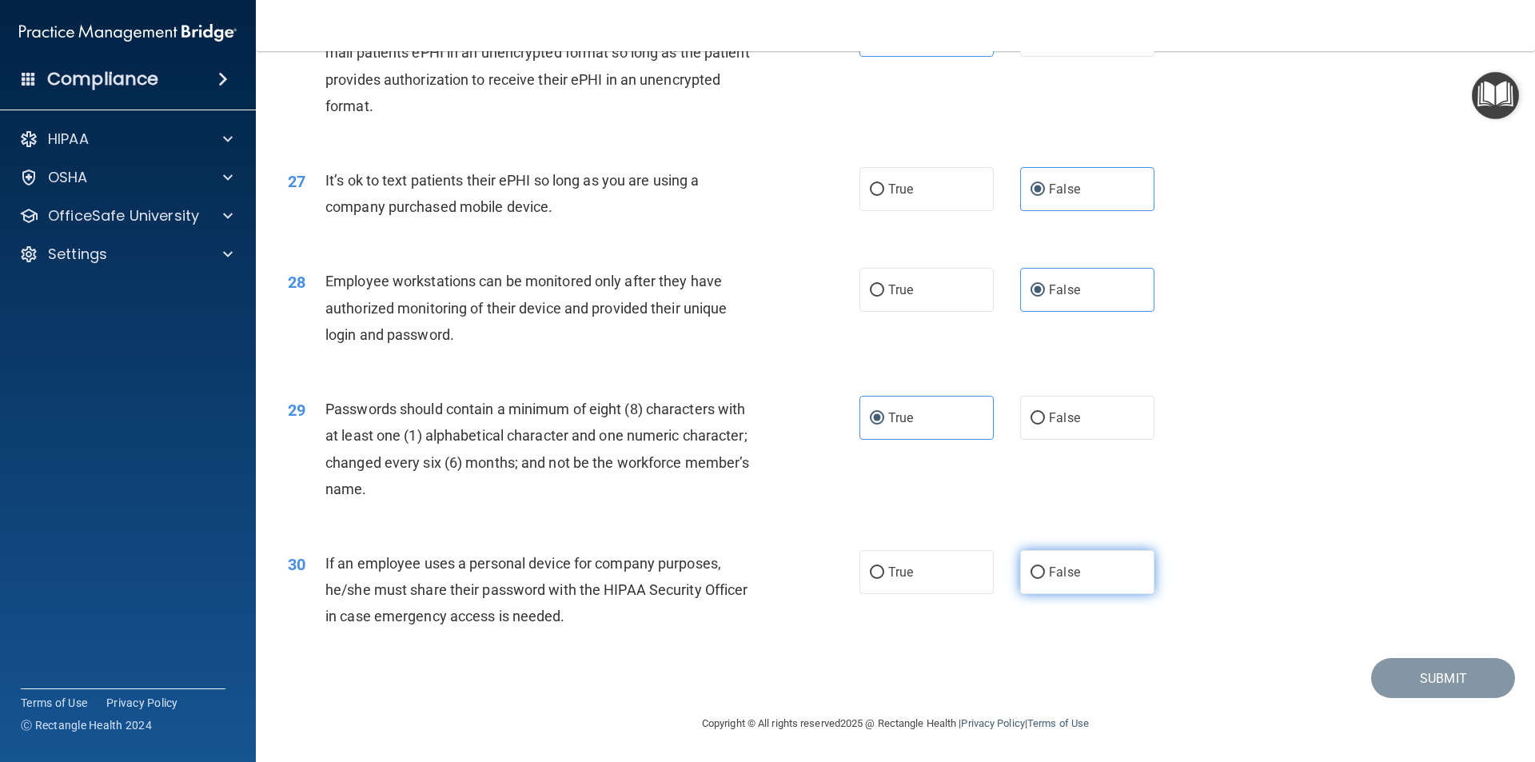
click at [1038, 576] on label "False" at bounding box center [1087, 572] width 134 height 44
click at [1038, 576] on input "False" at bounding box center [1038, 573] width 14 height 12
radio input "true"
click at [1426, 679] on button "Submit" at bounding box center [1443, 678] width 144 height 41
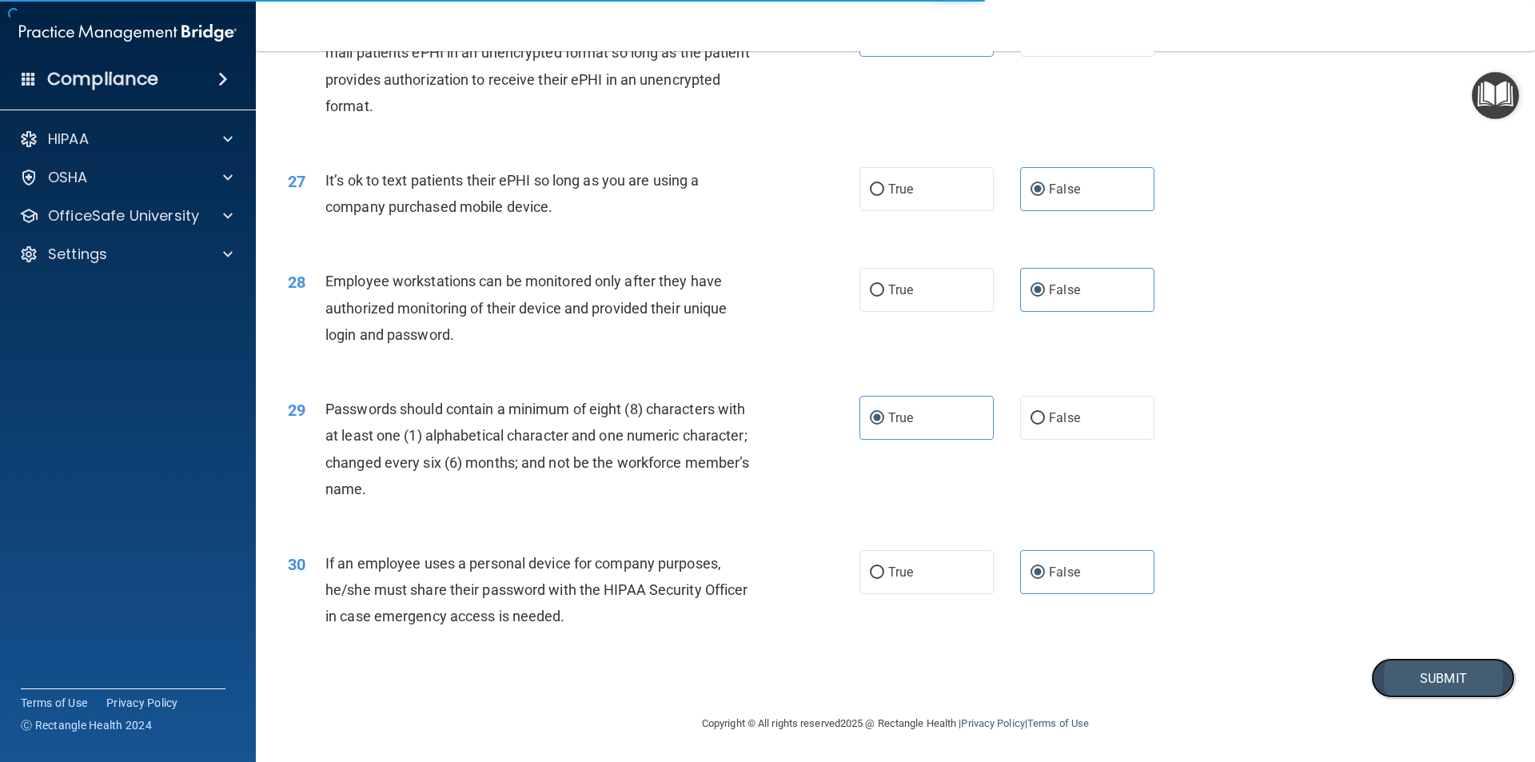
click at [1440, 681] on button "Submit" at bounding box center [1443, 678] width 144 height 41
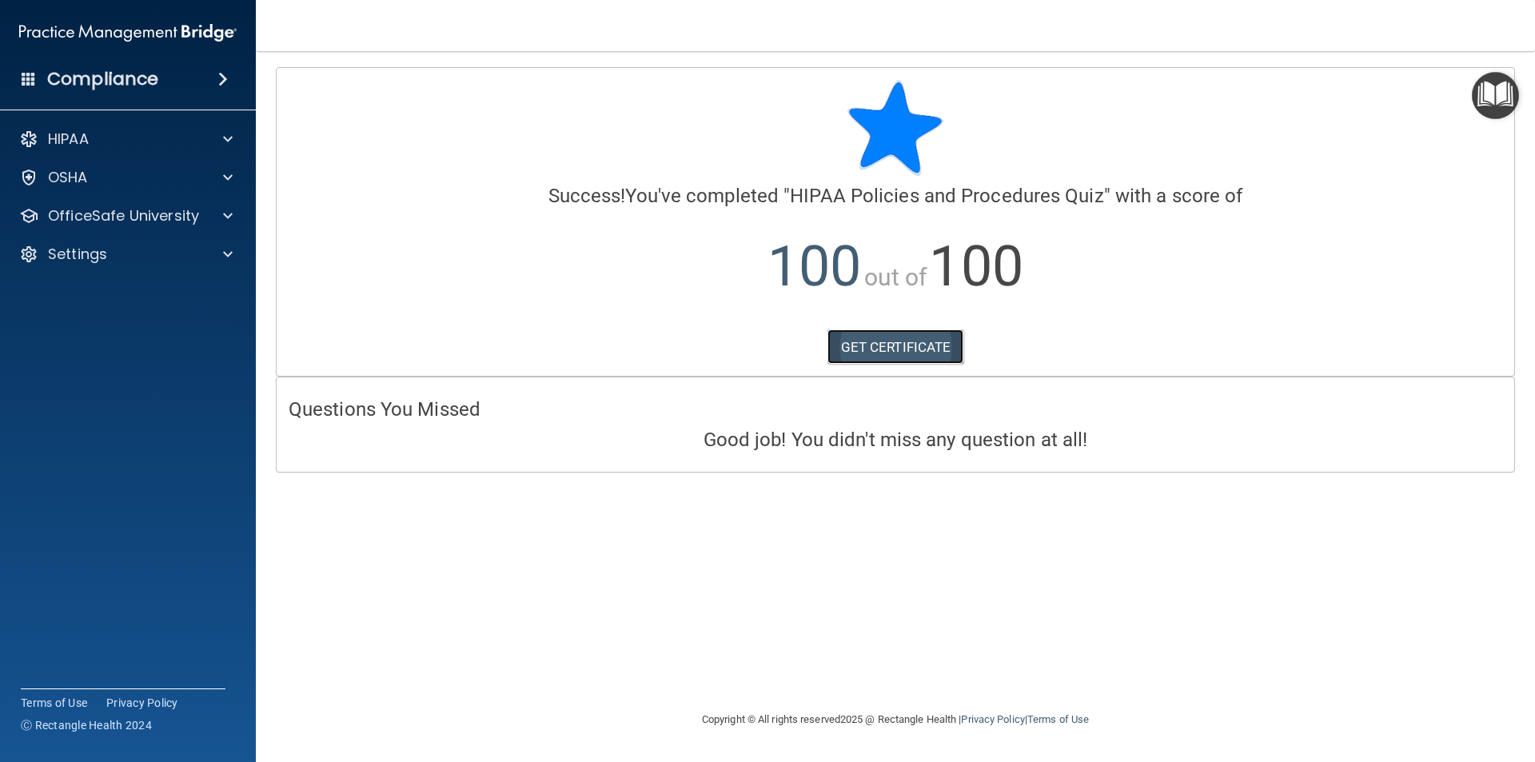
click at [898, 349] on link "GET CERTIFICATE" at bounding box center [896, 346] width 137 height 35
click at [225, 214] on span at bounding box center [228, 215] width 10 height 19
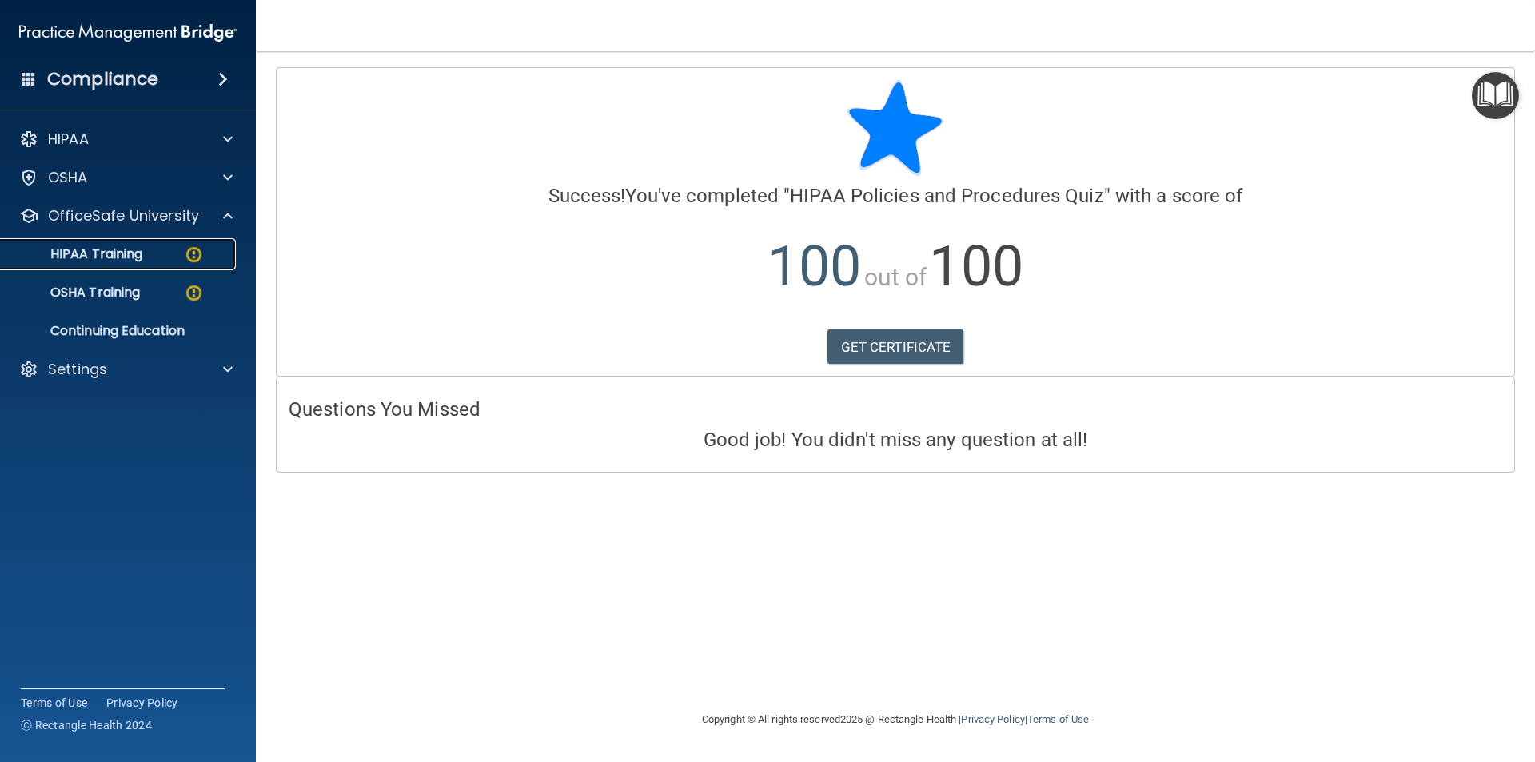
click at [98, 253] on p "HIPAA Training" at bounding box center [76, 254] width 132 height 16
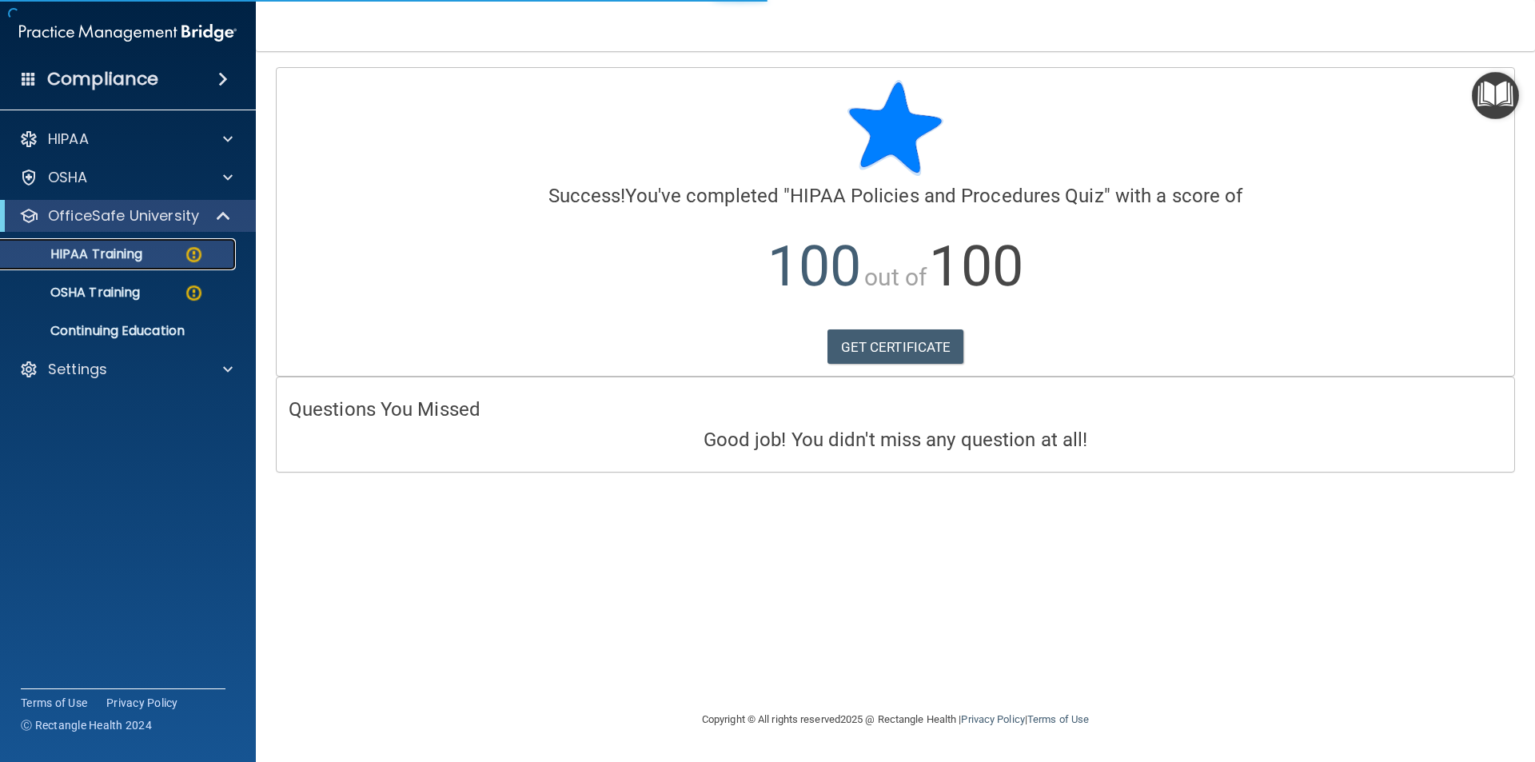
click at [118, 253] on p "HIPAA Training" at bounding box center [76, 254] width 132 height 16
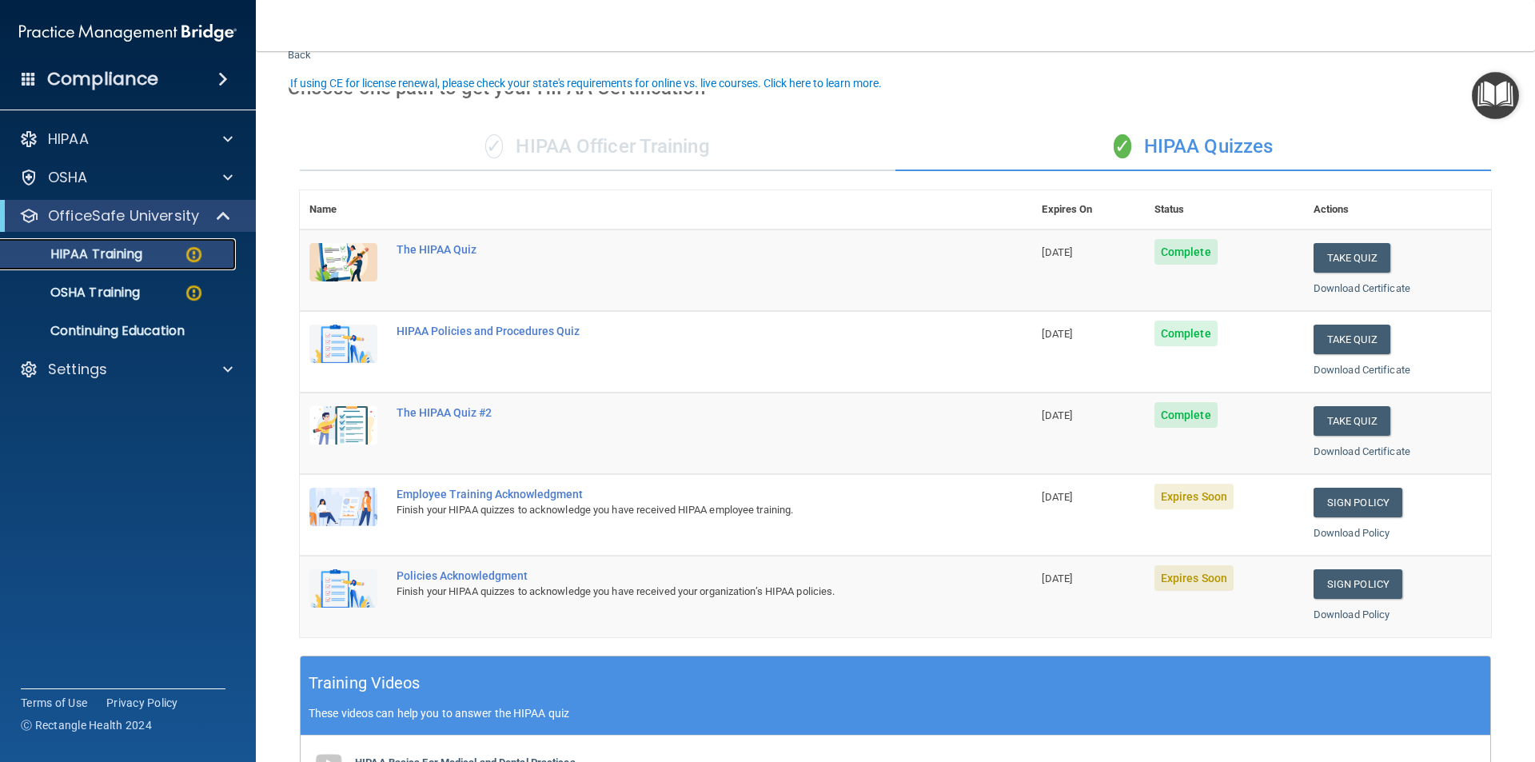
scroll to position [80, 0]
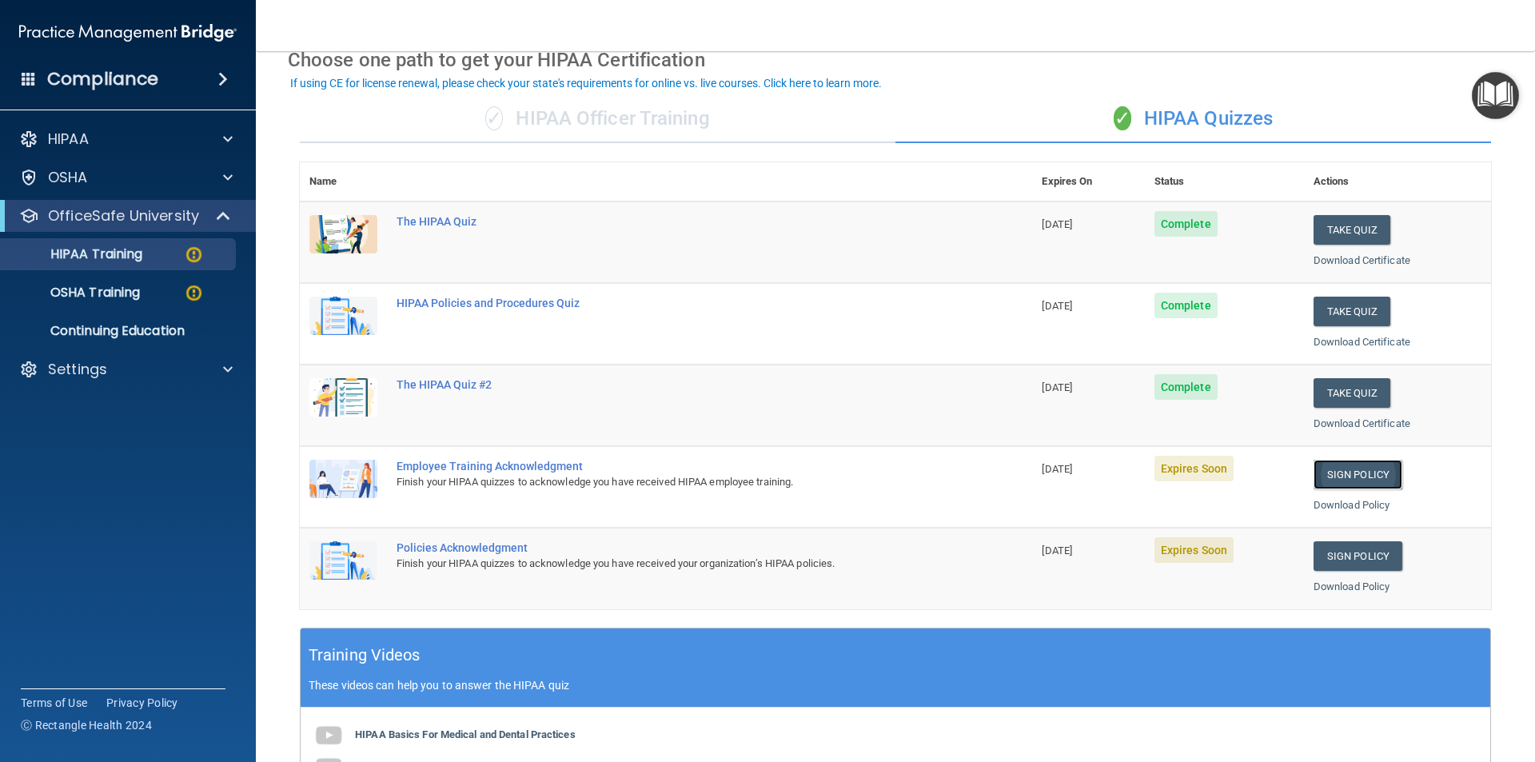
click at [1352, 480] on link "Sign Policy" at bounding box center [1358, 475] width 89 height 30
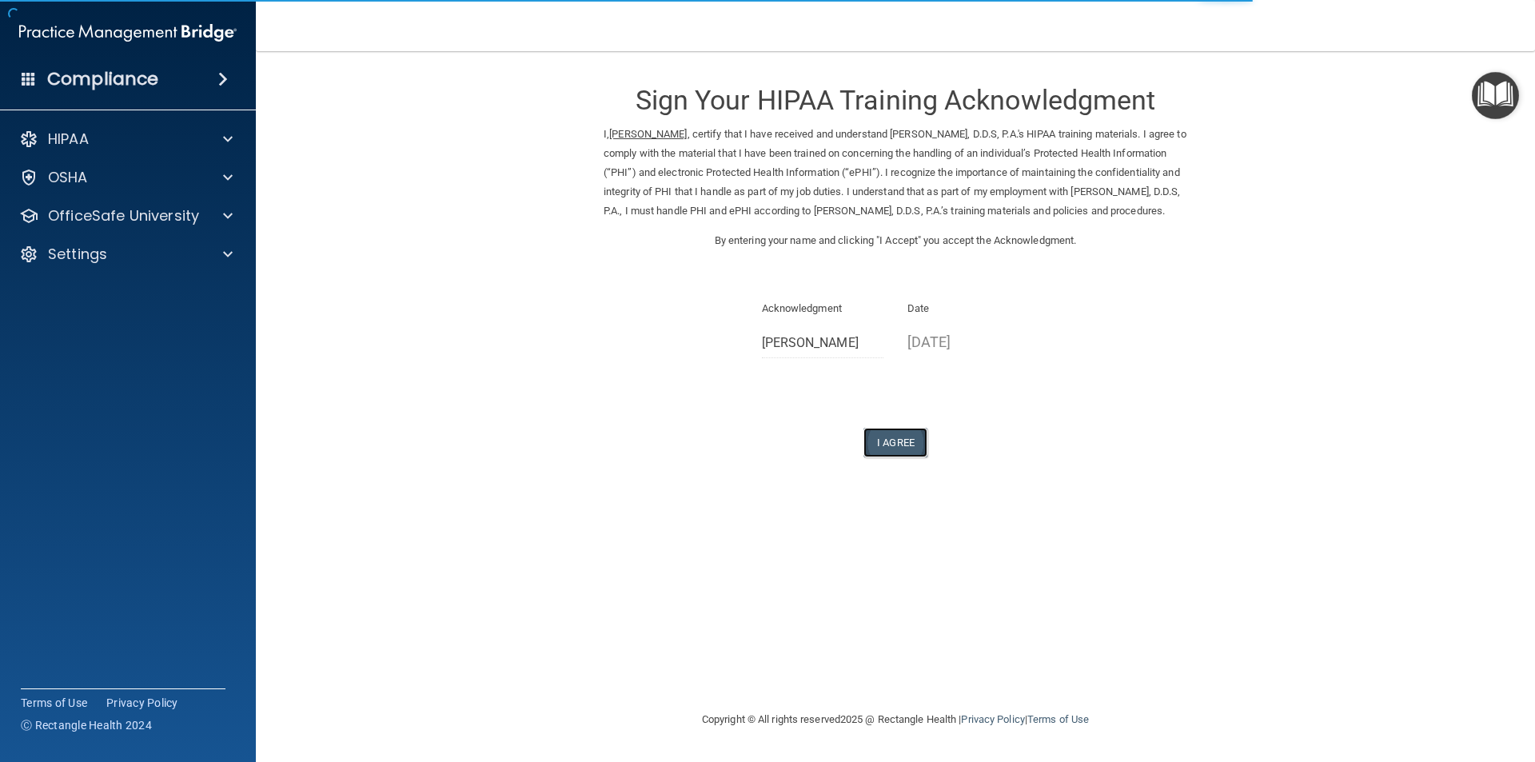
click at [890, 443] on button "I Agree" at bounding box center [895, 443] width 64 height 30
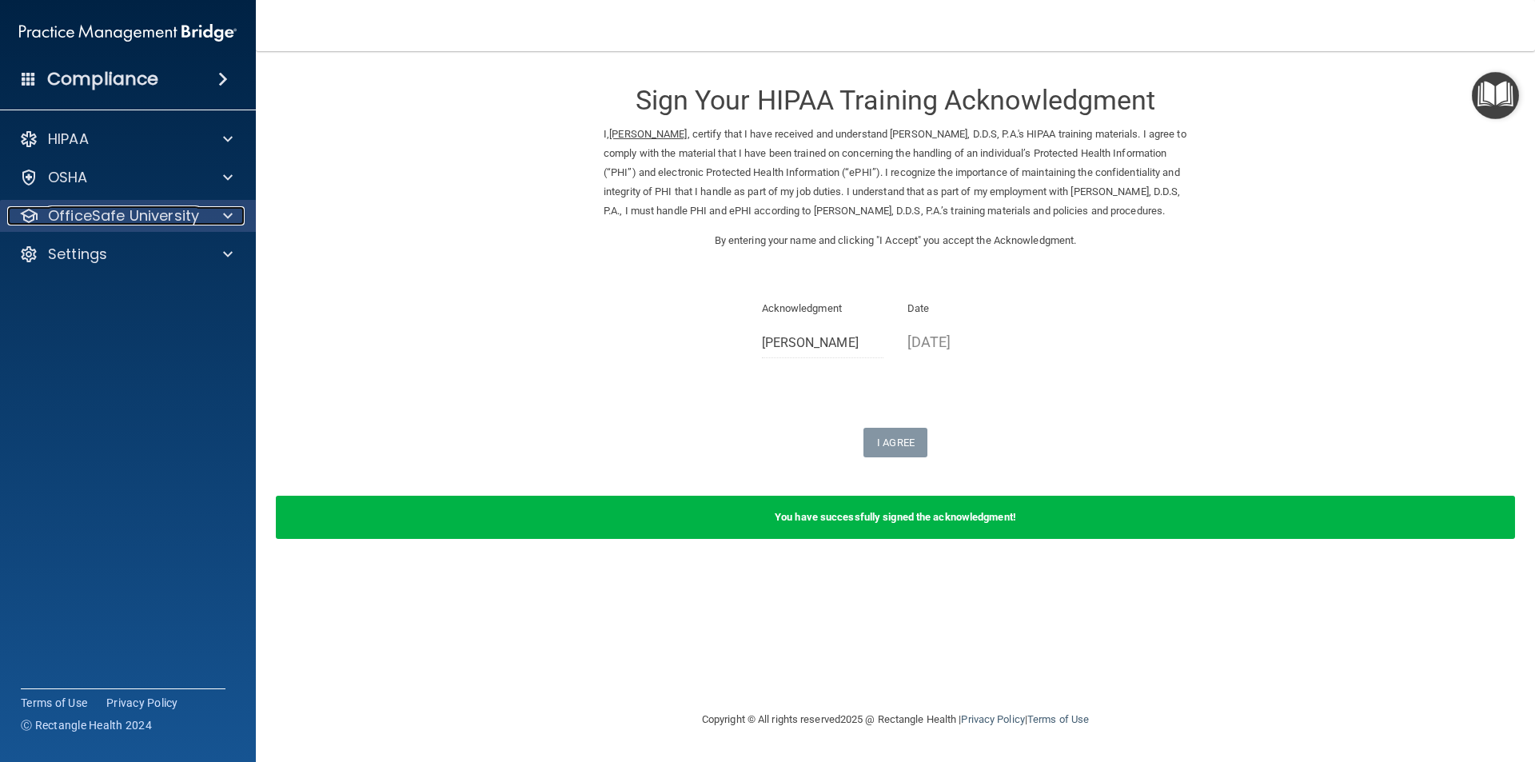
click at [226, 212] on span at bounding box center [228, 215] width 10 height 19
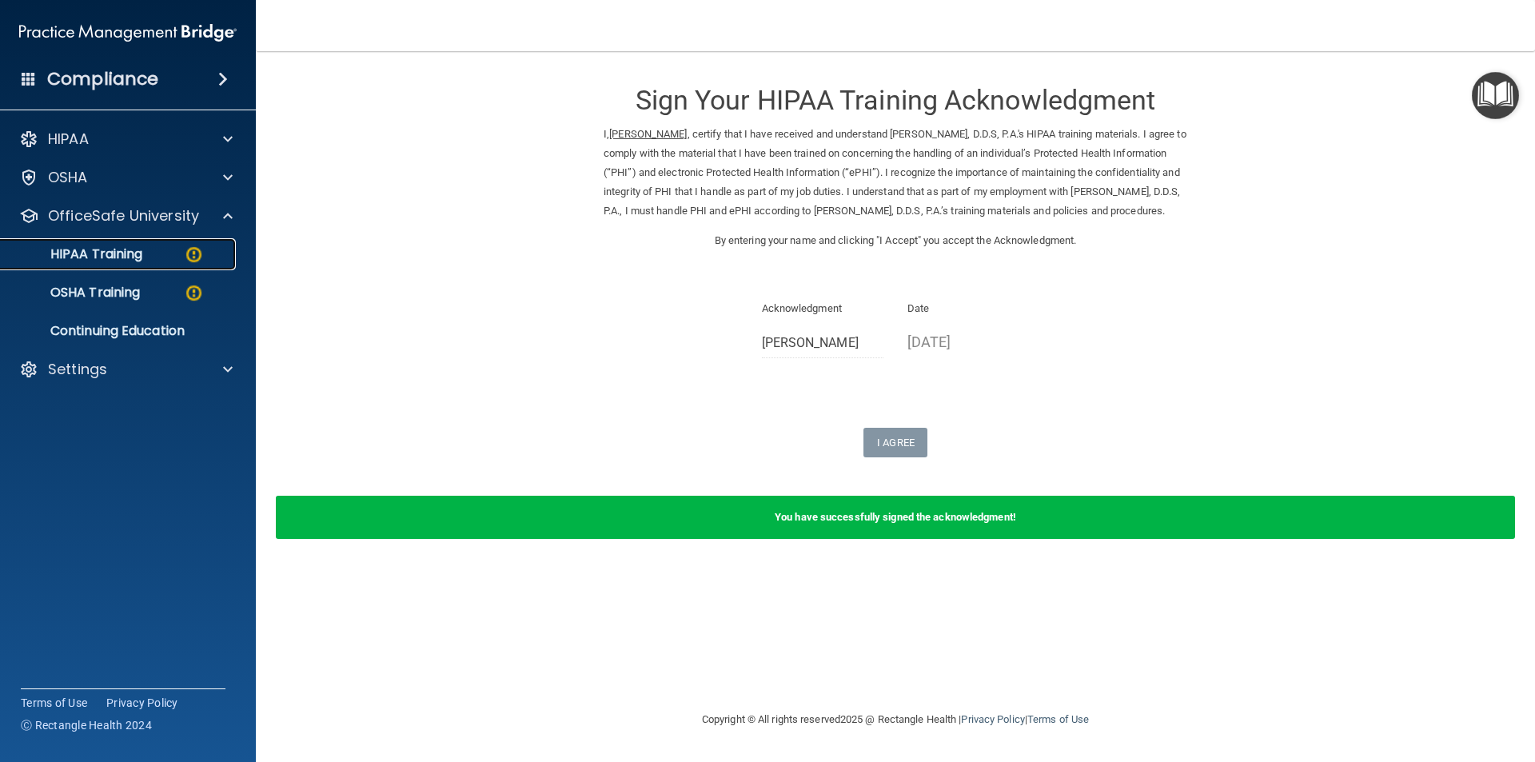
click at [189, 250] on img at bounding box center [194, 255] width 20 height 20
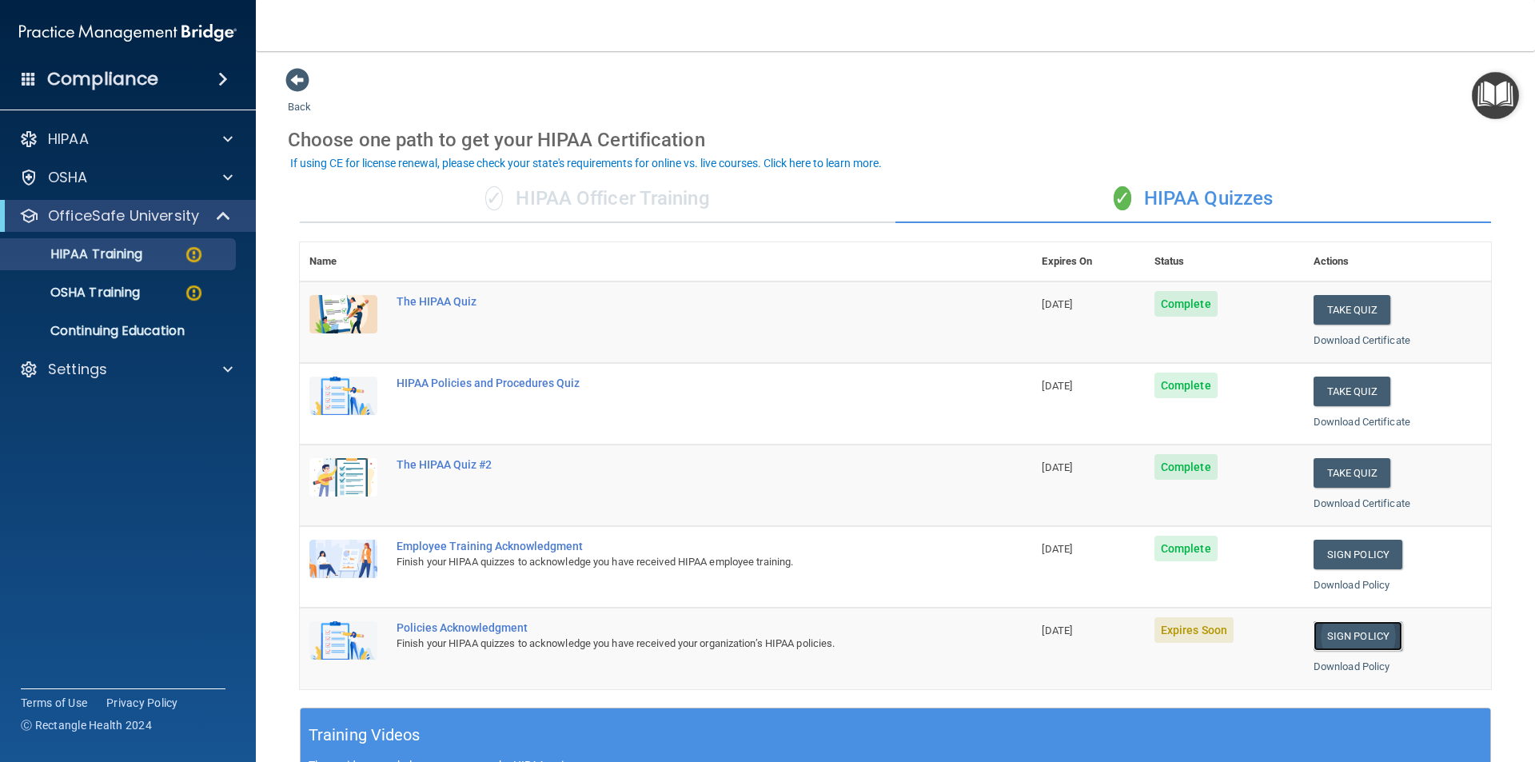
click at [1347, 636] on link "Sign Policy" at bounding box center [1358, 636] width 89 height 30
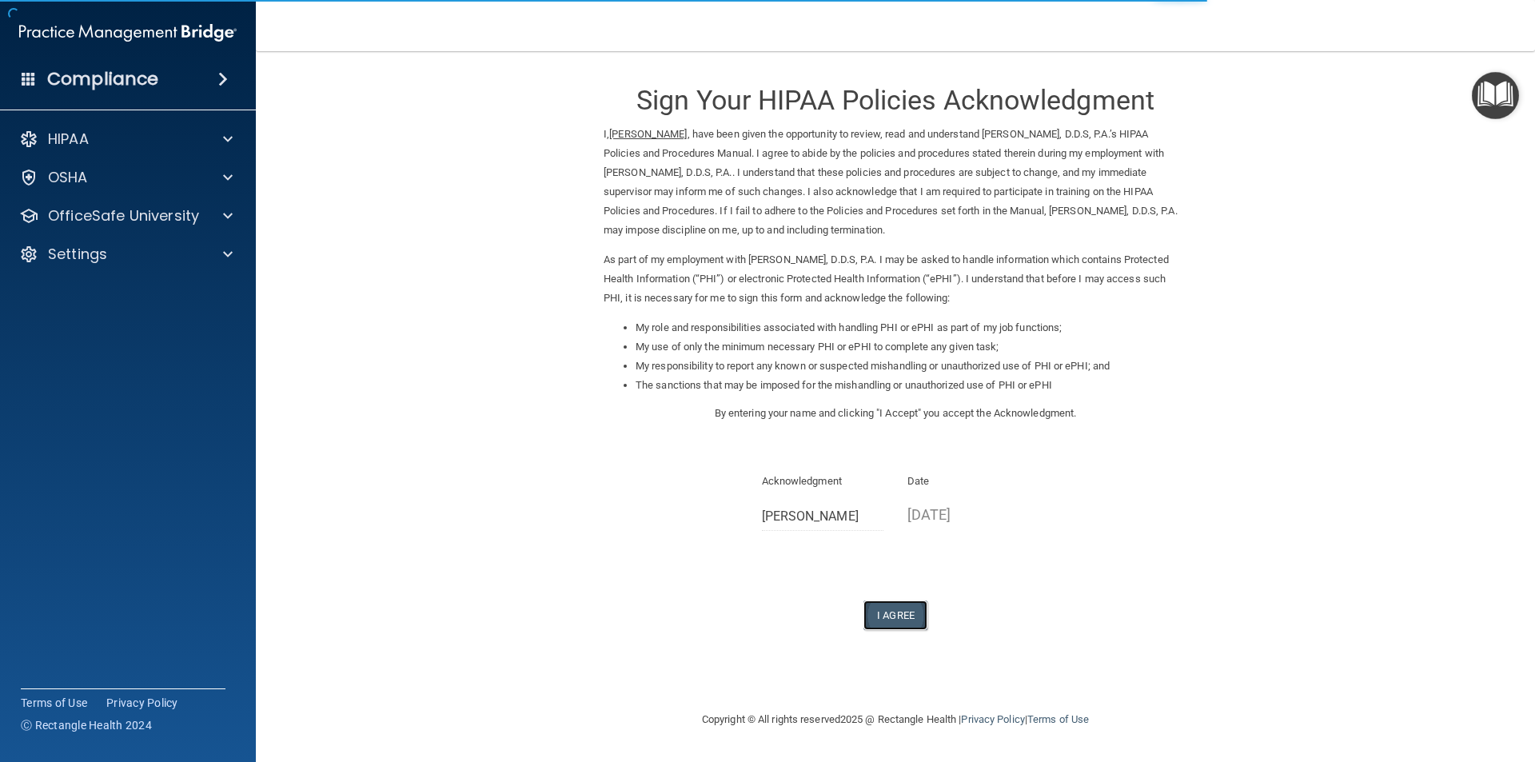
click at [895, 612] on button "I Agree" at bounding box center [895, 615] width 64 height 30
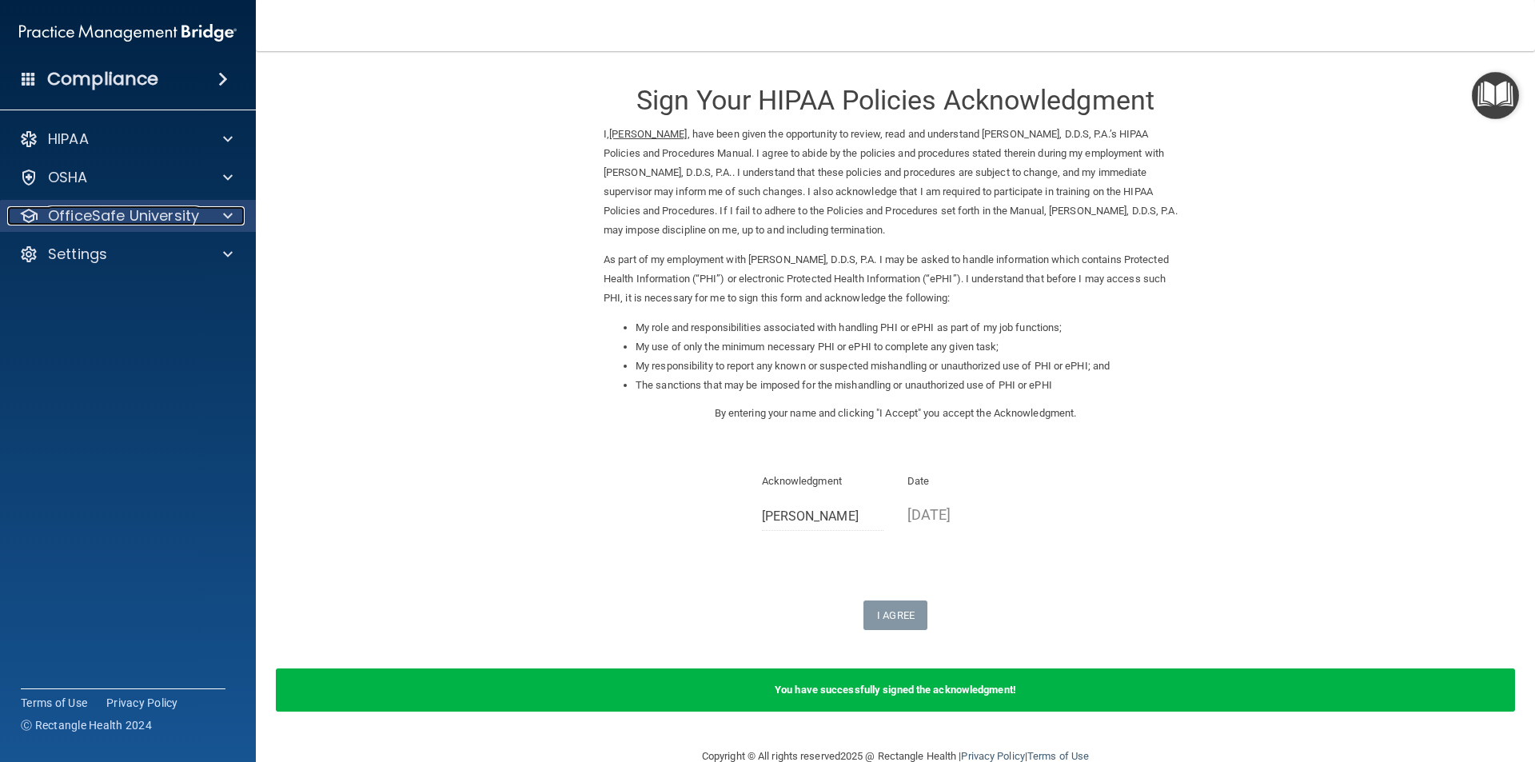
click at [225, 216] on span at bounding box center [228, 215] width 10 height 19
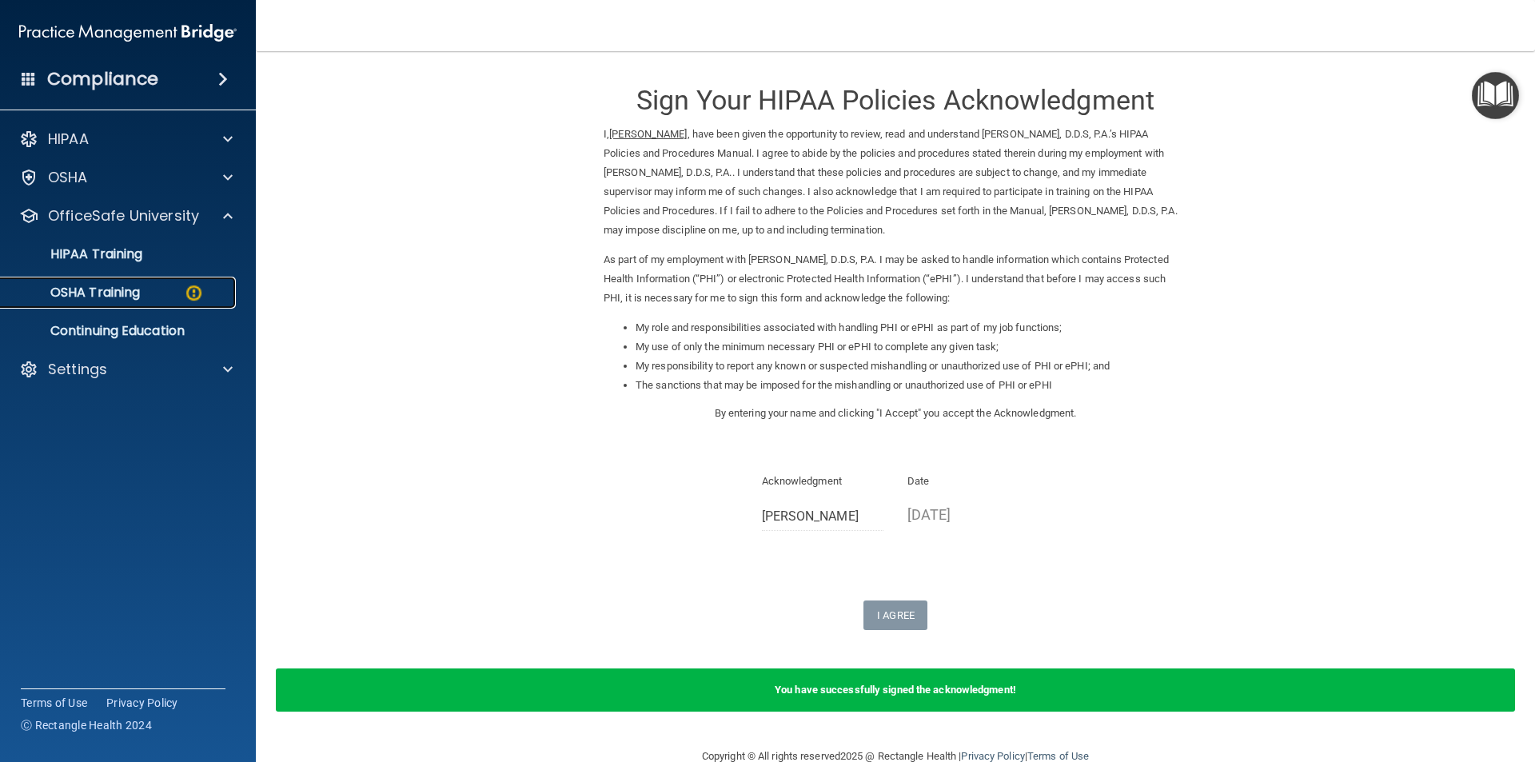
click at [154, 289] on div "OSHA Training" at bounding box center [119, 293] width 218 height 16
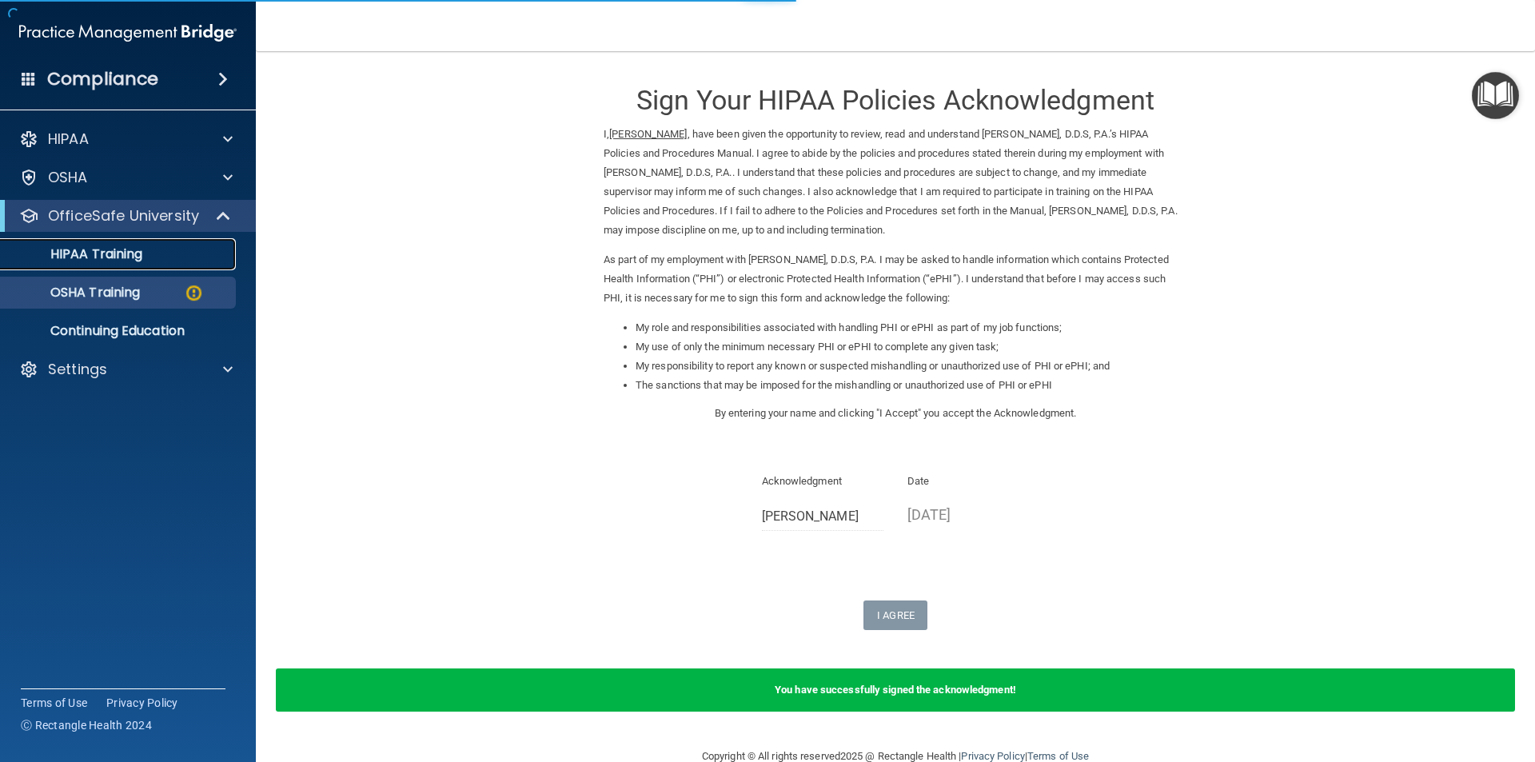
click at [117, 256] on p "HIPAA Training" at bounding box center [76, 254] width 132 height 16
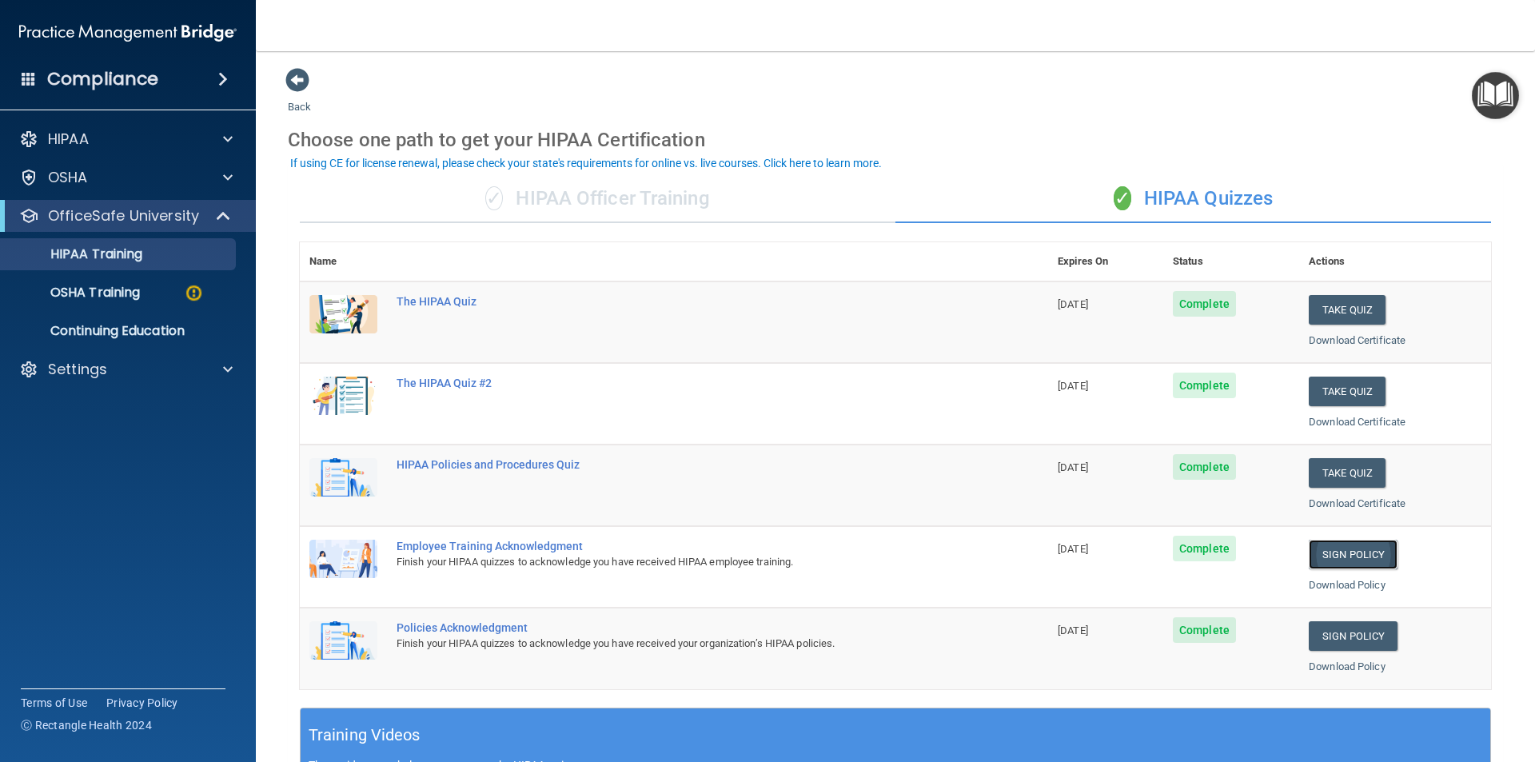
click at [1326, 559] on link "Sign Policy" at bounding box center [1353, 555] width 89 height 30
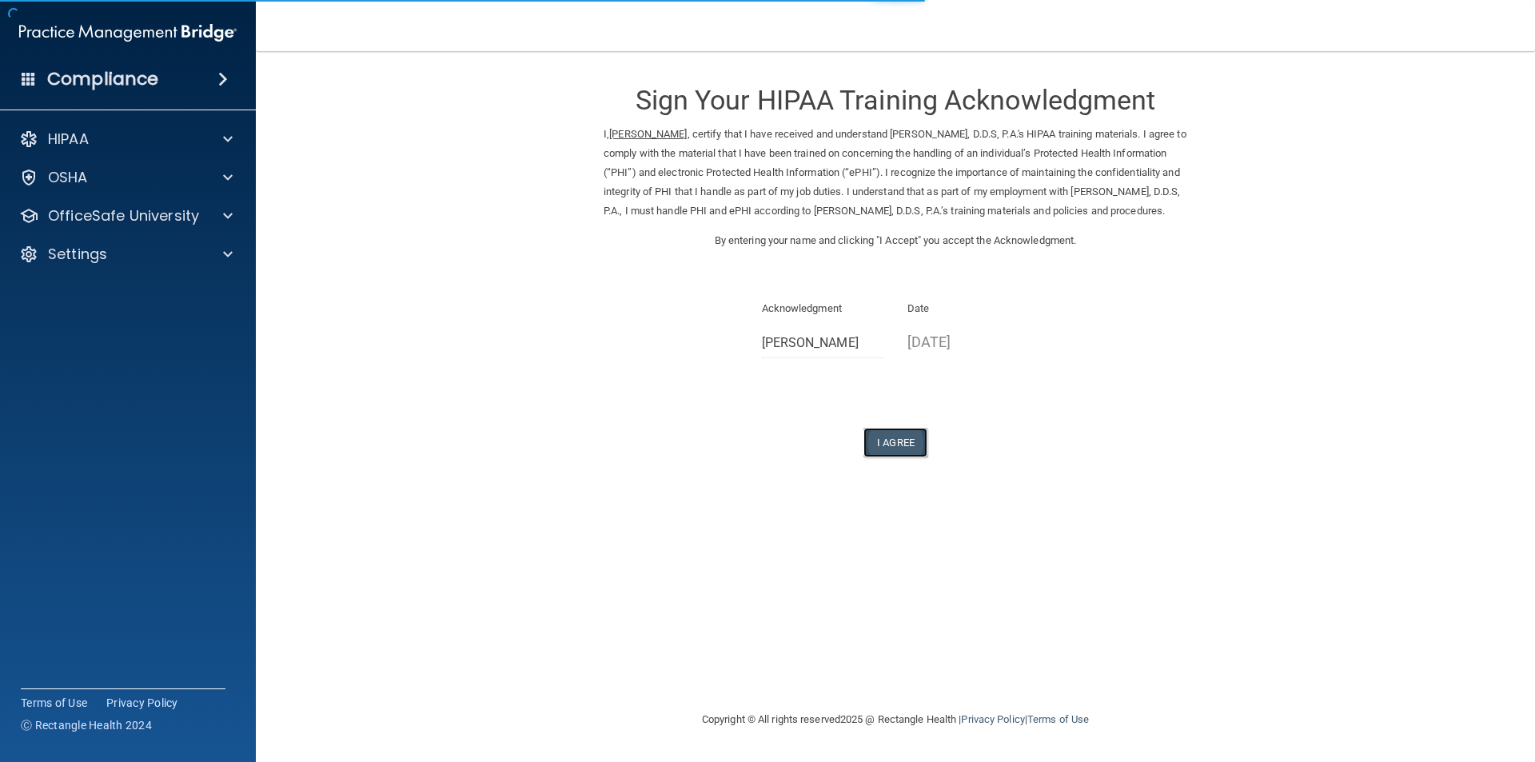
click at [891, 441] on button "I Agree" at bounding box center [895, 443] width 64 height 30
